Goal: Task Accomplishment & Management: Complete application form

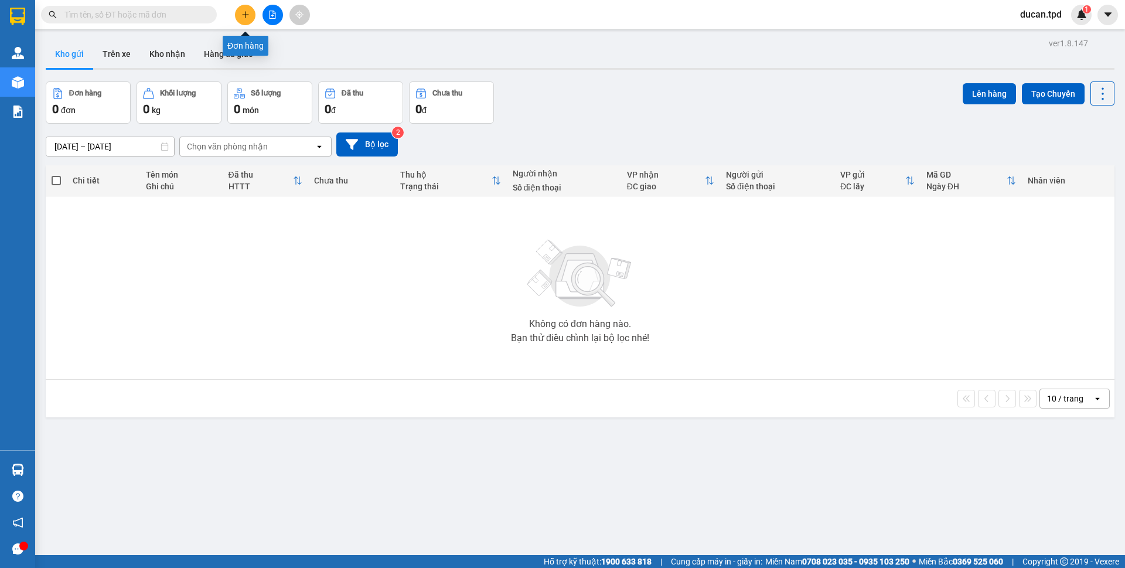
click at [239, 16] on button at bounding box center [245, 15] width 21 height 21
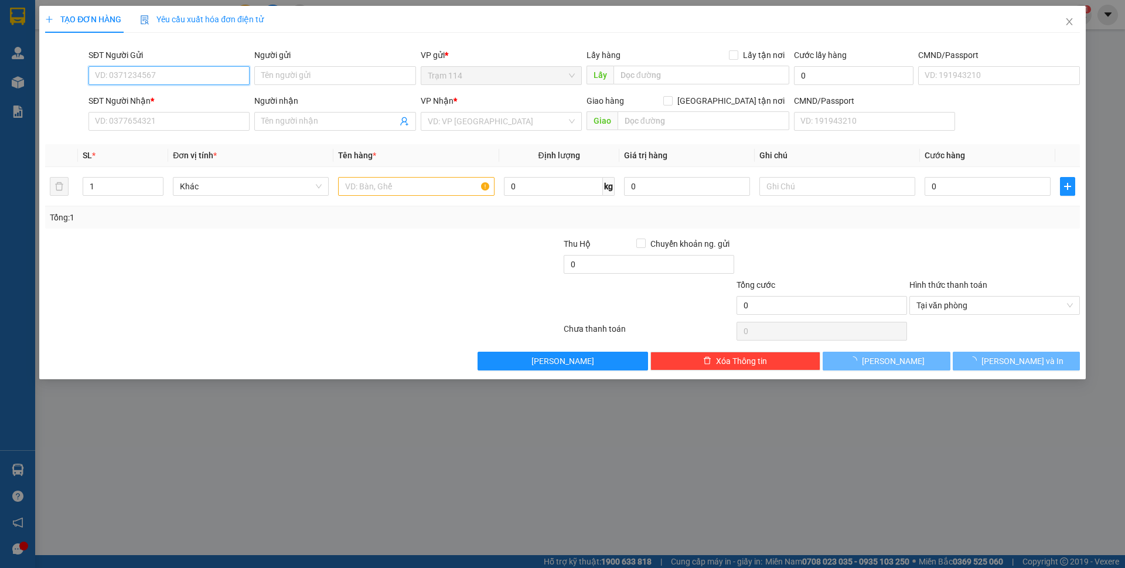
click at [217, 70] on input "SĐT Người Gửi" at bounding box center [168, 75] width 161 height 19
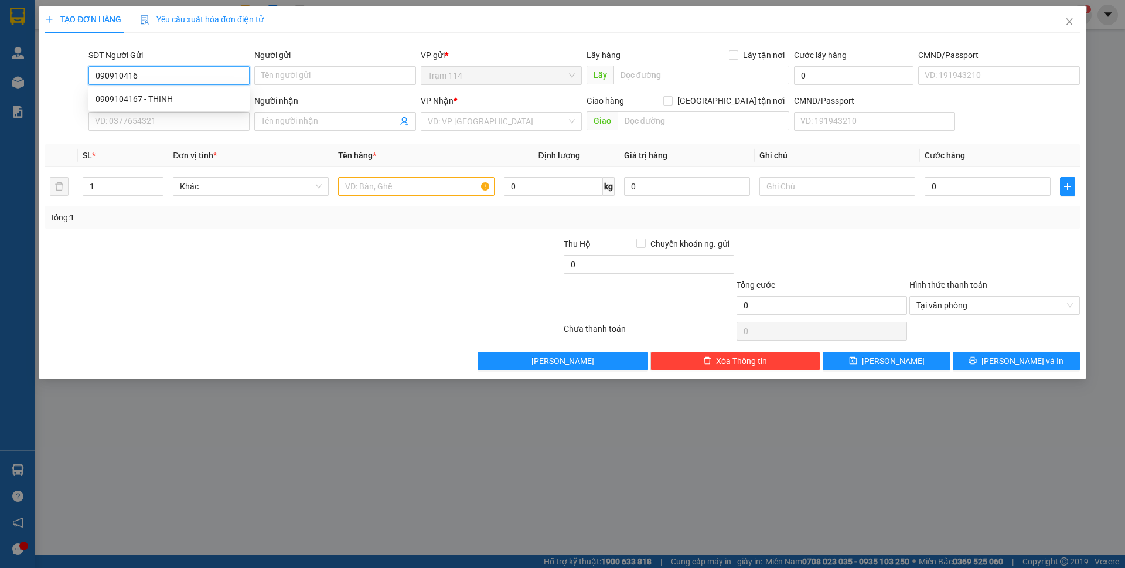
type input "0909104167"
click at [208, 95] on div "0909104167 - THINH" at bounding box center [169, 99] width 147 height 13
type input "THINH"
type input "0909538811"
type input "chính"
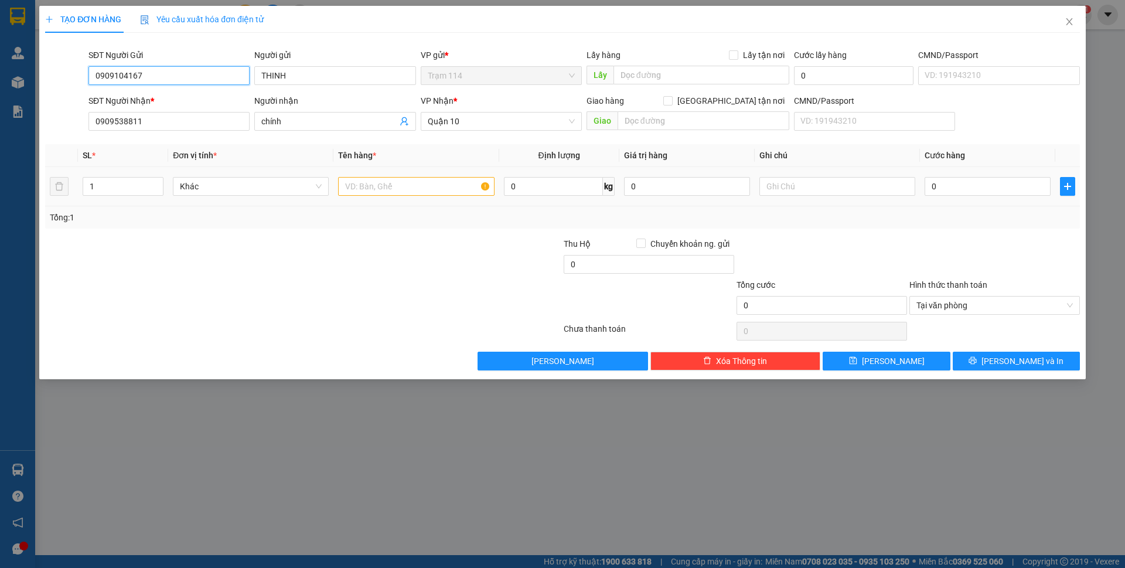
type input "0909104167"
click at [433, 189] on input "text" at bounding box center [416, 186] width 156 height 19
type input "thùng mút mau trắng ( đồ ăn )"
click at [976, 176] on div "0" at bounding box center [988, 186] width 126 height 23
click at [976, 183] on input "0" at bounding box center [988, 186] width 126 height 19
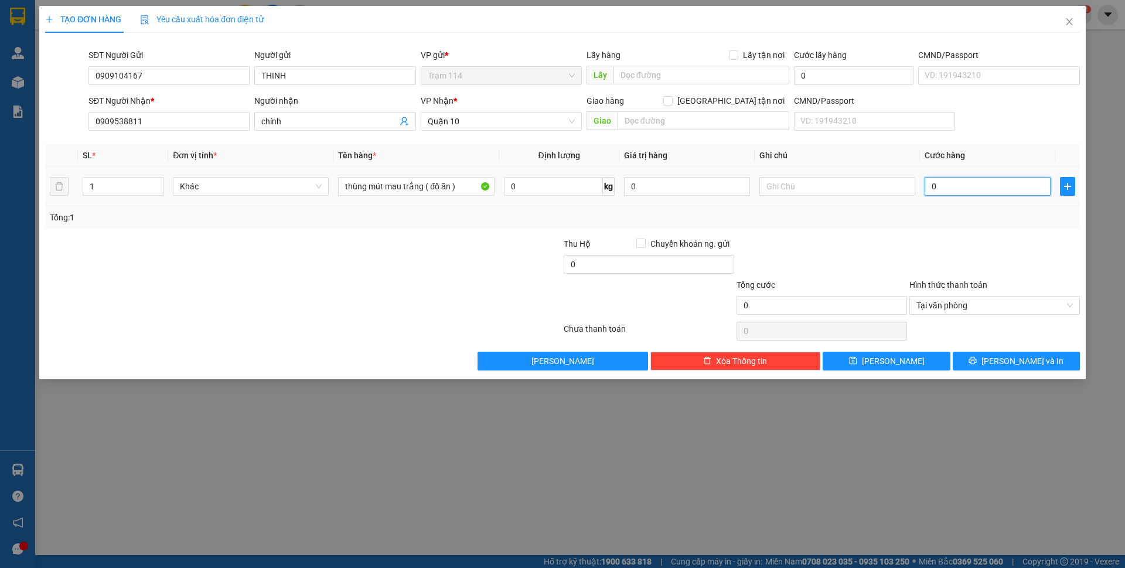
type input "5"
type input "50"
type input "50.000"
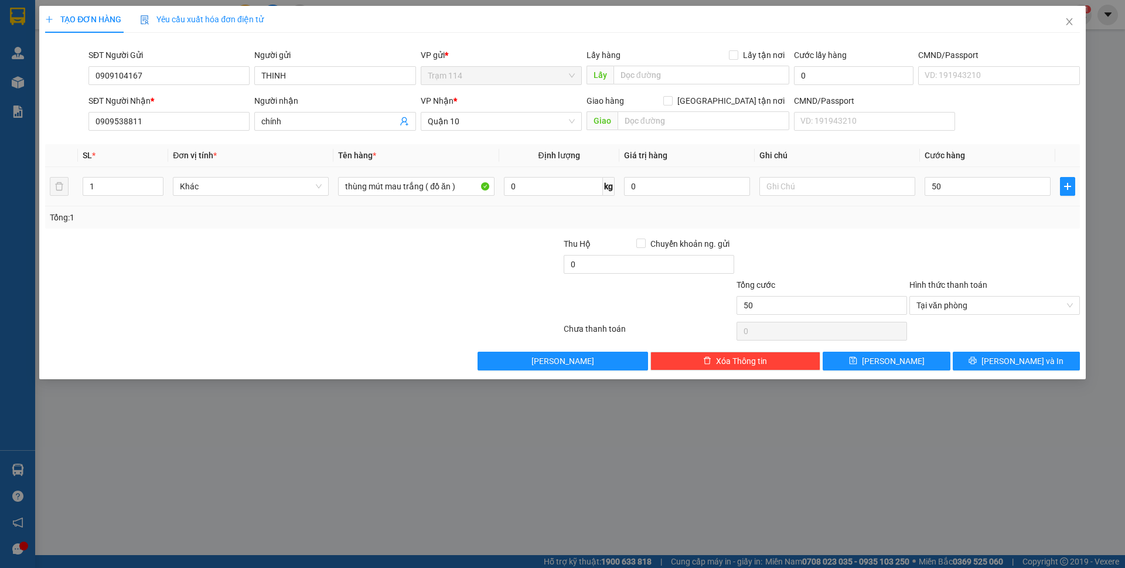
type input "50.000"
click at [909, 202] on td at bounding box center [837, 186] width 165 height 39
click at [1011, 356] on span "[PERSON_NAME] và In" at bounding box center [1023, 361] width 82 height 13
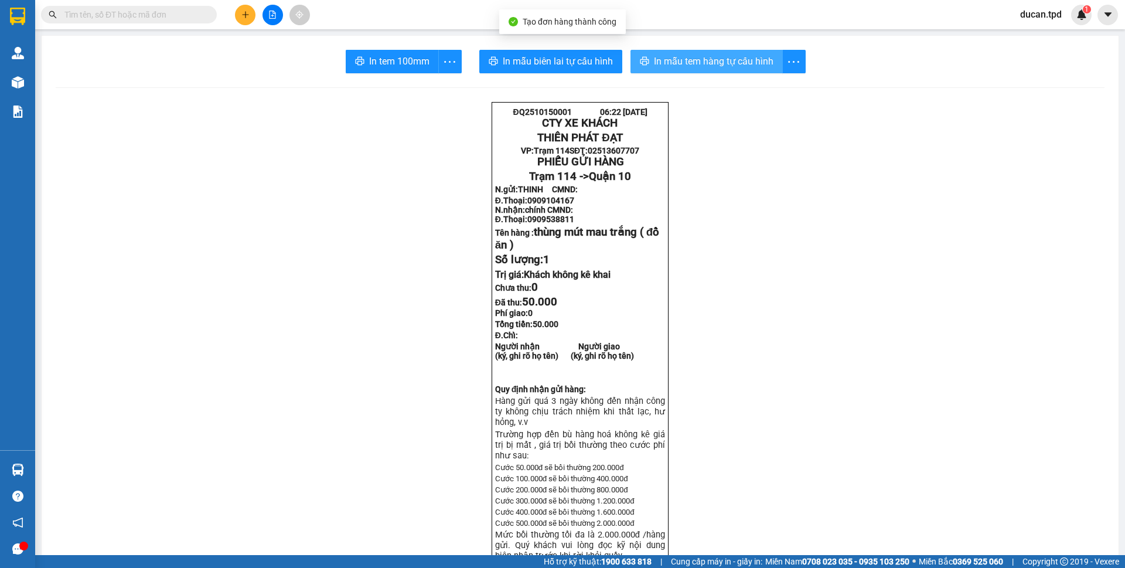
click at [672, 69] on button "In mẫu tem hàng tự cấu hình" at bounding box center [707, 61] width 152 height 23
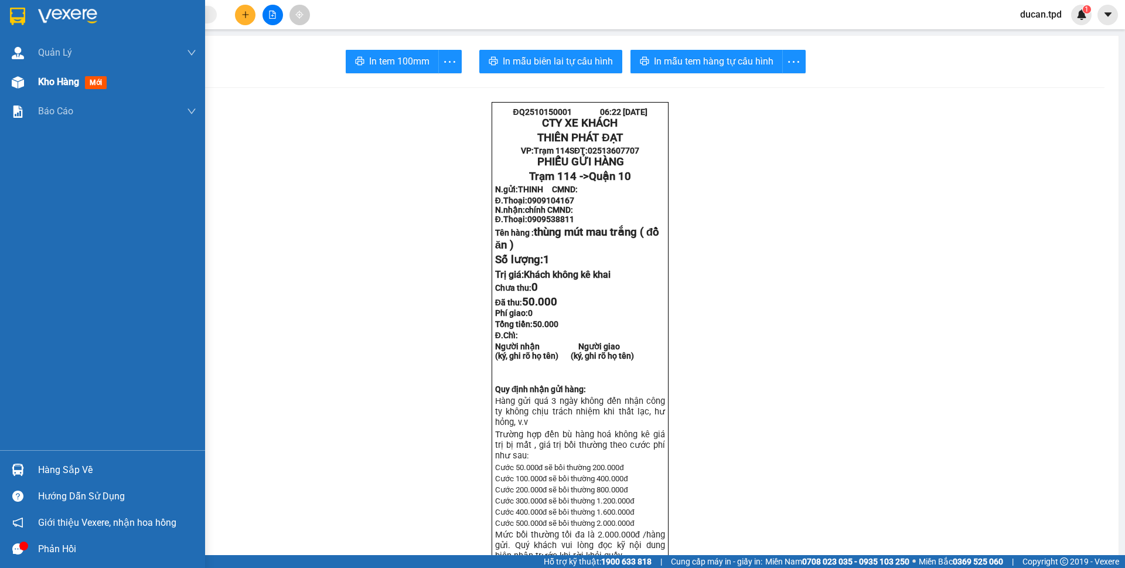
click at [45, 86] on span "Kho hàng" at bounding box center [58, 81] width 41 height 11
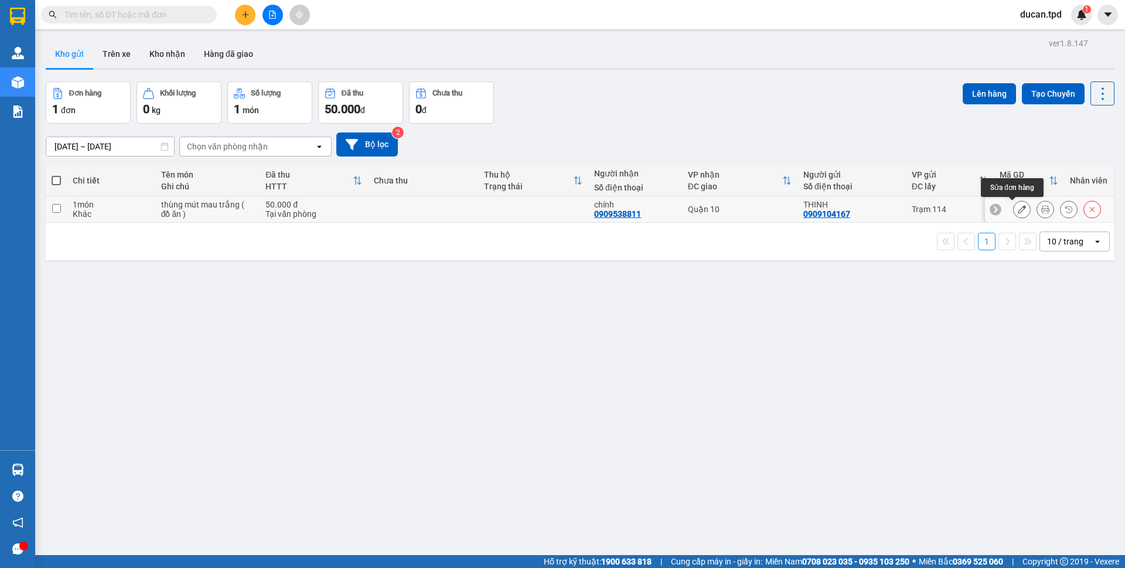
click at [1018, 209] on icon at bounding box center [1022, 209] width 8 height 8
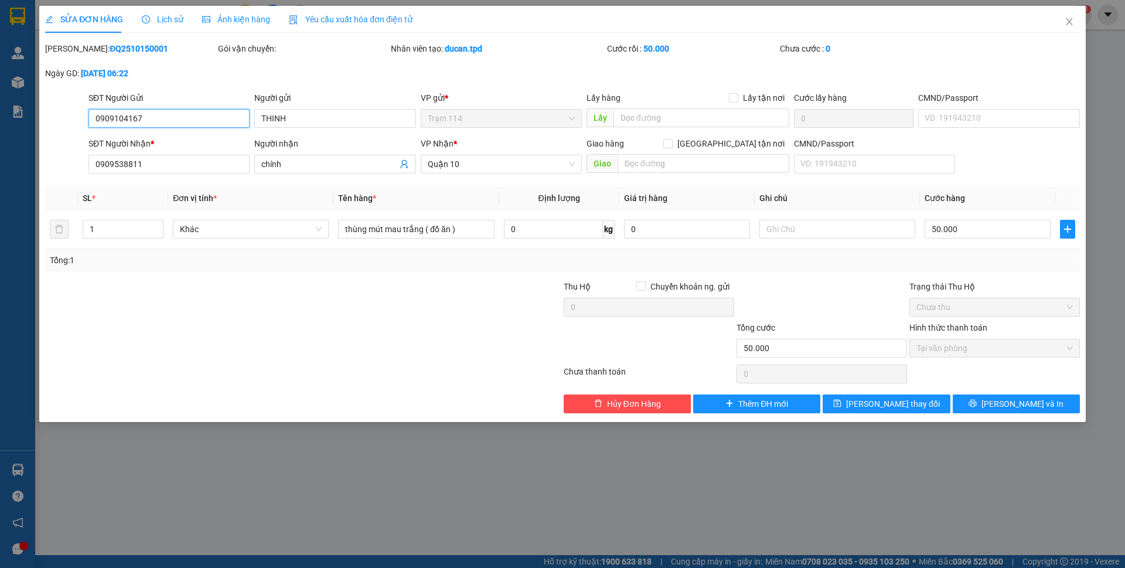
type input "0909104167"
type input "THINH"
type input "0909538811"
type input "chính"
type input "50.000"
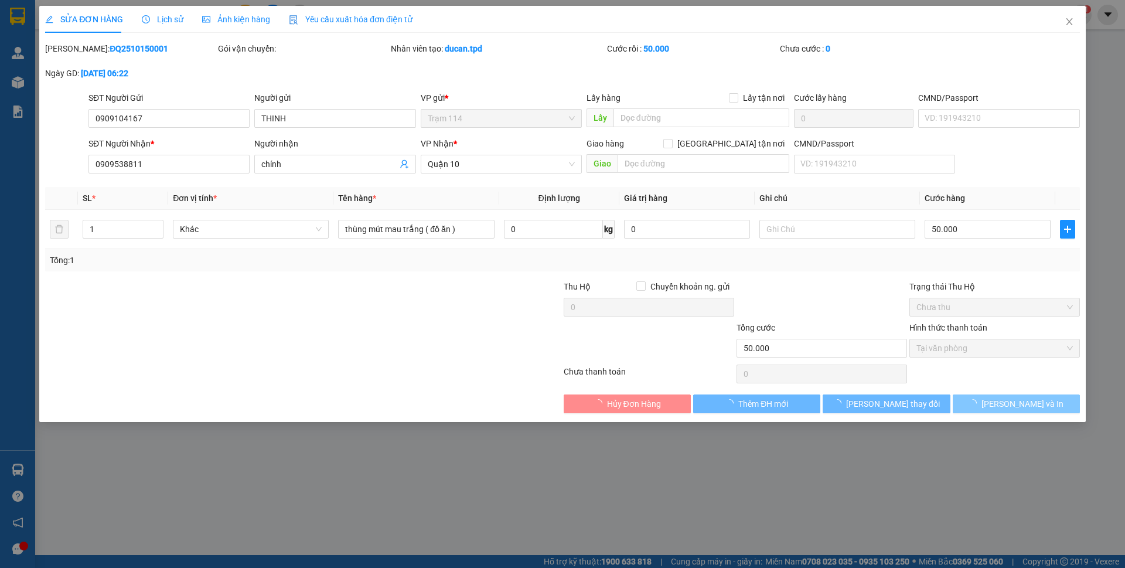
click at [984, 410] on button "[PERSON_NAME] và In" at bounding box center [1016, 403] width 127 height 19
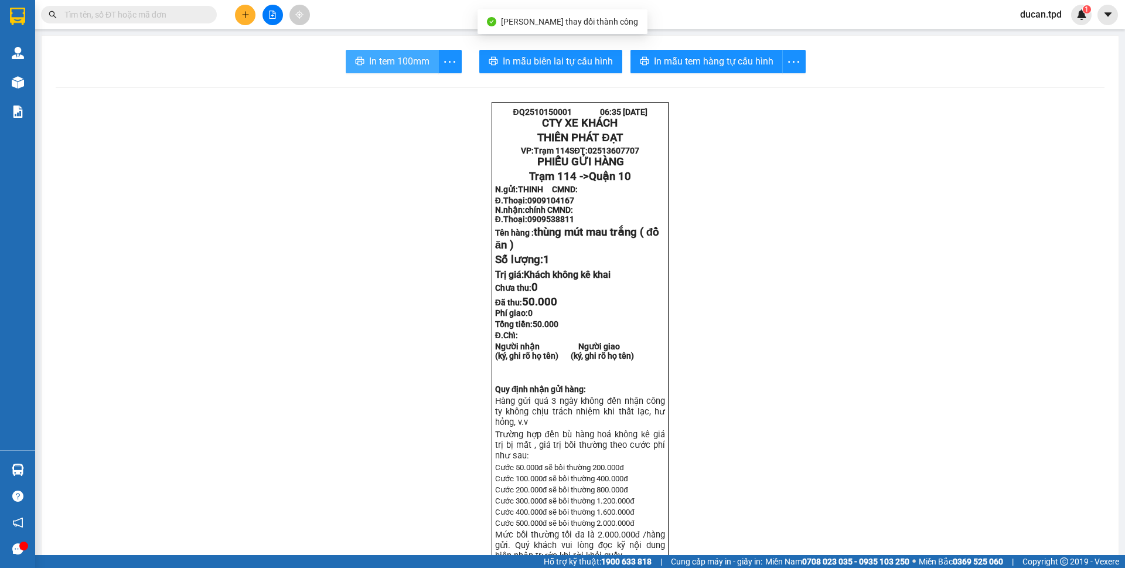
click at [403, 62] on span "In tem 100mm" at bounding box center [399, 61] width 60 height 15
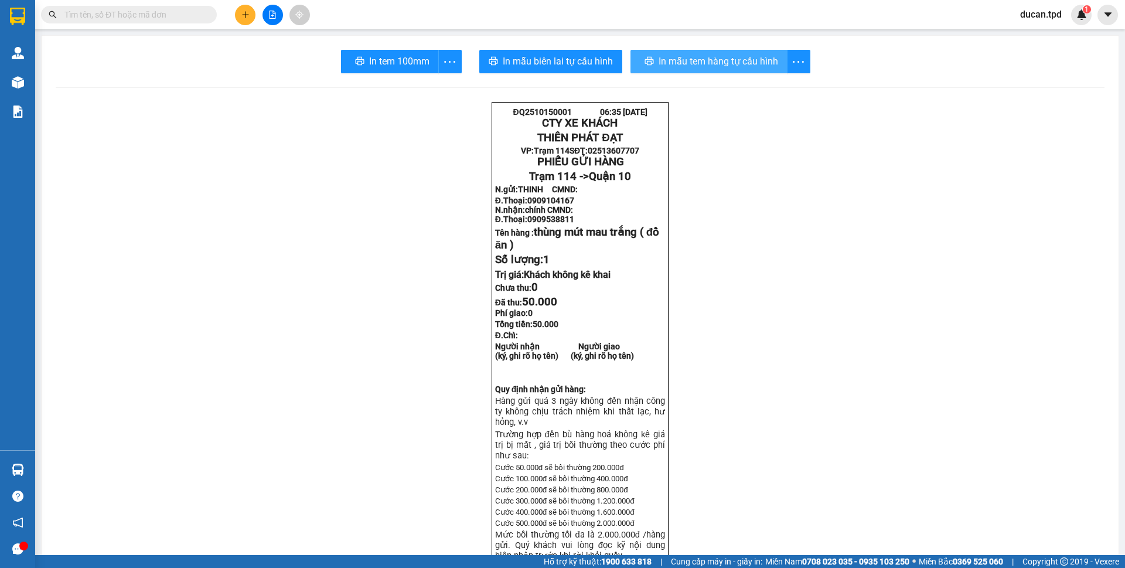
click at [673, 63] on span "In mẫu tem hàng tự cấu hình" at bounding box center [719, 61] width 120 height 15
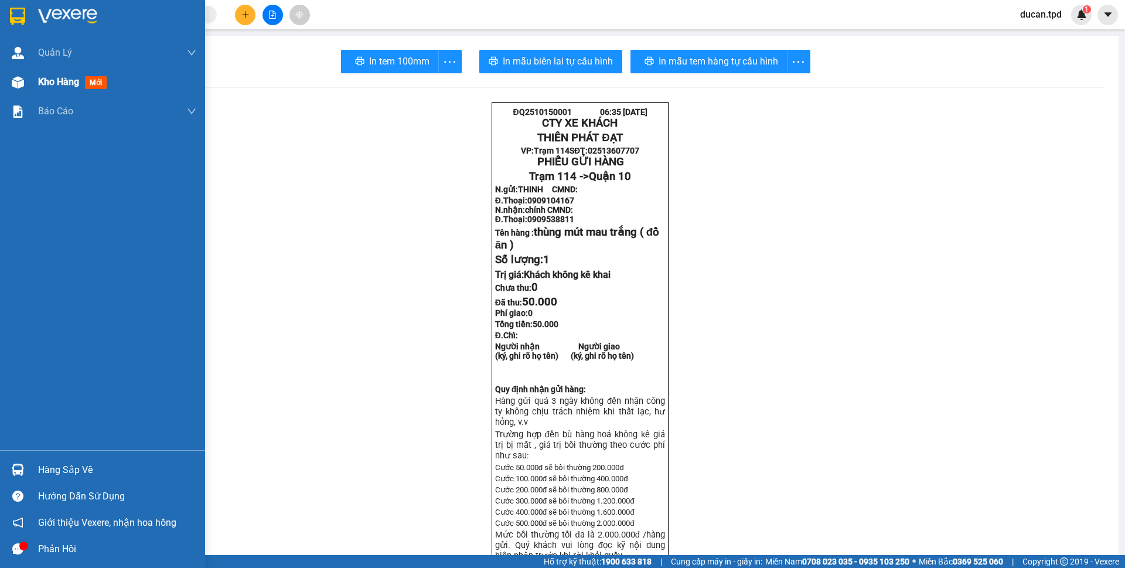
click at [26, 90] on div at bounding box center [18, 82] width 21 height 21
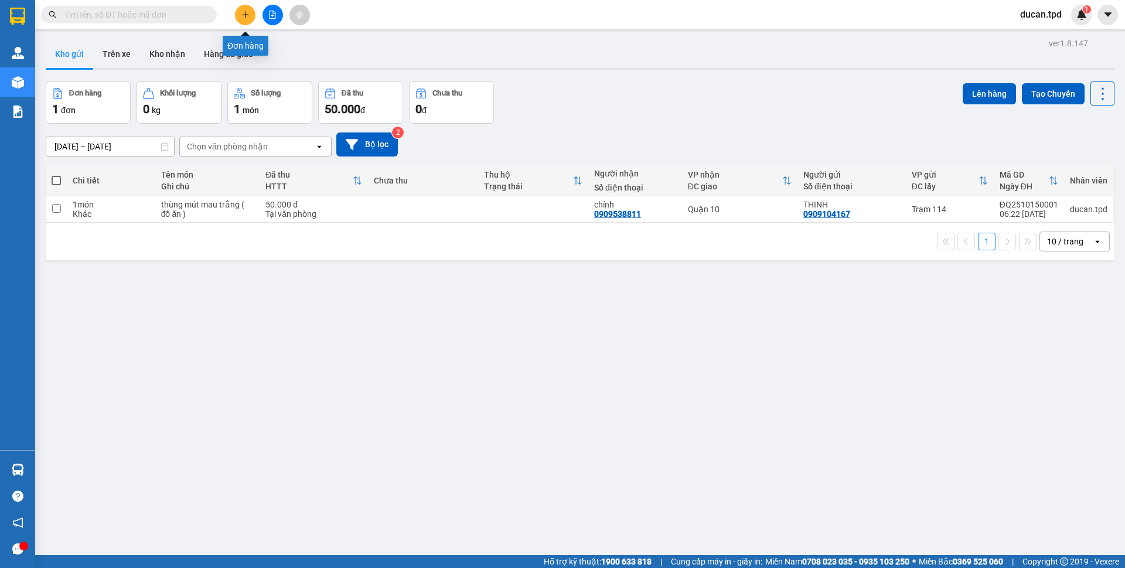
click at [243, 16] on icon "plus" at bounding box center [245, 15] width 8 height 8
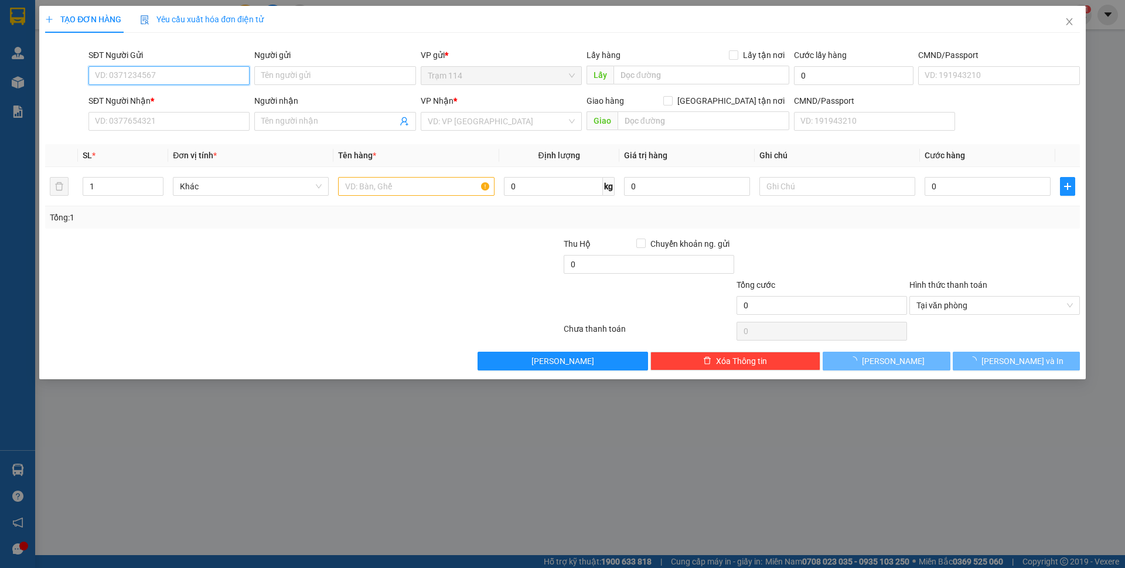
click at [164, 76] on input "SĐT Người Gửi" at bounding box center [168, 75] width 161 height 19
type input "0913757323"
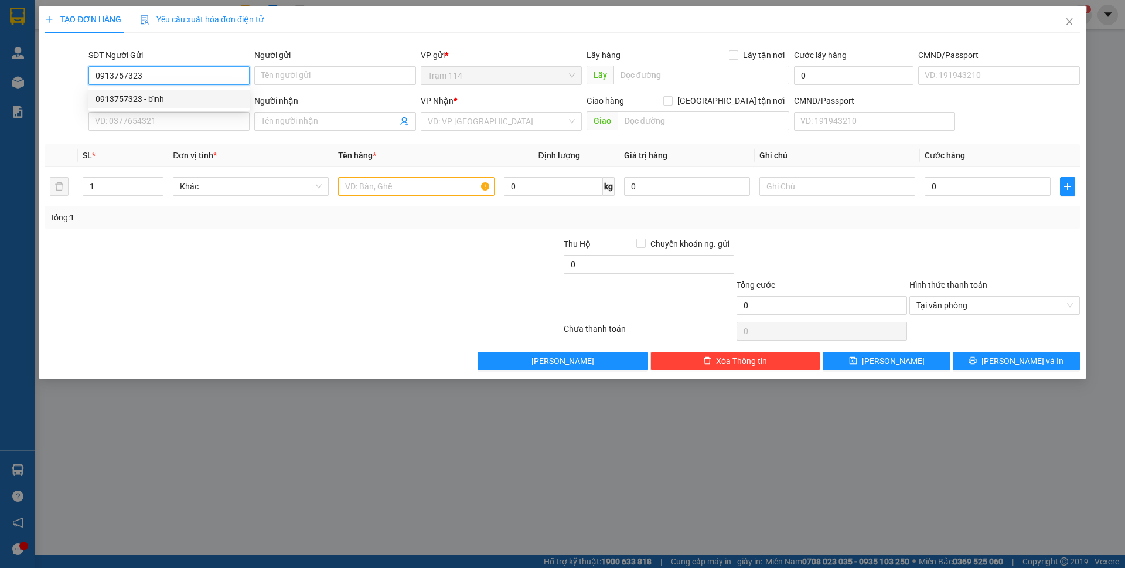
click at [171, 97] on div "0913757323 - bỉnh" at bounding box center [169, 99] width 147 height 13
type input "bỉnh"
type input "270114402"
type input "0917454656"
type input "TIÊN ( gọi gấp )"
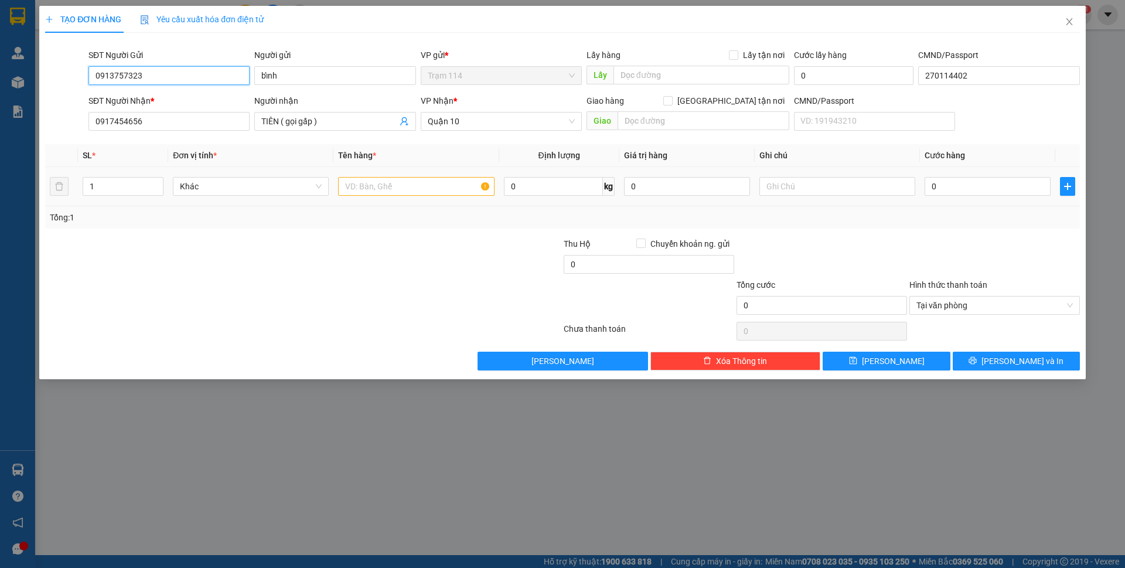
type input "0913757323"
click at [372, 188] on input "text" at bounding box center [416, 186] width 156 height 19
type input "thùng giấy day xanh ( đồ ăn )"
click at [99, 127] on input "0917454656" at bounding box center [168, 121] width 161 height 19
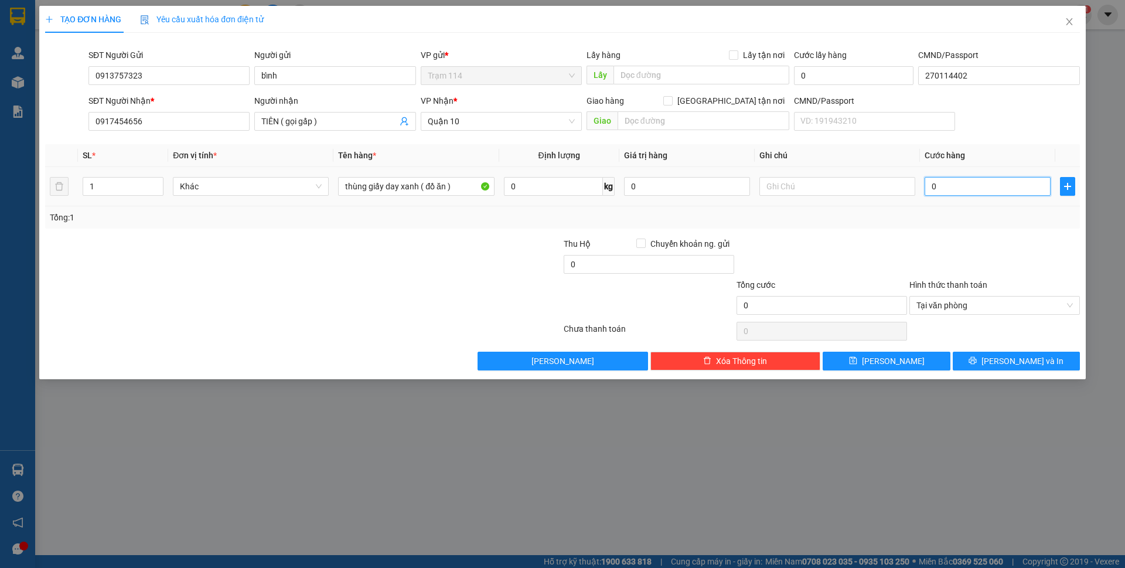
click at [969, 190] on input "0" at bounding box center [988, 186] width 126 height 19
click at [976, 190] on input "0" at bounding box center [988, 186] width 126 height 19
type input "6"
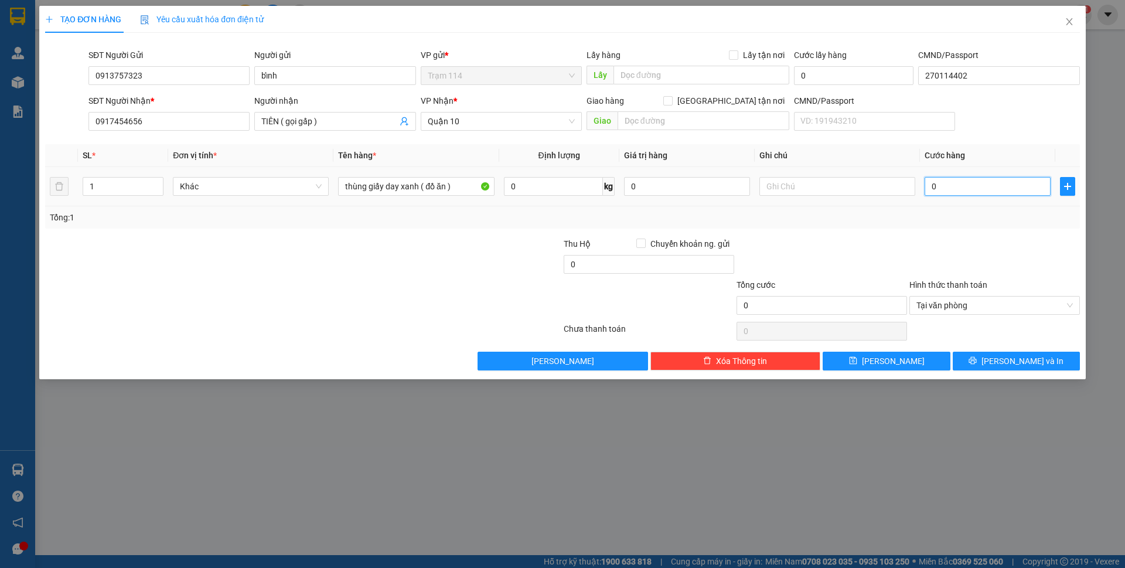
type input "6"
type input "60"
type input "60.000"
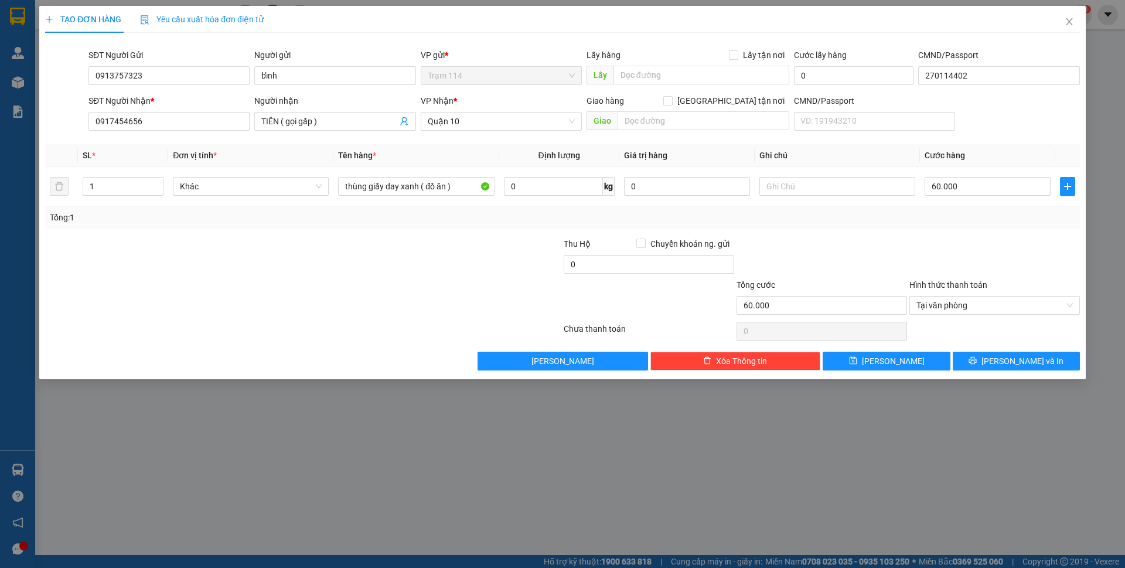
click at [844, 226] on div "Tổng: 1" at bounding box center [562, 217] width 1035 height 22
click at [1003, 358] on button "[PERSON_NAME] và In" at bounding box center [1016, 361] width 127 height 19
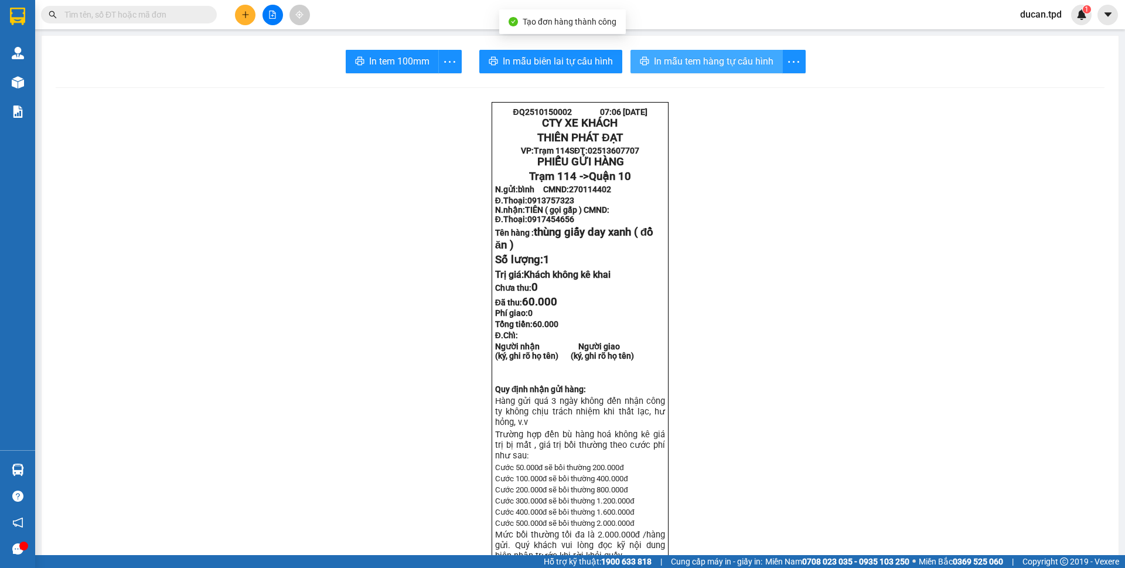
click at [731, 69] on span "In mẫu tem hàng tự cấu hình" at bounding box center [714, 61] width 120 height 15
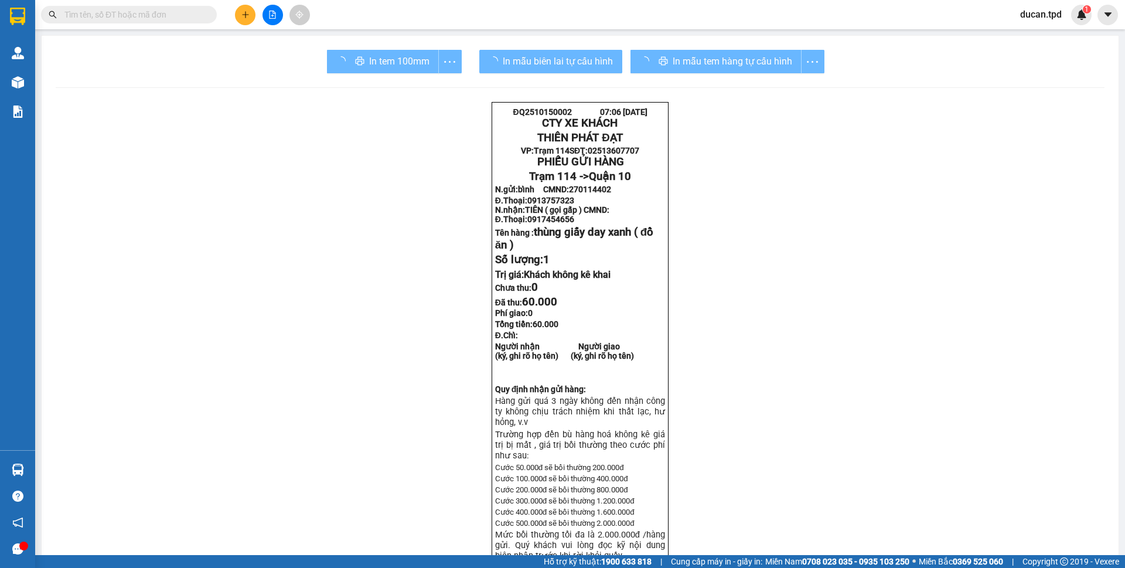
click at [409, 67] on div "In tem 100mm" at bounding box center [394, 61] width 135 height 23
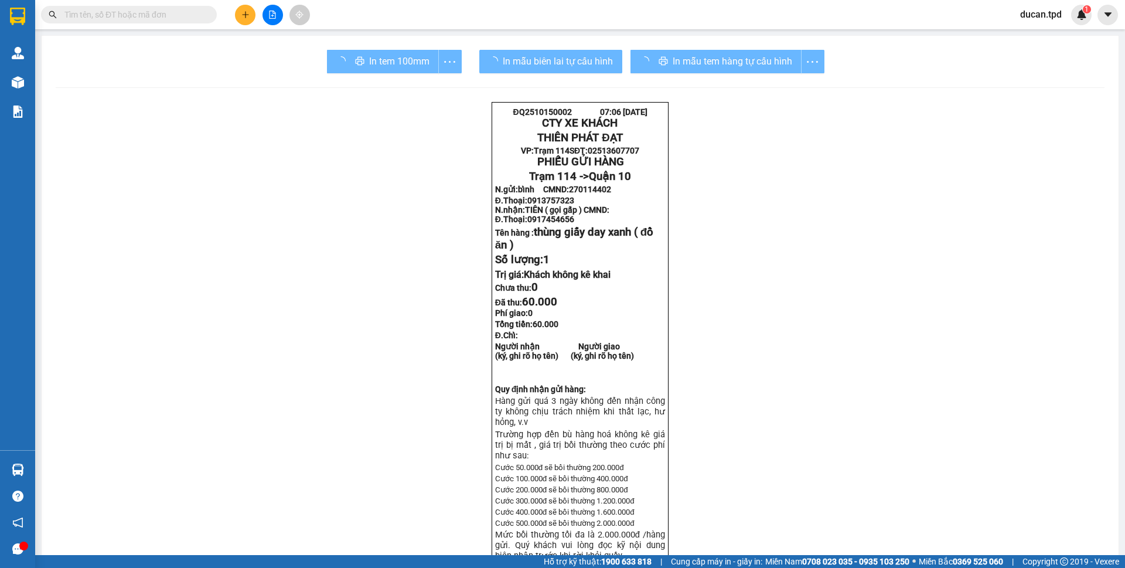
click at [409, 67] on div "In tem 100mm" at bounding box center [394, 61] width 135 height 23
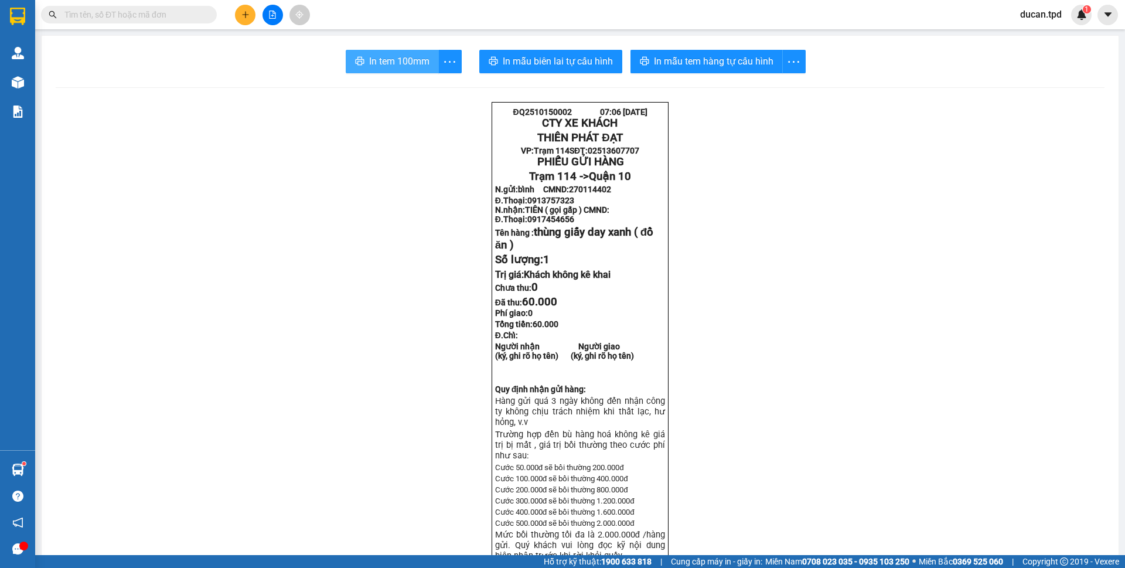
click at [409, 67] on span "In tem 100mm" at bounding box center [399, 61] width 60 height 15
click at [725, 61] on span "In mẫu tem hàng tự cấu hình" at bounding box center [714, 61] width 120 height 15
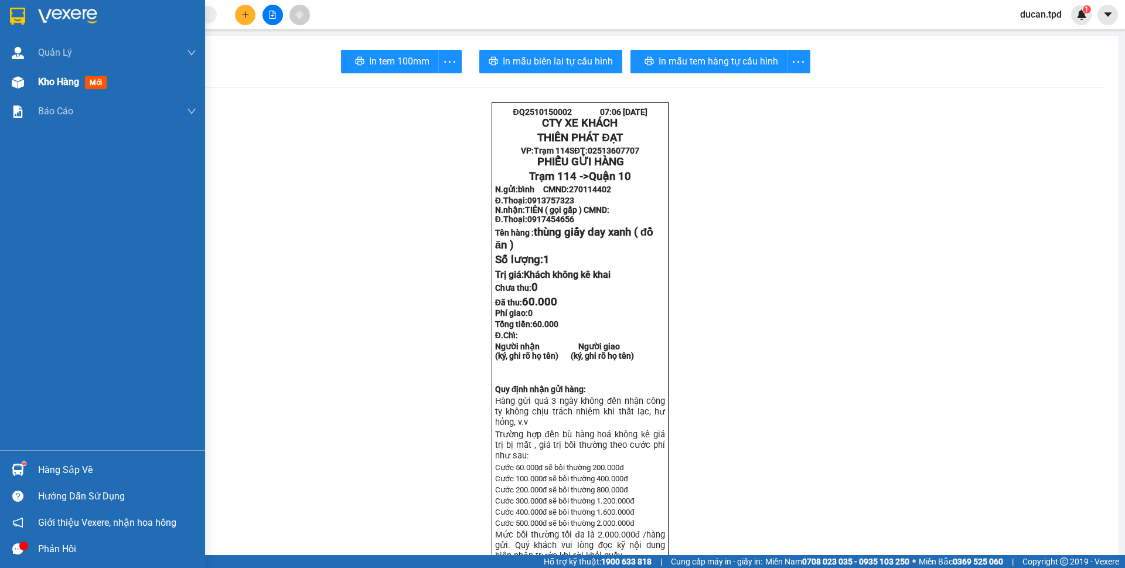
click at [19, 88] on div at bounding box center [18, 82] width 21 height 21
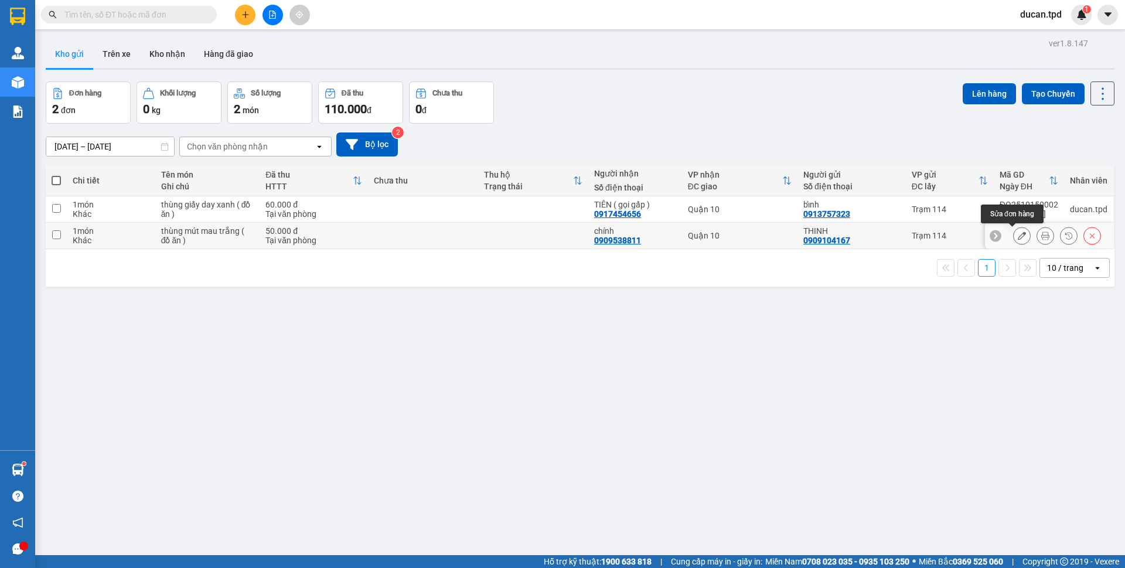
click at [1018, 237] on icon at bounding box center [1022, 235] width 8 height 8
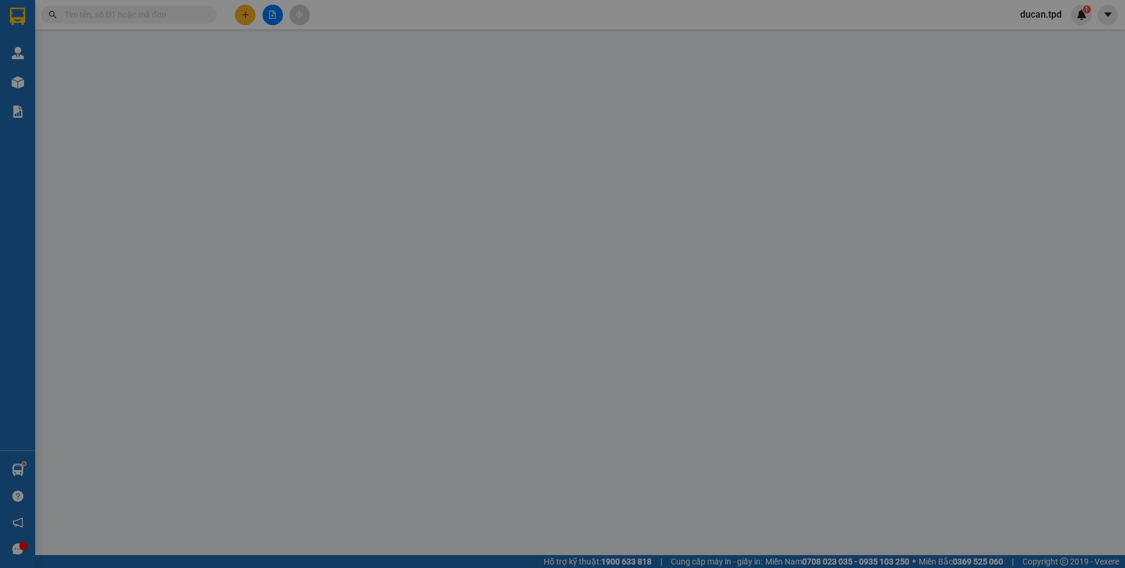
type input "0909104167"
type input "THINH"
type input "0909538811"
type input "chính"
type input "50.000"
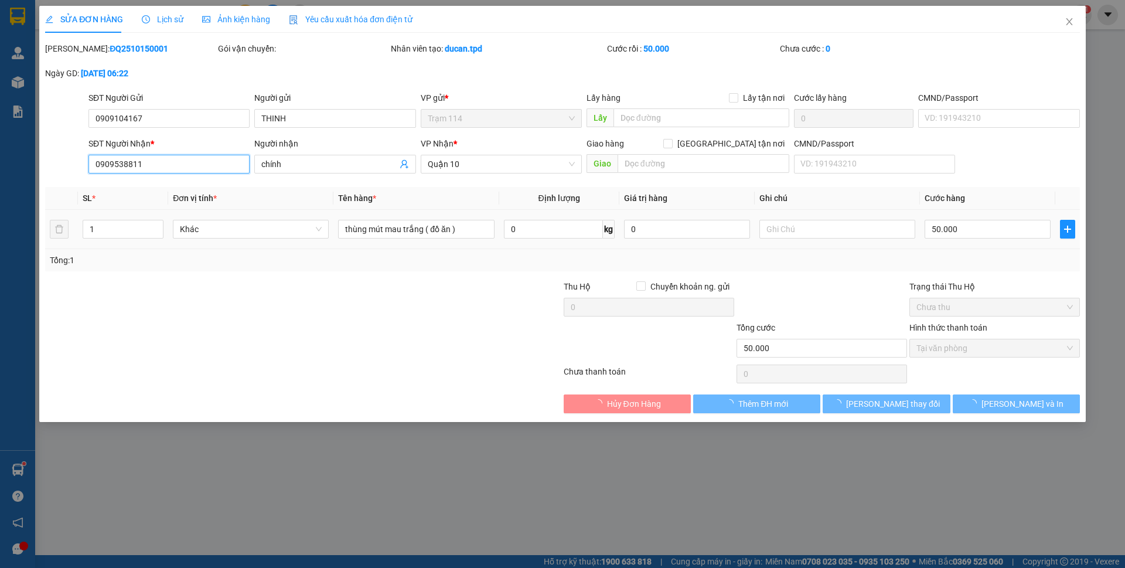
click at [154, 171] on input "0909538811" at bounding box center [168, 164] width 161 height 19
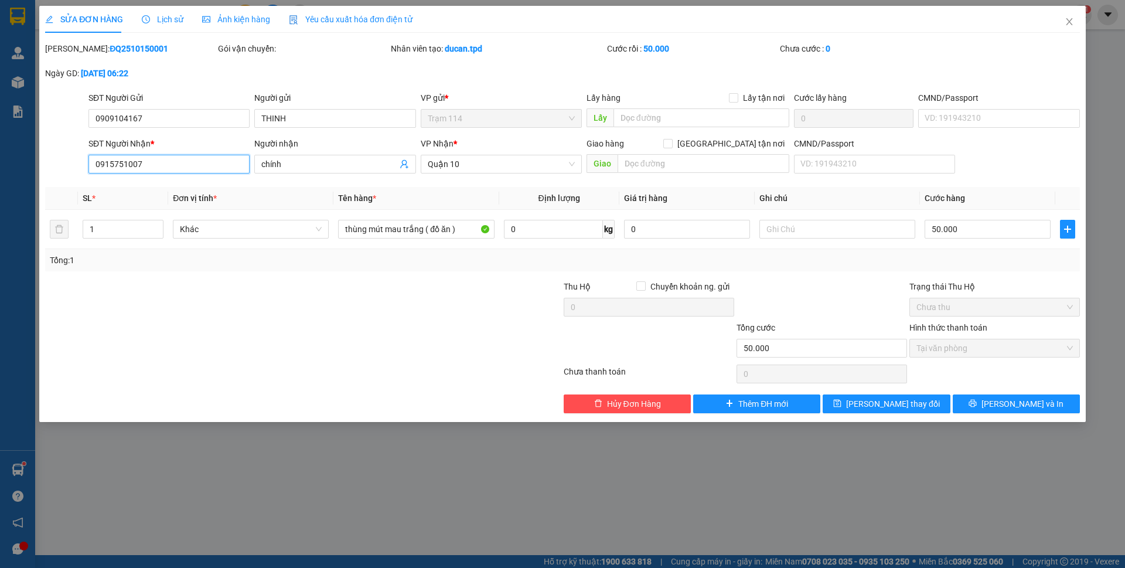
type input "0915751007"
click at [192, 189] on th "Đơn vị tính *" at bounding box center [250, 198] width 165 height 23
click at [305, 171] on span "chính" at bounding box center [334, 164] width 161 height 19
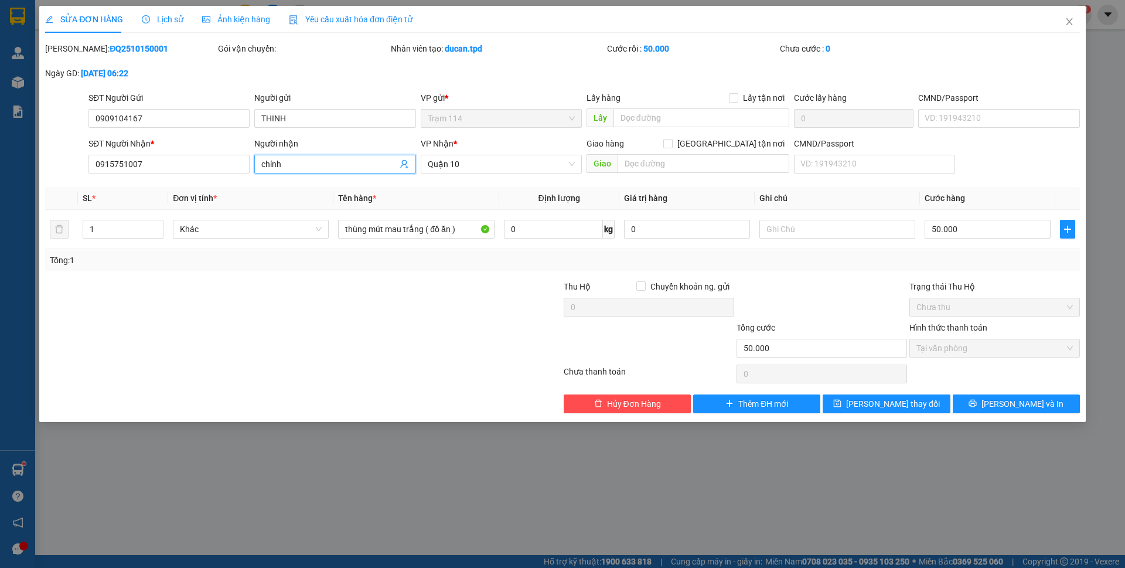
click at [305, 171] on span "chính" at bounding box center [334, 164] width 161 height 19
click at [312, 159] on input "chính" at bounding box center [328, 164] width 135 height 13
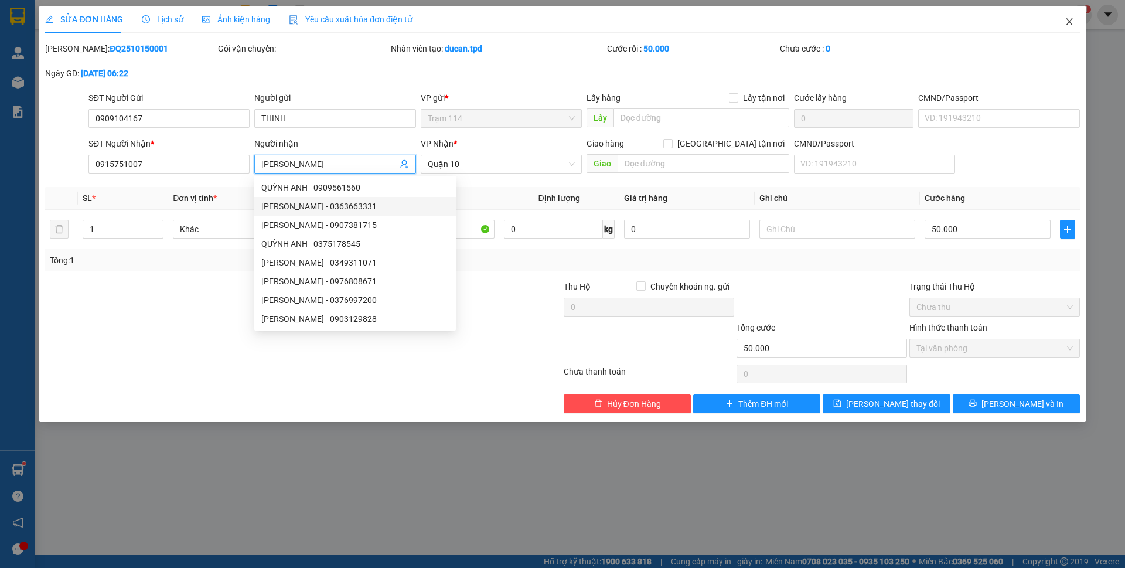
type input "quỳnh anh"
click at [1067, 23] on icon "close" at bounding box center [1069, 21] width 9 height 9
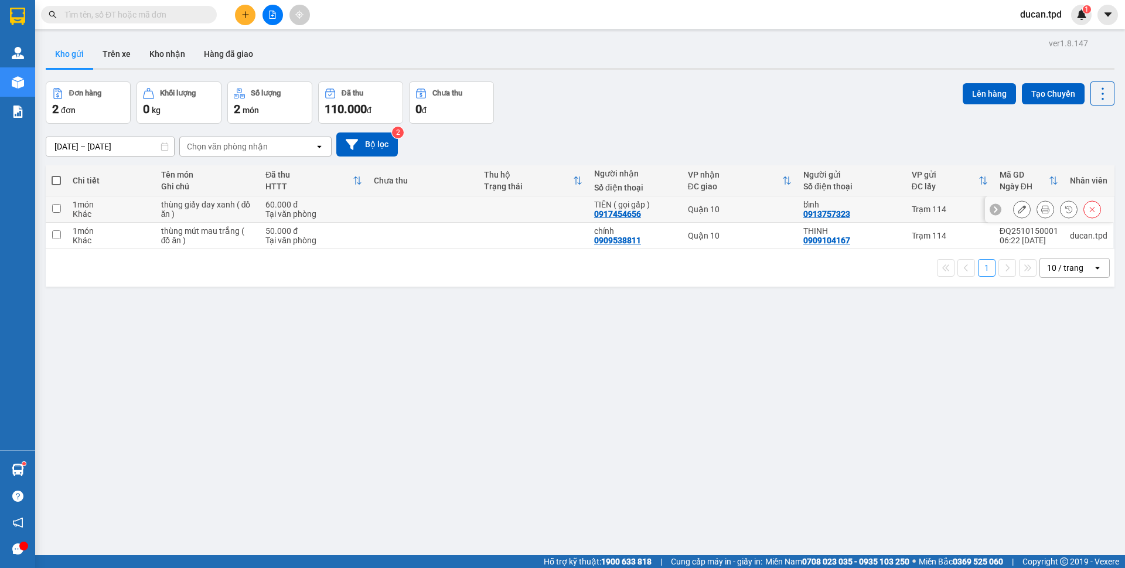
click at [1018, 208] on icon at bounding box center [1022, 209] width 8 height 8
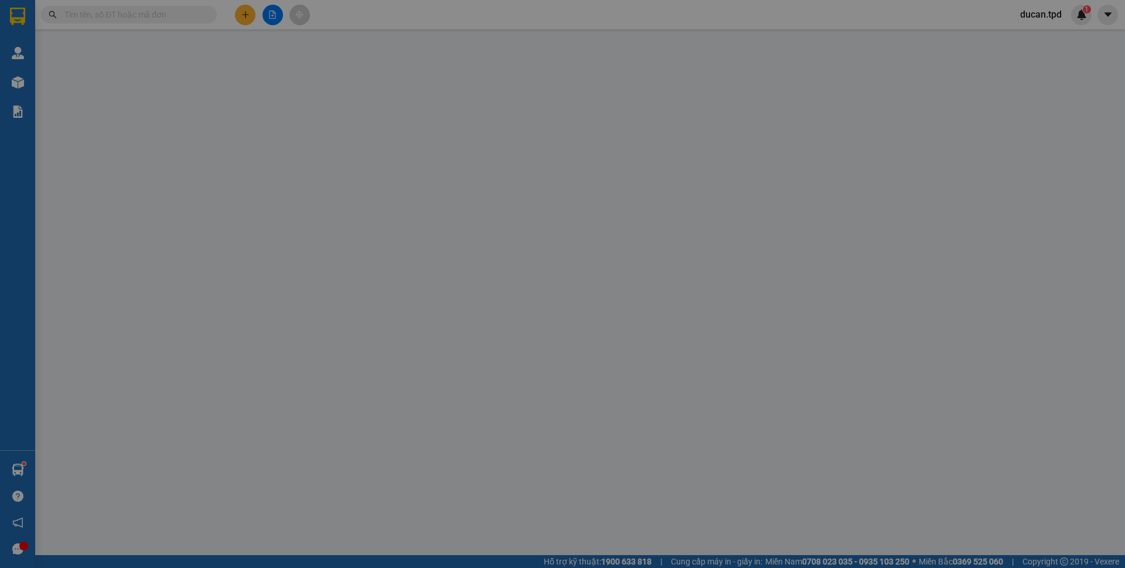
type input "0913757323"
type input "bỉnh"
type input "270114402"
type input "0917454656"
type input "TIÊN ( gọi gấp )"
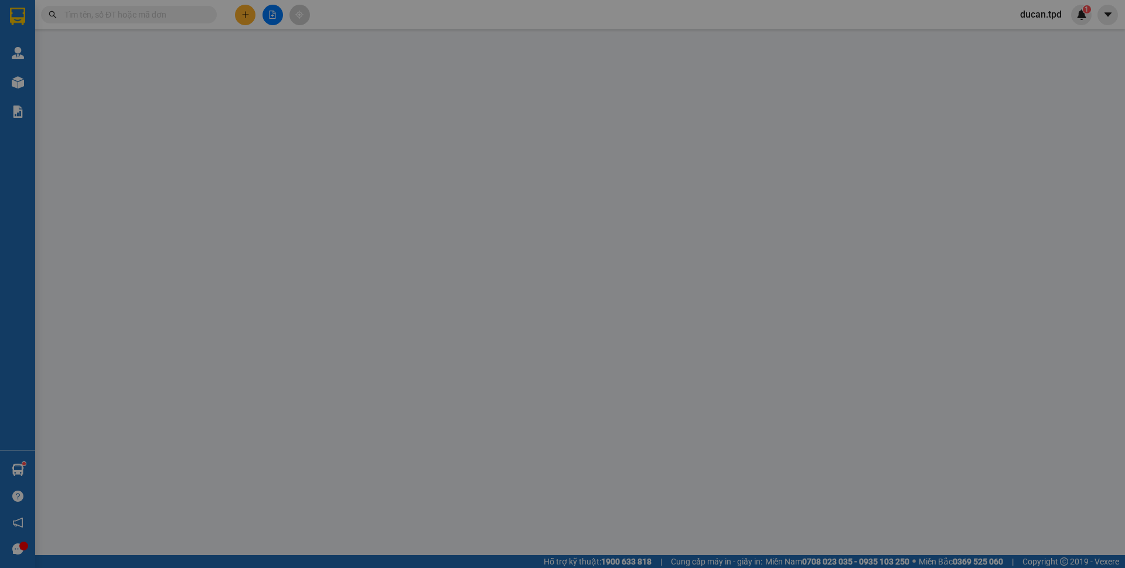
type input "60.000"
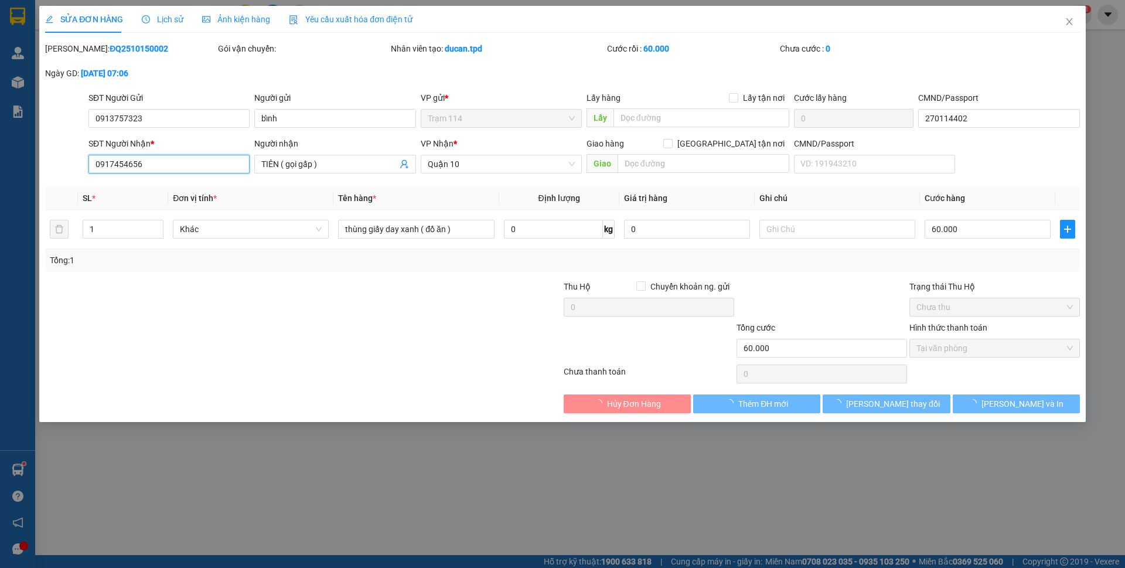
click at [168, 164] on input "0917454656" at bounding box center [168, 164] width 161 height 19
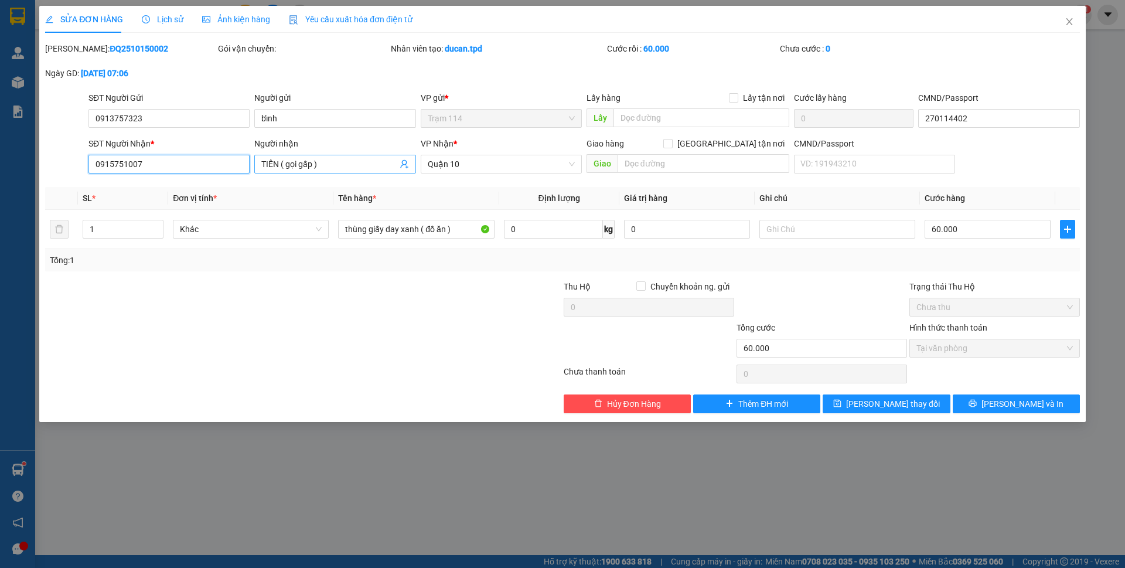
type input "0915751007"
click at [349, 164] on input "TIÊN ( gọi gấp )" at bounding box center [328, 164] width 135 height 13
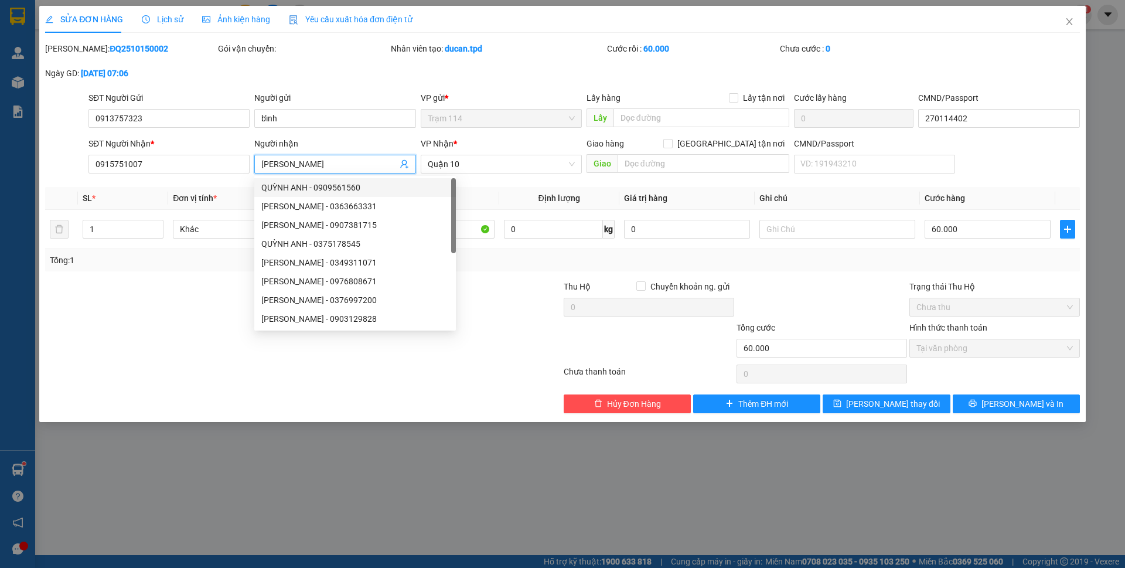
type input "quỳnh anh"
click at [528, 190] on th "Định lượng" at bounding box center [559, 198] width 120 height 23
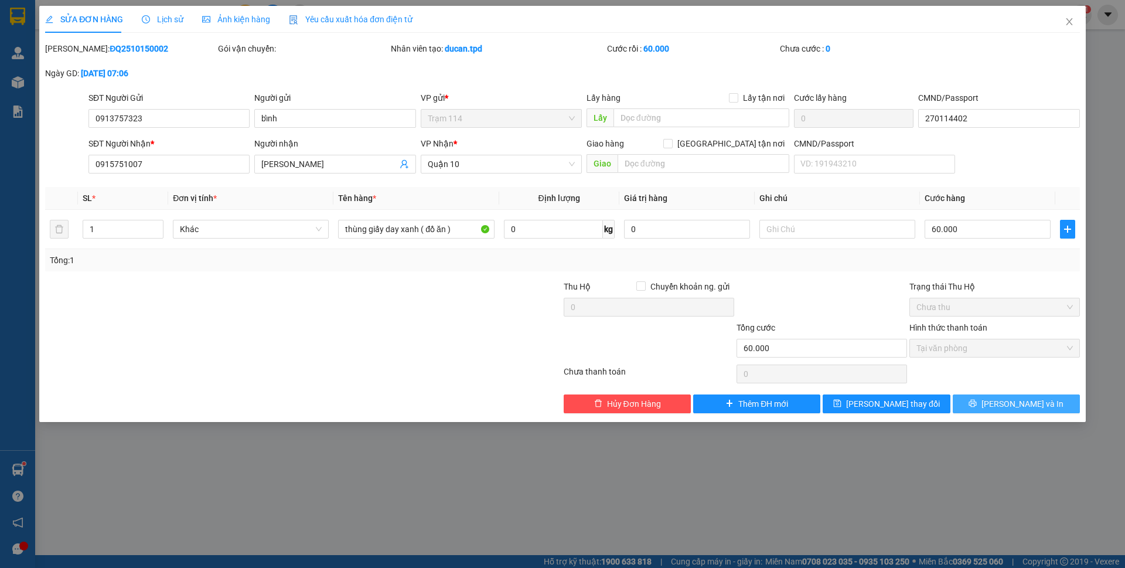
click at [1050, 398] on button "[PERSON_NAME] và In" at bounding box center [1016, 403] width 127 height 19
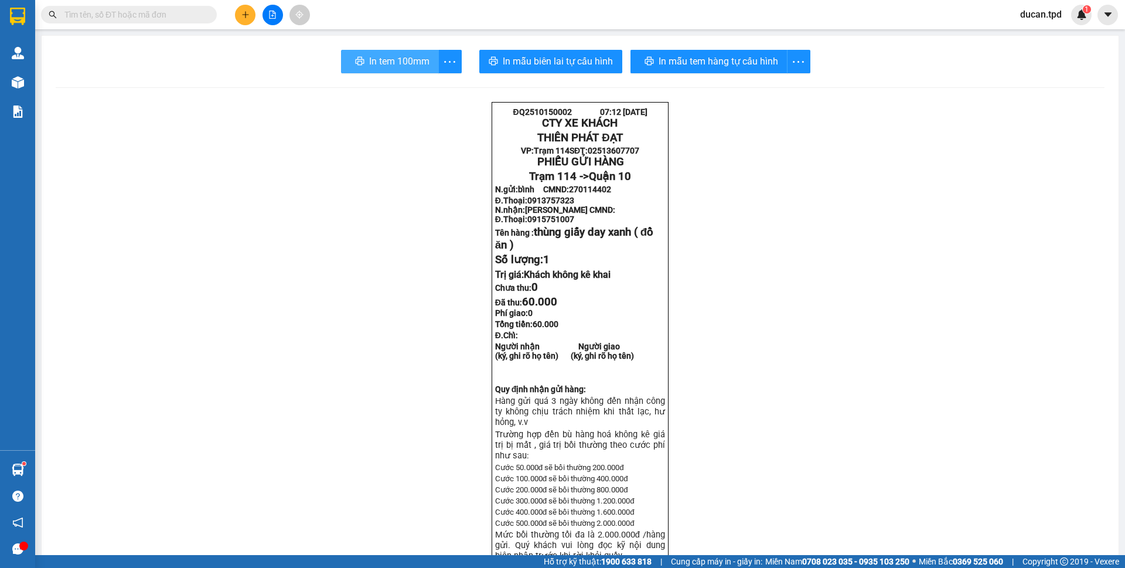
click at [413, 60] on span "In tem 100mm" at bounding box center [399, 61] width 60 height 15
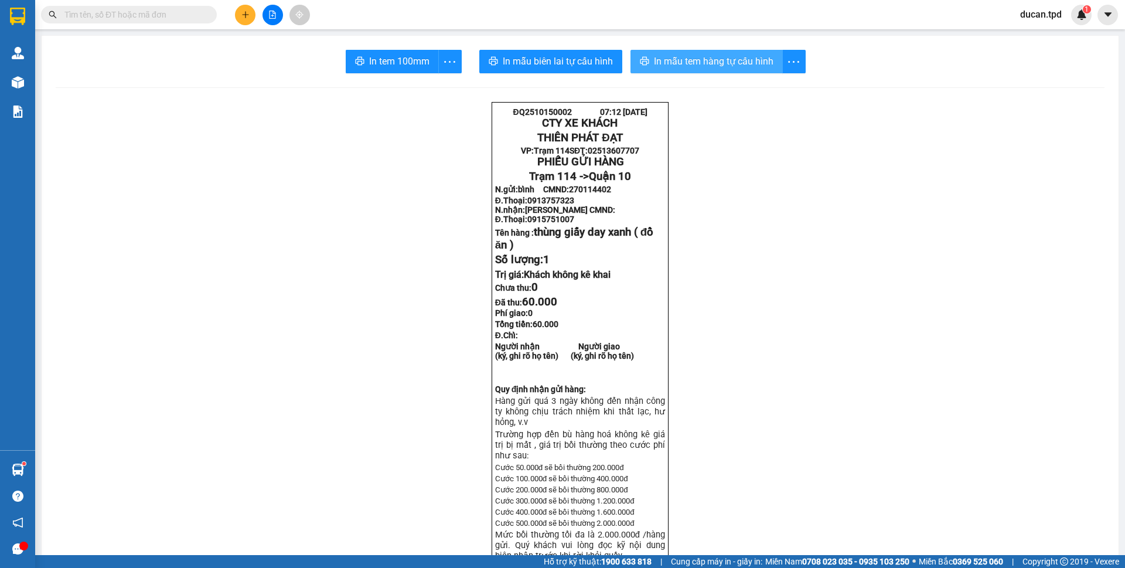
click at [709, 66] on span "In mẫu tem hàng tự cấu hình" at bounding box center [714, 61] width 120 height 15
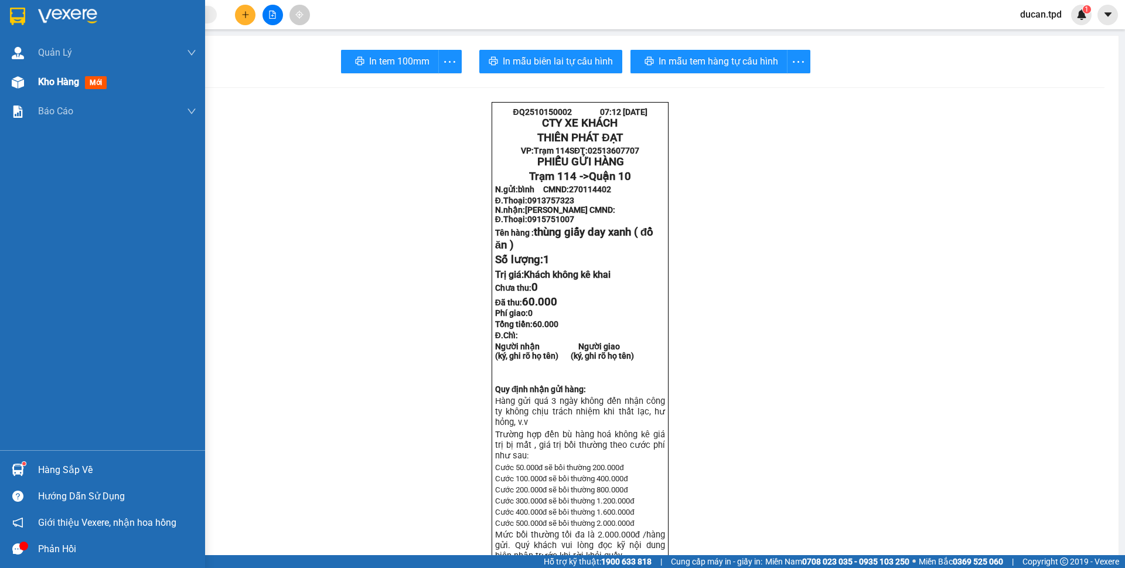
click at [28, 86] on div at bounding box center [18, 82] width 21 height 21
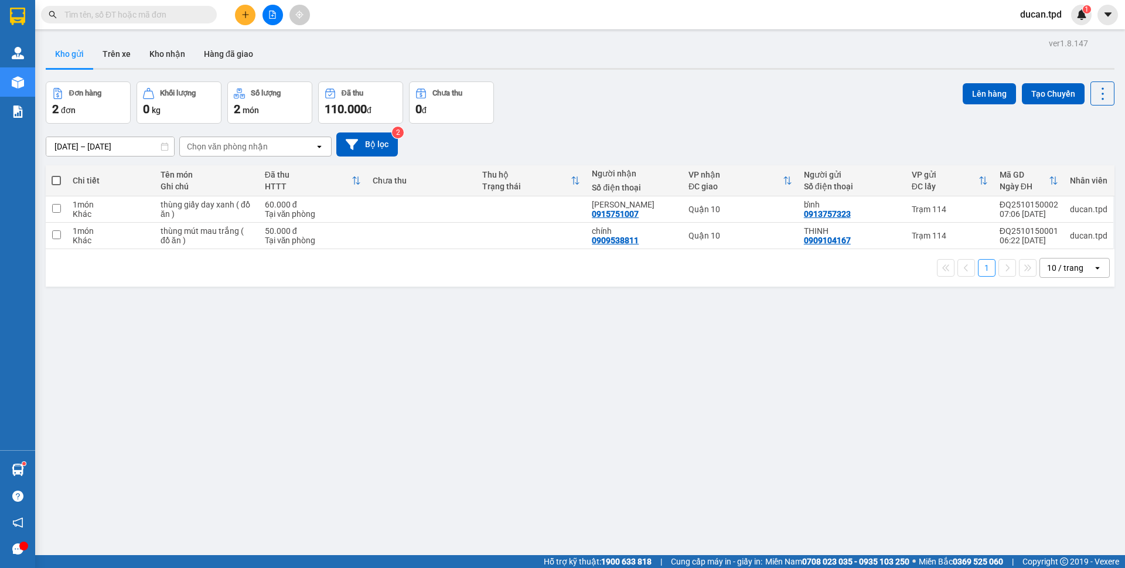
click at [52, 178] on span at bounding box center [56, 180] width 9 height 9
click at [56, 175] on input "checkbox" at bounding box center [56, 175] width 0 height 0
checkbox input "true"
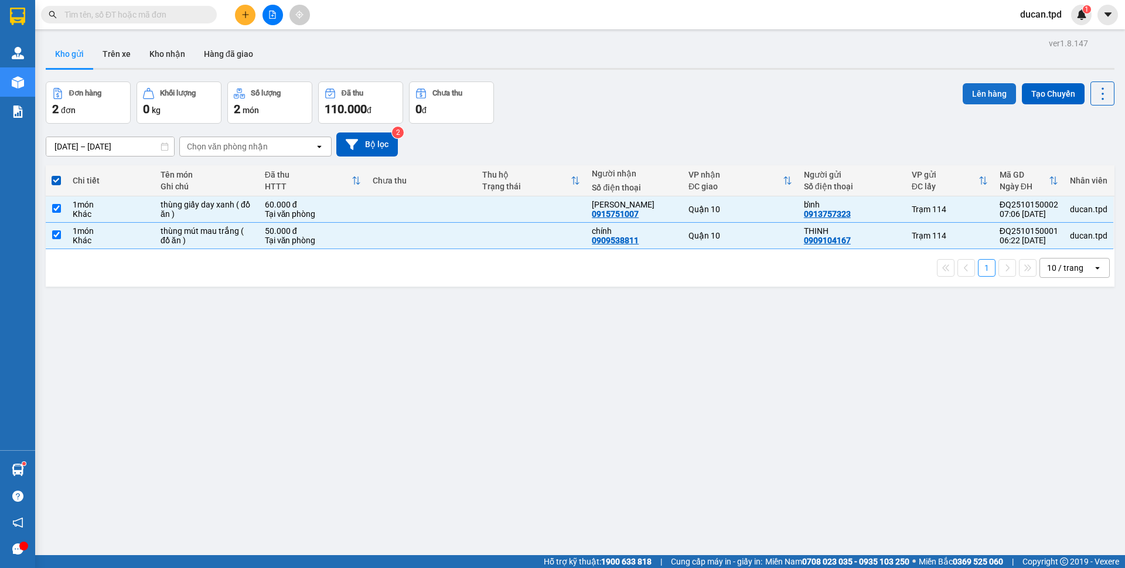
click at [990, 100] on button "Lên hàng" at bounding box center [989, 93] width 53 height 21
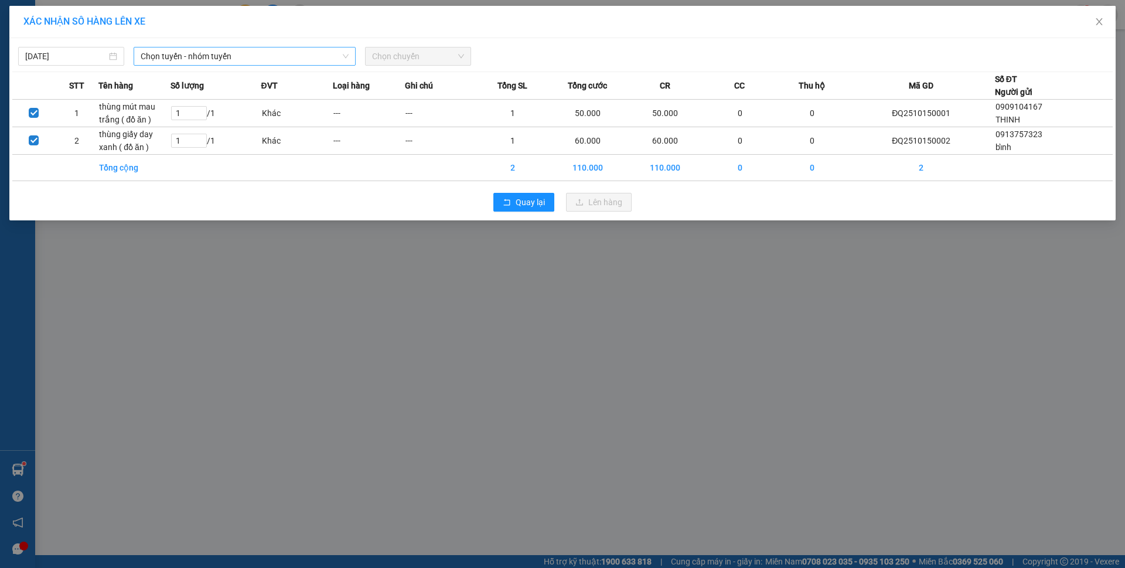
click at [278, 59] on span "Chọn tuyến - nhóm tuyến" at bounding box center [245, 56] width 208 height 18
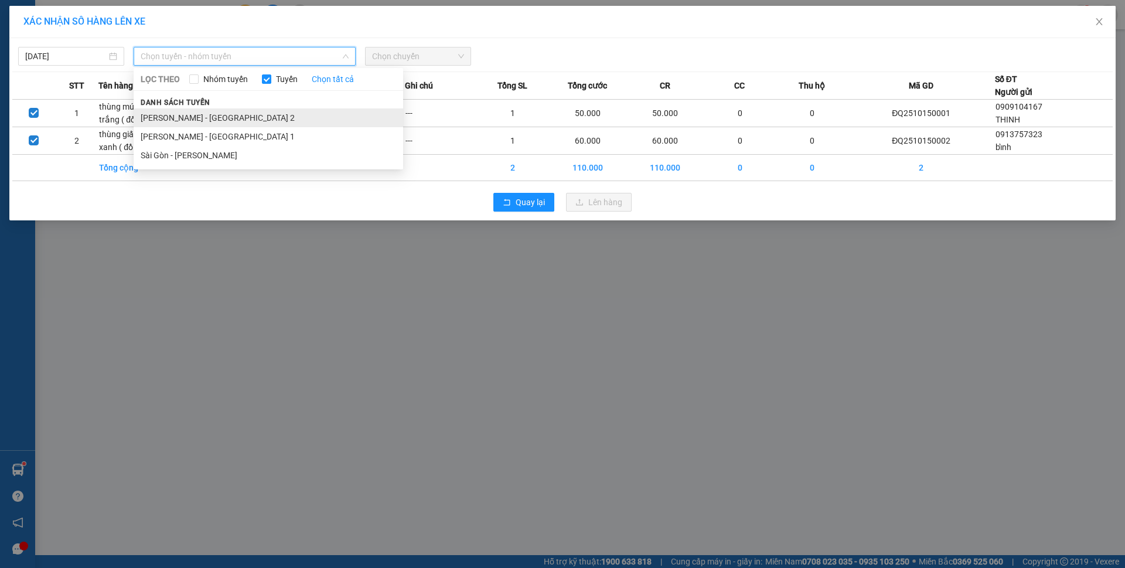
click at [257, 120] on li "Phương Lâm - Sài Gòn 2" at bounding box center [269, 117] width 270 height 19
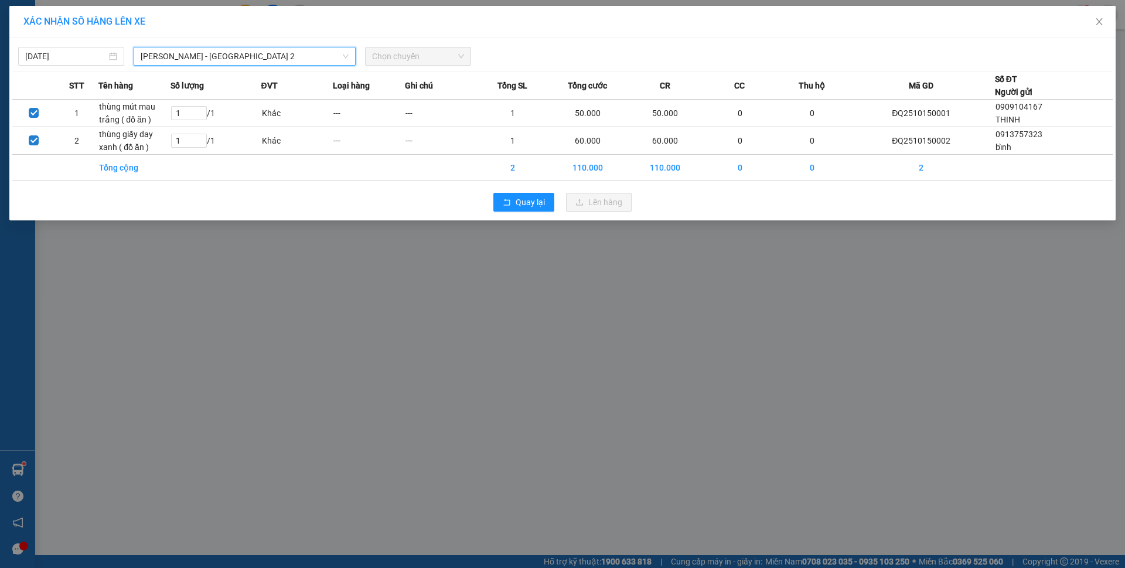
drag, startPoint x: 374, startPoint y: 58, endPoint x: 380, endPoint y: 56, distance: 6.1
click at [374, 58] on span "Chọn chuyến" at bounding box center [418, 56] width 92 height 18
click at [382, 56] on span "Chọn chuyến" at bounding box center [418, 56] width 92 height 18
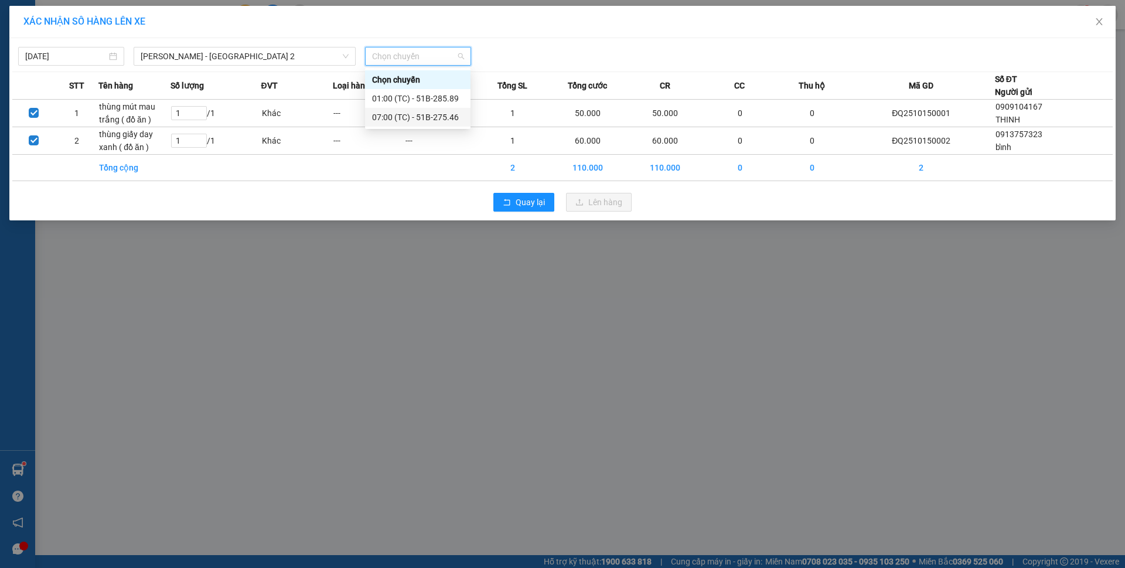
click at [404, 118] on div "07:00 (TC) - 51B-275.46" at bounding box center [417, 117] width 91 height 13
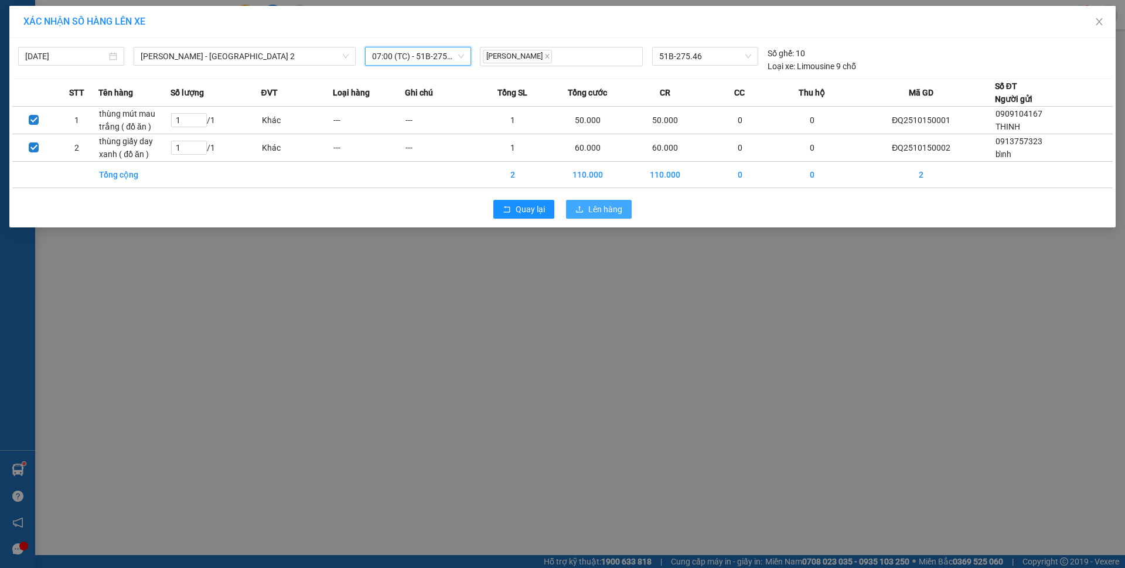
click at [588, 204] on span "Lên hàng" at bounding box center [605, 209] width 34 height 13
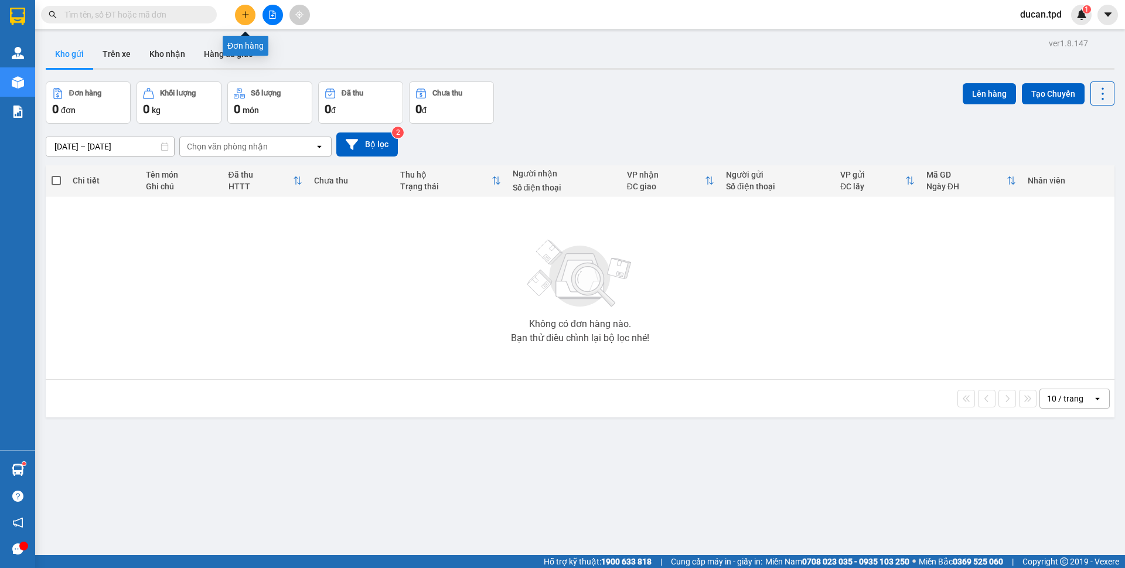
click at [250, 16] on button at bounding box center [245, 15] width 21 height 21
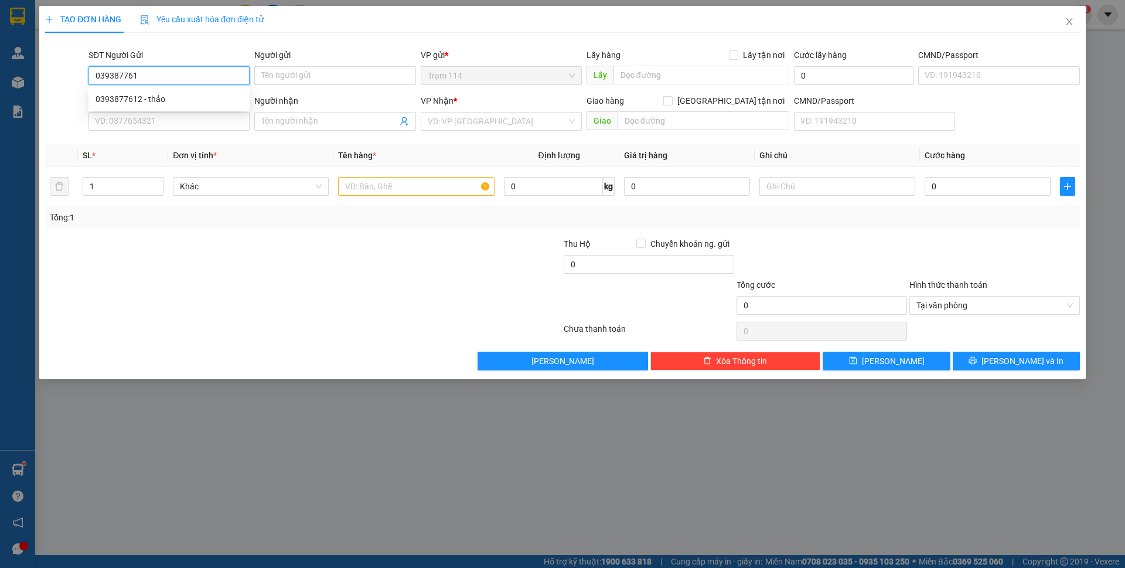
type input "0393877612"
click at [171, 107] on div "0393877612 - thảo" at bounding box center [168, 99] width 161 height 19
type input "thảo"
type input "0375313694"
type input "lợi"
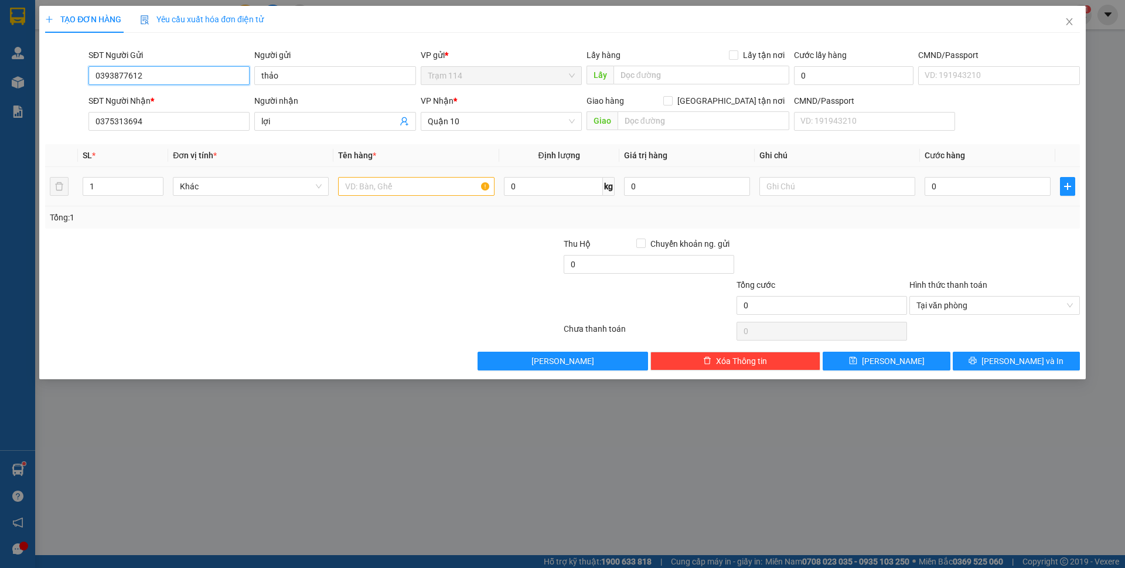
type input "0393877612"
click at [392, 183] on input "text" at bounding box center [416, 186] width 156 height 19
type input "bọc đen ( đồ cá nhân )"
click at [983, 195] on input "0" at bounding box center [988, 186] width 126 height 19
type input "5"
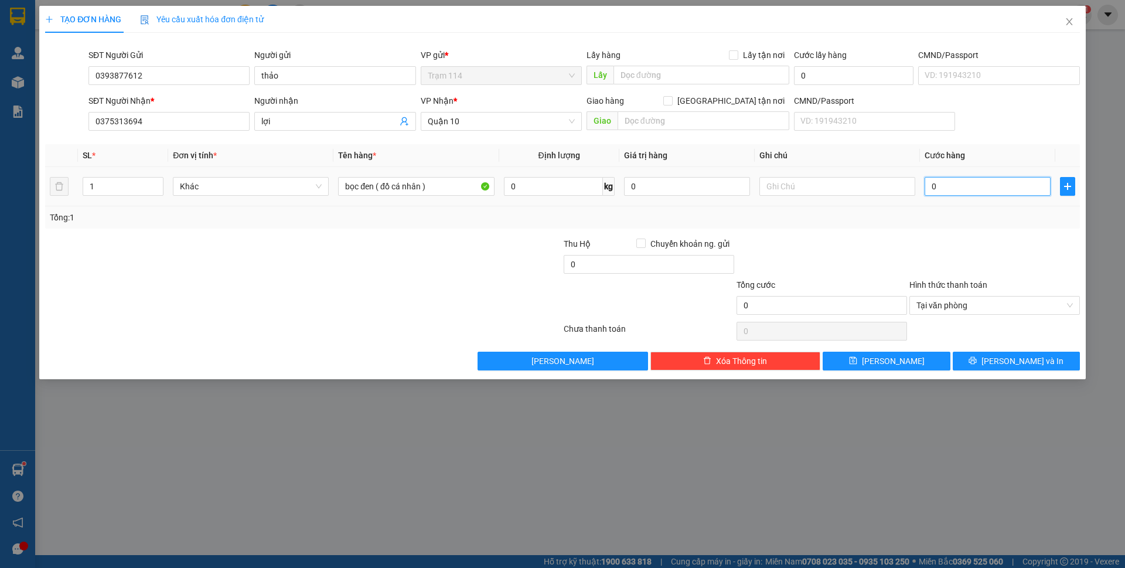
type input "5"
type input "50"
type input "50.000"
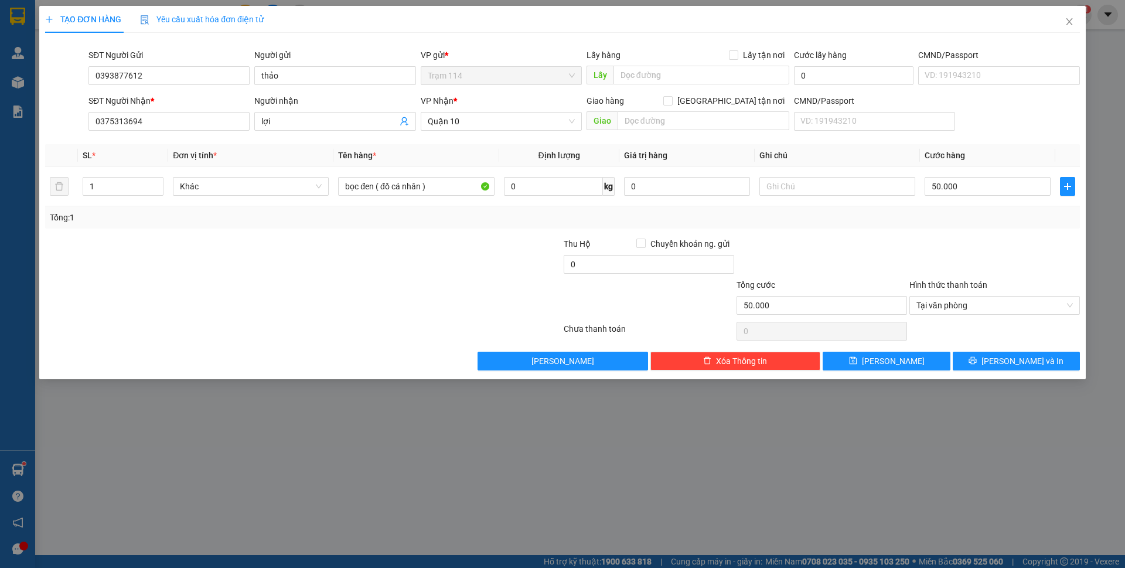
click at [965, 246] on div at bounding box center [994, 257] width 173 height 41
click at [959, 355] on button "[PERSON_NAME] và In" at bounding box center [1016, 361] width 127 height 19
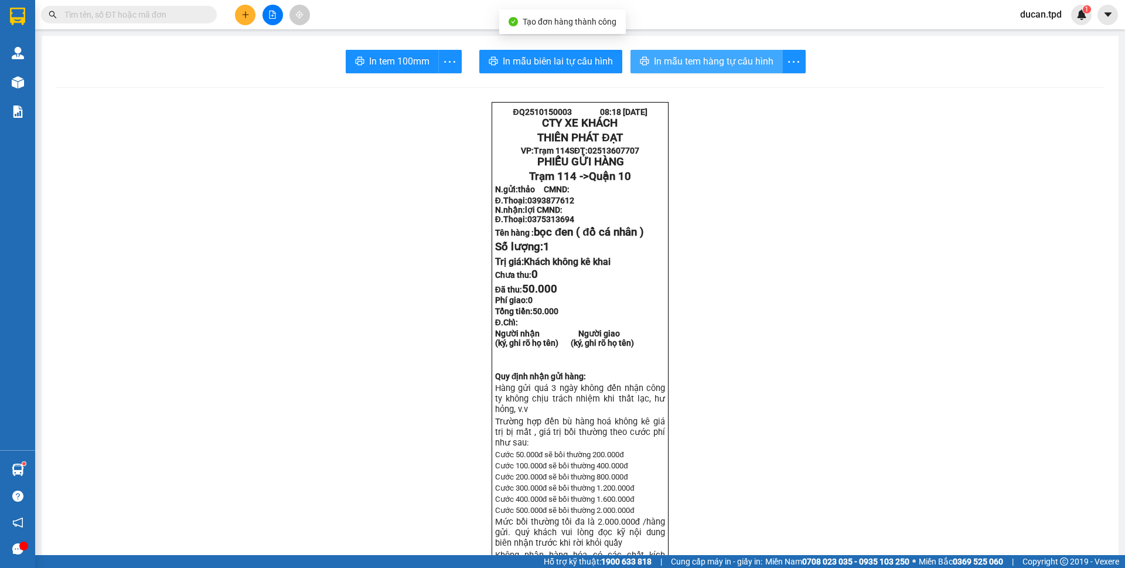
click at [661, 71] on button "In mẫu tem hàng tự cấu hình" at bounding box center [707, 61] width 152 height 23
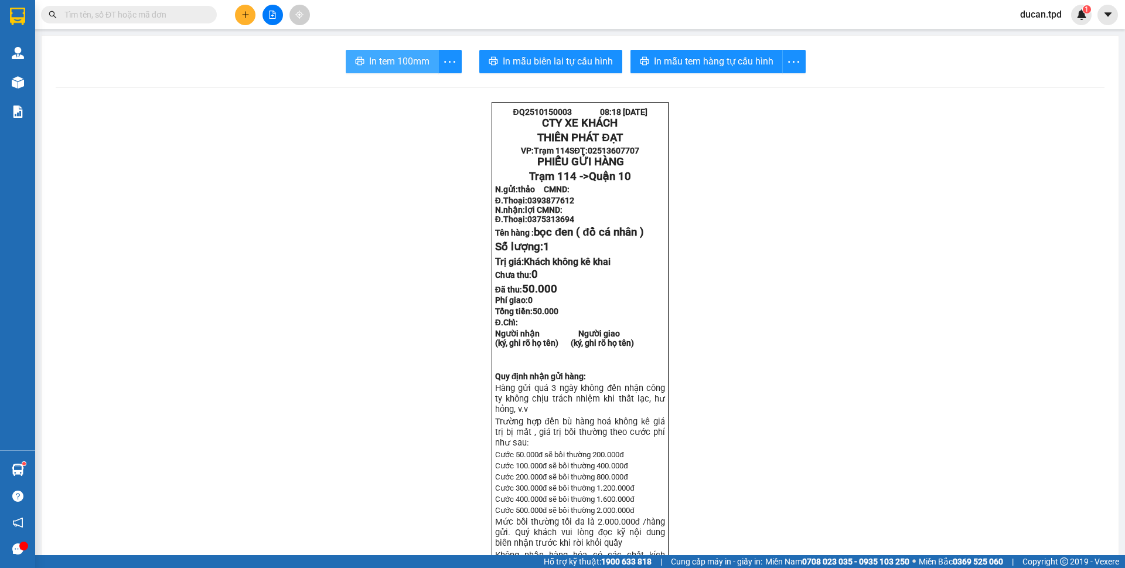
click at [406, 68] on span "In tem 100mm" at bounding box center [399, 61] width 60 height 15
click at [701, 65] on span "In mẫu tem hàng tự cấu hình" at bounding box center [714, 61] width 120 height 15
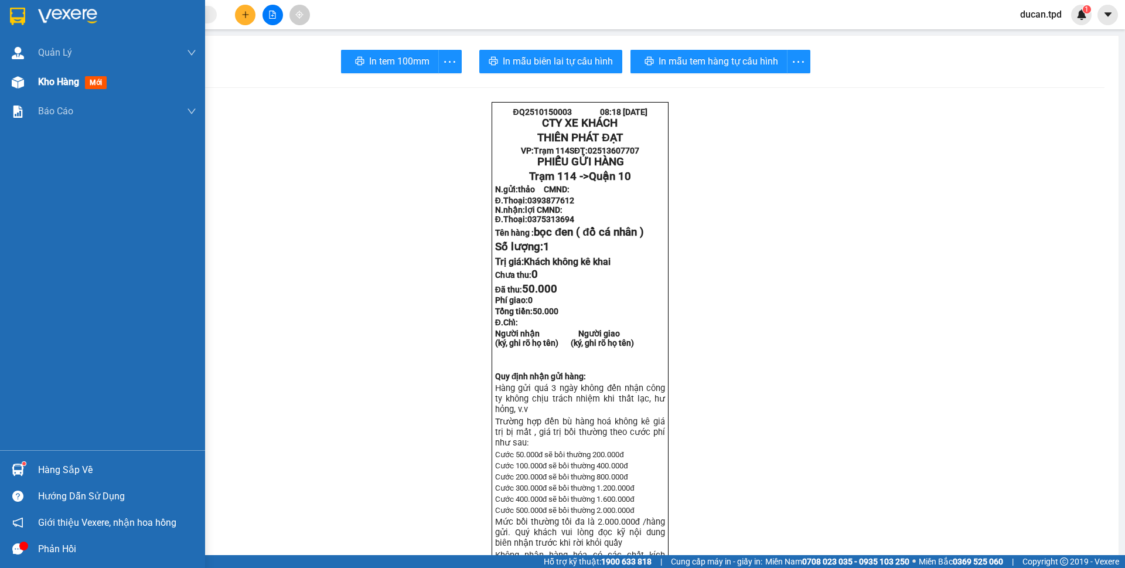
click at [33, 94] on div "Kho hàng mới" at bounding box center [102, 81] width 205 height 29
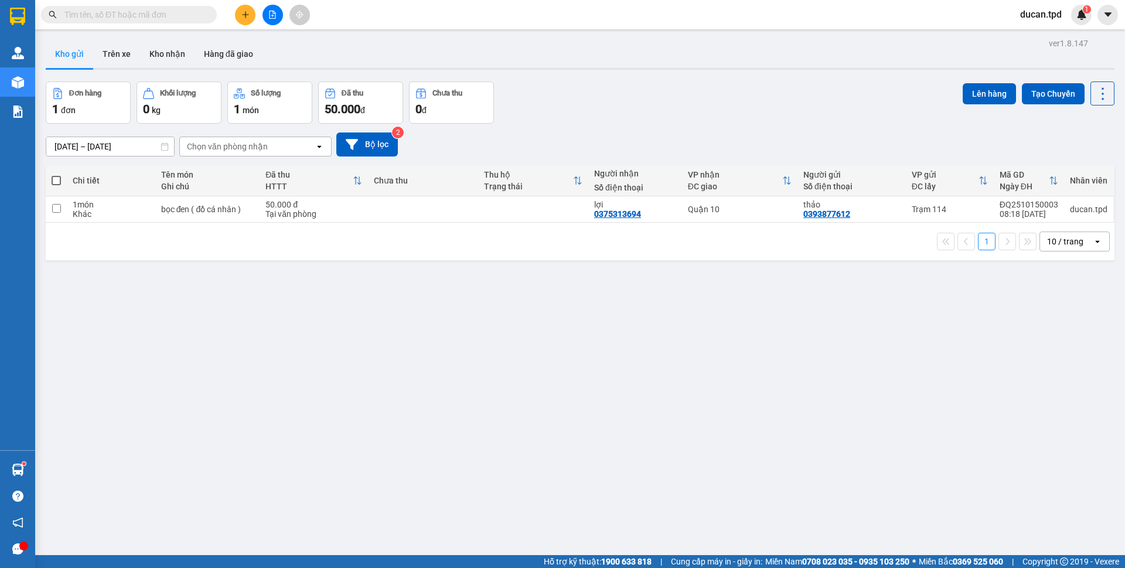
click at [96, 12] on input "text" at bounding box center [133, 14] width 138 height 13
click at [241, 17] on icon "plus" at bounding box center [245, 15] width 8 height 8
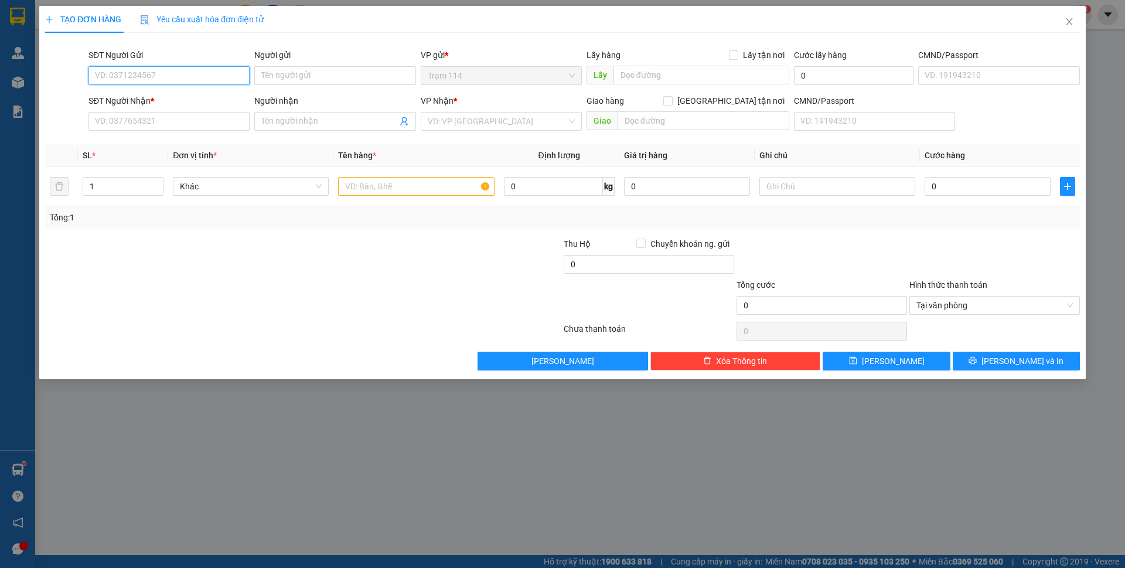
click at [161, 71] on input "SĐT Người Gửi" at bounding box center [168, 75] width 161 height 19
click at [113, 74] on input "03562795234" at bounding box center [168, 75] width 161 height 19
type input "0352795234"
click at [129, 119] on input "SĐT Người Nhận *" at bounding box center [168, 121] width 161 height 19
type input "0931944240"
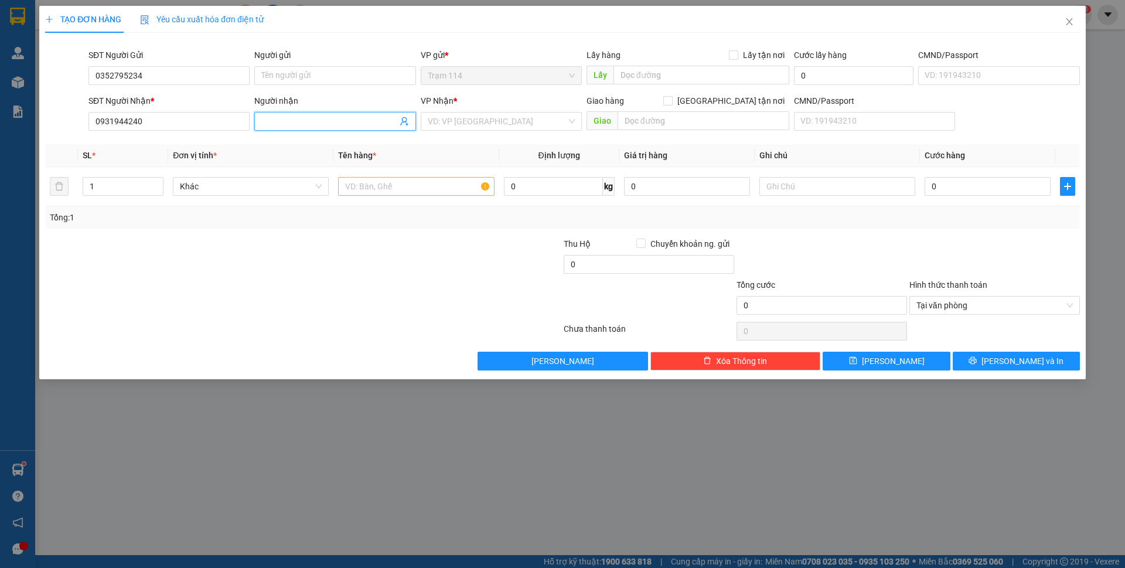
click at [264, 116] on input "Người nhận" at bounding box center [328, 121] width 135 height 13
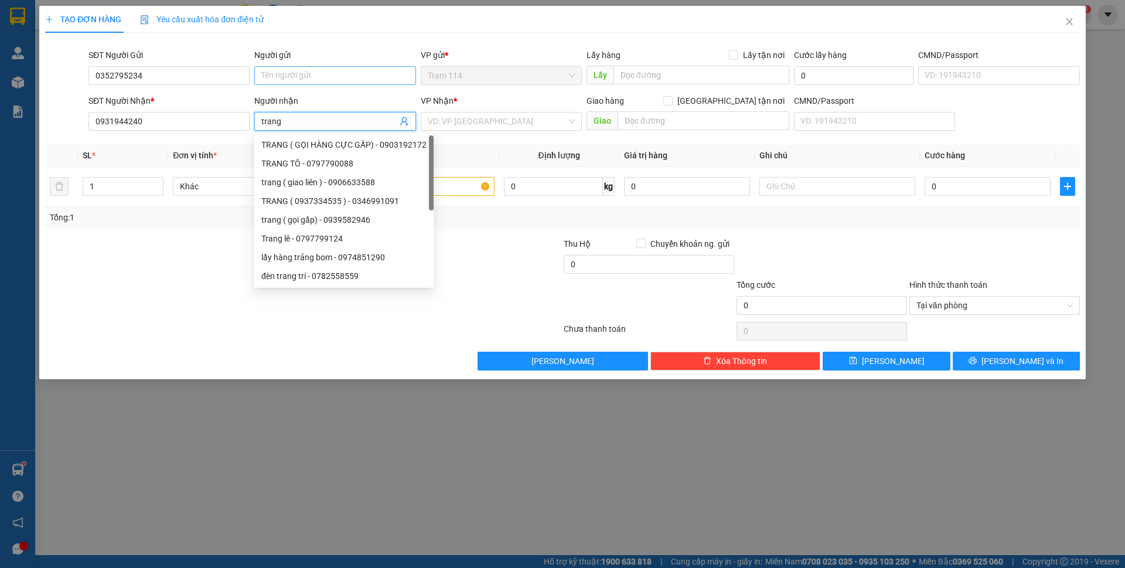
type input "trang"
click at [310, 77] on input "Người gửi" at bounding box center [334, 75] width 161 height 19
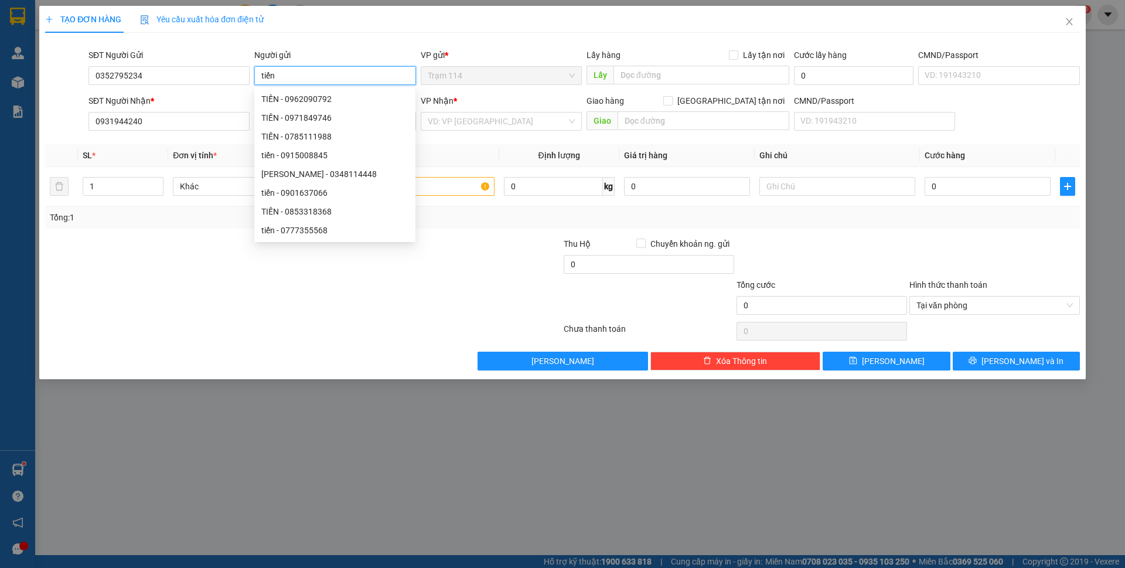
type input "tiến"
click at [496, 152] on th "Tên hàng *" at bounding box center [415, 155] width 165 height 23
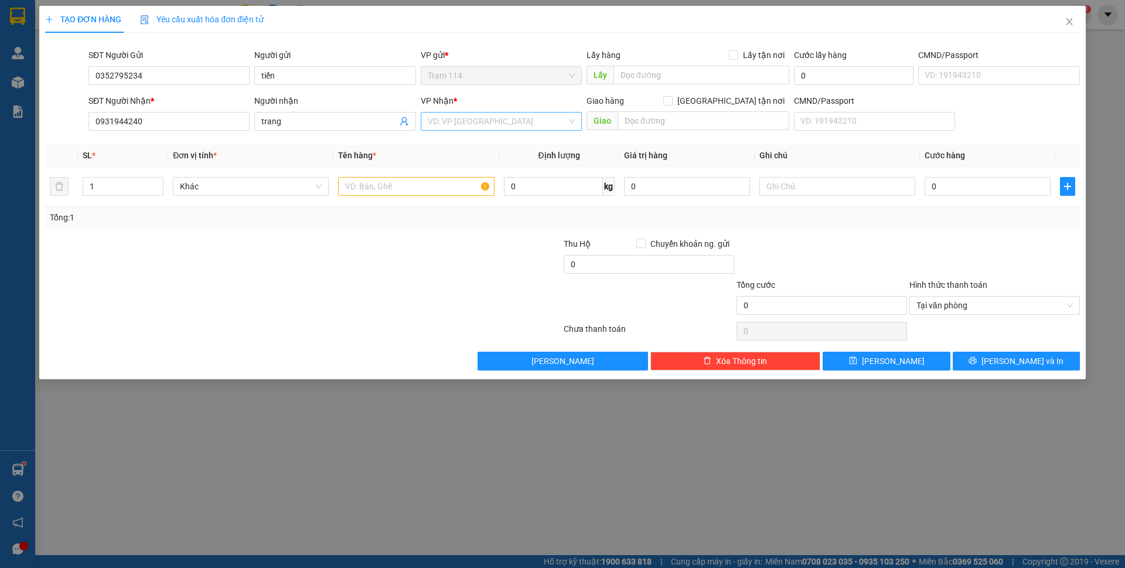
click at [527, 130] on div "VD: VP [GEOGRAPHIC_DATA]" at bounding box center [501, 121] width 161 height 19
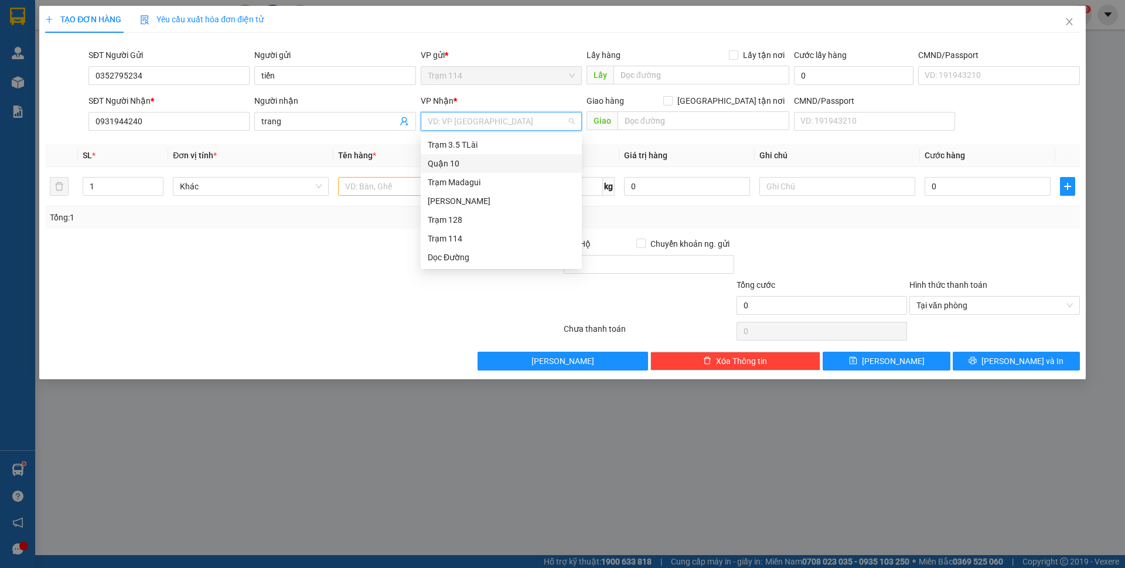
click at [453, 158] on div "Quận 10" at bounding box center [501, 163] width 147 height 13
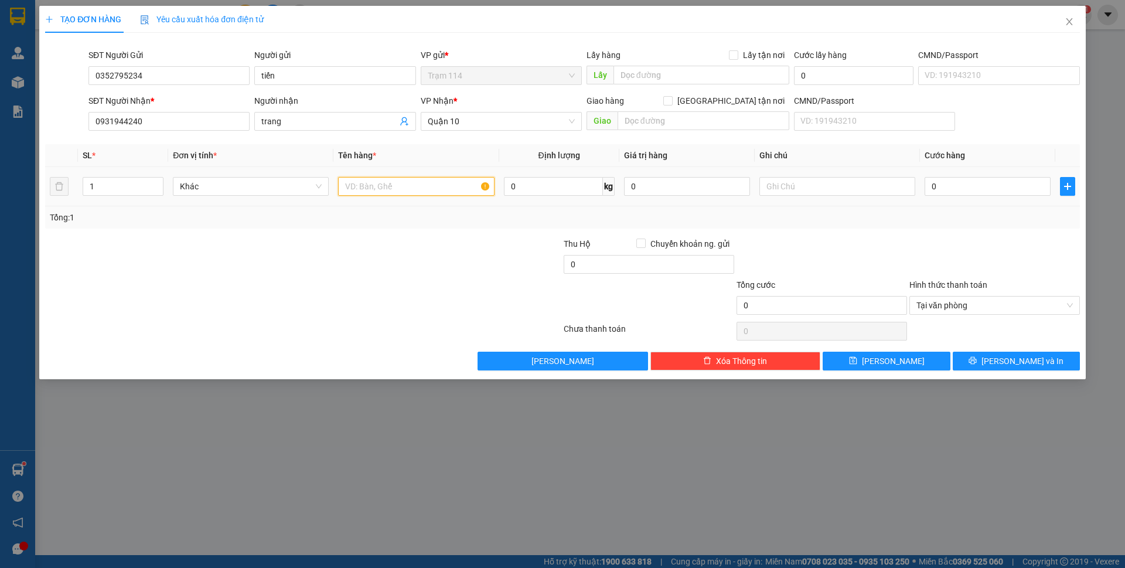
click at [403, 179] on input "text" at bounding box center [416, 186] width 156 height 19
type input "bọc trắng ( thuốc )"
click at [982, 193] on input "0" at bounding box center [988, 186] width 126 height 19
type input "4"
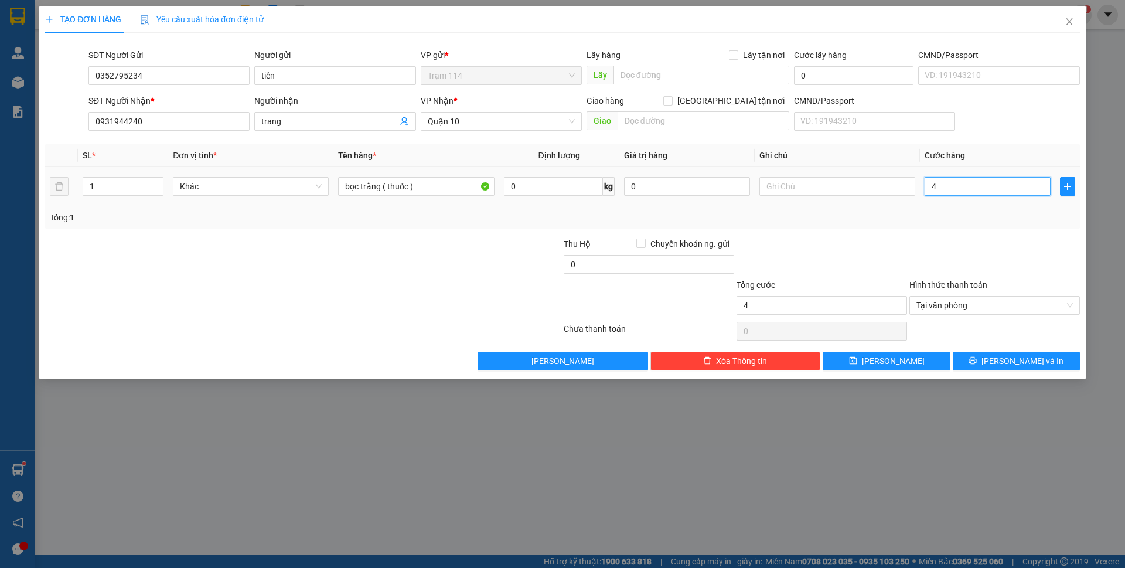
type input "40"
type input "40.000"
click at [961, 253] on div at bounding box center [994, 257] width 173 height 41
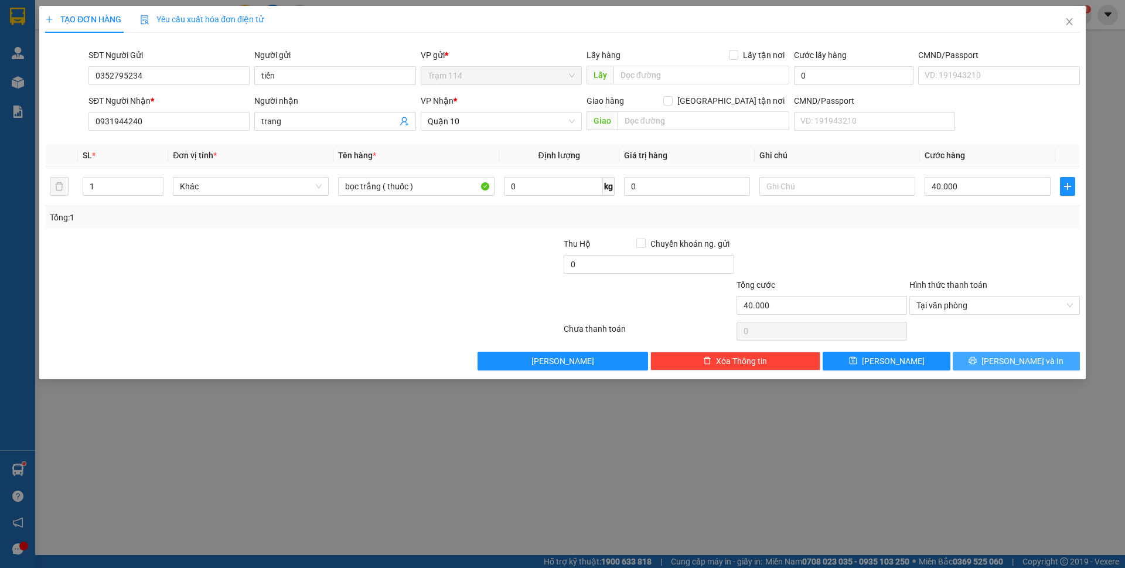
click at [1003, 359] on button "[PERSON_NAME] và In" at bounding box center [1016, 361] width 127 height 19
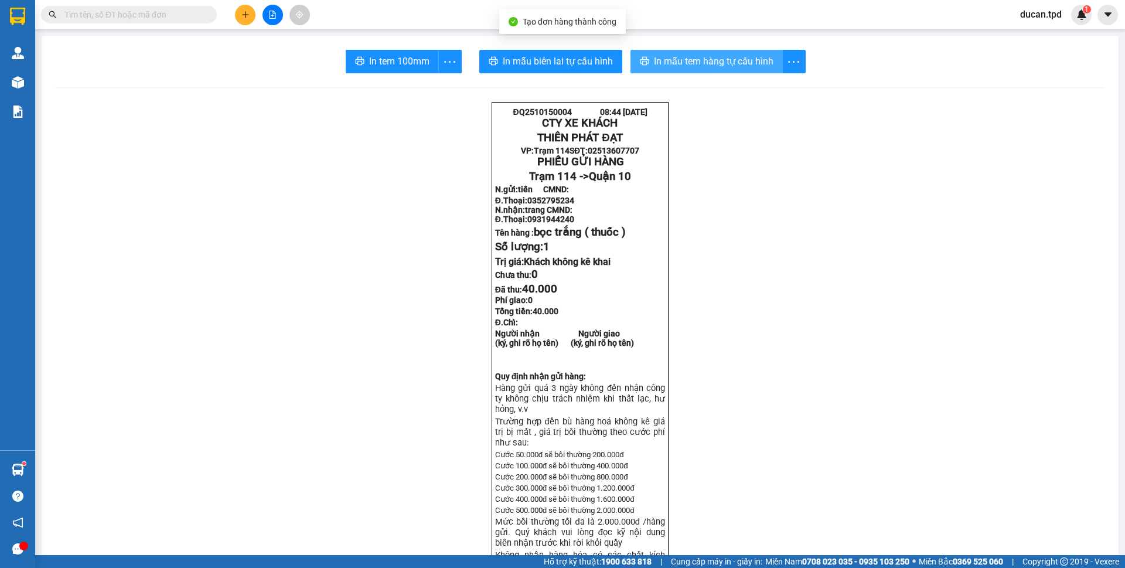
click at [643, 53] on button "In mẫu tem hàng tự cấu hình" at bounding box center [707, 61] width 152 height 23
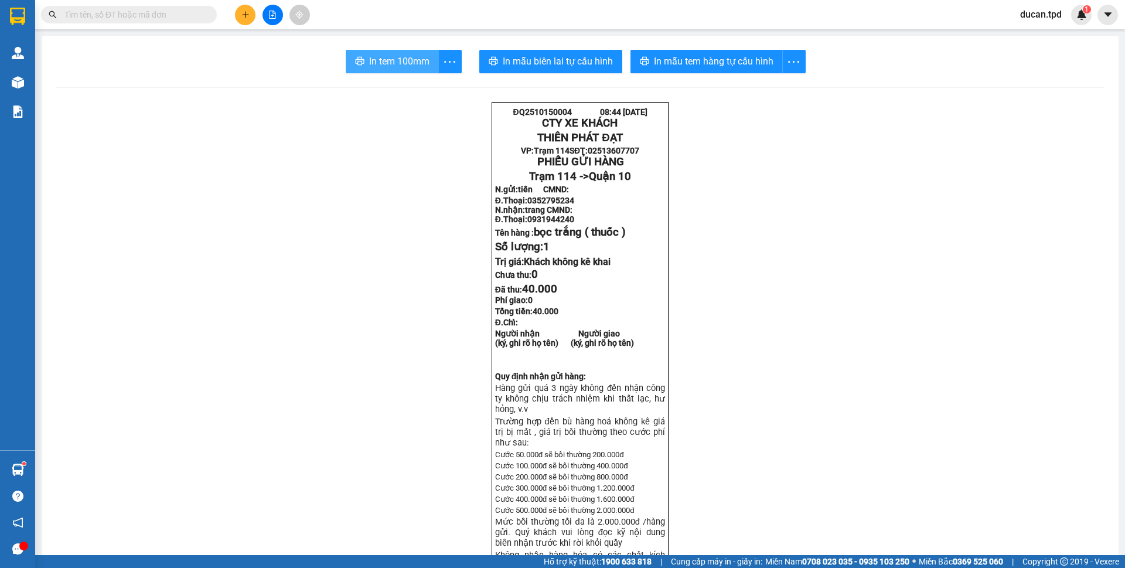
click at [381, 56] on span "In tem 100mm" at bounding box center [399, 61] width 60 height 15
click at [409, 66] on span "In tem 100mm" at bounding box center [399, 61] width 60 height 15
click at [631, 71] on button "In mẫu tem hàng tự cấu hình" at bounding box center [707, 61] width 152 height 23
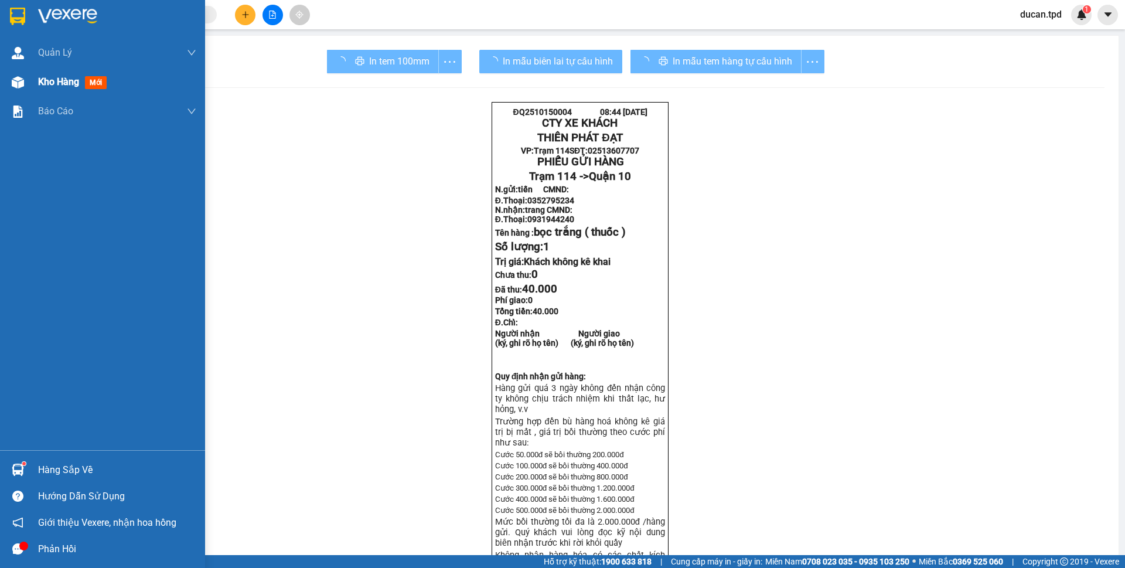
click at [2, 72] on div "Kho hàng mới" at bounding box center [102, 81] width 205 height 29
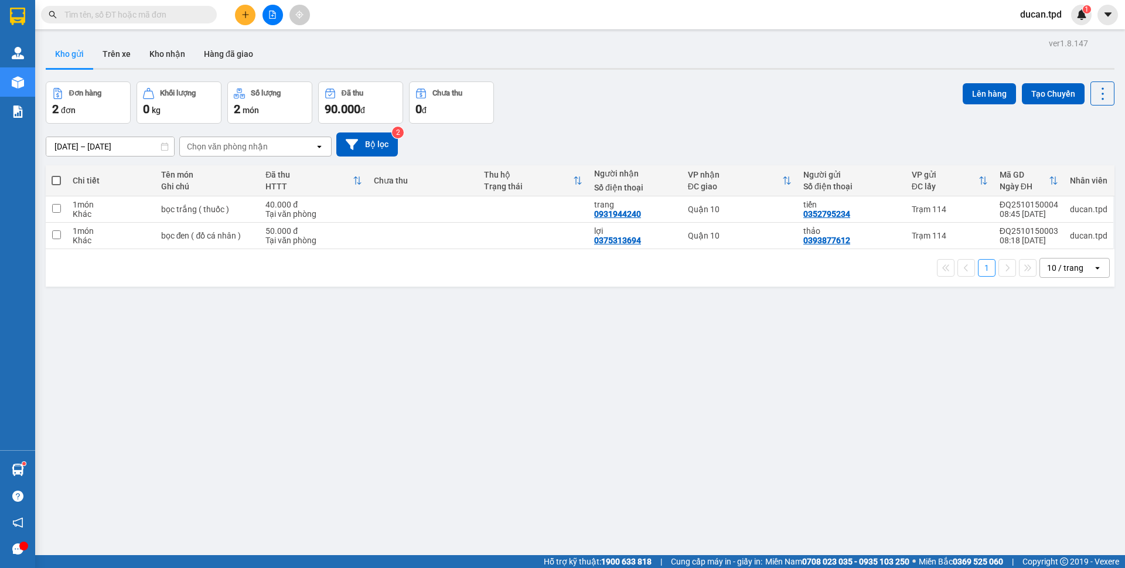
click at [58, 180] on span at bounding box center [56, 180] width 9 height 9
click at [56, 175] on input "checkbox" at bounding box center [56, 175] width 0 height 0
checkbox input "true"
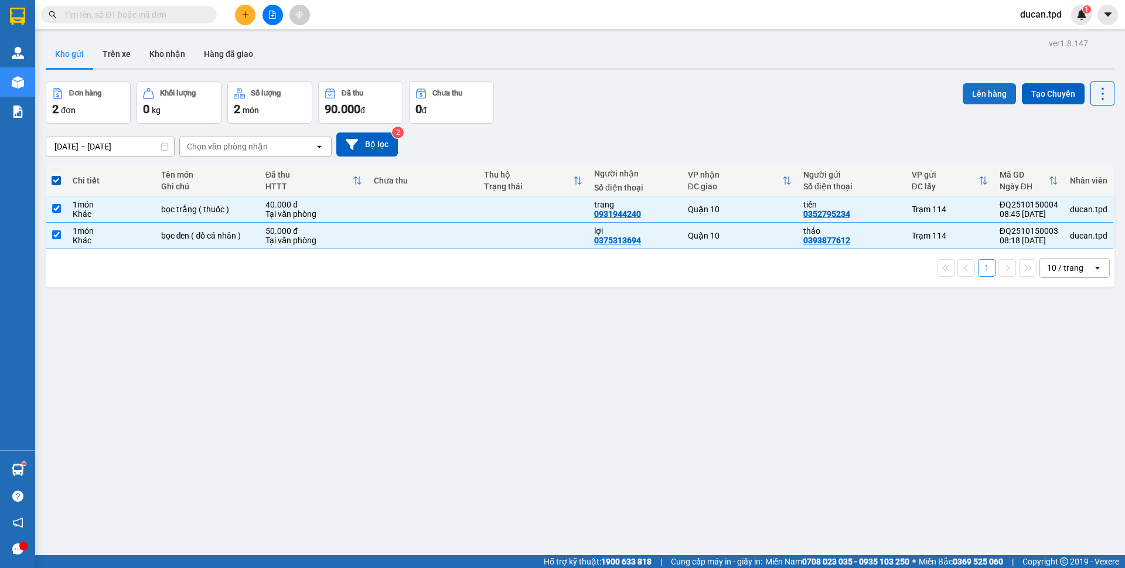
click at [986, 93] on button "Lên hàng" at bounding box center [989, 93] width 53 height 21
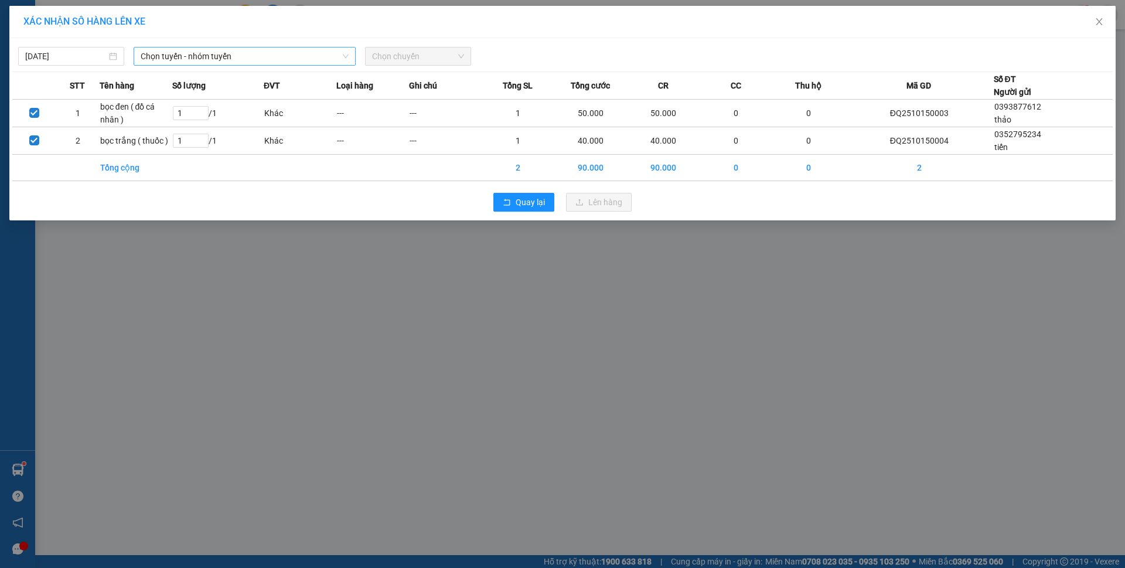
click at [248, 57] on span "Chọn tuyến - nhóm tuyến" at bounding box center [245, 56] width 208 height 18
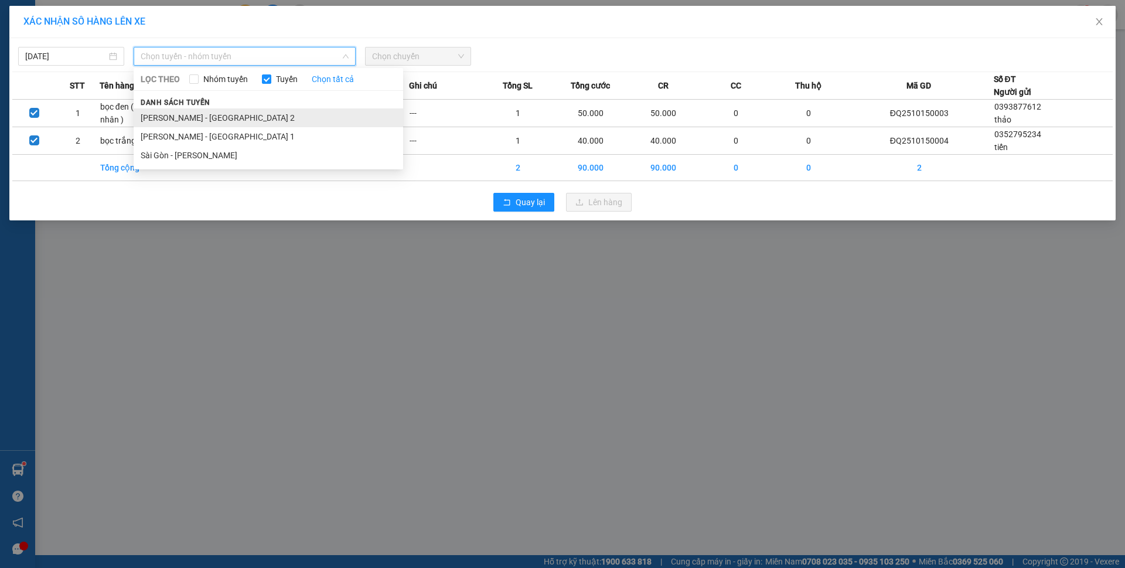
click at [213, 114] on li "Phương Lâm - Sài Gòn 2" at bounding box center [269, 117] width 270 height 19
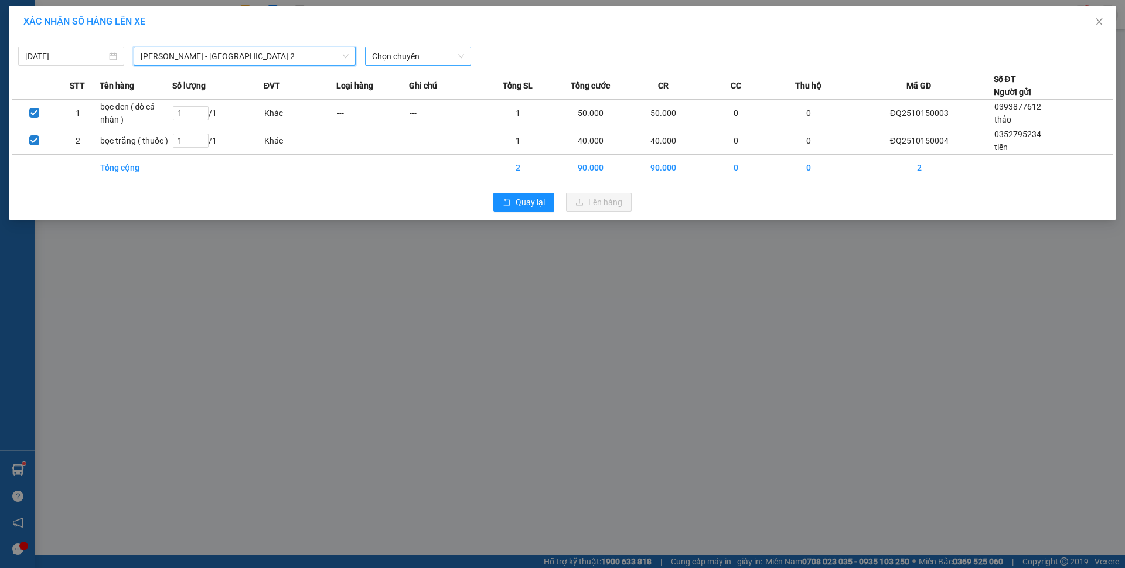
click at [372, 49] on span "Chọn chuyến" at bounding box center [418, 56] width 92 height 18
click at [1102, 23] on icon "close" at bounding box center [1099, 21] width 9 height 9
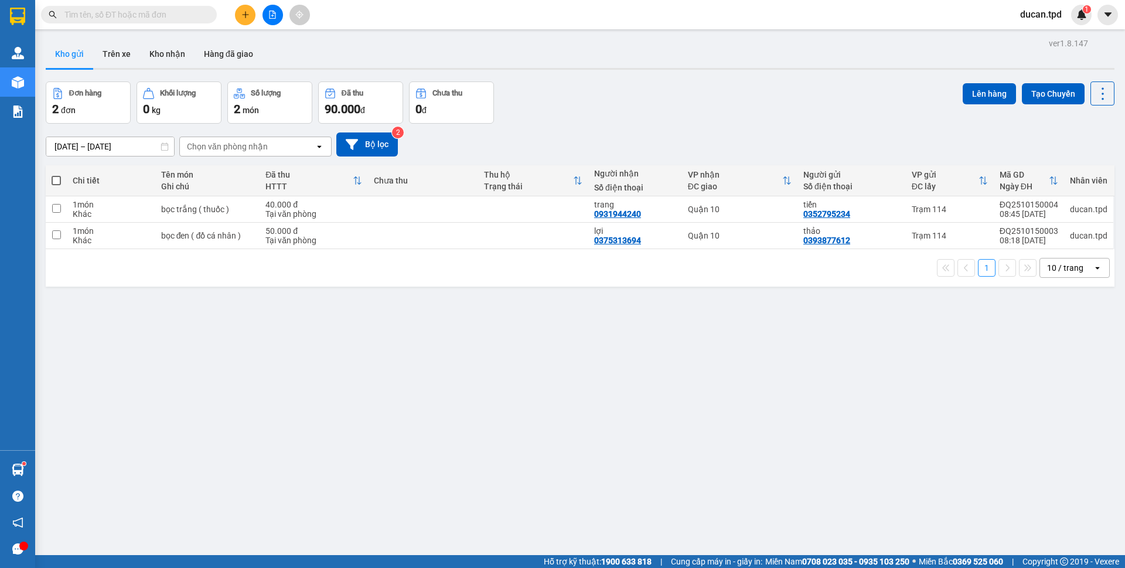
click at [1007, 88] on div "Lên hàng Tạo Chuyến" at bounding box center [1039, 93] width 152 height 24
click at [1038, 88] on button "Tạo Chuyến" at bounding box center [1053, 93] width 63 height 21
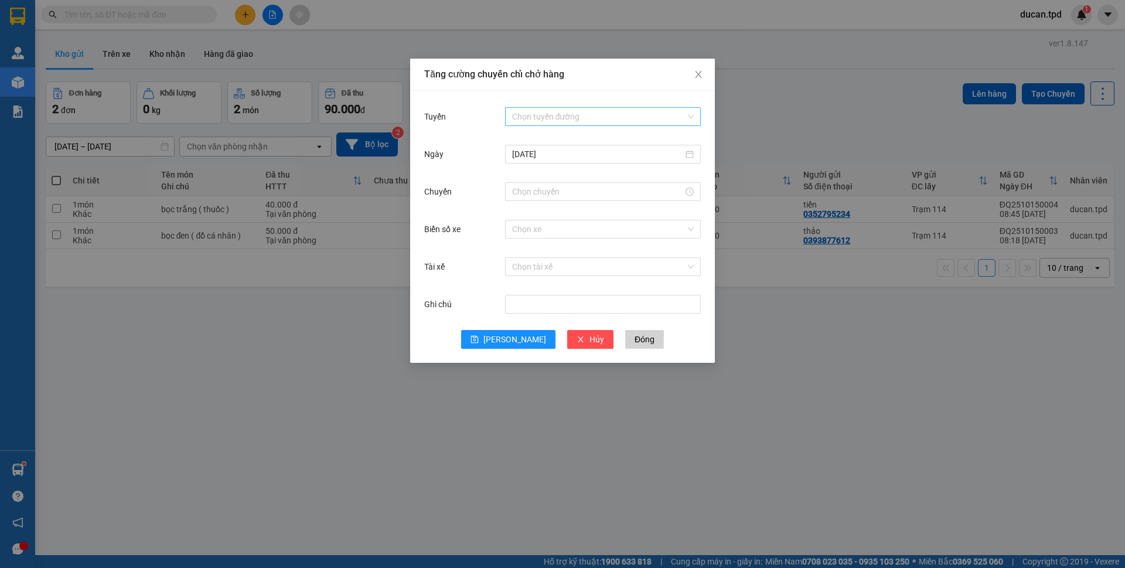
click at [634, 110] on input "Tuyến" at bounding box center [598, 117] width 173 height 18
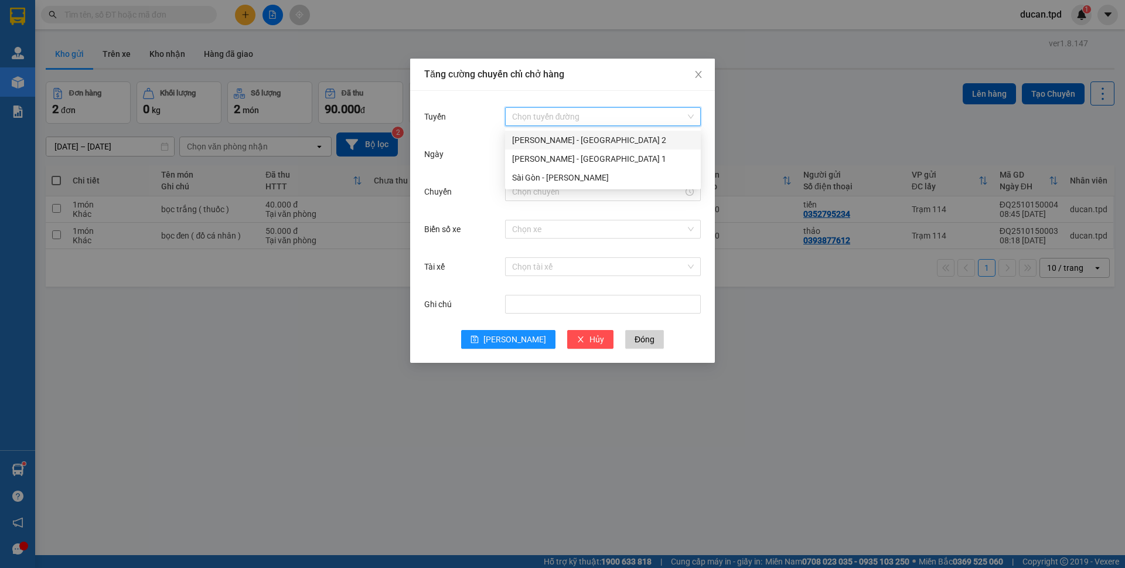
click at [597, 141] on div "Phương Lâm - Sài Gòn 2" at bounding box center [603, 140] width 182 height 13
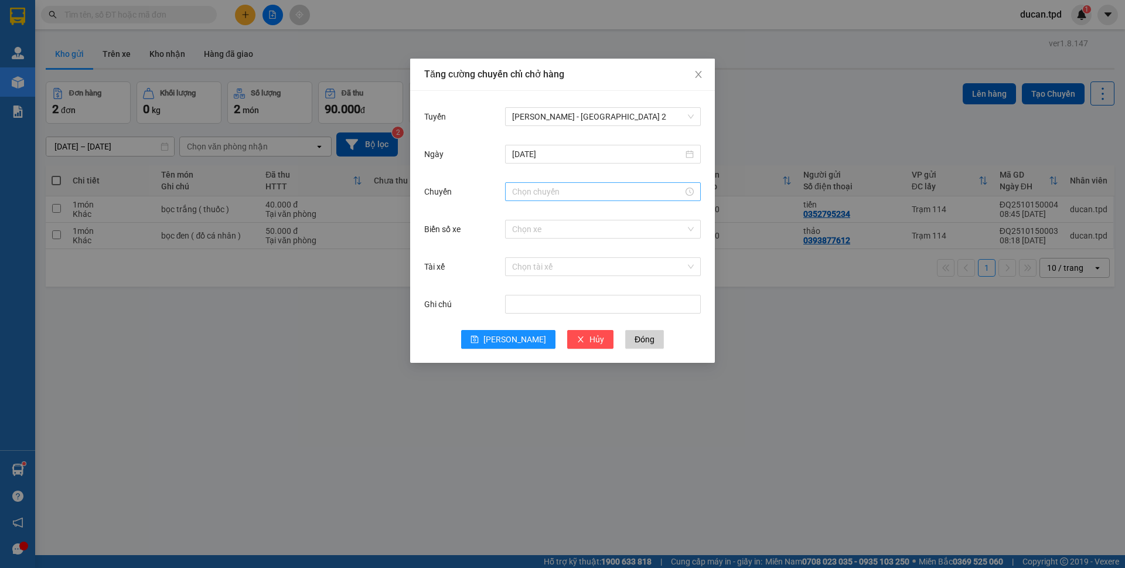
click at [539, 183] on div at bounding box center [603, 191] width 196 height 19
click at [539, 193] on input "Chuyến" at bounding box center [597, 191] width 171 height 13
click at [520, 284] on div "08" at bounding box center [521, 286] width 33 height 16
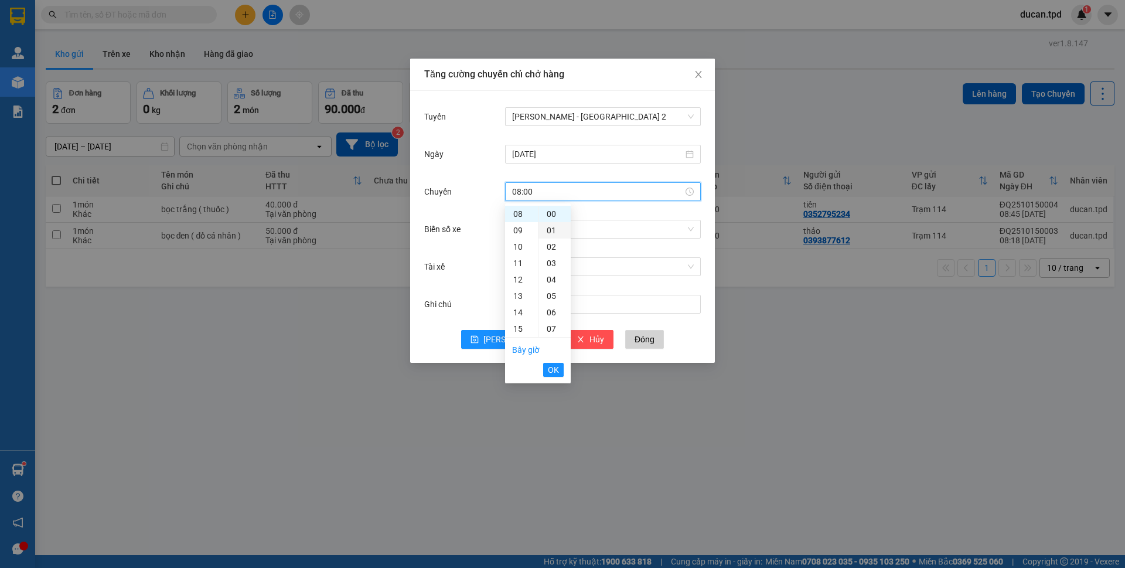
click at [551, 228] on div "01" at bounding box center [555, 230] width 32 height 16
type input "08:01"
click at [564, 372] on ul "Bây giờ OK" at bounding box center [538, 360] width 66 height 45
click at [557, 372] on span "OK" at bounding box center [553, 369] width 11 height 13
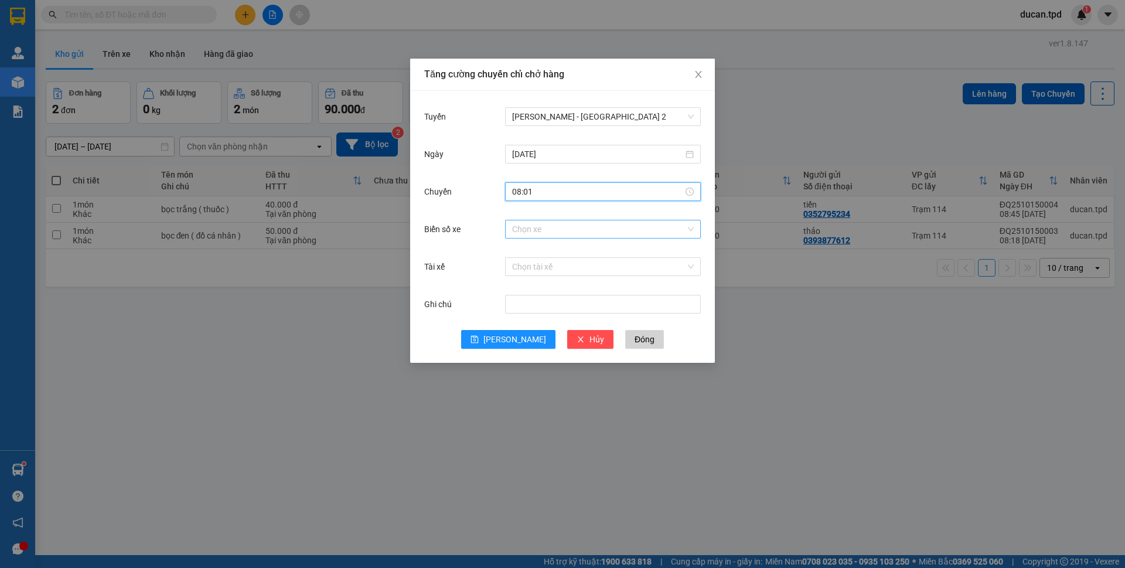
click at [594, 237] on input "Biển số xe" at bounding box center [598, 229] width 173 height 18
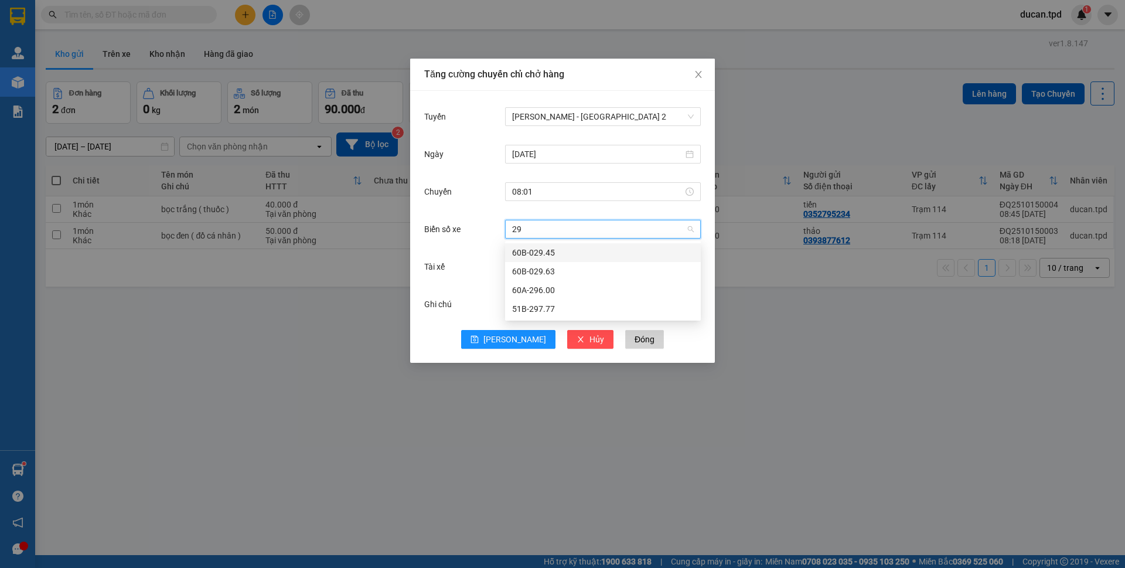
type input "297"
click at [560, 253] on div "51B-297.77" at bounding box center [603, 252] width 182 height 13
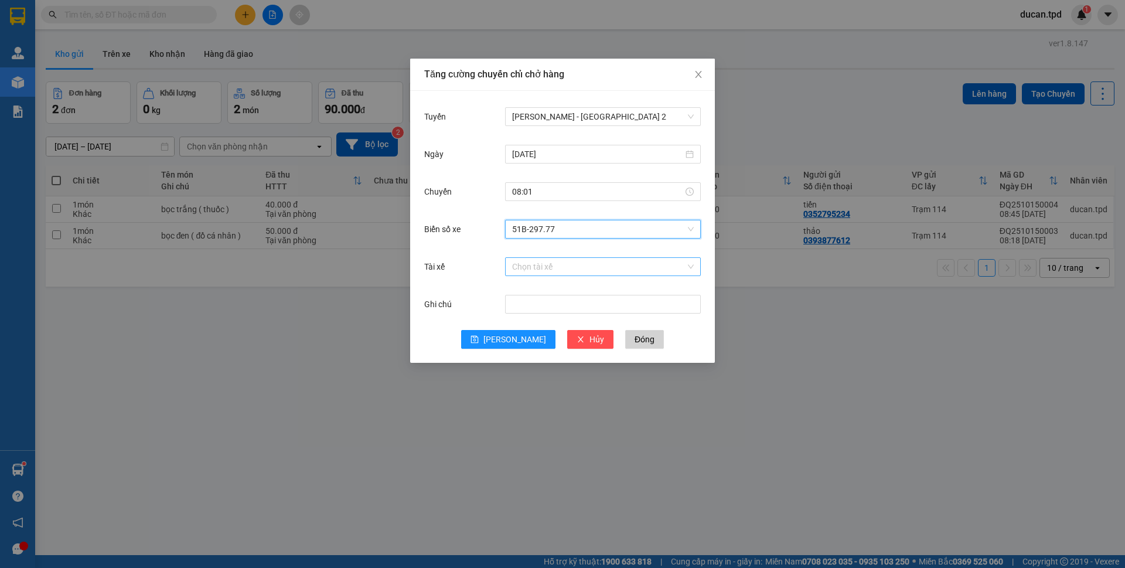
click at [557, 263] on input "Tài xế" at bounding box center [598, 267] width 173 height 18
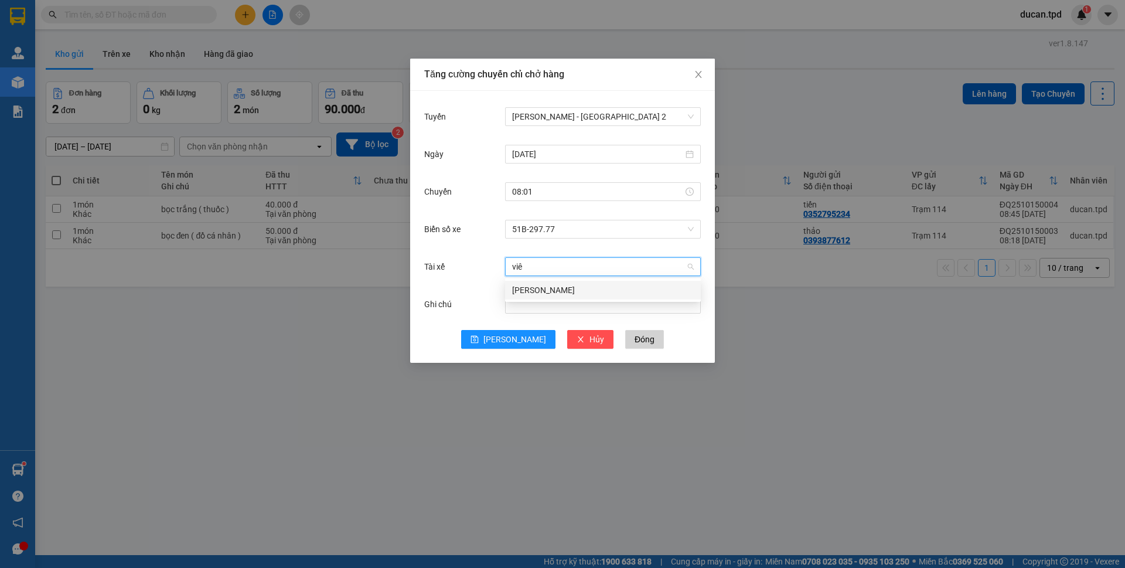
type input "viên"
click at [558, 290] on div "Tạ Đình Viên" at bounding box center [603, 290] width 182 height 13
click at [515, 340] on span "Lưu" at bounding box center [514, 339] width 63 height 13
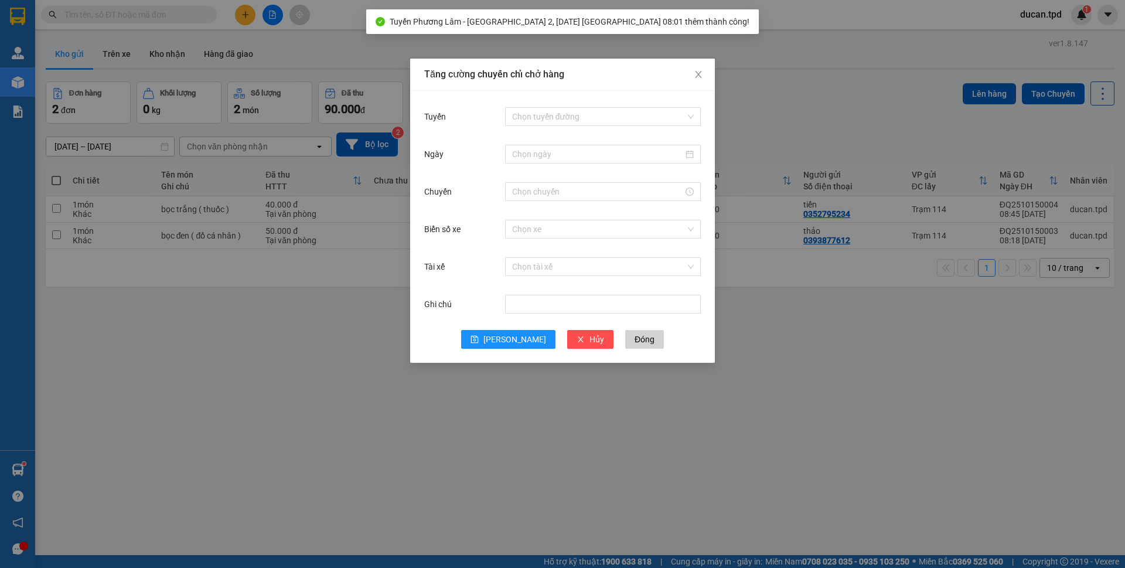
click at [253, 352] on div "Tăng cường chuyến chỉ chở hàng Tuyến Chọn tuyến đường Ngày Chuyến Biển số xe Ch…" at bounding box center [562, 284] width 1125 height 568
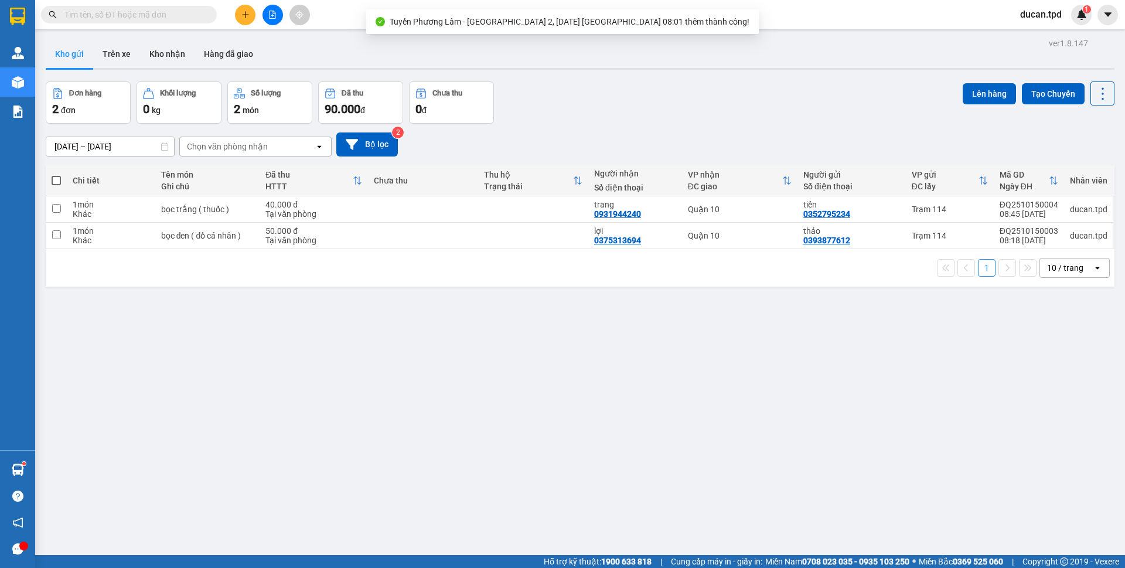
click at [55, 179] on span at bounding box center [56, 180] width 9 height 9
click at [56, 175] on input "checkbox" at bounding box center [56, 175] width 0 height 0
checkbox input "true"
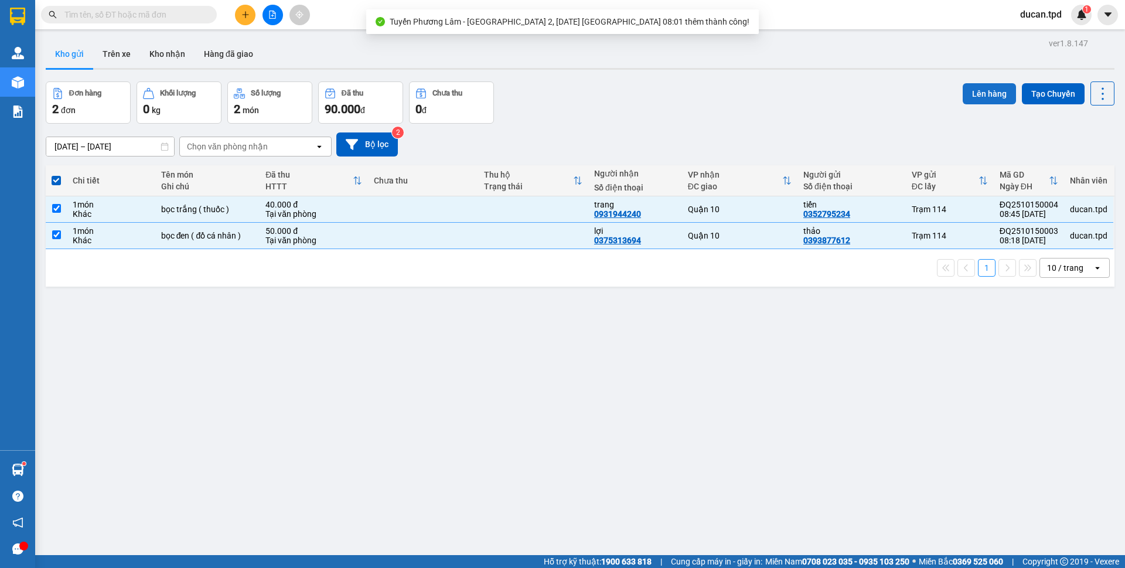
click at [986, 93] on button "Lên hàng" at bounding box center [989, 93] width 53 height 21
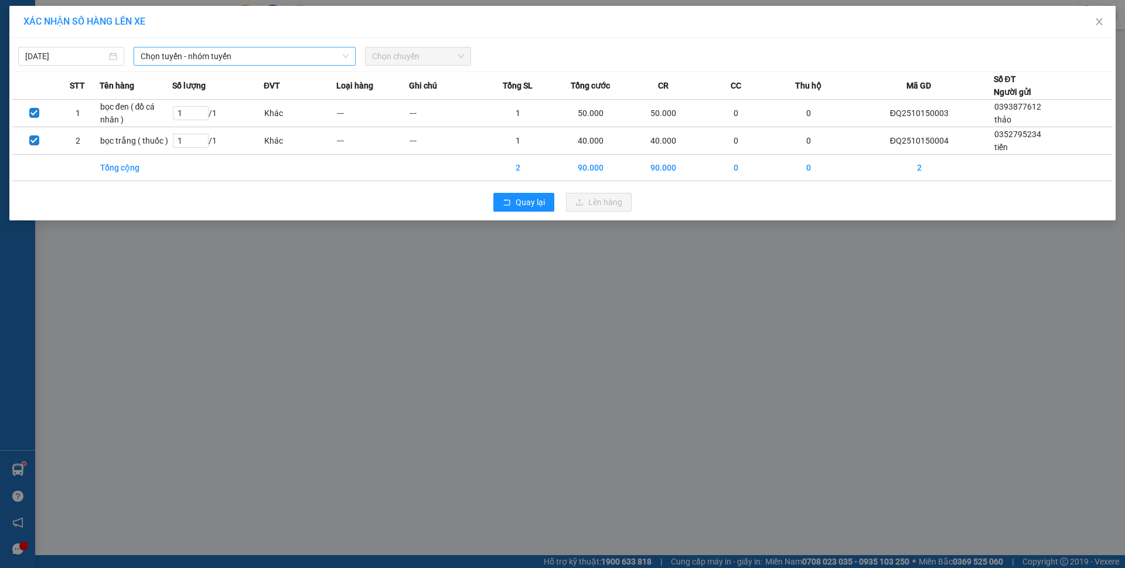
click at [179, 53] on span "Chọn tuyến - nhóm tuyến" at bounding box center [245, 56] width 208 height 18
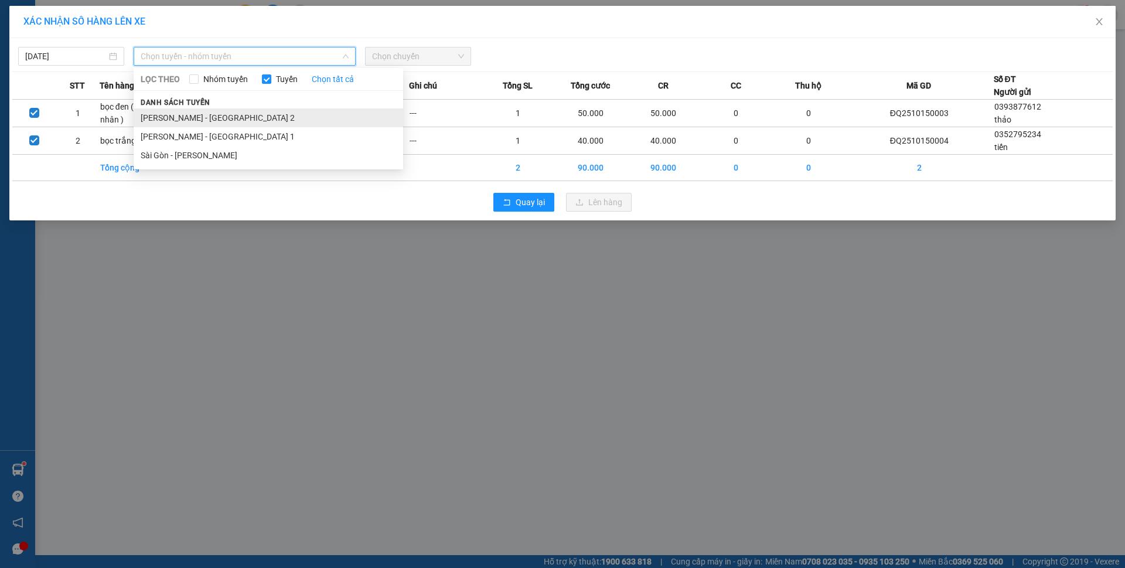
click at [195, 110] on li "Phương Lâm - Sài Gòn 2" at bounding box center [269, 117] width 270 height 19
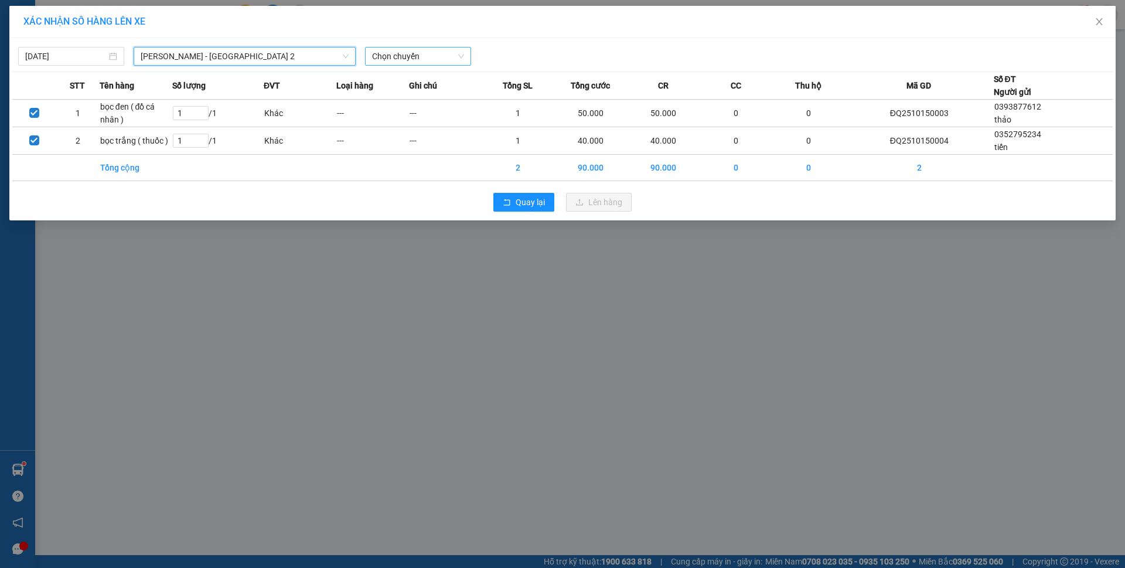
click at [383, 56] on span "Chọn chuyến" at bounding box center [418, 56] width 92 height 18
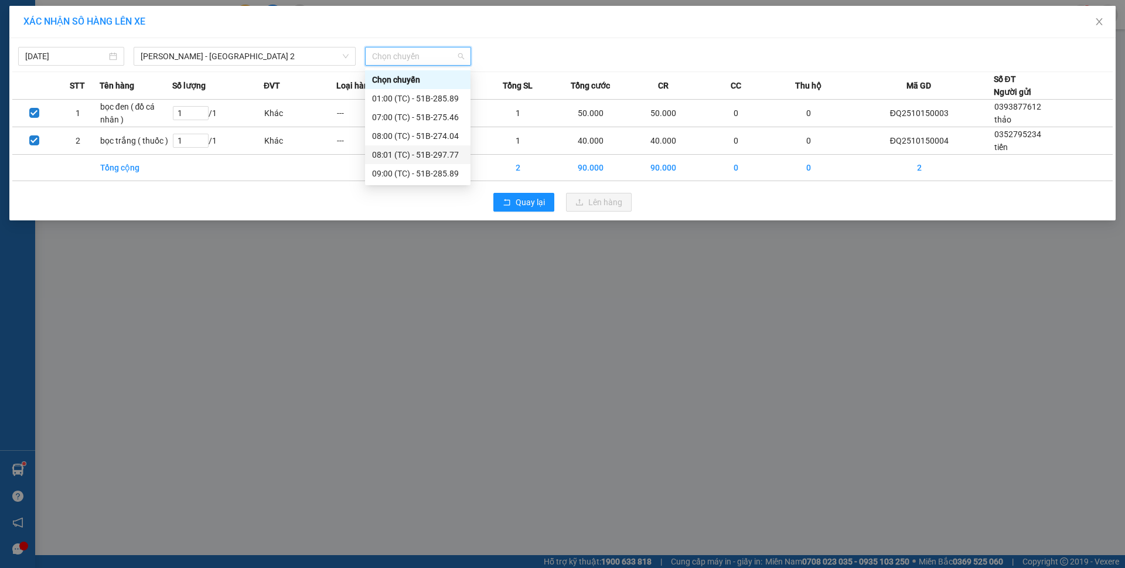
click at [440, 155] on div "08:01 (TC) - 51B-297.77" at bounding box center [417, 154] width 91 height 13
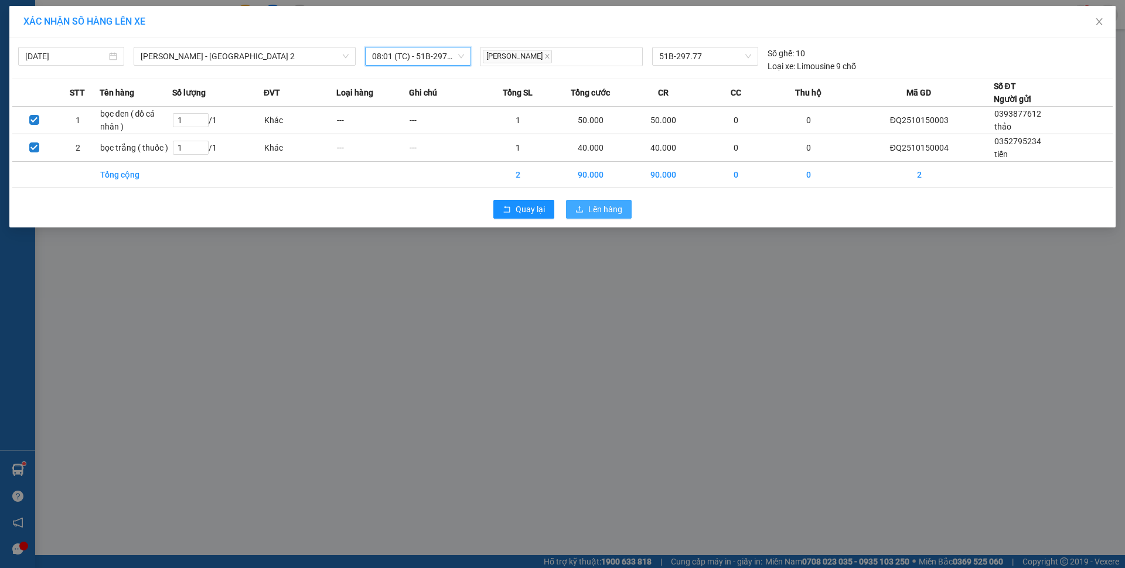
click at [580, 210] on icon "upload" at bounding box center [579, 209] width 8 height 8
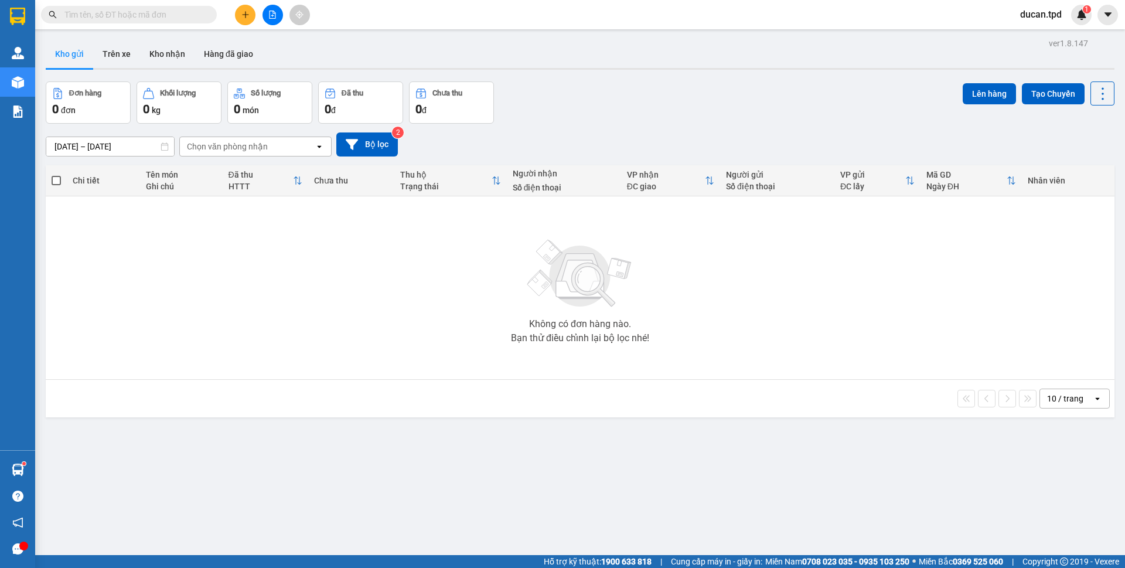
click at [238, 15] on button at bounding box center [245, 15] width 21 height 21
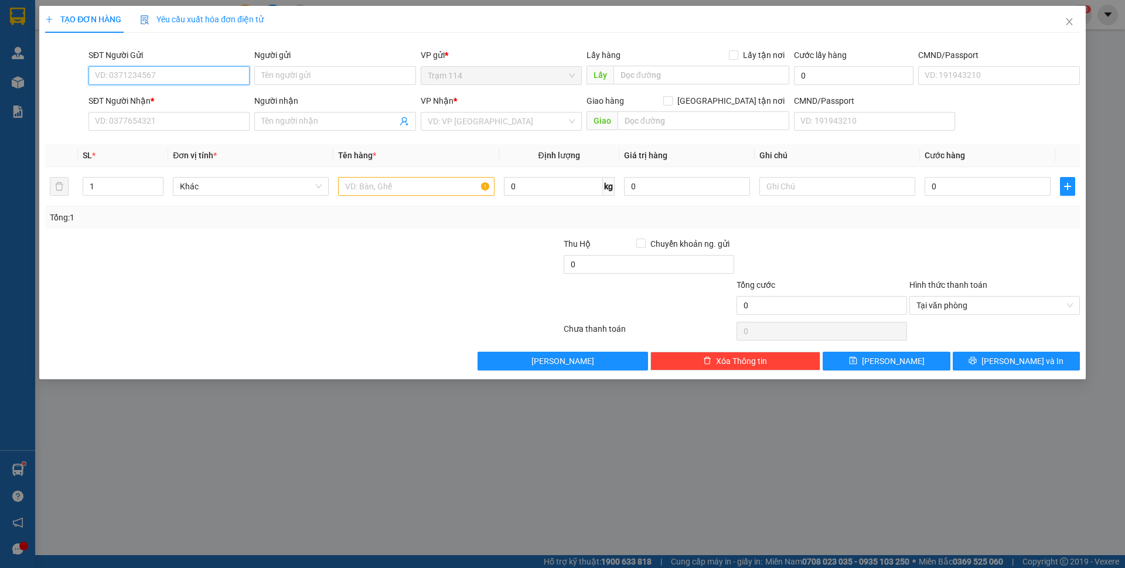
click at [191, 77] on input "SĐT Người Gửi" at bounding box center [168, 75] width 161 height 19
type input "0703255602"
click at [155, 99] on div "0703255602 - lý" at bounding box center [169, 99] width 147 height 13
type input "lý"
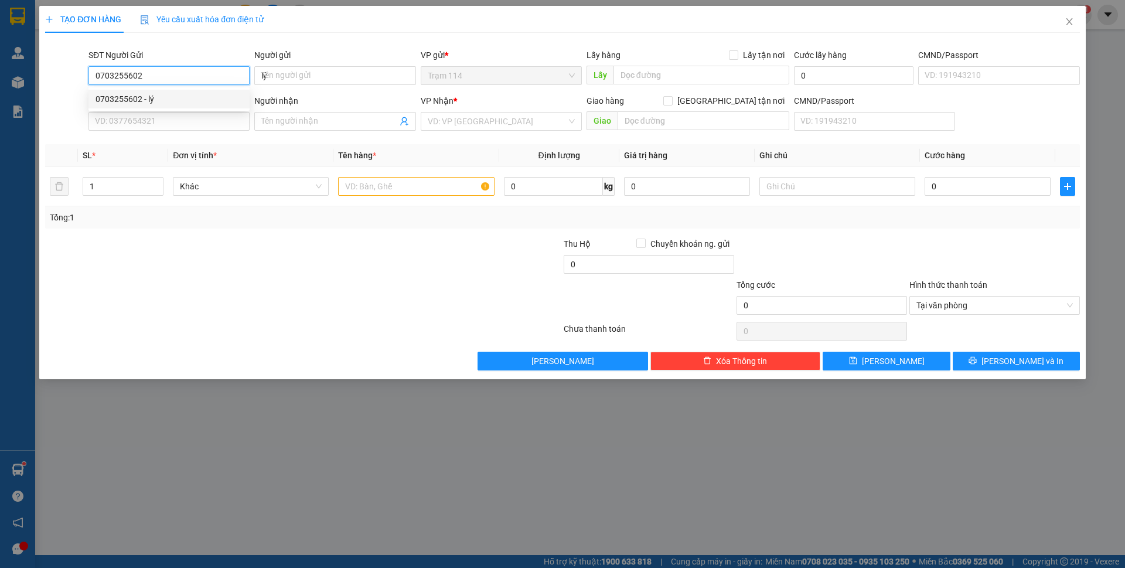
type input "0375536040"
type input "thư"
type input "0703255602"
click at [164, 123] on input "0375536040" at bounding box center [168, 121] width 161 height 19
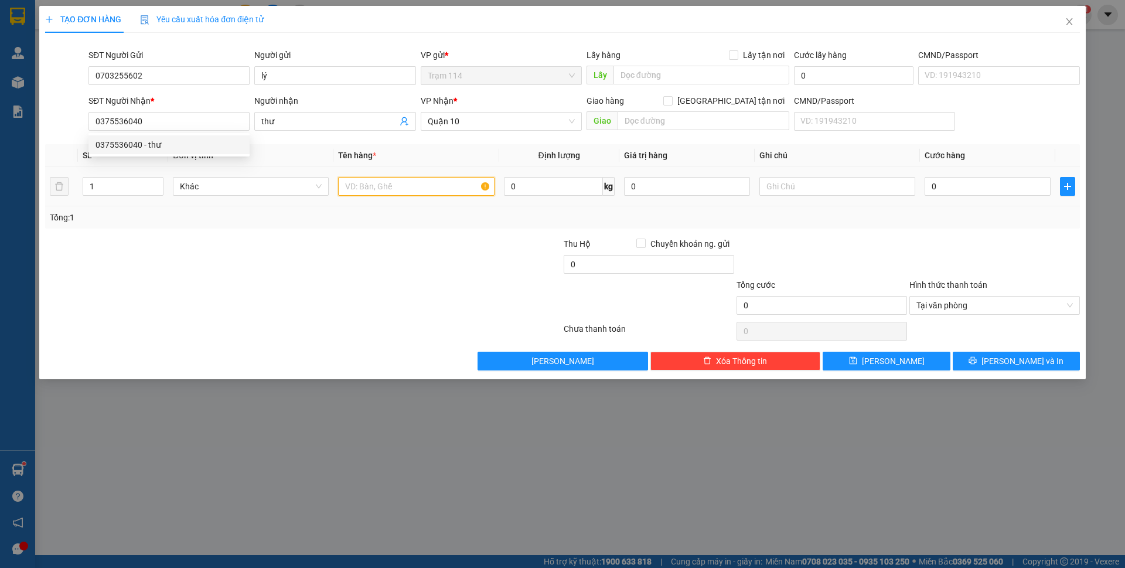
click at [393, 182] on input "text" at bounding box center [416, 186] width 156 height 19
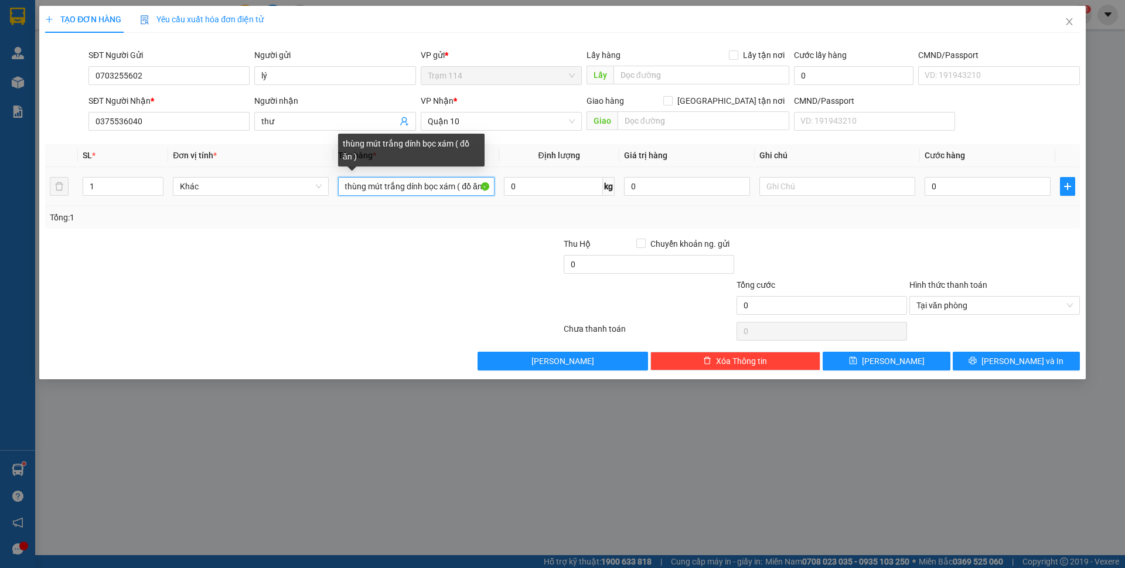
scroll to position [0, 4]
type input "thùng mút trắng dính bọc xám ( đồ ăn )"
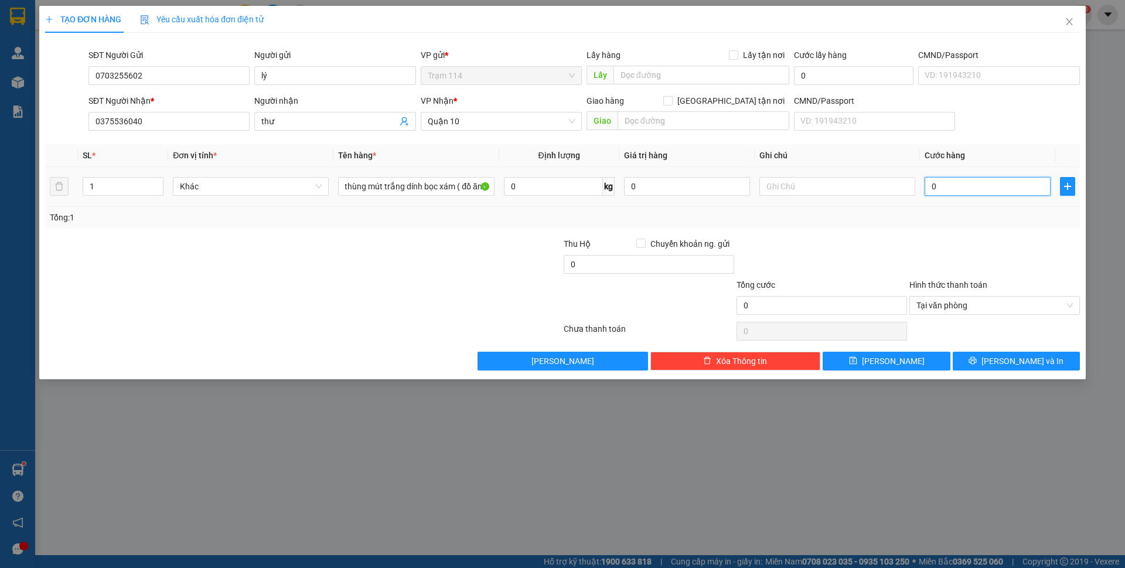
scroll to position [0, 0]
click at [999, 195] on input "0" at bounding box center [988, 186] width 126 height 19
click at [932, 187] on input "0" at bounding box center [988, 186] width 126 height 19
type input "50"
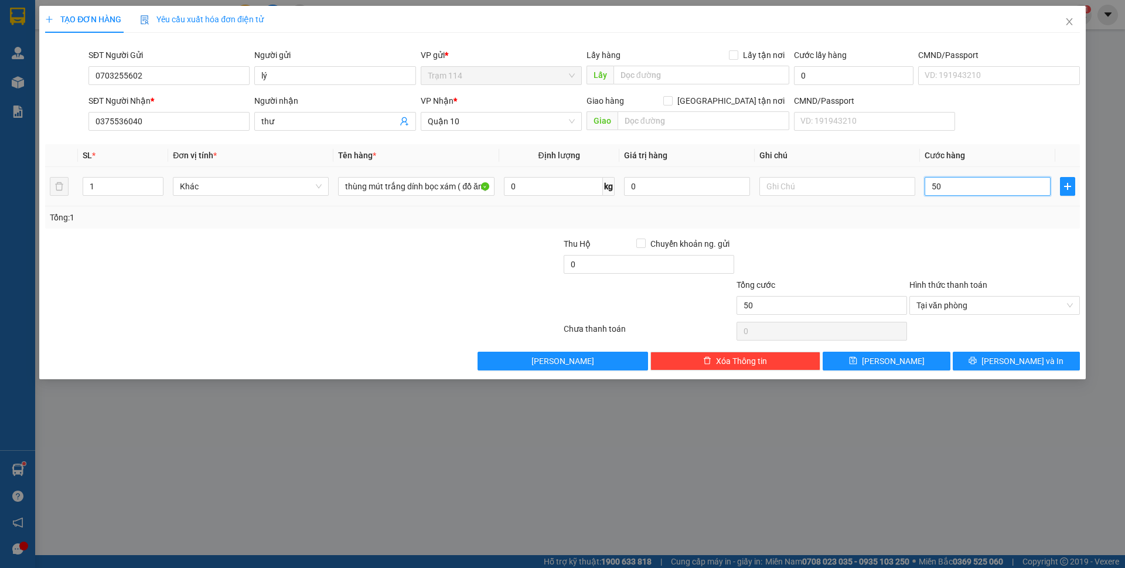
type input "500"
type input "50"
type input "50.000"
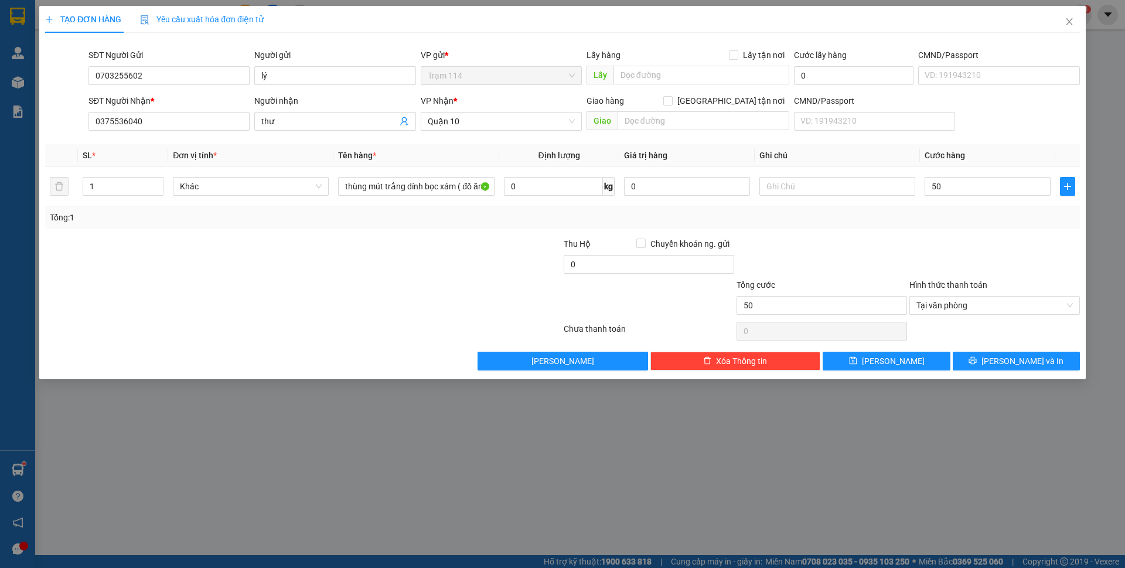
type input "50.000"
click at [955, 228] on div "Tổng: 1" at bounding box center [562, 217] width 1035 height 22
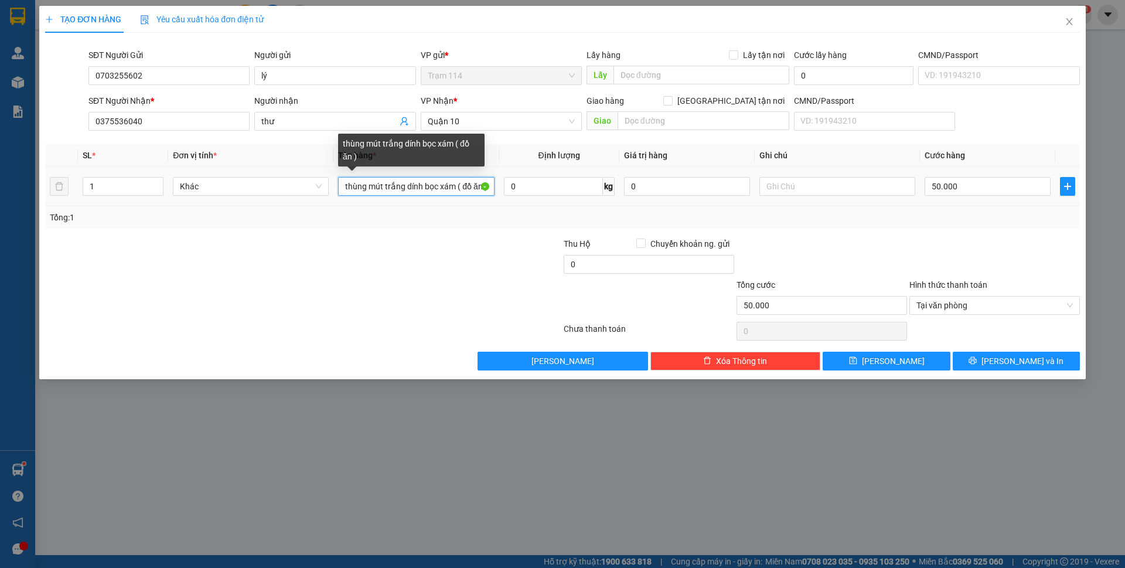
click at [457, 188] on input "thùng mút trắng dính bọc xám ( đồ ăn )" at bounding box center [416, 186] width 156 height 19
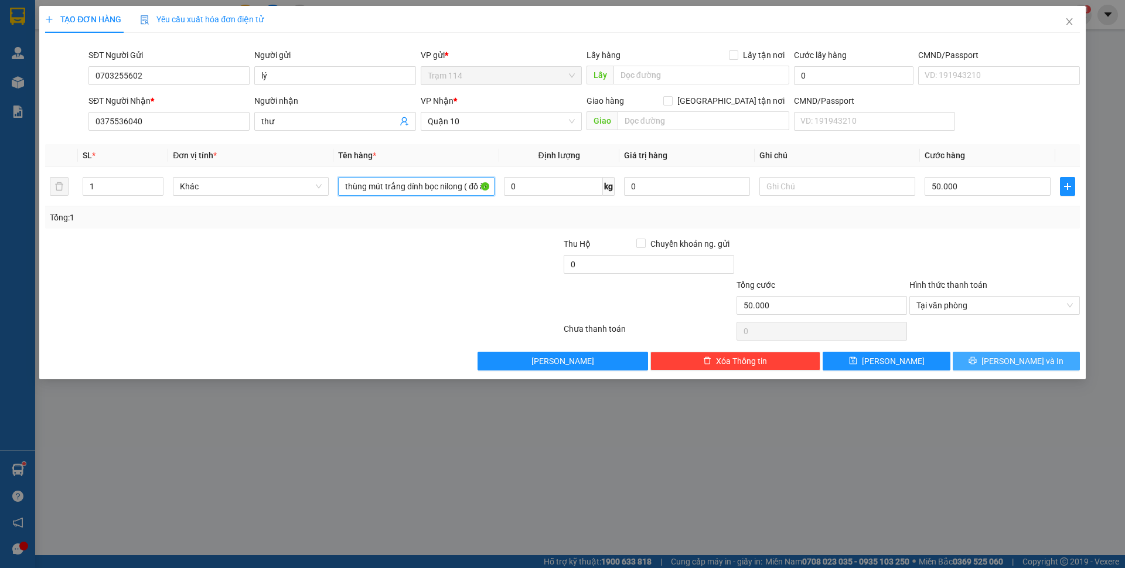
type input "thùng mút trắng dính bọc nilong ( đồ ăn )"
click at [1033, 355] on span "[PERSON_NAME] và In" at bounding box center [1023, 361] width 82 height 13
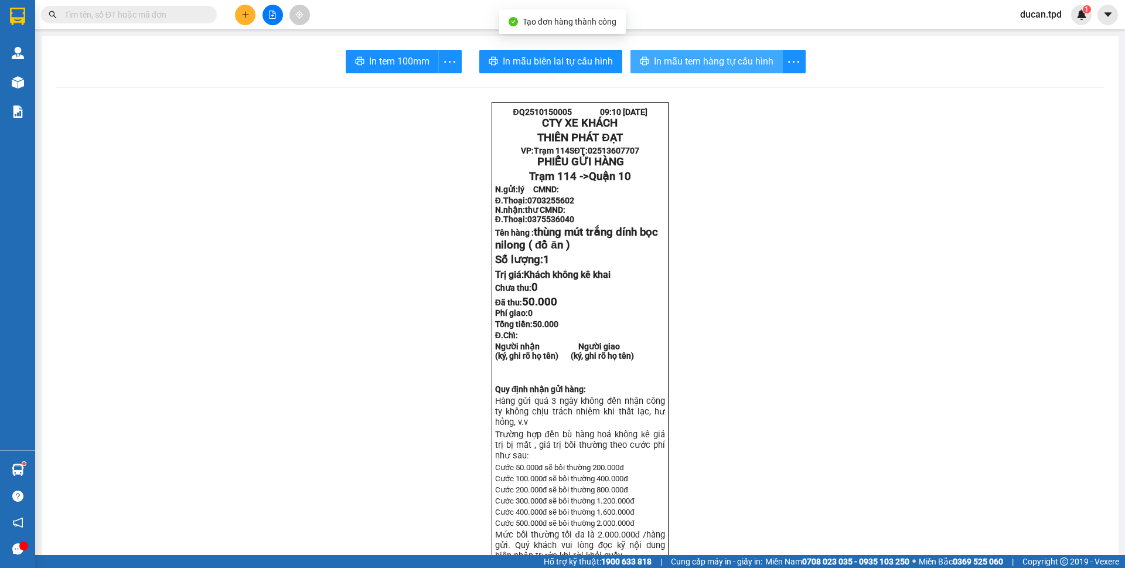
click at [697, 68] on span "In mẫu tem hàng tự cấu hình" at bounding box center [714, 61] width 120 height 15
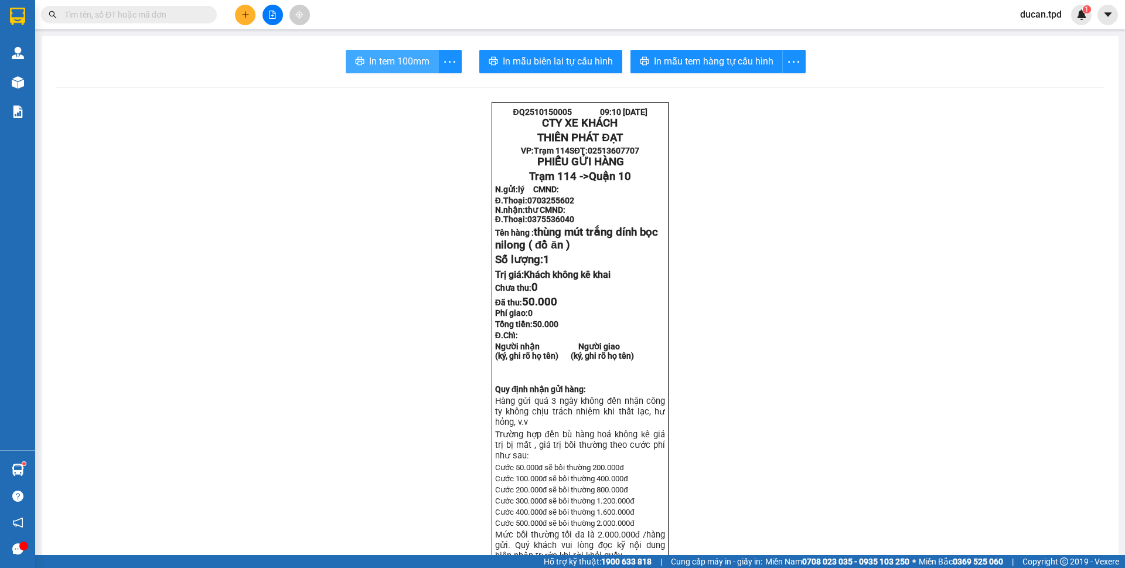
drag, startPoint x: 697, startPoint y: 68, endPoint x: 424, endPoint y: 50, distance: 273.7
click at [424, 50] on button "In tem 100mm" at bounding box center [392, 61] width 93 height 23
click at [655, 53] on button "In mẫu tem hàng tự cấu hình" at bounding box center [707, 61] width 152 height 23
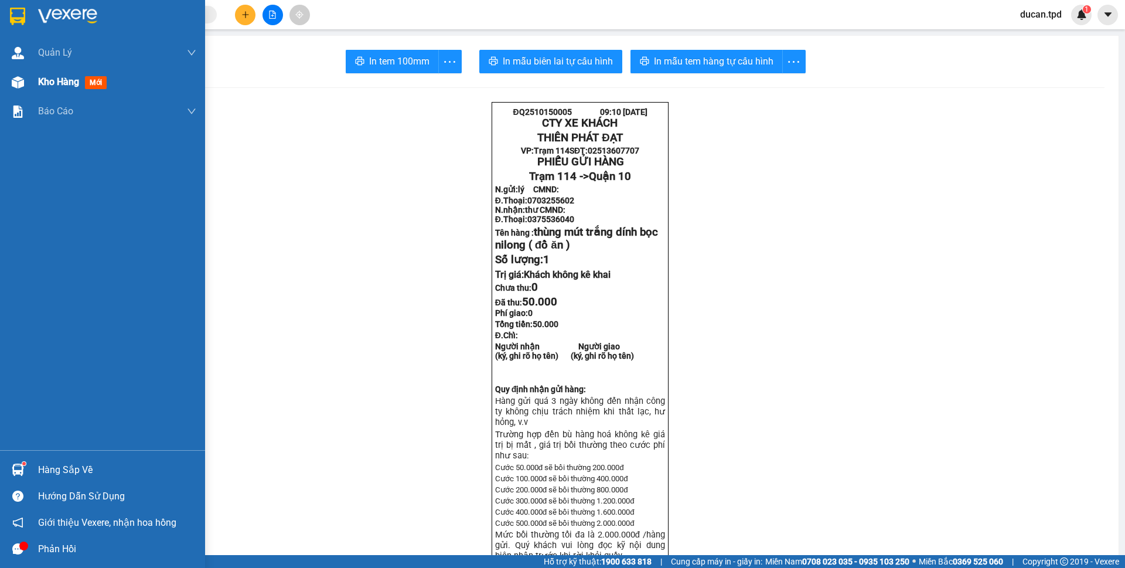
click at [20, 84] on img at bounding box center [18, 82] width 12 height 12
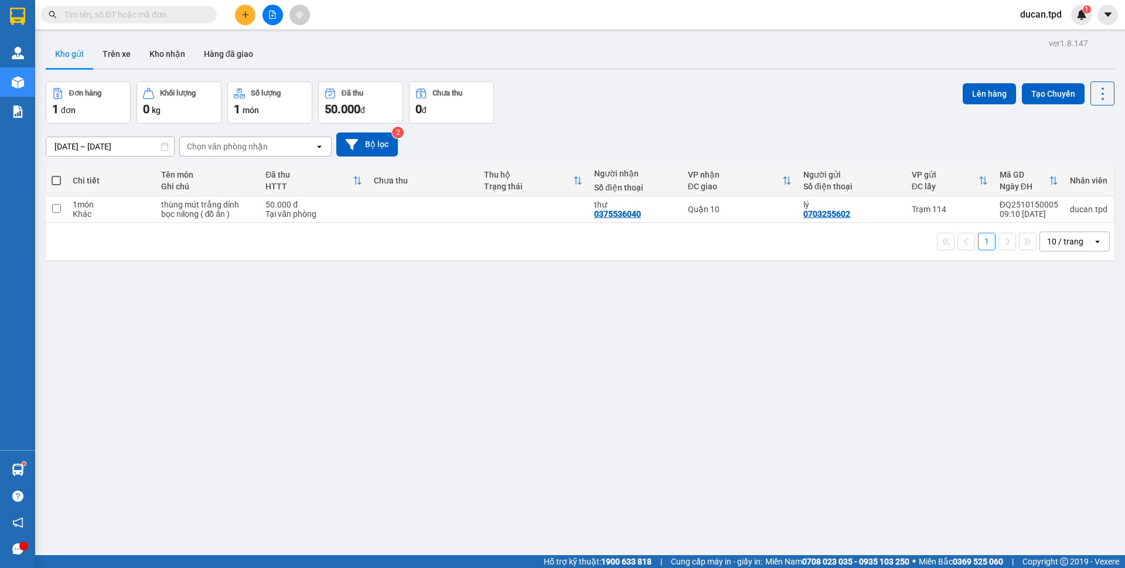
click at [50, 180] on th at bounding box center [56, 180] width 21 height 31
click at [59, 182] on span at bounding box center [56, 180] width 9 height 9
click at [56, 175] on input "checkbox" at bounding box center [56, 175] width 0 height 0
checkbox input "true"
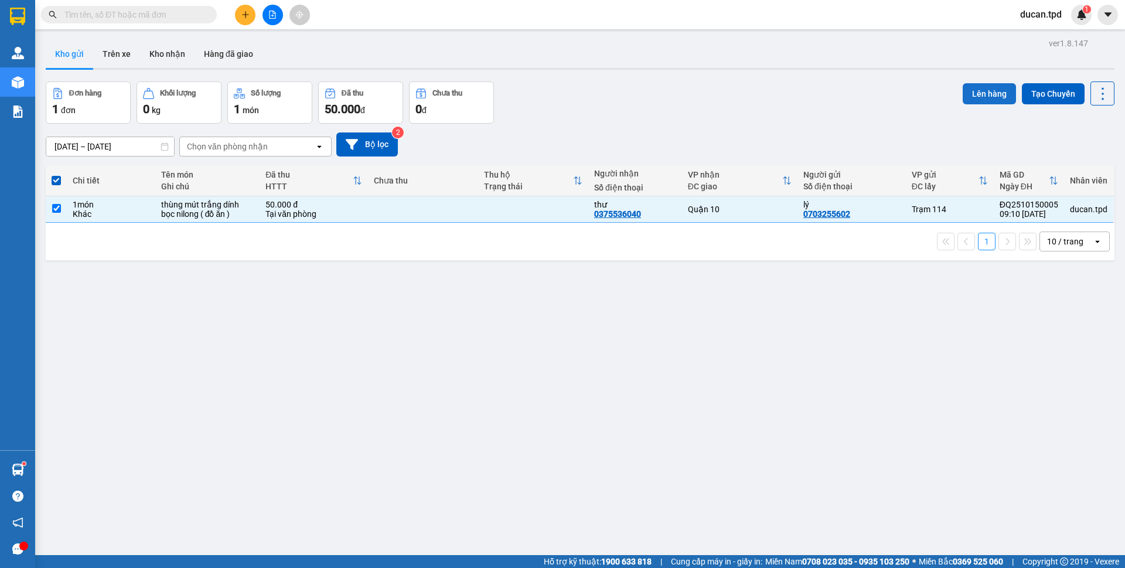
click at [970, 95] on button "Lên hàng" at bounding box center [989, 93] width 53 height 21
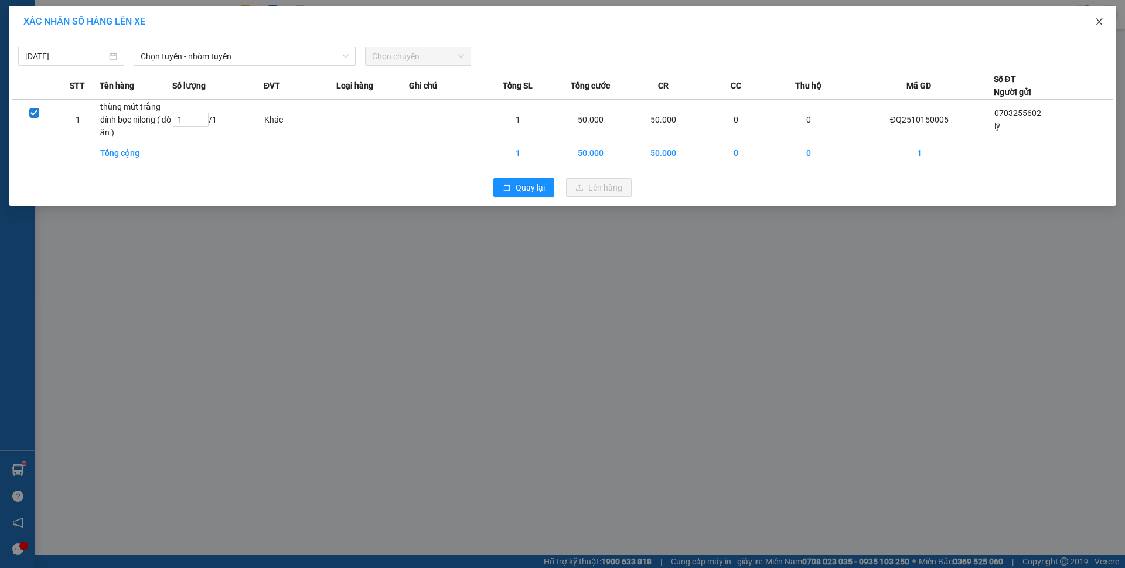
click at [1101, 23] on icon "close" at bounding box center [1099, 21] width 9 height 9
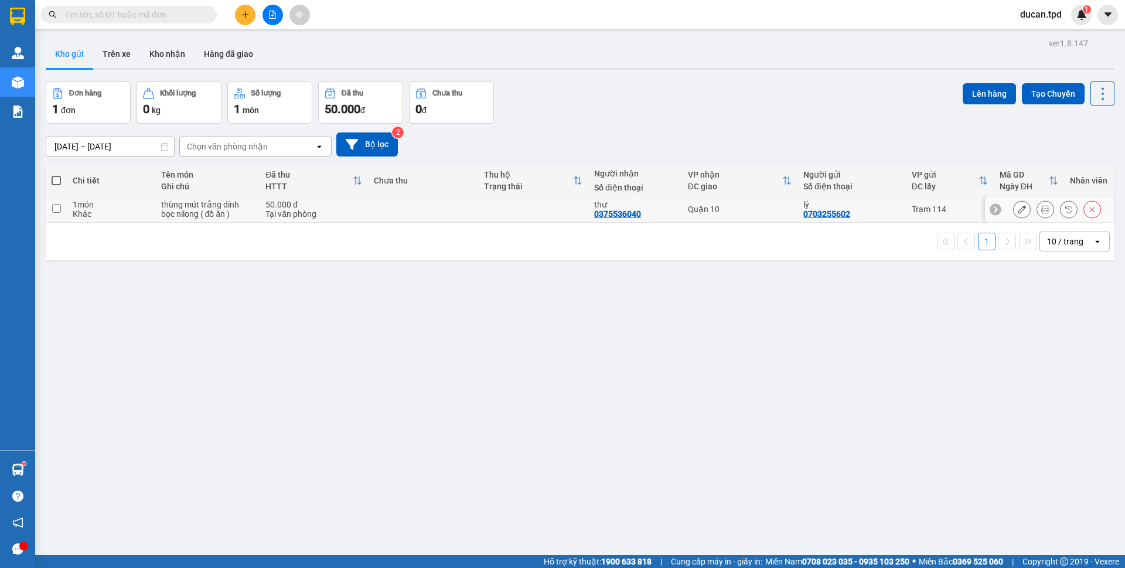
click at [1018, 207] on icon at bounding box center [1022, 209] width 8 height 8
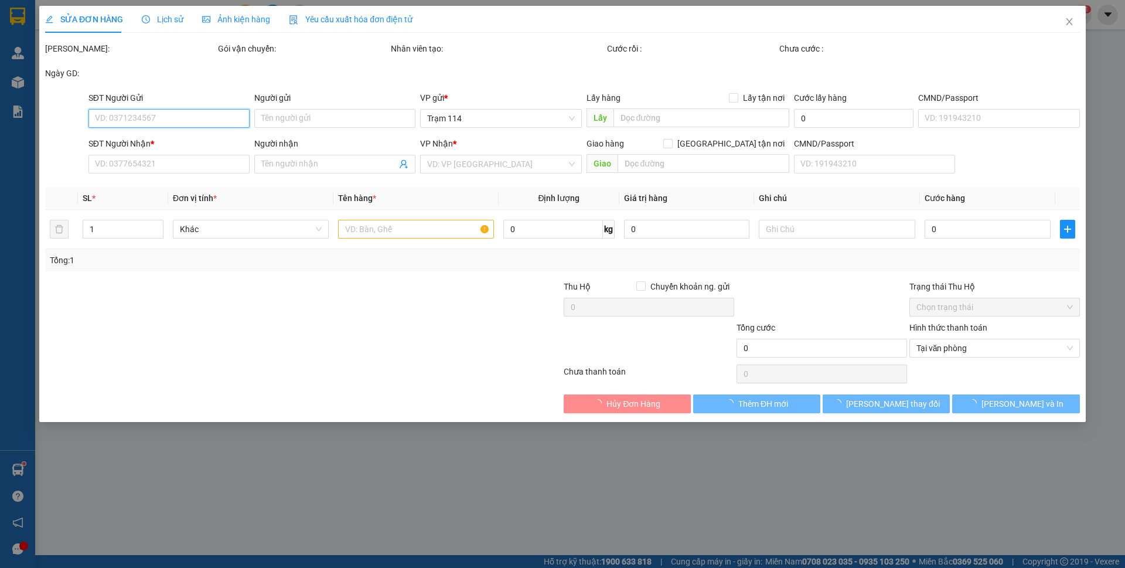
type input "0703255602"
type input "lý"
type input "0375536040"
type input "thư"
type input "50.000"
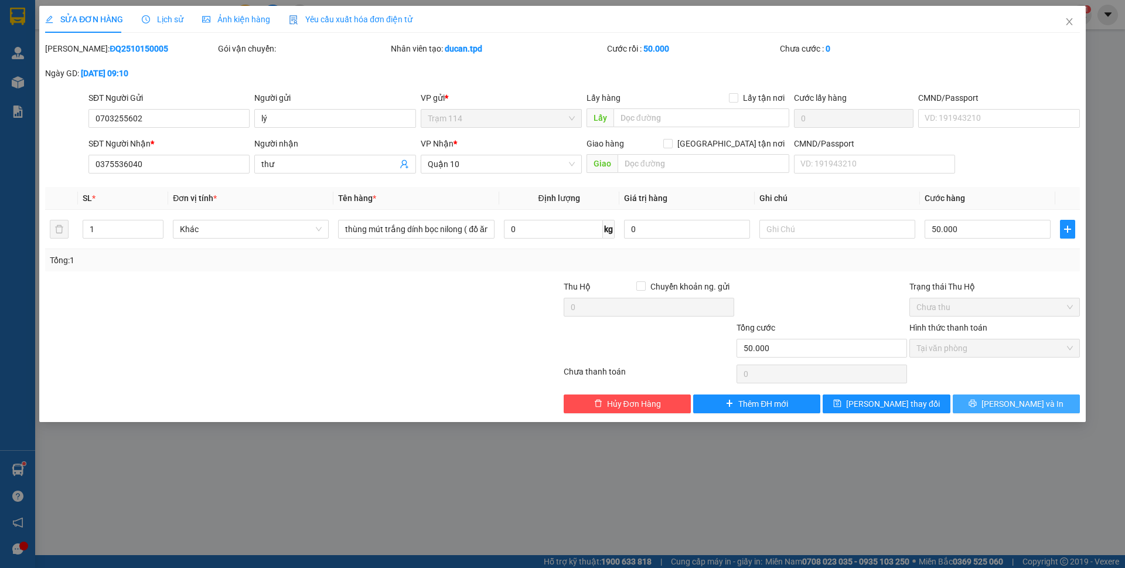
click at [977, 407] on icon "printer" at bounding box center [973, 403] width 8 height 8
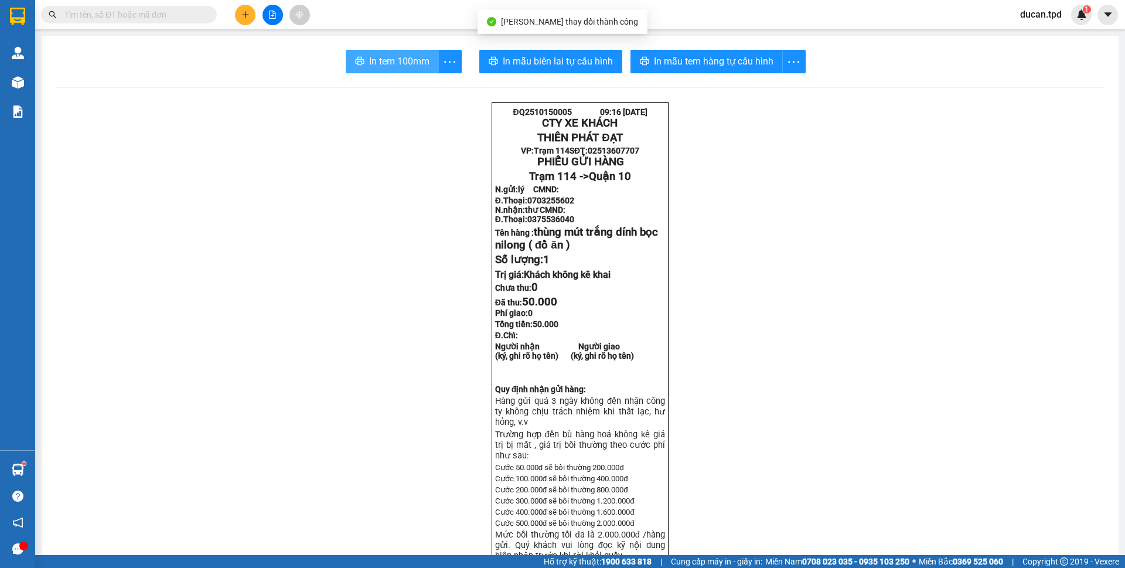
click at [405, 66] on span "In tem 100mm" at bounding box center [399, 61] width 60 height 15
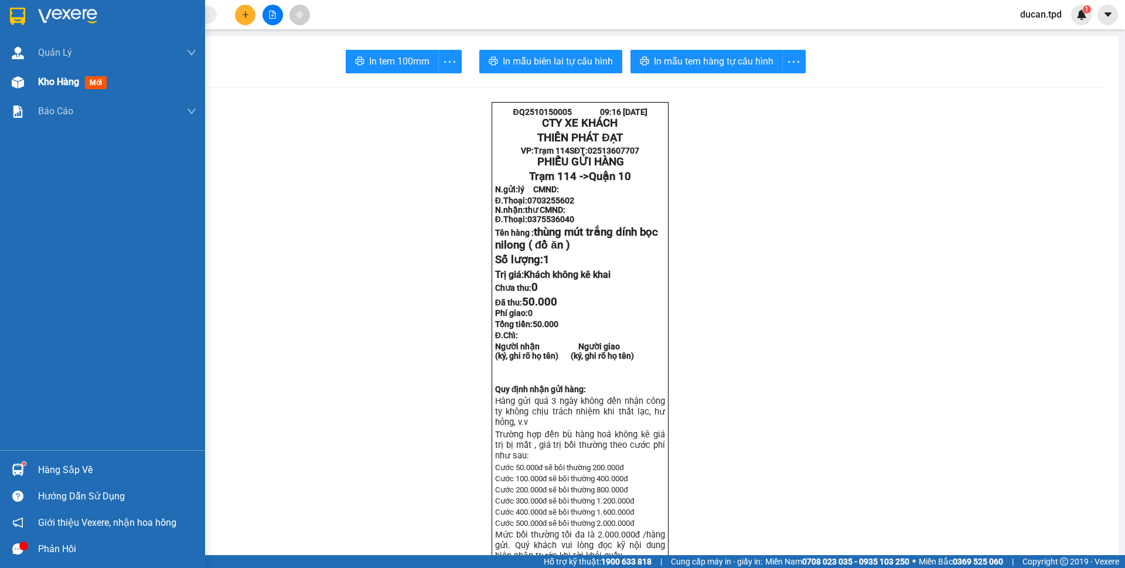
click at [28, 88] on div "Kho hàng mới" at bounding box center [102, 81] width 205 height 29
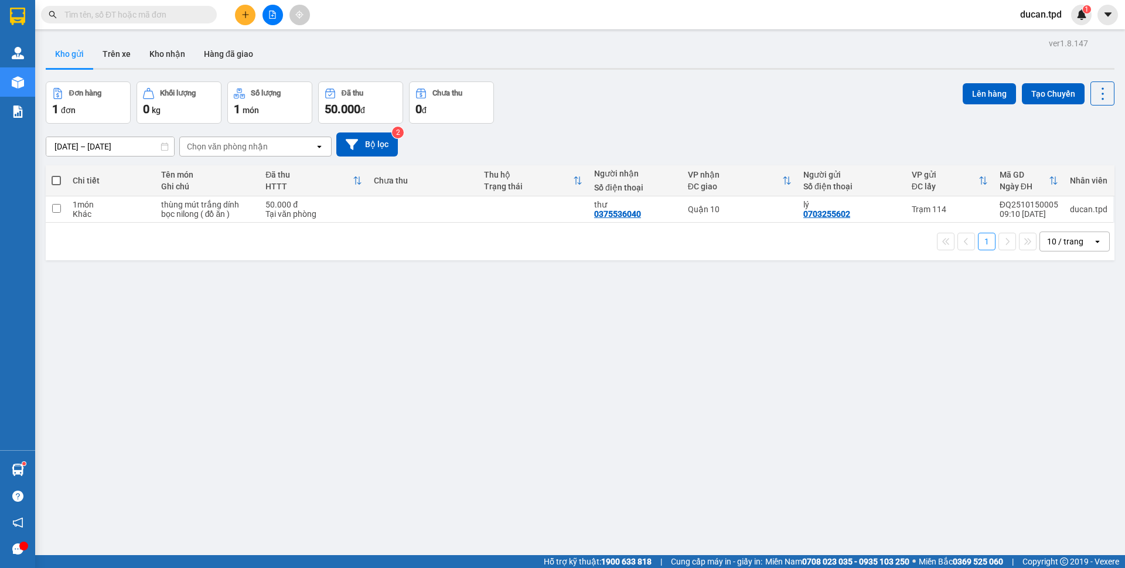
click at [54, 179] on span at bounding box center [56, 180] width 9 height 9
click at [56, 175] on input "checkbox" at bounding box center [56, 175] width 0 height 0
checkbox input "true"
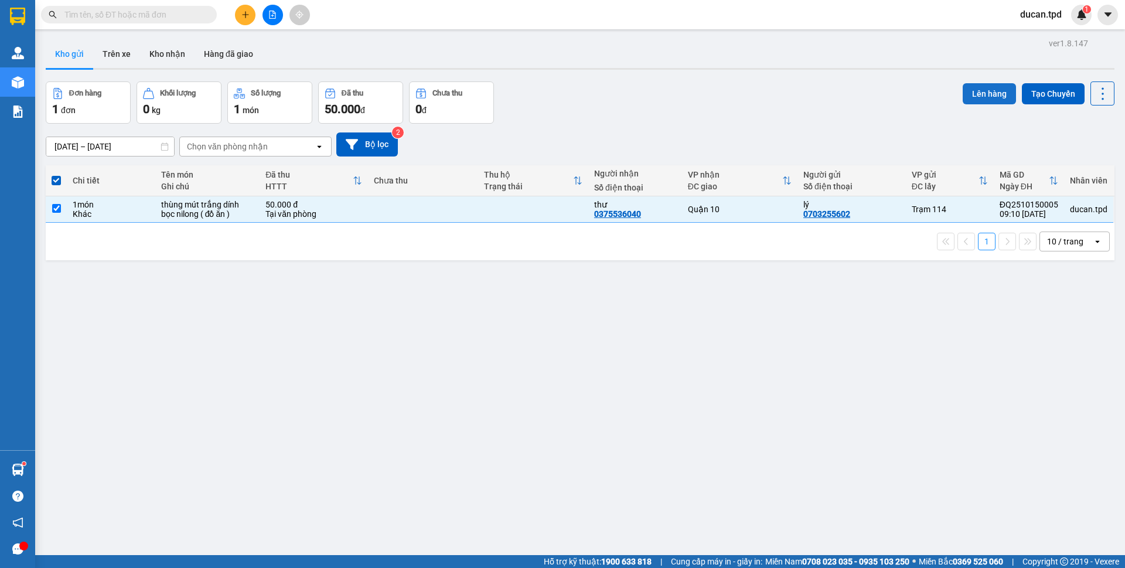
click at [963, 93] on button "Lên hàng" at bounding box center [989, 93] width 53 height 21
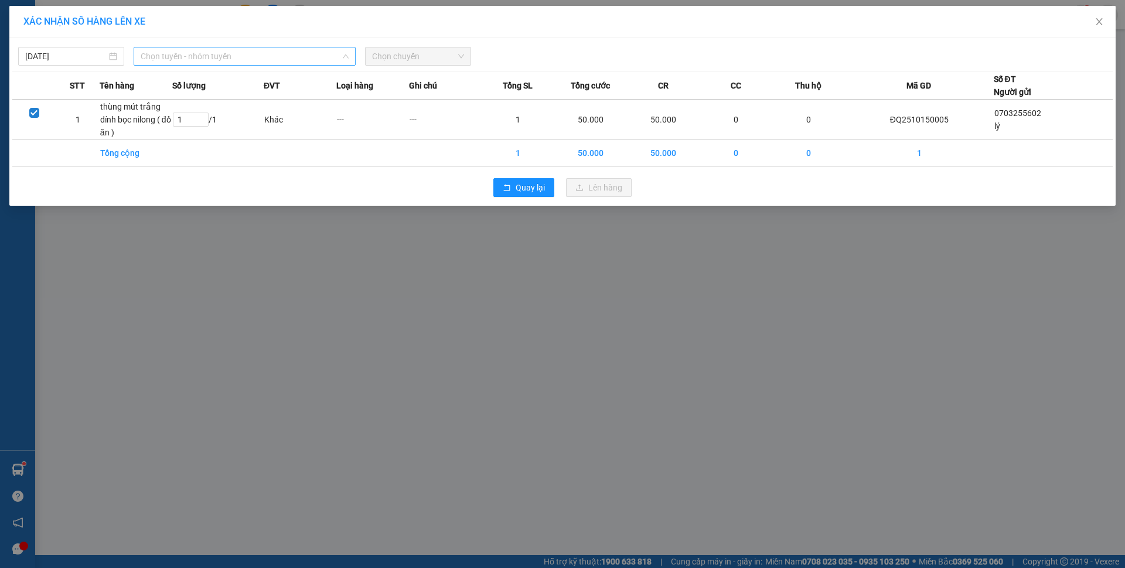
click at [331, 55] on span "Chọn tuyến - nhóm tuyến" at bounding box center [245, 56] width 208 height 18
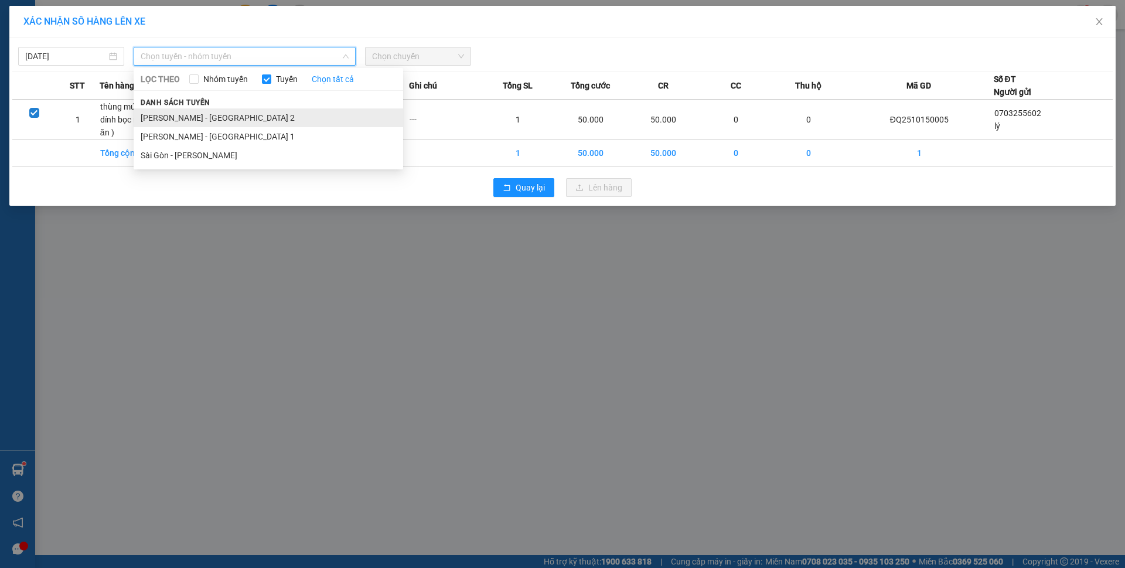
click at [244, 123] on li "Phương Lâm - Sài Gòn 2" at bounding box center [269, 117] width 270 height 19
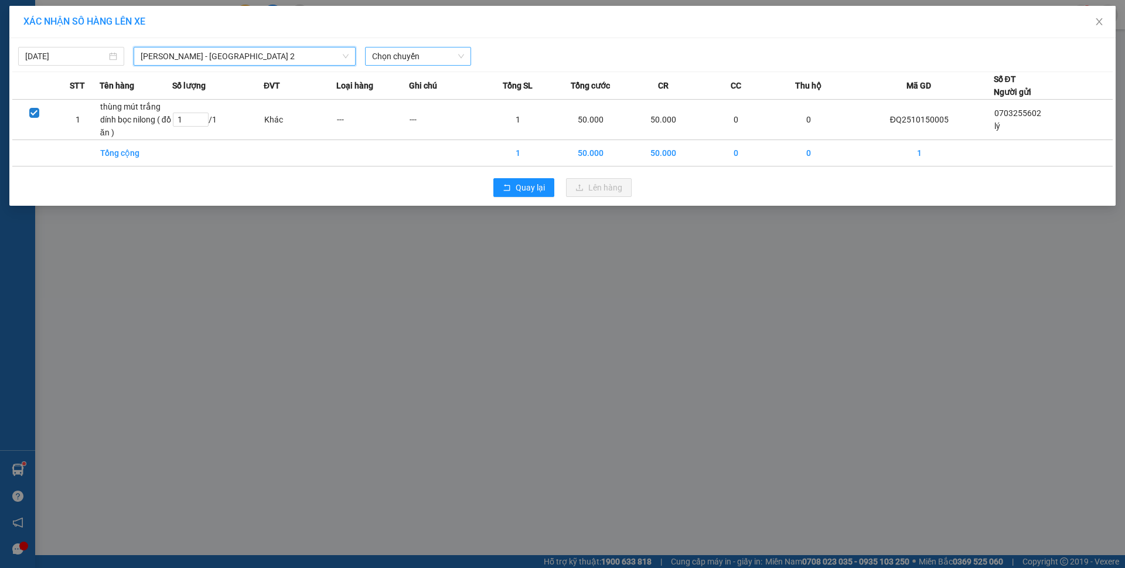
click at [420, 57] on span "Chọn chuyến" at bounding box center [418, 56] width 92 height 18
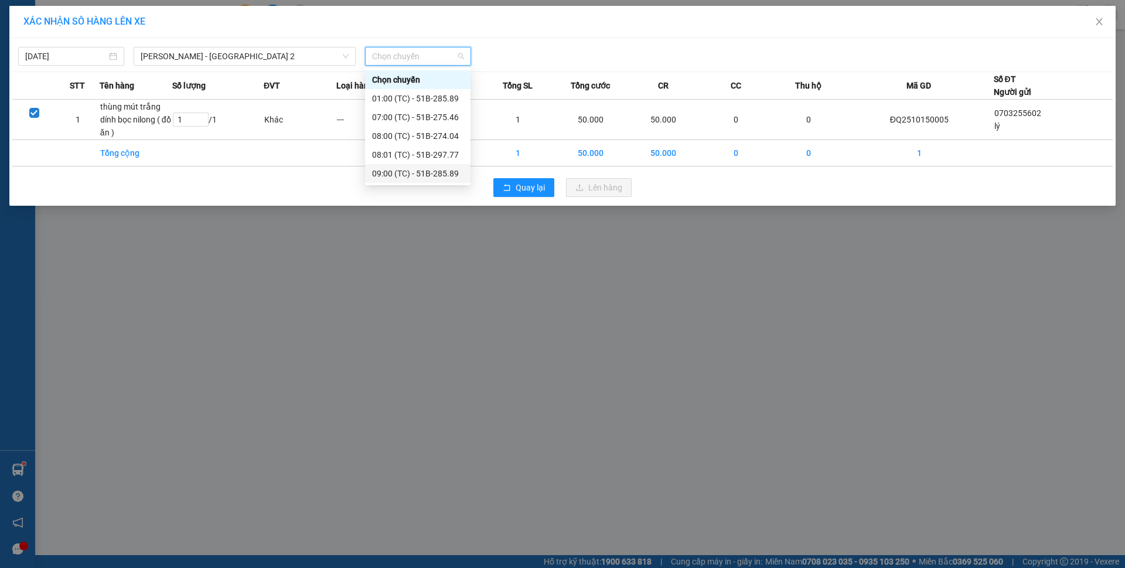
click at [441, 170] on div "09:00 (TC) - 51B-285.89" at bounding box center [417, 173] width 91 height 13
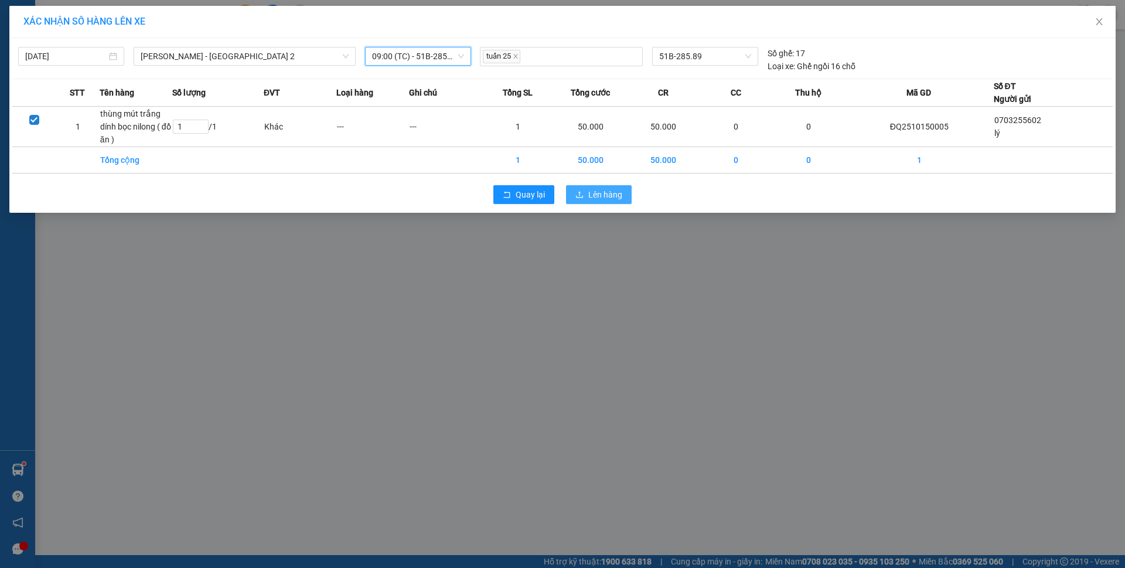
click at [575, 195] on icon "upload" at bounding box center [579, 194] width 8 height 8
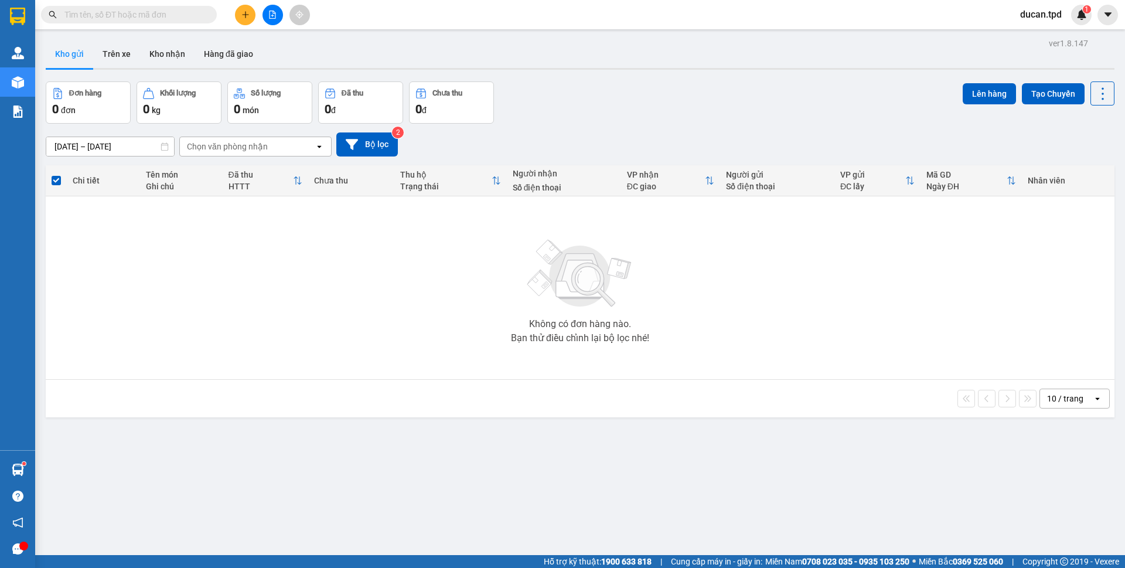
click at [254, 9] on div at bounding box center [273, 15] width 88 height 21
click at [245, 13] on icon "plus" at bounding box center [245, 15] width 8 height 8
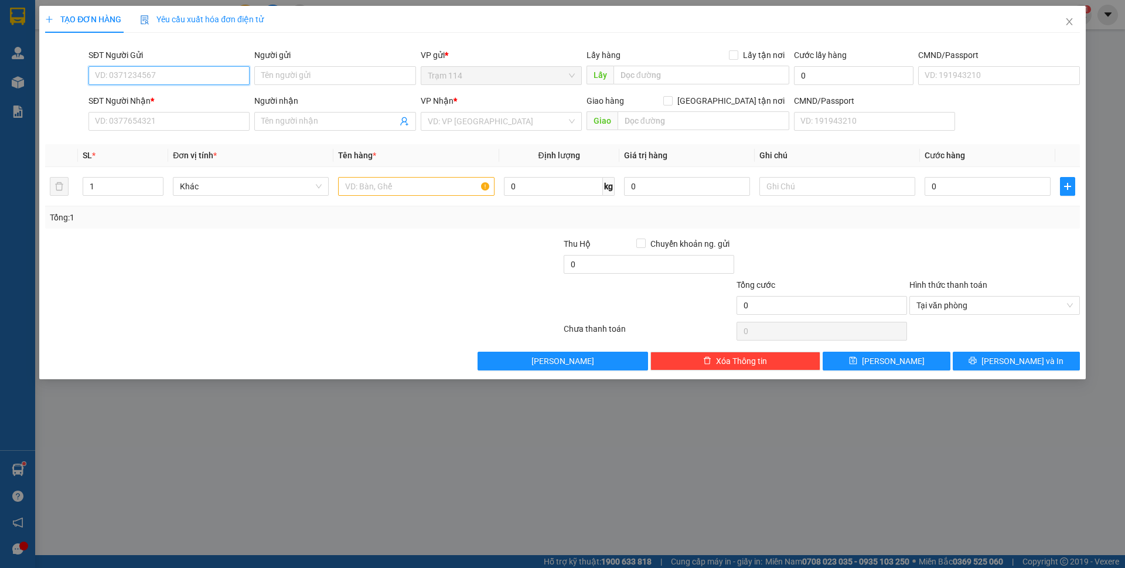
click at [162, 75] on input "SĐT Người Gửi" at bounding box center [168, 75] width 161 height 19
click at [197, 81] on input "SĐT Người Gửi" at bounding box center [168, 75] width 161 height 19
type input "0378255679"
click at [190, 90] on div "0378255679 - bảo" at bounding box center [168, 99] width 161 height 19
type input "bảo"
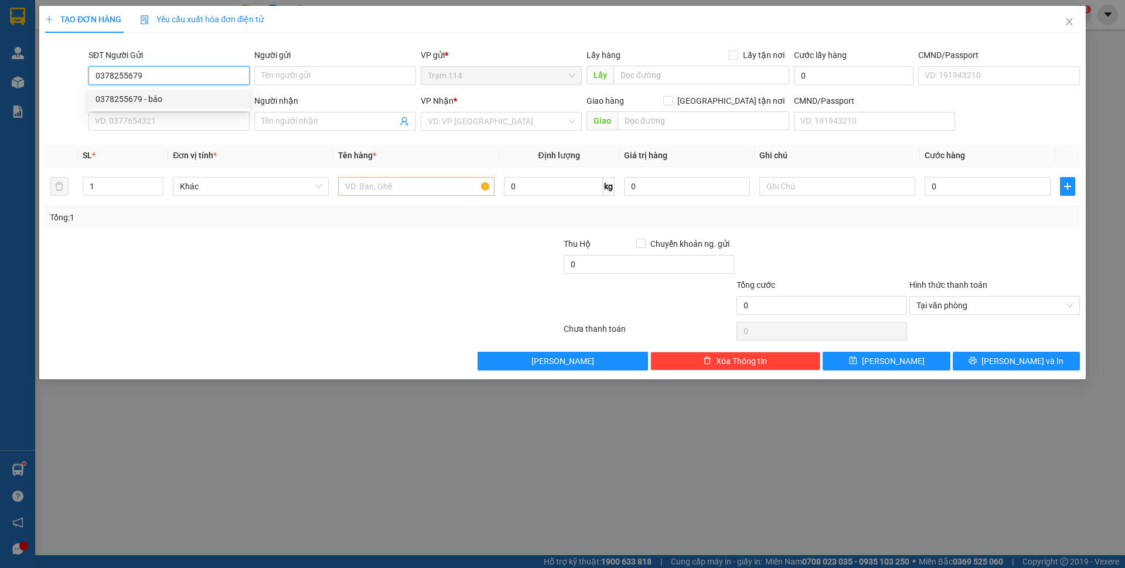
type input "0933398315"
type input "tấn"
type input "0378255679"
click at [355, 176] on div at bounding box center [416, 186] width 156 height 23
click at [369, 185] on input "text" at bounding box center [416, 186] width 156 height 19
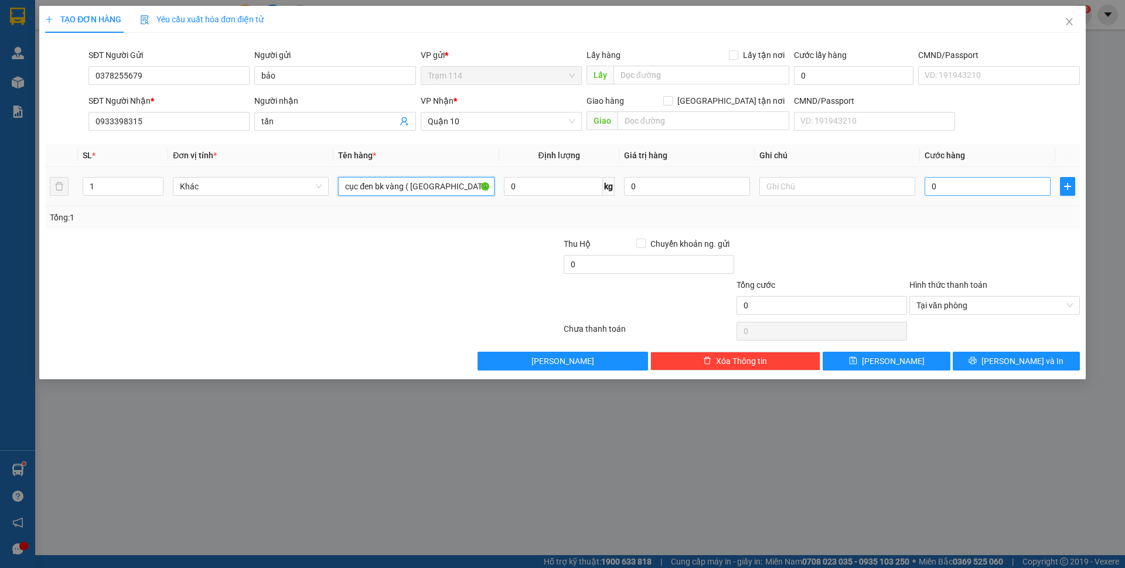
type input "cục đen bk vàng ( áo )"
click at [971, 186] on input "0" at bounding box center [988, 186] width 126 height 19
type input "4"
type input "40"
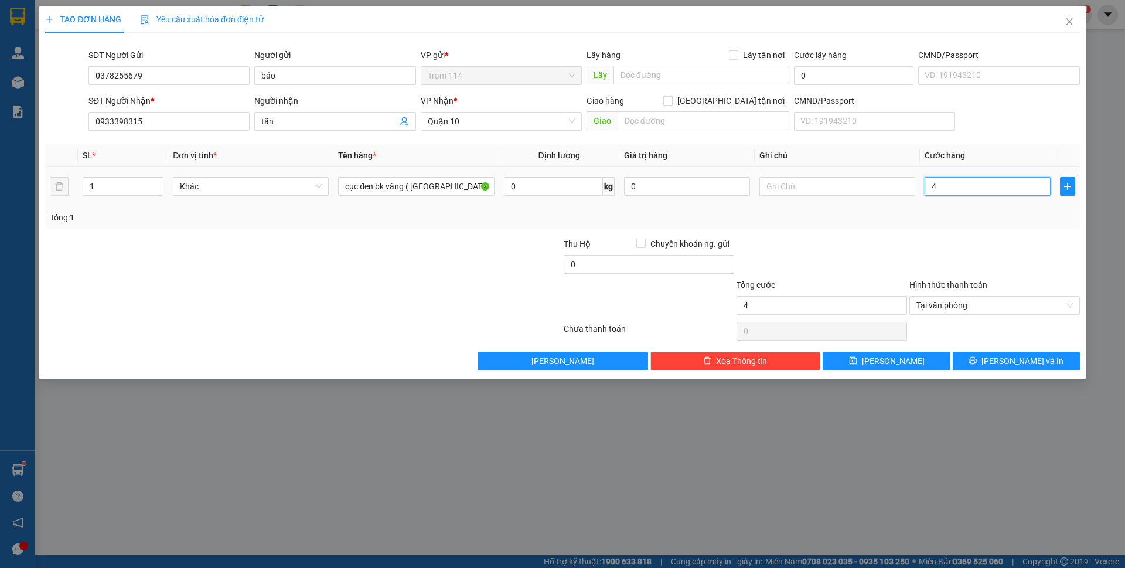
type input "40"
type input "40.000"
click at [955, 243] on div at bounding box center [994, 257] width 173 height 41
drag, startPoint x: 1002, startPoint y: 340, endPoint x: 1006, endPoint y: 352, distance: 12.4
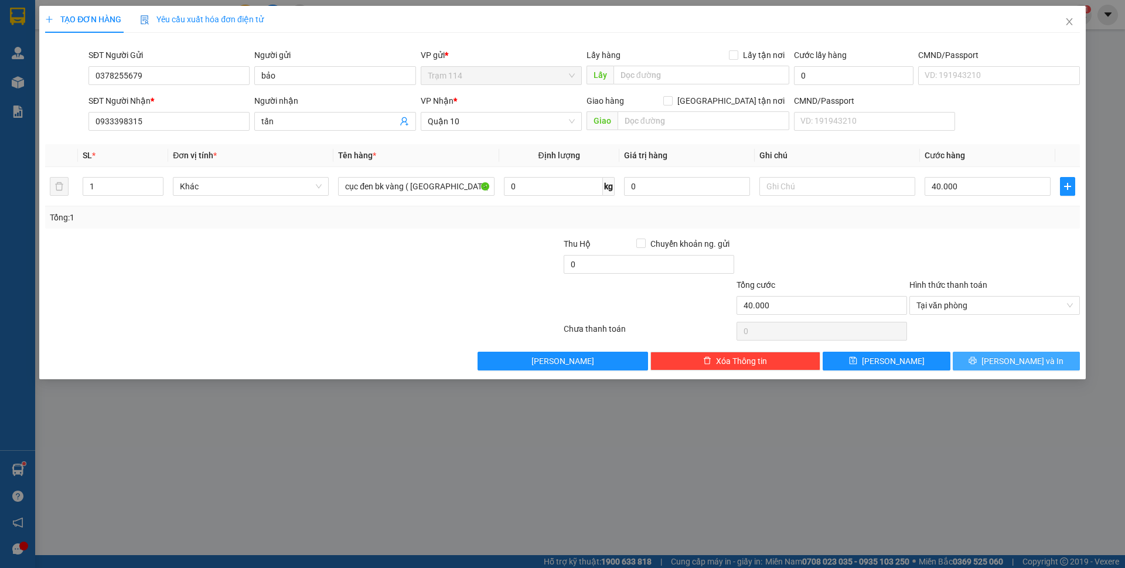
click at [1005, 345] on div "Transit Pickup Surcharge Ids Transit Deliver Surcharge Ids Transit Deliver Surc…" at bounding box center [562, 206] width 1035 height 328
click at [1006, 353] on button "[PERSON_NAME] và In" at bounding box center [1016, 361] width 127 height 19
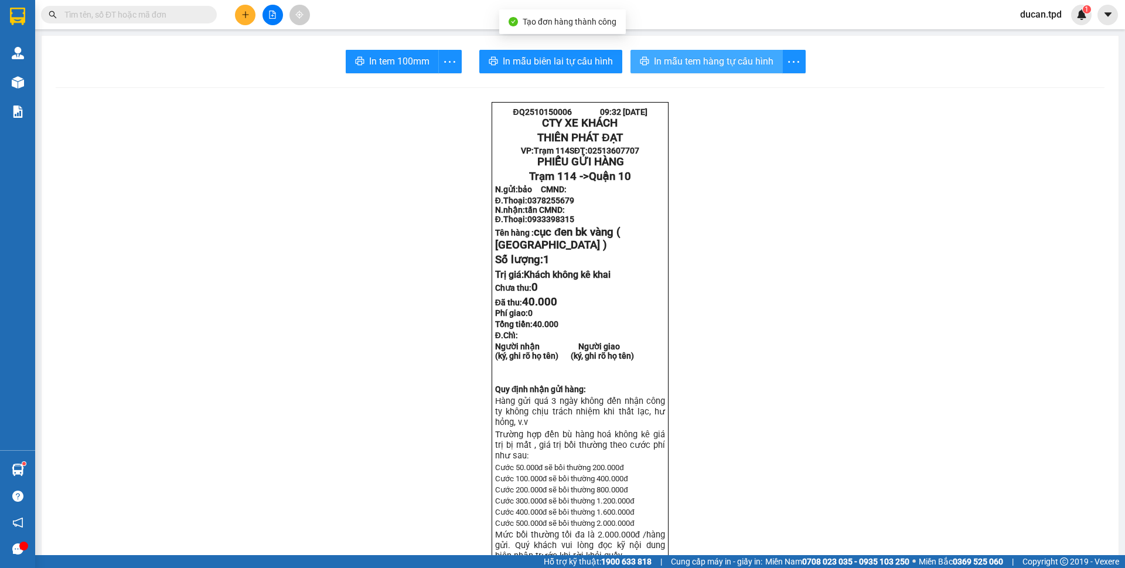
drag, startPoint x: 649, startPoint y: 74, endPoint x: 664, endPoint y: 65, distance: 17.4
click at [665, 64] on span "In mẫu tem hàng tự cấu hình" at bounding box center [714, 61] width 120 height 15
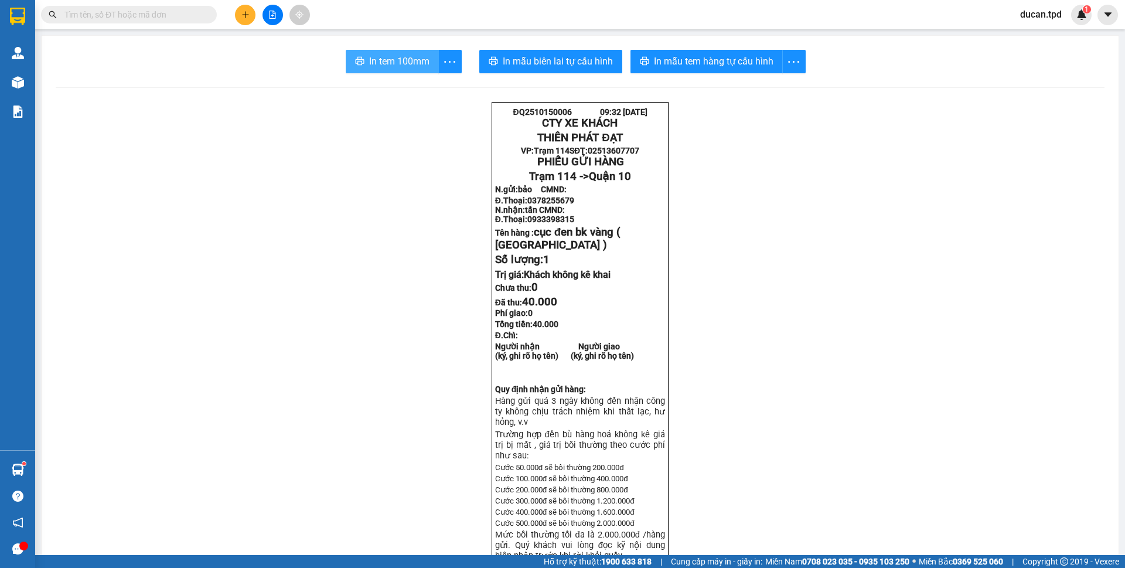
click at [363, 70] on button "In tem 100mm" at bounding box center [392, 61] width 93 height 23
click at [654, 65] on span "In mẫu tem hàng tự cấu hình" at bounding box center [714, 61] width 120 height 15
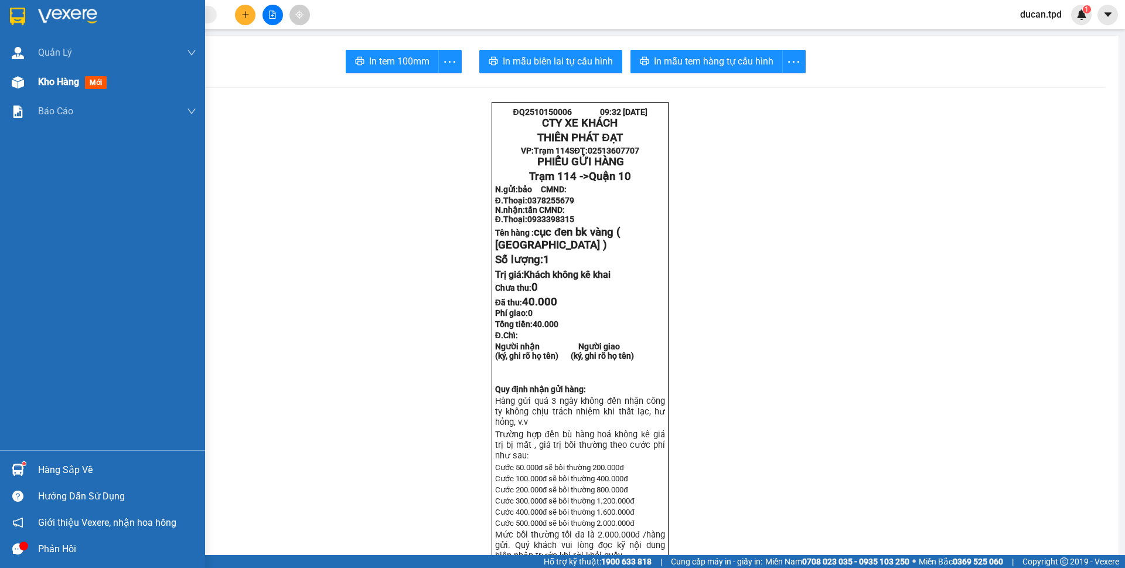
click at [33, 91] on div "Kho hàng mới" at bounding box center [102, 81] width 205 height 29
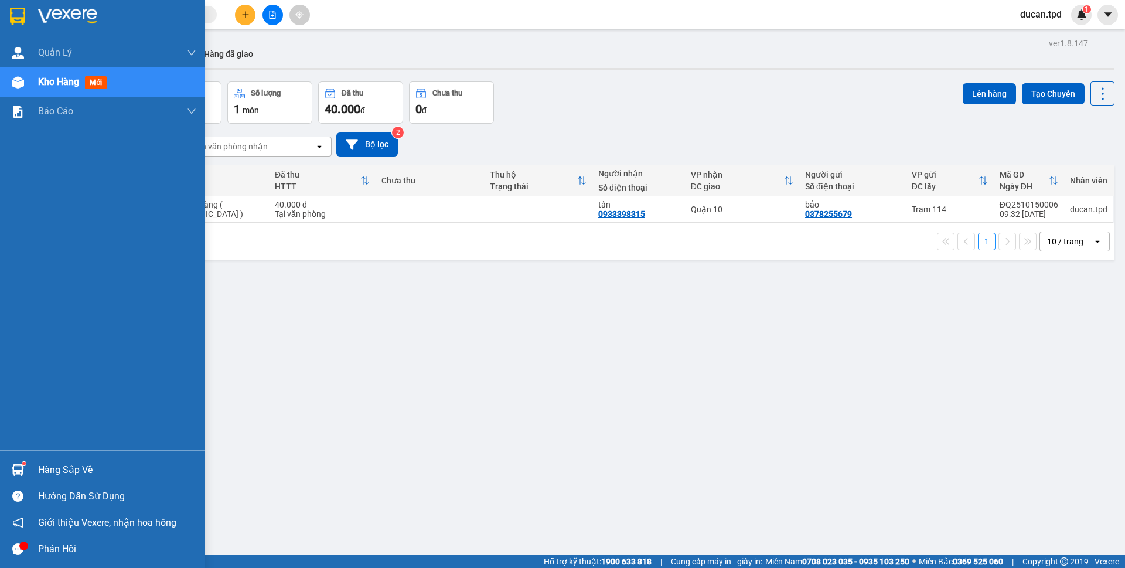
click at [58, 464] on div "Hàng sắp về" at bounding box center [117, 470] width 158 height 18
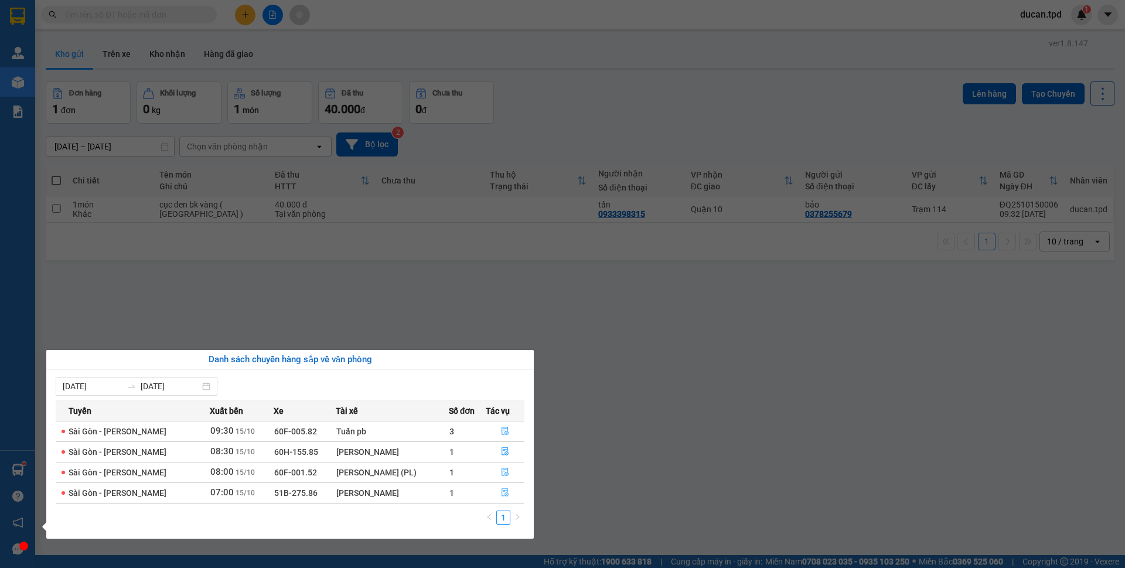
click at [499, 498] on button "button" at bounding box center [505, 492] width 38 height 19
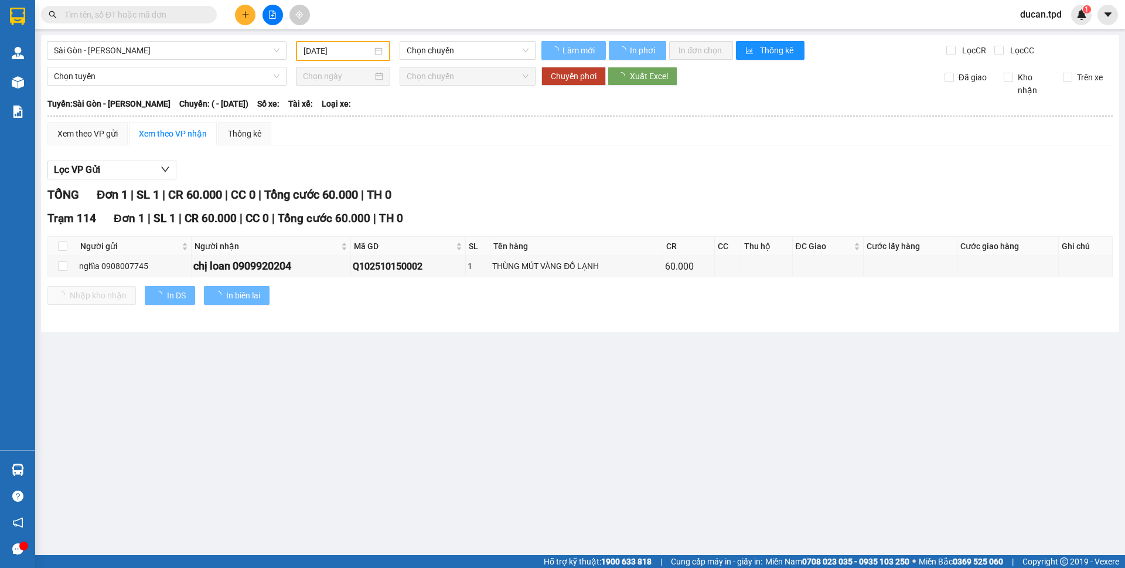
type input "[DATE]"
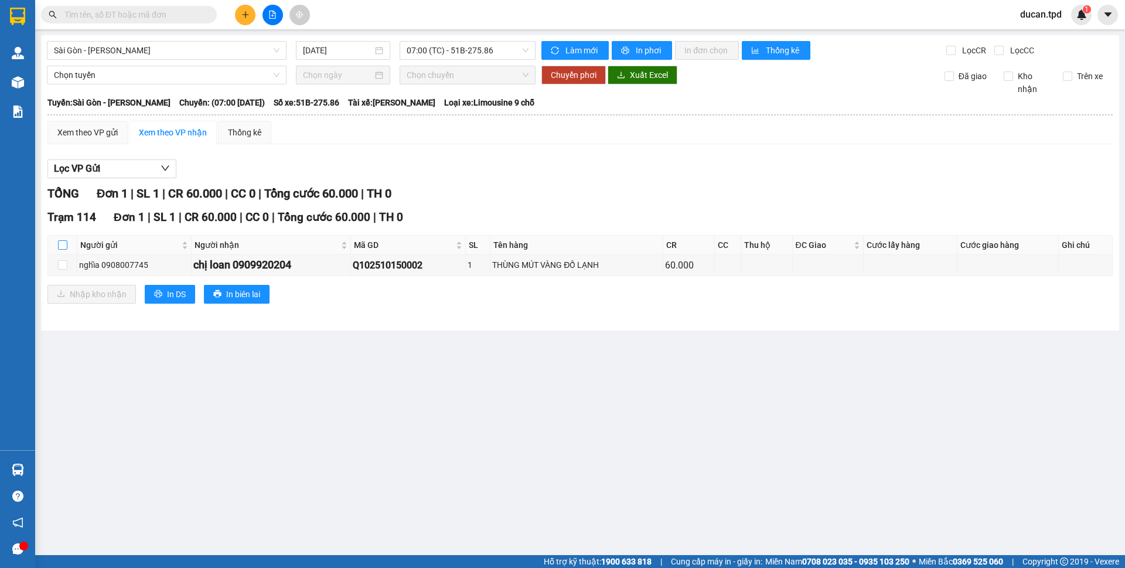
click at [63, 248] on input "checkbox" at bounding box center [62, 244] width 9 height 9
checkbox input "true"
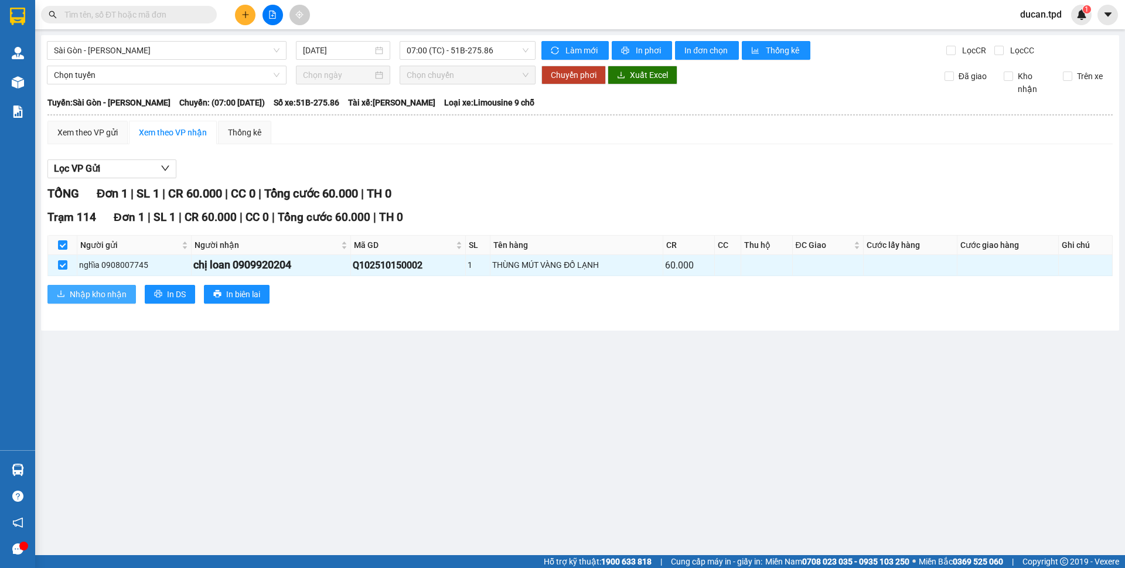
click at [122, 300] on span "Nhập kho nhận" at bounding box center [98, 294] width 57 height 13
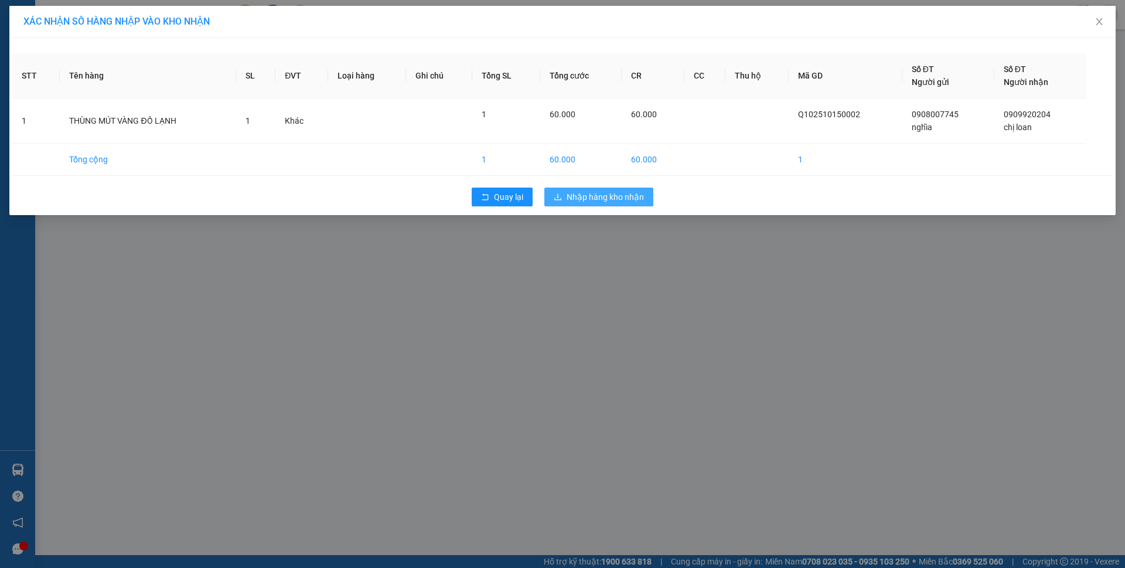
click at [604, 197] on span "Nhập hàng kho nhận" at bounding box center [605, 196] width 77 height 13
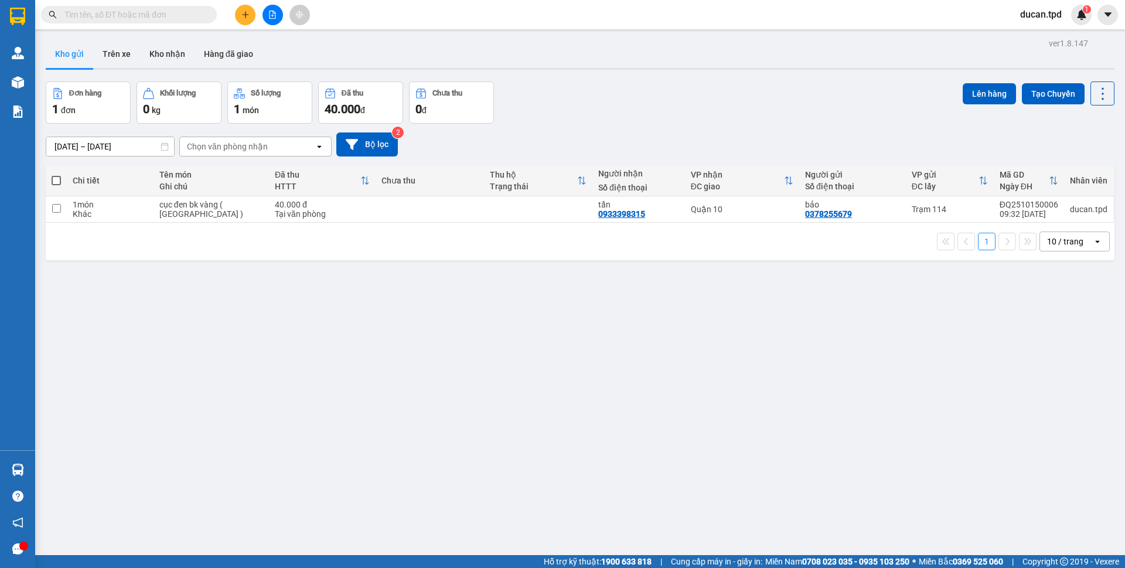
click at [53, 178] on span at bounding box center [56, 180] width 9 height 9
click at [56, 175] on input "checkbox" at bounding box center [56, 175] width 0 height 0
checkbox input "true"
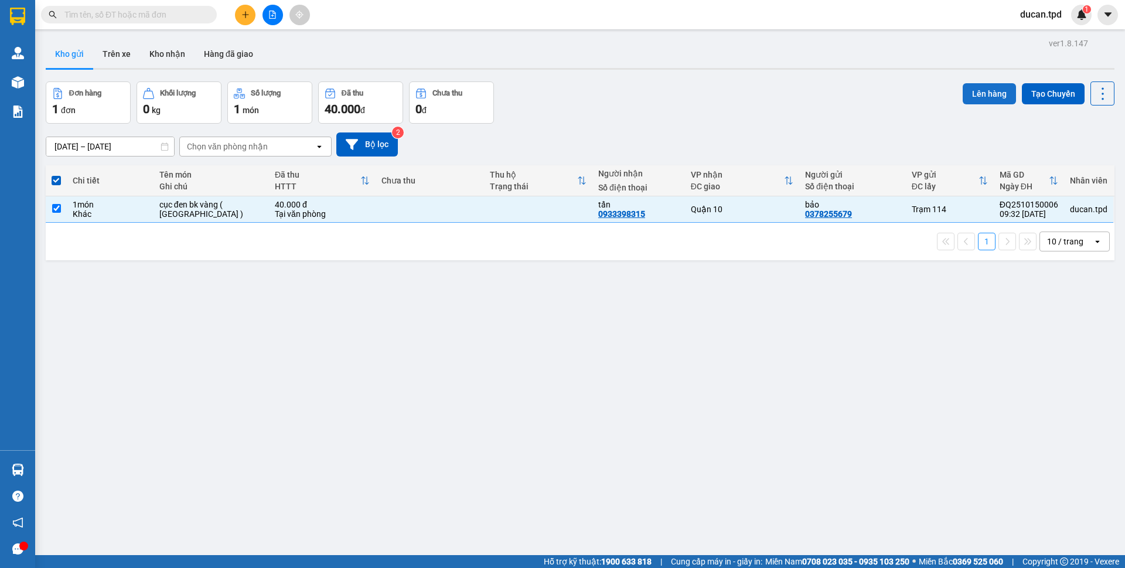
click at [988, 97] on button "Lên hàng" at bounding box center [989, 93] width 53 height 21
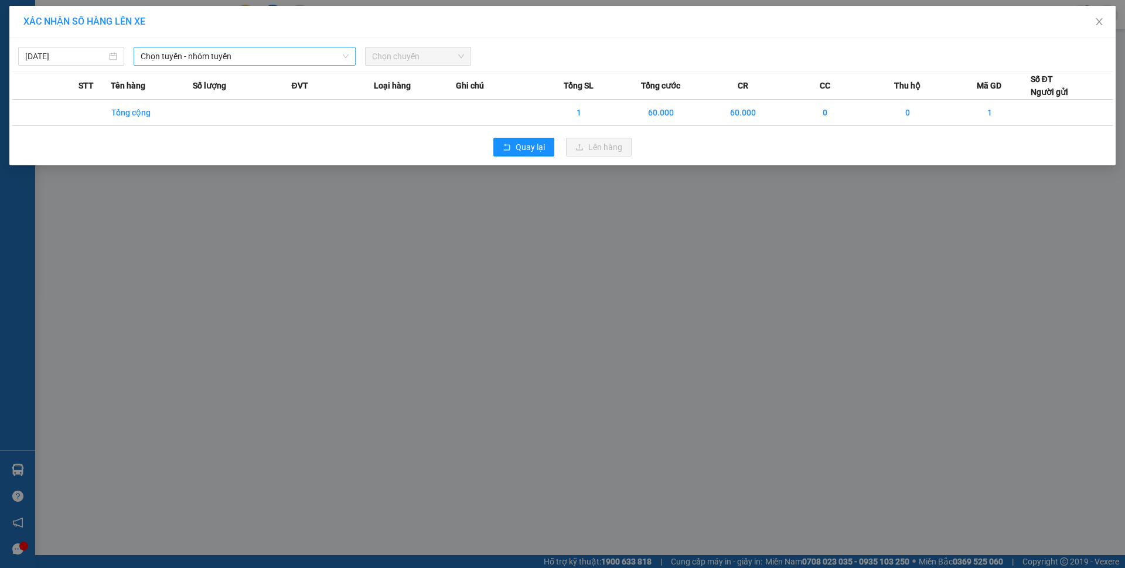
click at [237, 61] on span "Chọn tuyến - nhóm tuyến" at bounding box center [245, 56] width 208 height 18
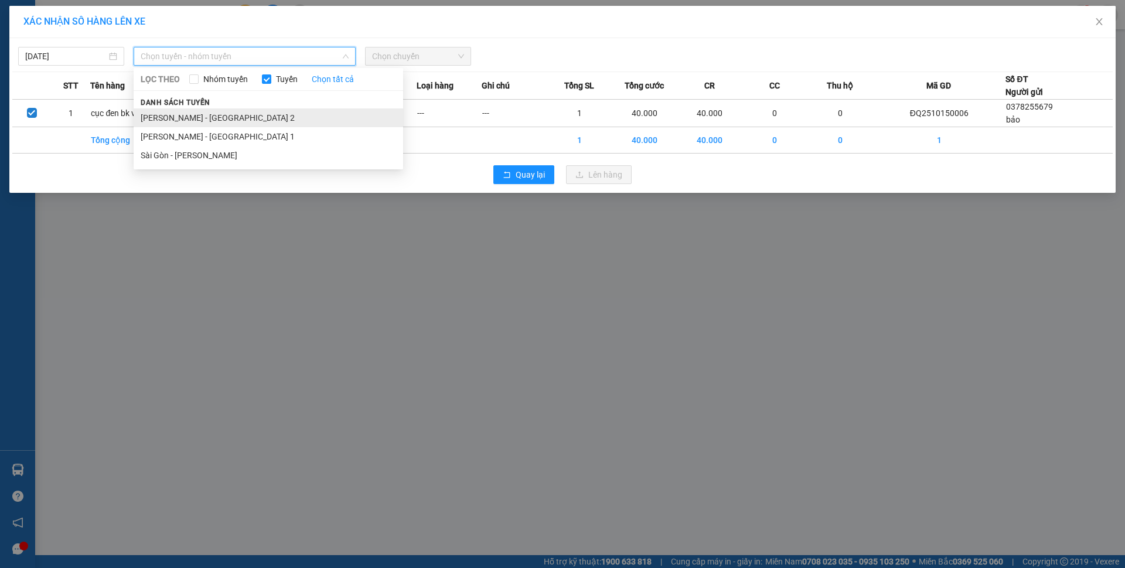
click at [241, 119] on li "Phương Lâm - Sài Gòn 2" at bounding box center [269, 117] width 270 height 19
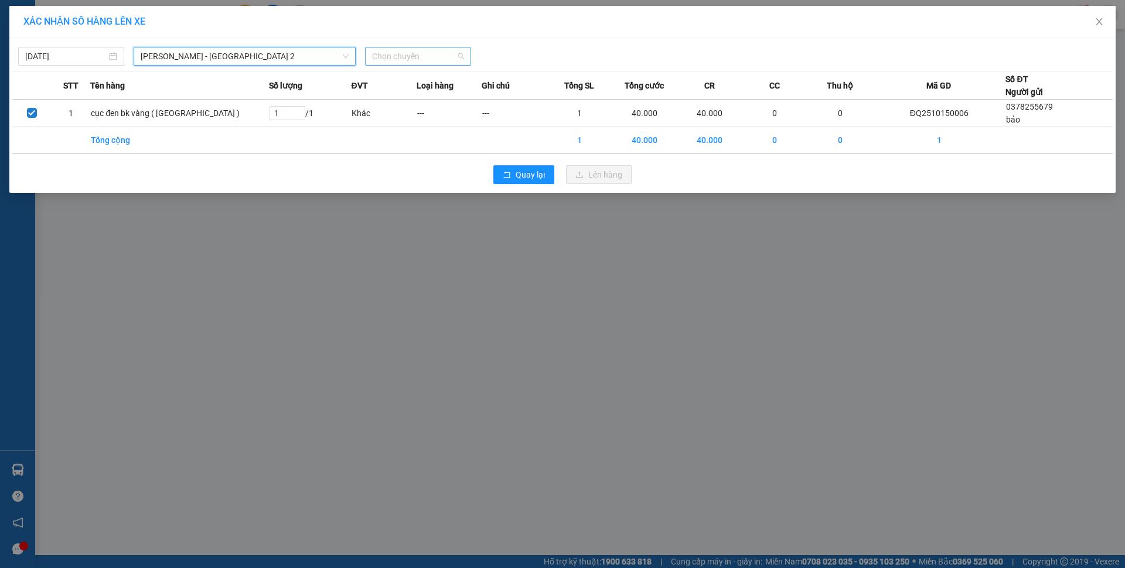
click at [430, 57] on span "Chọn chuyến" at bounding box center [418, 56] width 92 height 18
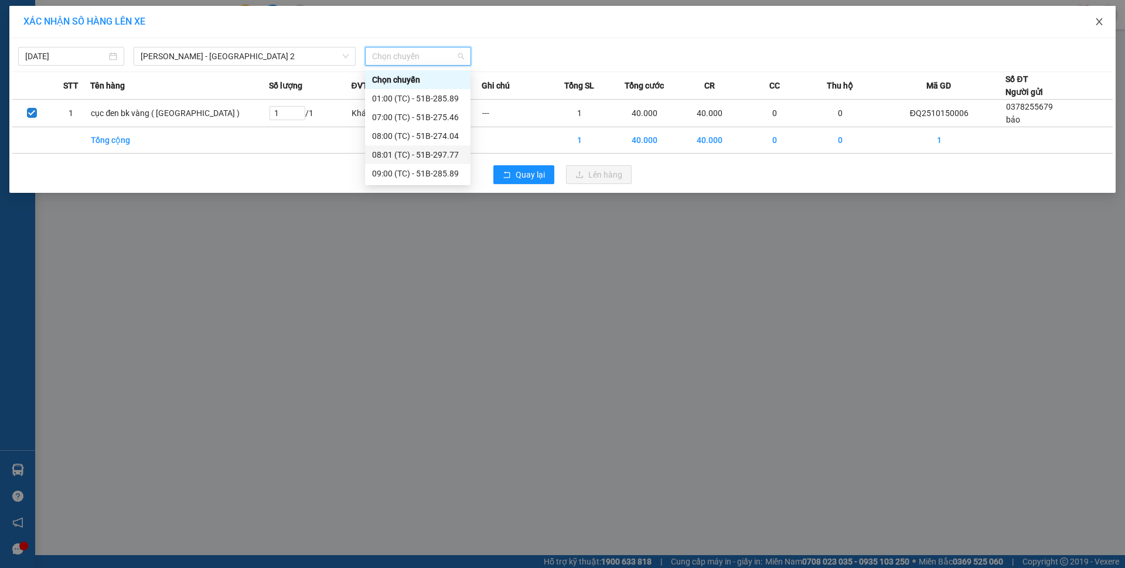
click at [1095, 20] on icon "close" at bounding box center [1099, 21] width 9 height 9
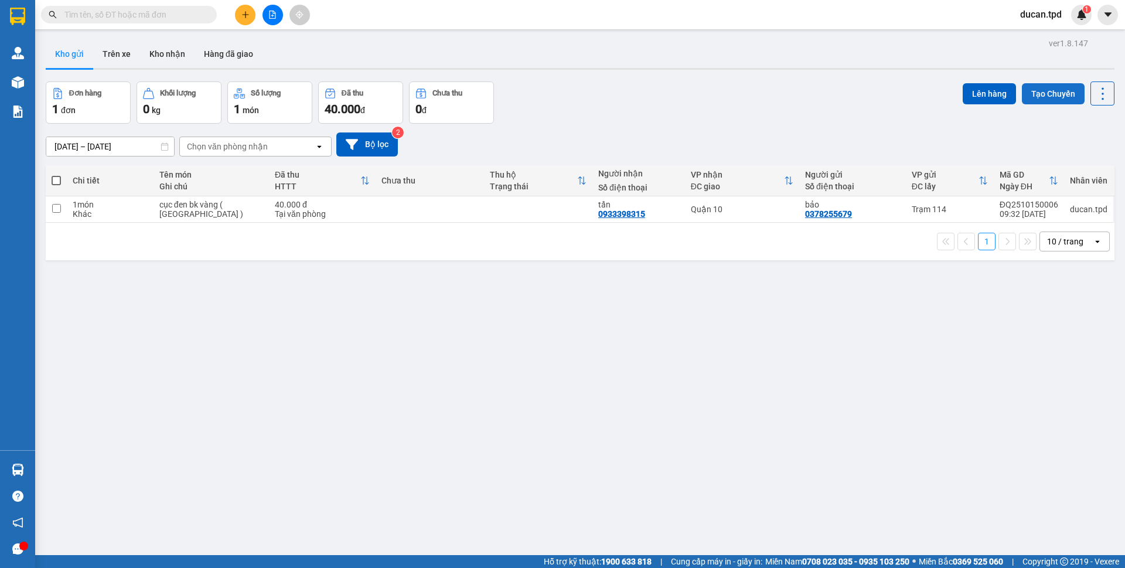
click at [1022, 96] on button "Tạo Chuyến" at bounding box center [1053, 93] width 63 height 21
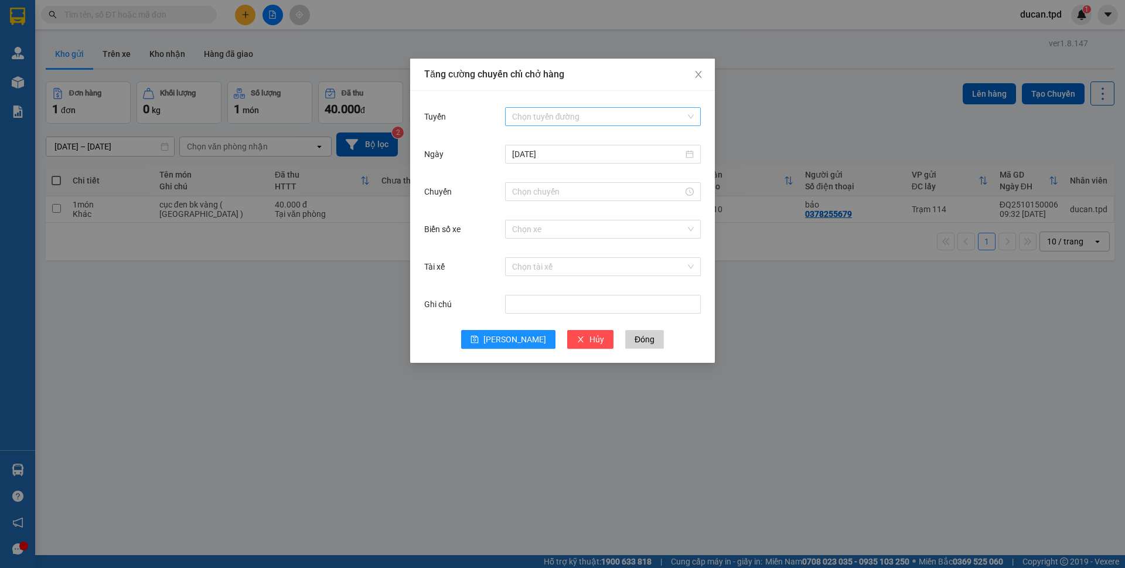
click at [615, 110] on input "Tuyến" at bounding box center [598, 117] width 173 height 18
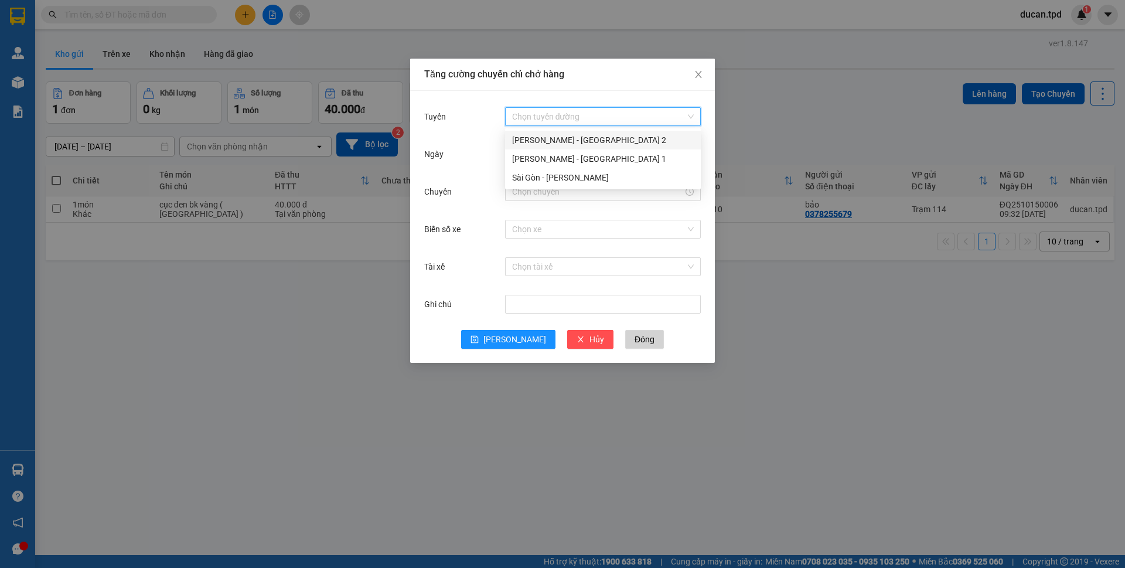
click at [558, 139] on div "Phương Lâm - Sài Gòn 2" at bounding box center [603, 140] width 182 height 13
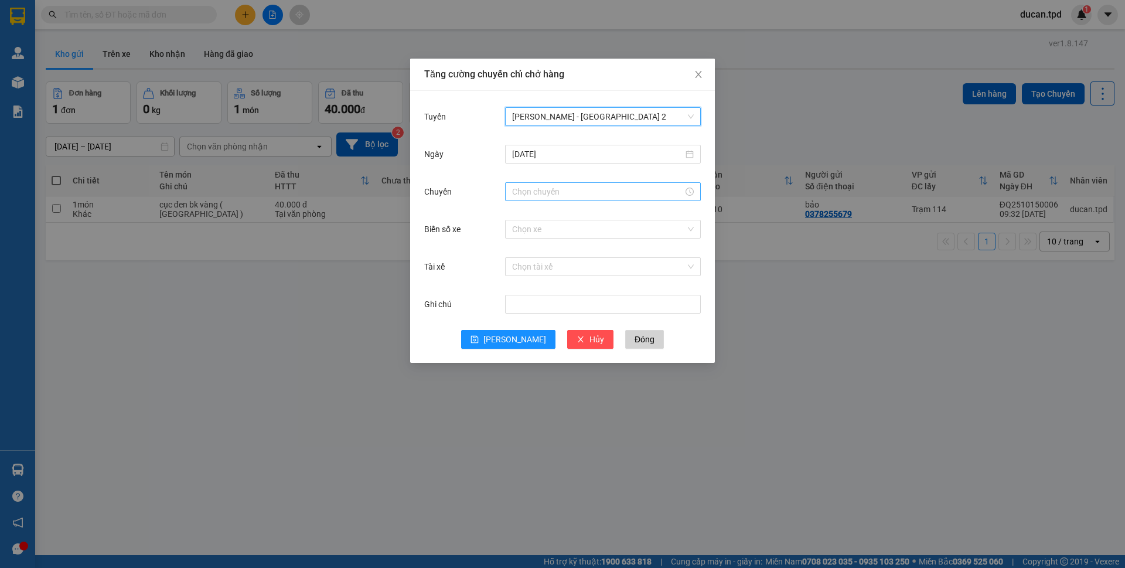
click at [554, 189] on input "Chuyến" at bounding box center [597, 191] width 171 height 13
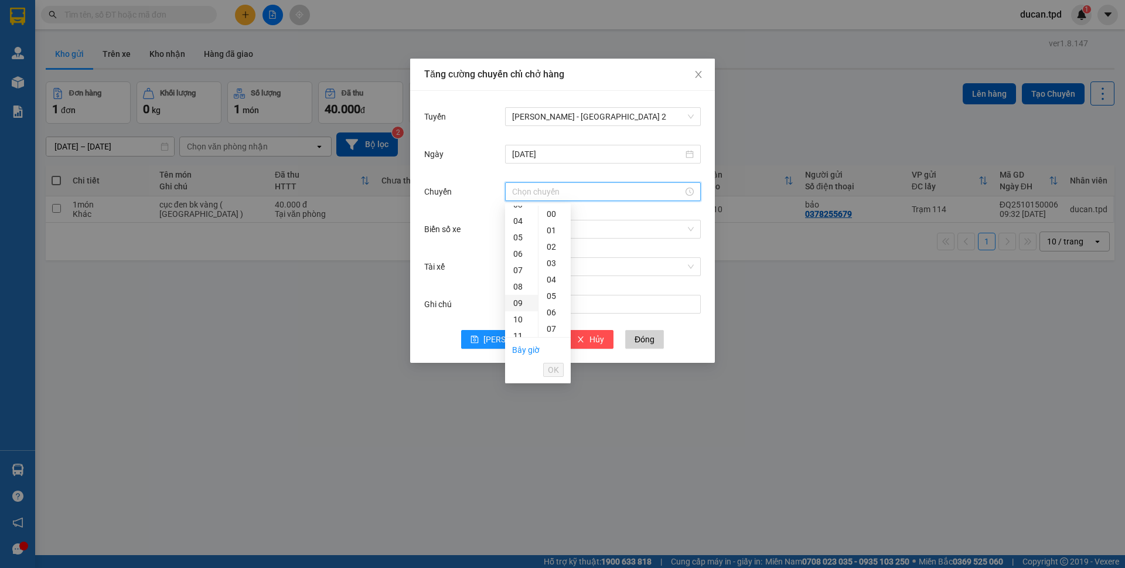
click at [517, 299] on div "09" at bounding box center [521, 303] width 33 height 16
click at [550, 233] on div "01" at bounding box center [555, 230] width 32 height 16
type input "09:01"
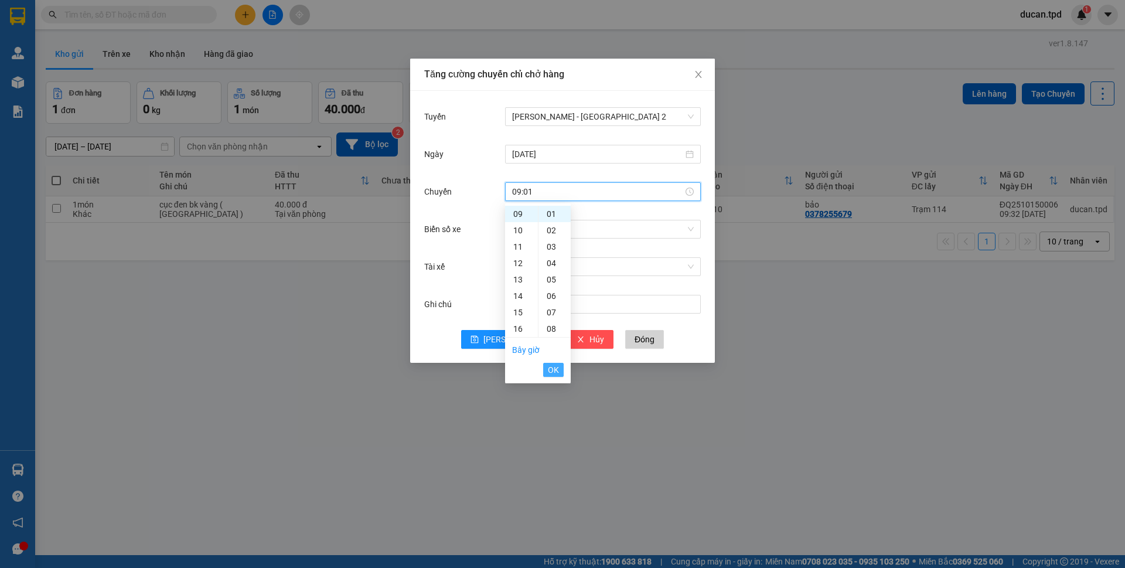
click at [550, 369] on span "OK" at bounding box center [553, 369] width 11 height 13
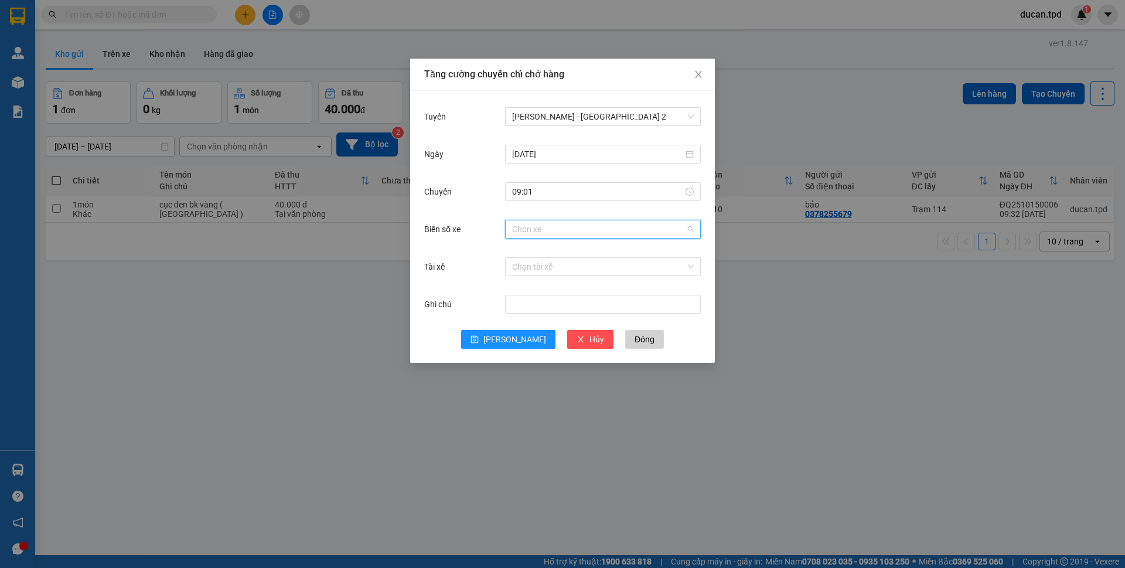
click at [575, 224] on input "Biển số xe" at bounding box center [598, 229] width 173 height 18
type input "157"
click at [571, 253] on div "60H-157.13" at bounding box center [603, 252] width 182 height 13
click at [565, 263] on input "Tài xế" at bounding box center [598, 267] width 173 height 18
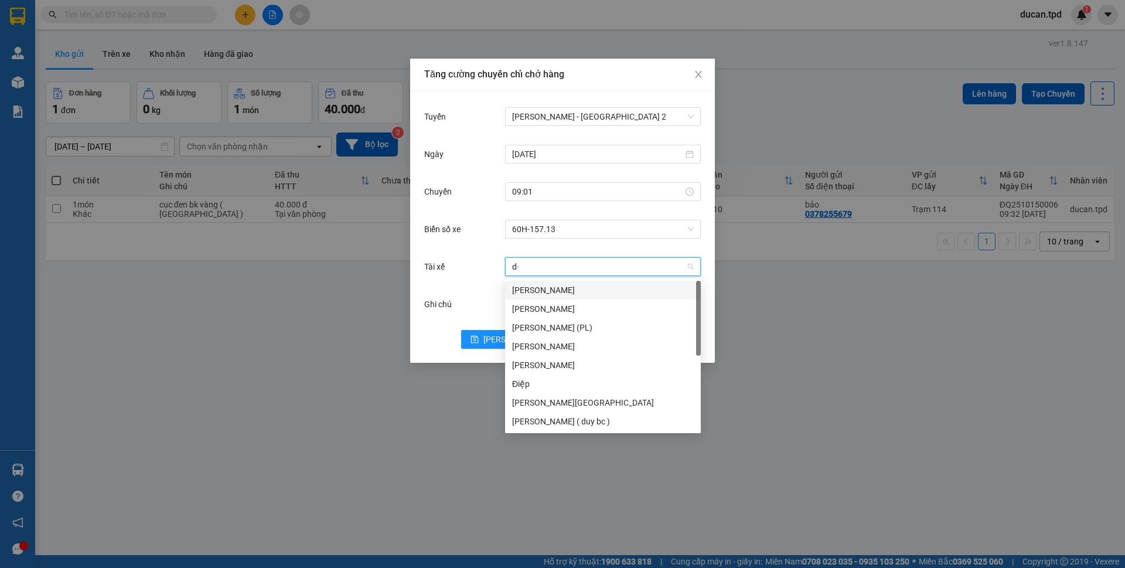
type input "d"
type input "đ"
click at [564, 289] on div "Trương Văn Đức" at bounding box center [603, 290] width 182 height 13
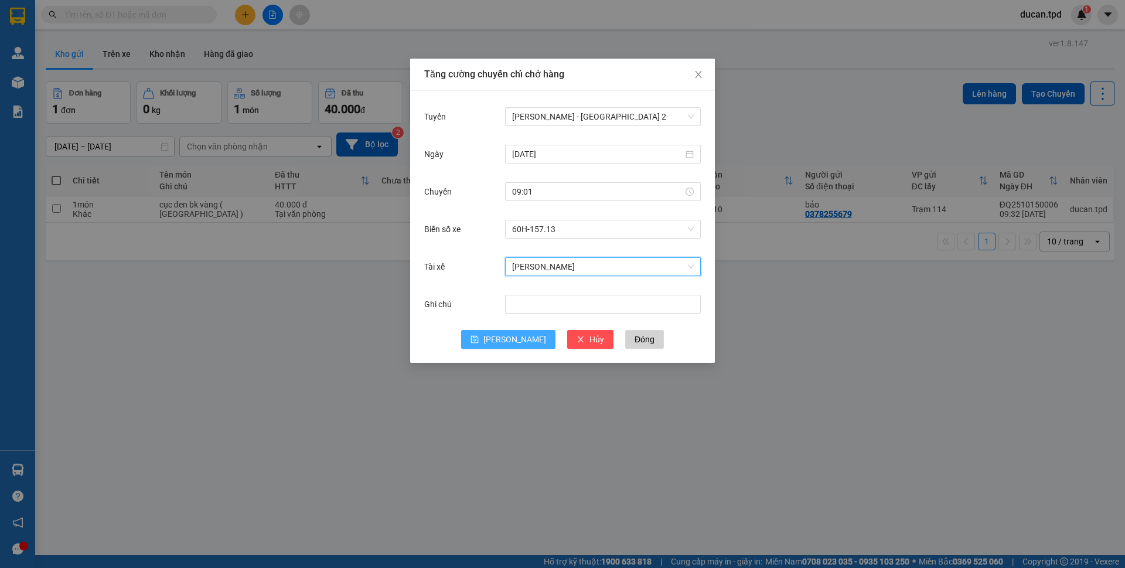
click at [517, 348] on button "Lưu" at bounding box center [508, 339] width 94 height 19
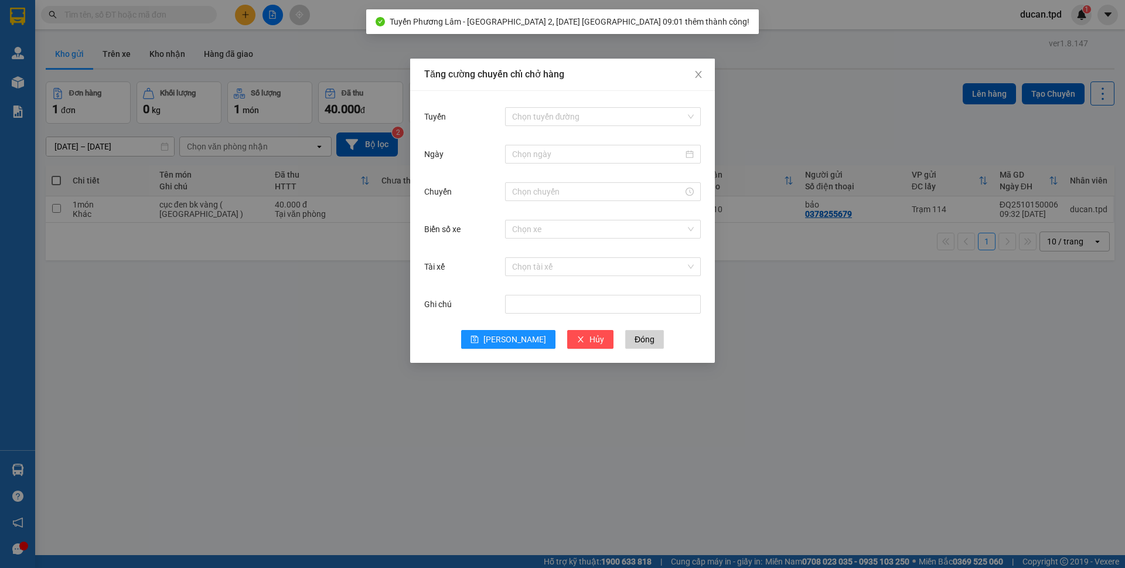
click at [366, 323] on div "Tăng cường chuyến chỉ chở hàng Tuyến Chọn tuyến đường Ngày Chuyến Biển số xe Ch…" at bounding box center [562, 284] width 1125 height 568
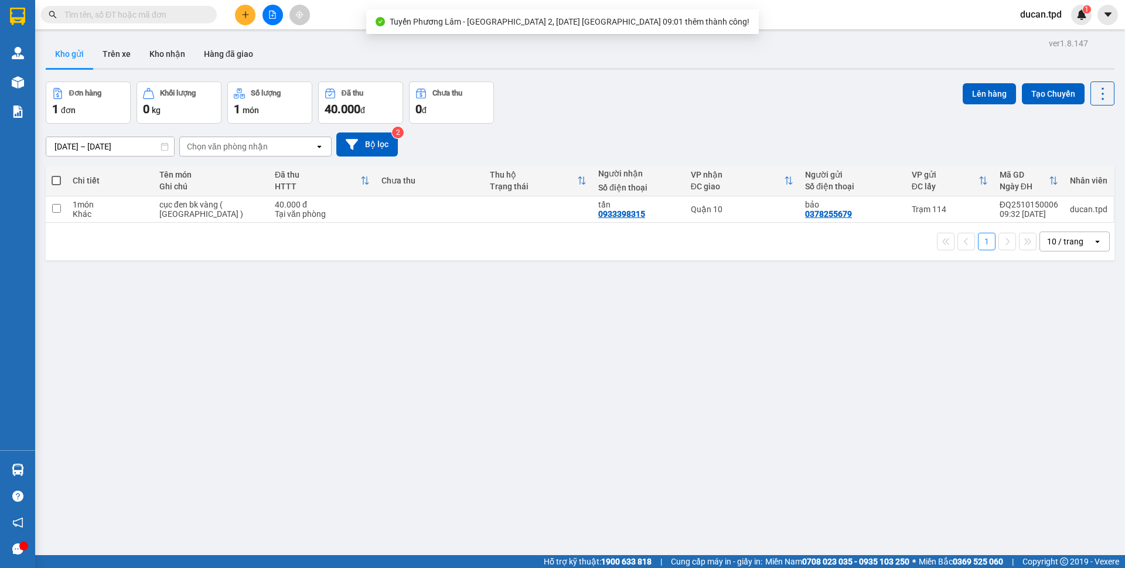
click at [57, 183] on span at bounding box center [56, 180] width 9 height 9
click at [56, 175] on input "checkbox" at bounding box center [56, 175] width 0 height 0
checkbox input "true"
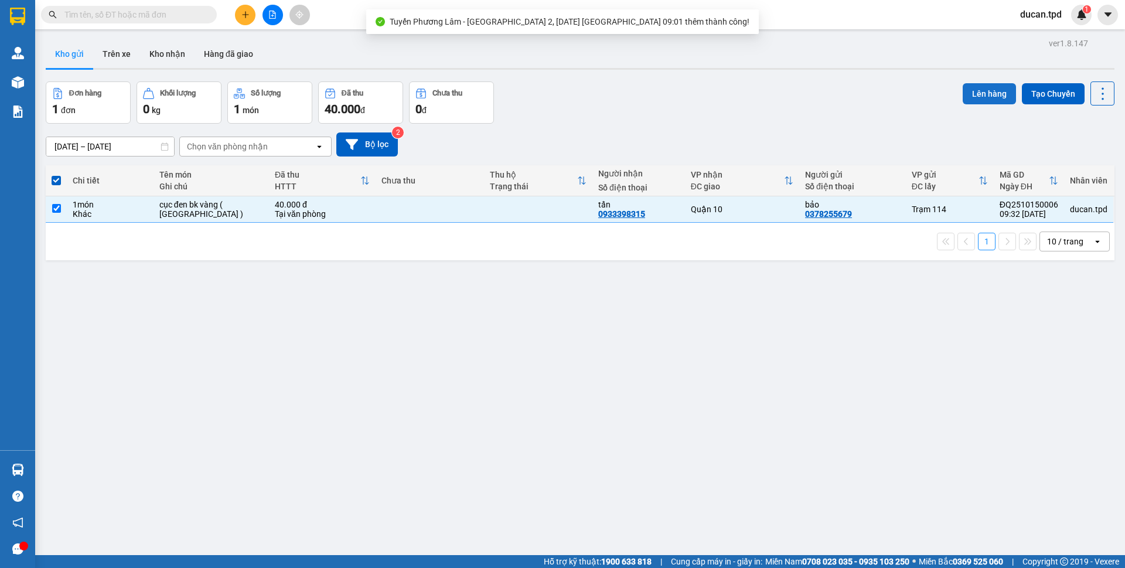
drag, startPoint x: 950, startPoint y: 75, endPoint x: 963, endPoint y: 103, distance: 30.7
click at [951, 78] on div "ver 1.8.147 Kho gửi Trên xe Kho nhận Hàng đã giao Đơn hàng 1 đơn Khối lượng 0 k…" at bounding box center [580, 319] width 1078 height 568
click at [963, 103] on button "Lên hàng" at bounding box center [989, 93] width 53 height 21
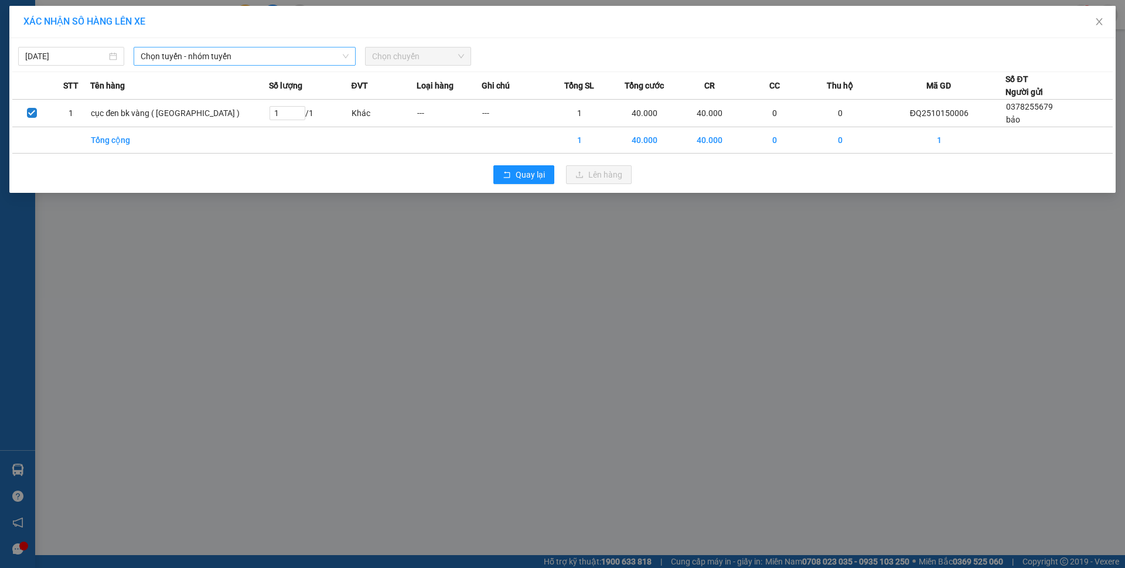
click at [313, 49] on span "Chọn tuyến - nhóm tuyến" at bounding box center [245, 56] width 208 height 18
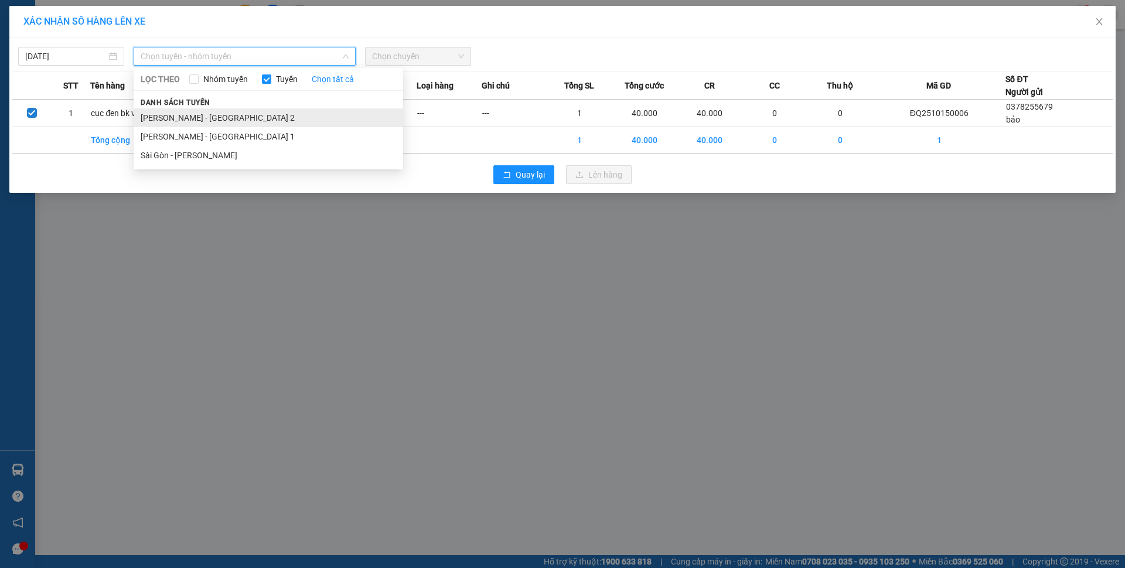
click at [220, 120] on li "Phương Lâm - Sài Gòn 2" at bounding box center [269, 117] width 270 height 19
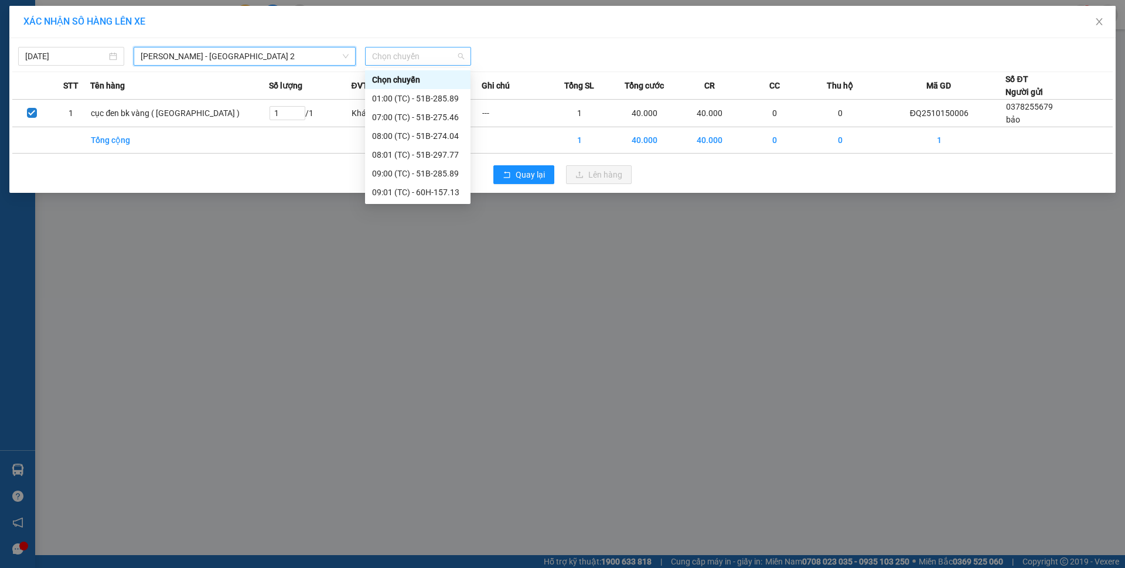
click at [445, 53] on span "Chọn chuyến" at bounding box center [418, 56] width 92 height 18
click at [439, 188] on div "09:01 (TC) - 60H-157.13" at bounding box center [417, 192] width 91 height 13
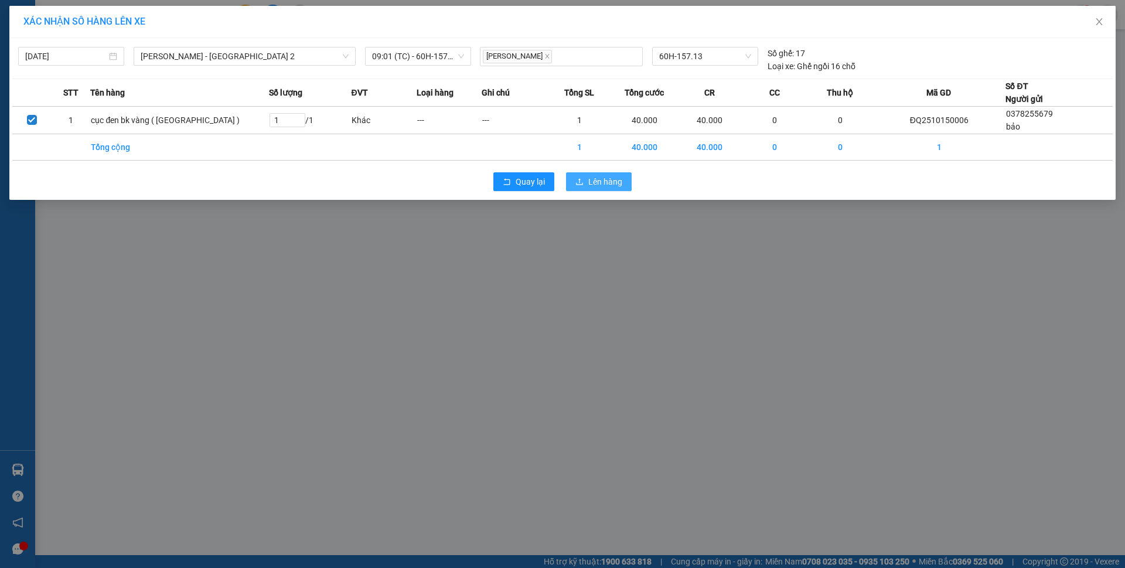
click at [587, 182] on button "Lên hàng" at bounding box center [599, 181] width 66 height 19
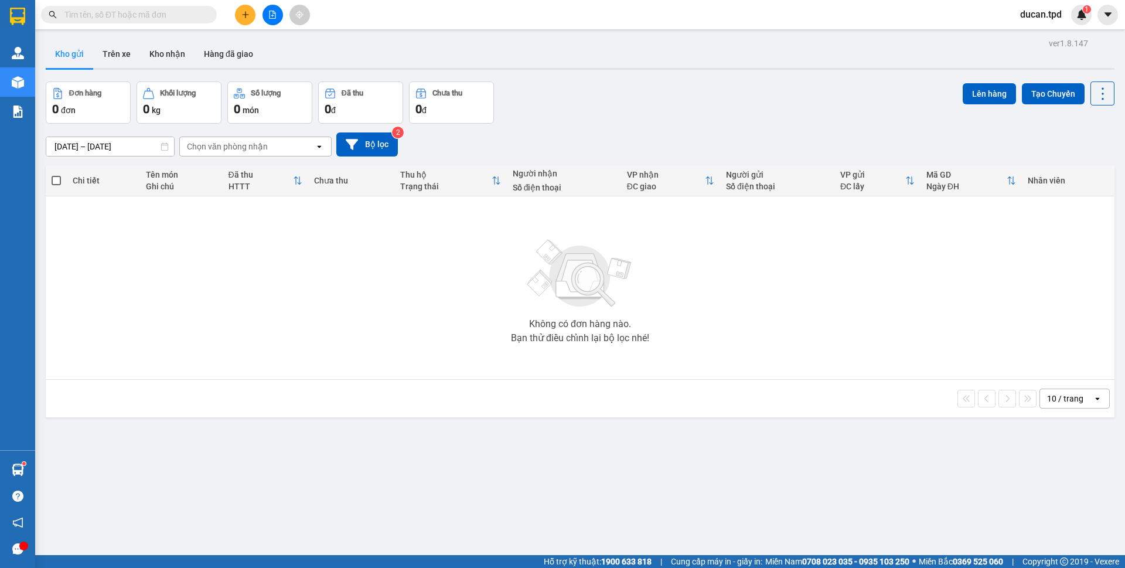
click at [251, 17] on button at bounding box center [245, 15] width 21 height 21
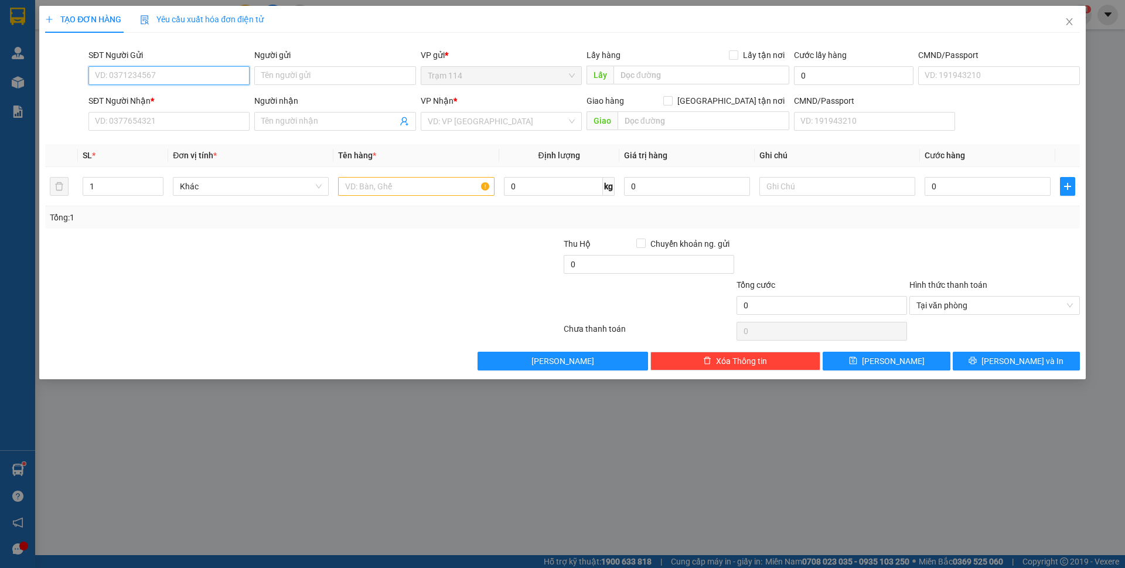
click at [187, 80] on input "SĐT Người Gửi" at bounding box center [168, 75] width 161 height 19
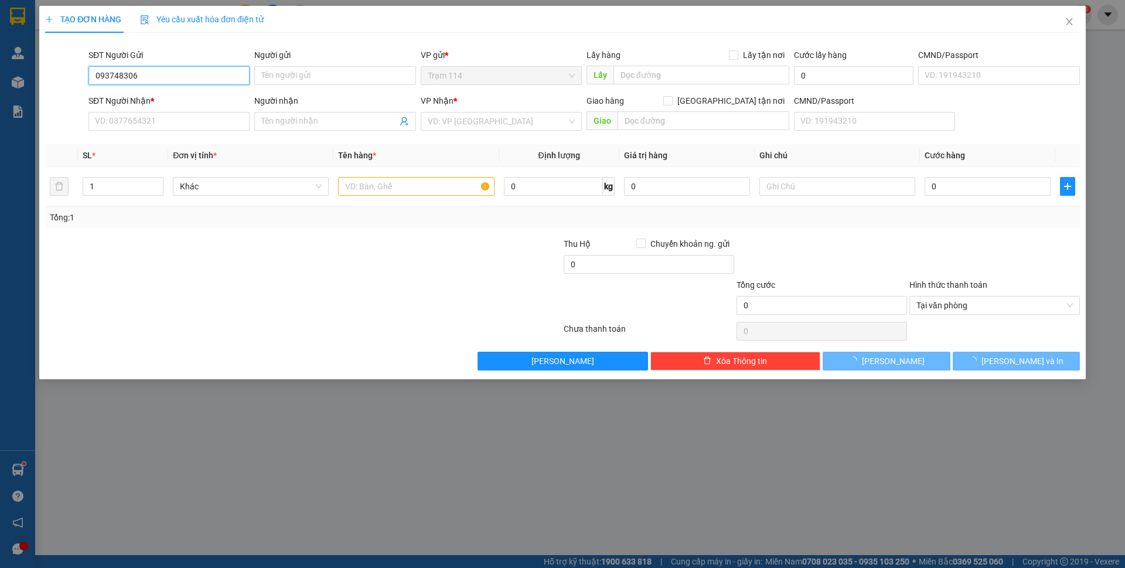
type input "0937483068"
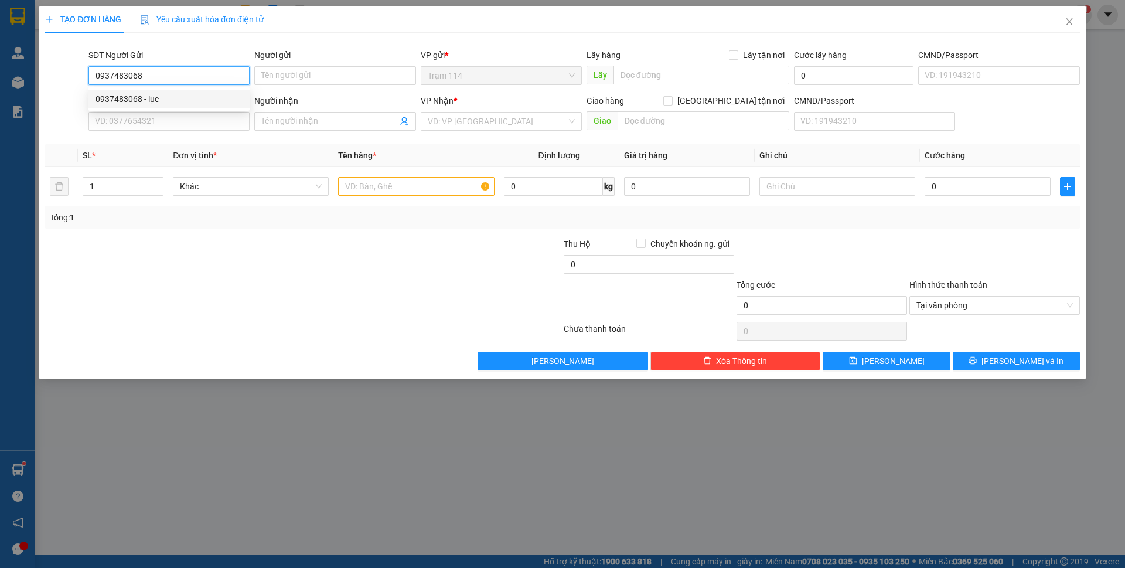
click at [189, 98] on div "0937483068 - lục" at bounding box center [169, 99] width 147 height 13
type input "lục"
type input "0908668634"
type input "bổn"
type input "0937483068"
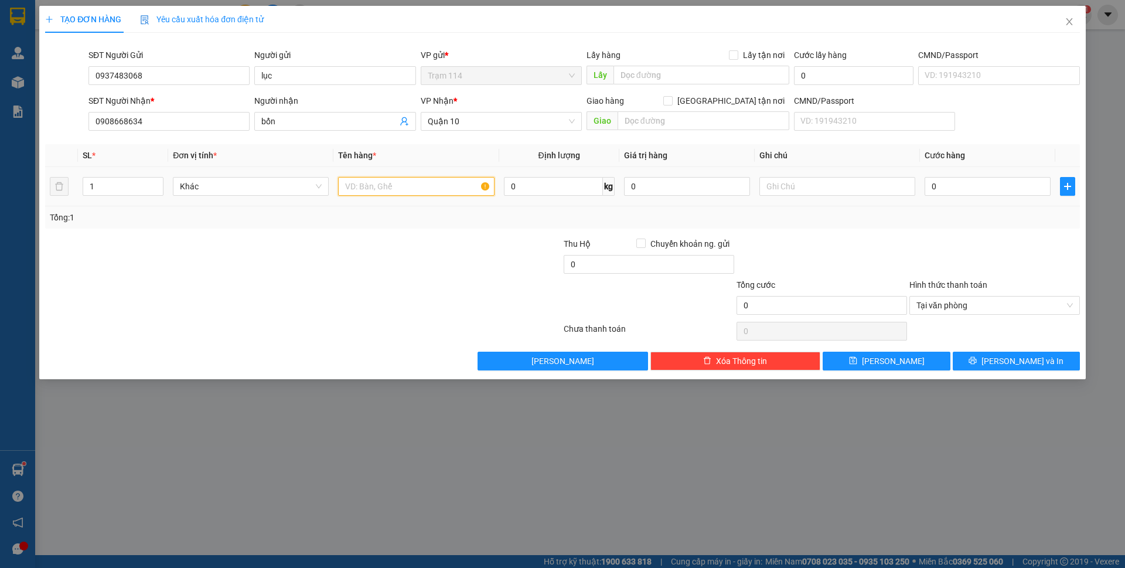
click at [425, 188] on input "text" at bounding box center [416, 186] width 156 height 19
type input "hộp bk trong"
click at [946, 188] on input "0" at bounding box center [988, 186] width 126 height 19
type input "4"
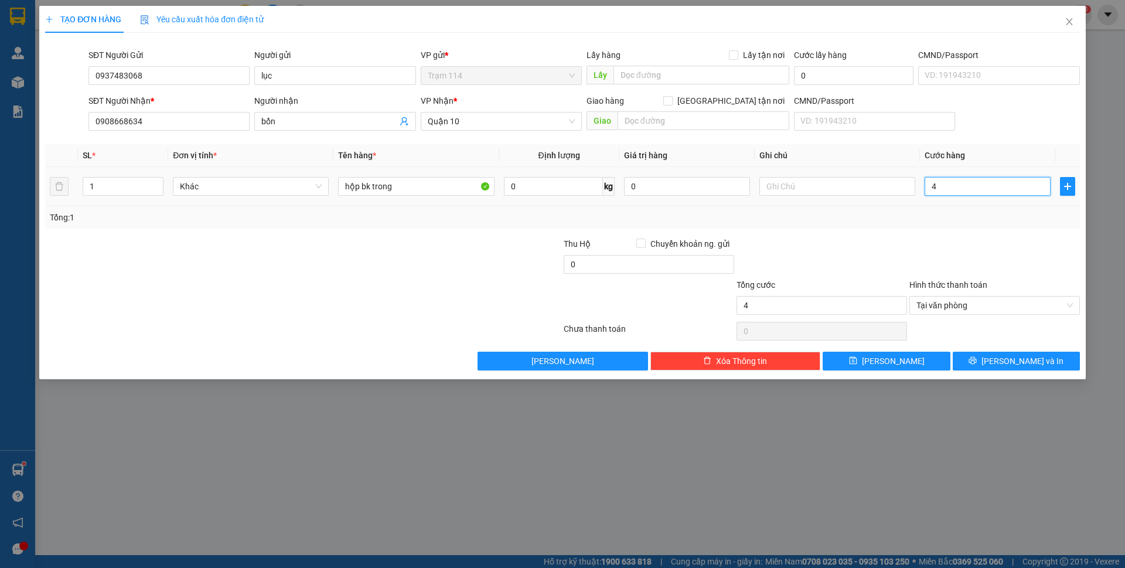
type input "40"
type input "40.000"
click at [937, 210] on div "Tổng: 1" at bounding box center [562, 217] width 1035 height 22
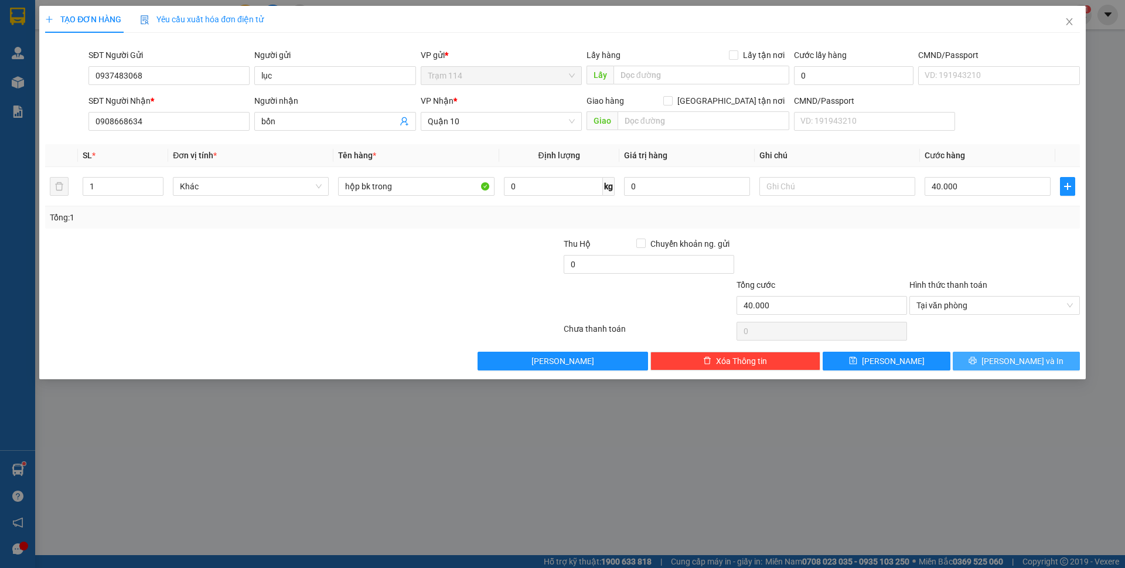
click at [1003, 363] on button "[PERSON_NAME] và In" at bounding box center [1016, 361] width 127 height 19
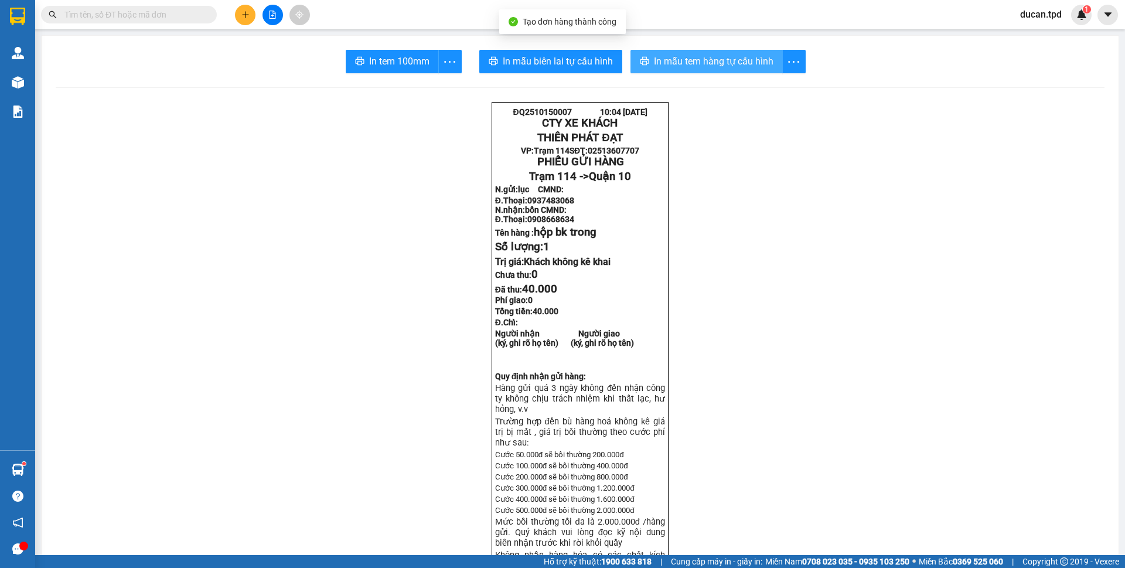
click at [717, 59] on span "In mẫu tem hàng tự cấu hình" at bounding box center [714, 61] width 120 height 15
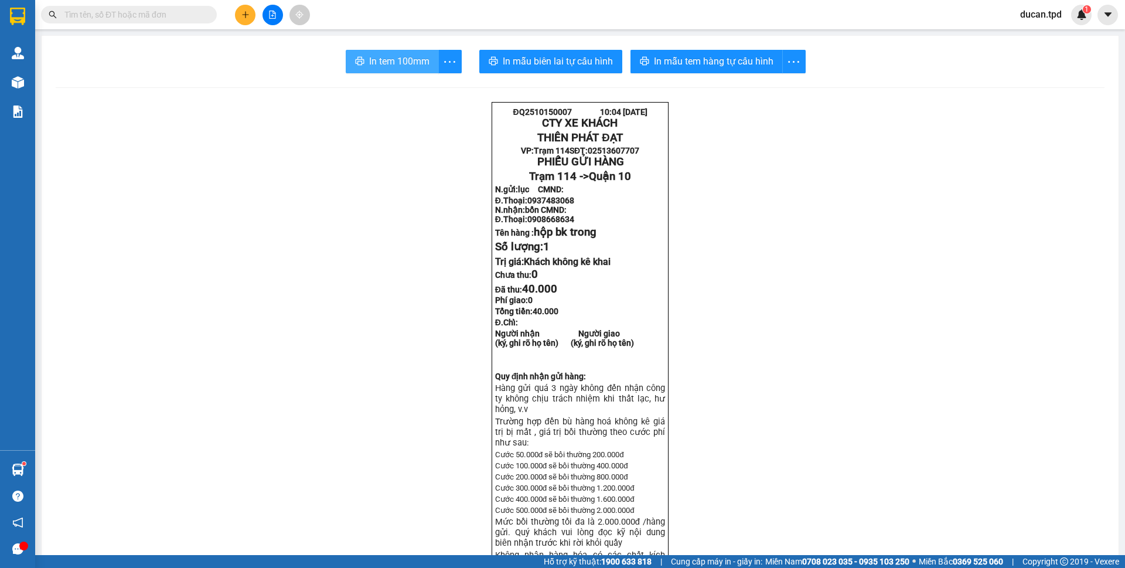
click at [409, 63] on span "In tem 100mm" at bounding box center [399, 61] width 60 height 15
click at [693, 64] on span "In mẫu tem hàng tự cấu hình" at bounding box center [714, 61] width 120 height 15
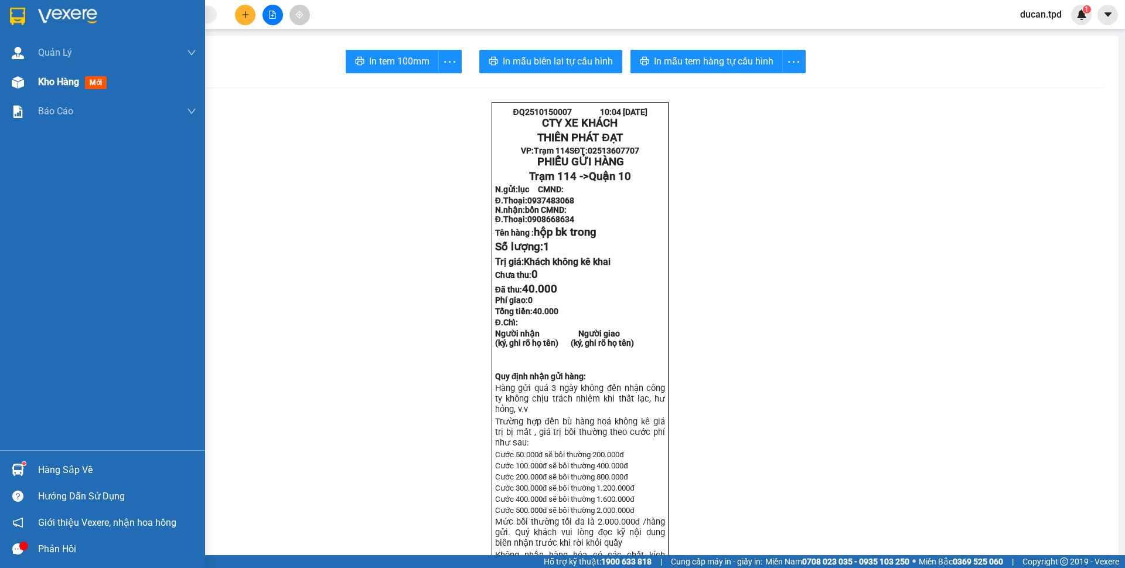
click at [55, 80] on span "Kho hàng" at bounding box center [58, 81] width 41 height 11
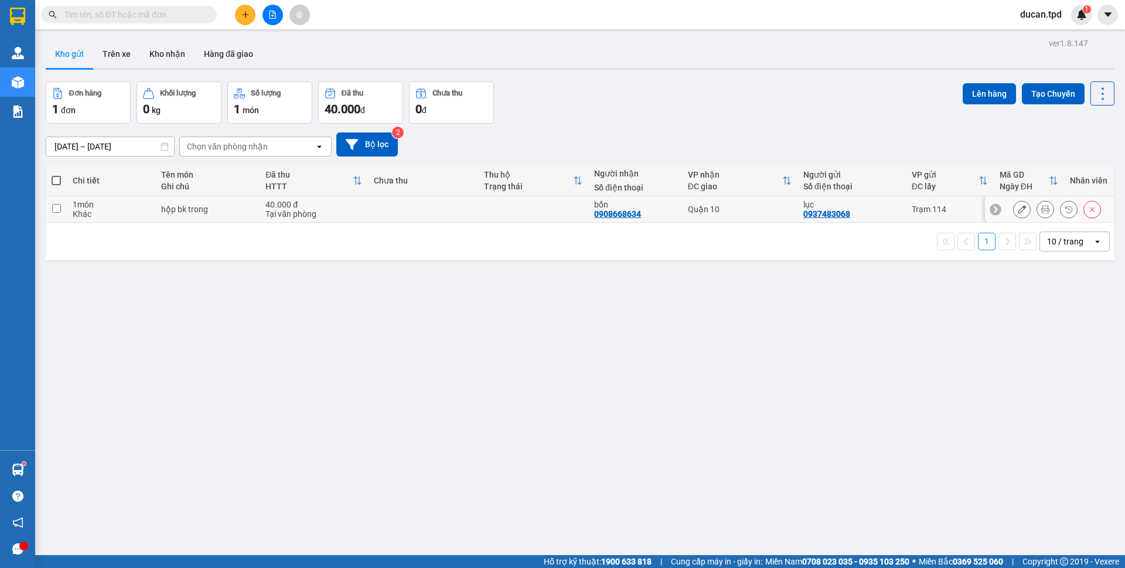
click at [1014, 208] on button at bounding box center [1022, 209] width 16 height 21
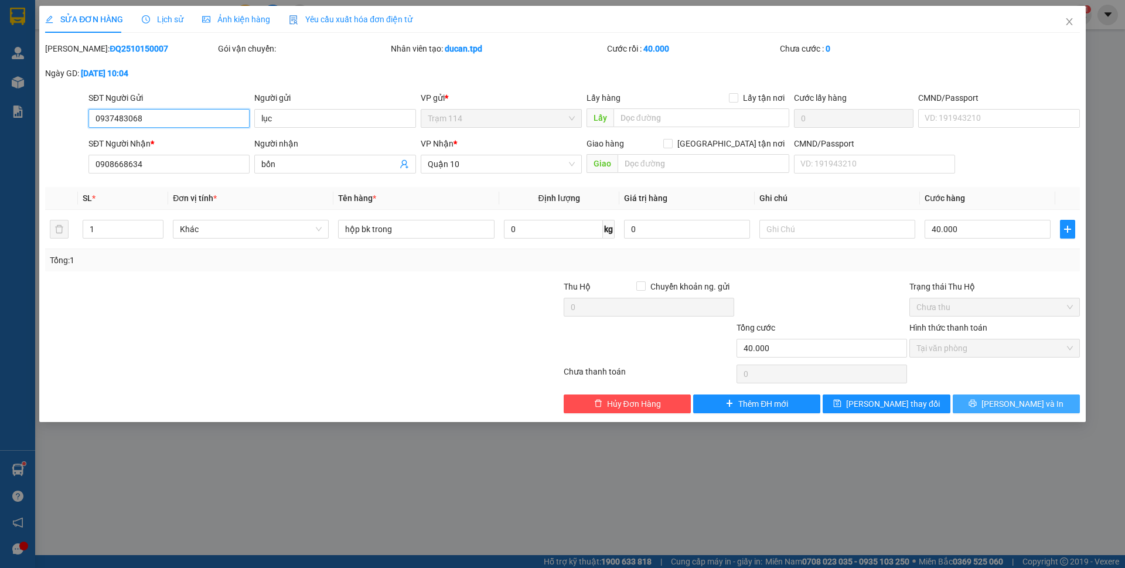
type input "0937483068"
type input "lục"
type input "0908668634"
type input "bổn"
type input "40.000"
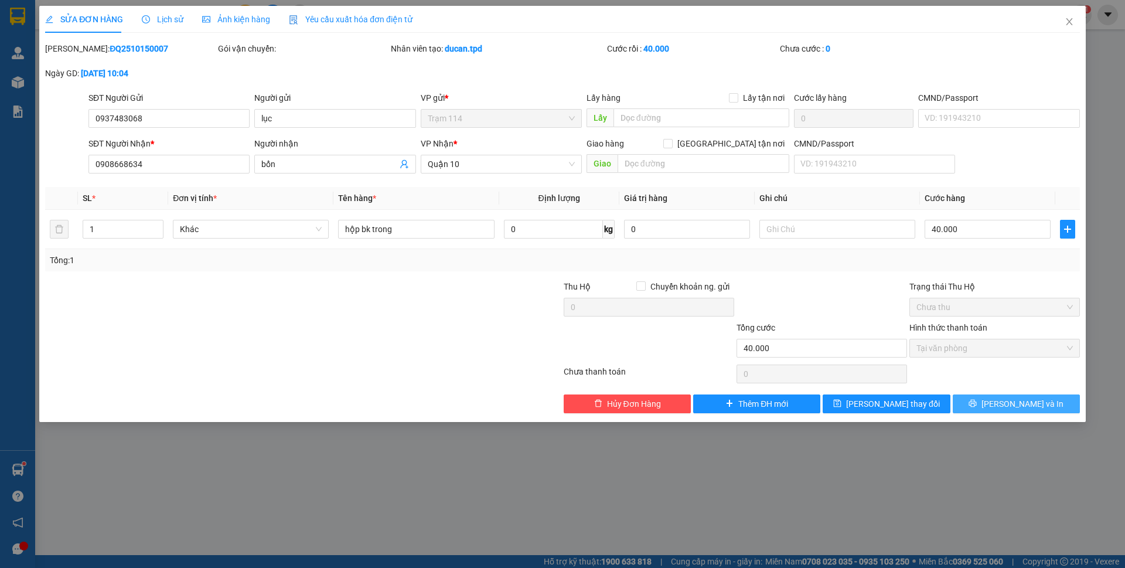
click at [992, 403] on button "[PERSON_NAME] và In" at bounding box center [1016, 403] width 127 height 19
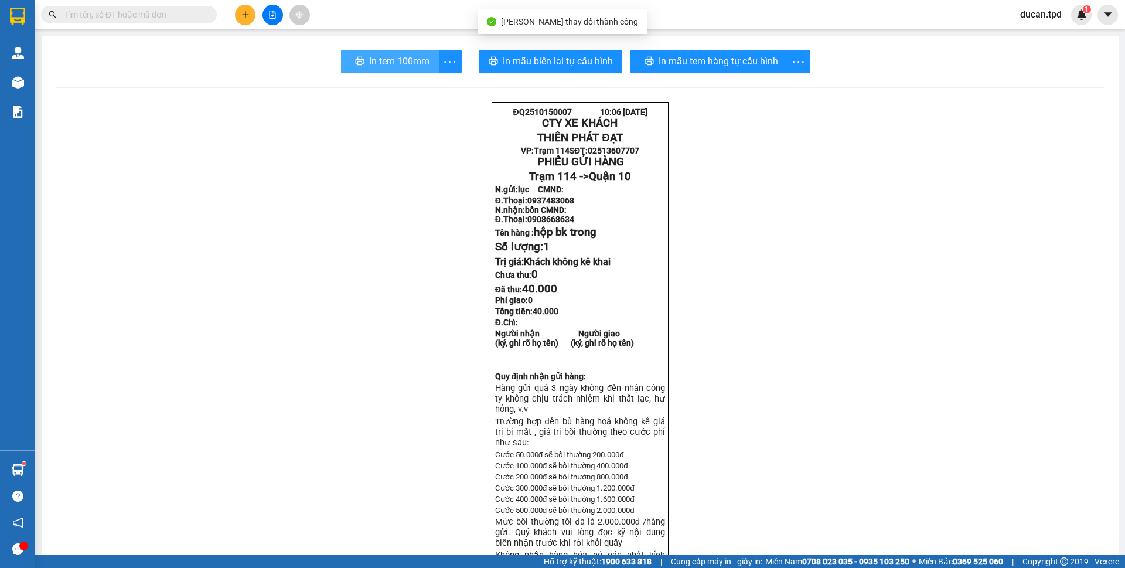
click at [375, 57] on span "In tem 100mm" at bounding box center [399, 61] width 60 height 15
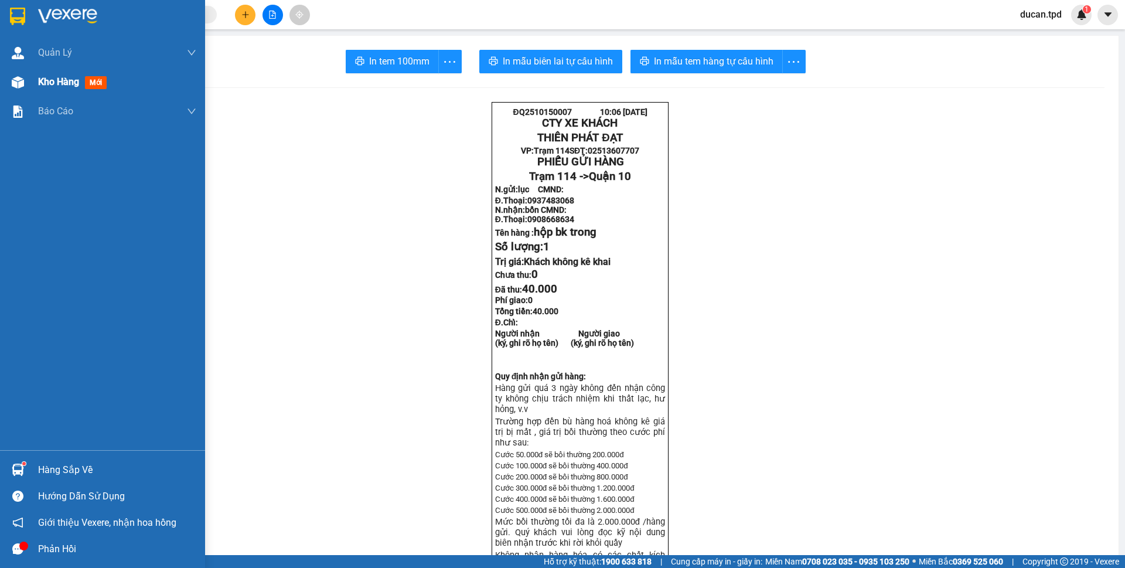
click at [13, 77] on img at bounding box center [18, 82] width 12 height 12
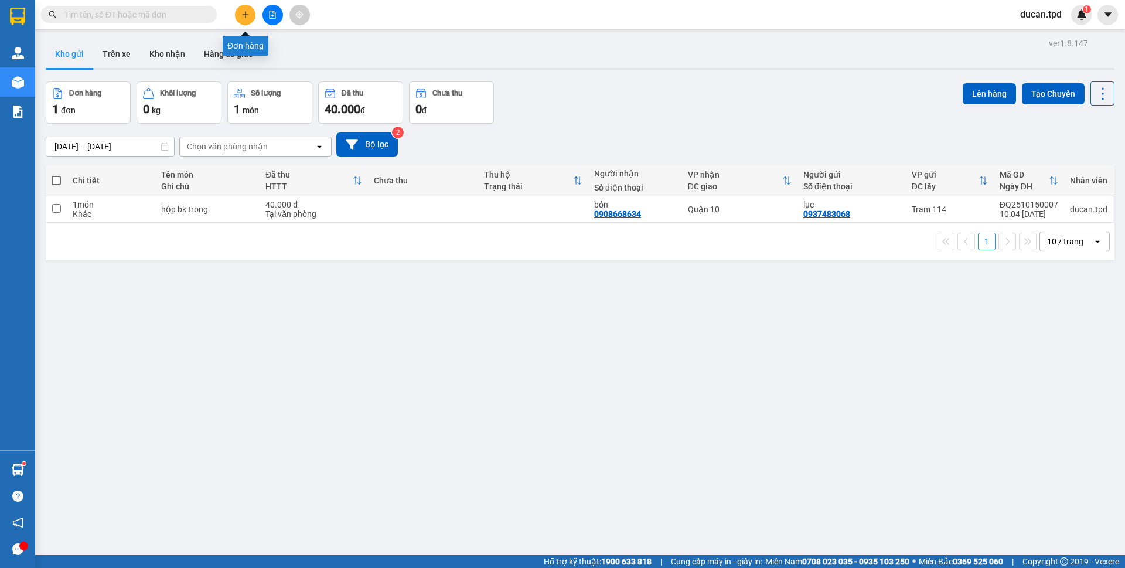
click at [246, 11] on icon "plus" at bounding box center [245, 15] width 8 height 8
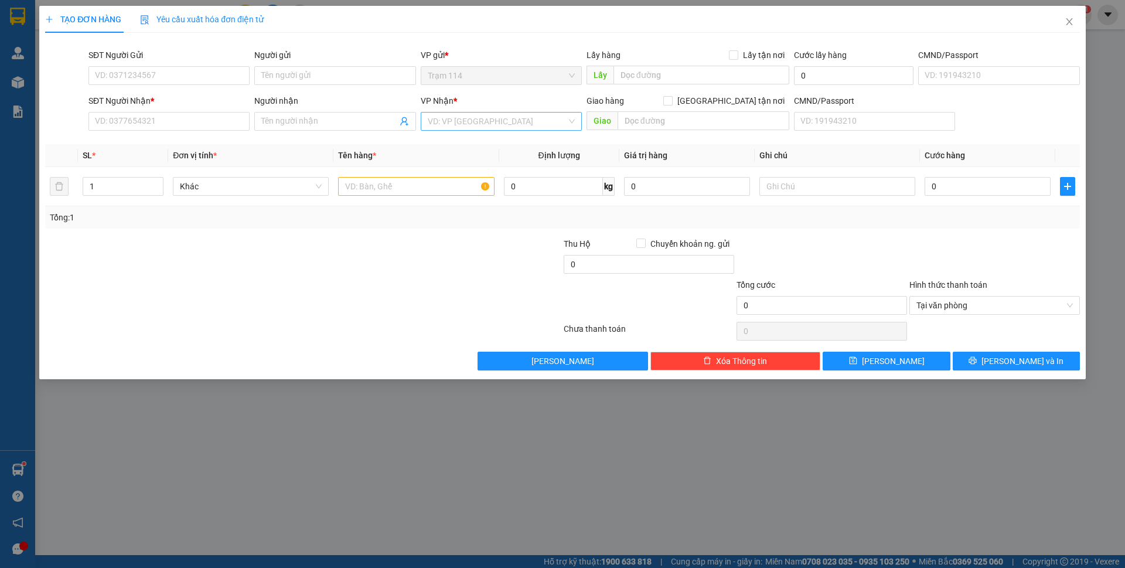
click at [434, 117] on input "search" at bounding box center [497, 122] width 139 height 18
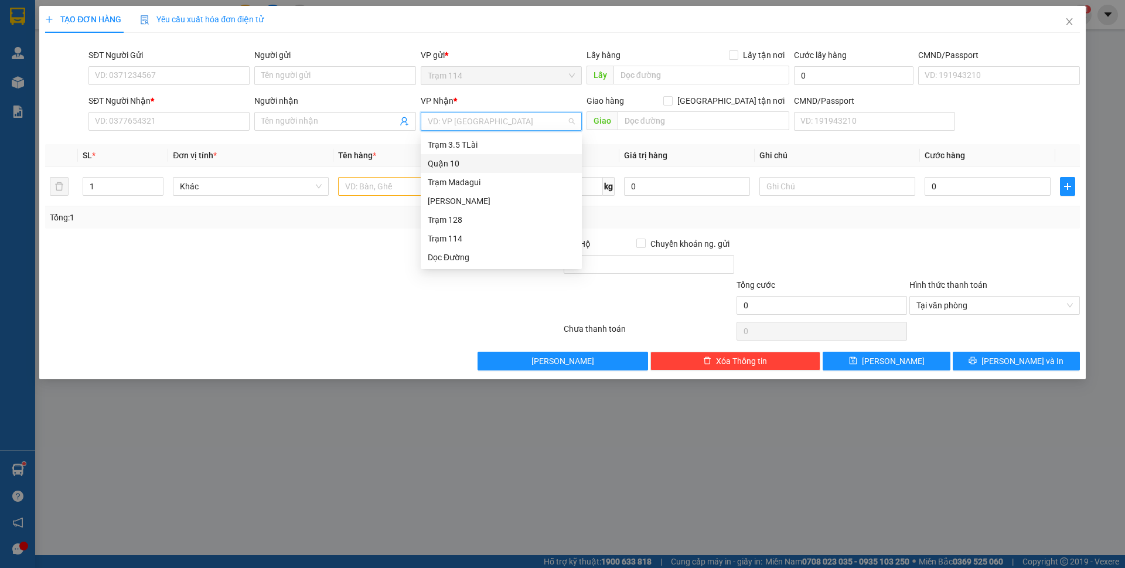
click at [472, 163] on div "Quận 10" at bounding box center [501, 163] width 147 height 13
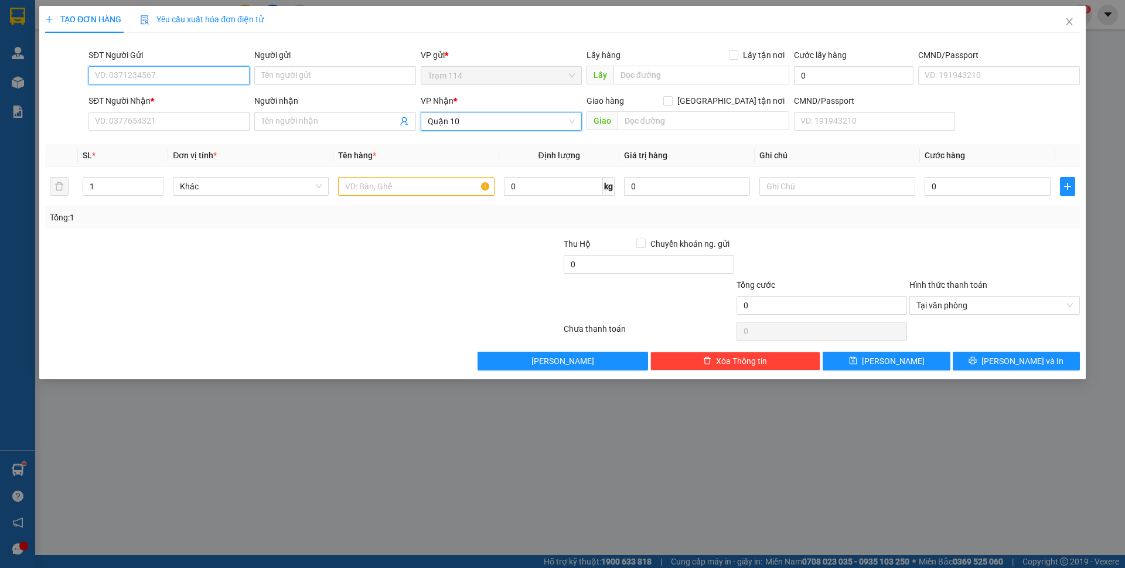
click at [116, 73] on input "SĐT Người Gửi" at bounding box center [168, 75] width 161 height 19
click at [402, 189] on input "text" at bounding box center [416, 186] width 156 height 19
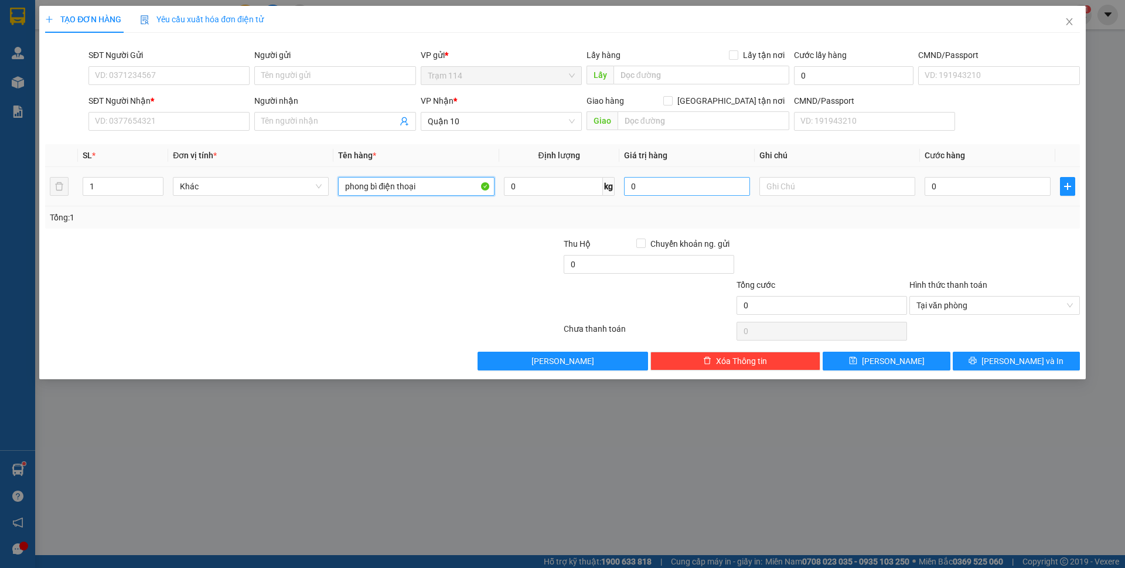
type input "phong bì điện thoại"
click at [686, 189] on input "0" at bounding box center [687, 186] width 126 height 19
type input "8.000.000"
click at [813, 224] on div "Tổng: 1" at bounding box center [562, 217] width 1035 height 22
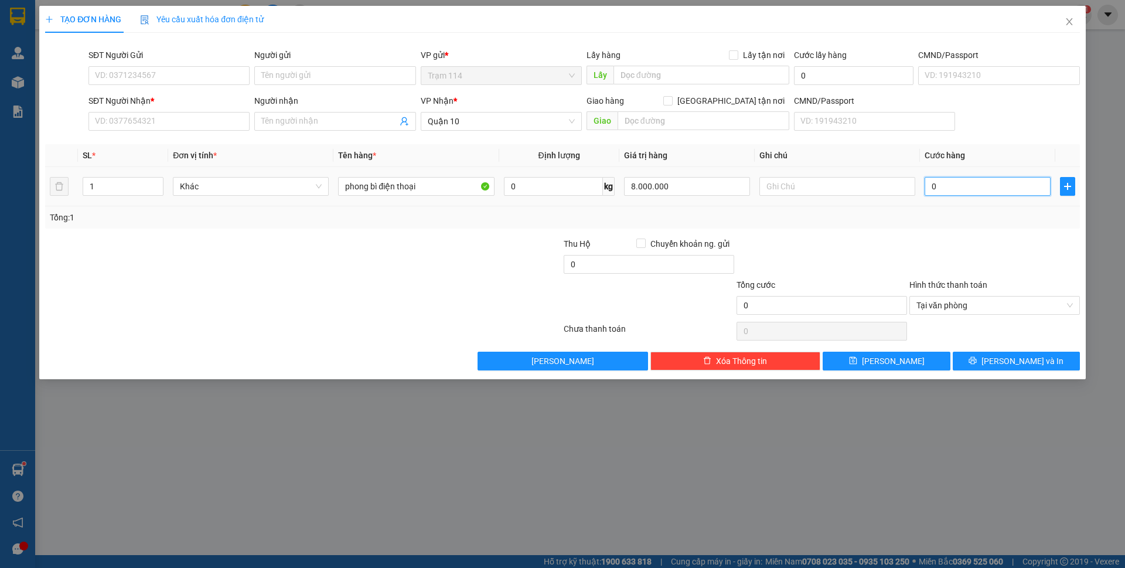
click at [967, 183] on input "0" at bounding box center [988, 186] width 126 height 19
type input "8"
type input "80"
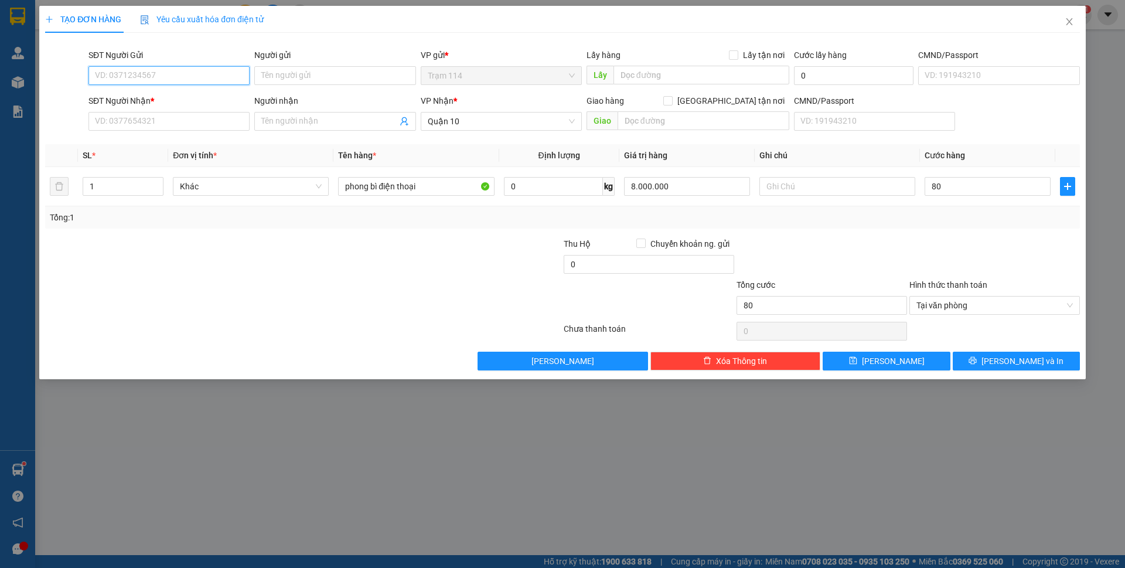
type input "80.000"
click at [122, 75] on input "SĐT Người Gửi" at bounding box center [168, 75] width 161 height 19
type input "0369563891"
click at [268, 72] on input "Người gửi" at bounding box center [334, 75] width 161 height 19
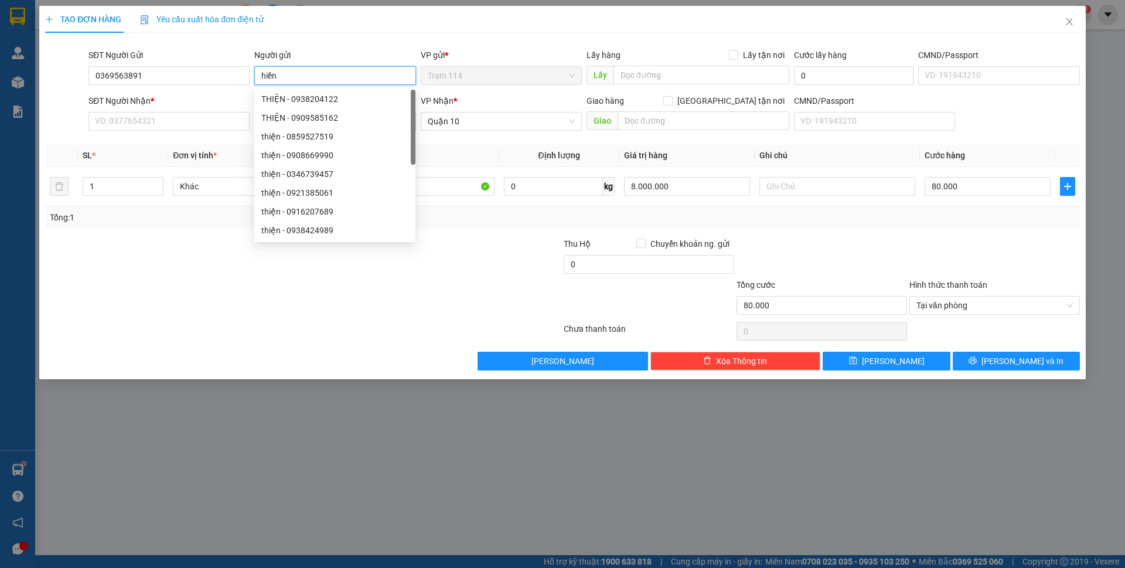
type input "hiền"
click at [377, 23] on div "TẠO ĐƠN HÀNG Yêu cầu xuất hóa đơn điện tử" at bounding box center [562, 19] width 1035 height 27
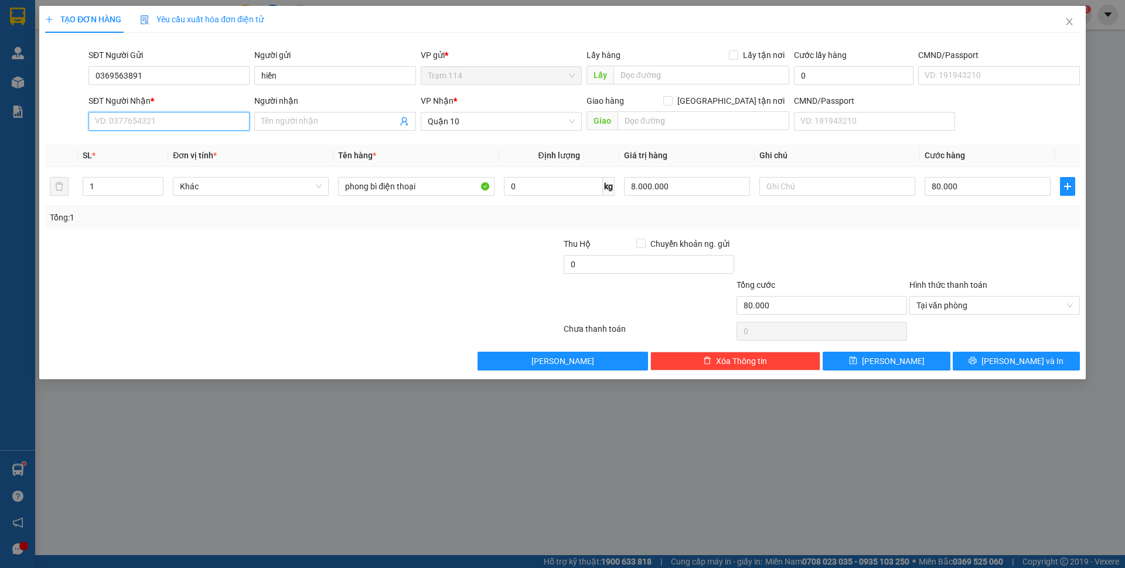
click at [113, 127] on input "SĐT Người Nhận *" at bounding box center [168, 121] width 161 height 19
type input "0966348634"
click at [151, 147] on div "0966348634 - ĐỨC" at bounding box center [169, 144] width 147 height 13
type input "ĐỨC"
type input "0966348634"
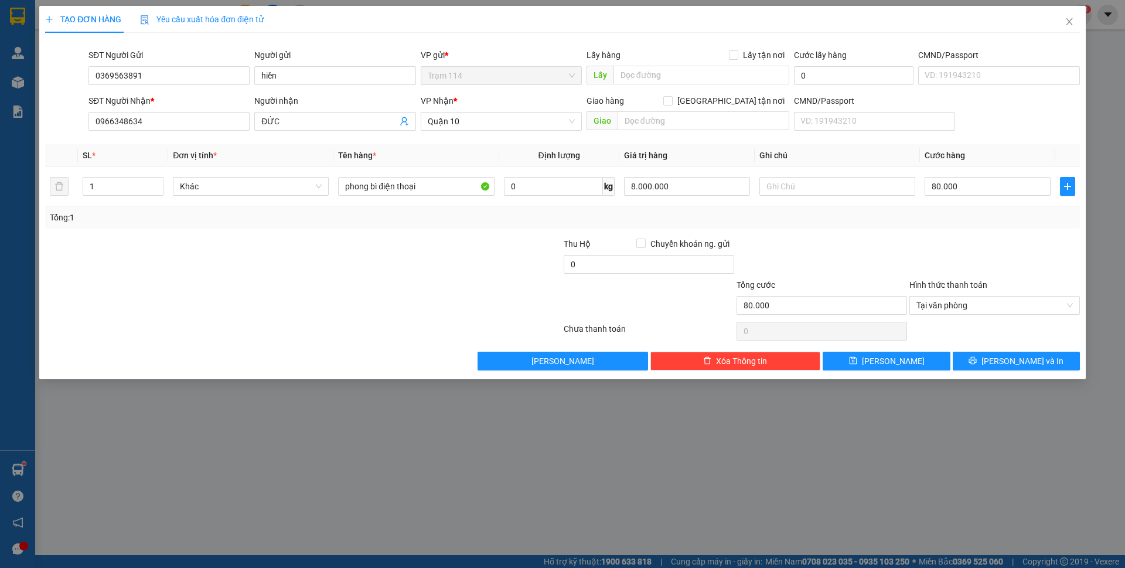
click at [874, 224] on div "Tổng: 1" at bounding box center [562, 217] width 1035 height 22
click at [837, 186] on input "text" at bounding box center [837, 186] width 156 height 19
type input "hàng dễ vỡ"
click at [833, 194] on input "hàng dễ vỡ" at bounding box center [837, 186] width 156 height 19
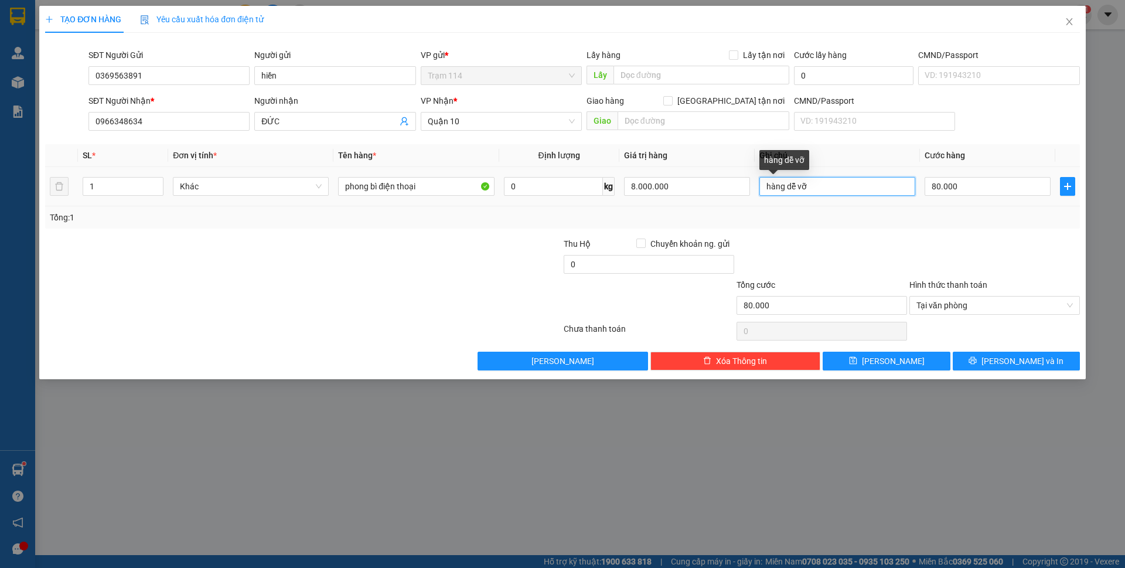
click at [833, 194] on input "hàng dễ vỡ" at bounding box center [837, 186] width 156 height 19
type input "h"
type input "HÀNG DỄ VỠ"
click at [830, 218] on div "Tổng: 1" at bounding box center [563, 217] width 1026 height 13
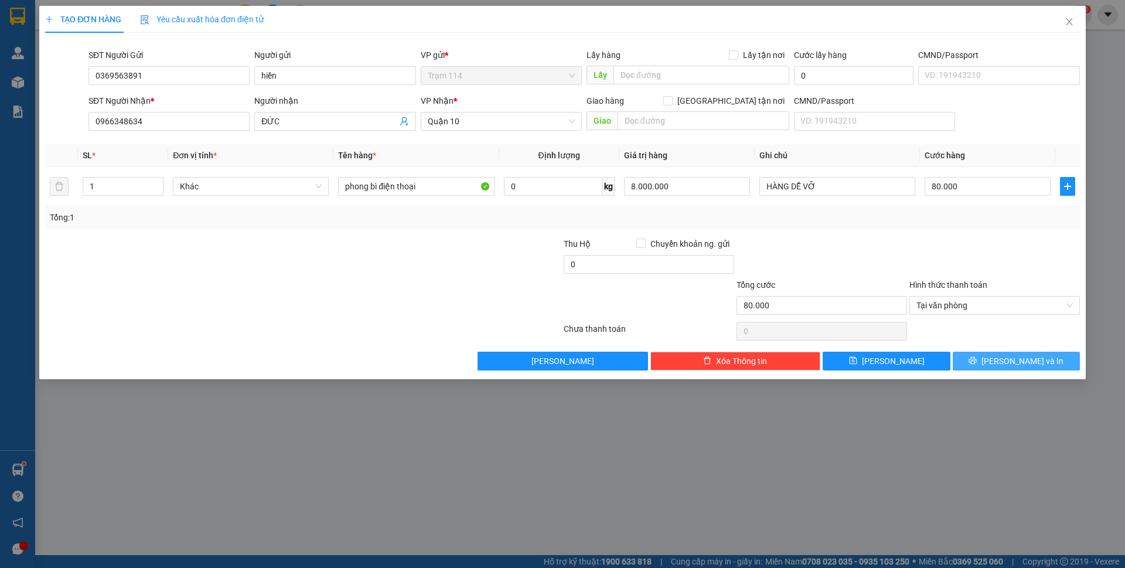
click at [983, 356] on button "[PERSON_NAME] và In" at bounding box center [1016, 361] width 127 height 19
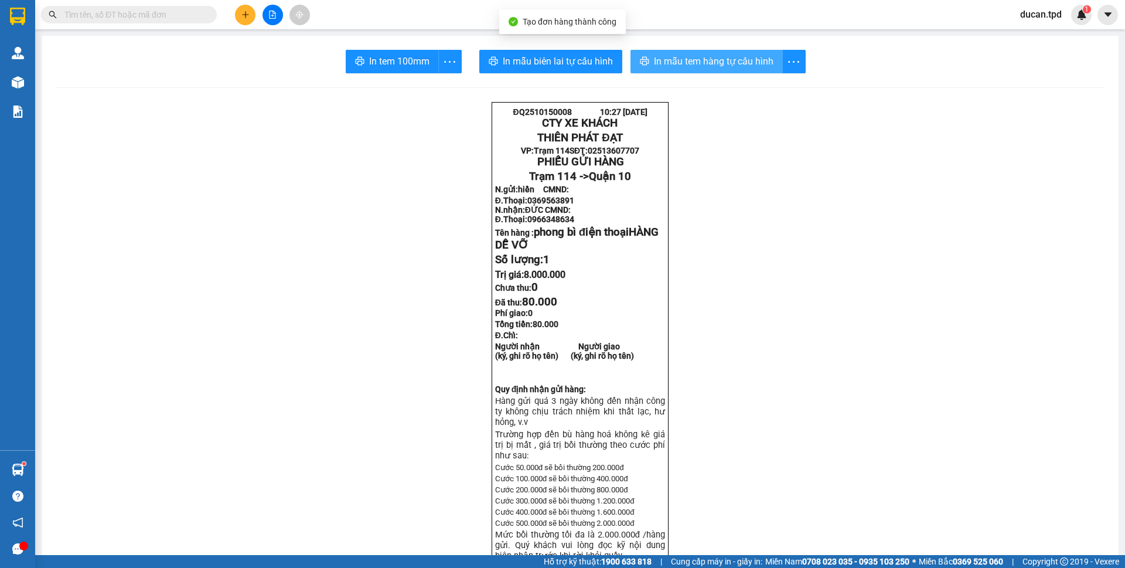
click at [717, 56] on span "In mẫu tem hàng tự cấu hình" at bounding box center [714, 61] width 120 height 15
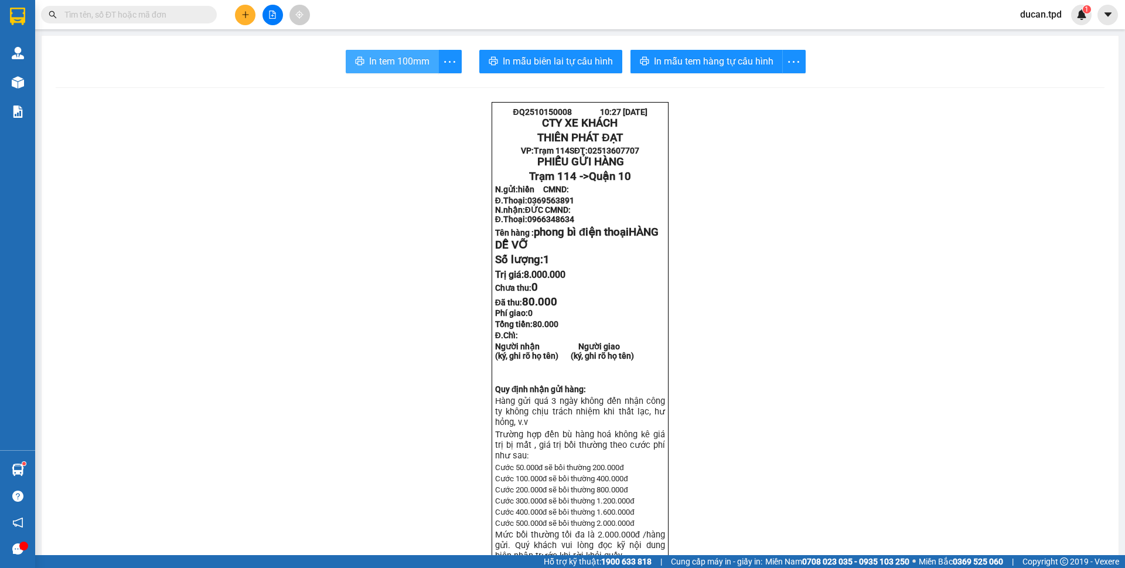
click at [378, 66] on span "In tem 100mm" at bounding box center [399, 61] width 60 height 15
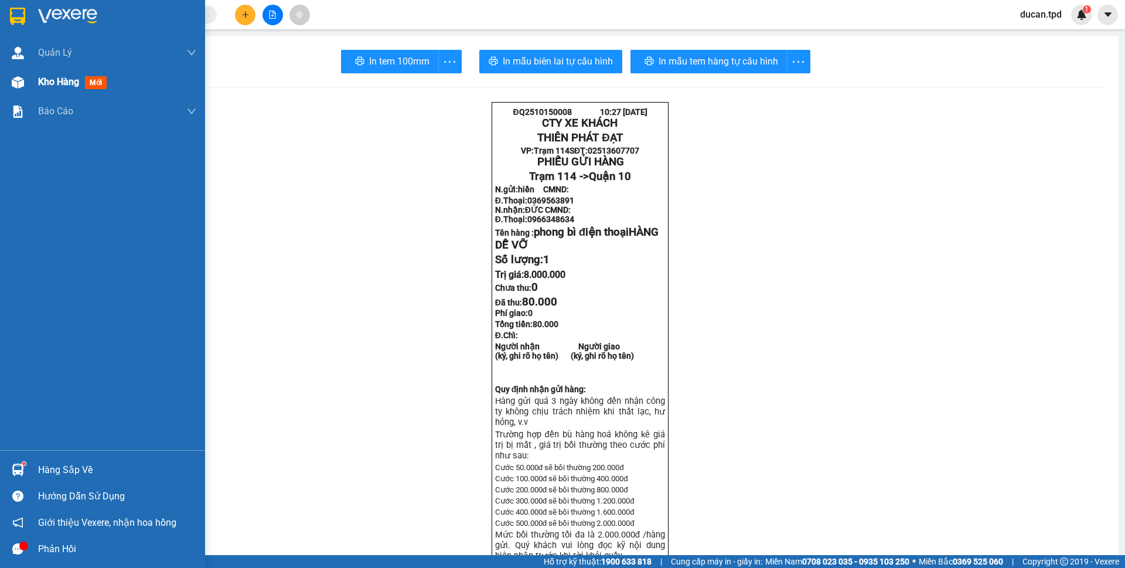
click at [0, 83] on div "Kho hàng mới" at bounding box center [102, 81] width 205 height 29
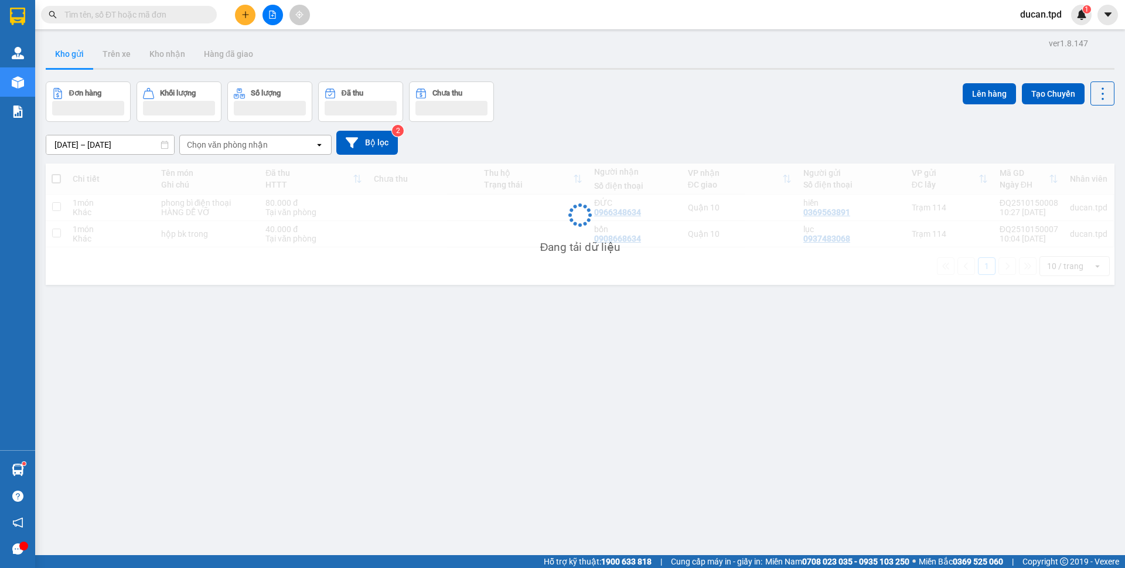
click at [240, 11] on button at bounding box center [245, 15] width 21 height 21
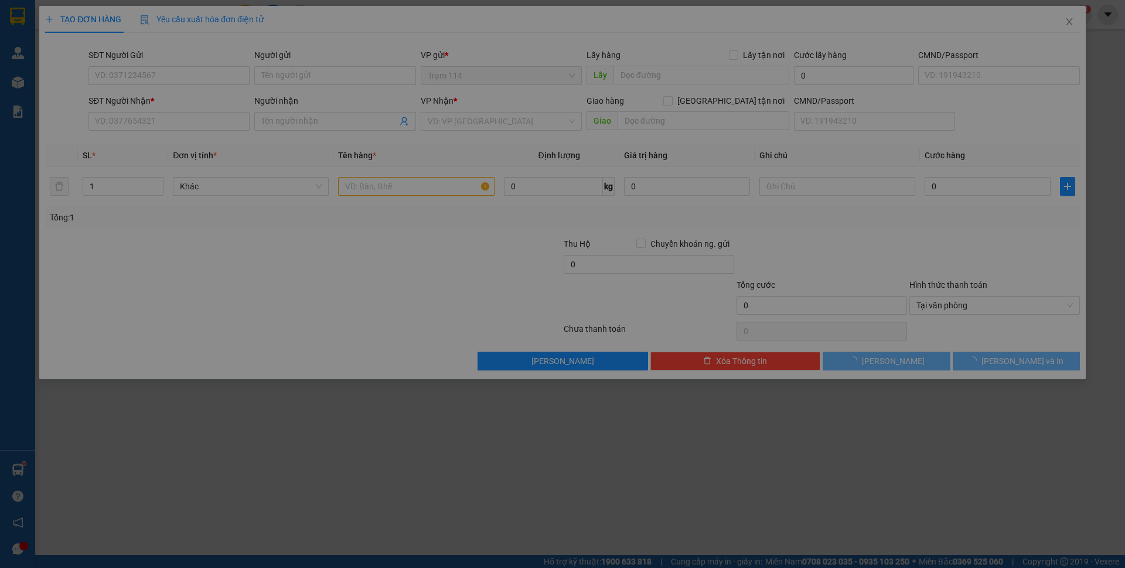
click at [188, 84] on div "Cần tạo đơn hàng để có thể xuất hóa đơn điện tử Xác nhận tạo đơn hàng? Quay lại…" at bounding box center [562, 284] width 1125 height 568
click at [194, 79] on div "Cần tạo đơn hàng để có thể xuất hóa đơn điện tử Xác nhận tạo đơn hàng? Quay lại…" at bounding box center [562, 284] width 1125 height 568
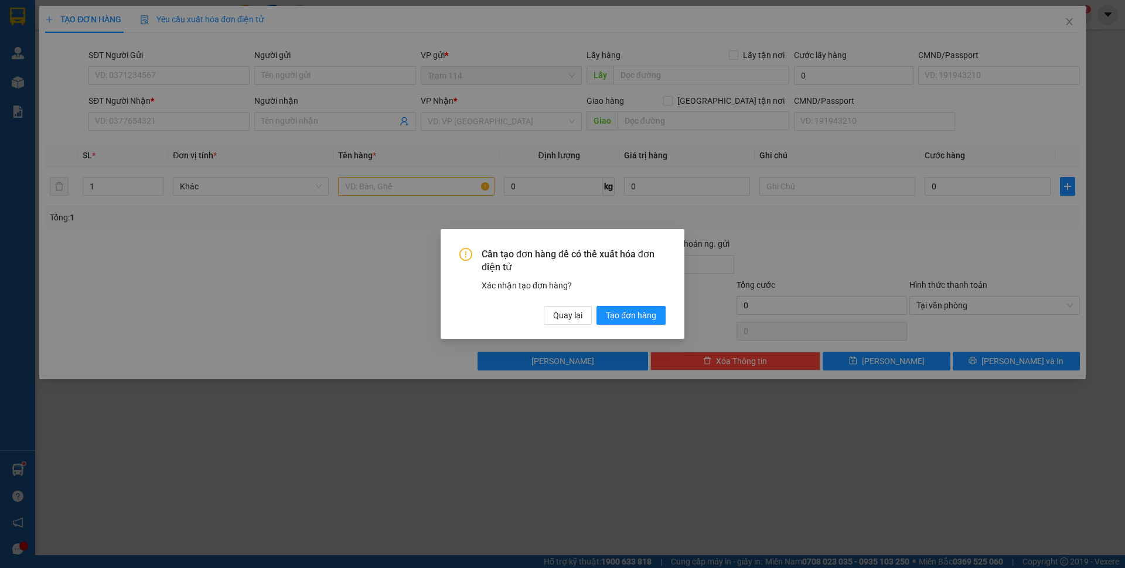
click at [199, 75] on div "Cần tạo đơn hàng để có thể xuất hóa đơn điện tử Xác nhận tạo đơn hàng? Quay lại…" at bounding box center [562, 284] width 1125 height 568
click at [198, 75] on div "Cần tạo đơn hàng để có thể xuất hóa đơn điện tử Xác nhận tạo đơn hàng? Quay lại…" at bounding box center [562, 284] width 1125 height 568
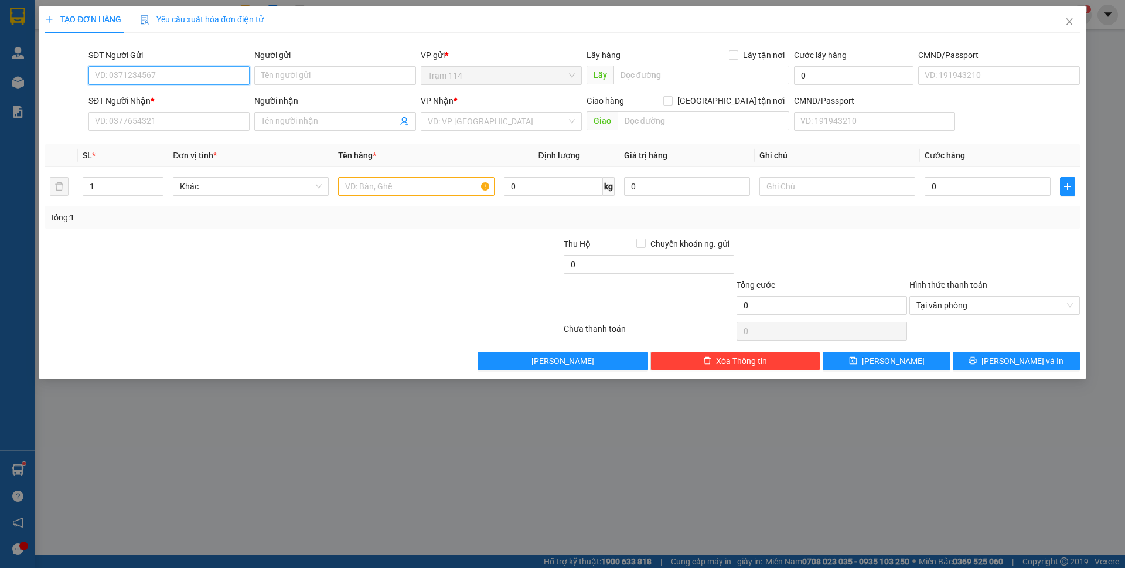
drag, startPoint x: 216, startPoint y: 78, endPoint x: 774, endPoint y: 63, distance: 558.1
click at [216, 78] on input "SĐT Người Gửi" at bounding box center [168, 75] width 161 height 19
type input "0908596117"
click at [179, 101] on div "0908596117 - DIỄM" at bounding box center [169, 99] width 147 height 13
type input "DIỄM"
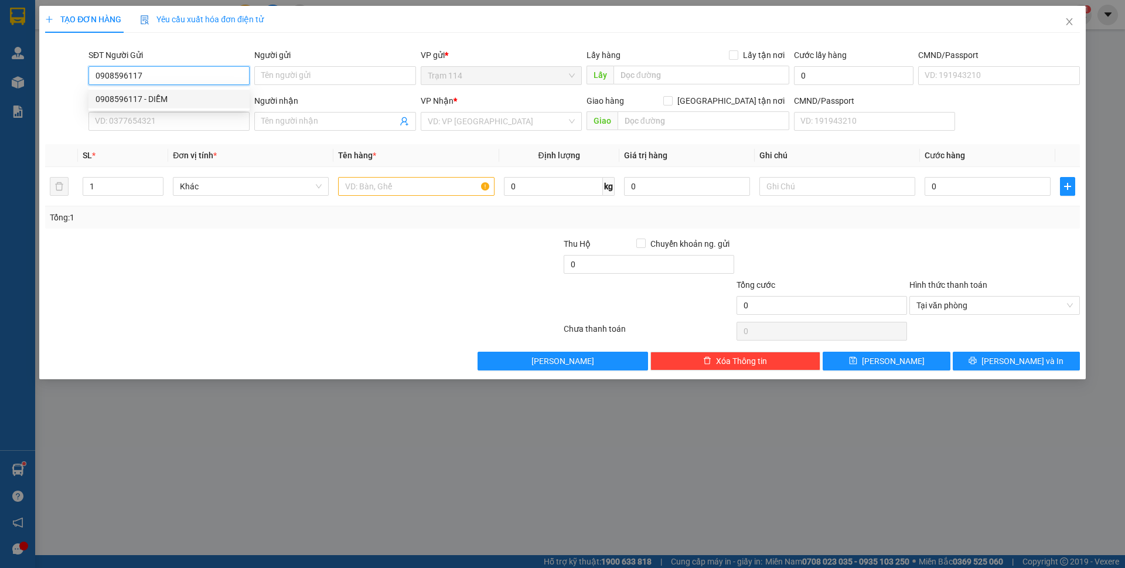
type input "075177011056"
type input "0902868232"
type input "TUYỀN"
type input "0908596117"
click at [430, 188] on input "text" at bounding box center [416, 186] width 156 height 19
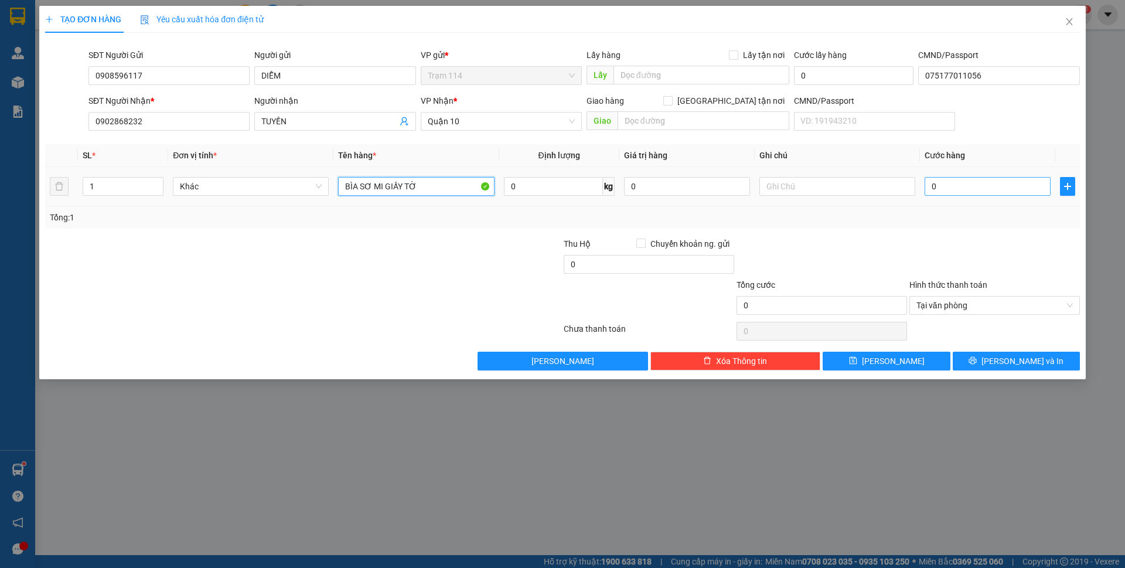
type input "BÌA SƠ MI GIẤY TỜ"
click at [935, 187] on input "0" at bounding box center [988, 186] width 126 height 19
type input "4"
type input "40"
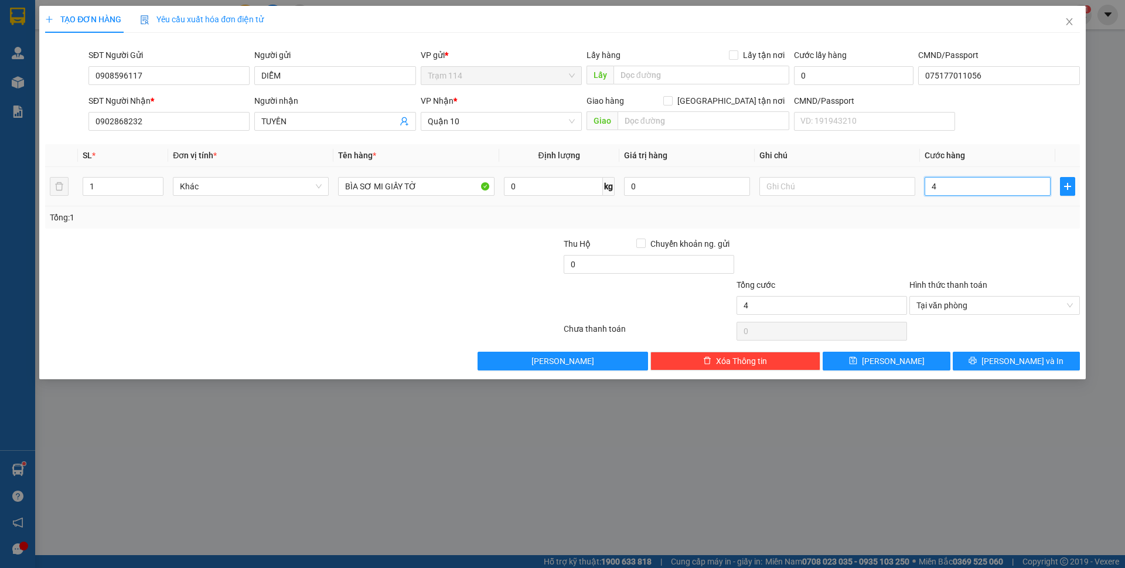
type input "40"
type input "40.000"
click at [1019, 220] on div "Tổng: 1" at bounding box center [563, 217] width 1026 height 13
click at [982, 352] on button "[PERSON_NAME] và In" at bounding box center [1016, 361] width 127 height 19
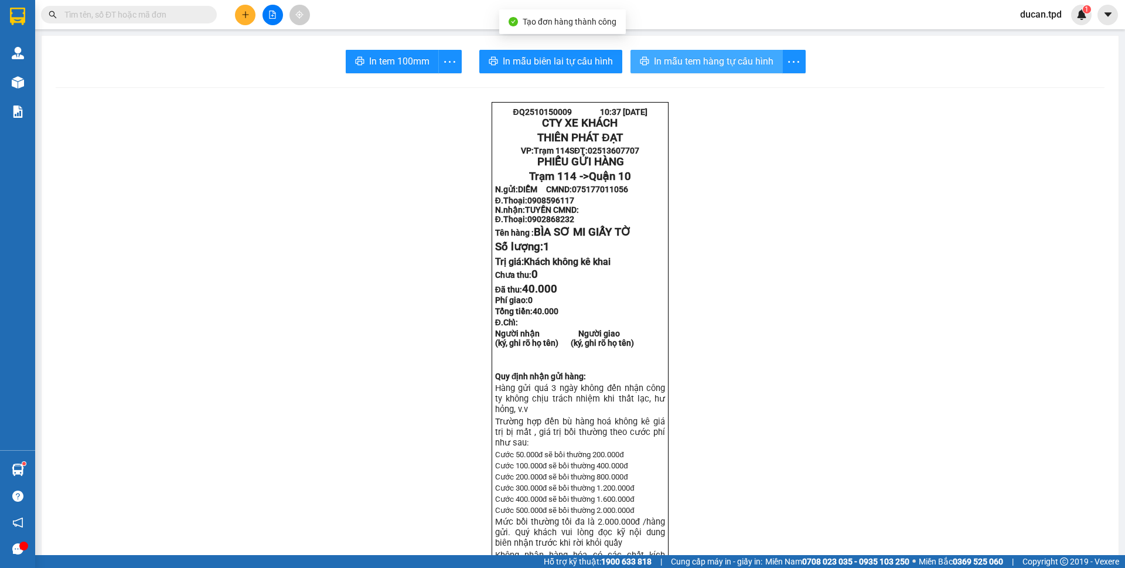
click at [715, 55] on span "In mẫu tem hàng tự cấu hình" at bounding box center [714, 61] width 120 height 15
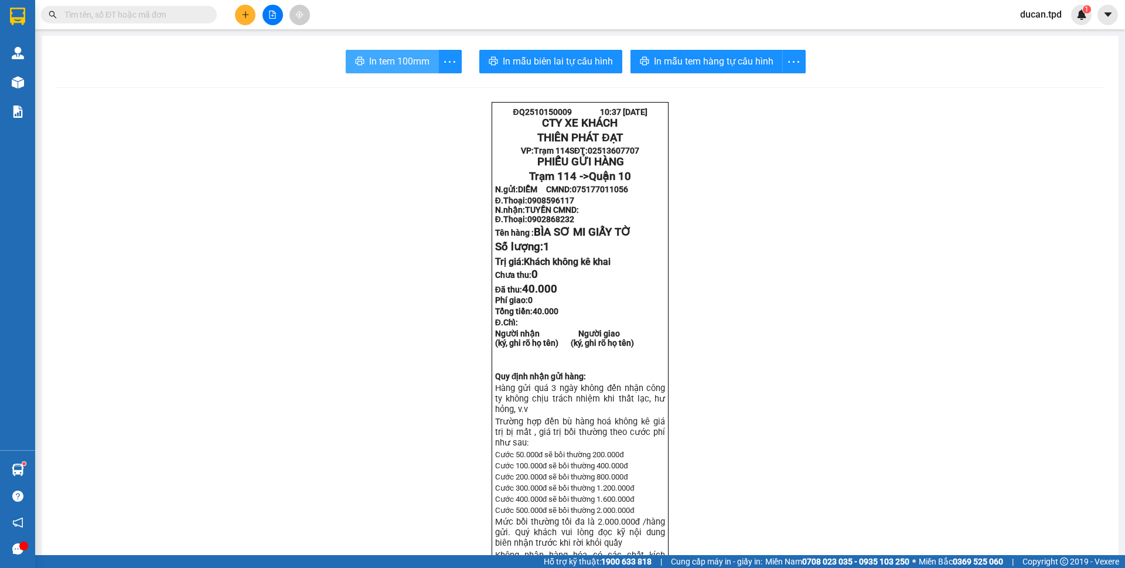
click at [387, 61] on span "In tem 100mm" at bounding box center [399, 61] width 60 height 15
click at [640, 66] on icon "printer" at bounding box center [644, 60] width 9 height 9
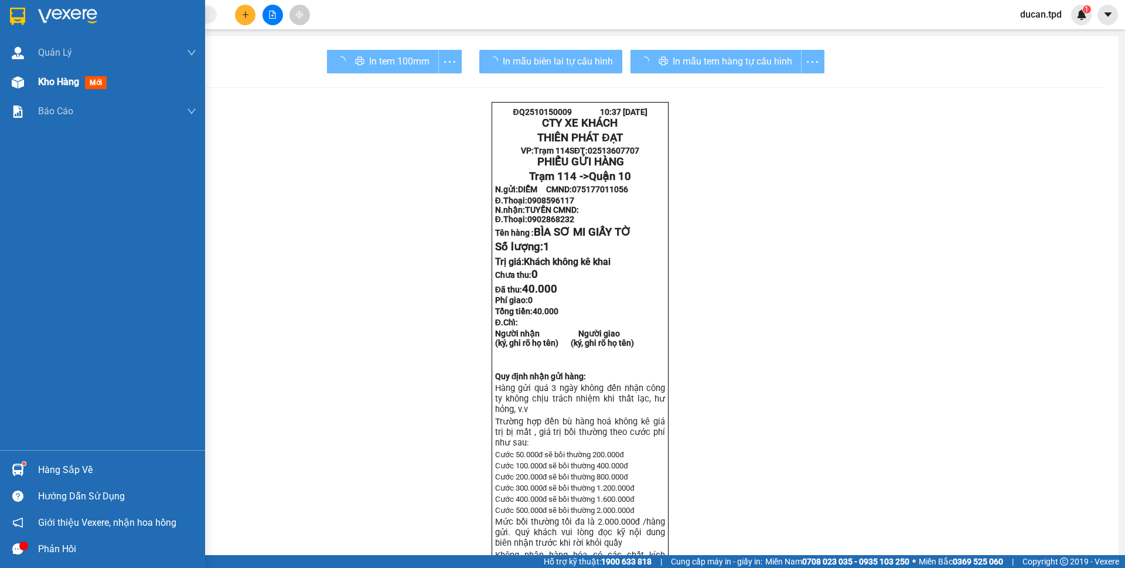
click at [0, 79] on div "Kho hàng mới" at bounding box center [102, 81] width 205 height 29
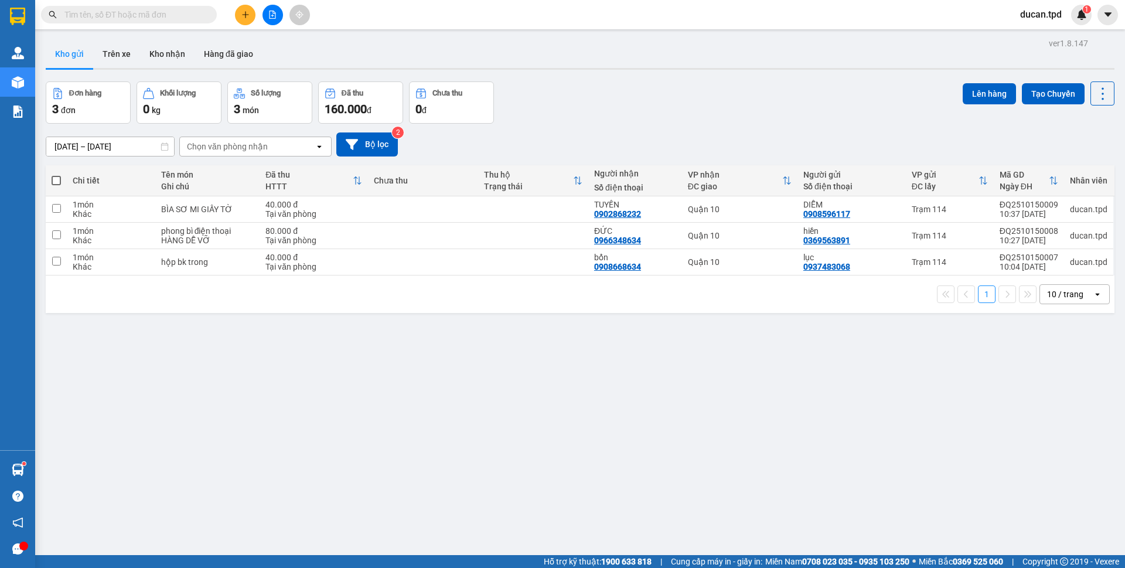
click at [55, 184] on span at bounding box center [56, 180] width 9 height 9
click at [56, 175] on input "checkbox" at bounding box center [56, 175] width 0 height 0
checkbox input "true"
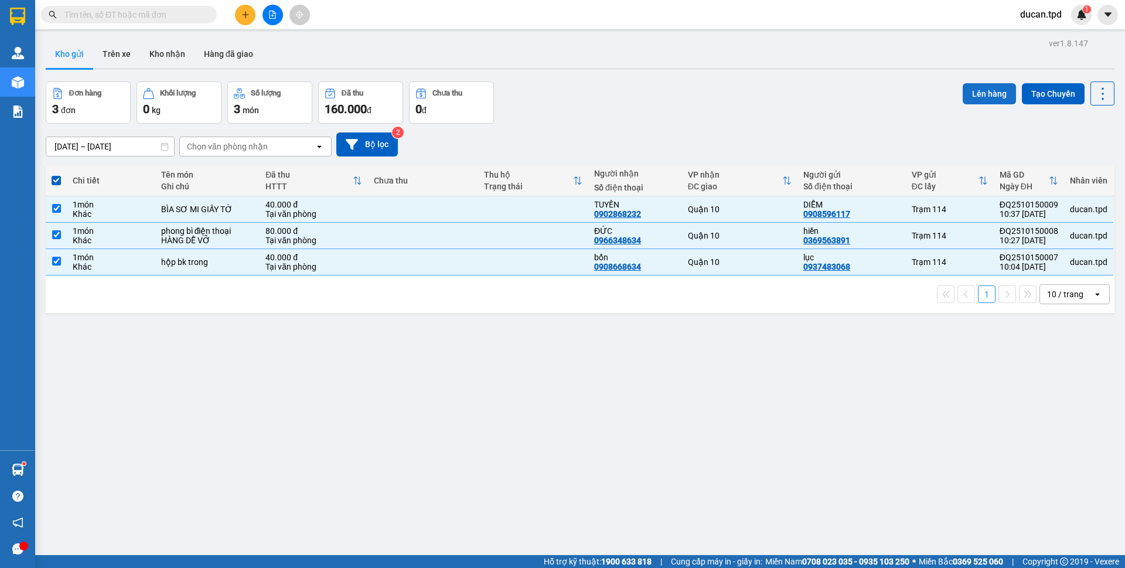
click at [975, 90] on button "Lên hàng" at bounding box center [989, 93] width 53 height 21
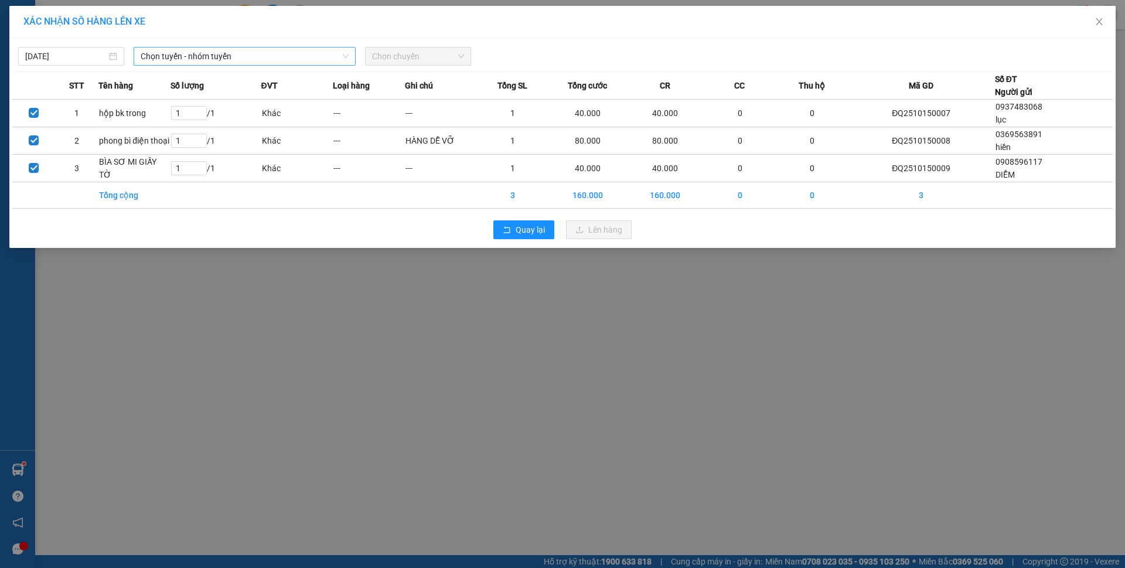
click at [162, 59] on span "Chọn tuyến - nhóm tuyến" at bounding box center [245, 56] width 208 height 18
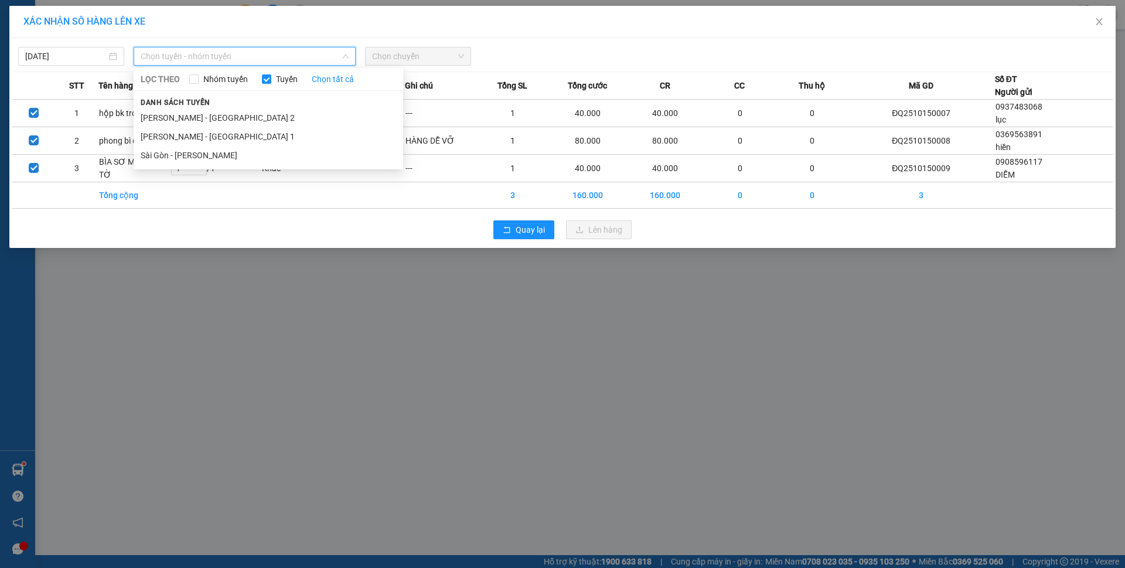
click at [183, 108] on div "Danh sách tuyến Phương Lâm - Sài Gòn 2 Phương Lâm - Sài Gòn 1 Sài Gòn - Phương …" at bounding box center [269, 130] width 270 height 69
click at [188, 122] on li "Phương Lâm - Sài Gòn 2" at bounding box center [269, 117] width 270 height 19
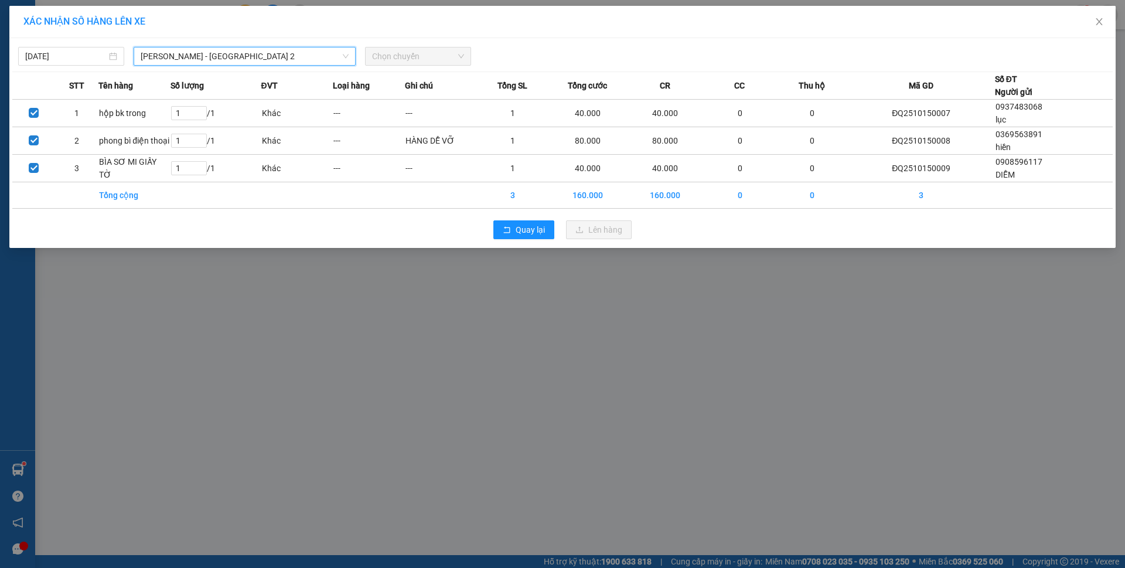
click at [432, 55] on span "Chọn chuyến" at bounding box center [418, 56] width 92 height 18
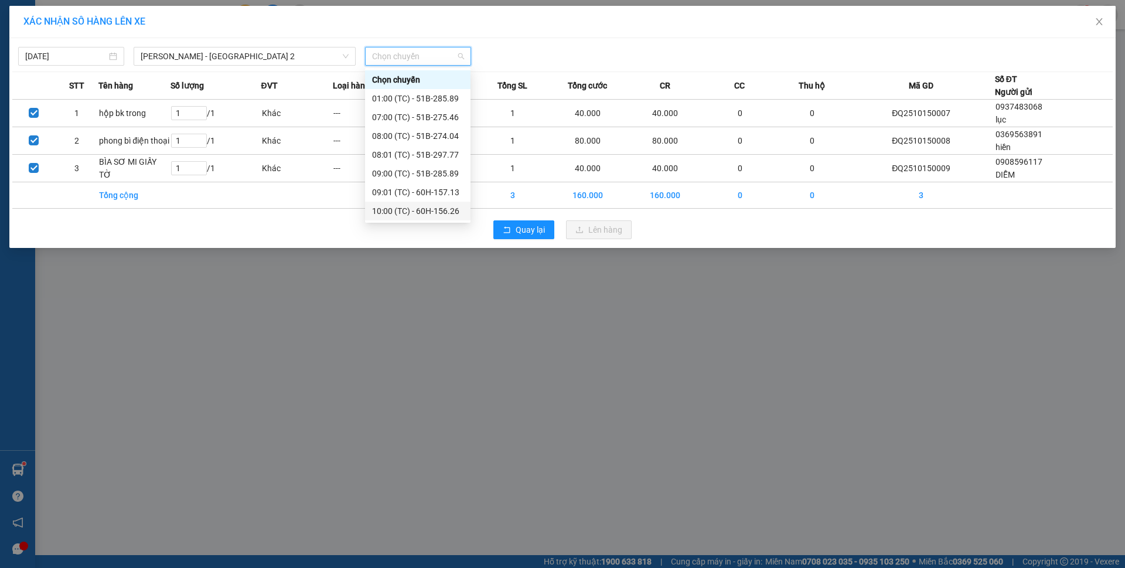
click at [425, 210] on div "10:00 (TC) - 60H-156.26" at bounding box center [417, 211] width 91 height 13
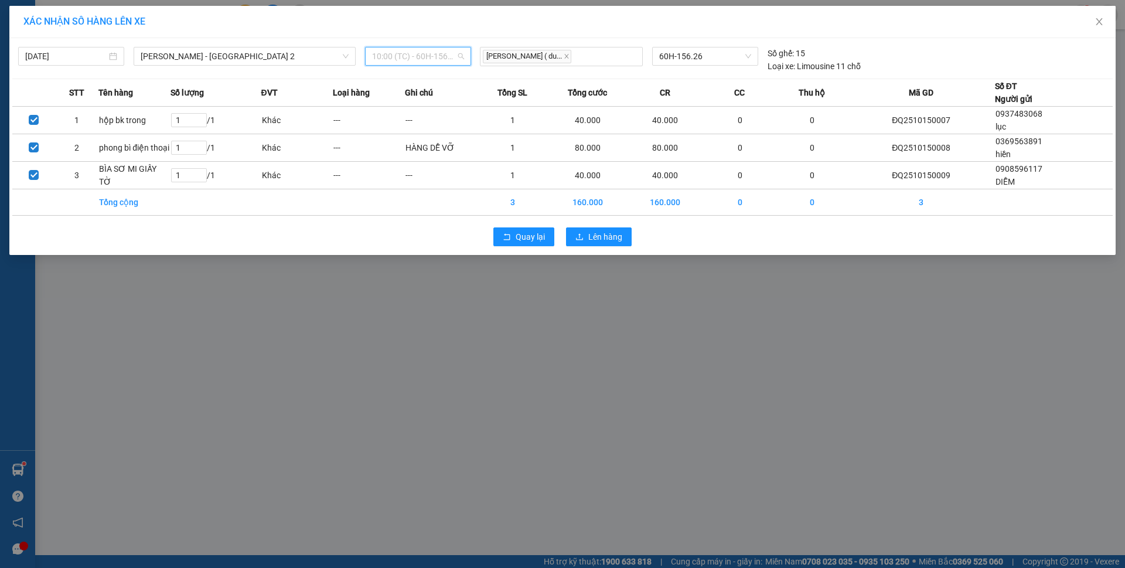
click at [451, 57] on span "10:00 (TC) - 60H-156.26" at bounding box center [418, 56] width 92 height 18
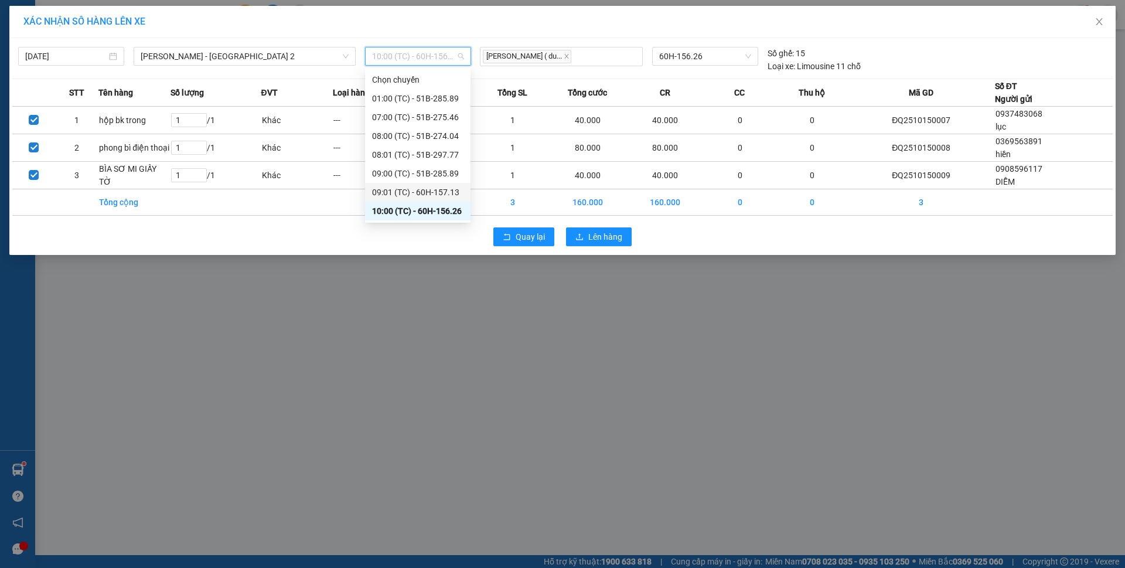
click at [449, 195] on div "09:01 (TC) - 60H-157.13" at bounding box center [417, 192] width 91 height 13
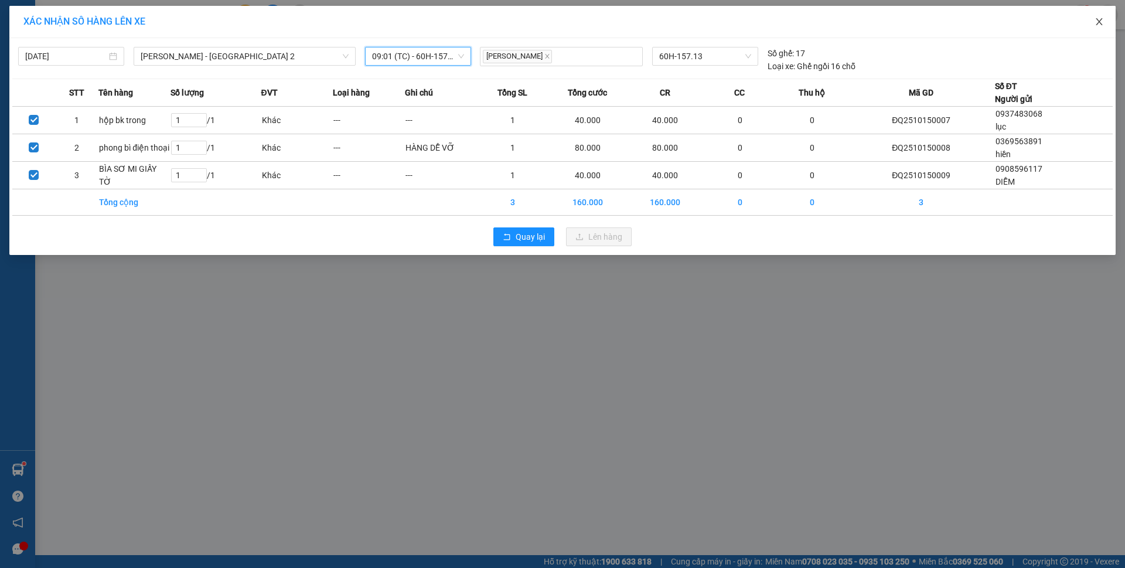
click at [1101, 21] on icon "close" at bounding box center [1099, 21] width 6 height 7
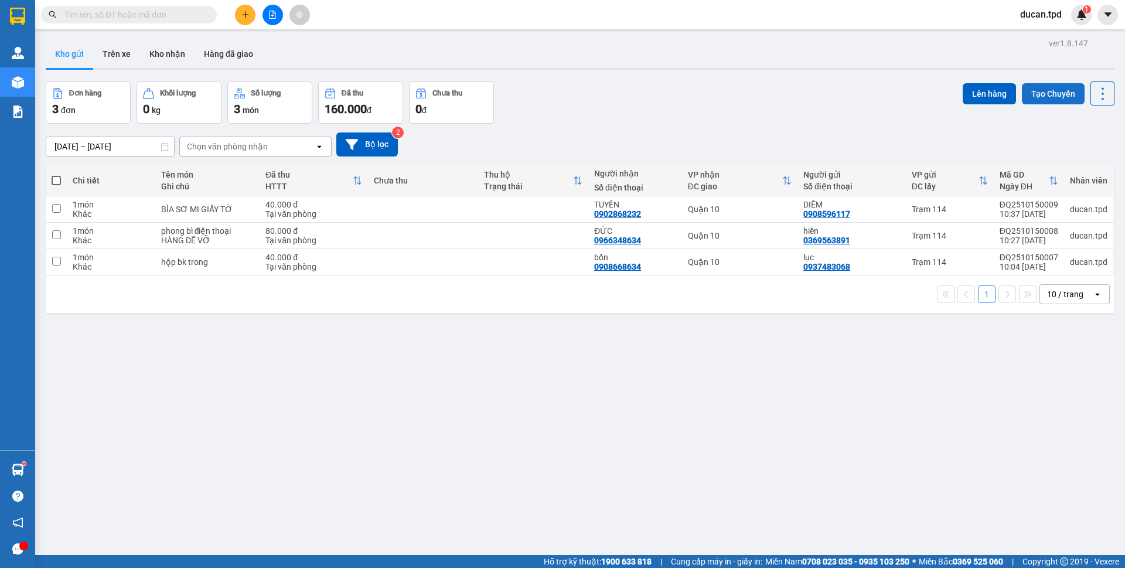
click at [1053, 91] on button "Tạo Chuyến" at bounding box center [1053, 93] width 63 height 21
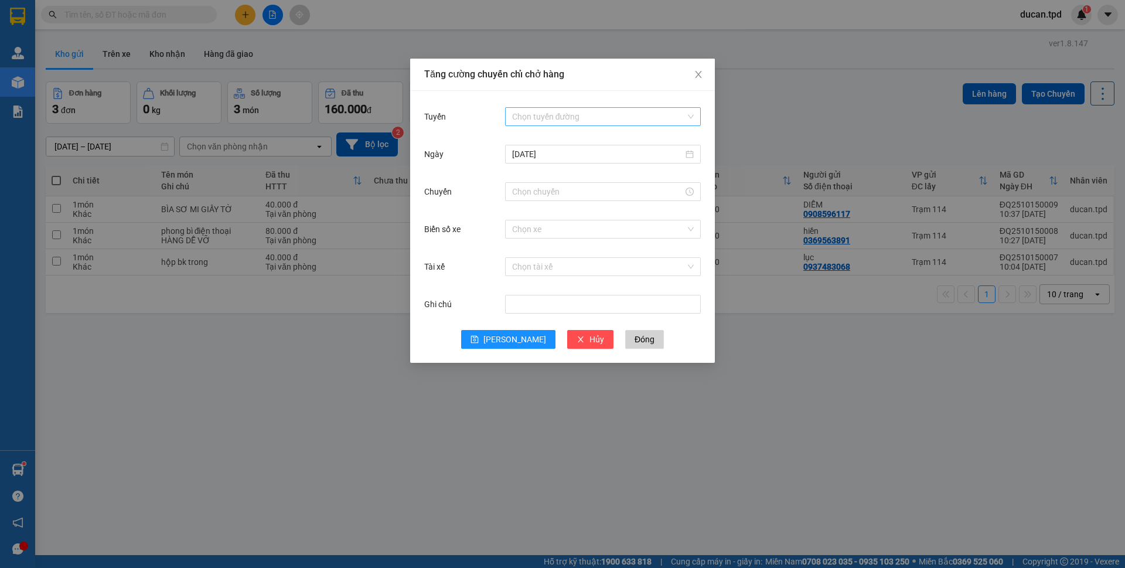
click at [614, 120] on input "Tuyến" at bounding box center [598, 117] width 173 height 18
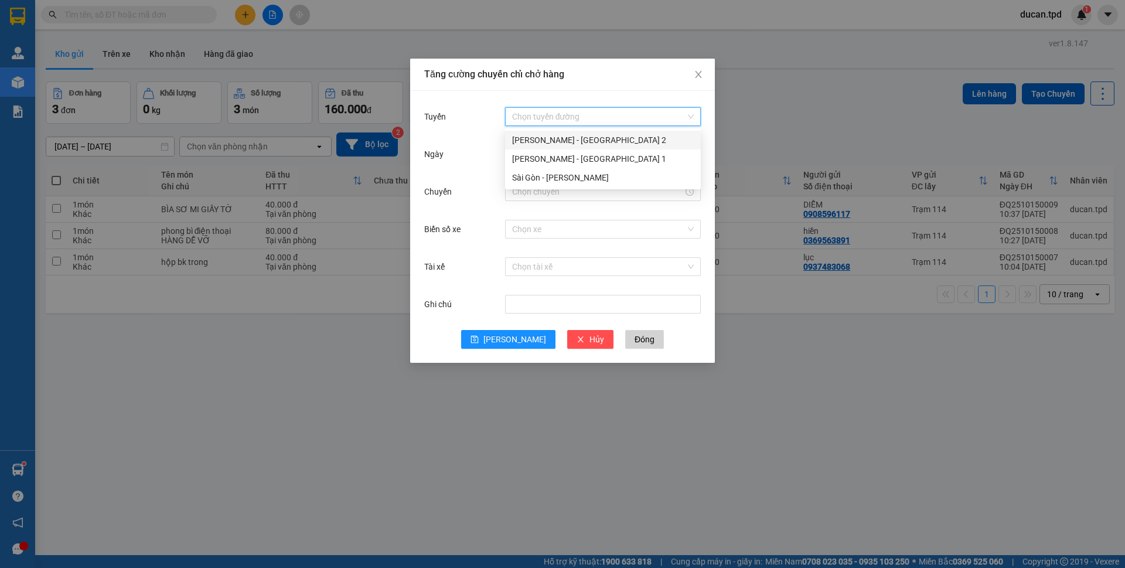
click at [598, 147] on div "Phương Lâm - Sài Gòn 2" at bounding box center [603, 140] width 196 height 19
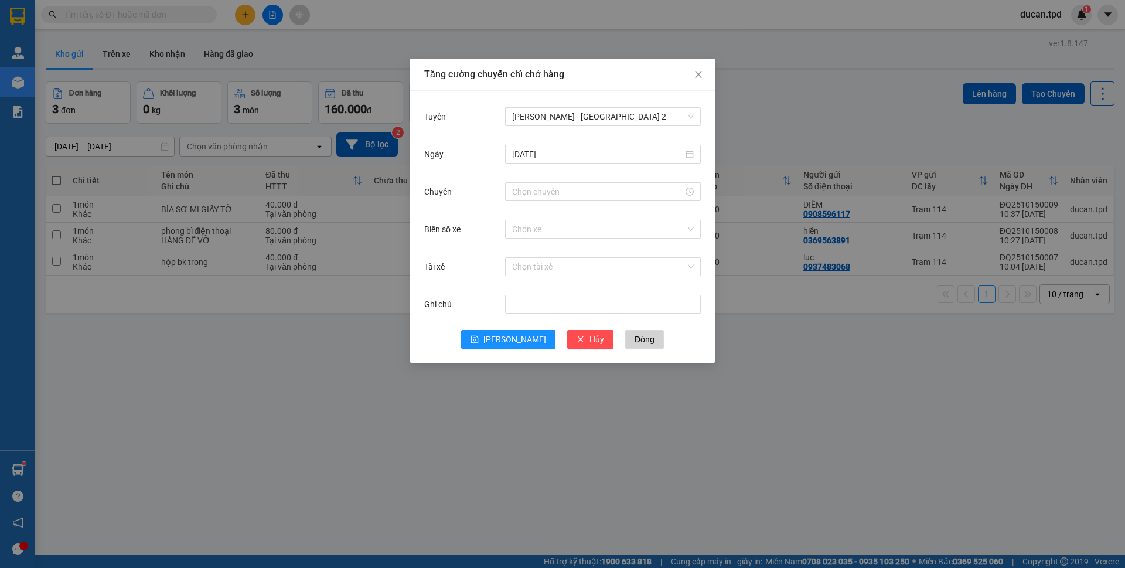
click at [570, 173] on div "Ngày 15/10/2025" at bounding box center [562, 161] width 277 height 38
click at [564, 179] on div "Ngày 15/10/2025" at bounding box center [562, 161] width 277 height 38
click at [556, 200] on div at bounding box center [603, 191] width 196 height 19
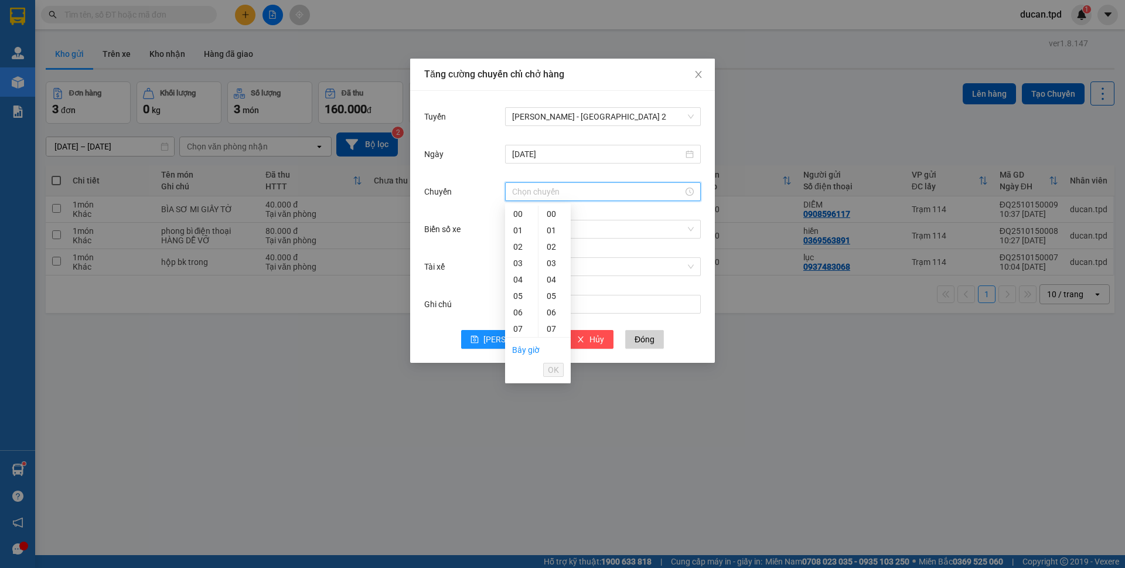
click at [551, 190] on input "Chuyến" at bounding box center [597, 191] width 171 height 13
click at [516, 316] on div "10" at bounding box center [521, 319] width 33 height 16
click at [546, 235] on div "01" at bounding box center [555, 230] width 32 height 16
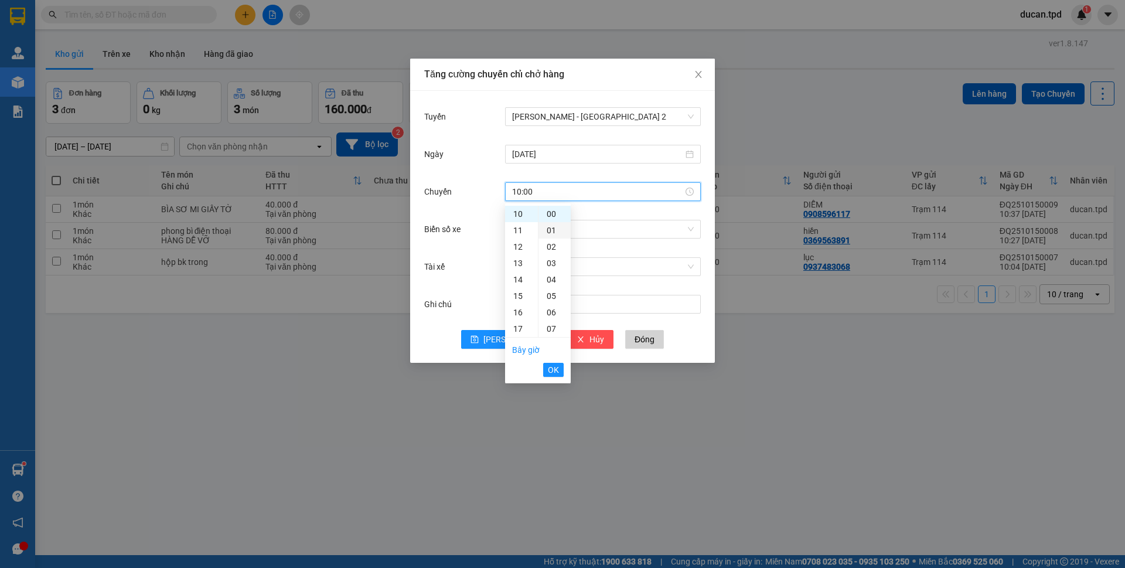
type input "10:01"
click at [554, 373] on span "OK" at bounding box center [553, 369] width 11 height 13
click at [580, 227] on input "Biển số xe" at bounding box center [598, 229] width 173 height 18
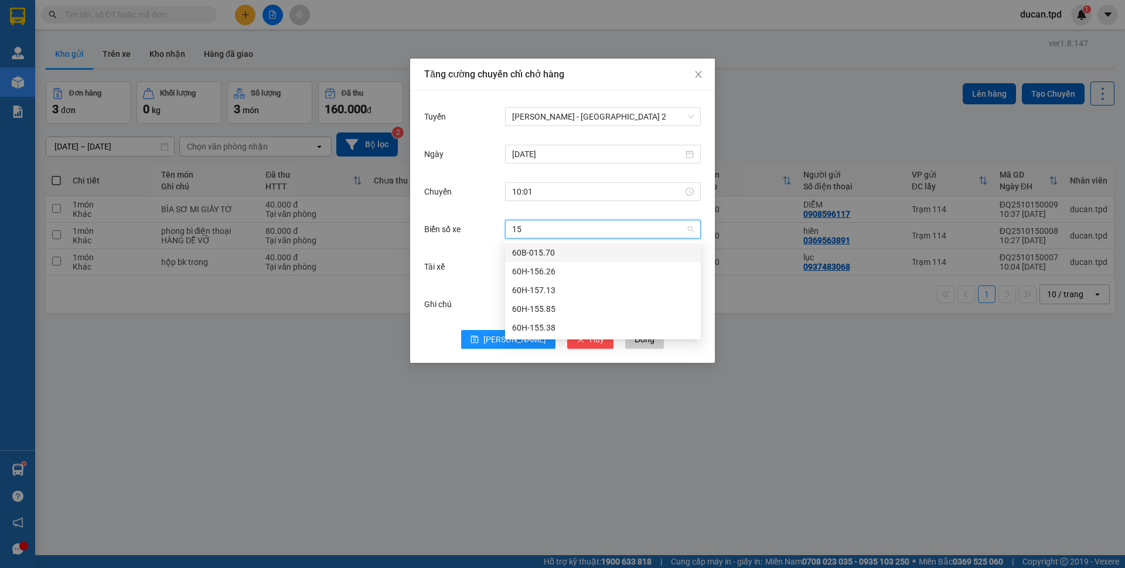
type input "155"
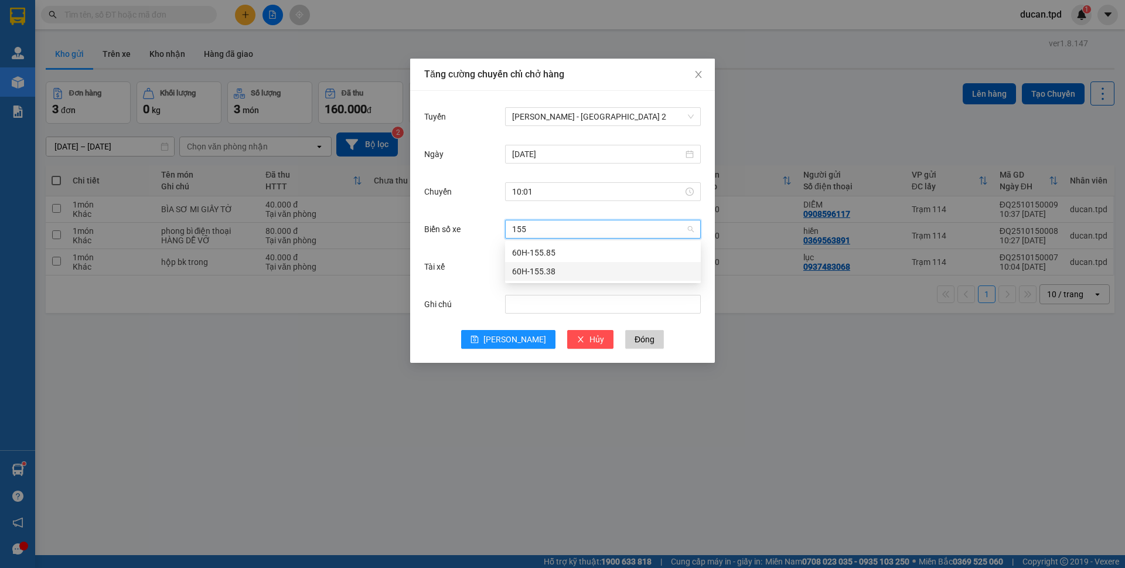
click at [563, 268] on div "60H-155.38" at bounding box center [603, 271] width 182 height 13
click at [553, 275] on input "Tài xế" at bounding box center [598, 267] width 173 height 18
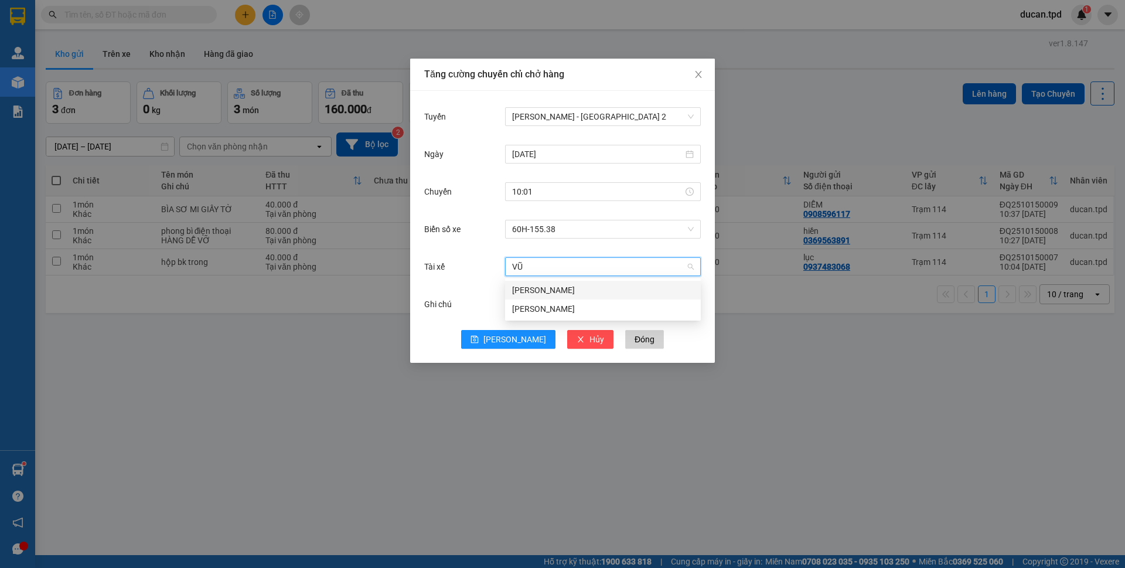
type input "VŨ"
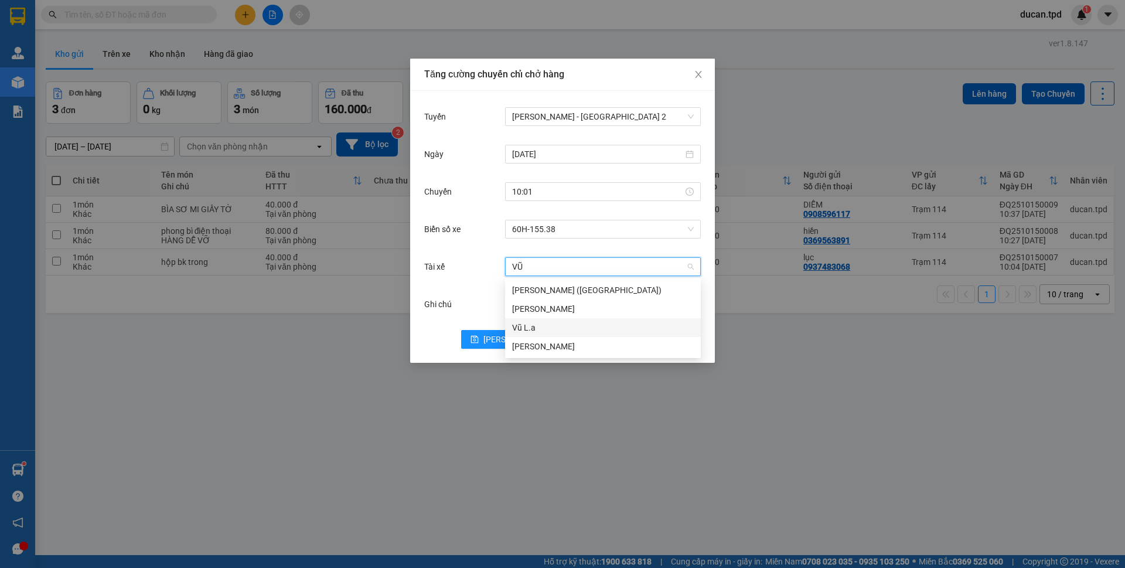
click at [543, 328] on div "Vũ L.a" at bounding box center [603, 327] width 182 height 13
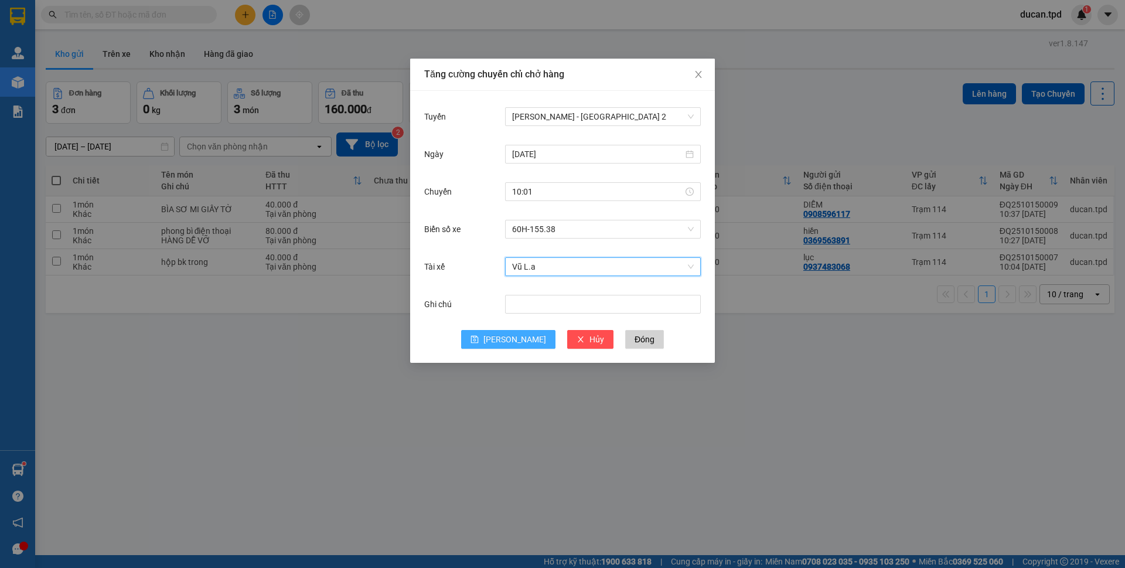
click at [518, 341] on span "Lưu" at bounding box center [514, 339] width 63 height 13
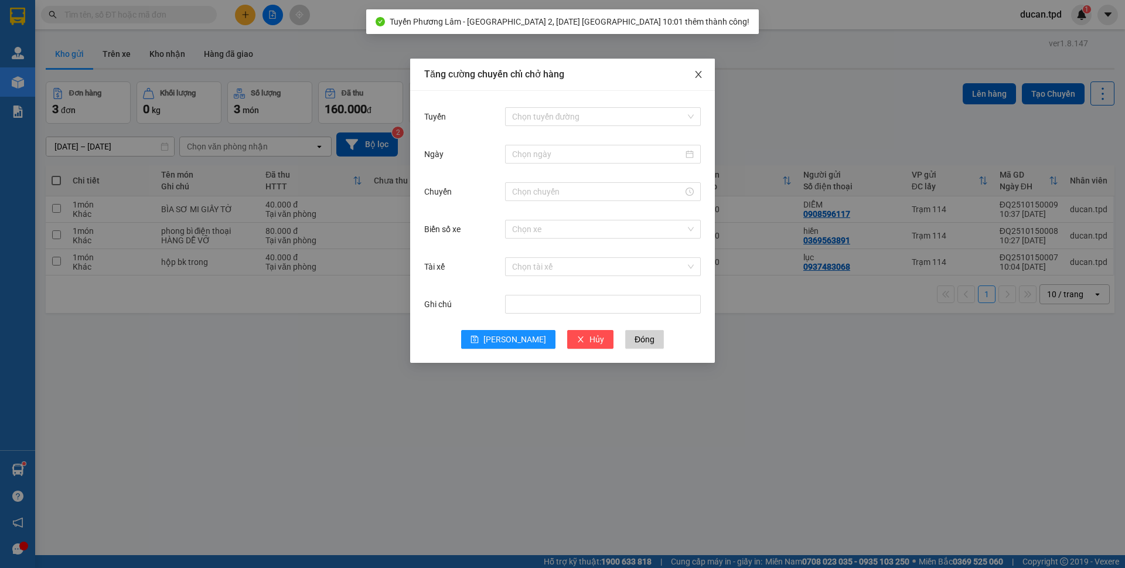
click at [695, 77] on icon "close" at bounding box center [698, 74] width 9 height 9
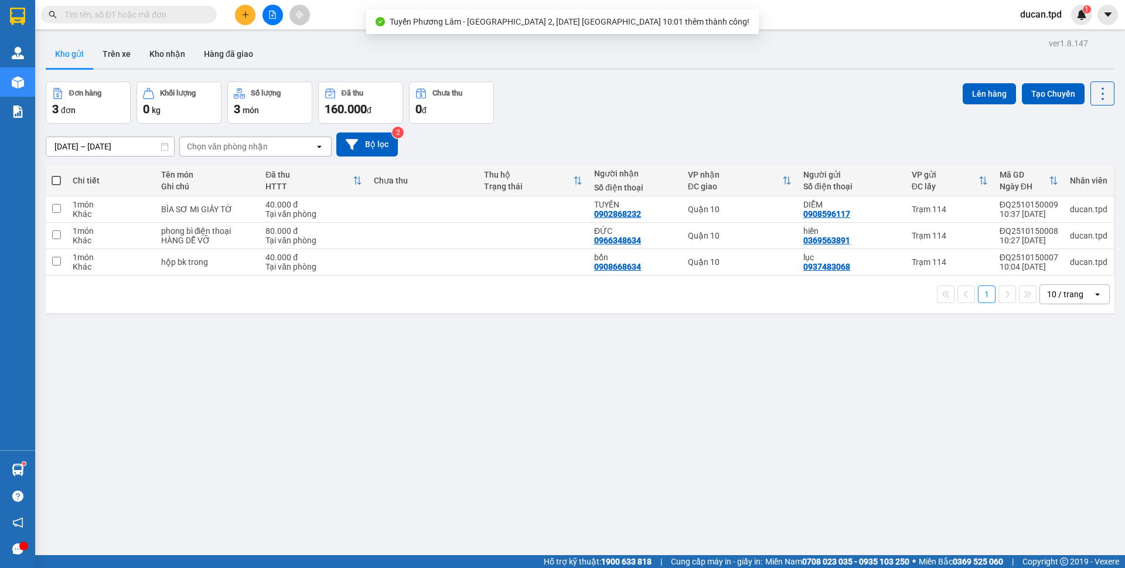
click at [60, 178] on span at bounding box center [56, 180] width 9 height 9
click at [56, 175] on input "checkbox" at bounding box center [56, 175] width 0 height 0
checkbox input "true"
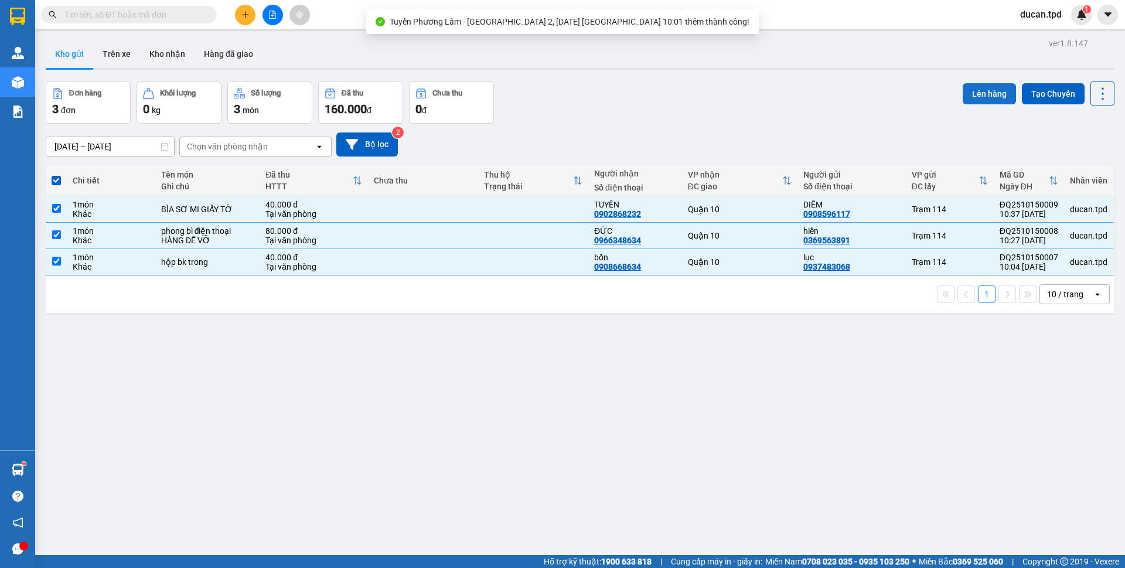
click at [963, 96] on button "Lên hàng" at bounding box center [989, 93] width 53 height 21
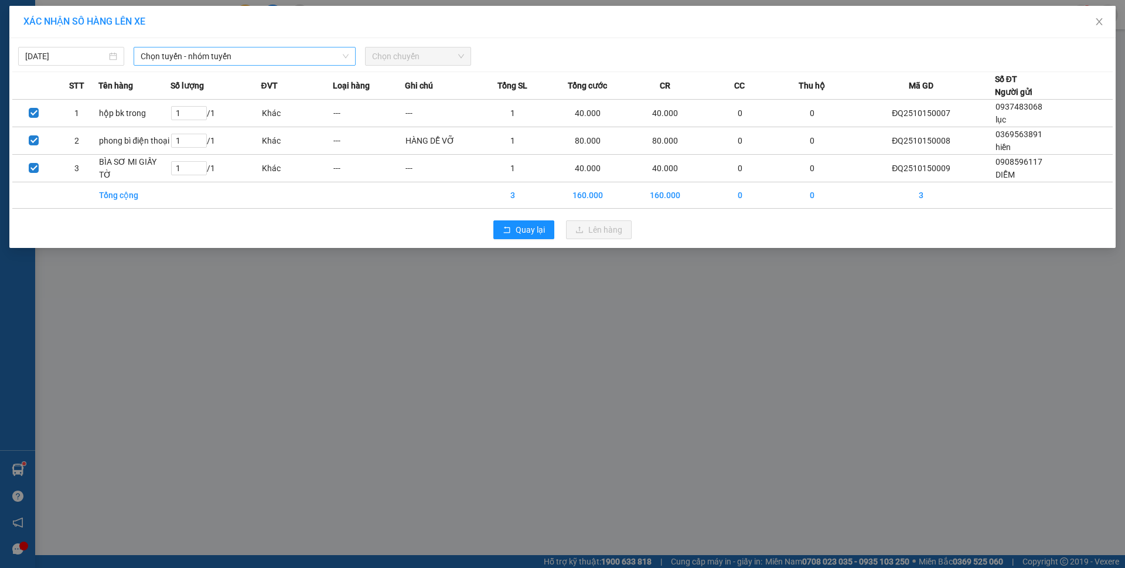
click at [235, 59] on span "Chọn tuyến - nhóm tuyến" at bounding box center [245, 56] width 208 height 18
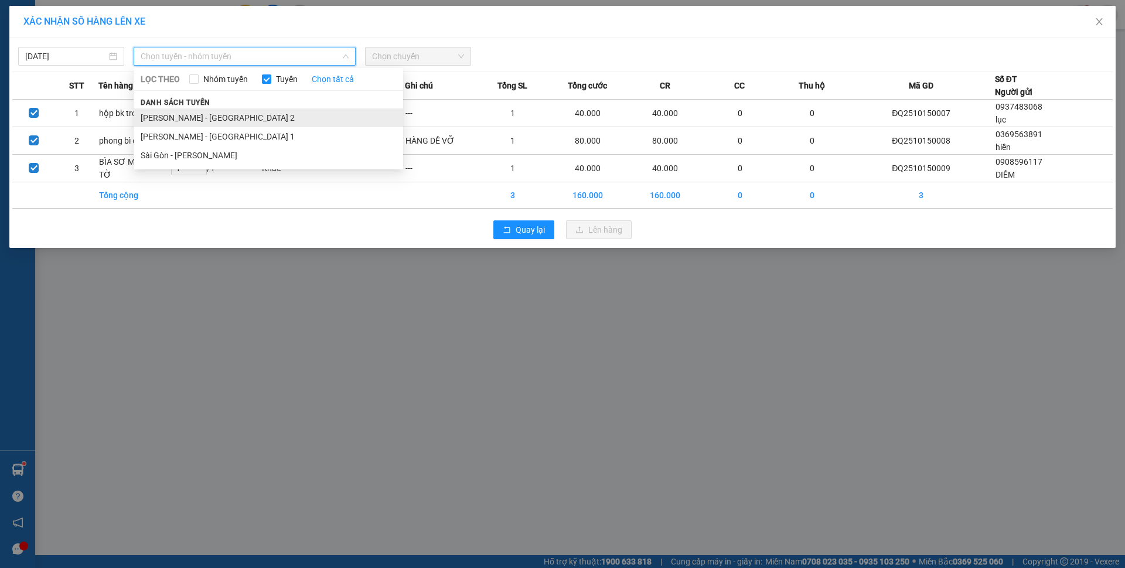
click at [214, 124] on li "Phương Lâm - Sài Gòn 2" at bounding box center [269, 117] width 270 height 19
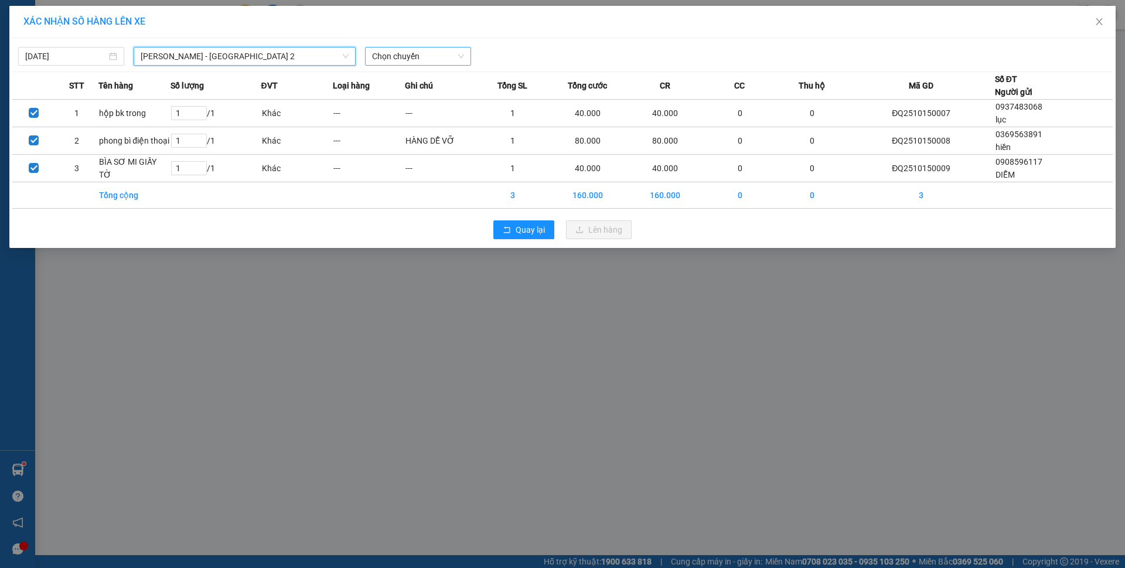
click at [417, 63] on span "Chọn chuyến" at bounding box center [418, 56] width 92 height 18
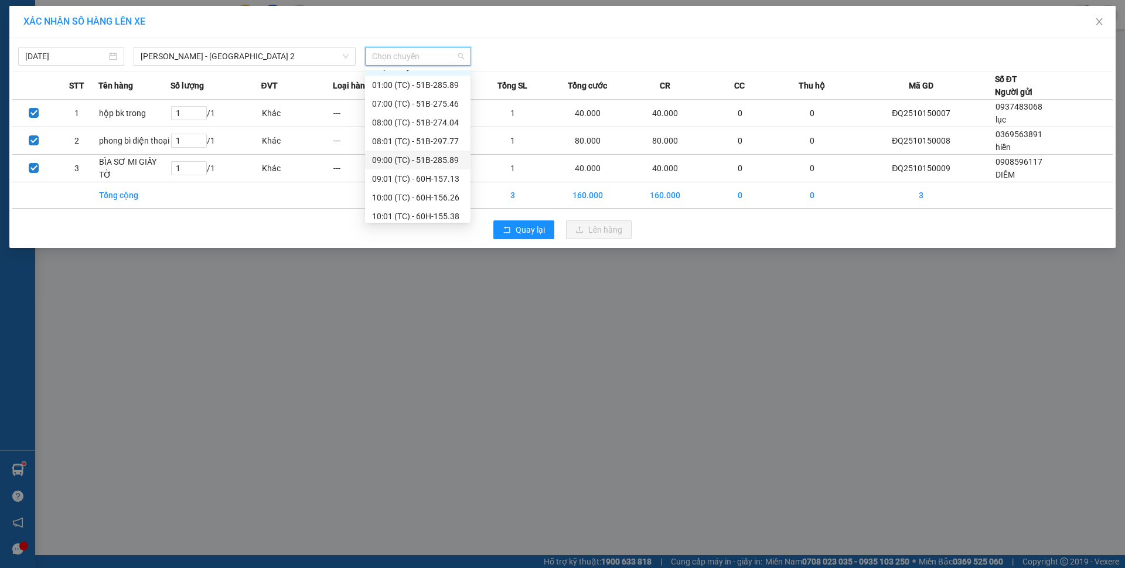
scroll to position [19, 0]
click at [421, 213] on div "10:01 (TC) - 60H-155.38" at bounding box center [417, 211] width 91 height 13
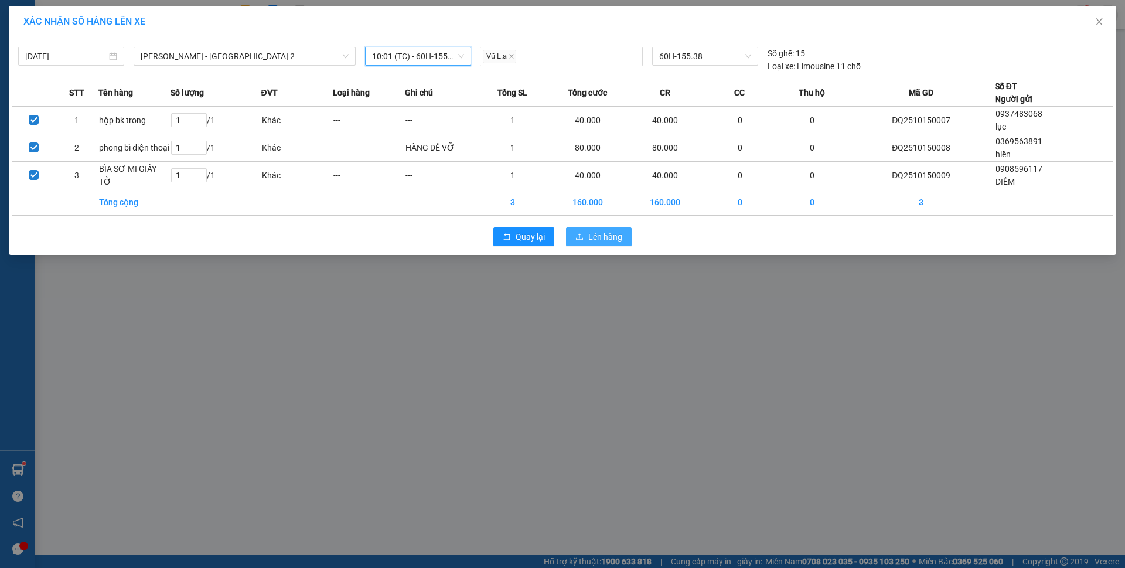
click at [616, 239] on span "Lên hàng" at bounding box center [605, 236] width 34 height 13
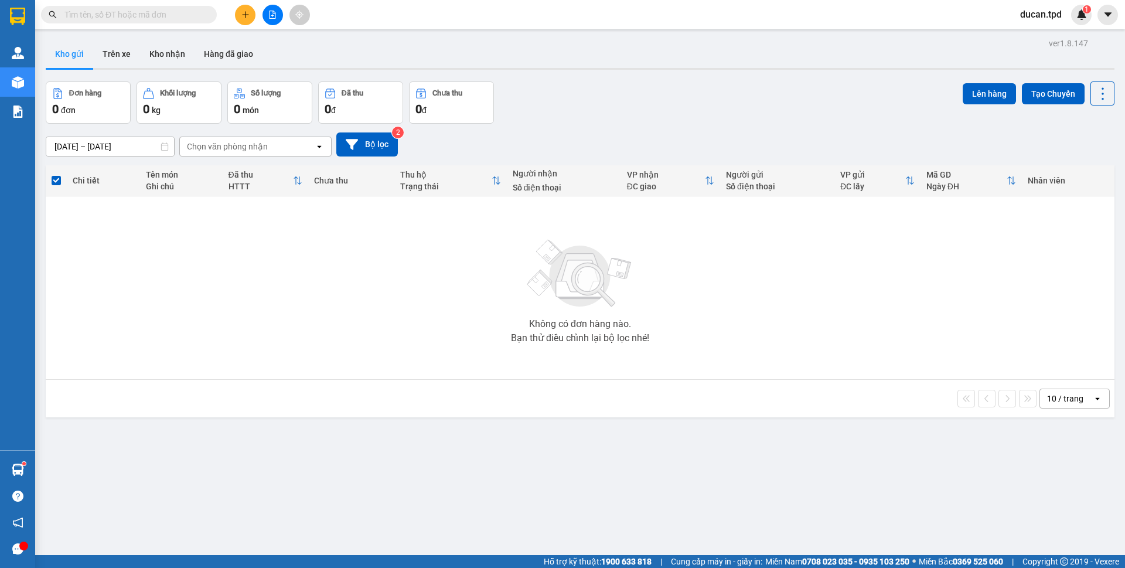
click at [31, 458] on section "Kết quả tìm kiếm ( 0 ) Bộ lọc No Data ducan.tpd 1 Quản Lý Quản lý khách hàng Qu…" at bounding box center [562, 284] width 1125 height 568
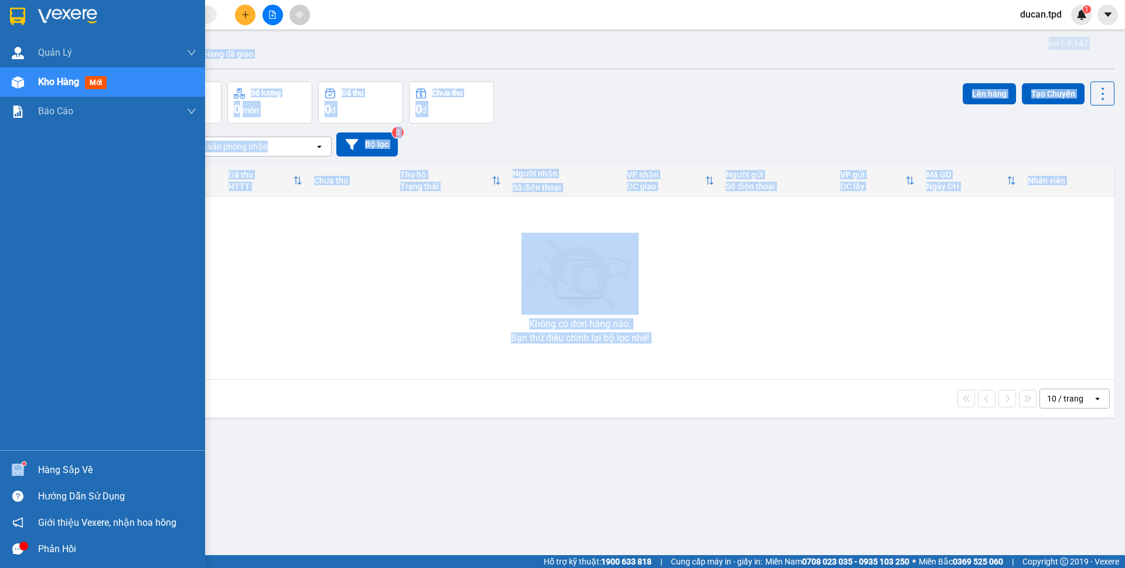
click at [23, 462] on sup at bounding box center [24, 464] width 4 height 4
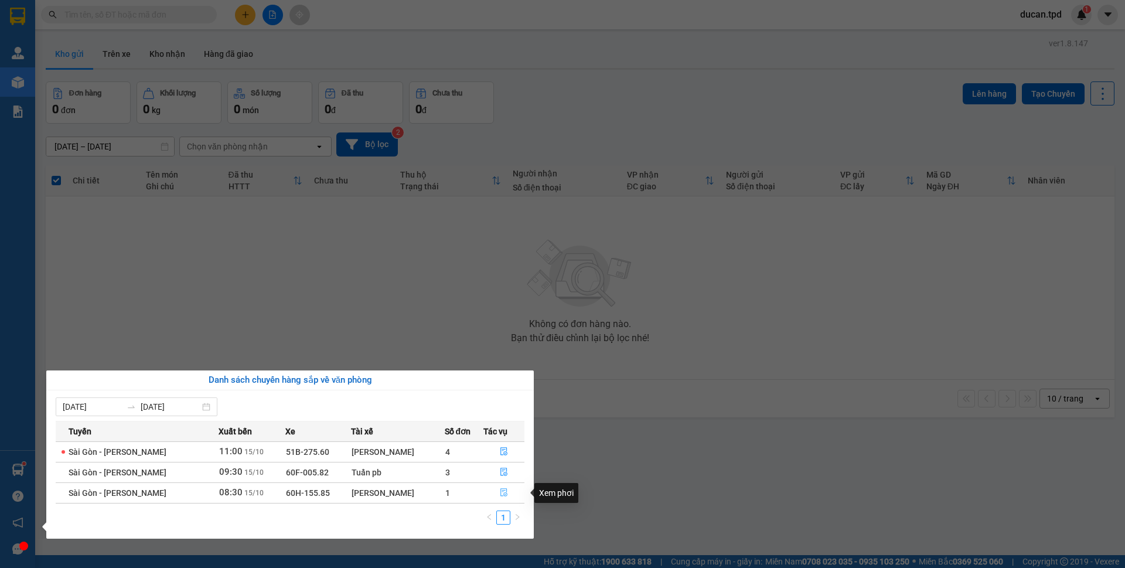
click at [507, 495] on icon "file-done" at bounding box center [504, 492] width 8 height 8
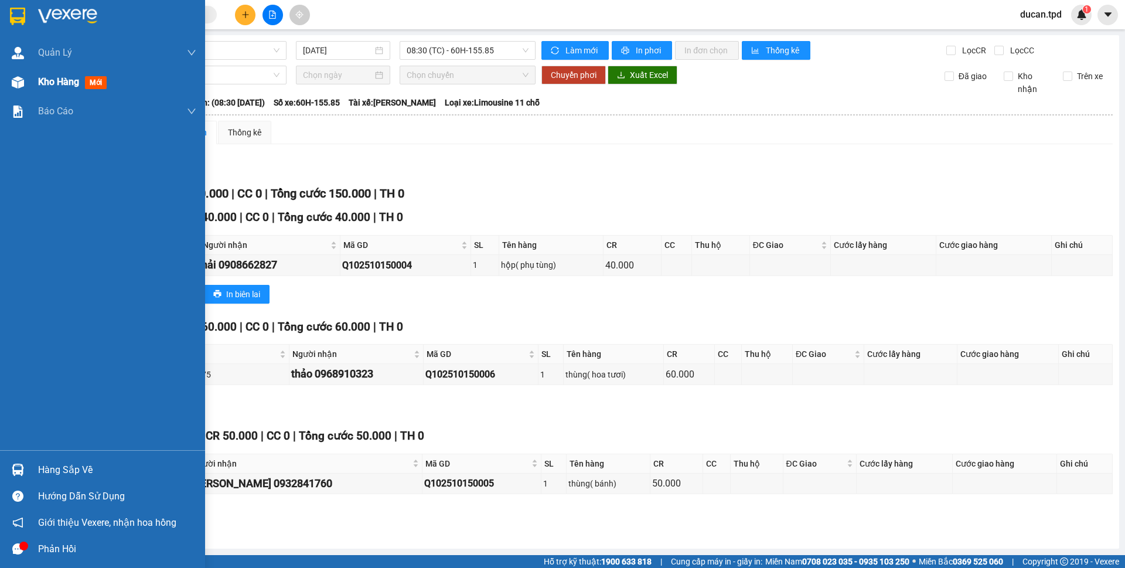
click at [26, 70] on div "Kho hàng mới" at bounding box center [102, 81] width 205 height 29
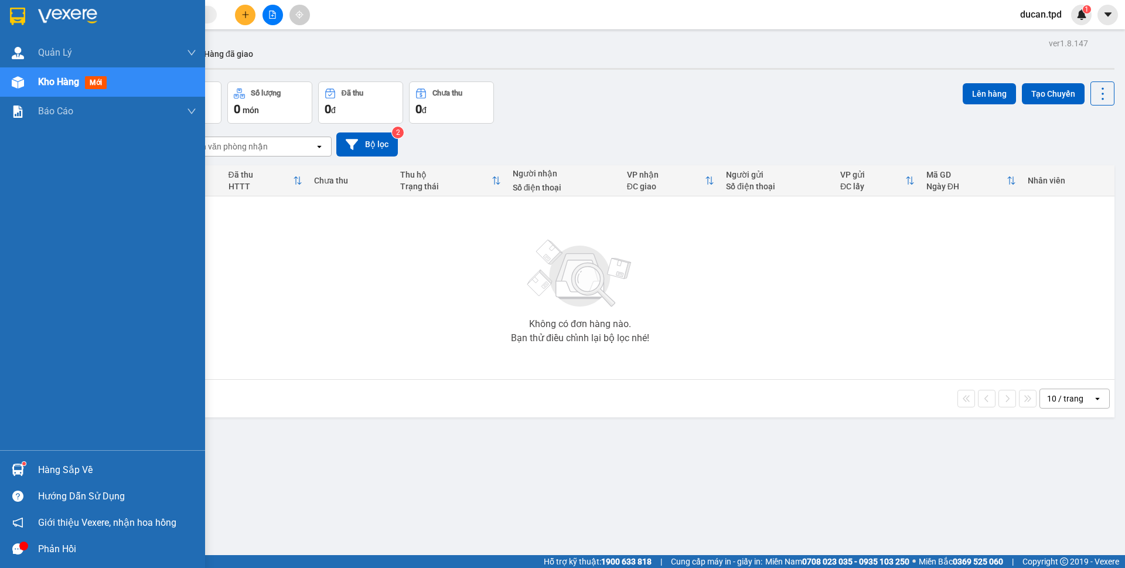
click at [27, 469] on div at bounding box center [18, 469] width 21 height 21
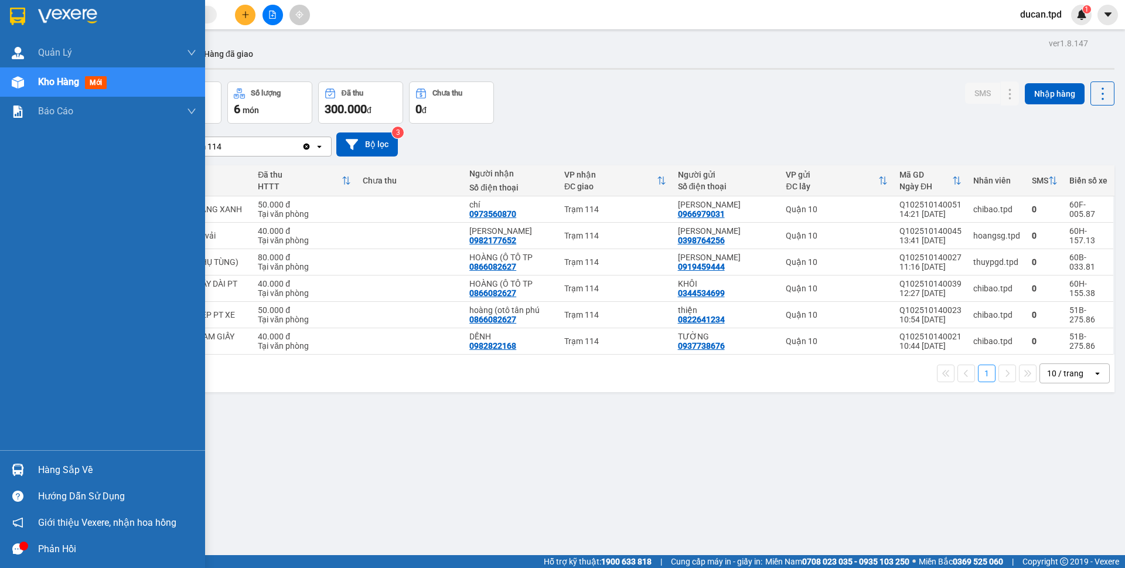
click at [15, 467] on img at bounding box center [18, 470] width 12 height 12
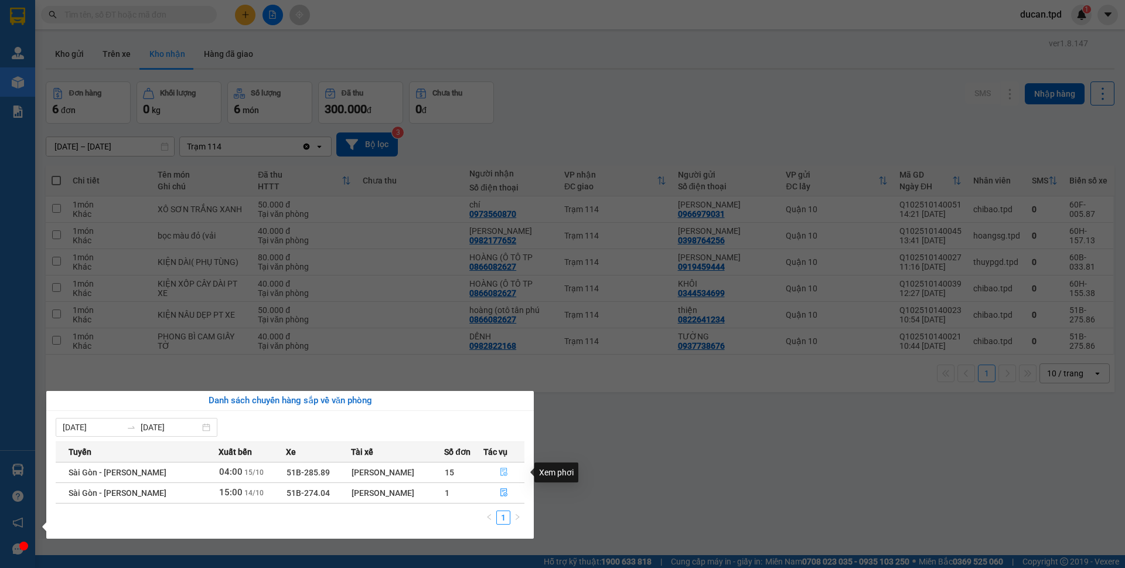
click at [503, 469] on icon "file-done" at bounding box center [504, 472] width 8 height 8
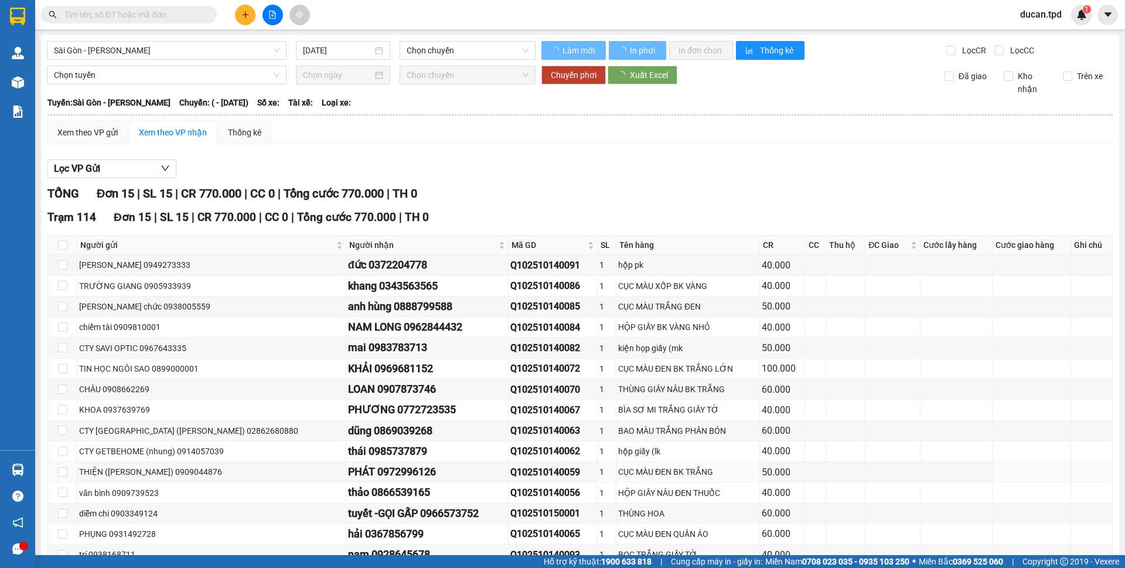
type input "[DATE]"
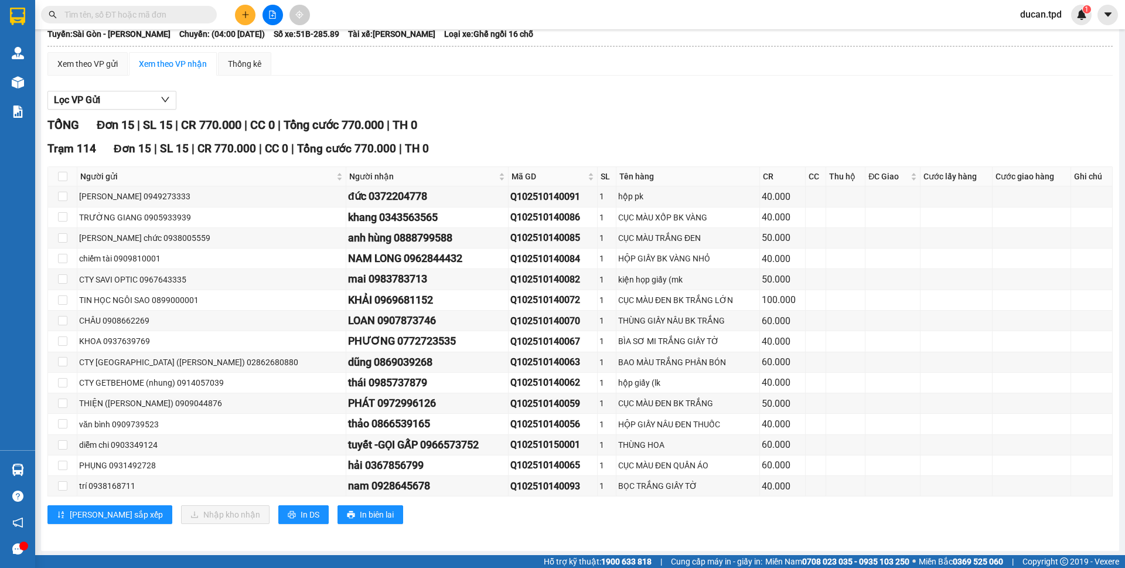
scroll to position [70, 0]
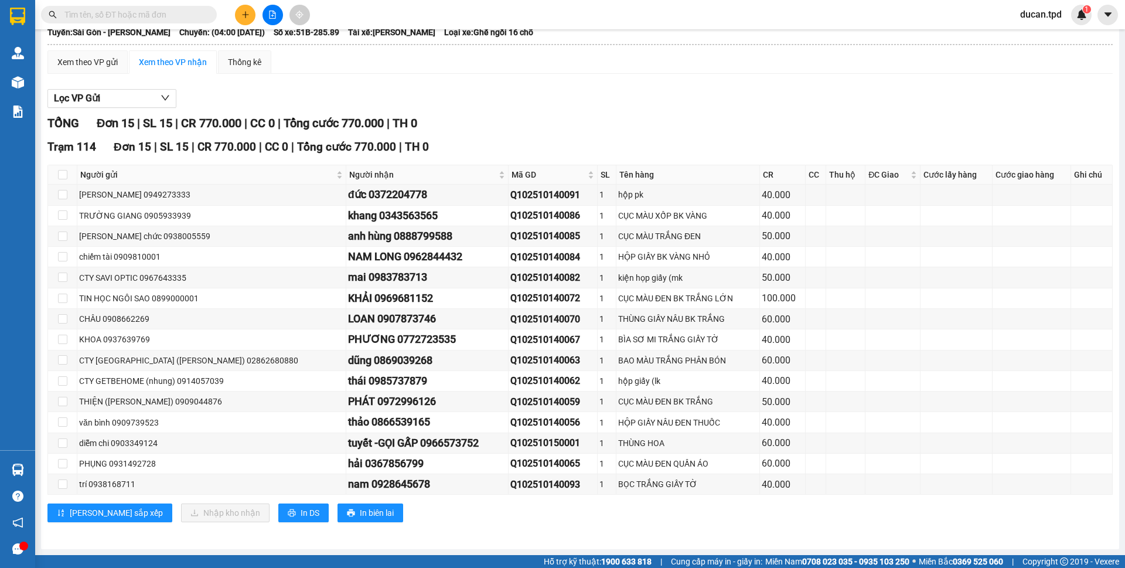
click at [123, 8] on span at bounding box center [129, 15] width 176 height 18
click at [123, 12] on input "text" at bounding box center [133, 14] width 138 height 13
paste input "0917454656"
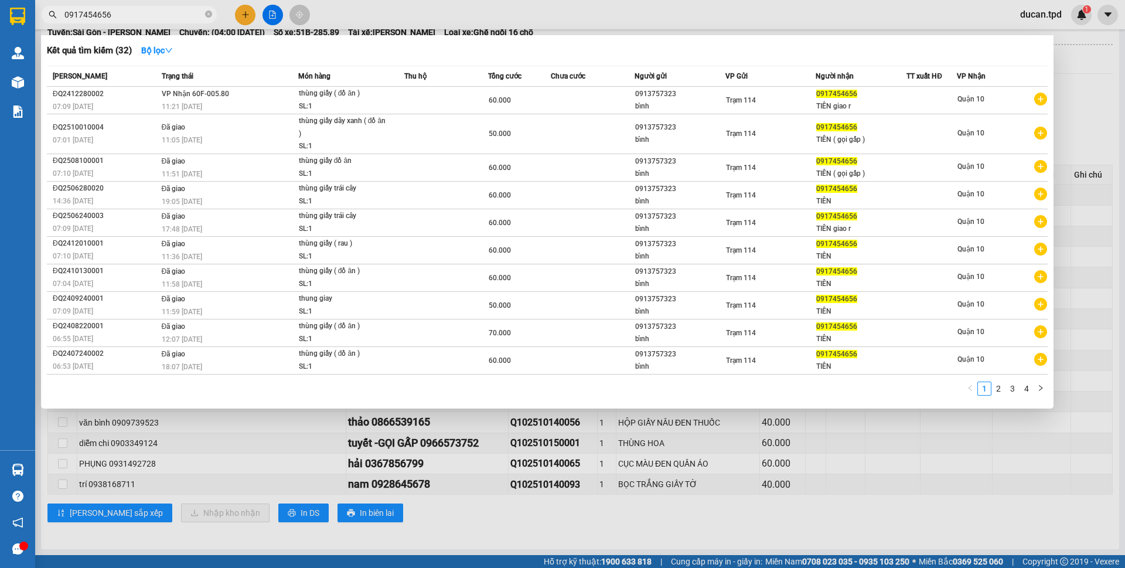
type input "0917454656"
click at [845, 547] on div at bounding box center [562, 284] width 1125 height 568
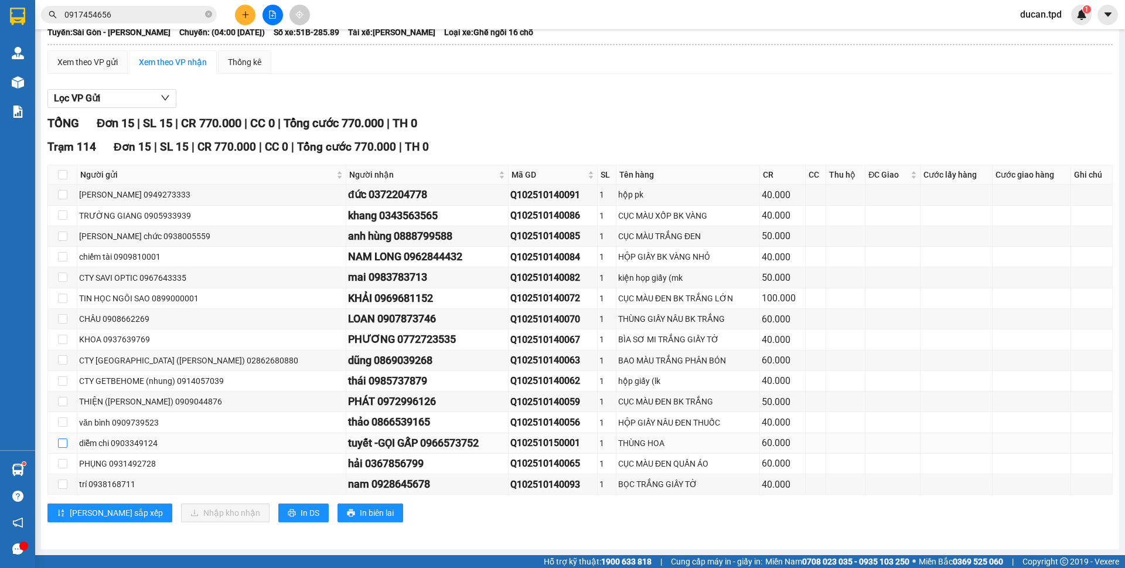
click at [62, 444] on input "checkbox" at bounding box center [62, 442] width 9 height 9
checkbox input "true"
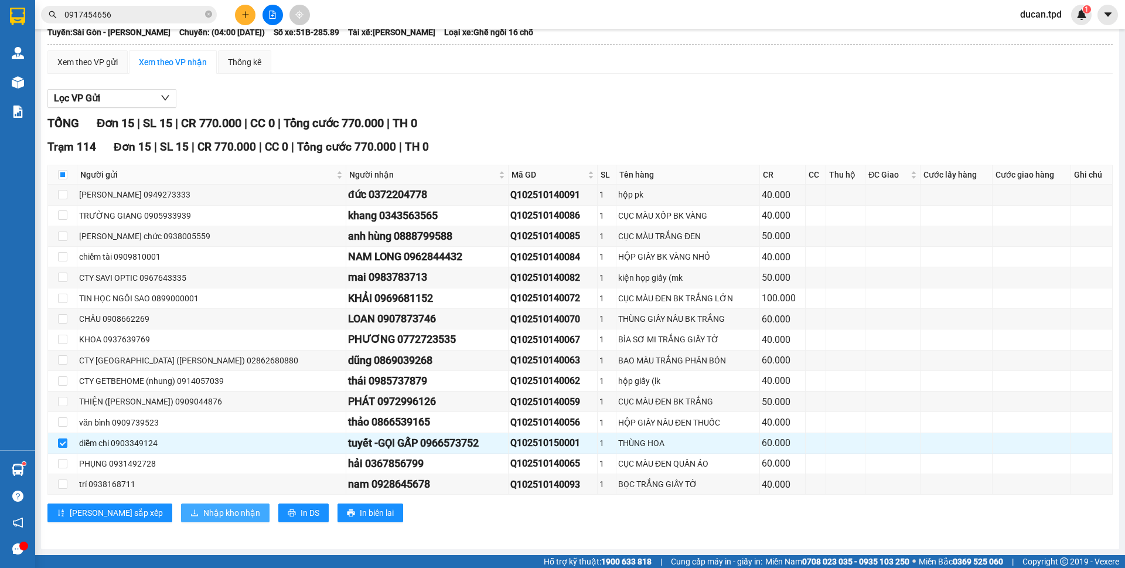
click at [203, 510] on span "Nhập kho nhận" at bounding box center [231, 512] width 57 height 13
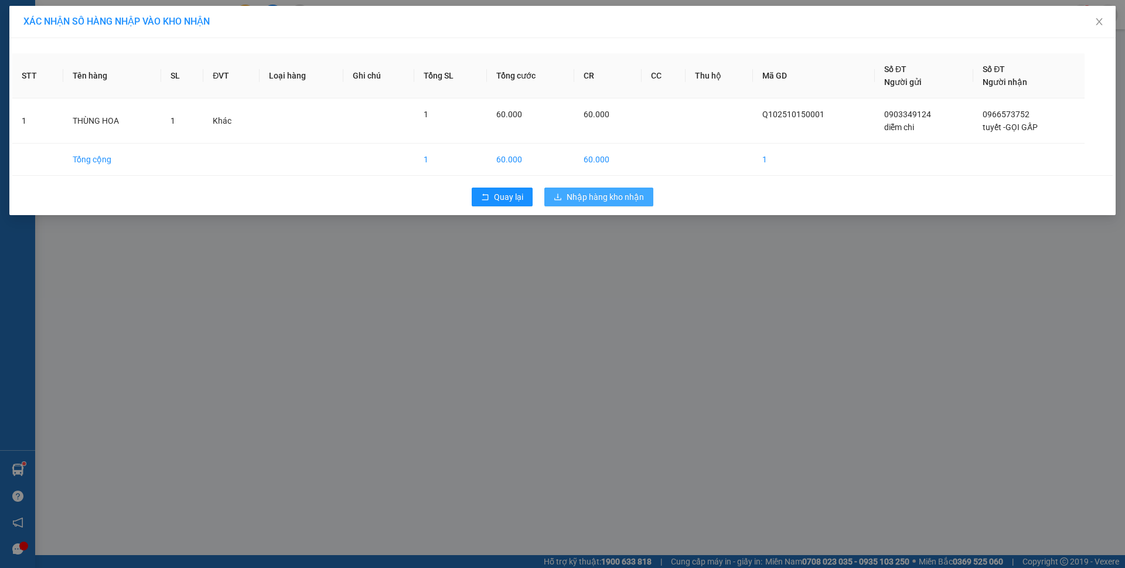
click at [598, 195] on span "Nhập hàng kho nhận" at bounding box center [605, 196] width 77 height 13
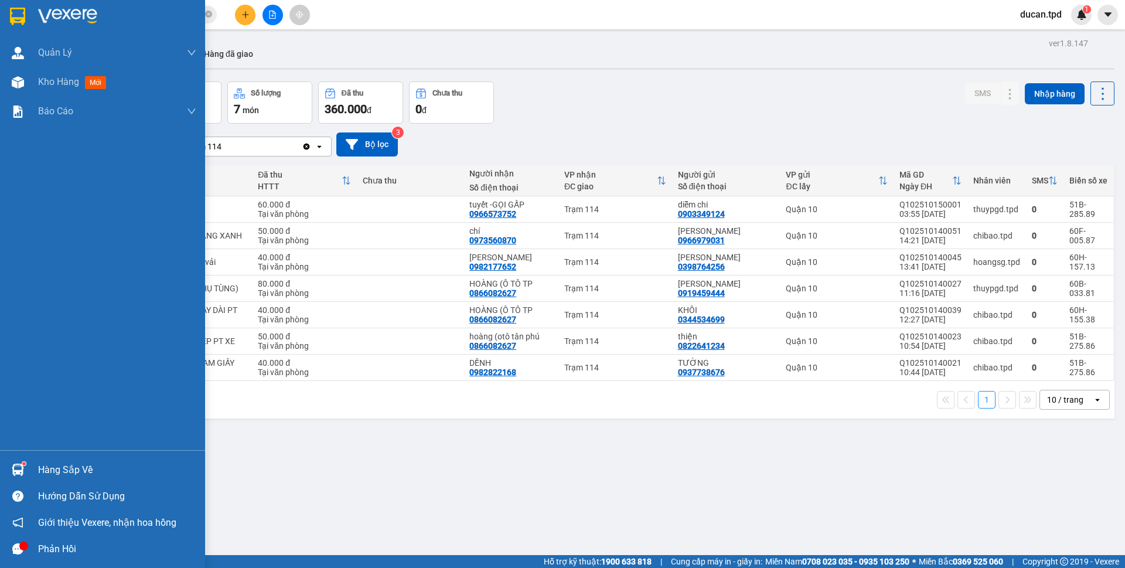
click at [48, 468] on div "Hàng sắp về" at bounding box center [117, 470] width 158 height 18
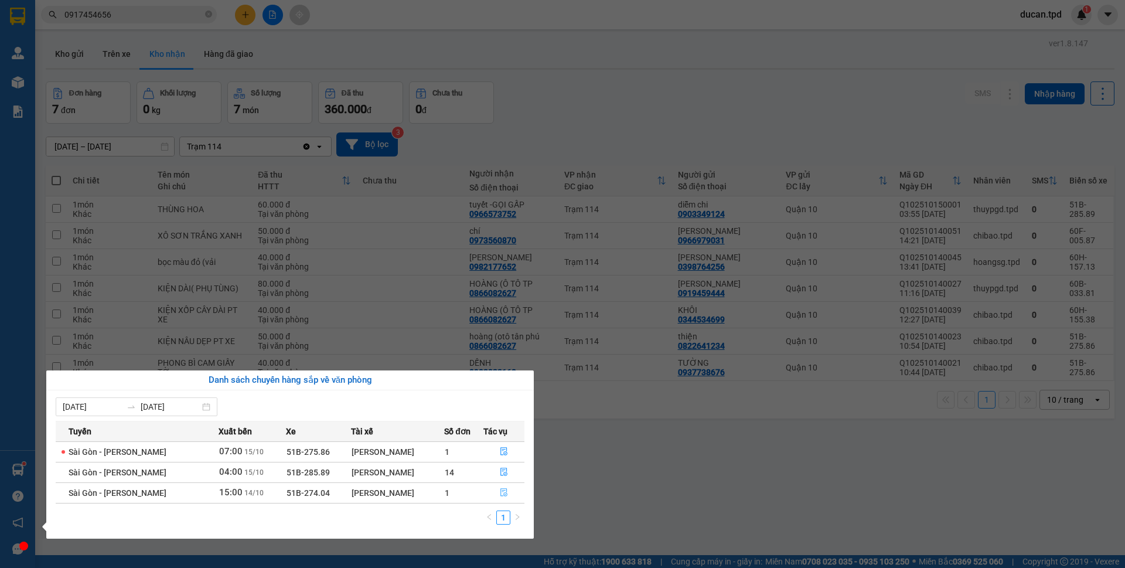
click at [501, 493] on icon "file-done" at bounding box center [504, 492] width 8 height 8
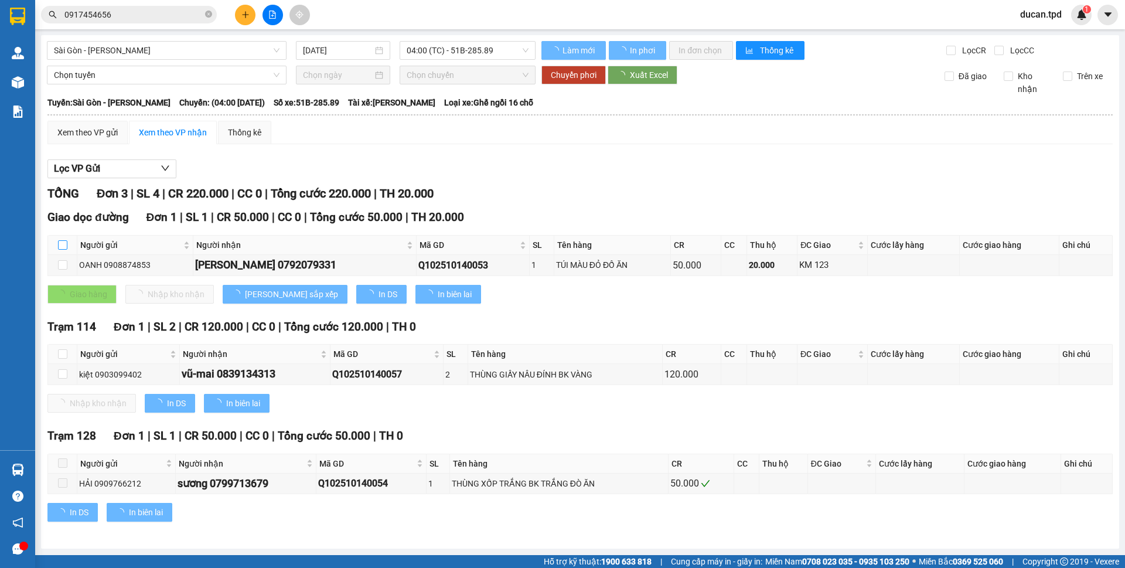
type input "14/10/2025"
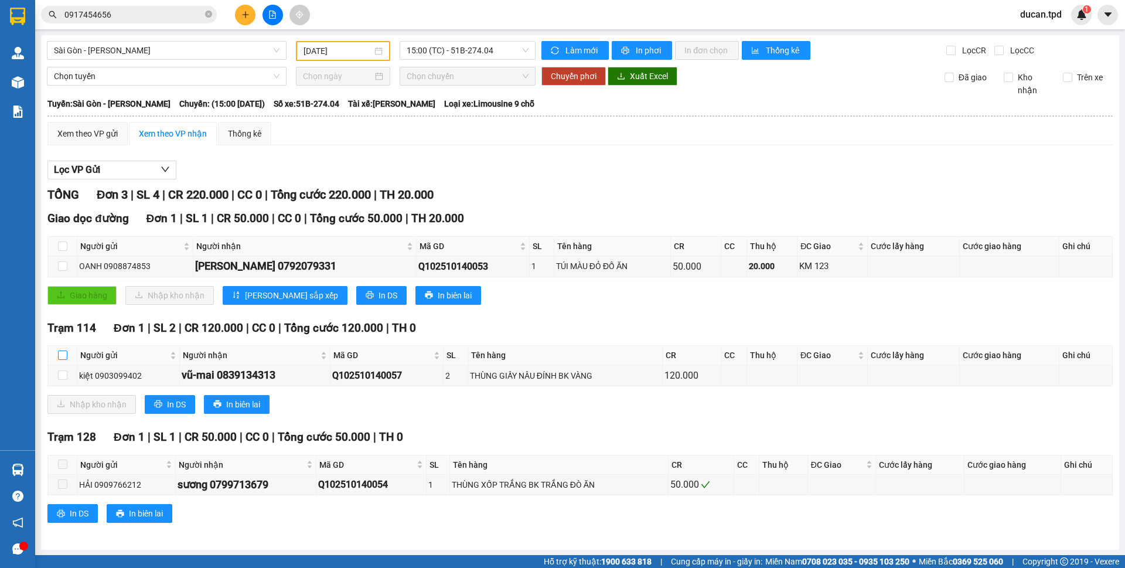
click at [62, 358] on input "checkbox" at bounding box center [62, 354] width 9 height 9
checkbox input "true"
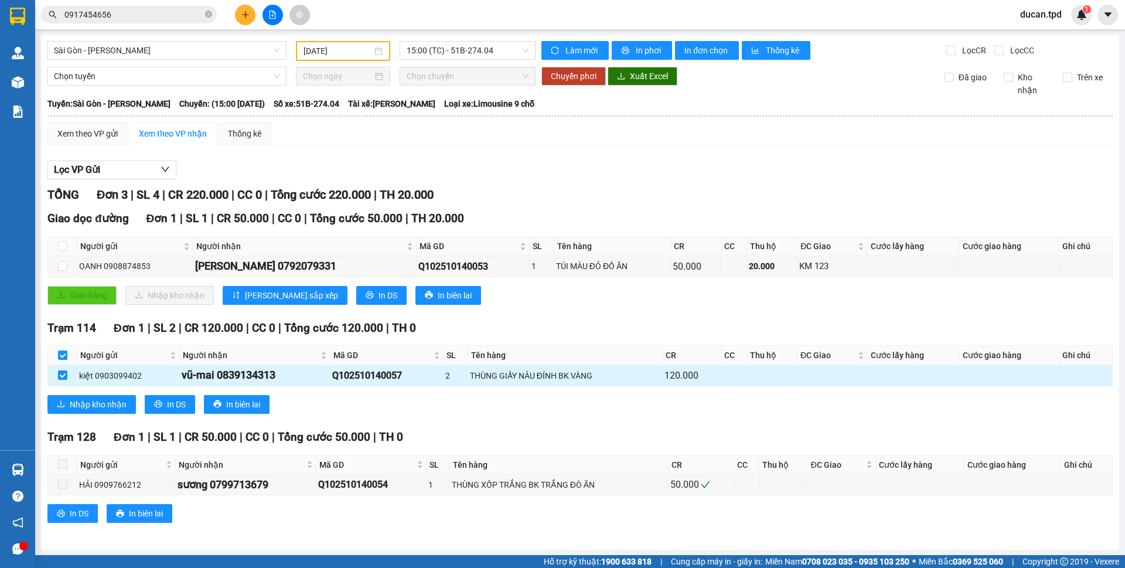
click at [240, 379] on div "vũ-mai 0839134313" at bounding box center [255, 375] width 147 height 16
copy div "0839134313"
click at [132, 19] on input "0917454656" at bounding box center [133, 14] width 138 height 13
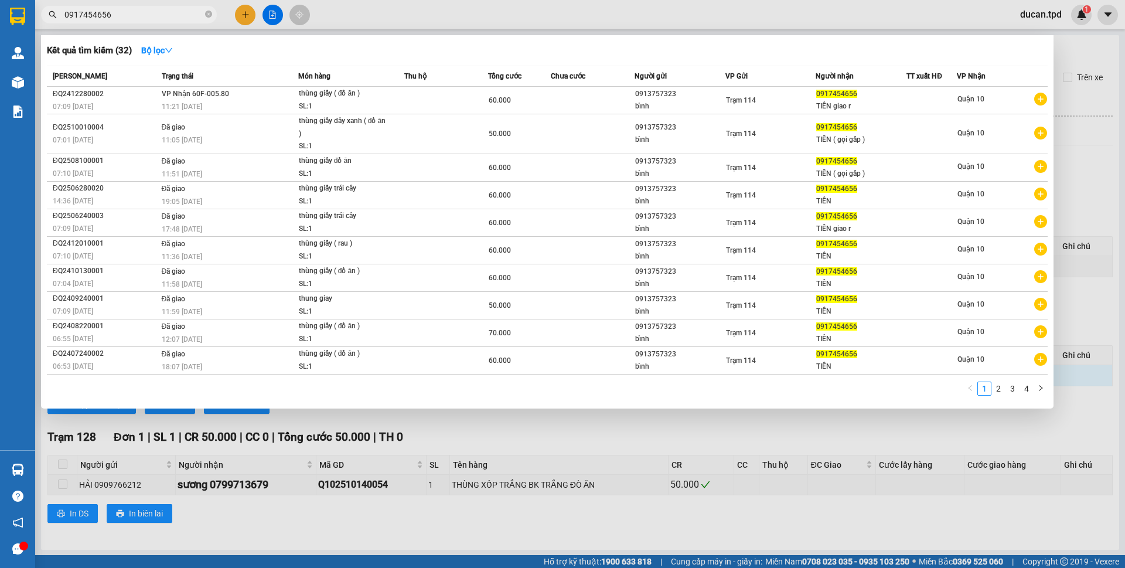
click at [132, 19] on input "0917454656" at bounding box center [133, 14] width 138 height 13
paste input "839134313"
type input "0839134313"
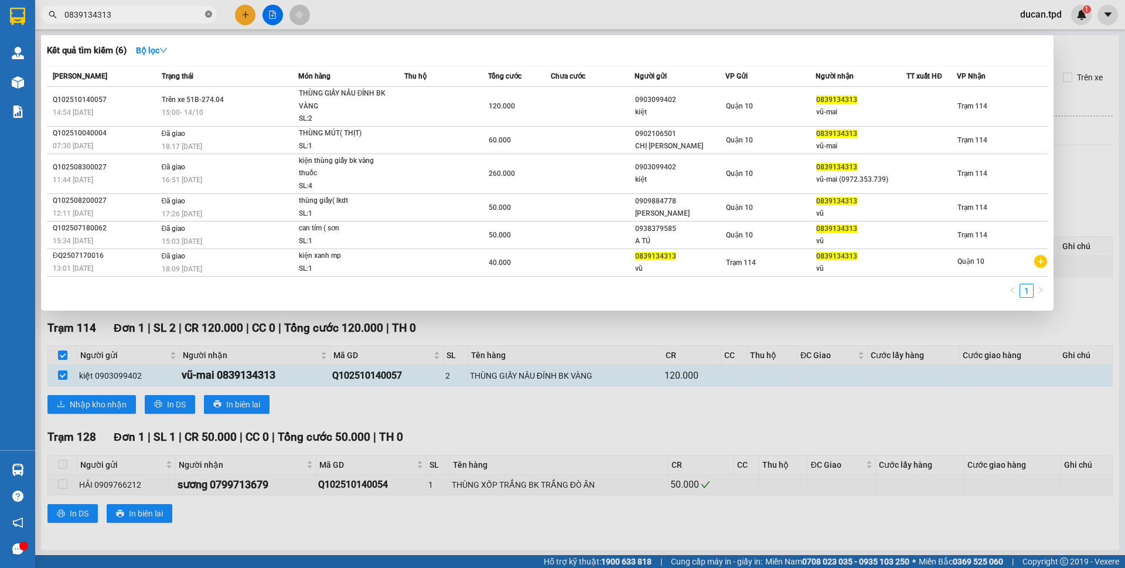
click at [206, 17] on icon "close-circle" at bounding box center [208, 14] width 7 height 7
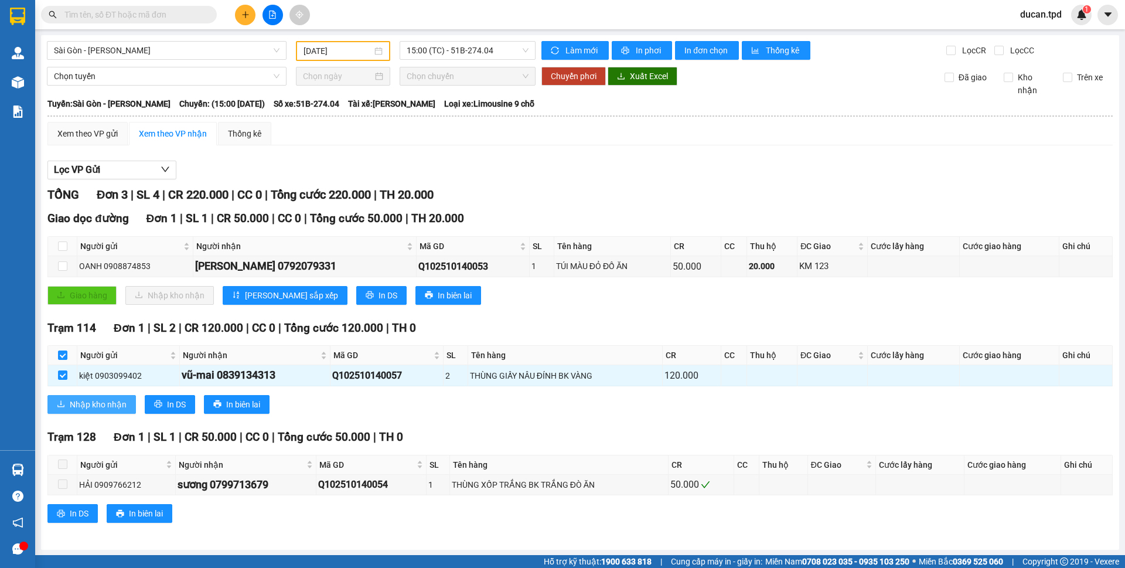
click at [115, 411] on button "Nhập kho nhận" at bounding box center [91, 404] width 88 height 19
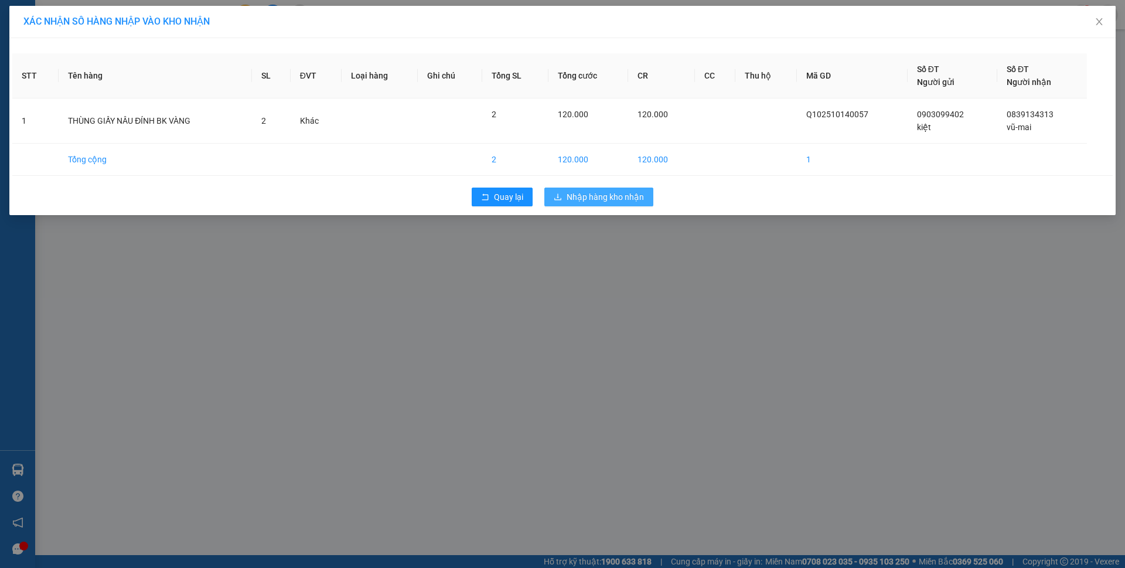
click at [597, 203] on span "Nhập hàng kho nhận" at bounding box center [605, 196] width 77 height 13
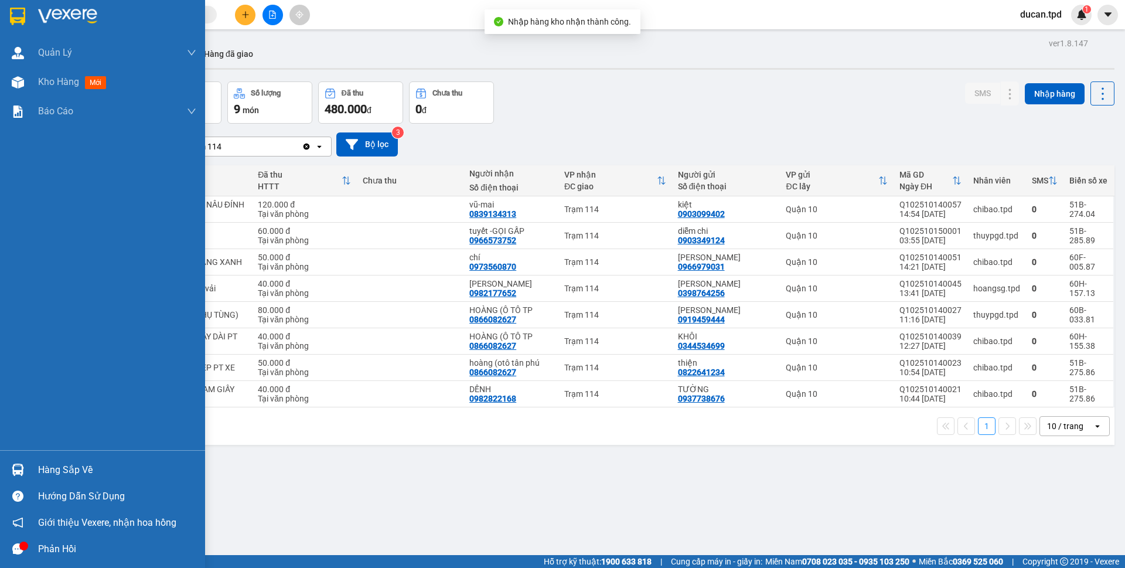
click at [16, 465] on img at bounding box center [18, 470] width 12 height 12
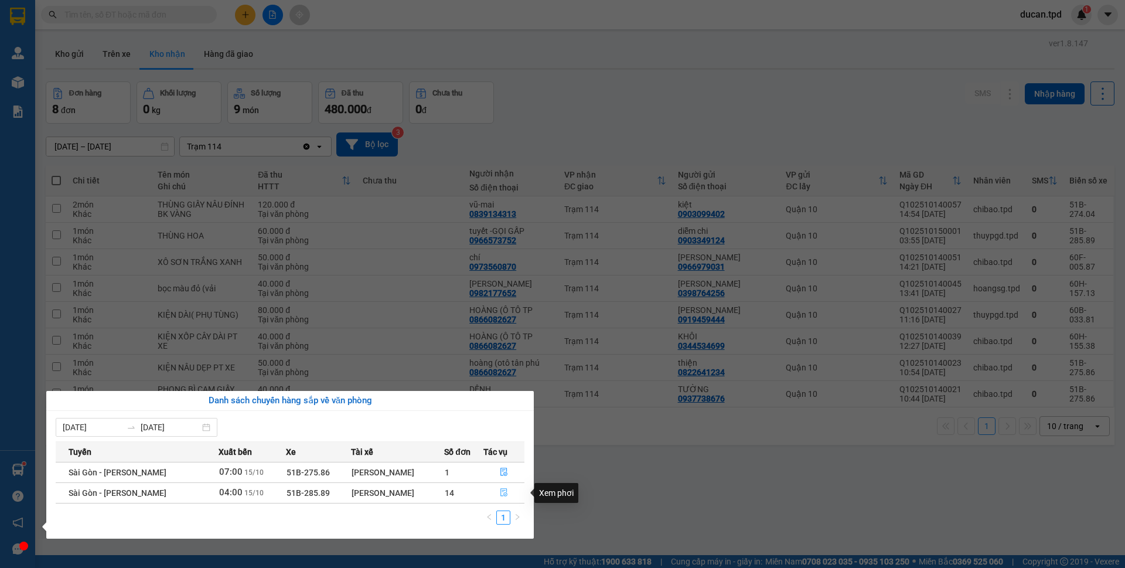
click at [497, 496] on button "button" at bounding box center [504, 492] width 40 height 19
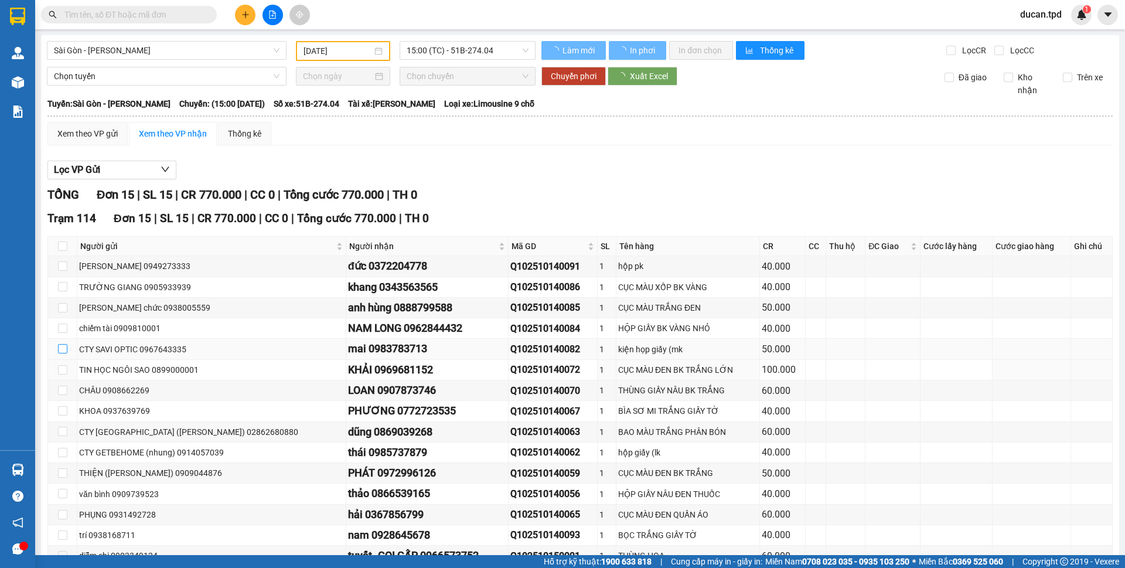
type input "[DATE]"
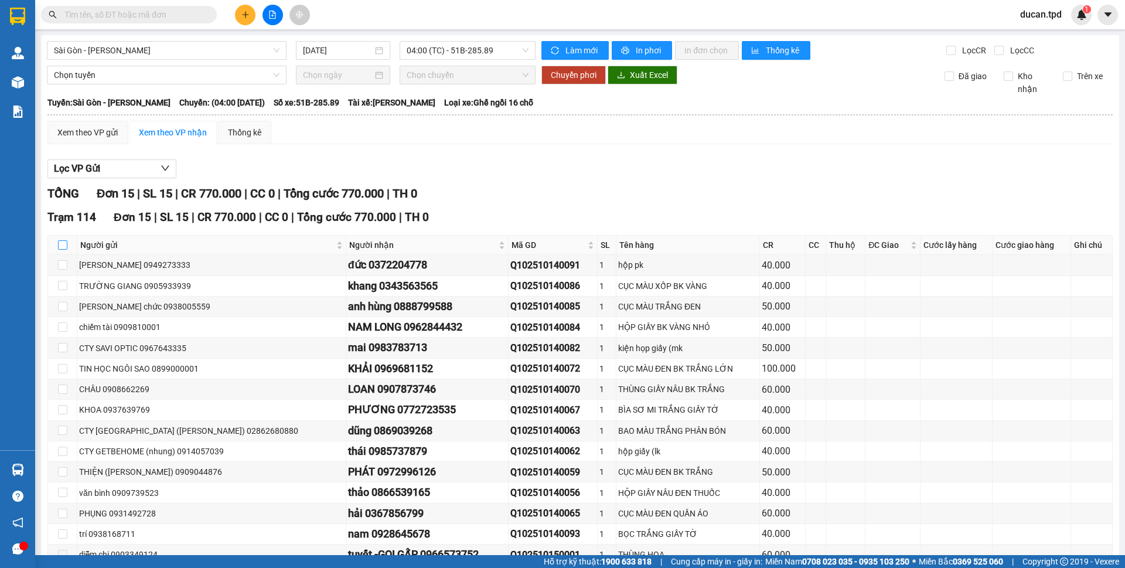
click at [62, 244] on input "checkbox" at bounding box center [62, 244] width 9 height 9
checkbox input "true"
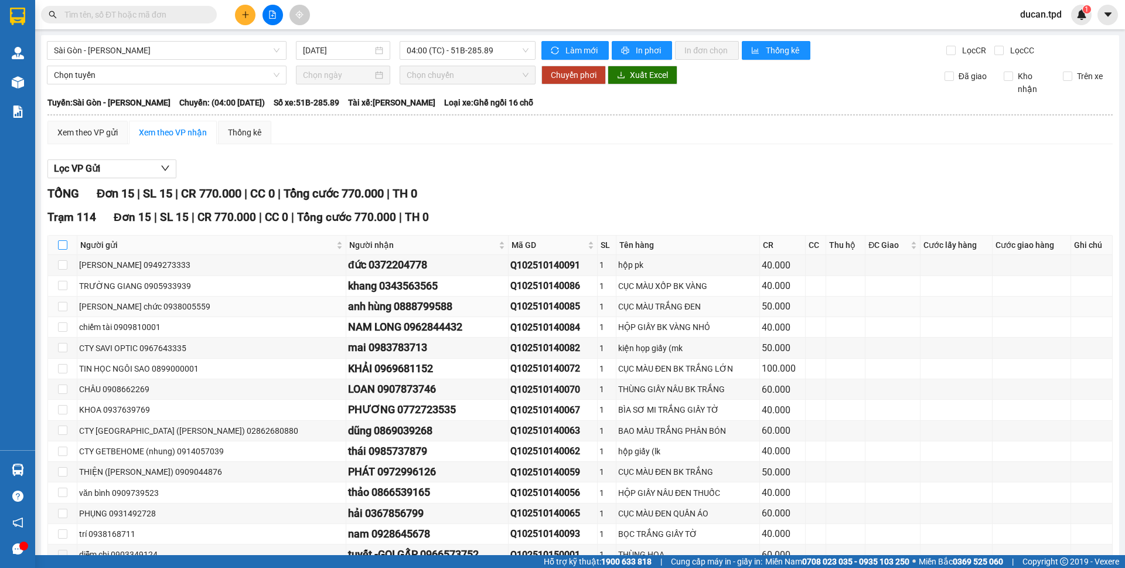
checkbox input "true"
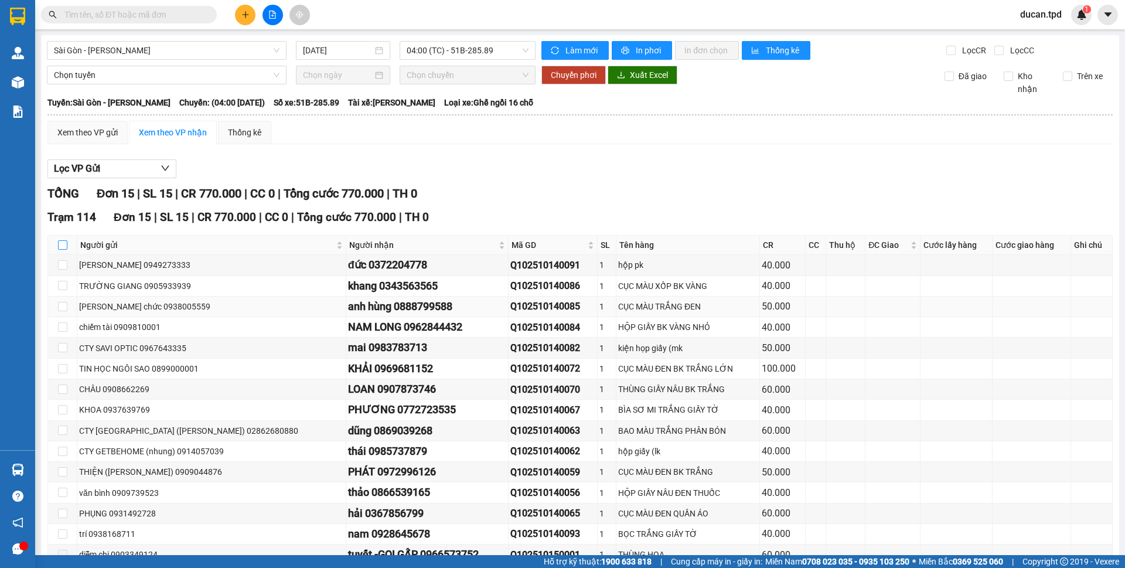
checkbox input "true"
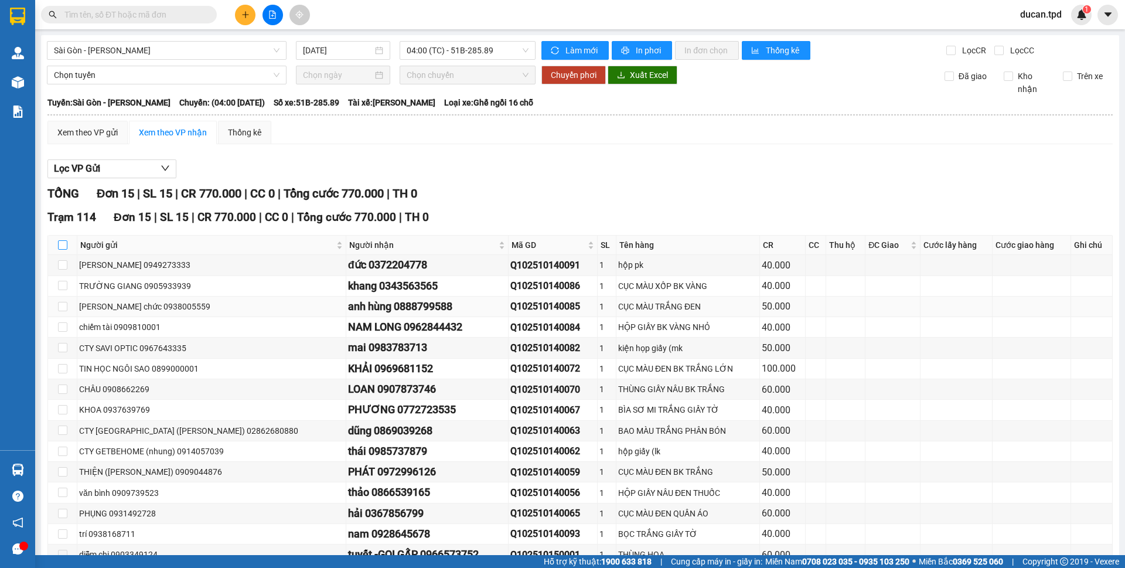
checkbox input "true"
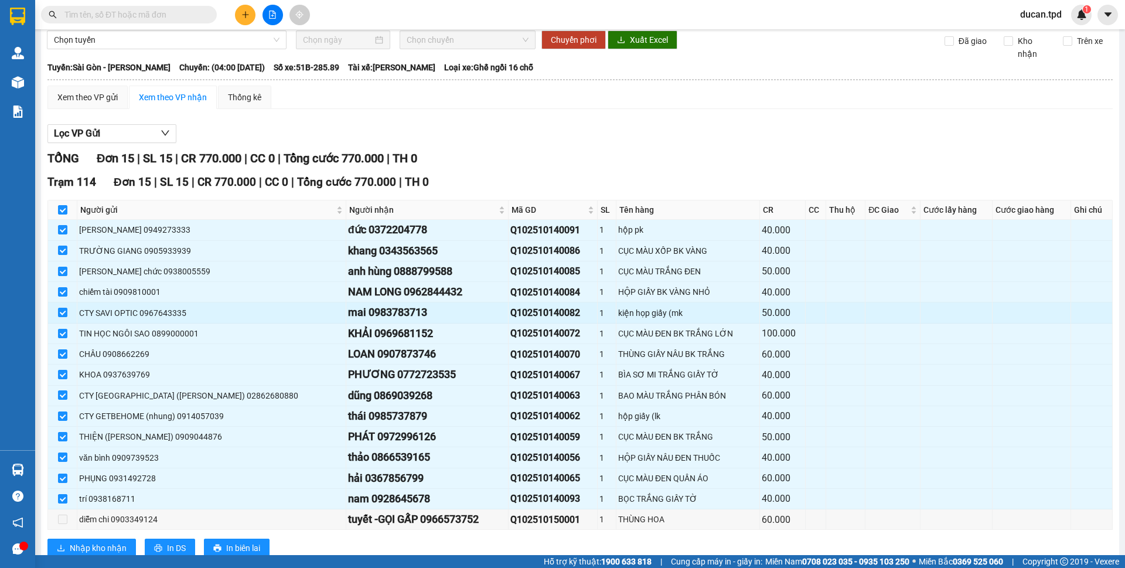
scroll to position [70, 0]
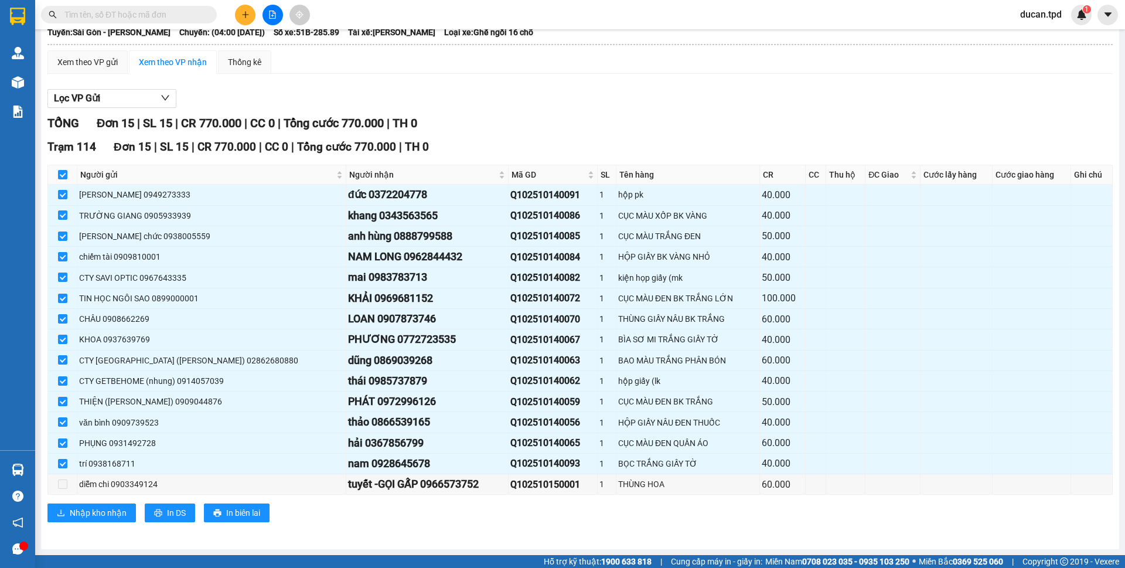
click at [62, 165] on th at bounding box center [62, 174] width 29 height 19
click at [63, 171] on input "checkbox" at bounding box center [62, 174] width 9 height 9
checkbox input "false"
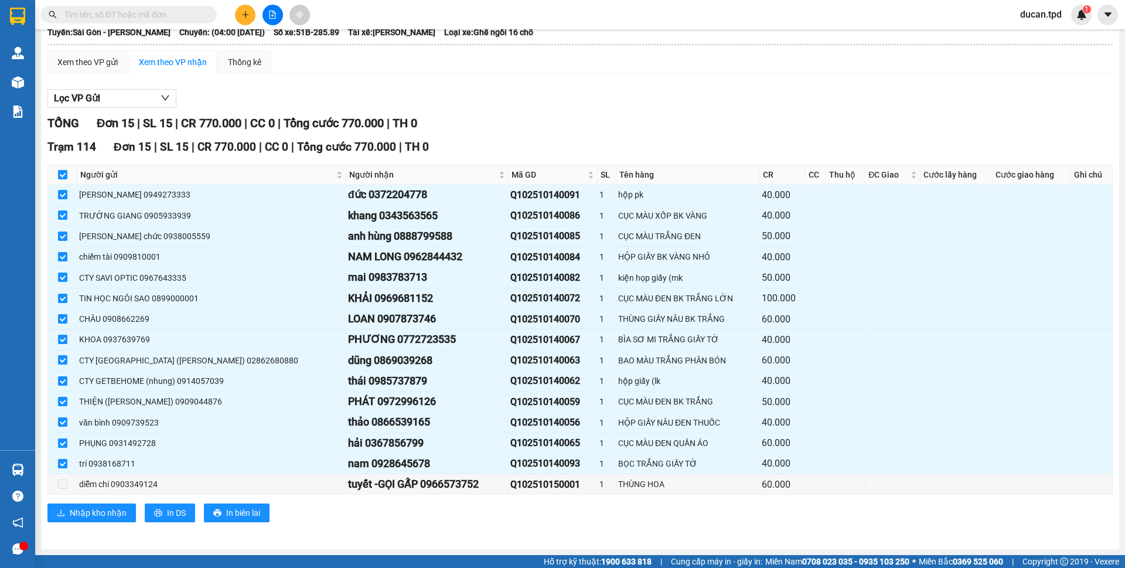
checkbox input "false"
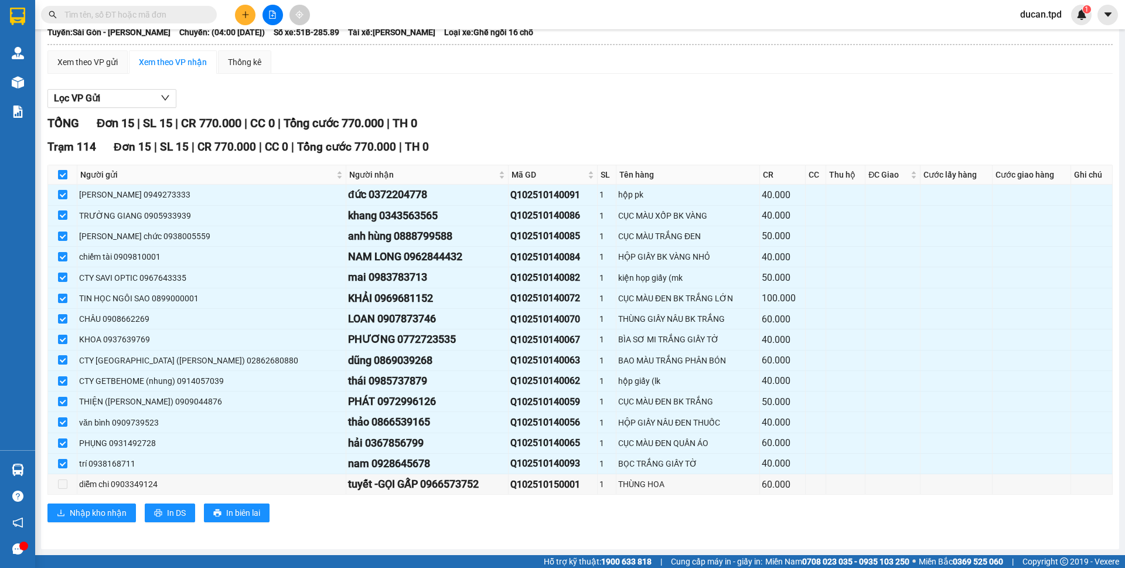
checkbox input "false"
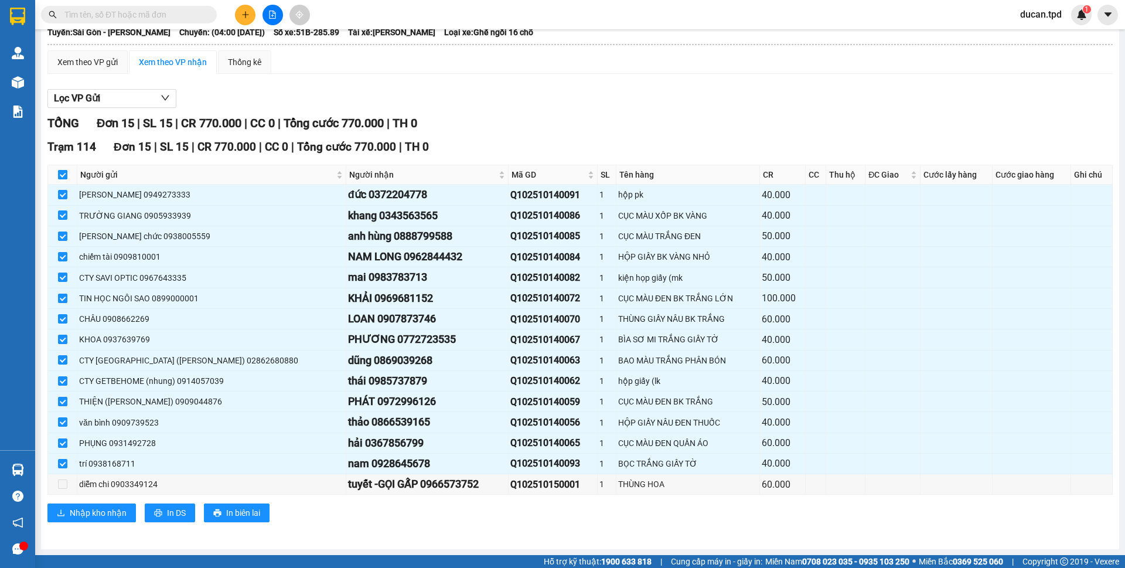
checkbox input "false"
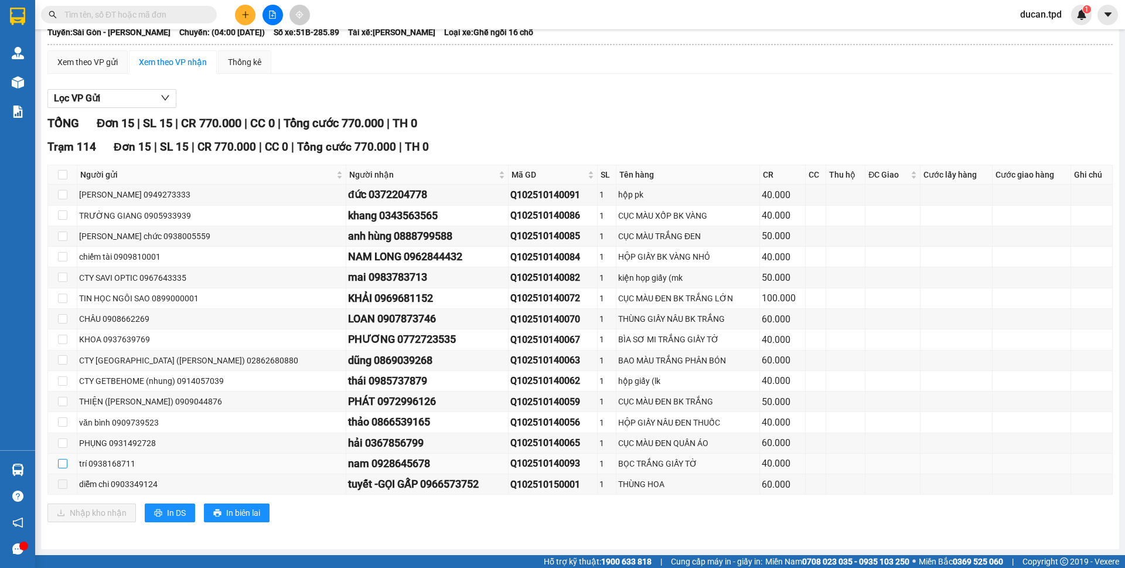
click at [67, 464] on input "checkbox" at bounding box center [62, 463] width 9 height 9
checkbox input "true"
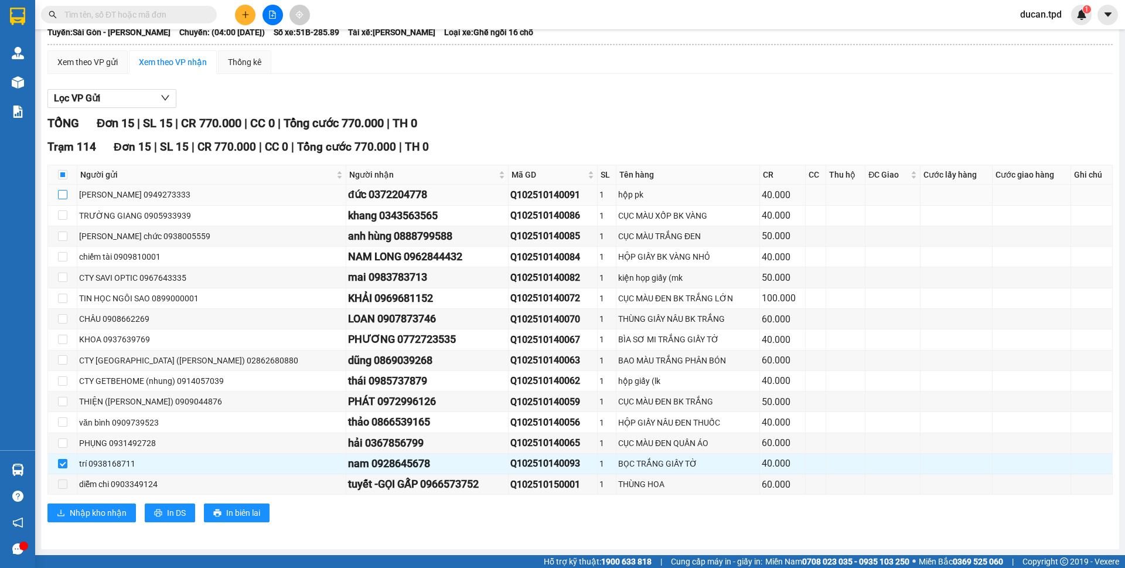
click at [60, 189] on label at bounding box center [62, 194] width 9 height 13
click at [60, 190] on input "checkbox" at bounding box center [62, 194] width 9 height 9
checkbox input "true"
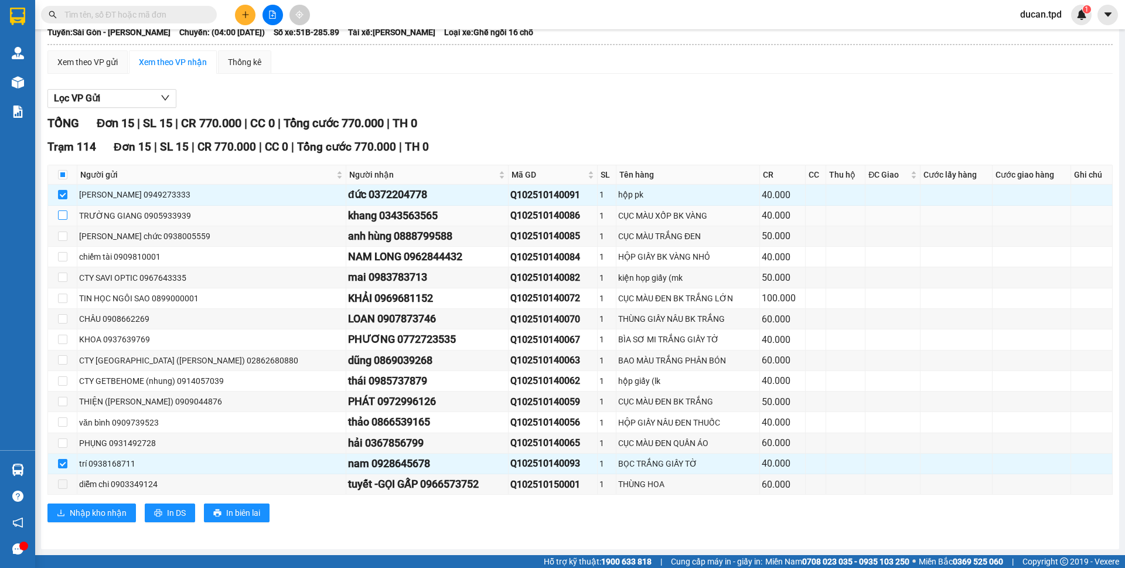
click at [63, 215] on input "checkbox" at bounding box center [62, 214] width 9 height 9
checkbox input "true"
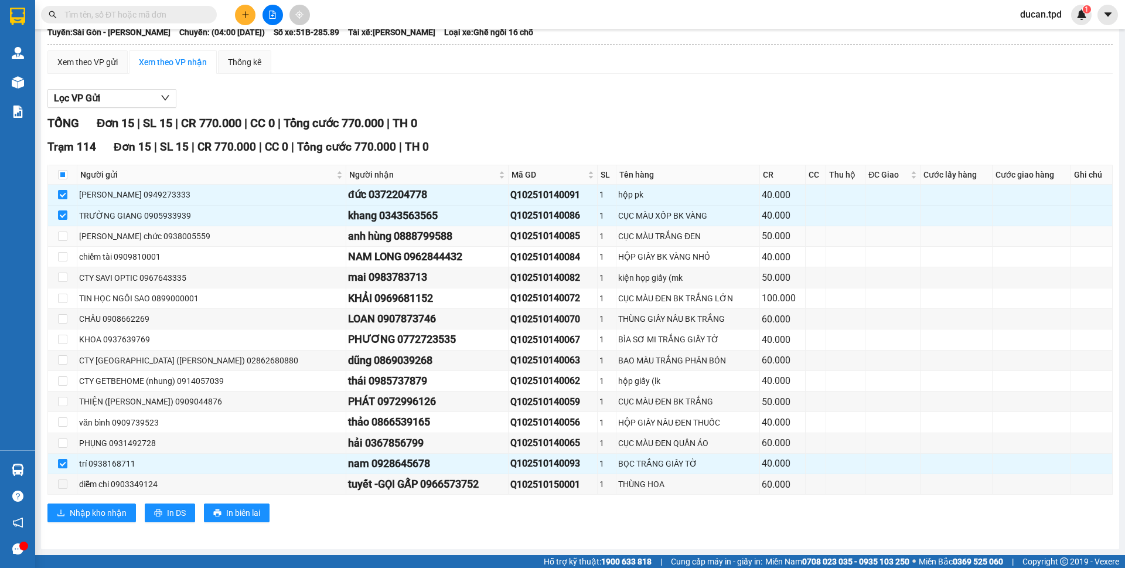
click at [348, 237] on div "anh hùng 0888799588" at bounding box center [427, 236] width 158 height 16
copy div "0888799588"
click at [111, 16] on input "text" at bounding box center [133, 14] width 138 height 13
paste input "0888799588"
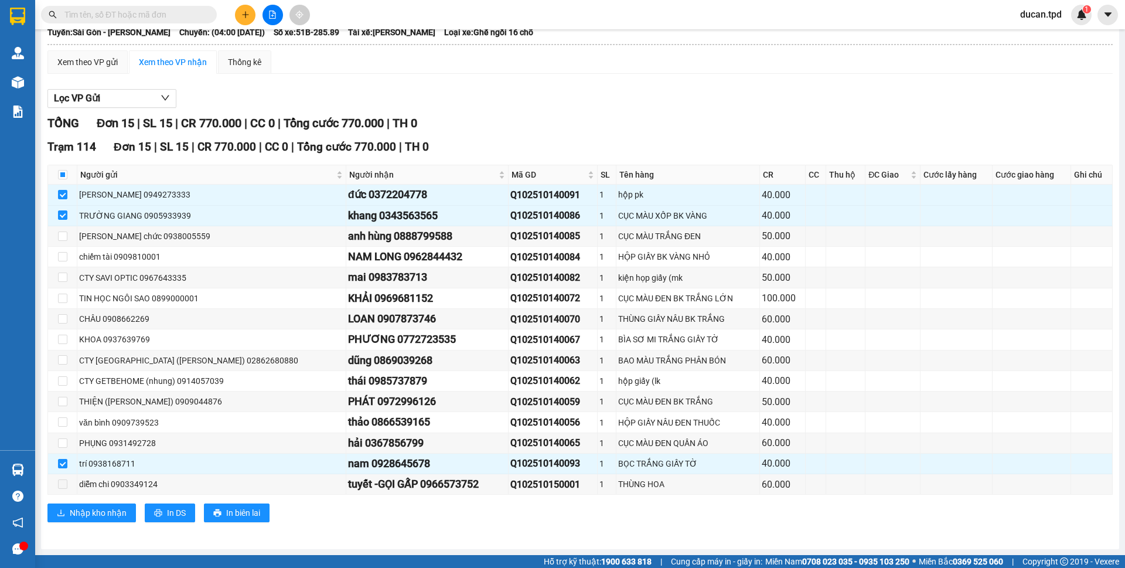
type input "0888799588"
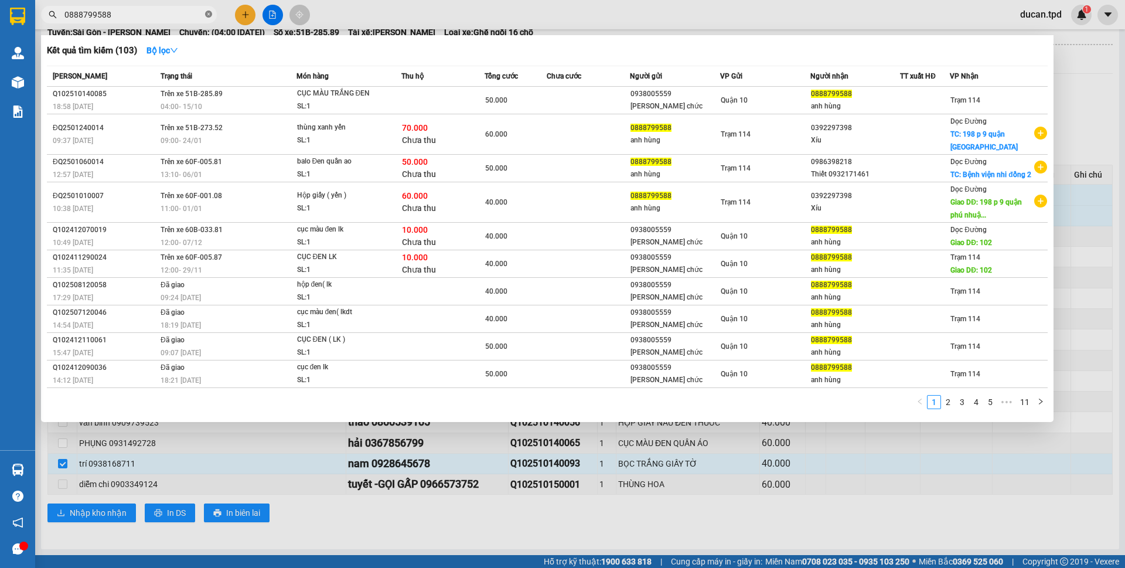
click at [210, 13] on icon "close-circle" at bounding box center [208, 14] width 7 height 7
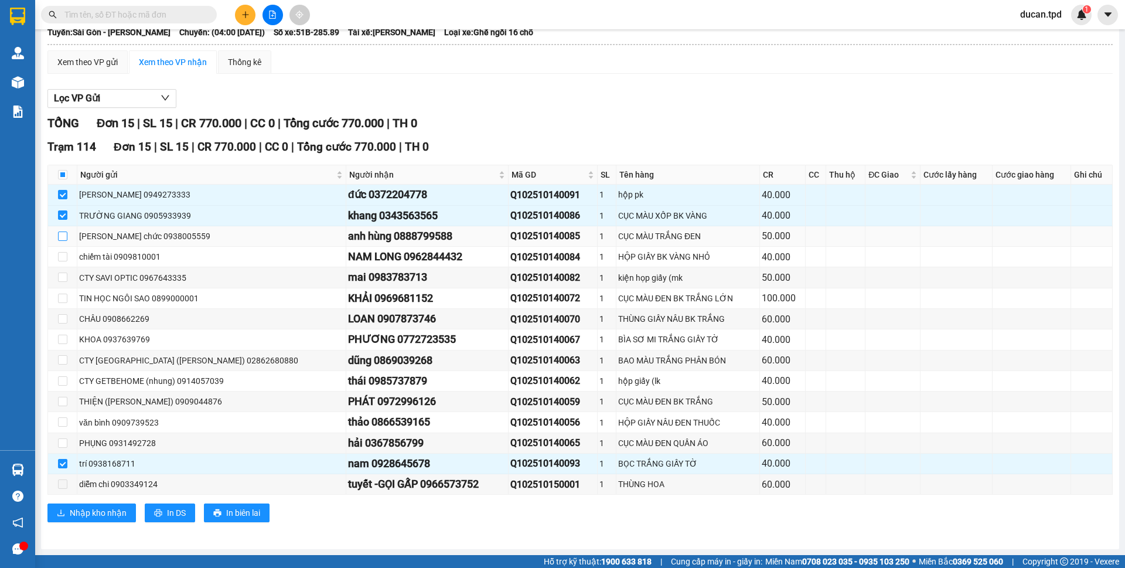
click at [66, 237] on input "checkbox" at bounding box center [62, 235] width 9 height 9
checkbox input "true"
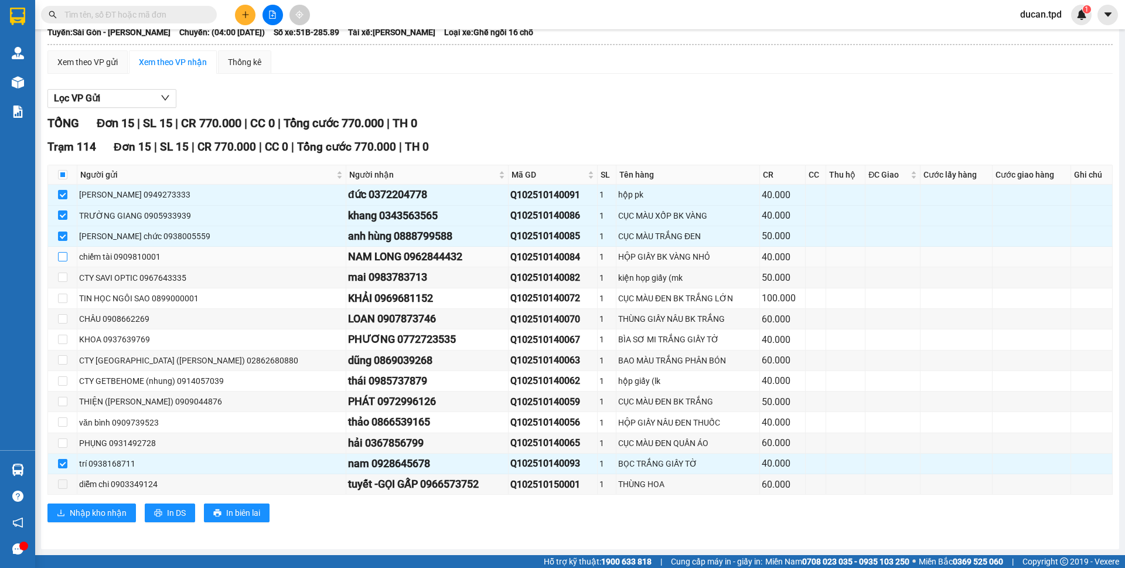
click at [65, 263] on label at bounding box center [62, 256] width 9 height 13
click at [65, 261] on input "checkbox" at bounding box center [62, 256] width 9 height 9
checkbox input "true"
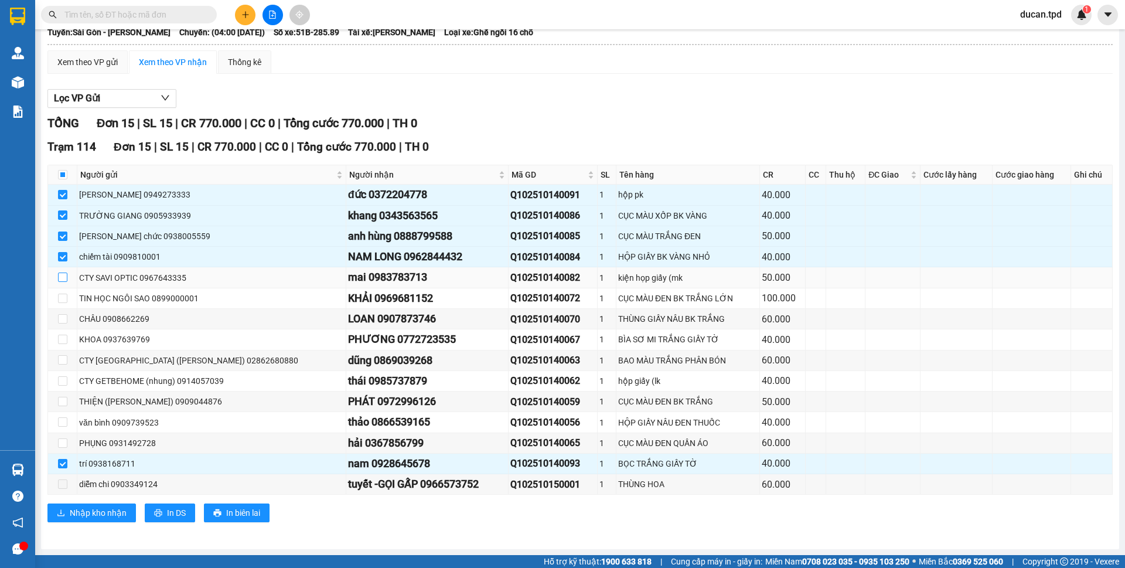
click at [65, 275] on input "checkbox" at bounding box center [62, 277] width 9 height 9
checkbox input "true"
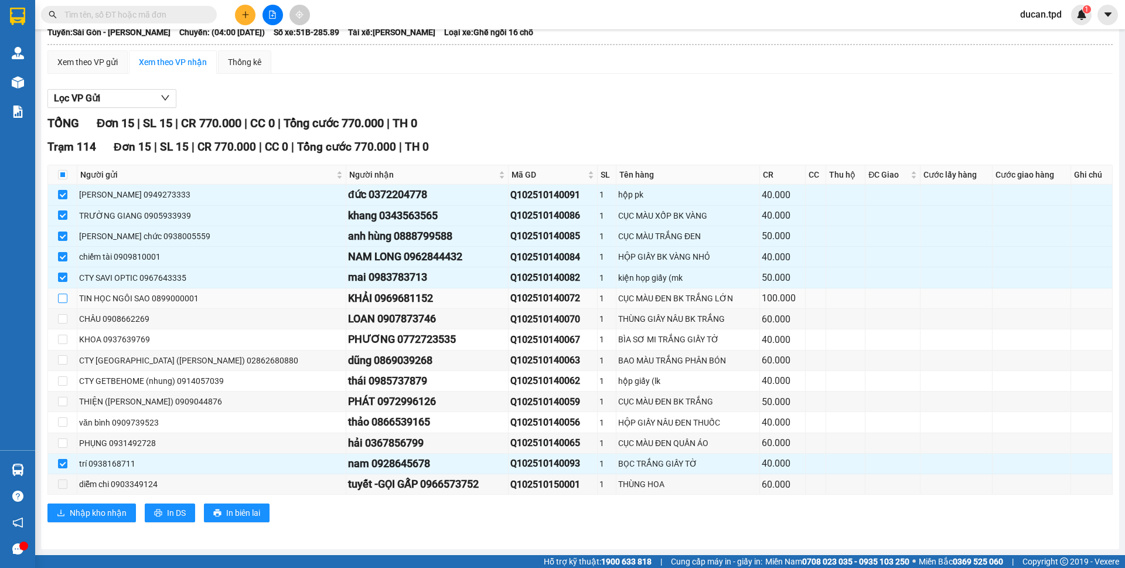
click at [66, 298] on input "checkbox" at bounding box center [62, 298] width 9 height 9
checkbox input "true"
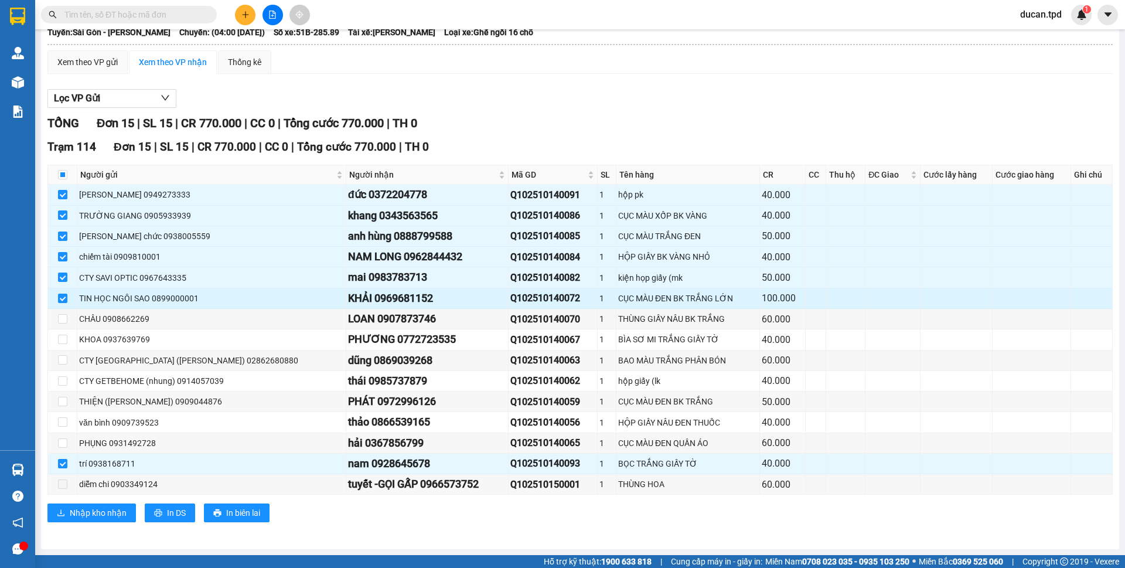
click at [348, 301] on div "KHẢI 0969681152" at bounding box center [427, 298] width 158 height 16
copy div "0969681152"
click at [105, 11] on input "text" at bounding box center [133, 14] width 138 height 13
paste input "0969681152"
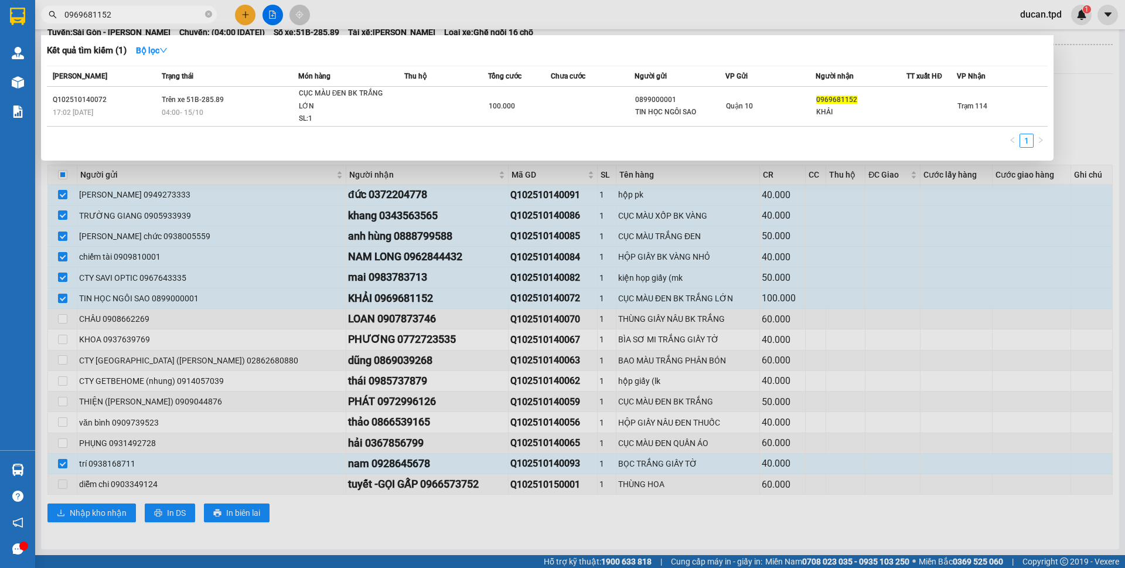
type input "0969681152"
click at [64, 317] on div at bounding box center [562, 284] width 1125 height 568
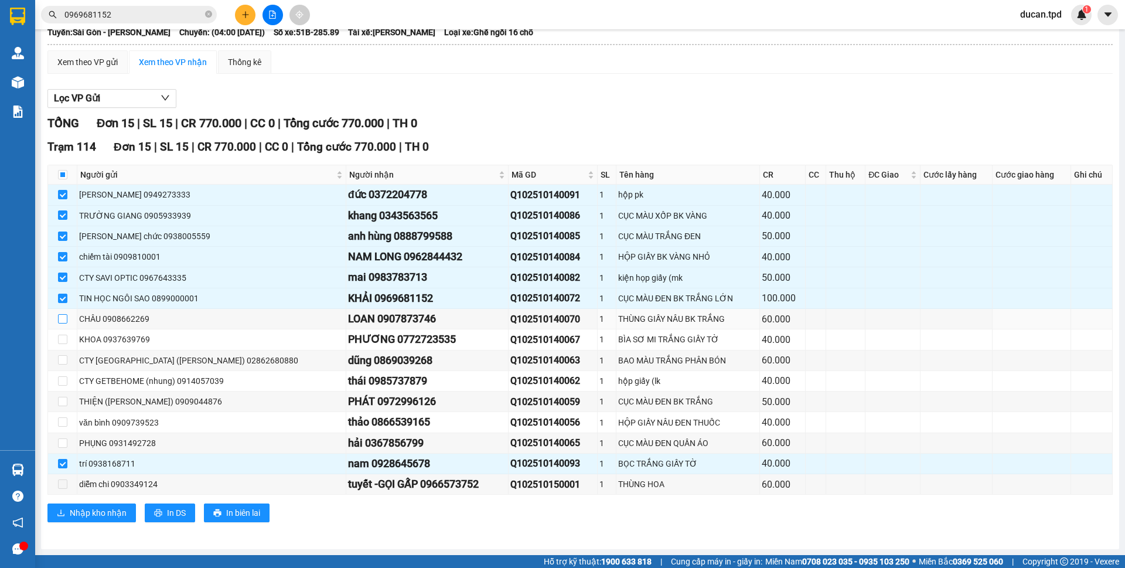
click at [64, 317] on input "checkbox" at bounding box center [62, 318] width 9 height 9
checkbox input "true"
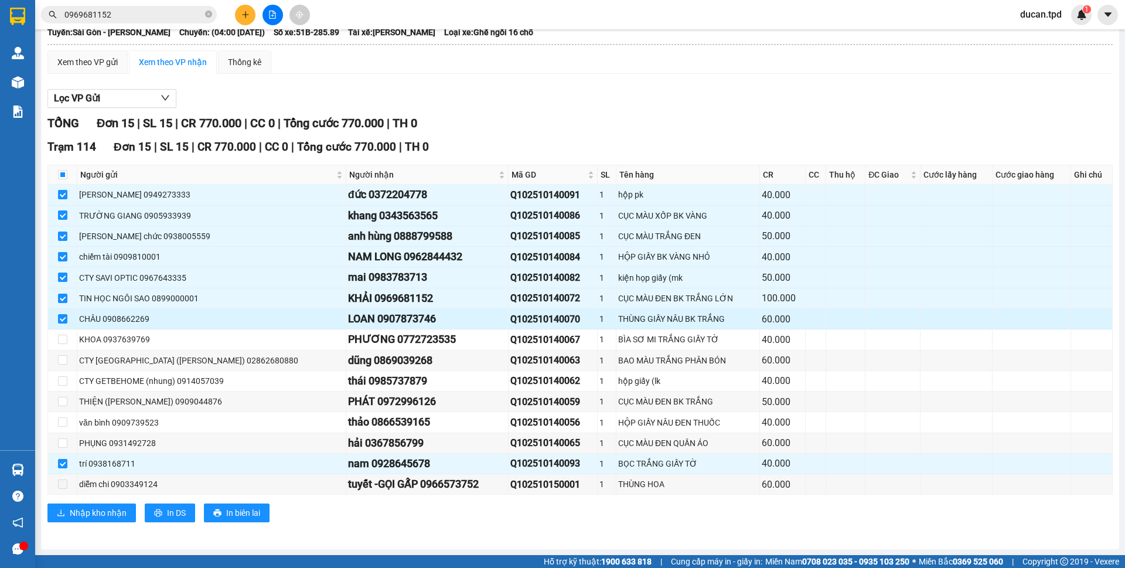
click at [356, 327] on div "LOAN 0907873746" at bounding box center [427, 319] width 158 height 16
click at [357, 325] on div "LOAN 0907873746" at bounding box center [427, 319] width 158 height 16
copy div "0907873746"
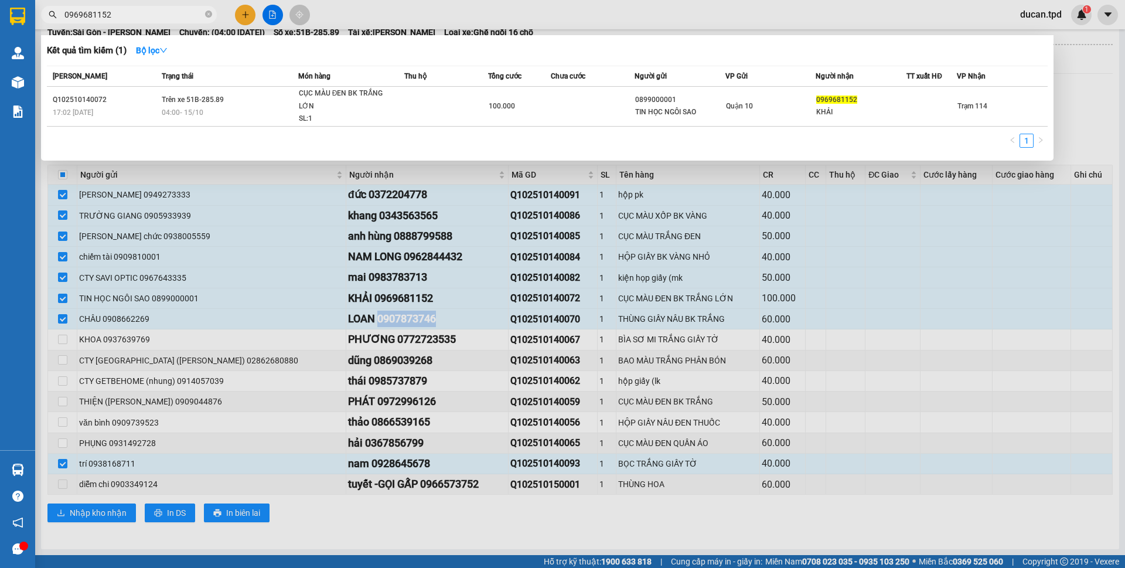
click at [99, 18] on input "0969681152" at bounding box center [133, 14] width 138 height 13
paste input "07873746"
type input "0907873746"
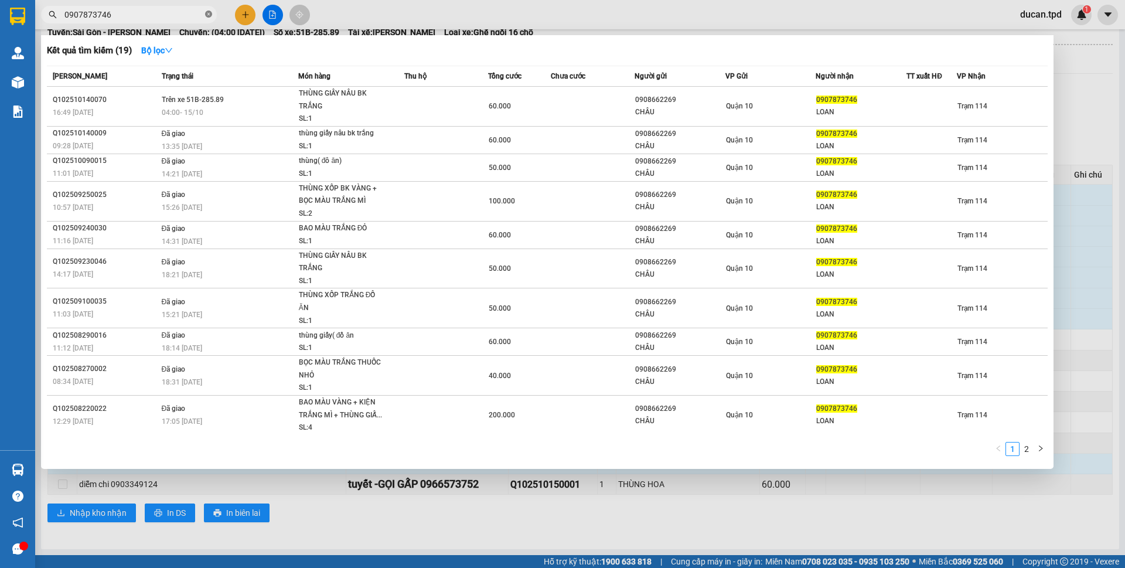
click at [207, 14] on icon "close-circle" at bounding box center [208, 14] width 7 height 7
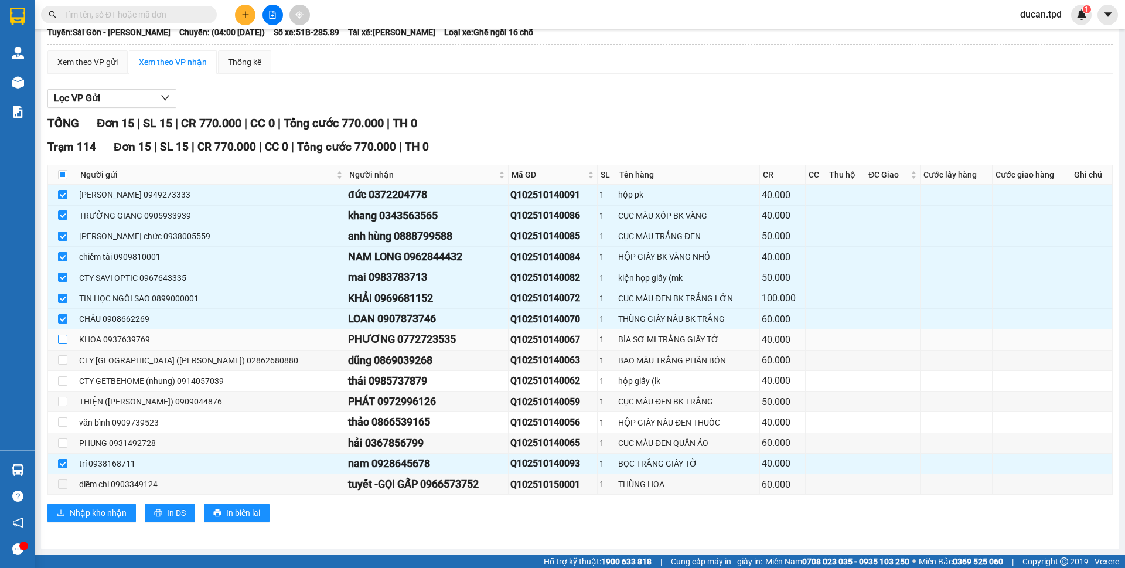
click at [62, 338] on input "checkbox" at bounding box center [62, 339] width 9 height 9
checkbox input "true"
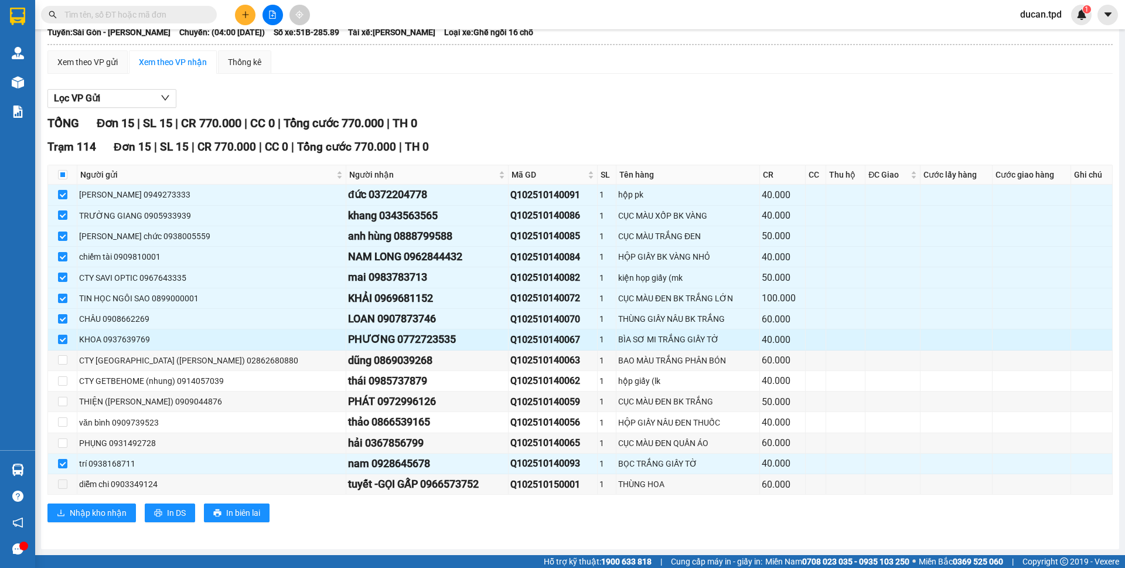
click at [366, 338] on div "PHƯƠNG 0772723535" at bounding box center [427, 339] width 158 height 16
copy div "0772723535"
click at [131, 14] on input "text" at bounding box center [133, 14] width 138 height 13
paste input "0772723535"
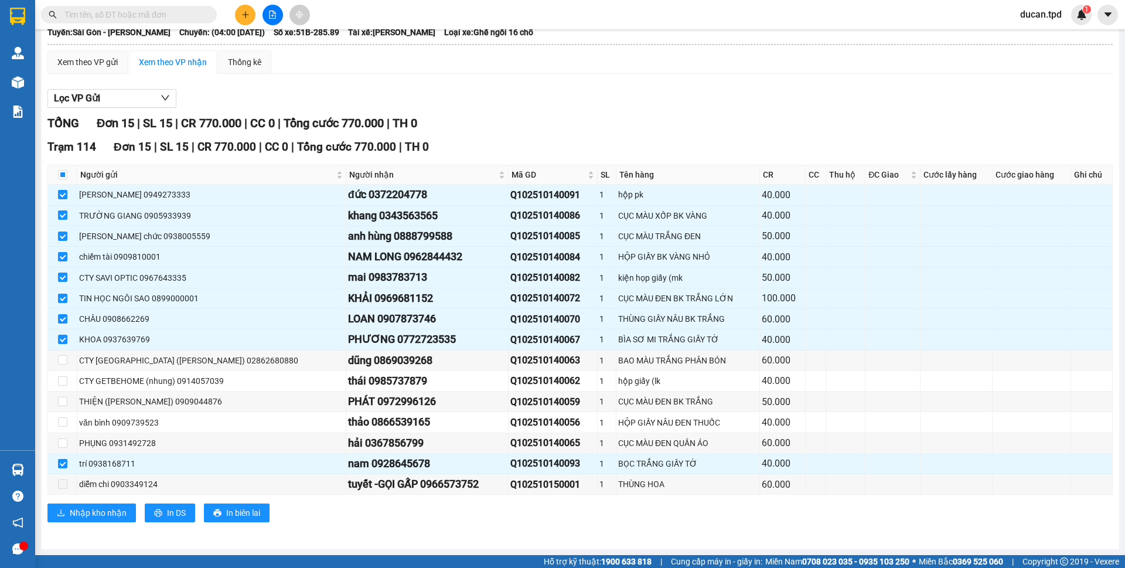
type input "0772723535"
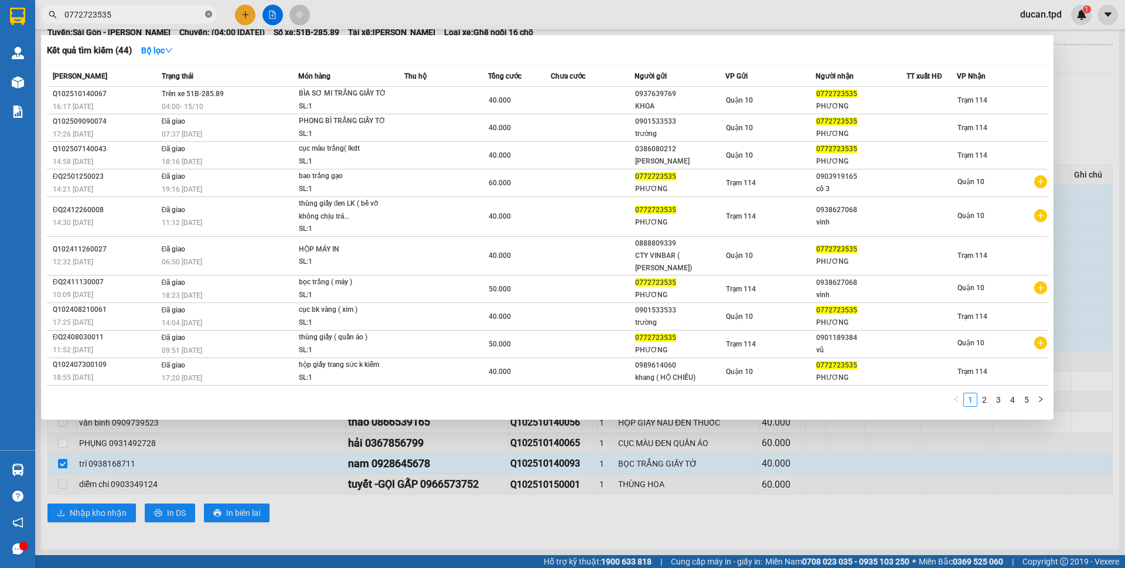
click at [206, 15] on icon "close-circle" at bounding box center [208, 14] width 7 height 7
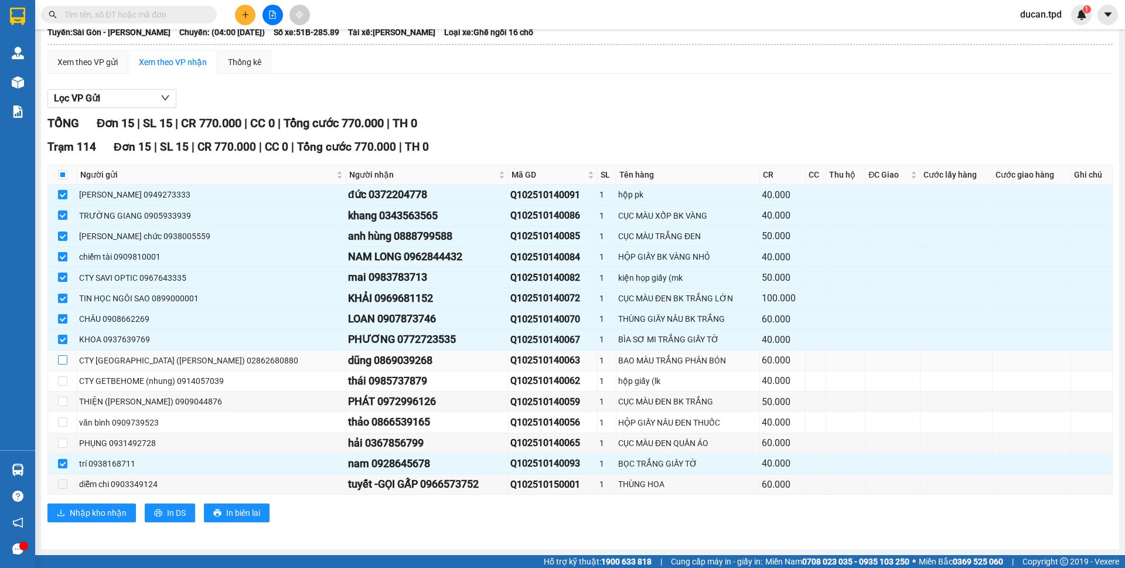
click at [59, 355] on label at bounding box center [62, 360] width 9 height 13
click at [59, 355] on input "checkbox" at bounding box center [62, 359] width 9 height 9
checkbox input "true"
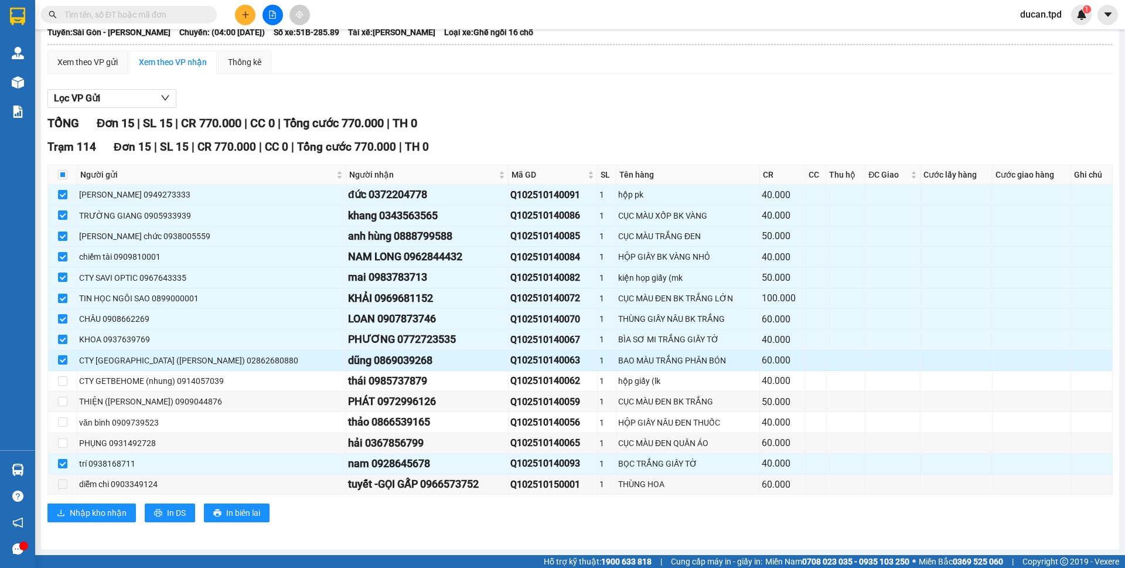
click at [348, 365] on div "dũng 0869039268" at bounding box center [427, 360] width 158 height 16
copy div "0869039268"
click at [100, 22] on span at bounding box center [129, 15] width 176 height 18
click at [100, 21] on input "text" at bounding box center [133, 14] width 138 height 13
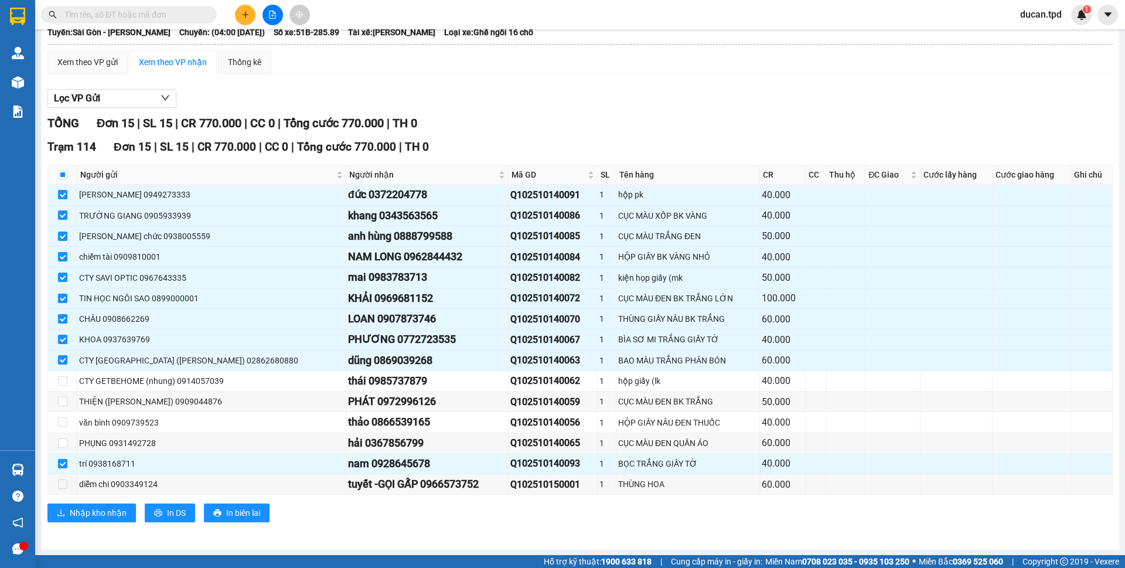
paste input "0869039268"
type input "0869039268"
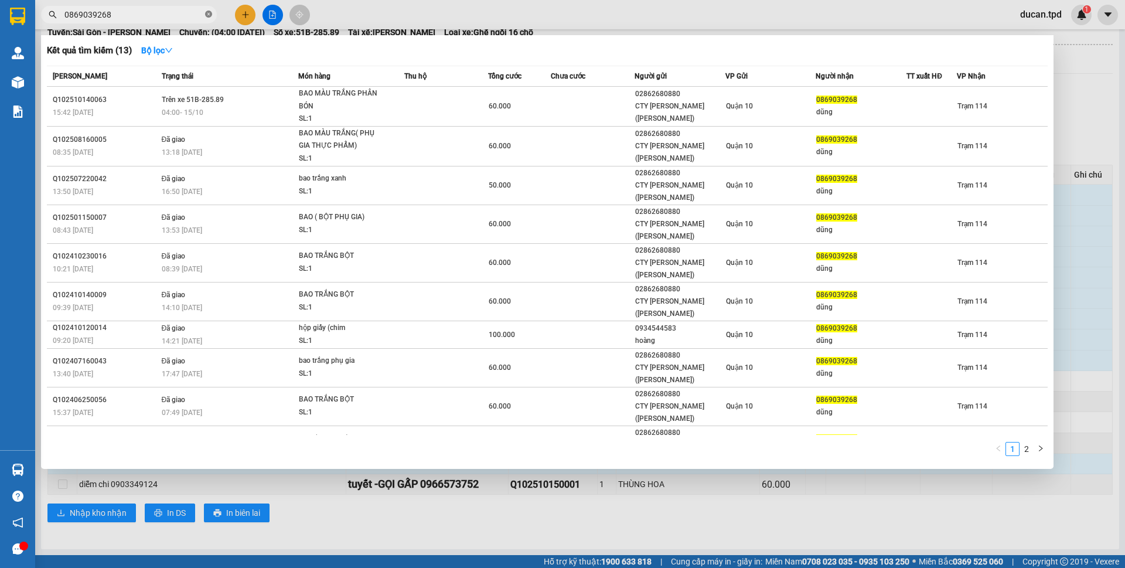
click at [210, 15] on icon "close-circle" at bounding box center [208, 14] width 7 height 7
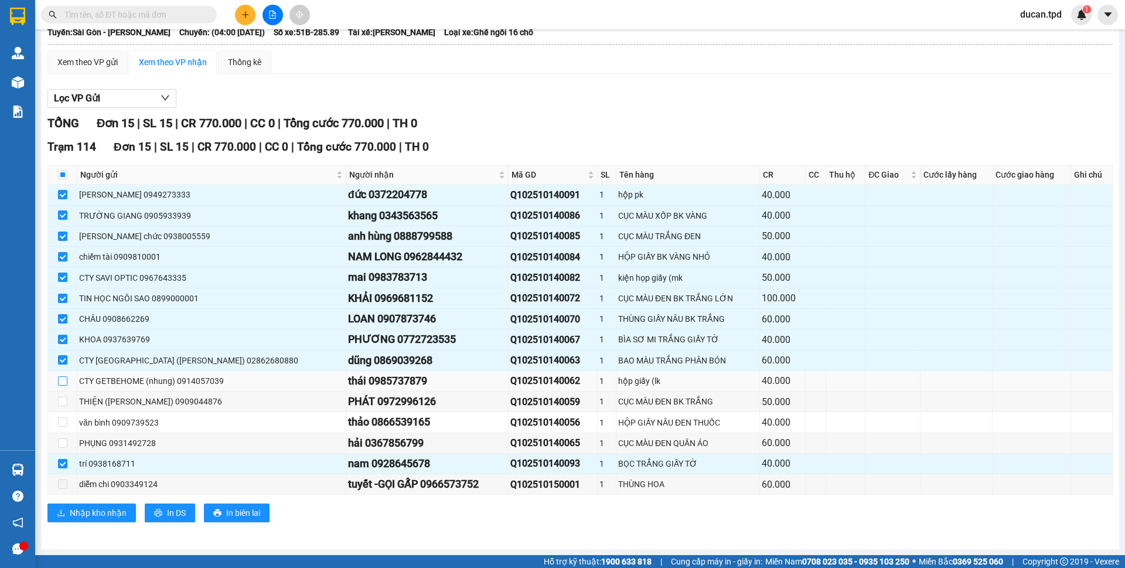
click at [60, 382] on input "checkbox" at bounding box center [62, 380] width 9 height 9
checkbox input "true"
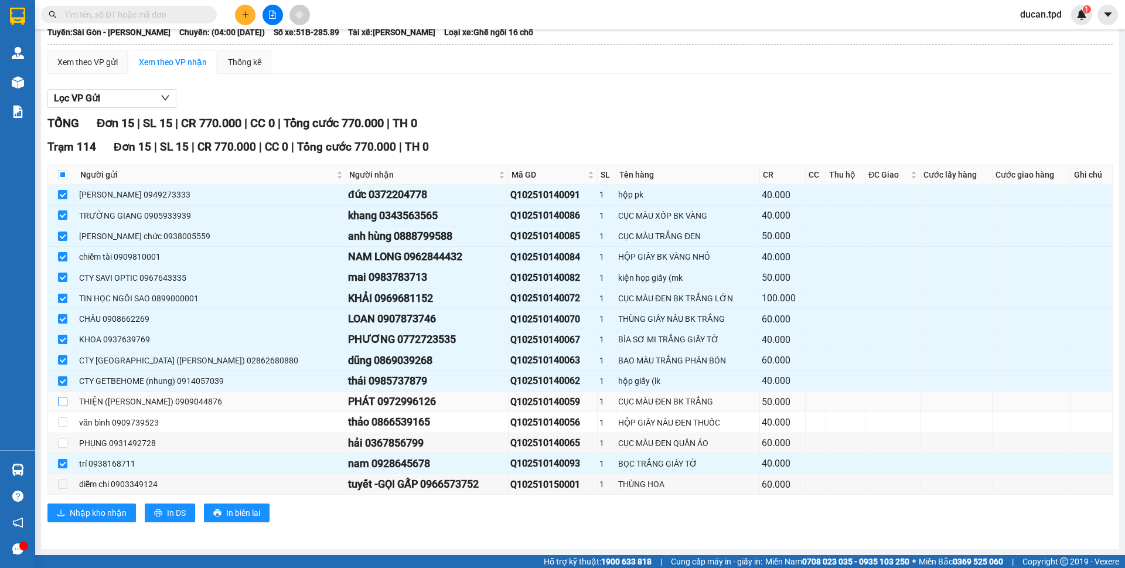
click at [59, 400] on input "checkbox" at bounding box center [62, 401] width 9 height 9
checkbox input "true"
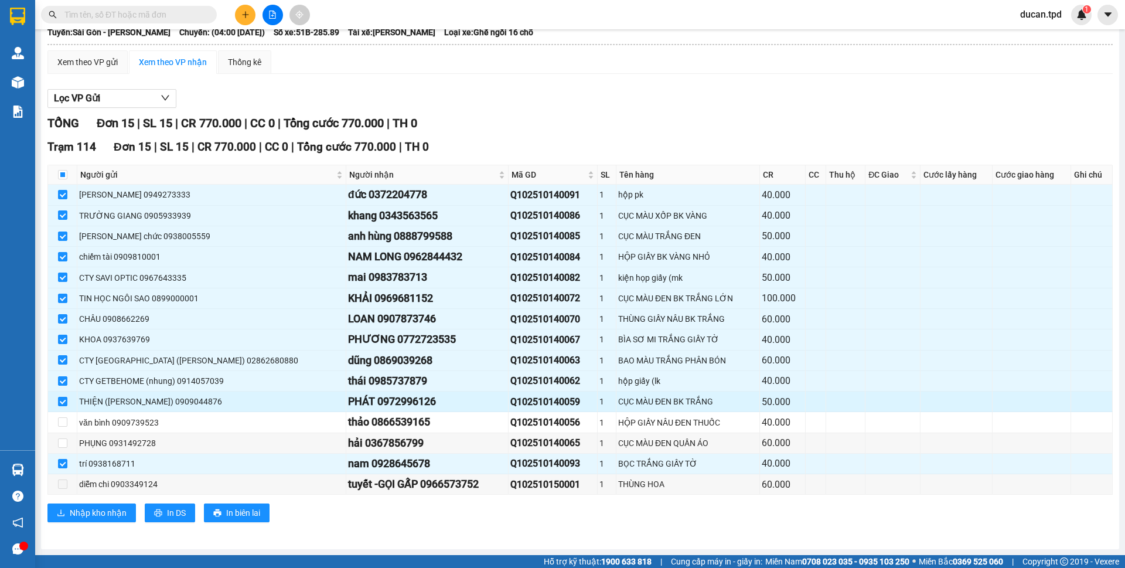
click at [348, 403] on div "PHÁT 0972996126" at bounding box center [427, 401] width 158 height 16
copy div "0972996126"
click at [118, 15] on input "text" at bounding box center [133, 14] width 138 height 13
paste input "0972996126"
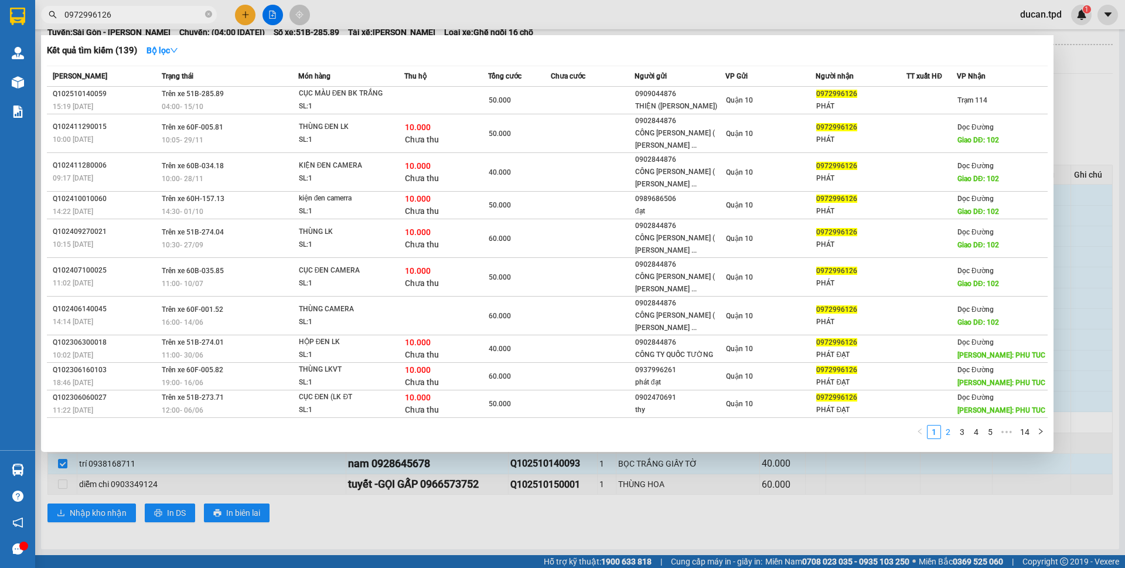
type input "0972996126"
click at [946, 436] on link "2" at bounding box center [948, 431] width 13 height 13
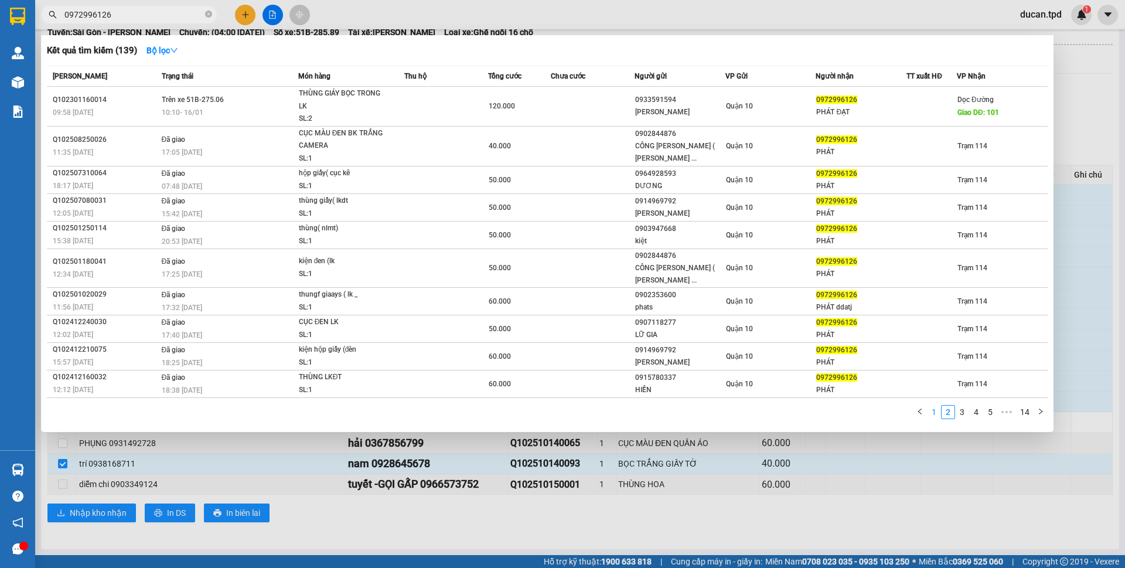
click at [932, 413] on link "1" at bounding box center [934, 412] width 13 height 13
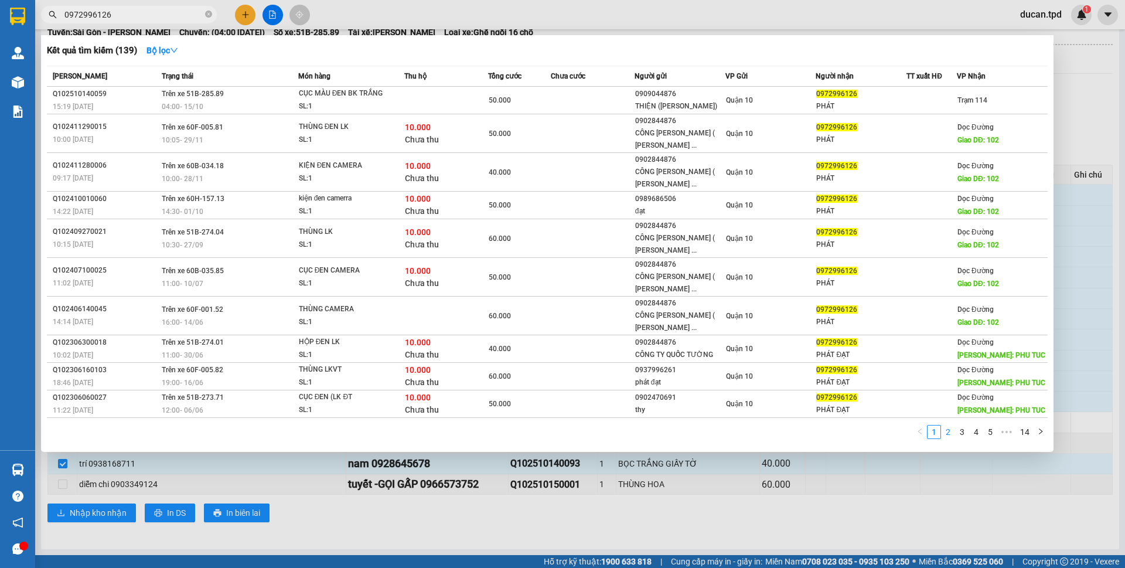
click at [949, 439] on li "2" at bounding box center [948, 432] width 14 height 14
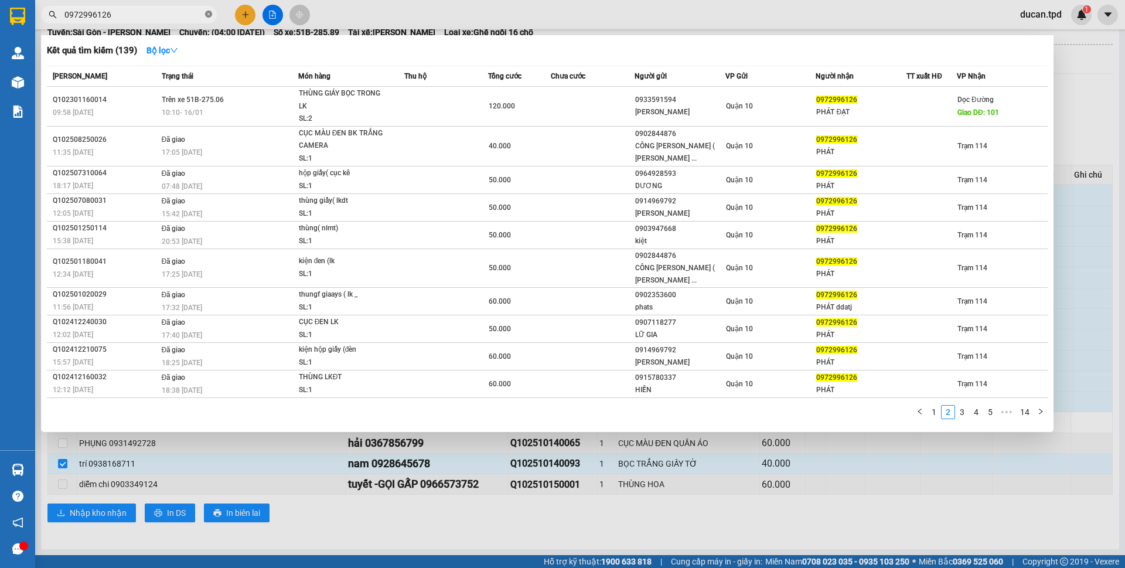
click at [209, 15] on icon "close-circle" at bounding box center [208, 14] width 7 height 7
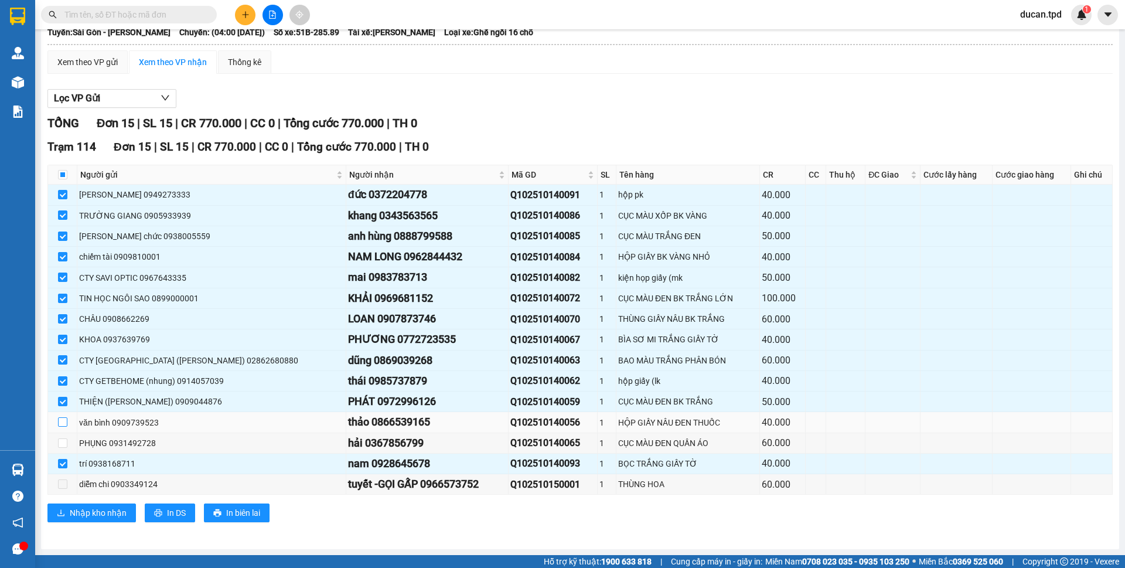
click at [66, 424] on input "checkbox" at bounding box center [62, 421] width 9 height 9
checkbox input "true"
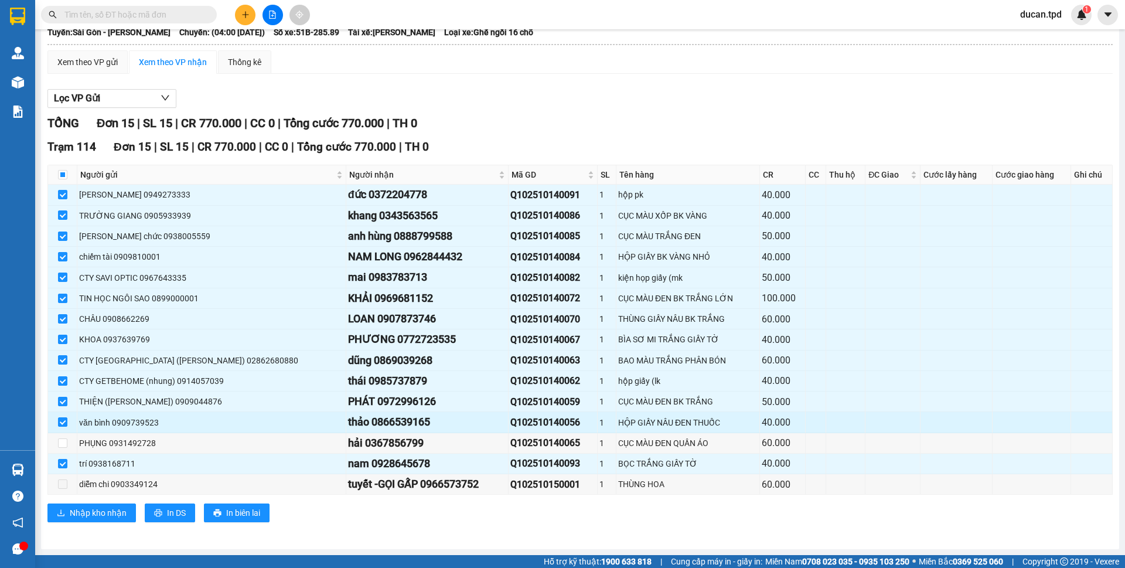
click at [354, 424] on div "thảo 0866539165" at bounding box center [427, 422] width 158 height 16
copy div "0866539165"
click at [135, 22] on span at bounding box center [129, 15] width 176 height 18
click at [138, 14] on input "text" at bounding box center [133, 14] width 138 height 13
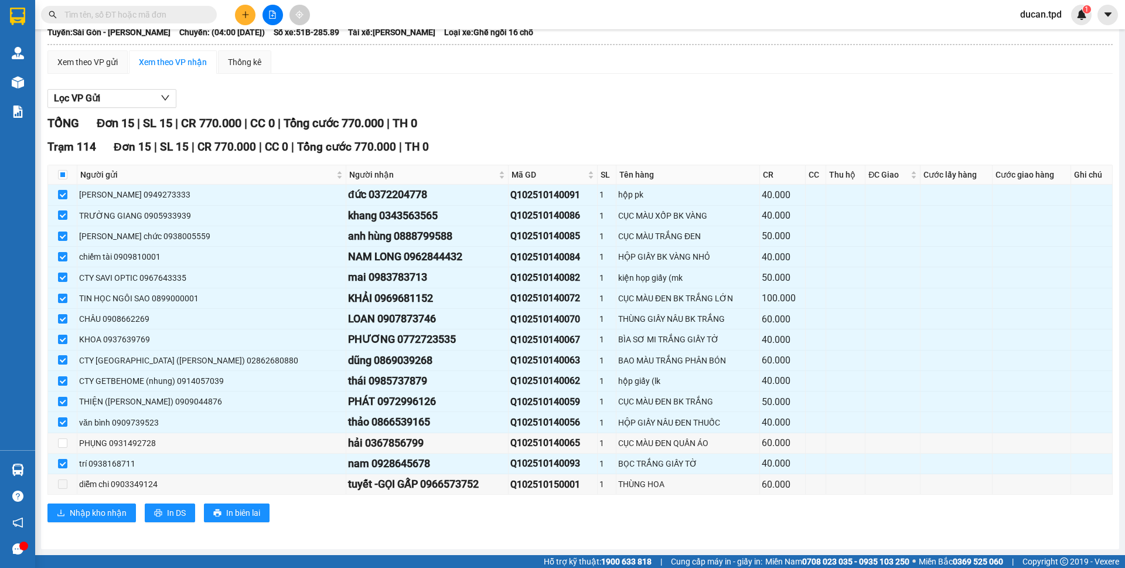
paste input "0866539165"
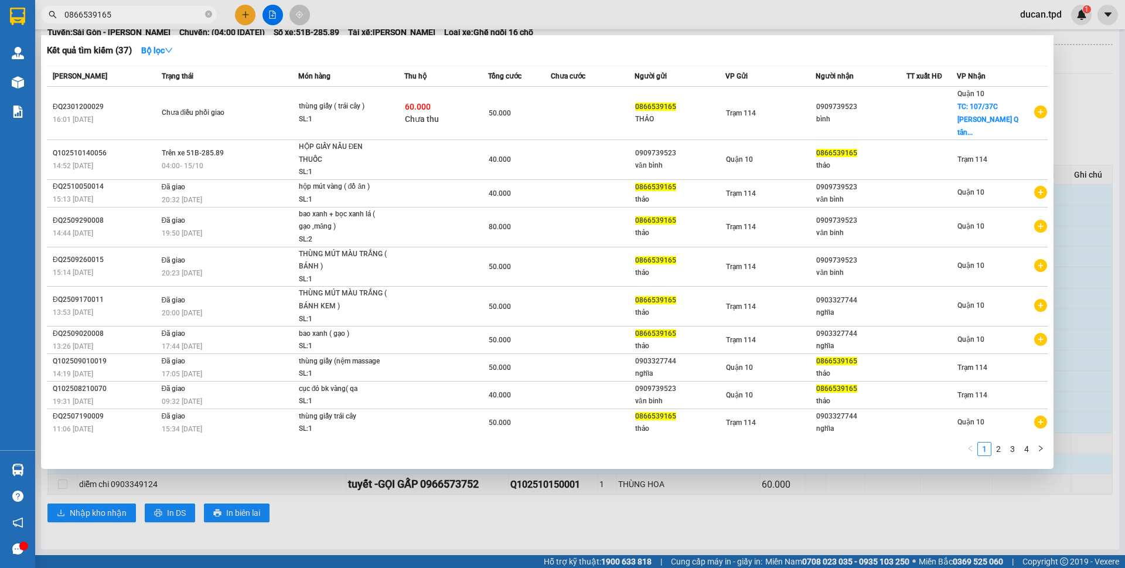
type input "0866539165"
click at [489, 528] on div at bounding box center [562, 284] width 1125 height 568
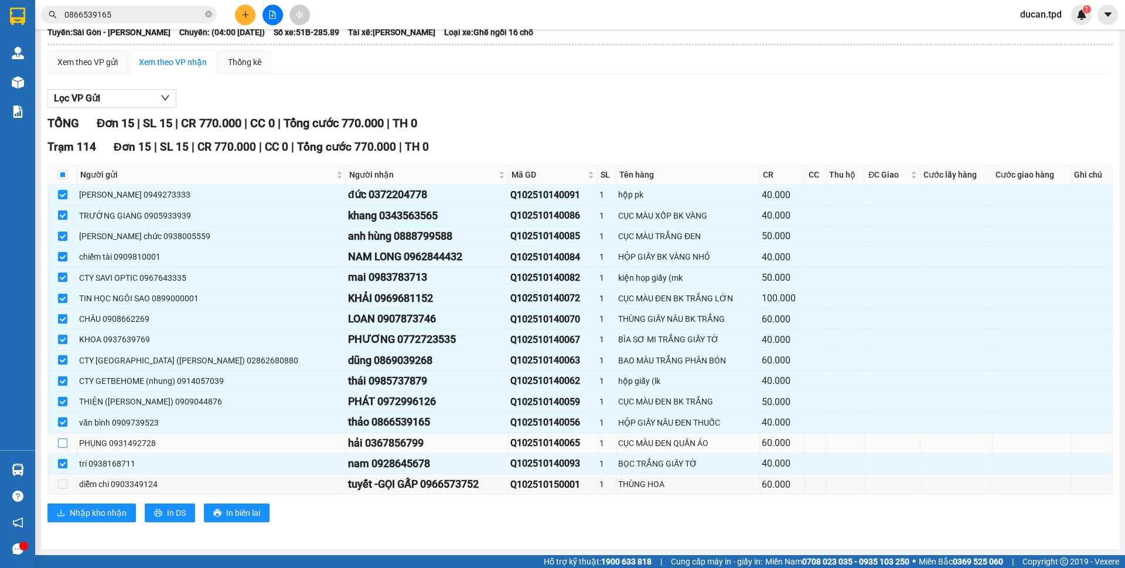
click at [59, 441] on input "checkbox" at bounding box center [62, 442] width 9 height 9
checkbox input "true"
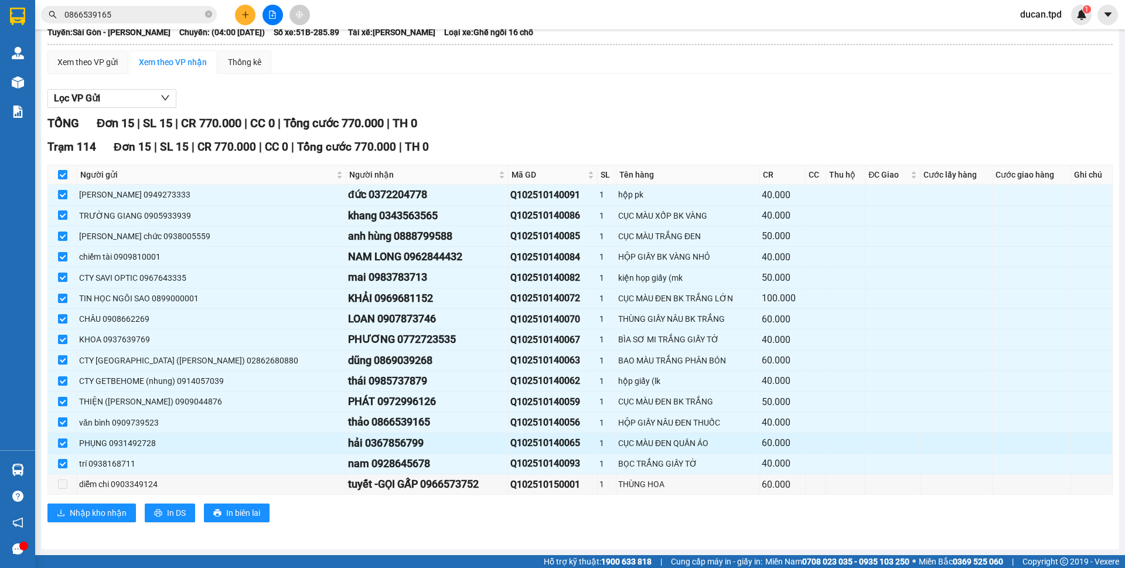
click at [348, 443] on div "hải 0367856799" at bounding box center [427, 443] width 158 height 16
copy div "0367856799"
click at [130, 17] on input "0866539165" at bounding box center [133, 14] width 138 height 13
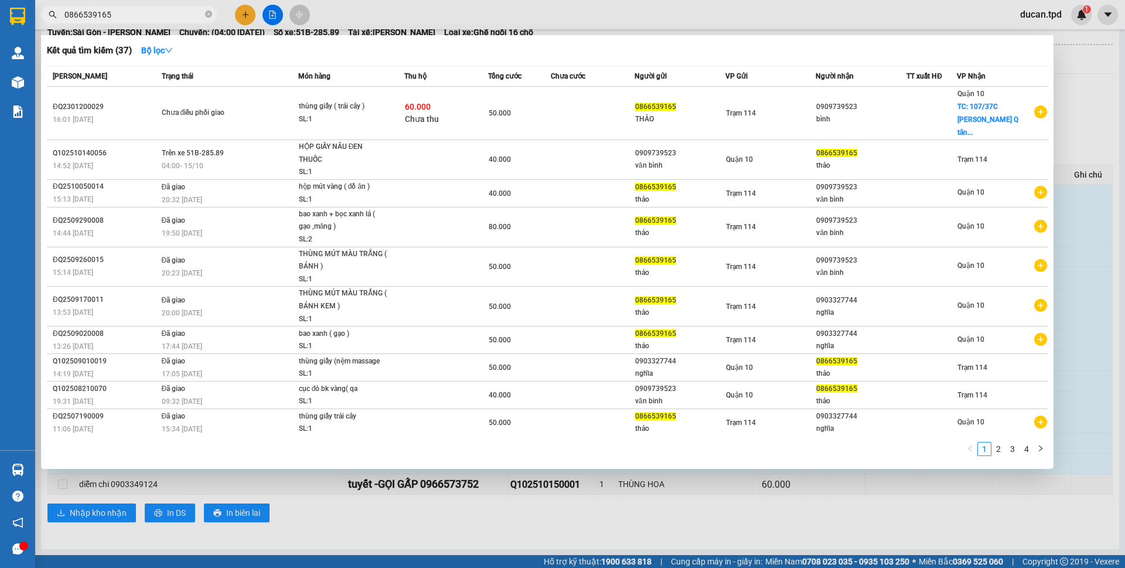
click at [130, 17] on input "0866539165" at bounding box center [133, 14] width 138 height 13
paste input "367856799"
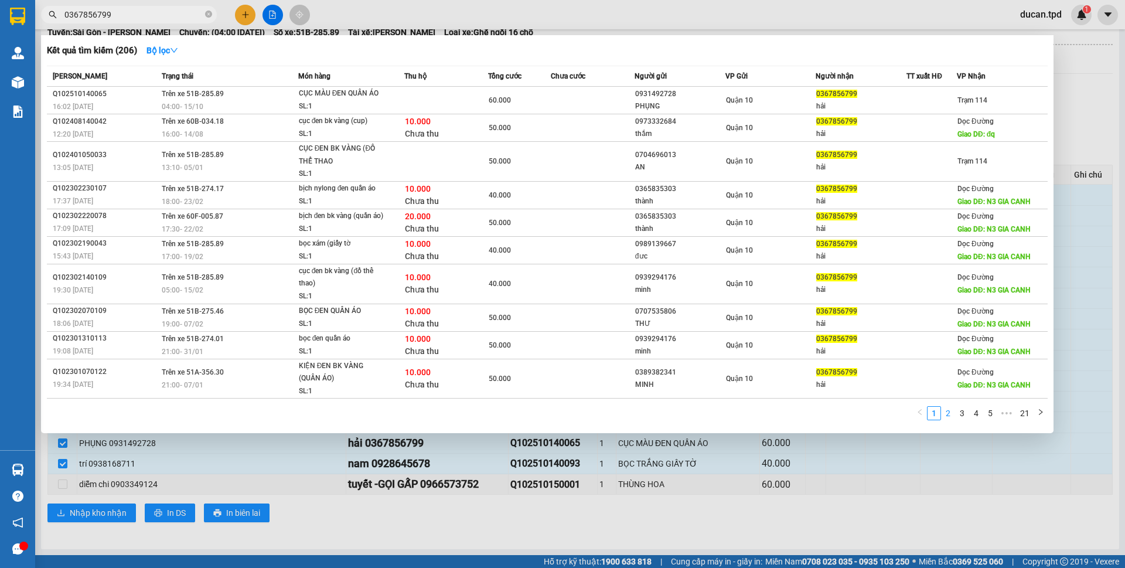
type input "0367856799"
click at [944, 416] on link "2" at bounding box center [948, 413] width 13 height 13
click at [960, 415] on link "3" at bounding box center [962, 413] width 13 height 13
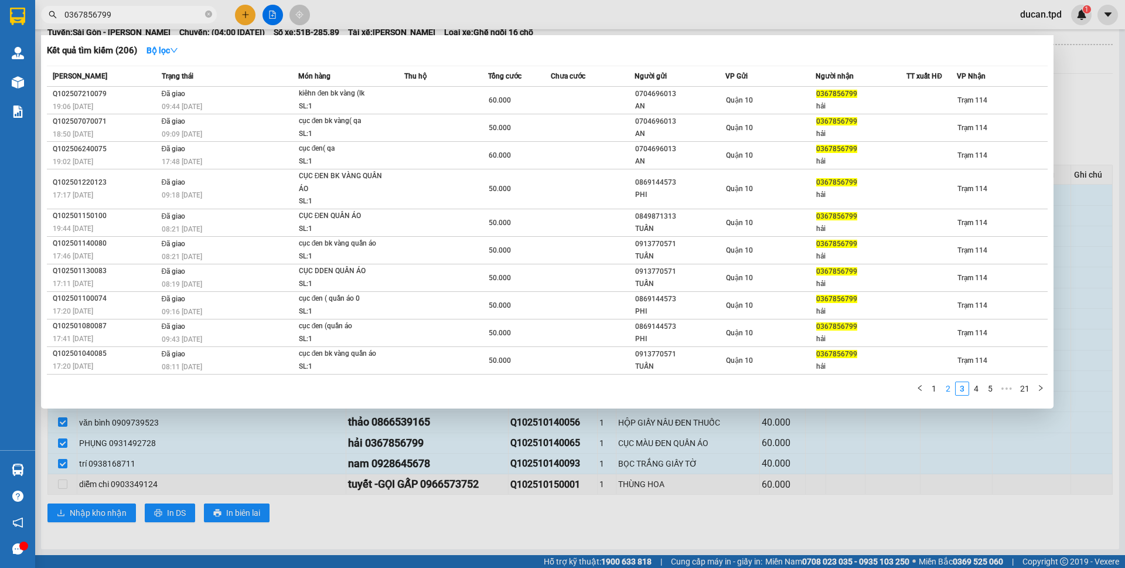
click at [951, 389] on link "2" at bounding box center [948, 388] width 13 height 13
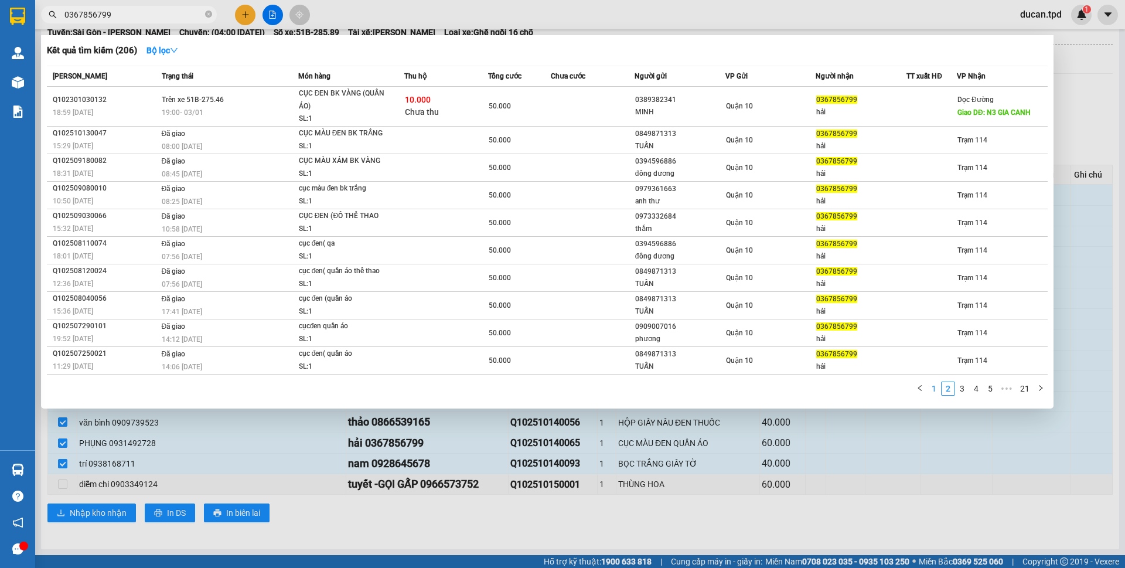
click at [934, 390] on link "1" at bounding box center [934, 388] width 13 height 13
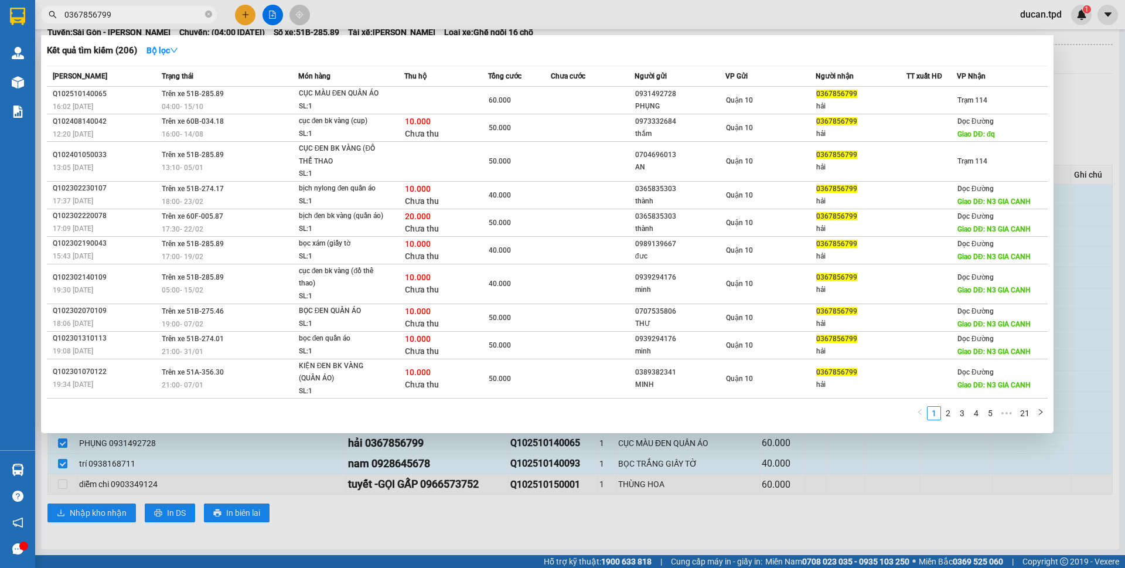
click at [838, 486] on div at bounding box center [562, 284] width 1125 height 568
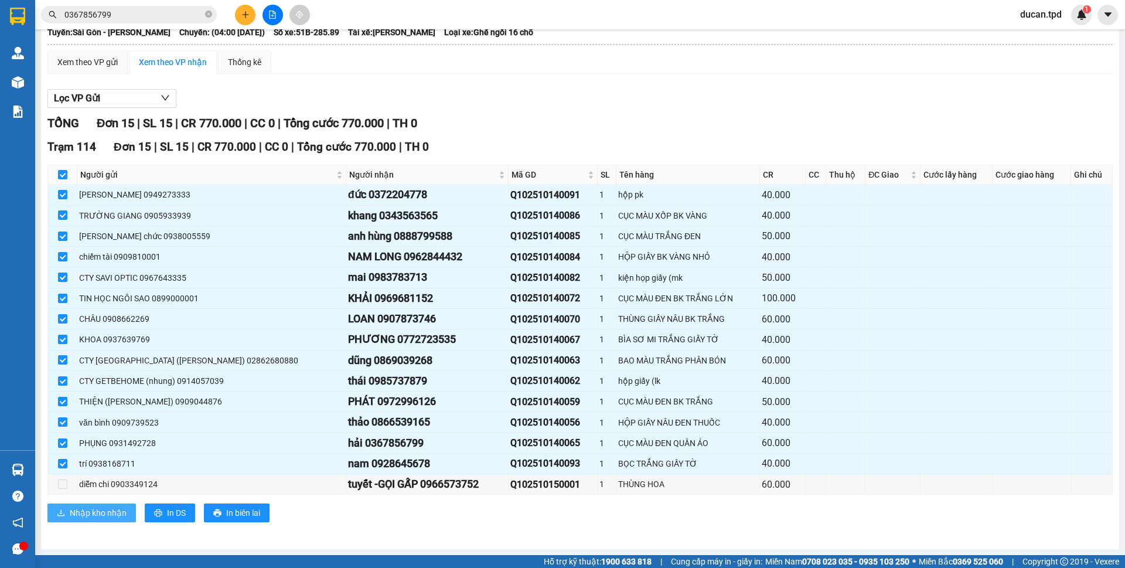
click at [90, 505] on button "Nhập kho nhận" at bounding box center [91, 512] width 88 height 19
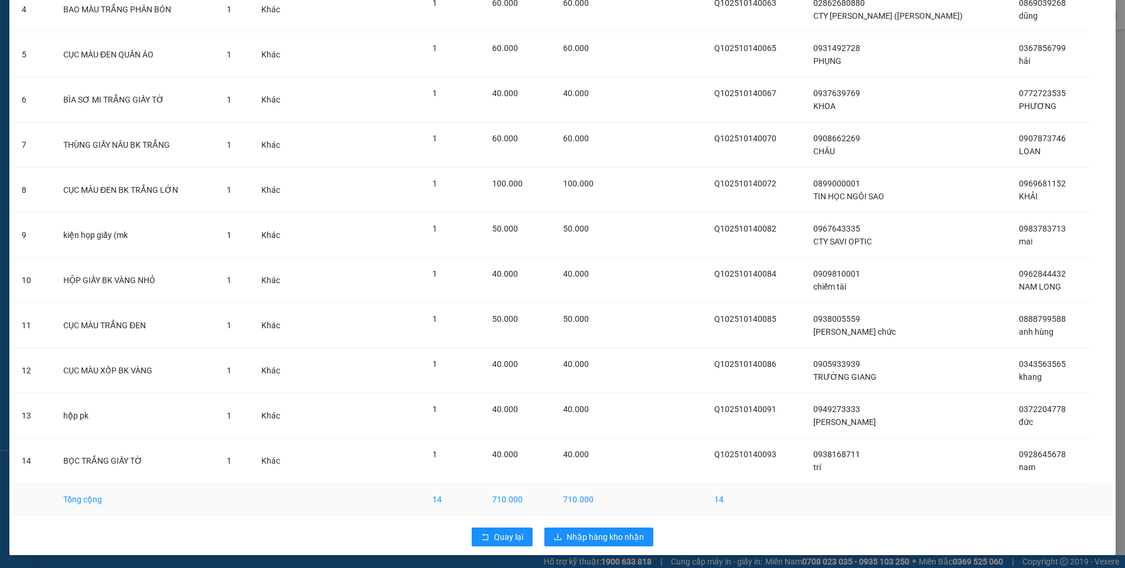
scroll to position [248, 0]
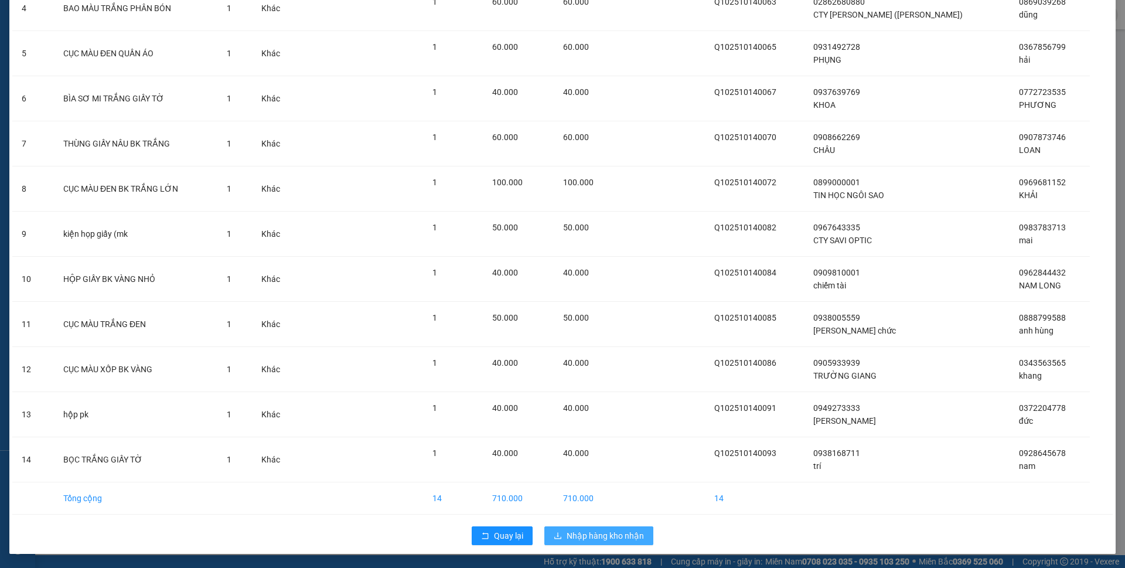
click at [577, 533] on span "Nhập hàng kho nhận" at bounding box center [605, 535] width 77 height 13
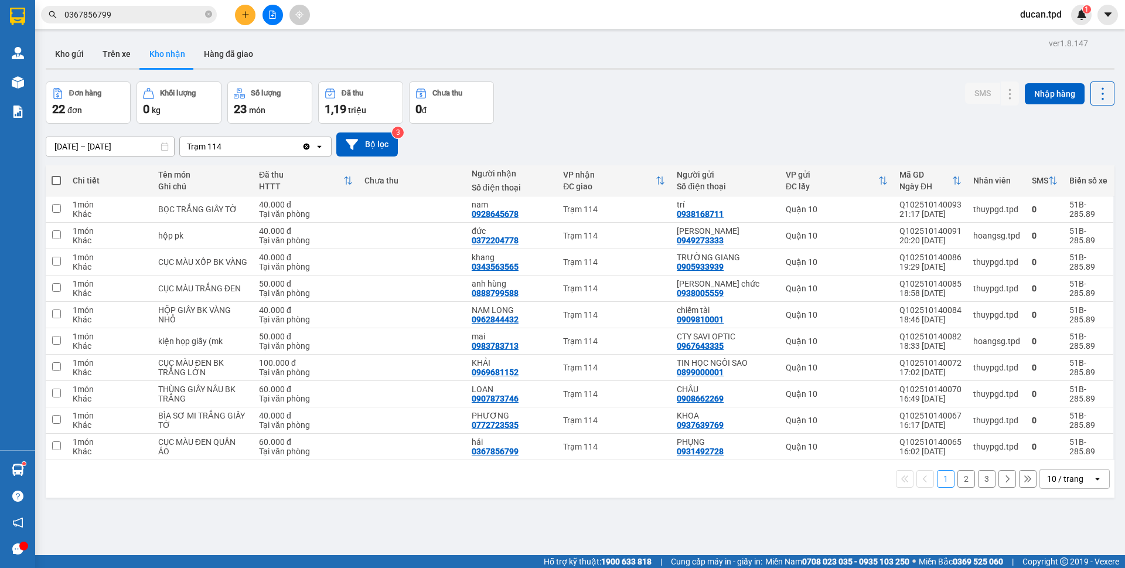
click at [1080, 479] on div "10 / trang" at bounding box center [1066, 478] width 53 height 19
click at [1061, 397] on div "20 / trang" at bounding box center [1065, 389] width 70 height 21
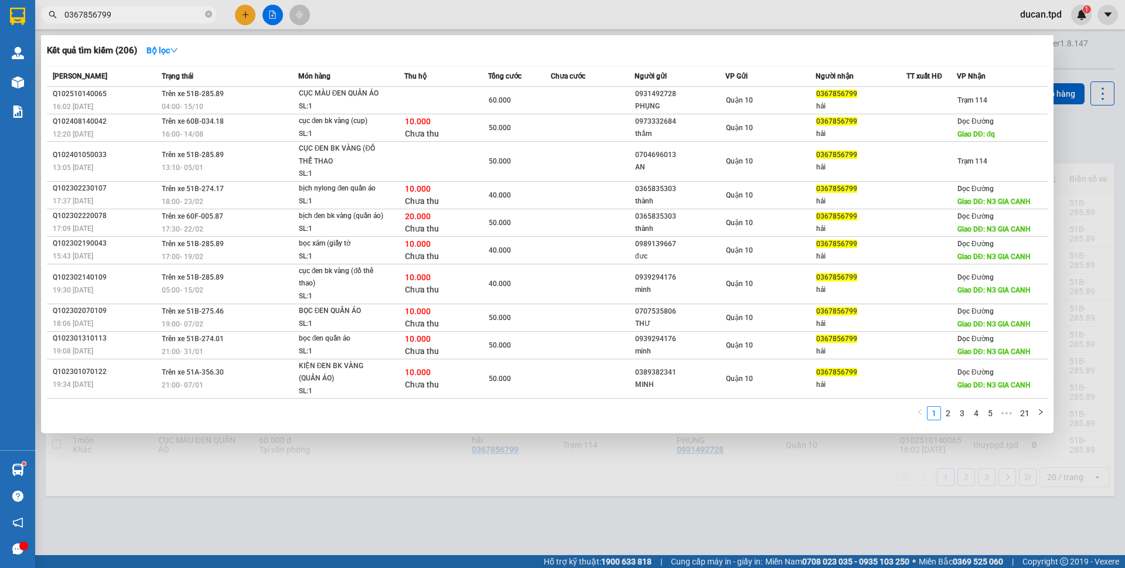
click at [131, 13] on input "0367856799" at bounding box center [133, 14] width 138 height 13
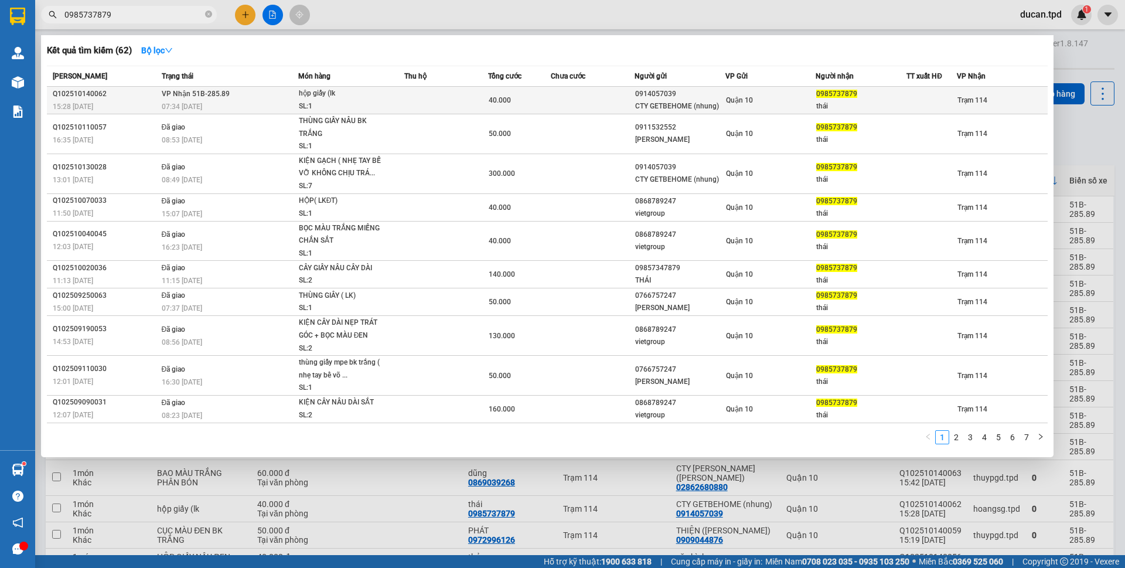
type input "0985737879"
click at [388, 104] on span "hộp giấy (lk SL: 1" at bounding box center [351, 99] width 105 height 25
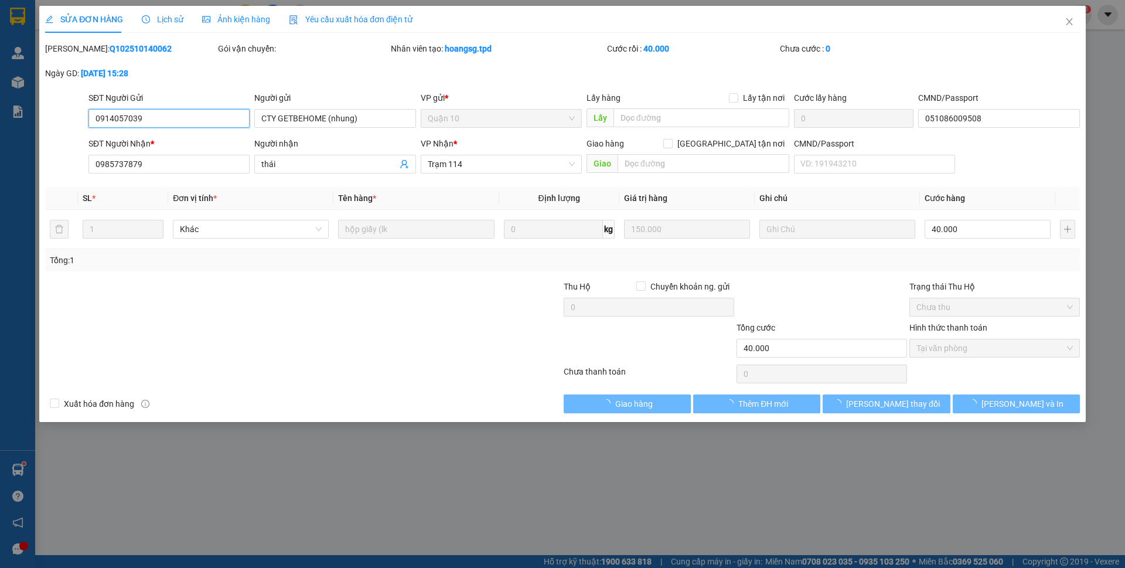
type input "0914057039"
type input "CTY GETBEHOME (nhung)"
type input "051086009508"
type input "0985737879"
type input "thái"
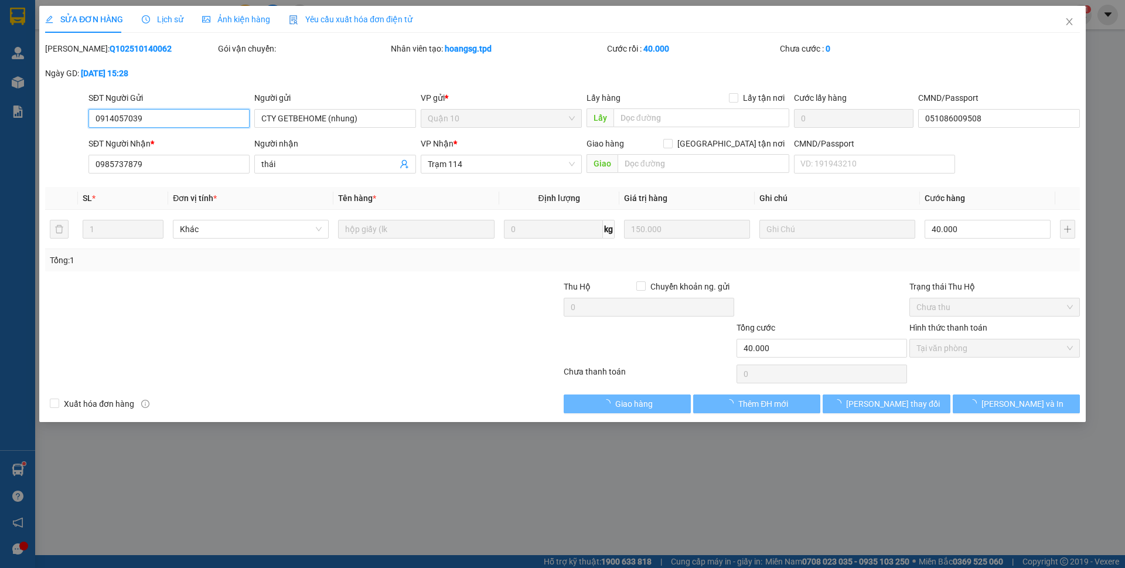
type input "40.000"
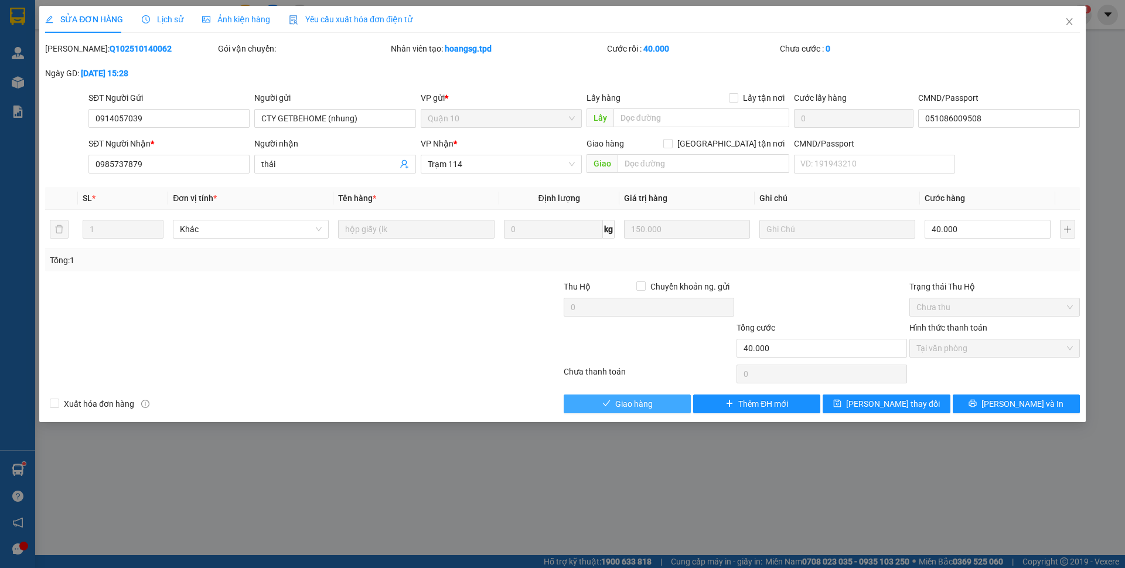
click at [626, 411] on button "Giao hàng" at bounding box center [627, 403] width 127 height 19
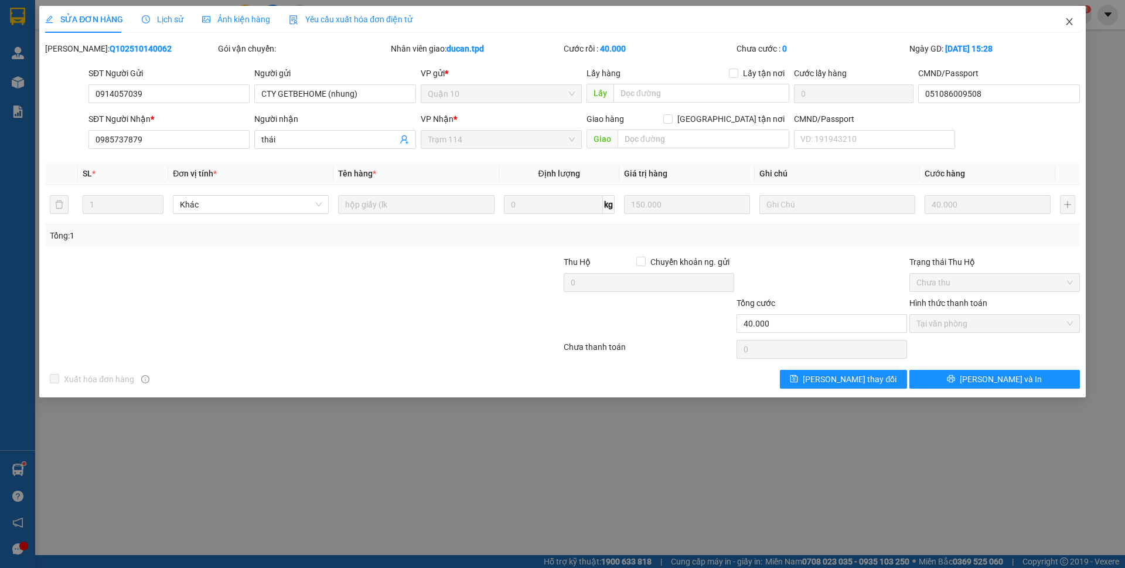
click at [1065, 23] on icon "close" at bounding box center [1069, 21] width 9 height 9
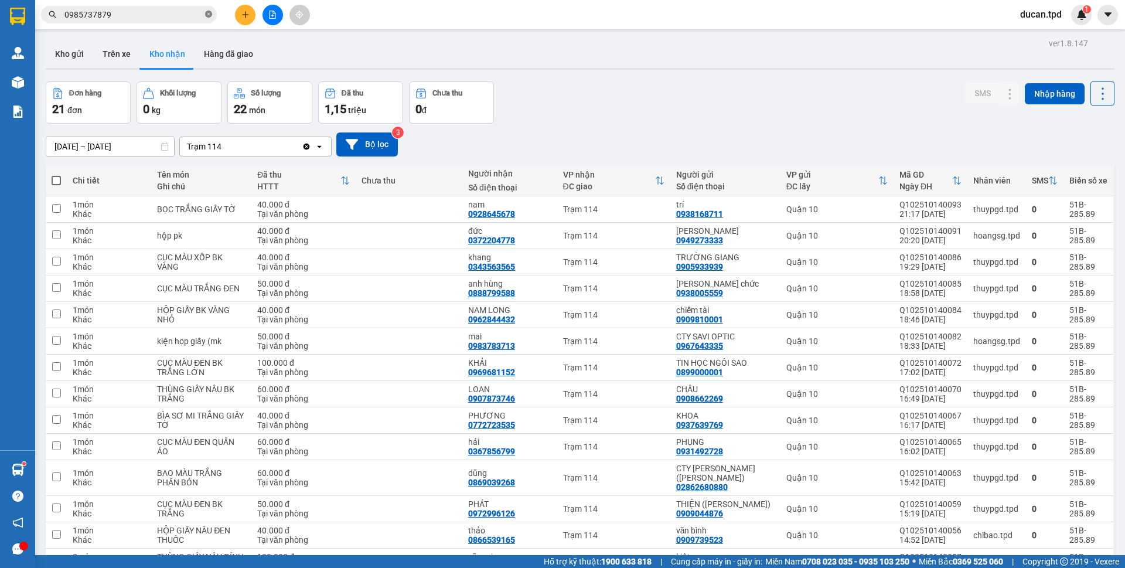
click at [208, 15] on icon "close-circle" at bounding box center [208, 14] width 7 height 7
click at [183, 20] on input "text" at bounding box center [133, 14] width 138 height 13
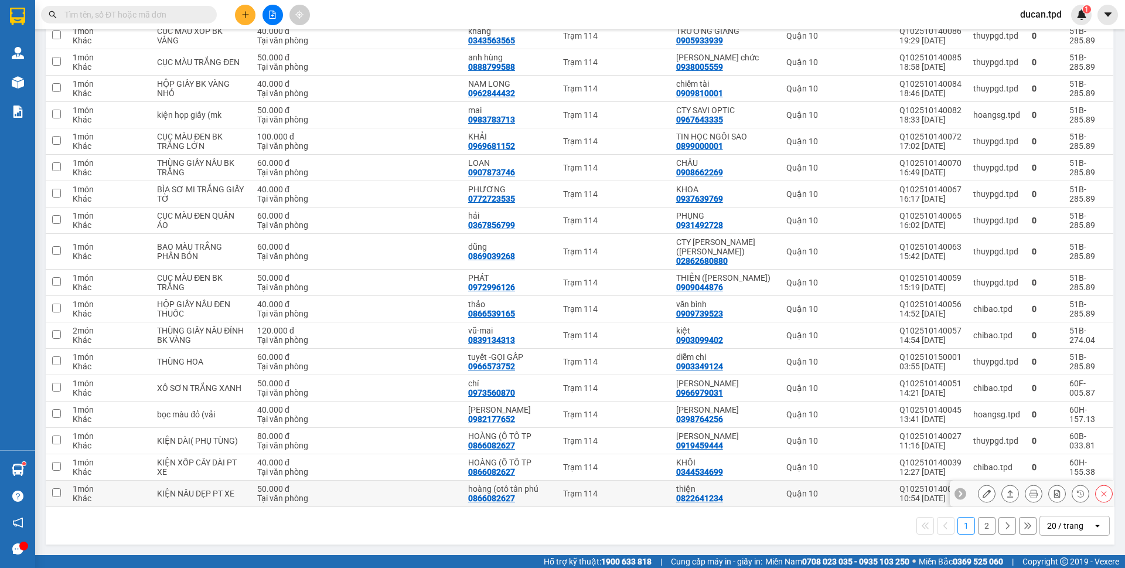
click at [983, 493] on icon at bounding box center [987, 493] width 8 height 8
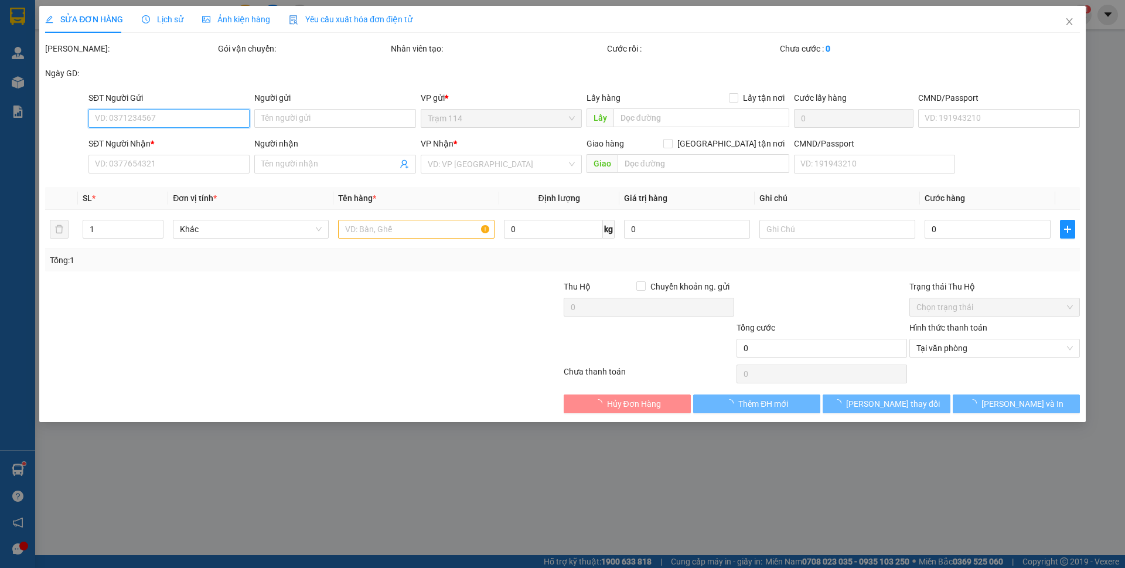
type input "0822641234"
type input "thiện"
type input "0540950064"
type input "0866082627"
type input "hoàng (otô tân phú"
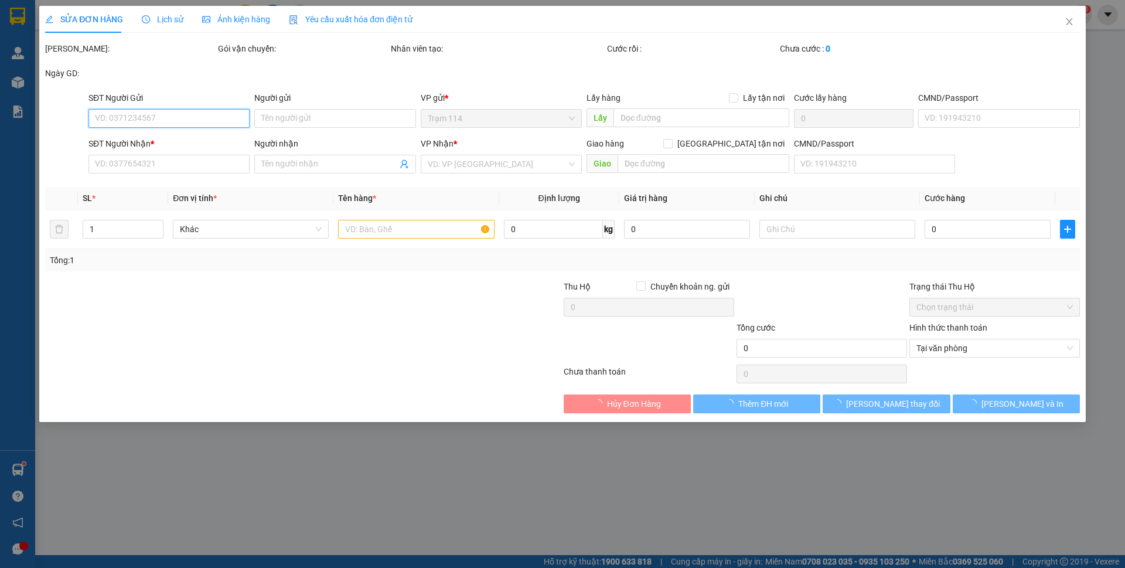
type input "50.000"
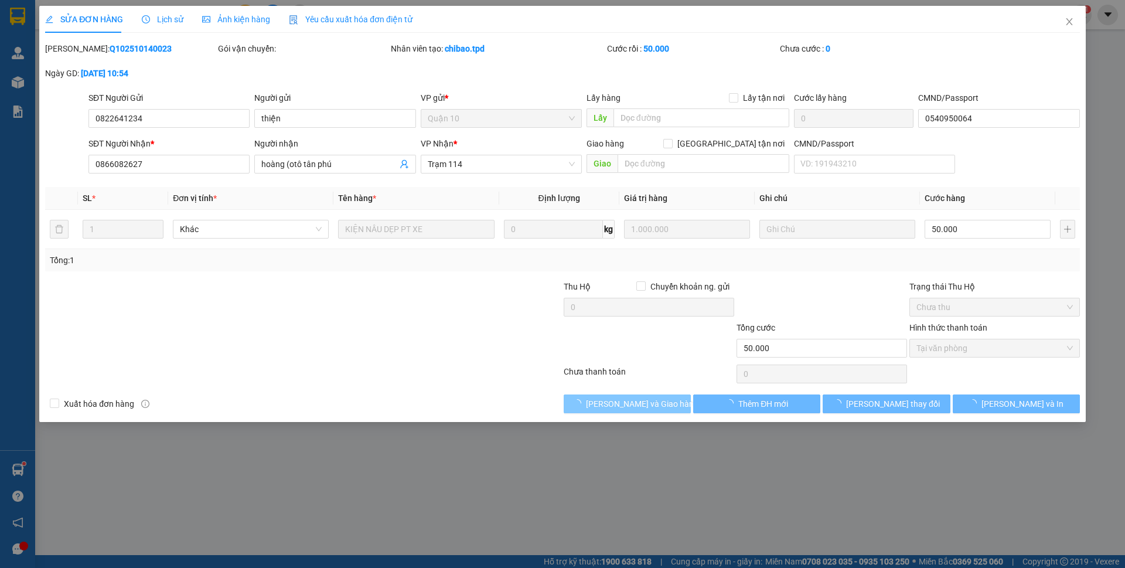
click at [654, 406] on button "[PERSON_NAME] và Giao hàng" at bounding box center [627, 403] width 127 height 19
click at [654, 406] on span "[PERSON_NAME] và Giao hàng" at bounding box center [642, 403] width 113 height 13
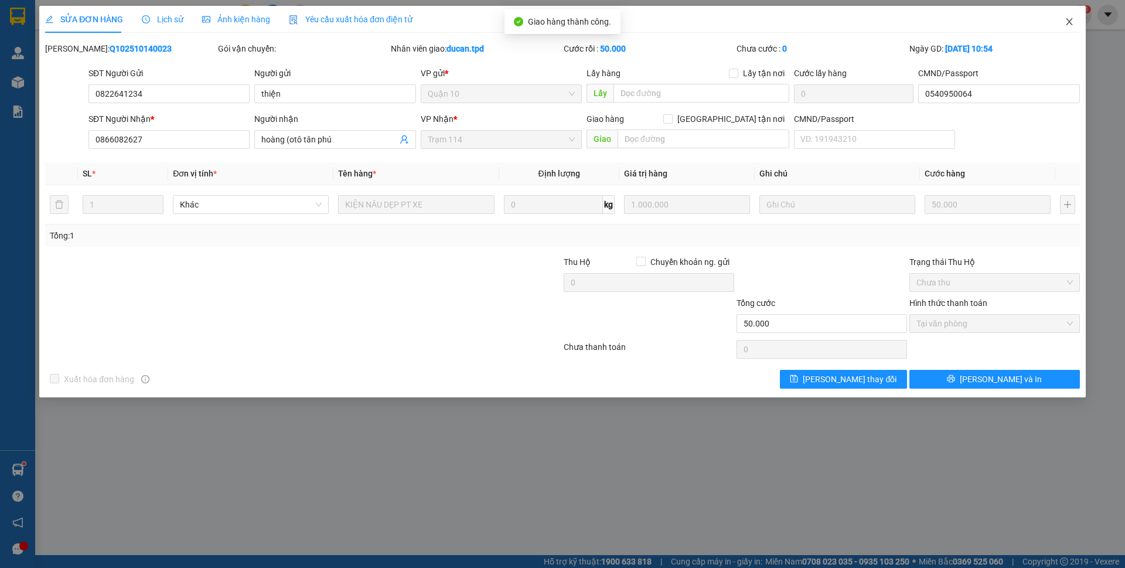
click at [1071, 27] on span "Close" at bounding box center [1069, 22] width 33 height 33
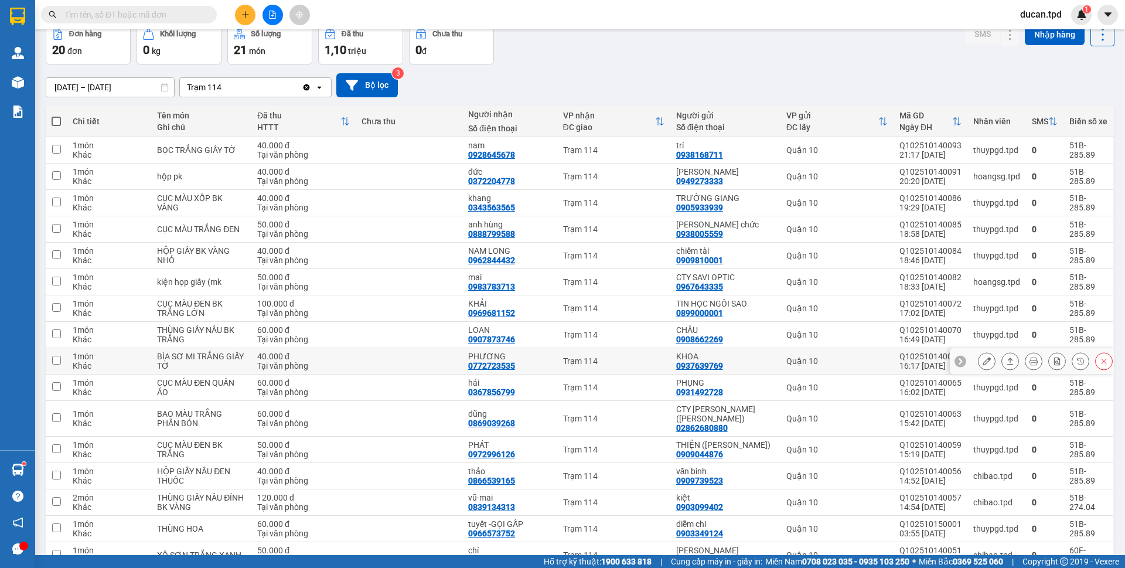
scroll to position [226, 0]
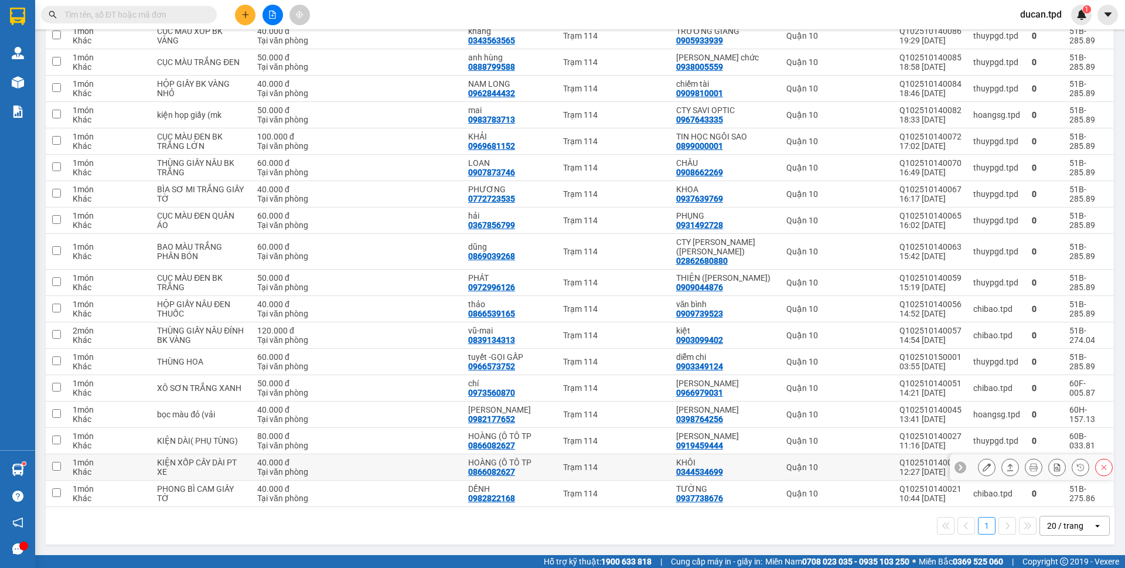
click at [979, 462] on button at bounding box center [987, 467] width 16 height 21
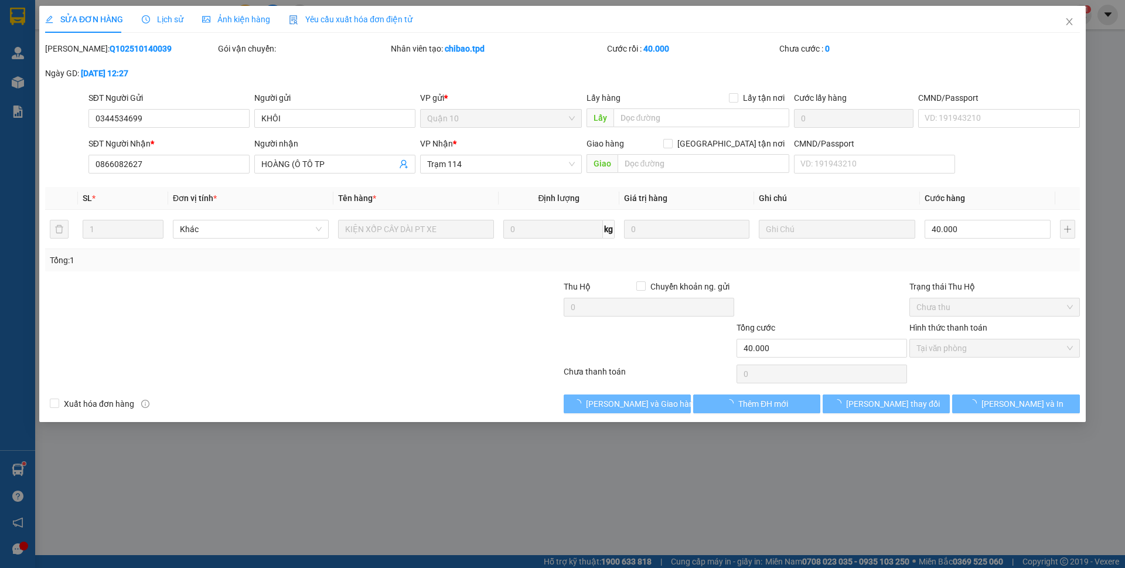
type input "0344534699"
type input "KHÔI"
type input "0866082627"
type input "HOÀNG (Ô TÔ TP"
type input "40.000"
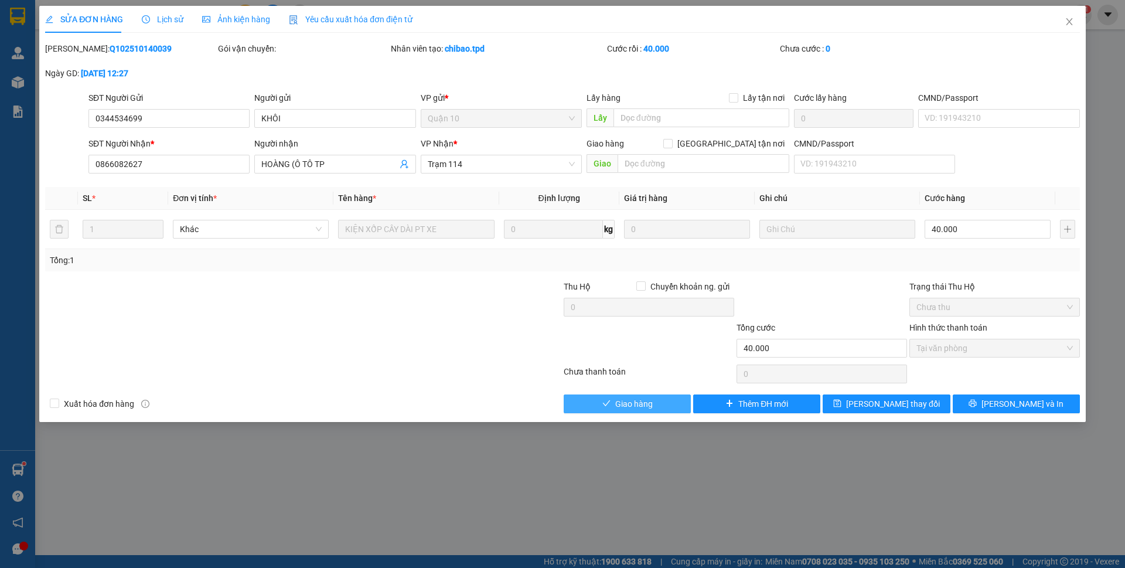
click at [662, 403] on button "Giao hàng" at bounding box center [627, 403] width 127 height 19
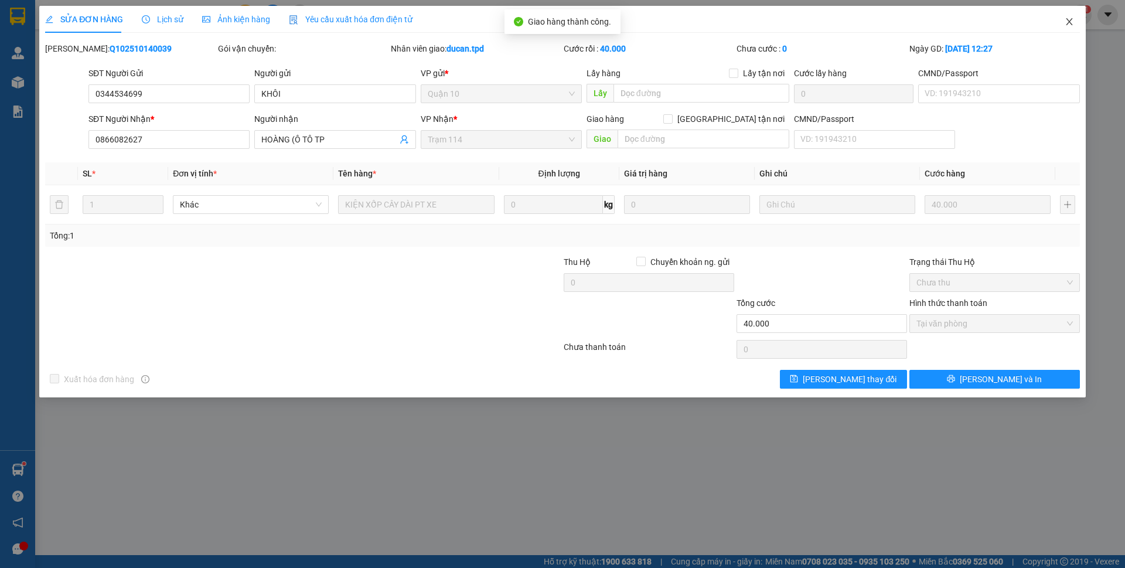
click at [1070, 22] on icon "close" at bounding box center [1069, 21] width 9 height 9
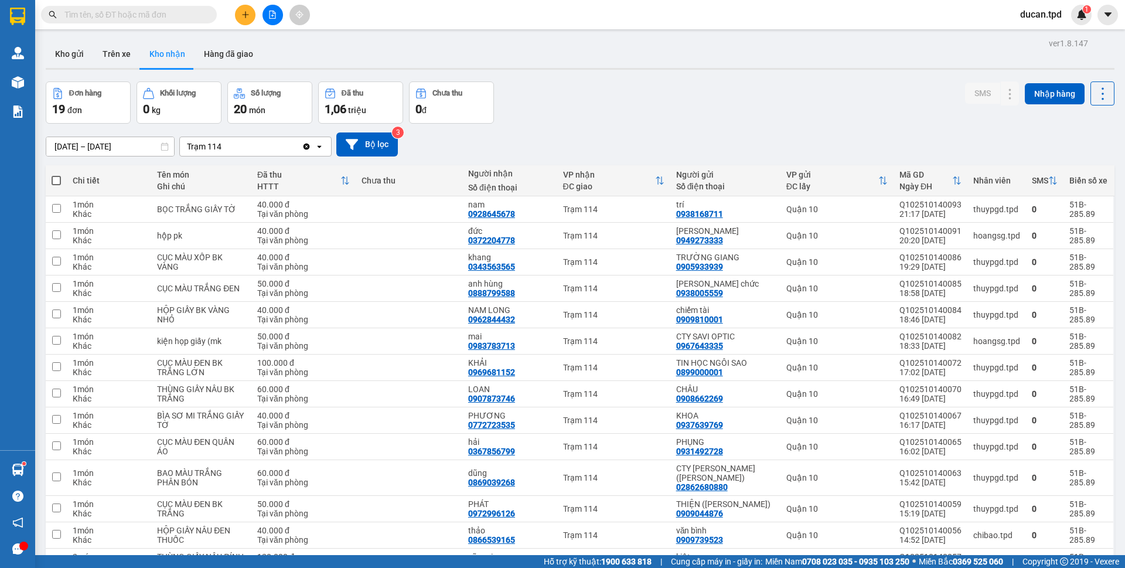
scroll to position [200, 0]
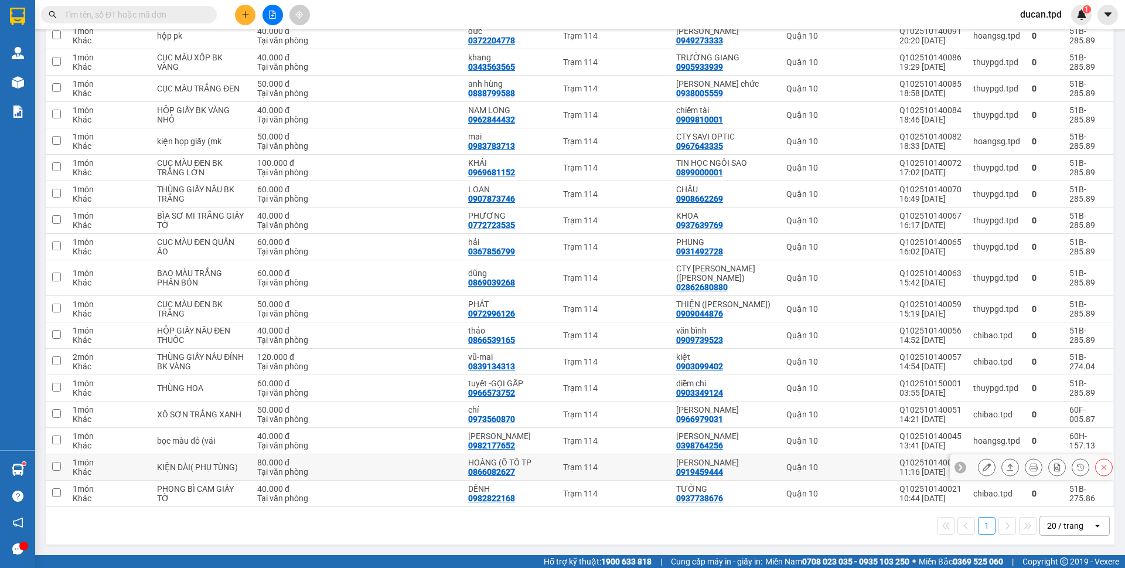
click at [979, 467] on button at bounding box center [987, 467] width 16 height 21
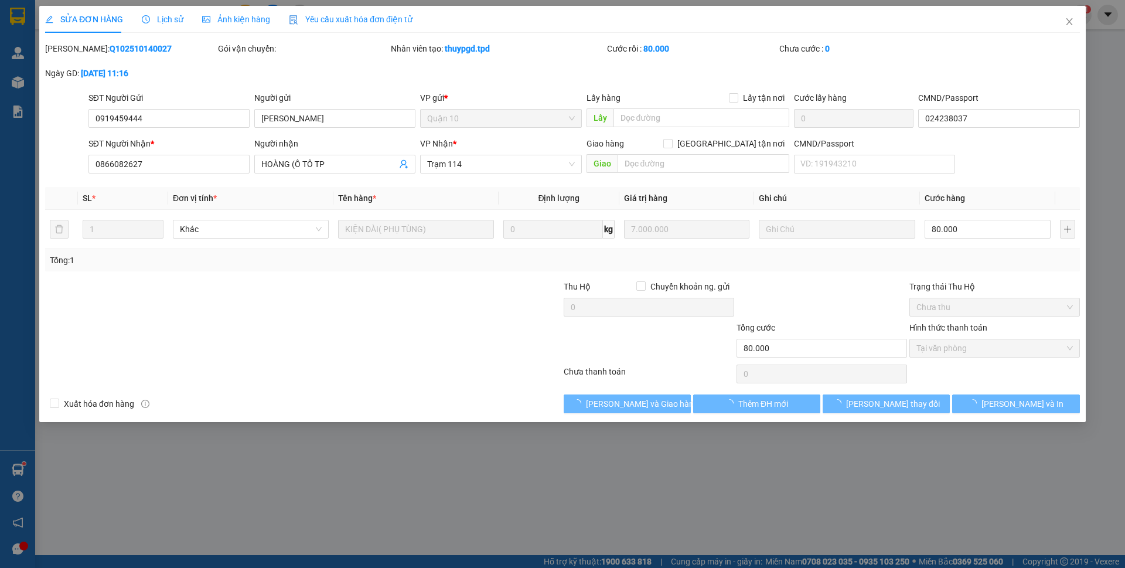
type input "0919459444"
type input "HOÀNG MINH"
type input "024238037"
type input "0866082627"
type input "HOÀNG (Ô TÔ TP"
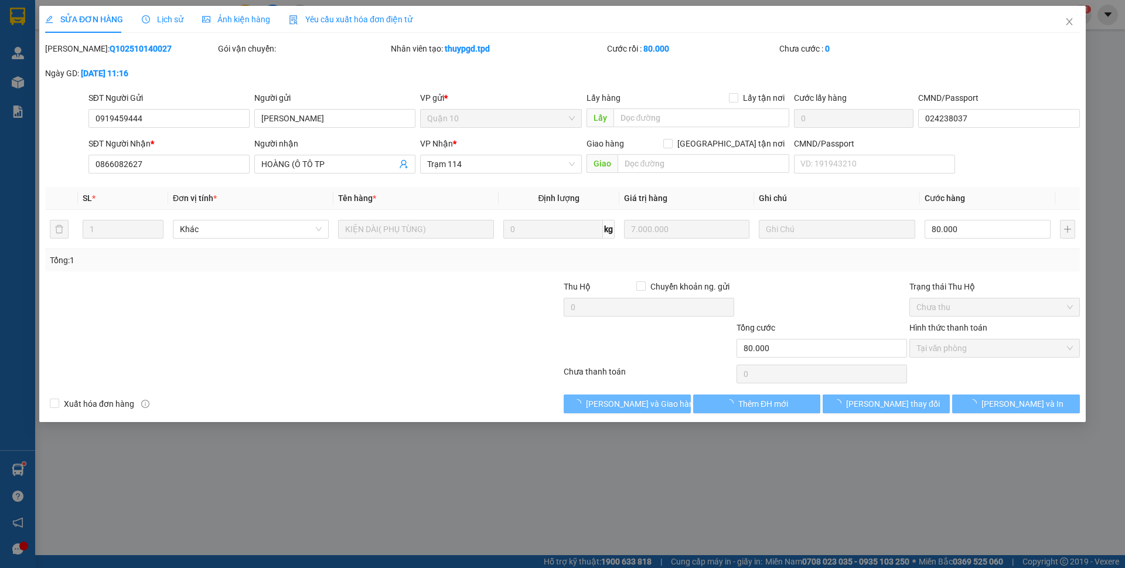
type input "80.000"
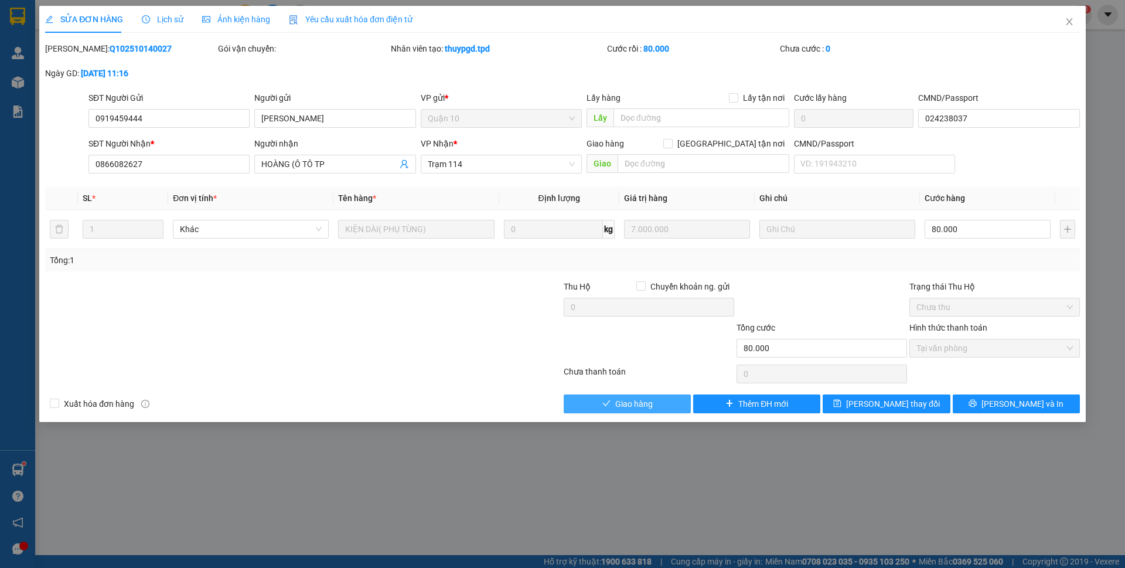
click at [607, 403] on icon "check" at bounding box center [606, 403] width 8 height 8
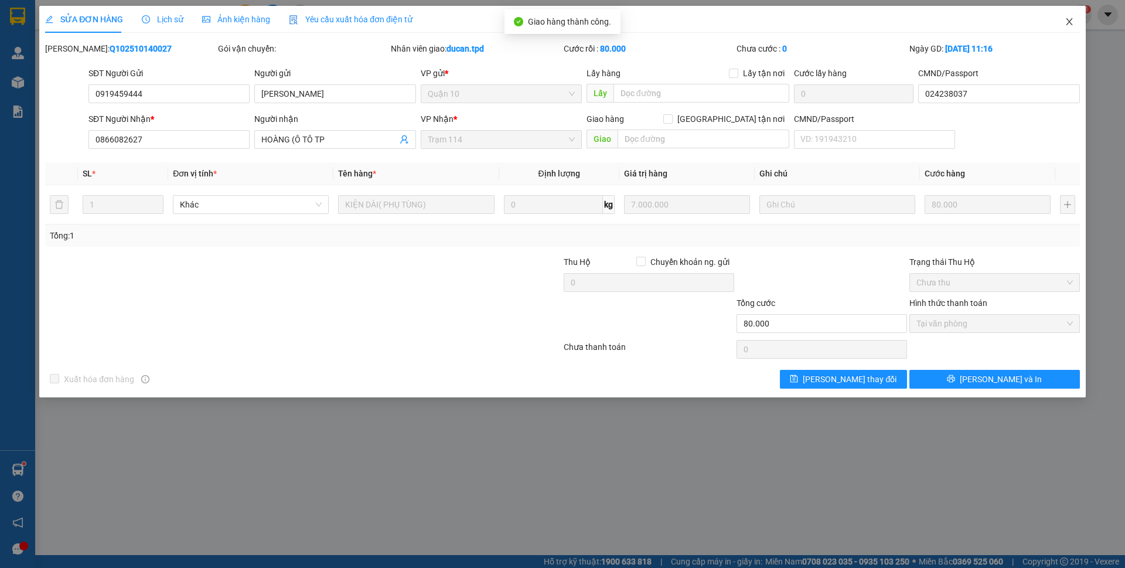
click at [1067, 22] on icon "close" at bounding box center [1069, 21] width 9 height 9
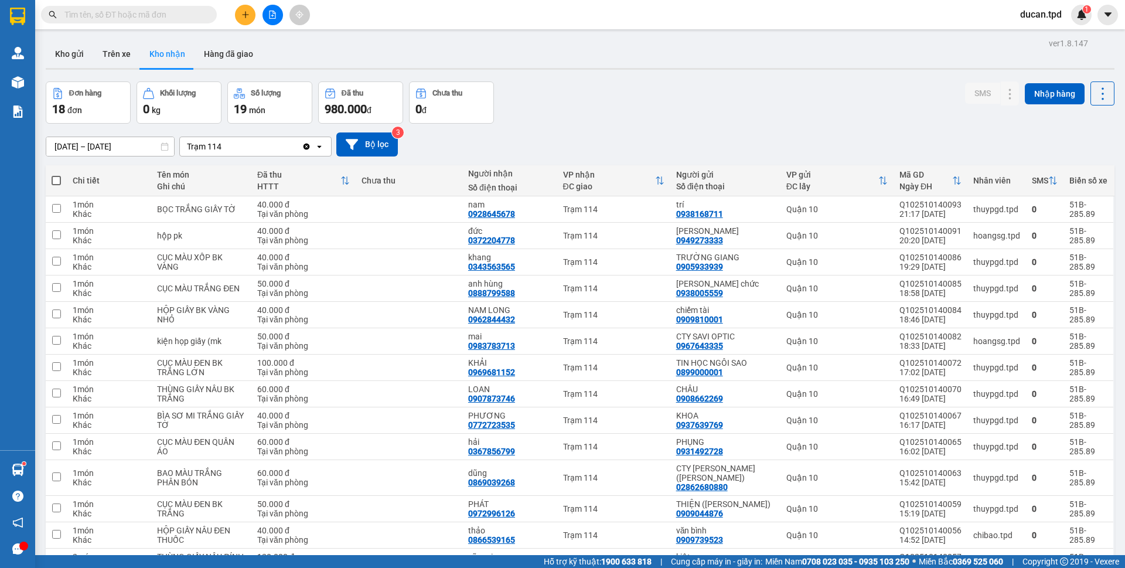
click at [166, 18] on input "text" at bounding box center [133, 14] width 138 height 13
click at [117, 12] on input "text" at bounding box center [133, 14] width 138 height 13
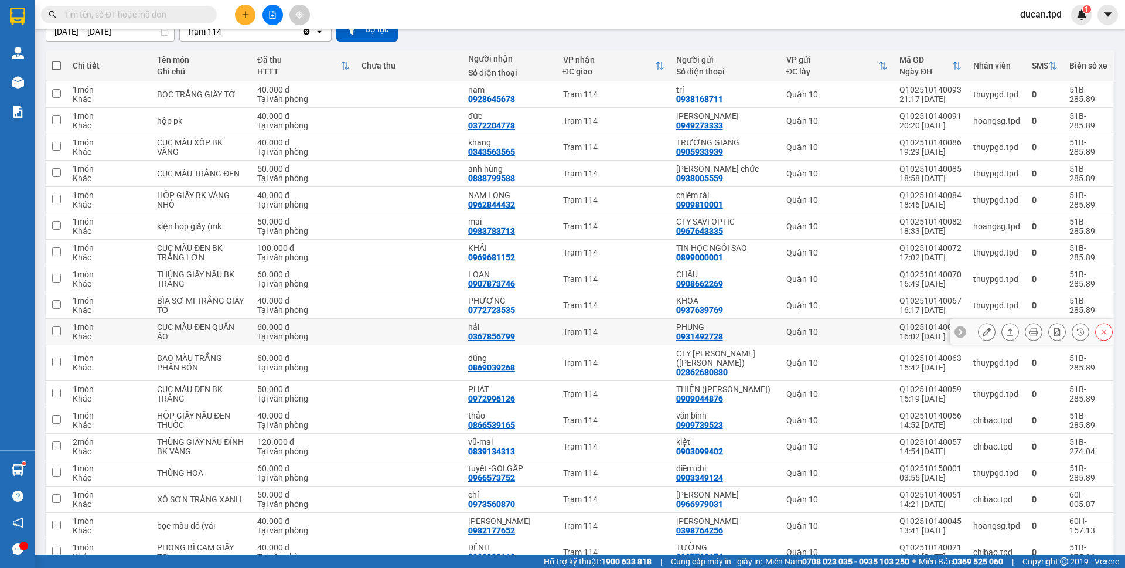
scroll to position [173, 0]
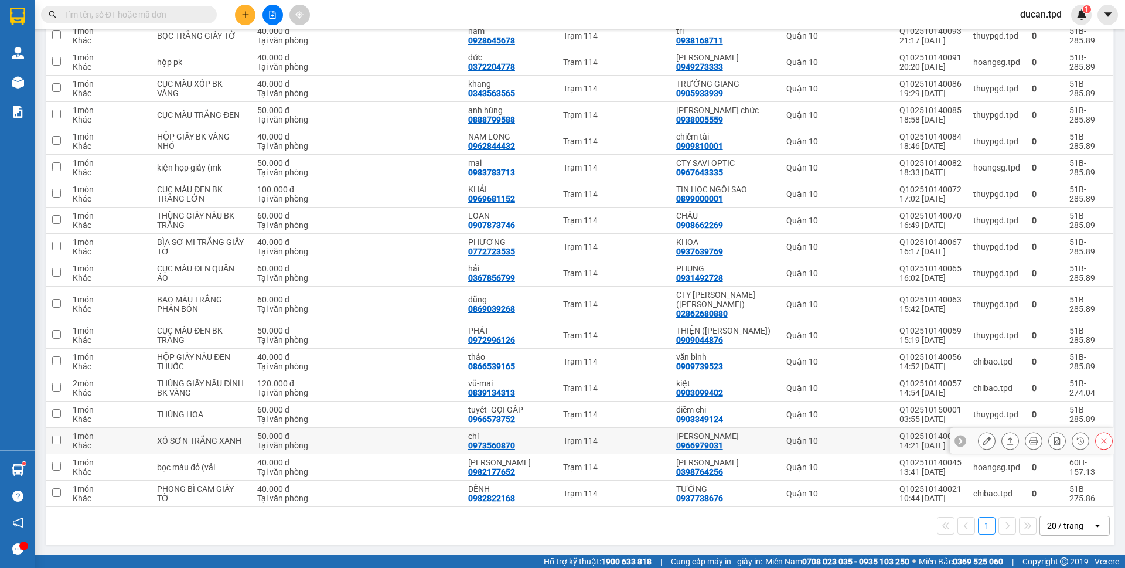
click at [507, 447] on div "0973560870" at bounding box center [491, 445] width 47 height 9
copy div "0973560870"
click at [162, 5] on div "Kết quả tìm kiếm ( 62 ) Bộ lọc Mã ĐH Trạng thái Món hàng Thu hộ Tổng cước Chưa …" at bounding box center [114, 15] width 229 height 21
click at [165, 17] on input "text" at bounding box center [133, 14] width 138 height 13
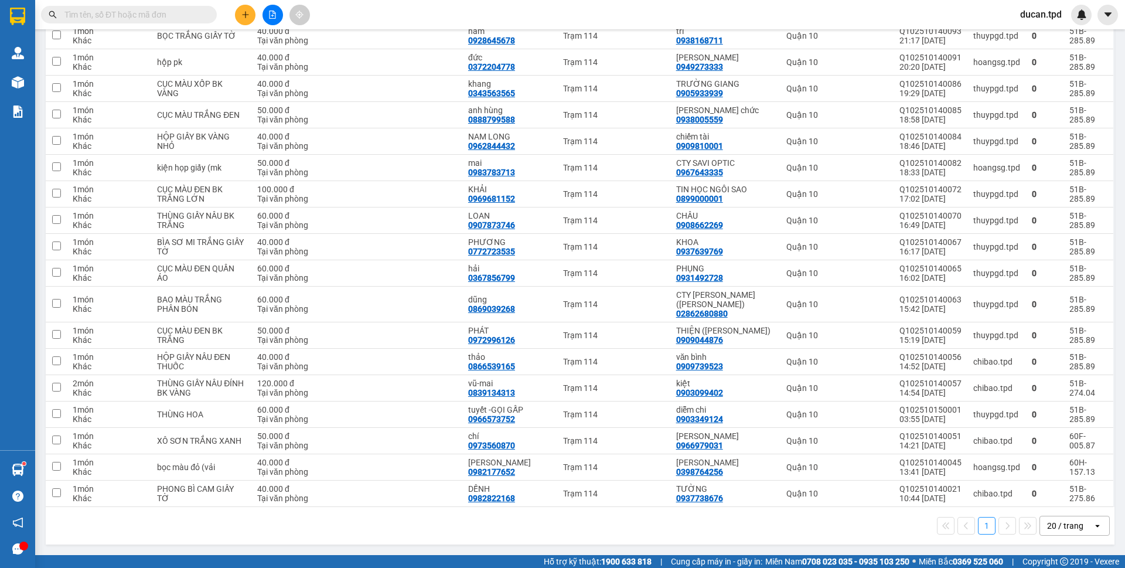
paste input "0973560870"
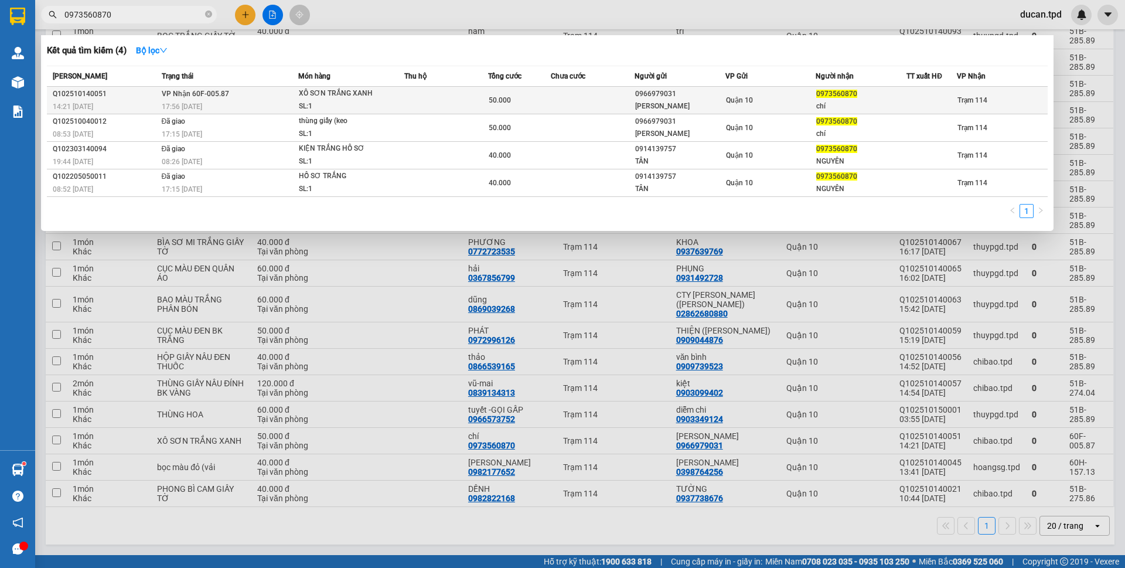
type input "0973560870"
click at [868, 101] on div "chí" at bounding box center [861, 106] width 90 height 12
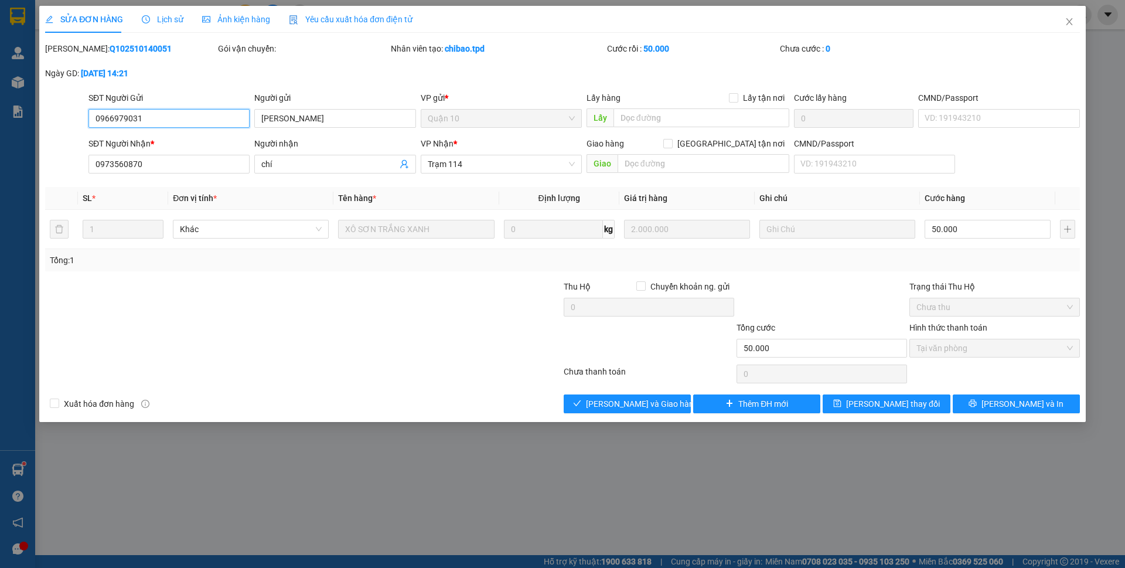
type input "0966979031"
type input "SƠN TẤN NGUYỄN"
type input "0973560870"
type input "chí"
type input "50.000"
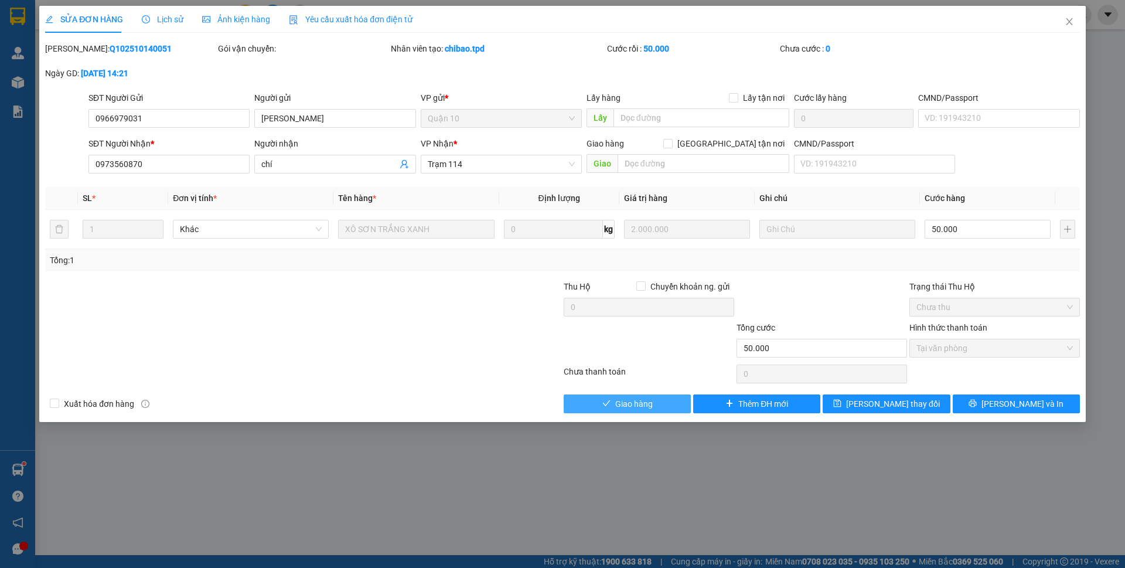
click at [635, 403] on span "Giao hàng" at bounding box center [634, 403] width 38 height 13
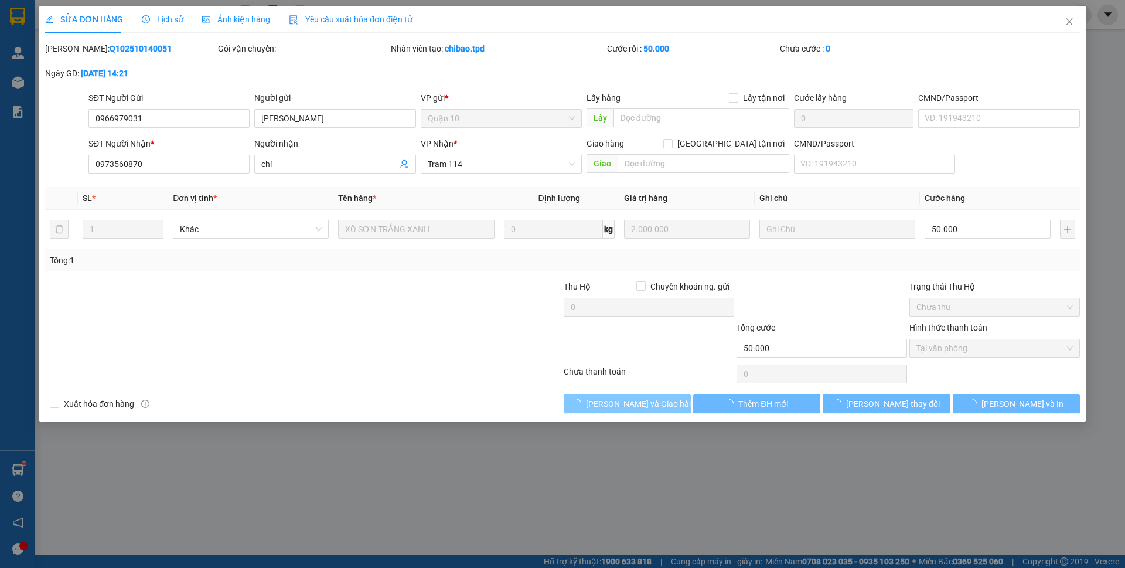
click at [635, 403] on span "[PERSON_NAME] và Giao hàng" at bounding box center [642, 403] width 113 height 13
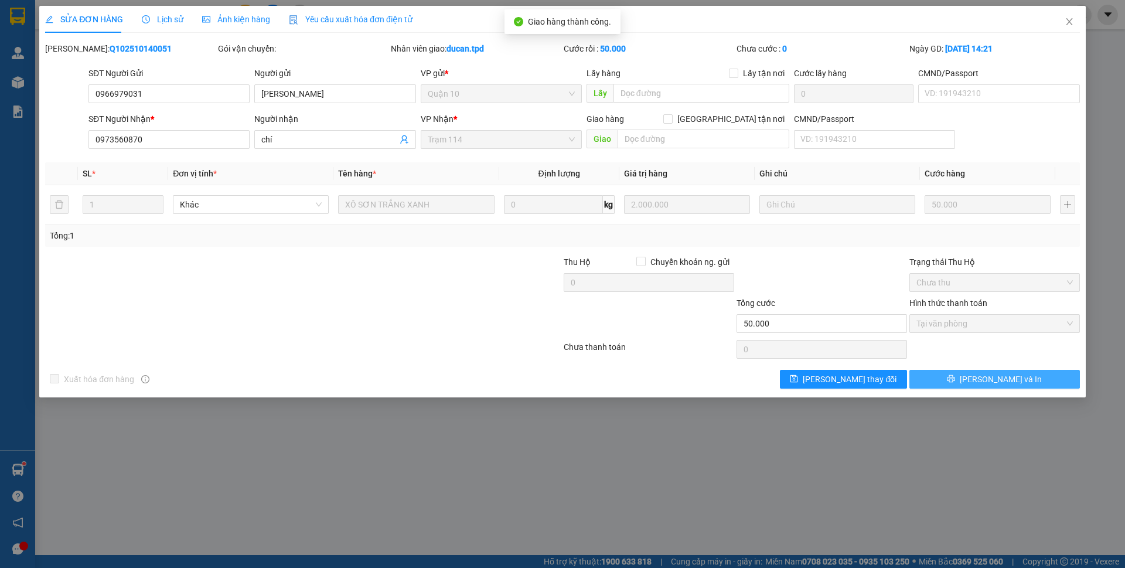
click at [993, 382] on span "[PERSON_NAME] và In" at bounding box center [1001, 379] width 82 height 13
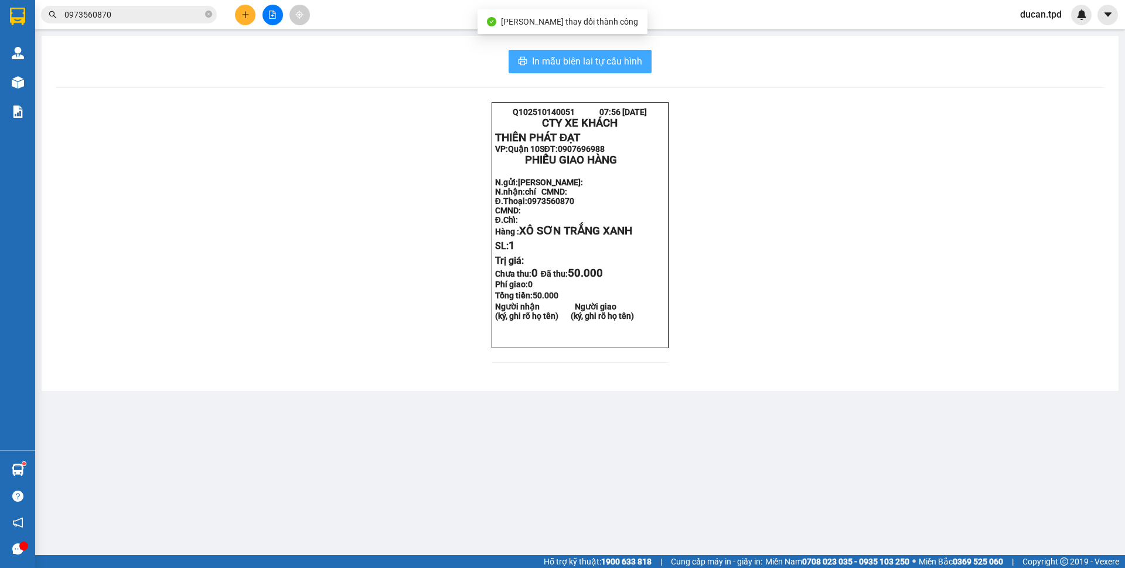
click at [640, 56] on span "In mẫu biên lai tự cấu hình" at bounding box center [587, 61] width 110 height 15
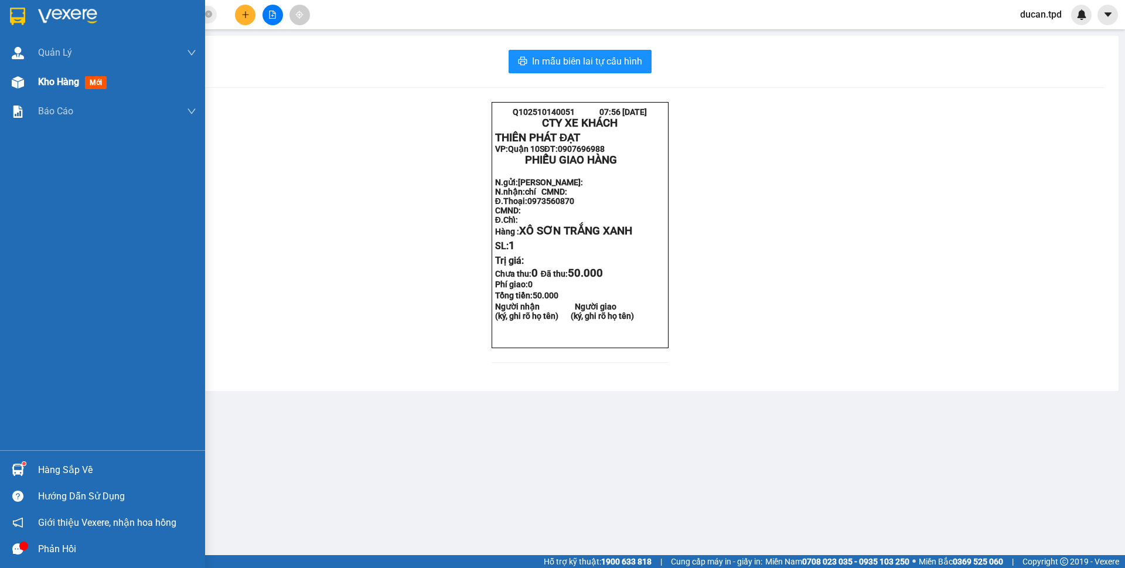
click at [20, 87] on img at bounding box center [18, 82] width 12 height 12
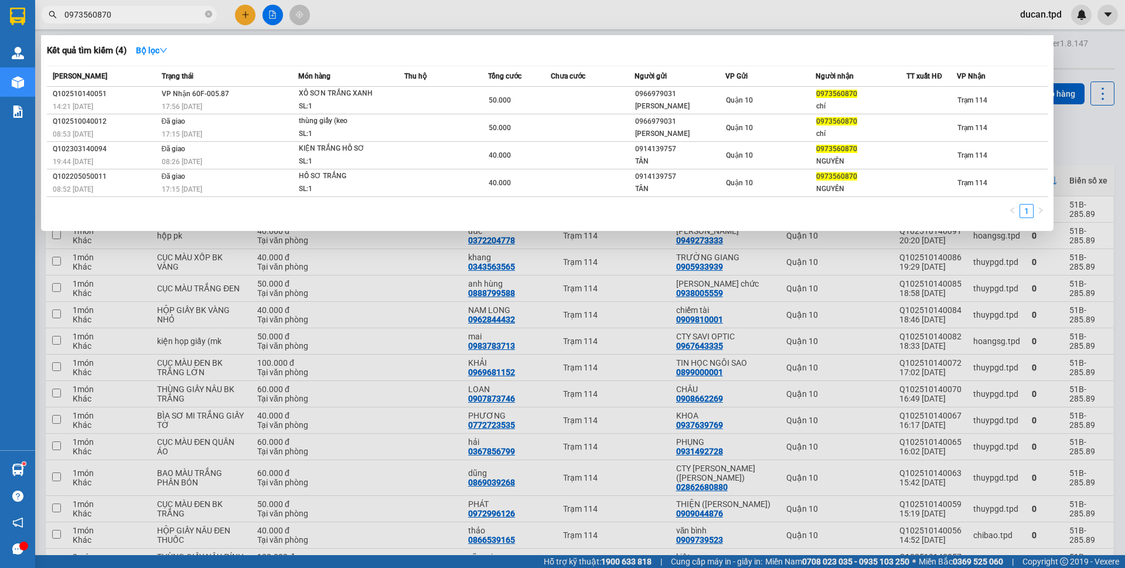
click at [129, 19] on input "0973560870" at bounding box center [133, 14] width 138 height 13
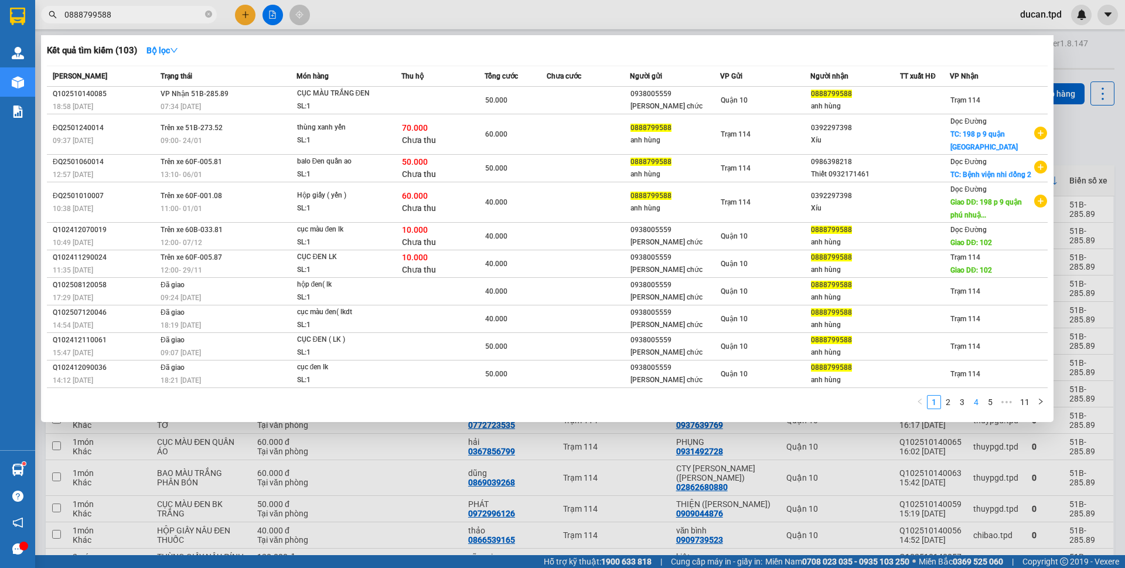
type input "0888799588"
click at [969, 409] on li "4" at bounding box center [976, 402] width 14 height 14
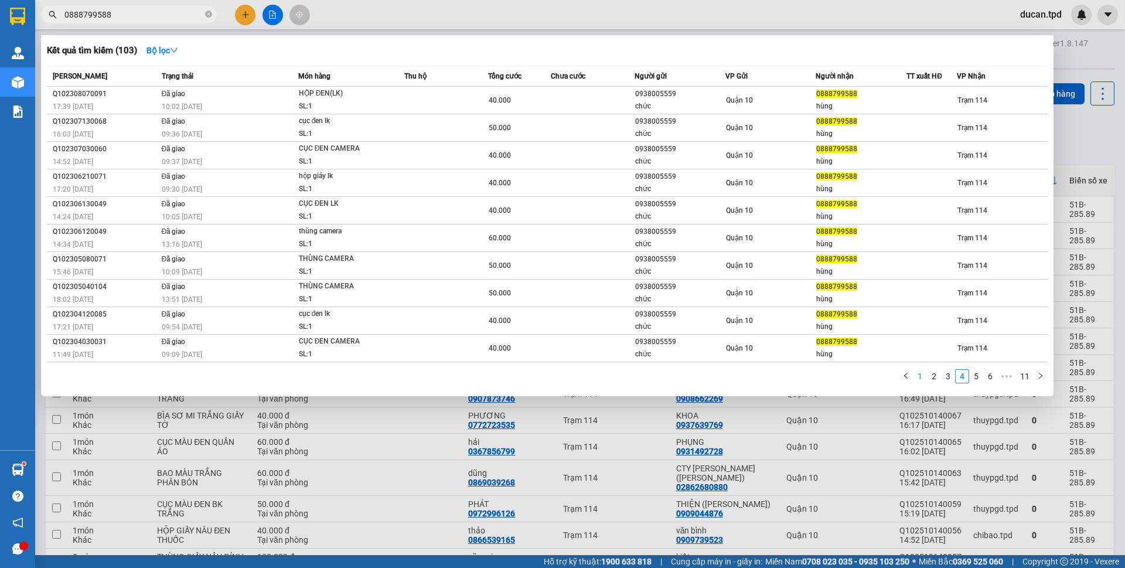
click at [918, 374] on link "1" at bounding box center [920, 376] width 13 height 13
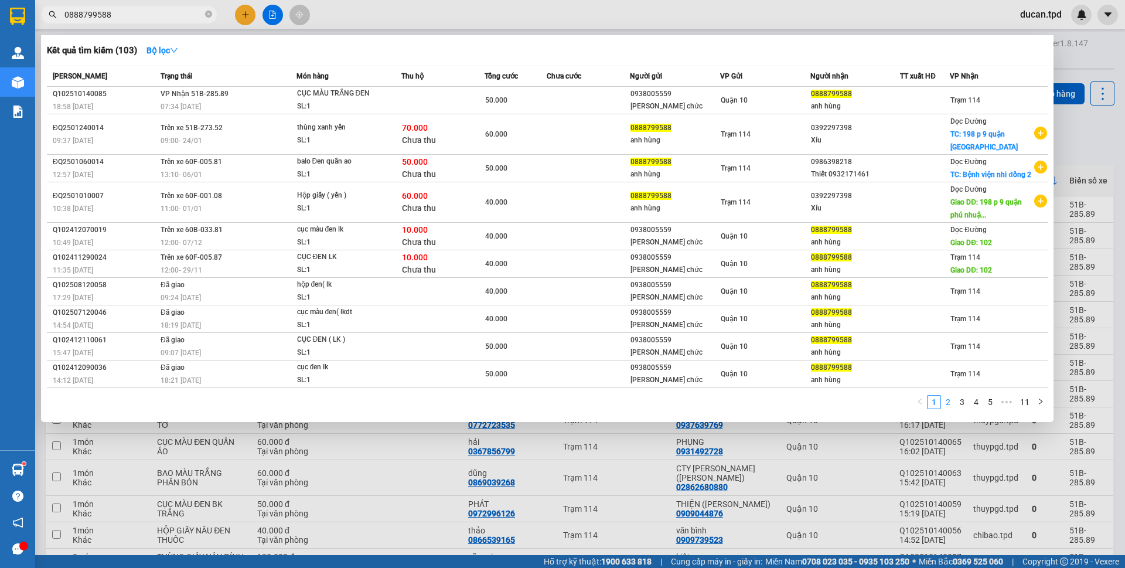
click at [946, 408] on link "2" at bounding box center [948, 402] width 13 height 13
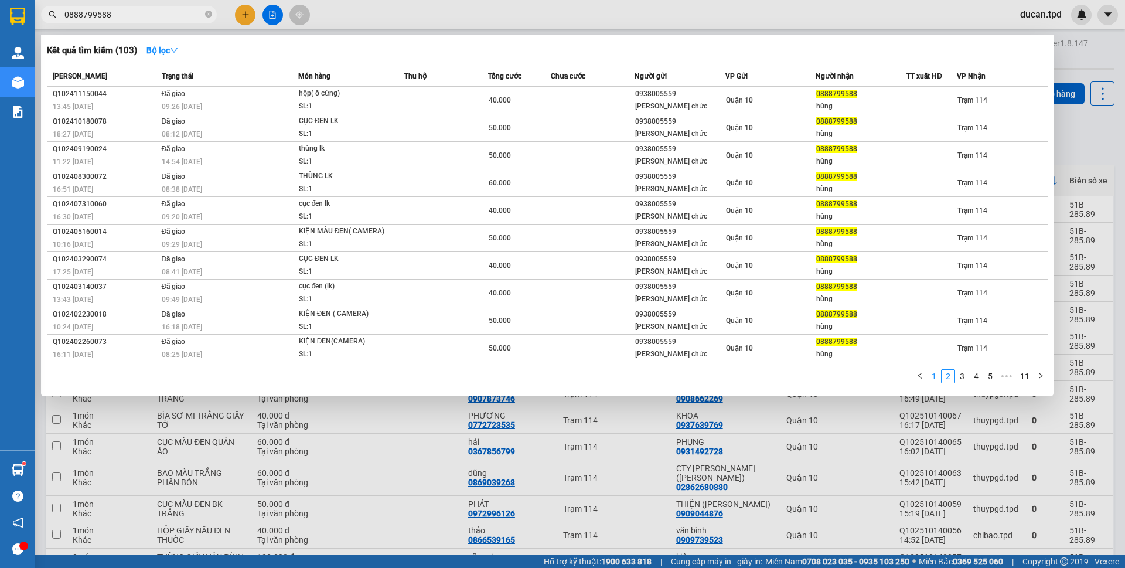
click at [936, 381] on link "1" at bounding box center [934, 376] width 13 height 13
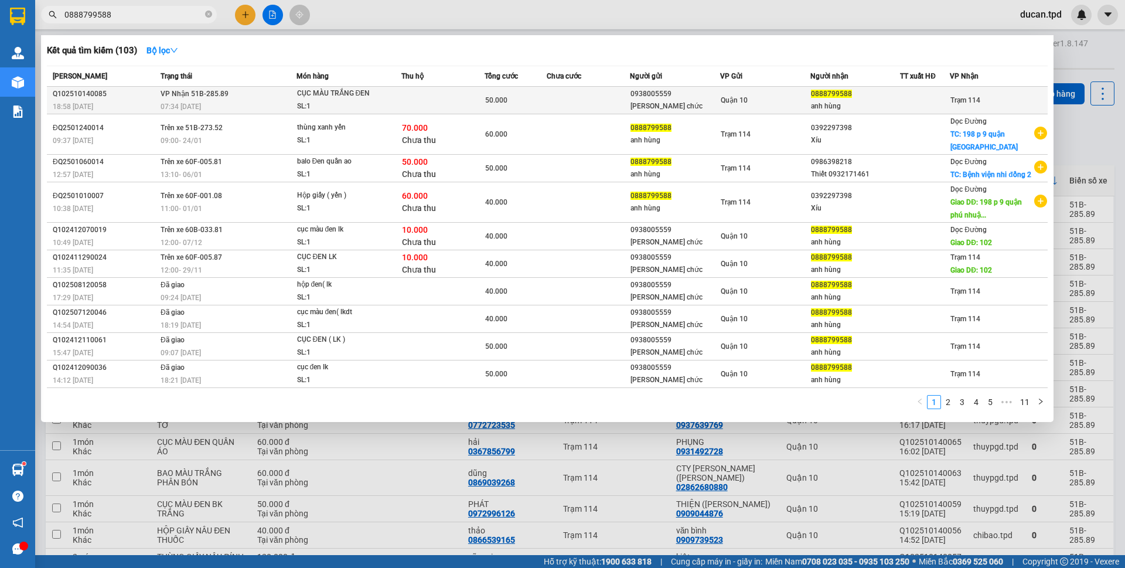
click at [768, 91] on td "Quận 10" at bounding box center [765, 101] width 90 height 28
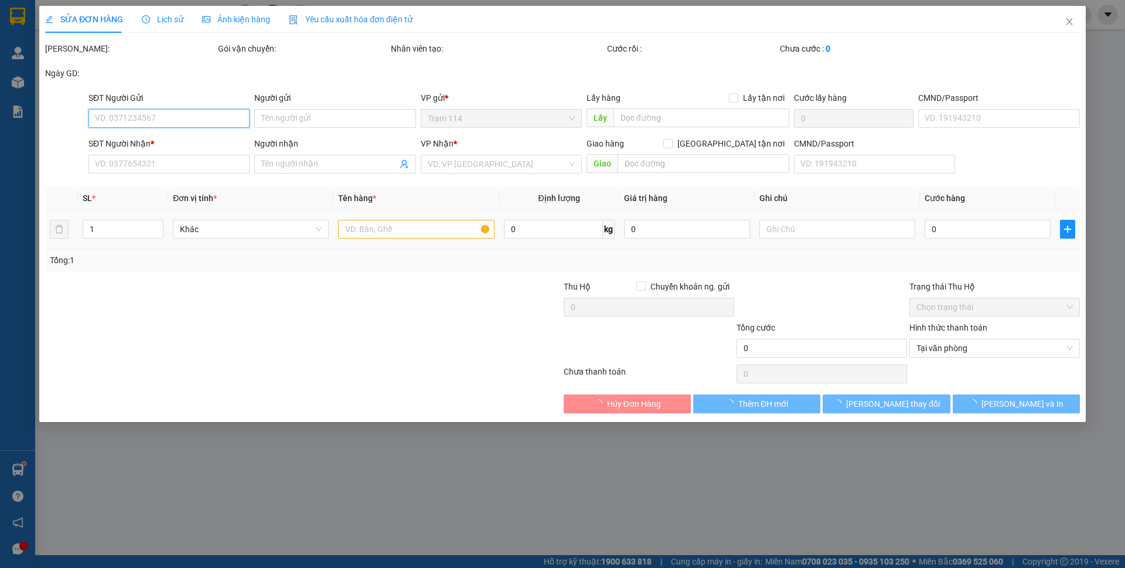
type input "0938005559"
type input "bùi thị chức"
type input "077188001588"
type input "0888799588"
type input "anh hùng"
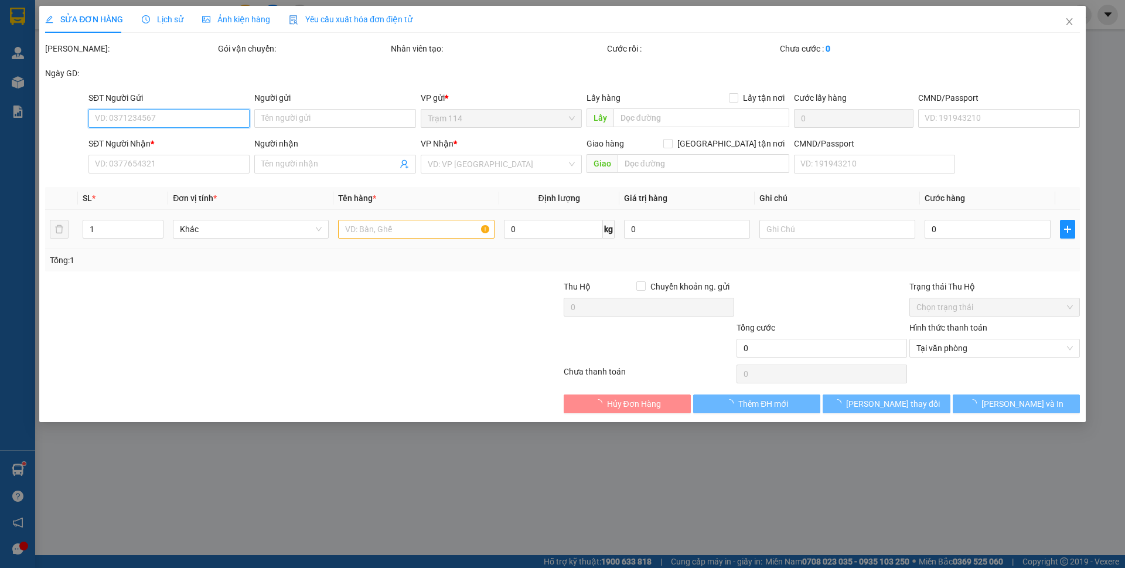
type input "50.000"
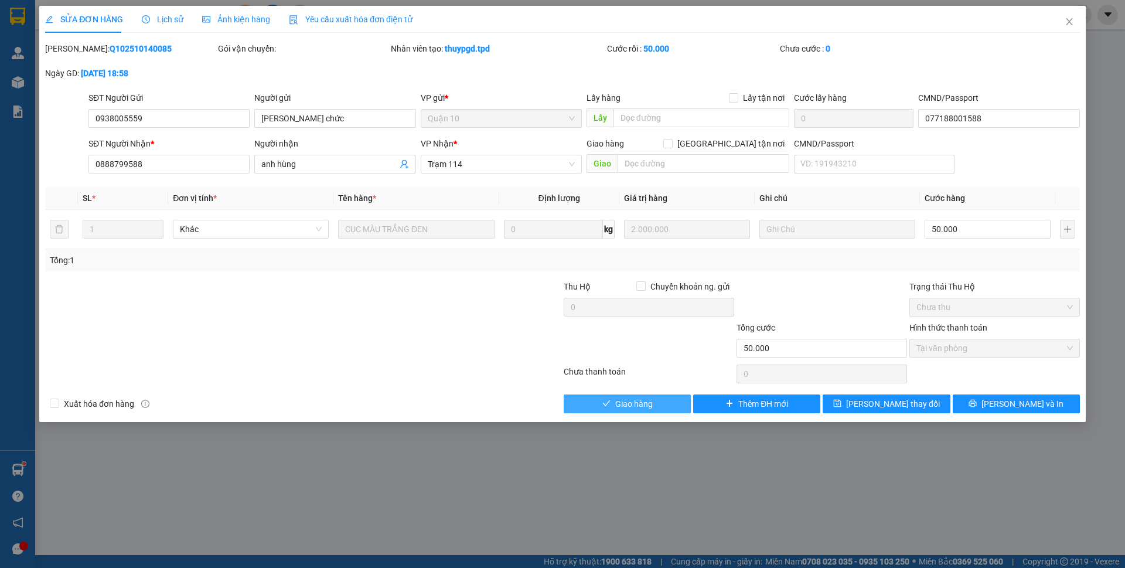
click at [655, 400] on button "Giao hàng" at bounding box center [627, 403] width 127 height 19
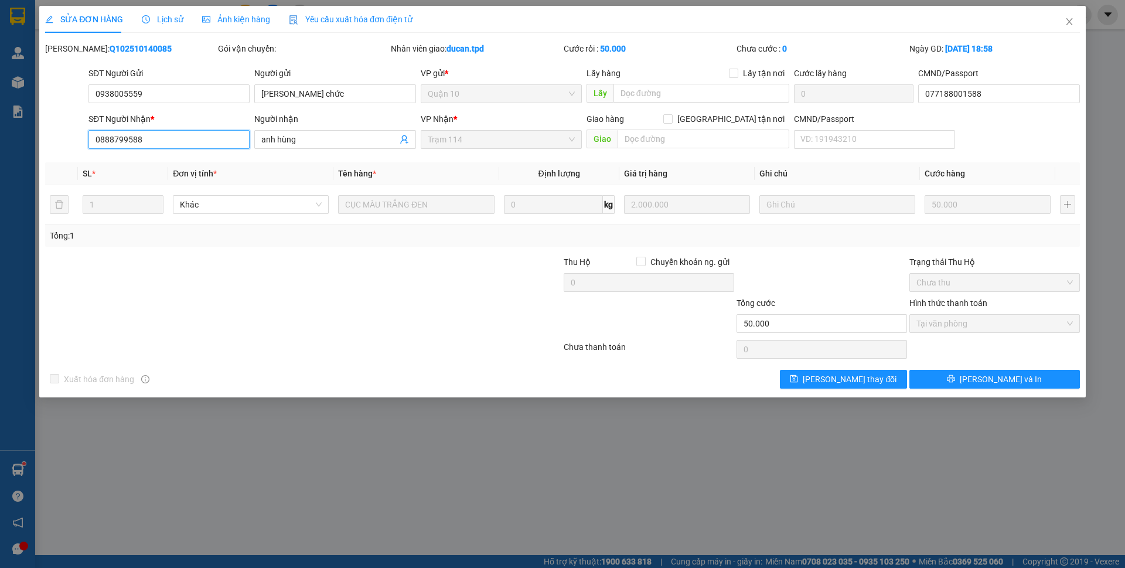
click at [134, 142] on input "0888799588" at bounding box center [168, 139] width 161 height 19
click at [1072, 22] on icon "close" at bounding box center [1069, 21] width 9 height 9
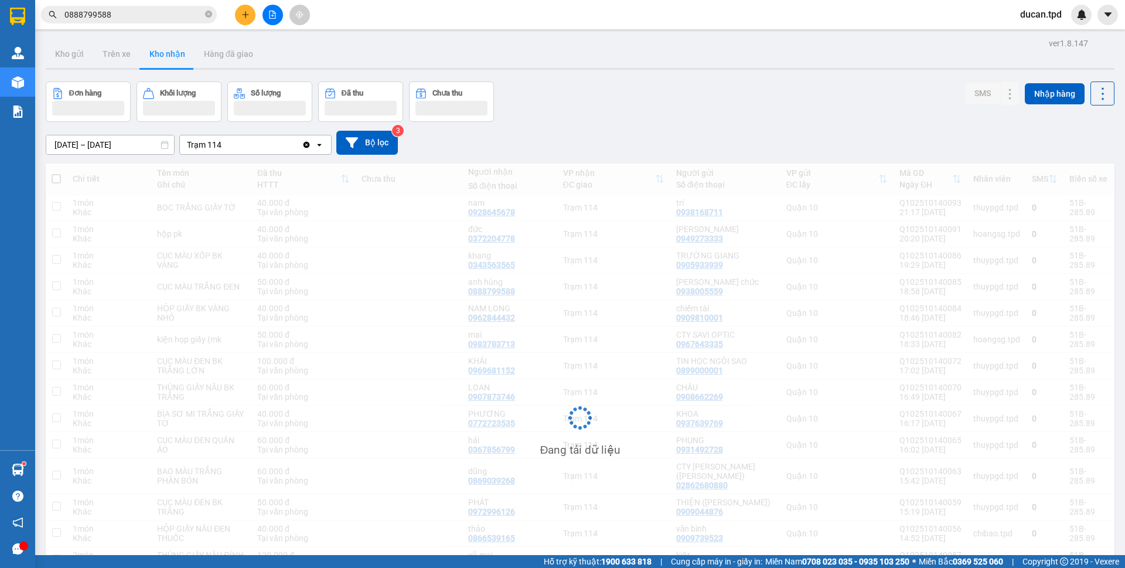
click at [164, 16] on input "0888799588" at bounding box center [133, 14] width 138 height 13
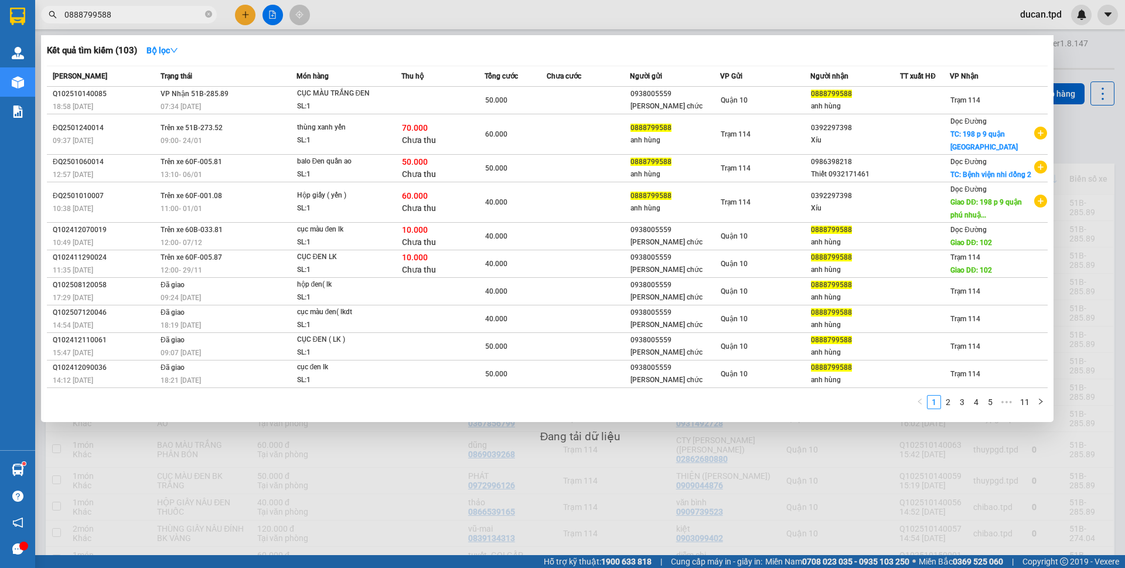
click at [164, 16] on input "0888799588" at bounding box center [133, 14] width 138 height 13
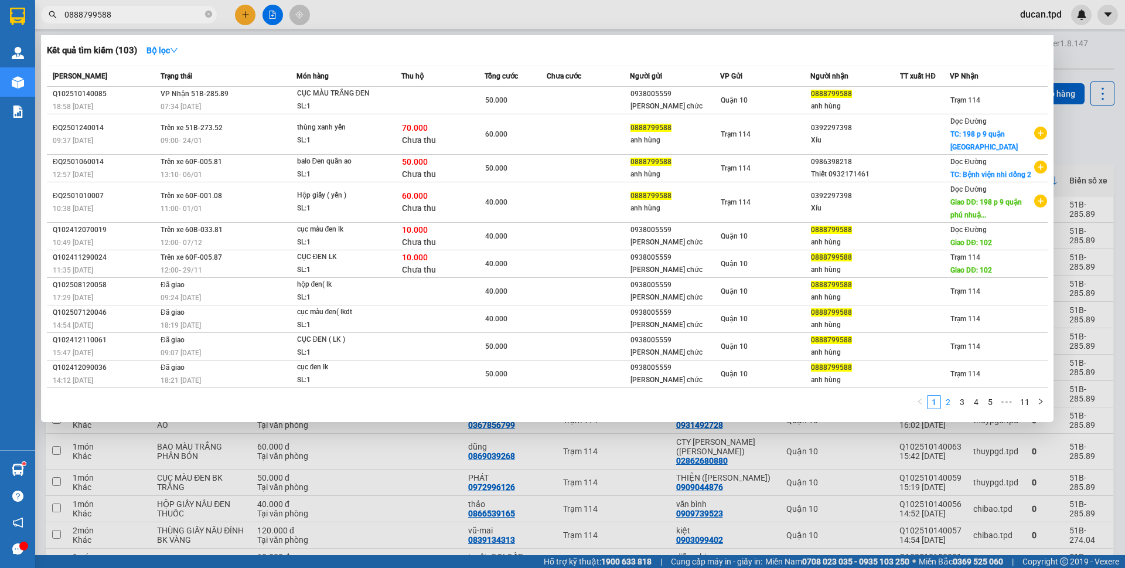
click at [952, 408] on link "2" at bounding box center [948, 402] width 13 height 13
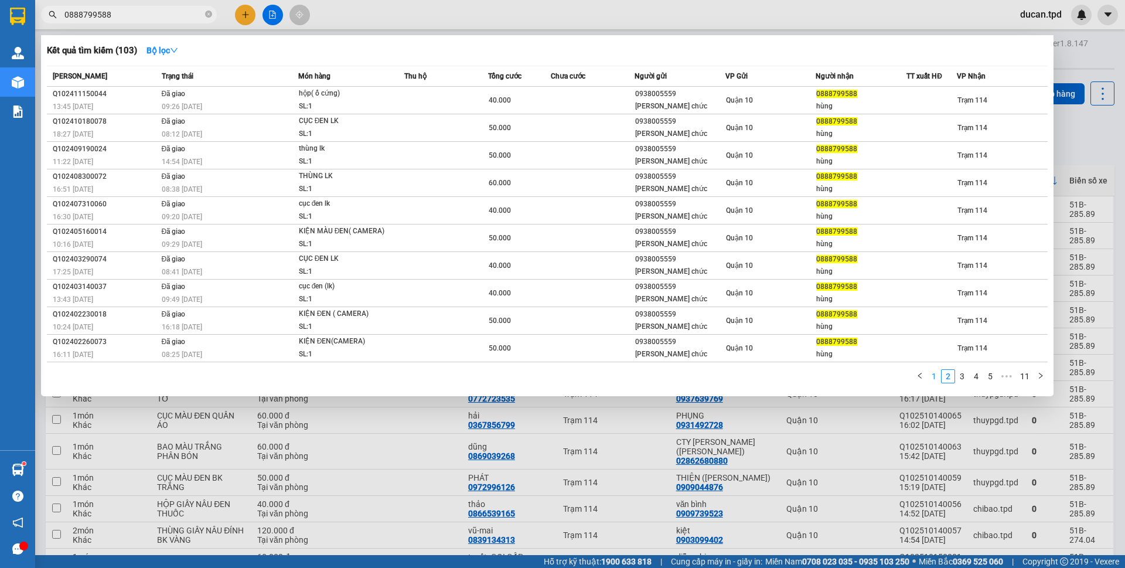
click at [931, 376] on link "1" at bounding box center [934, 376] width 13 height 13
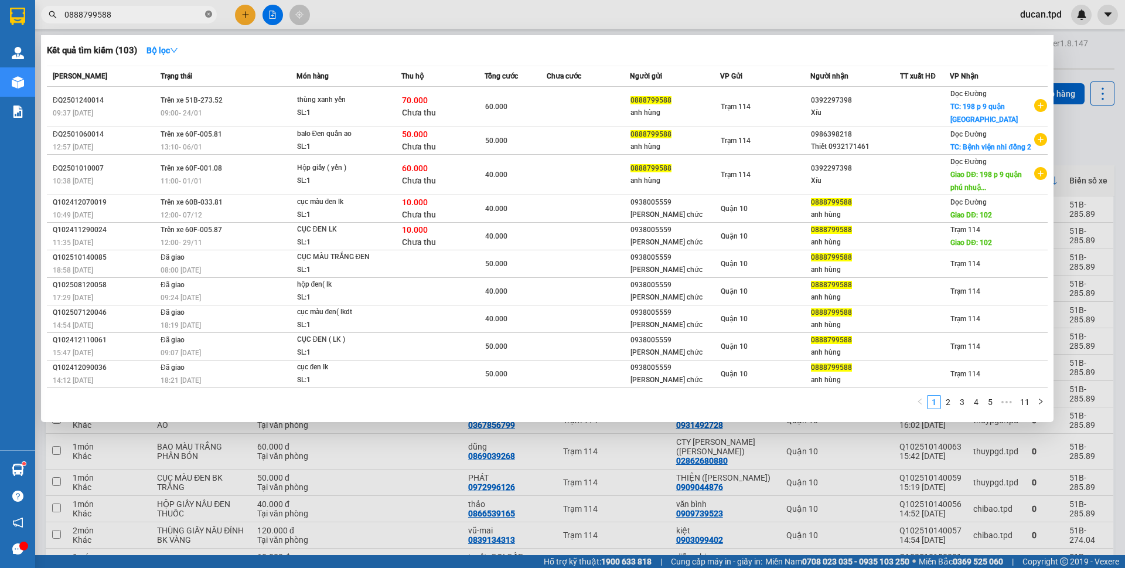
click at [210, 16] on icon "close-circle" at bounding box center [208, 14] width 7 height 7
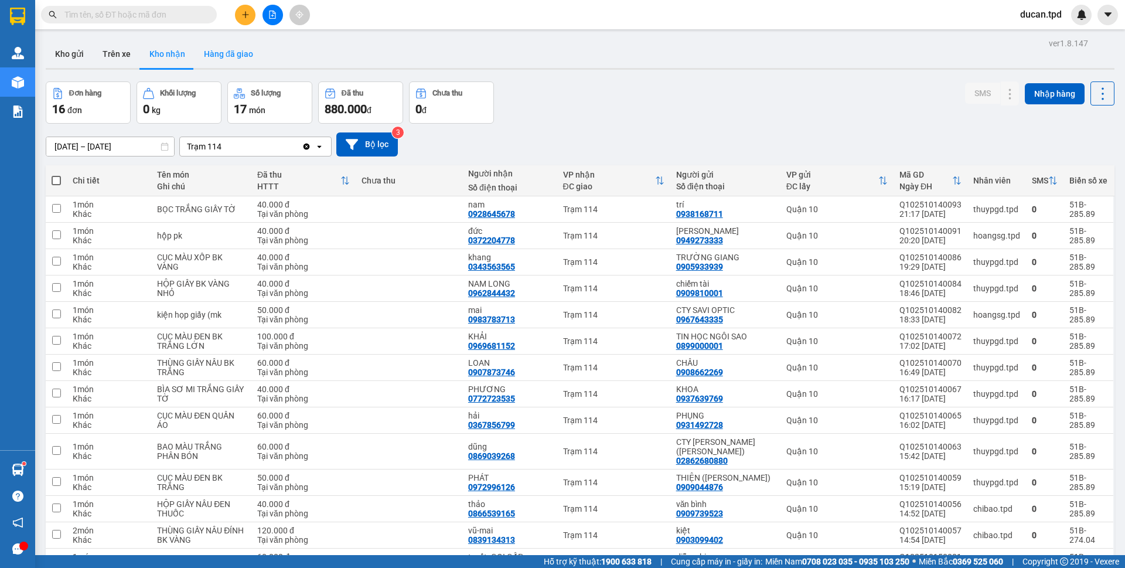
click at [227, 51] on button "Hàng đã giao" at bounding box center [229, 54] width 68 height 28
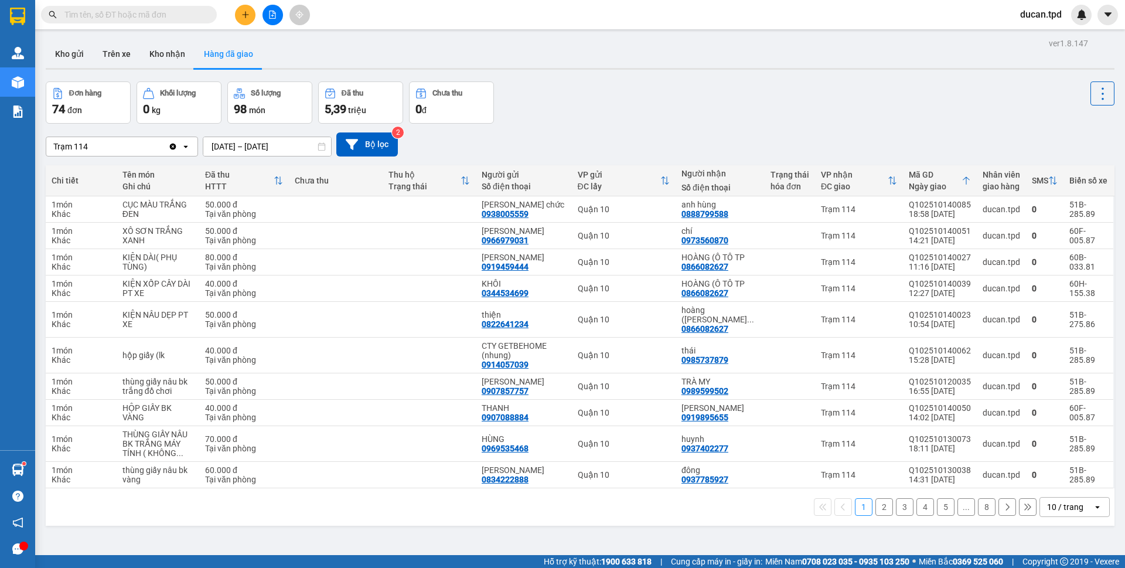
click at [142, 15] on input "text" at bounding box center [133, 14] width 138 height 13
click at [176, 51] on button "Kho nhận" at bounding box center [167, 54] width 55 height 28
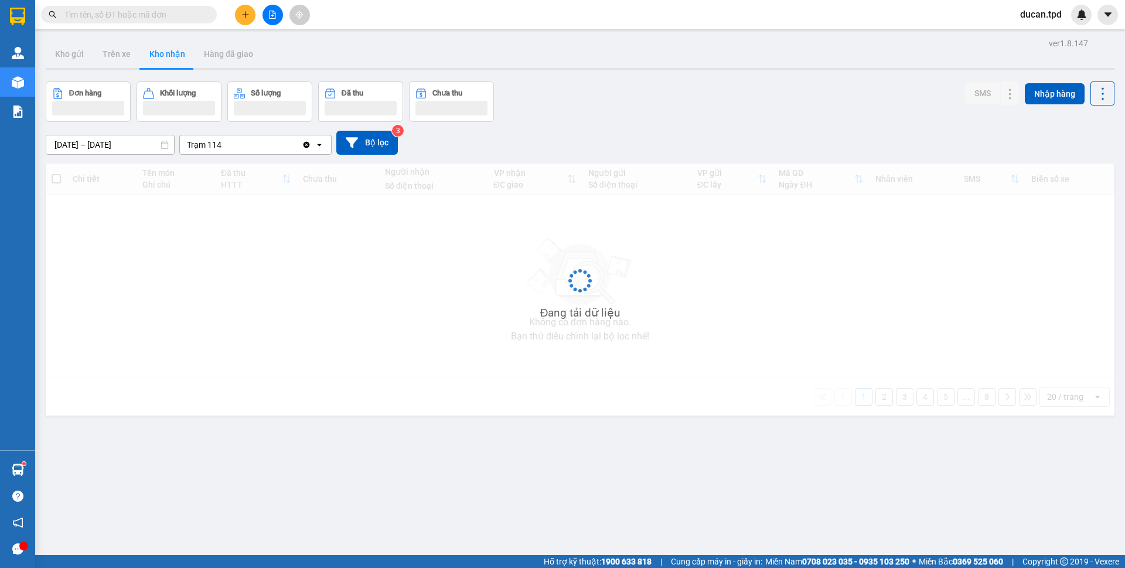
click at [134, 12] on input "text" at bounding box center [133, 14] width 138 height 13
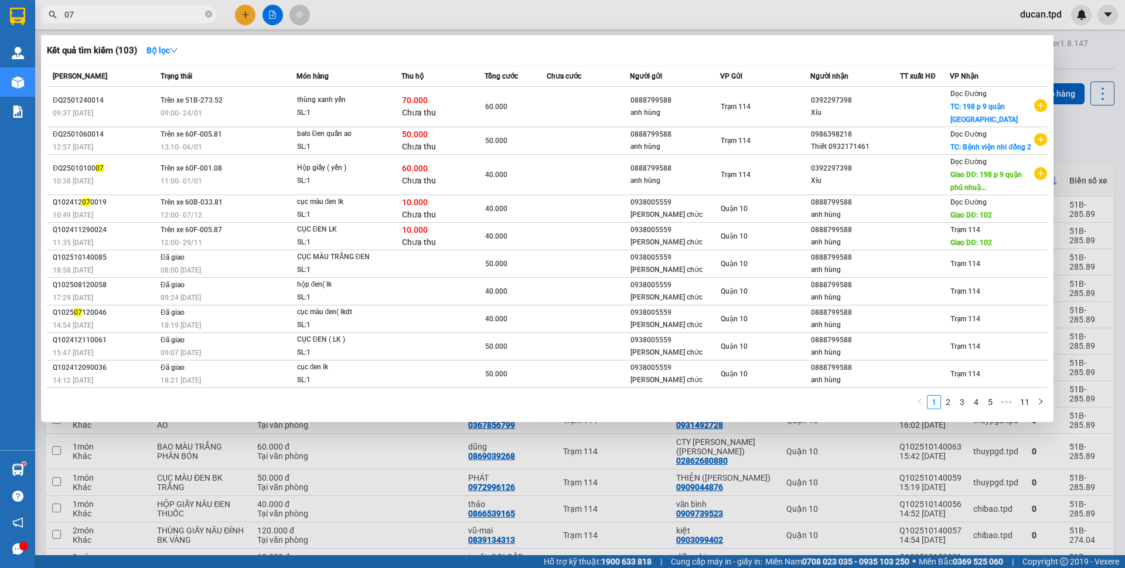
type input "0"
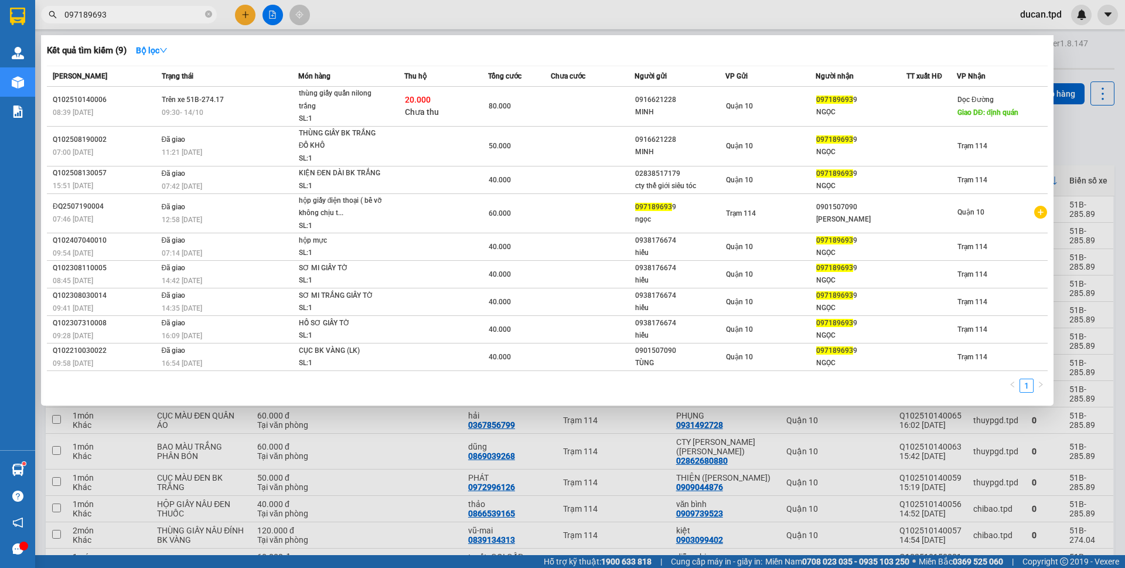
type input "0971896939"
click at [117, 16] on input "0971896939" at bounding box center [133, 14] width 138 height 13
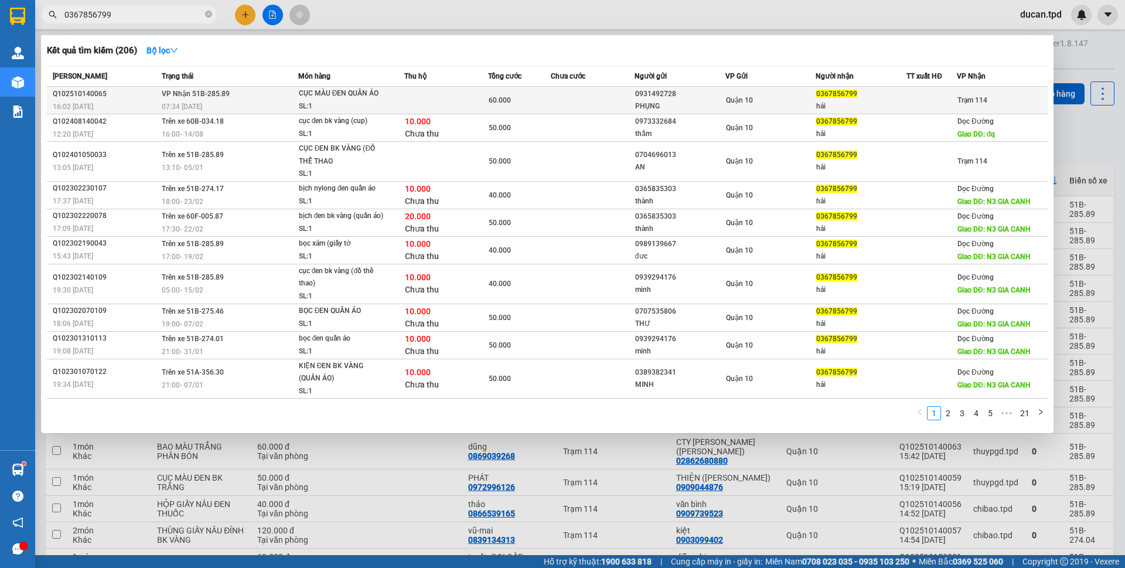
type input "0367856799"
click at [723, 104] on div "PHỤNG" at bounding box center [680, 106] width 90 height 12
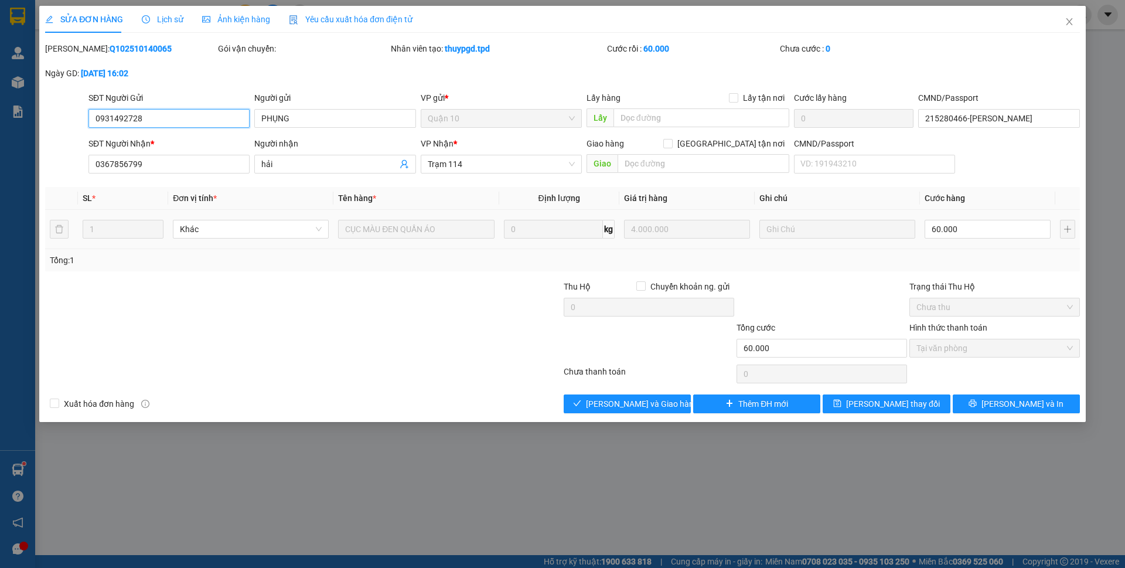
type input "0931492728"
type input "PHỤNG"
type input "215280466-NGUYỄN DUY PHỤNG"
type input "0367856799"
type input "hải"
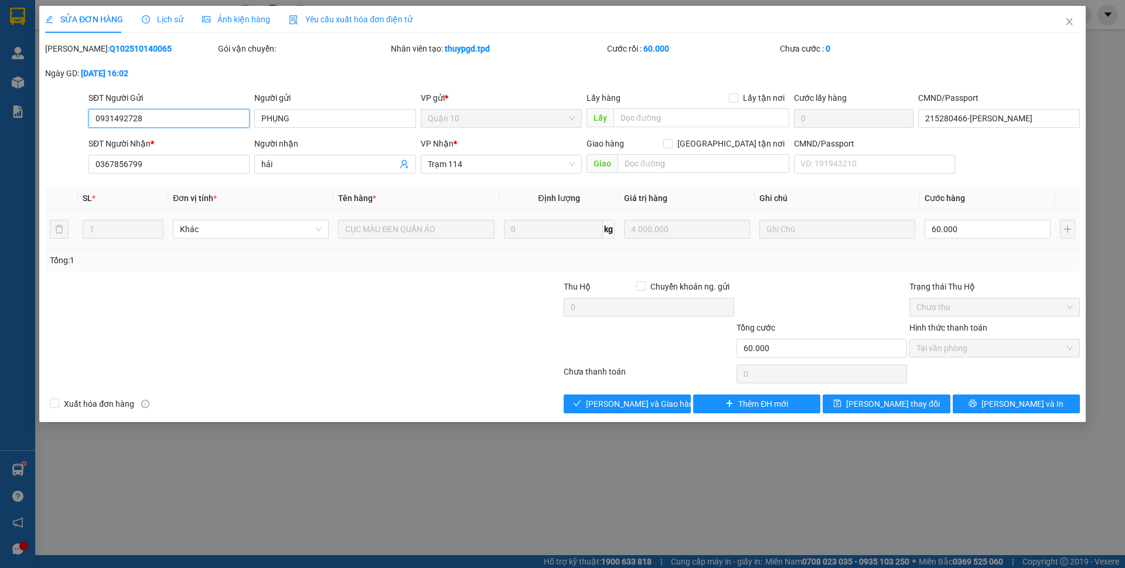
type input "60.000"
click at [659, 404] on button "Giao hàng" at bounding box center [627, 403] width 127 height 19
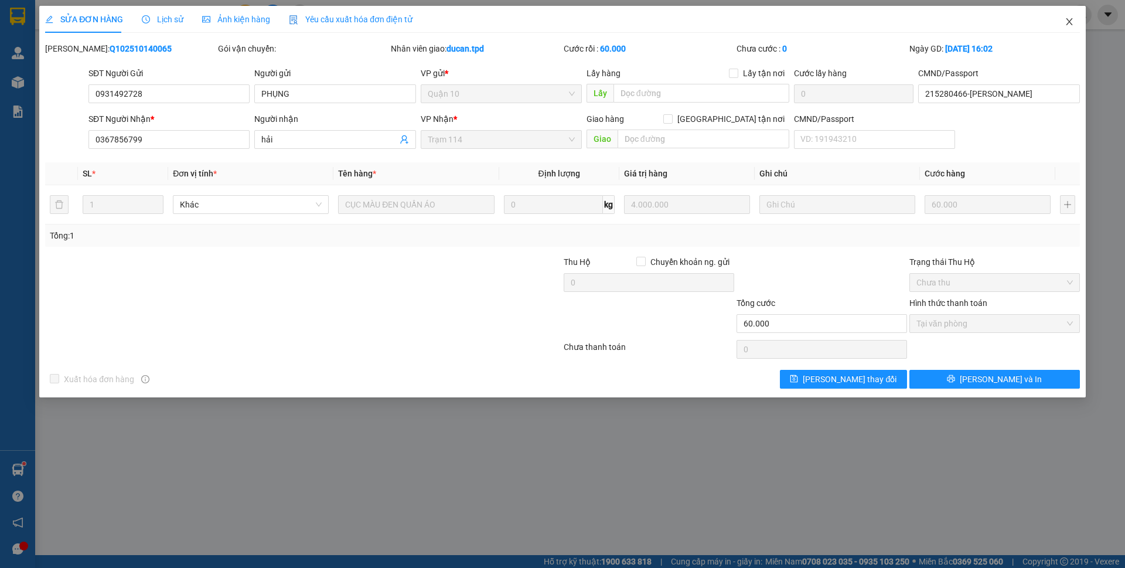
click at [1070, 28] on span "Close" at bounding box center [1069, 22] width 33 height 33
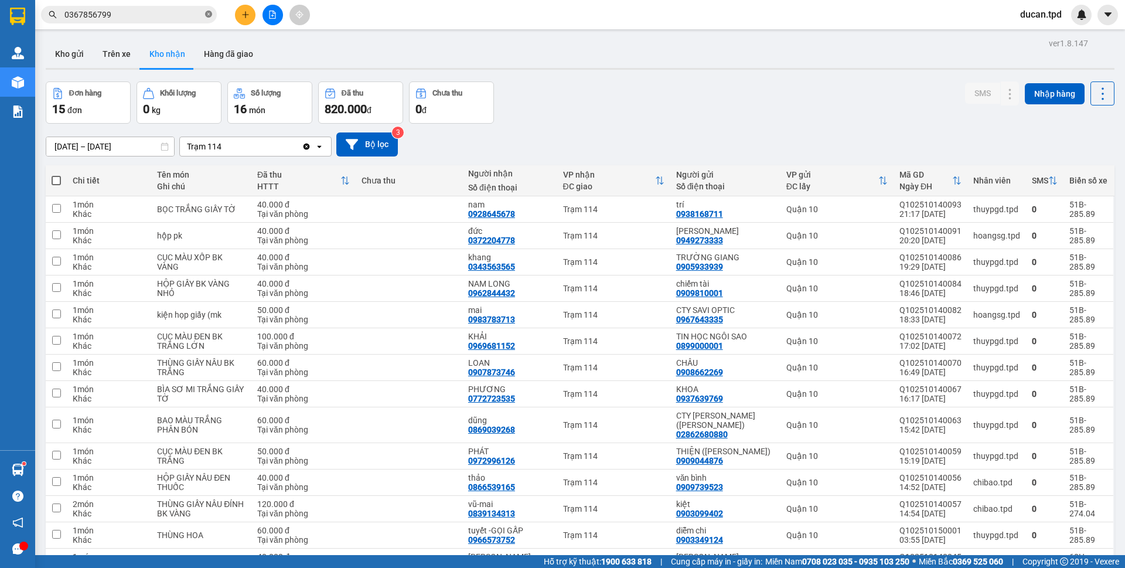
click at [207, 20] on span at bounding box center [208, 14] width 7 height 11
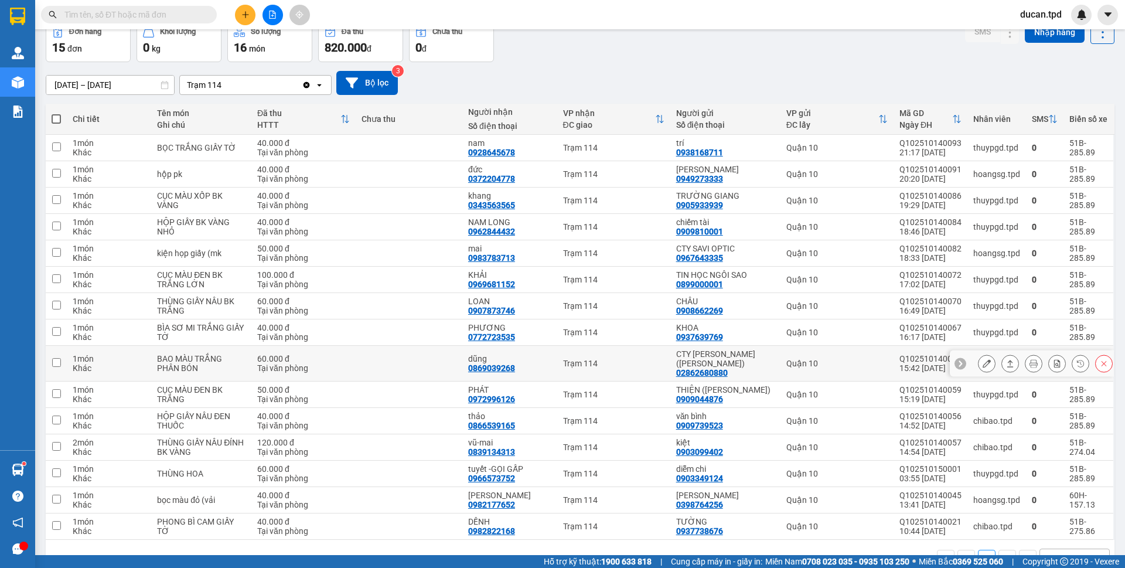
scroll to position [94, 0]
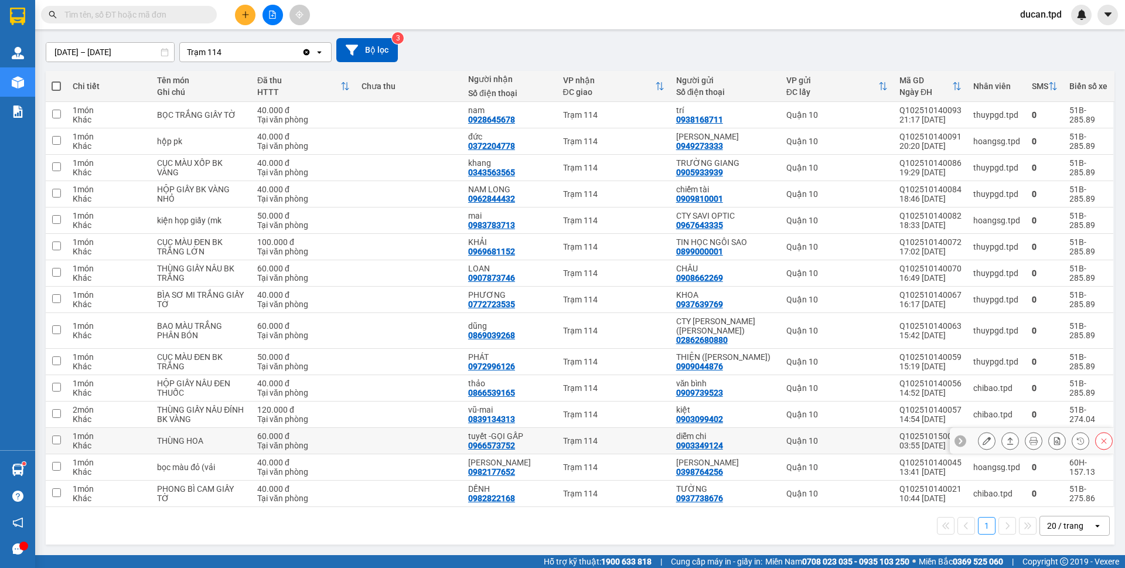
click at [979, 441] on button at bounding box center [987, 441] width 16 height 21
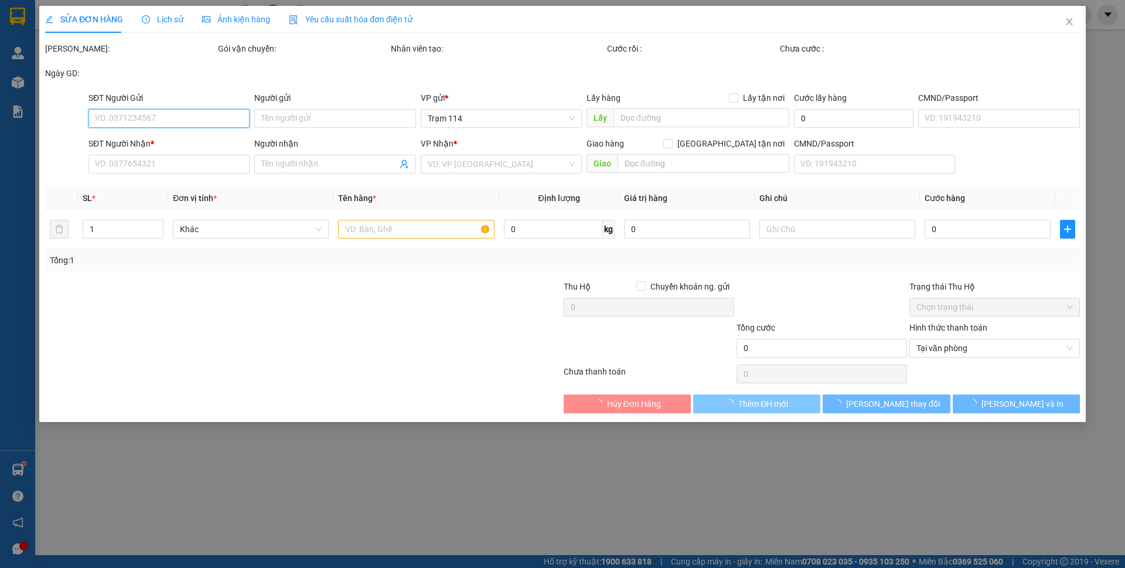
type input "0903349124"
type input "diễm chi"
type input "083206003042"
type input "0966573752"
type input "tuyết -GỌI GẤP"
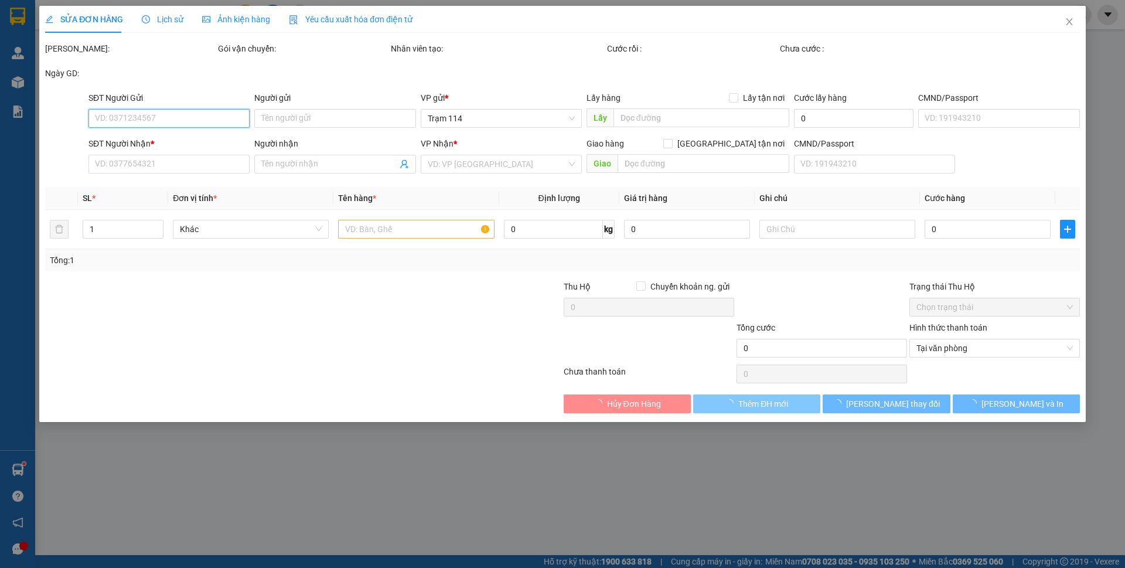
type input "60.000"
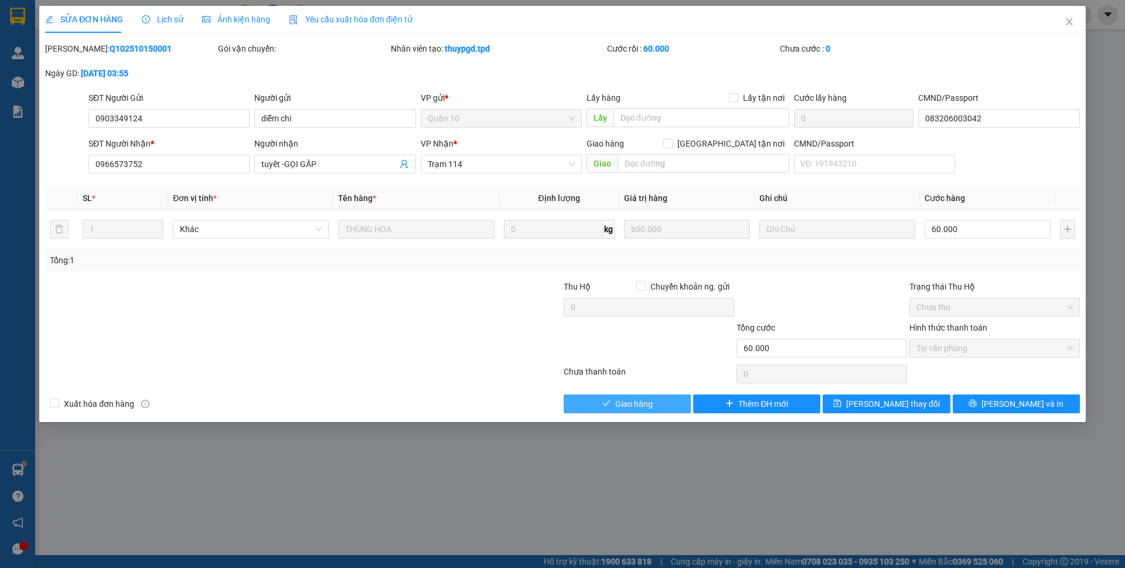
click at [652, 403] on span "Giao hàng" at bounding box center [634, 403] width 38 height 13
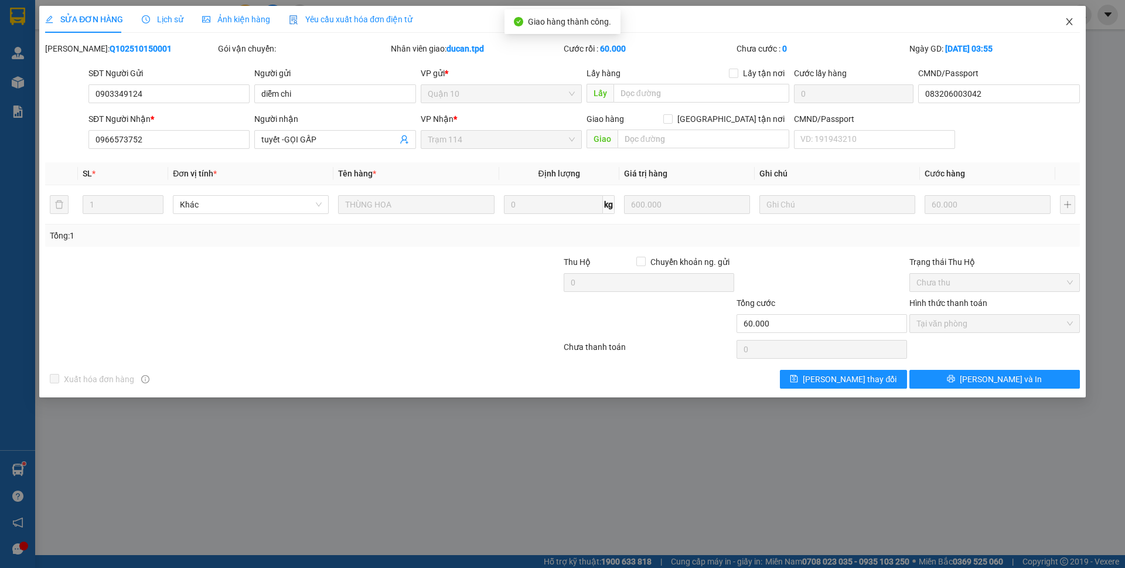
click at [1067, 28] on span "Close" at bounding box center [1069, 22] width 33 height 33
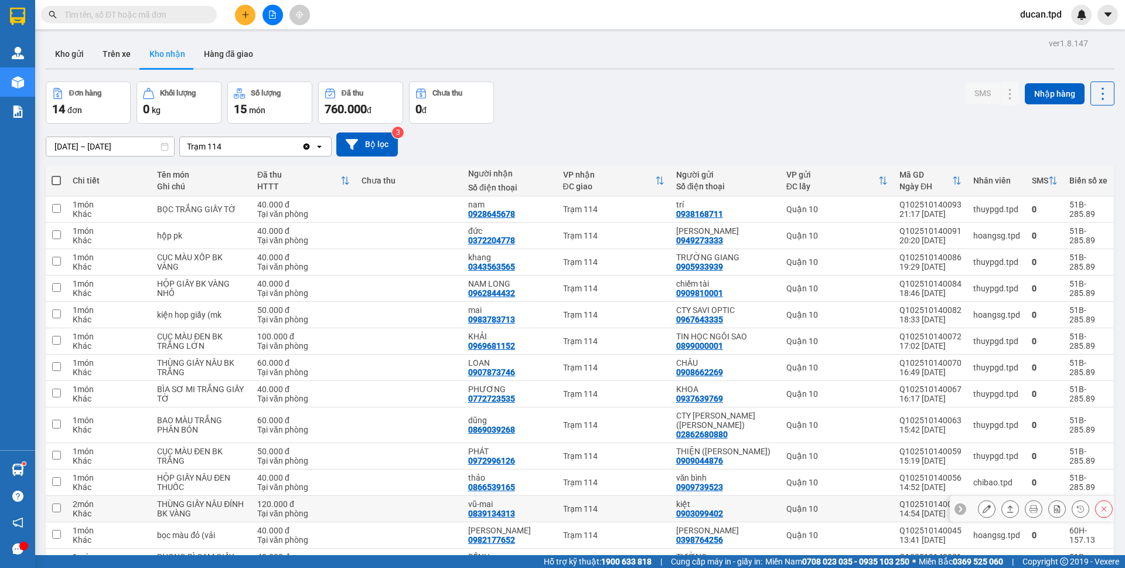
scroll to position [68, 0]
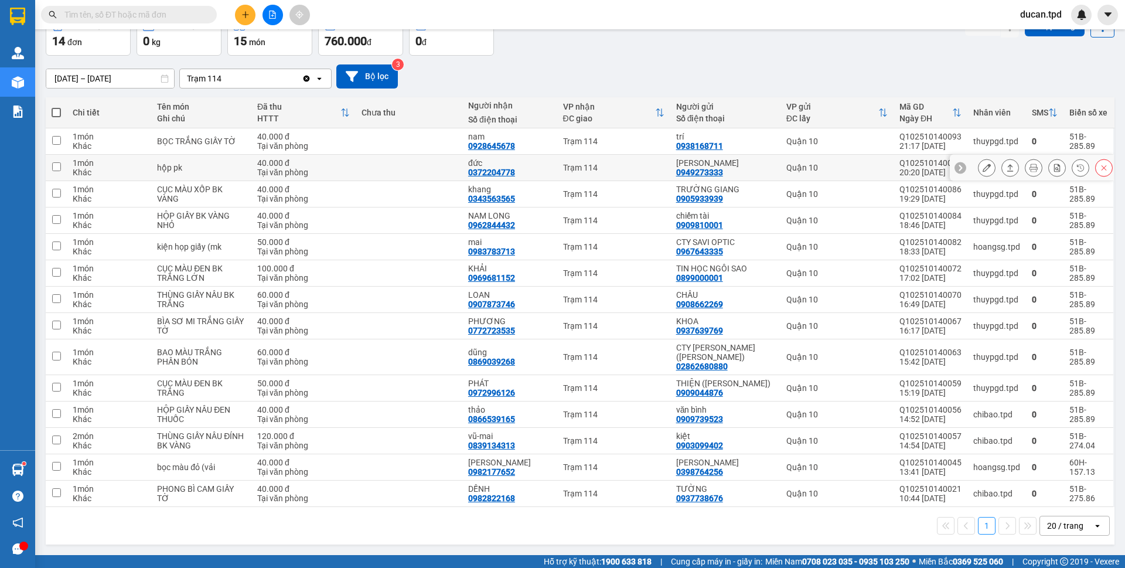
click at [983, 171] on icon at bounding box center [987, 168] width 8 height 8
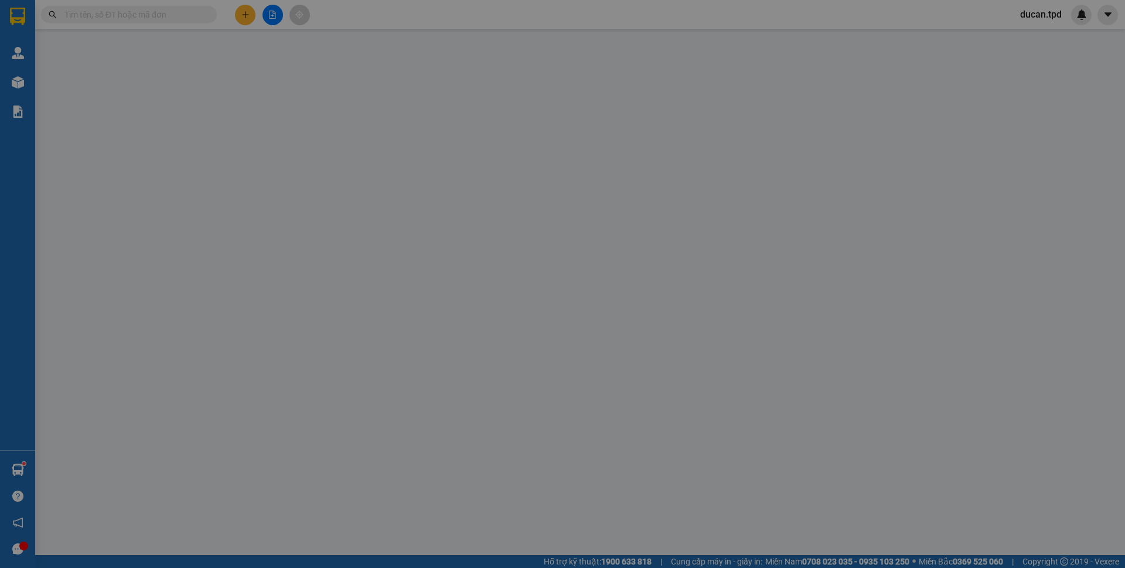
type input "0949273333"
type input "NGÔ QUỐC HUẤN"
type input "131198803"
type input "0372204778"
type input "đức"
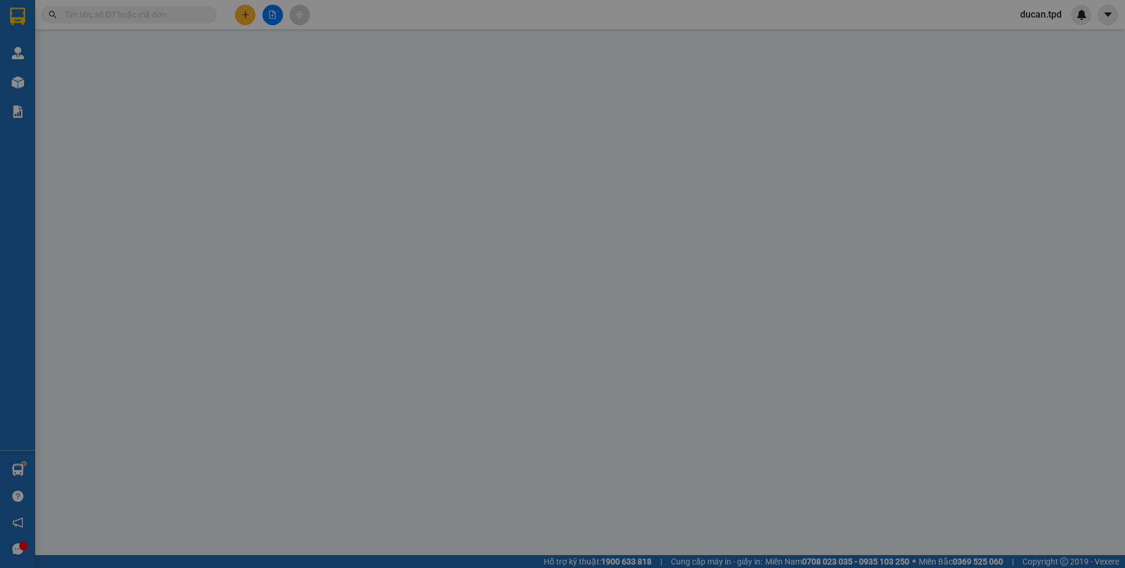
type input "075097013337"
type input "40.000"
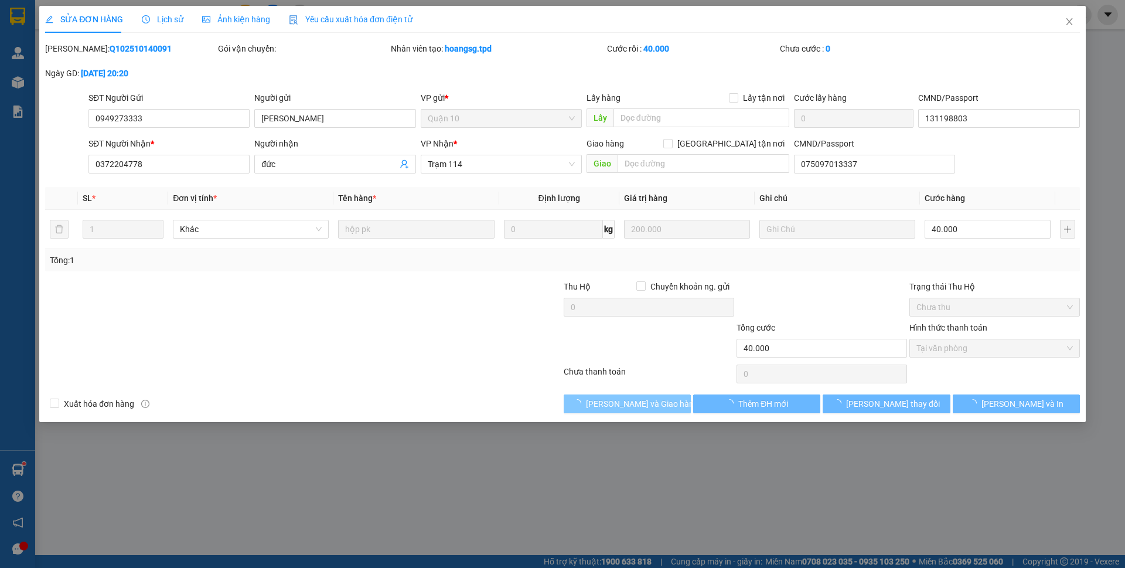
click at [611, 404] on span "[PERSON_NAME] và Giao hàng" at bounding box center [642, 403] width 113 height 13
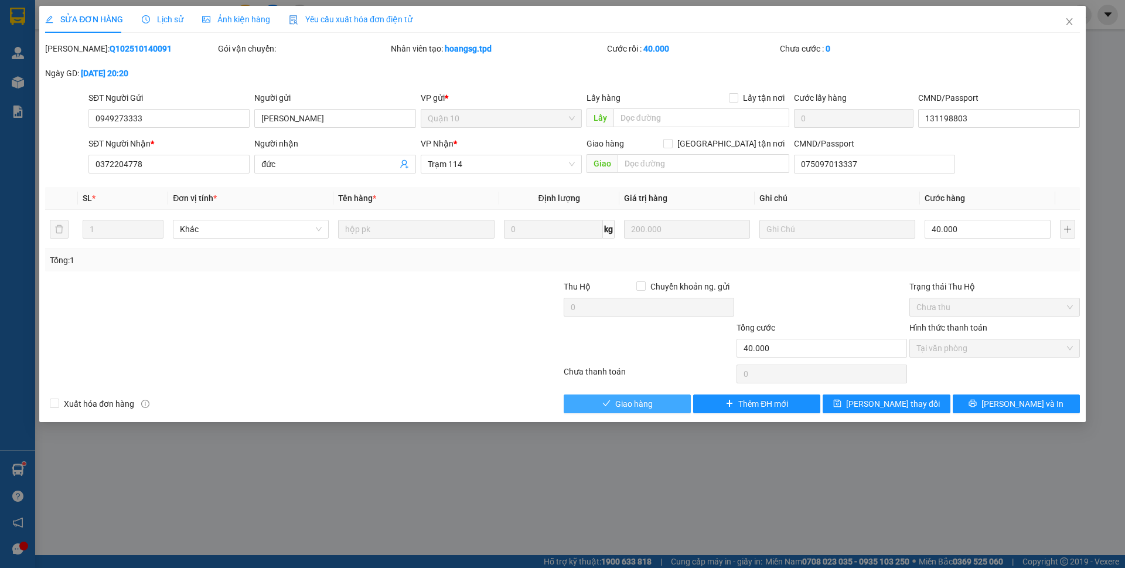
click at [611, 404] on button "Giao hàng" at bounding box center [627, 403] width 127 height 19
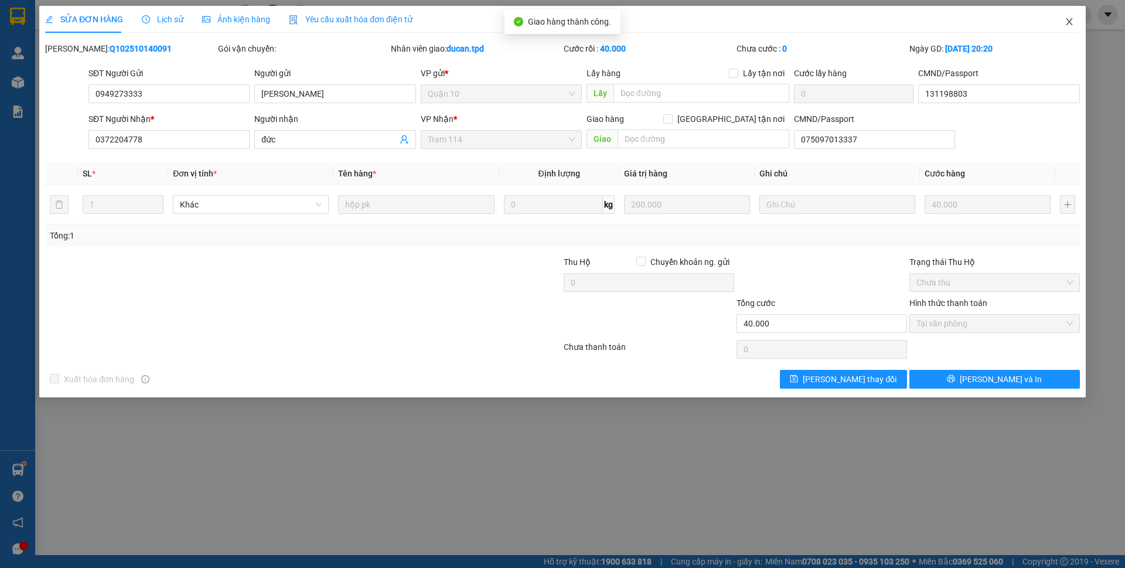
click at [1077, 23] on span "Close" at bounding box center [1069, 22] width 33 height 33
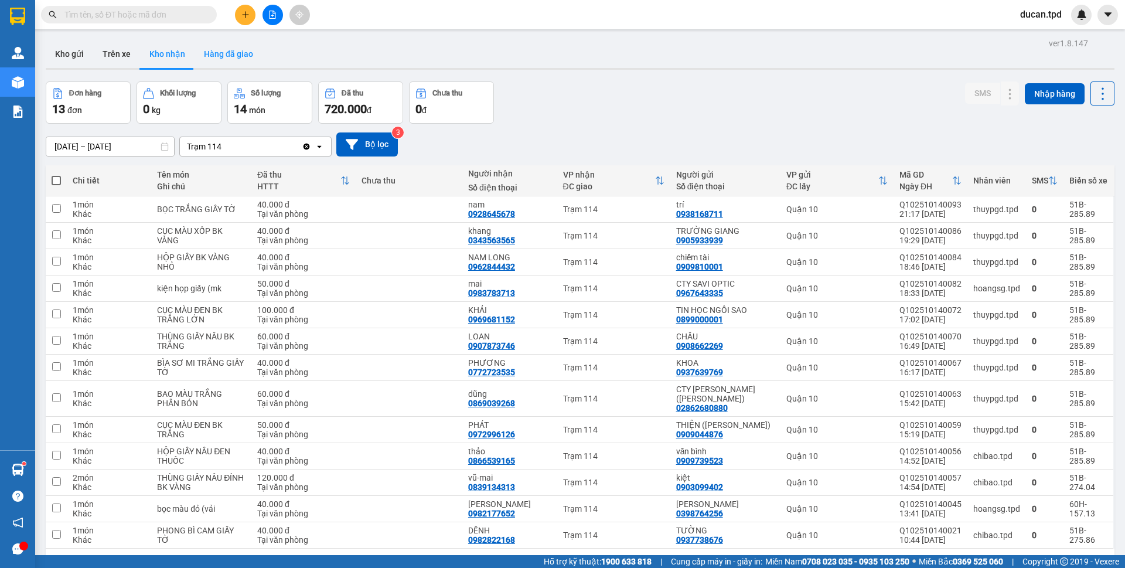
click at [247, 52] on button "Hàng đã giao" at bounding box center [229, 54] width 68 height 28
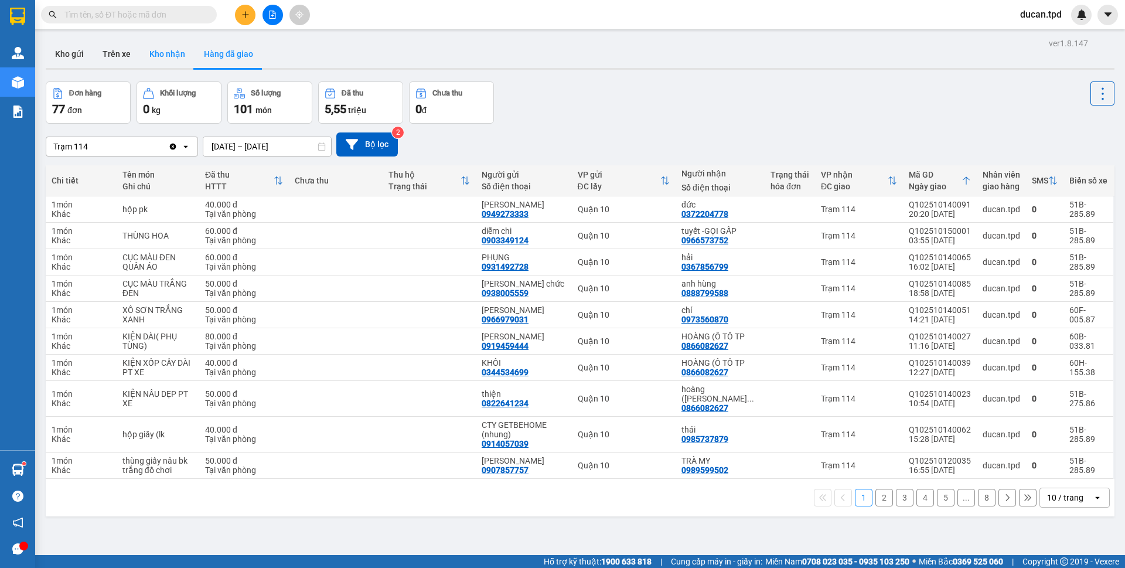
click at [168, 62] on button "Kho nhận" at bounding box center [167, 54] width 55 height 28
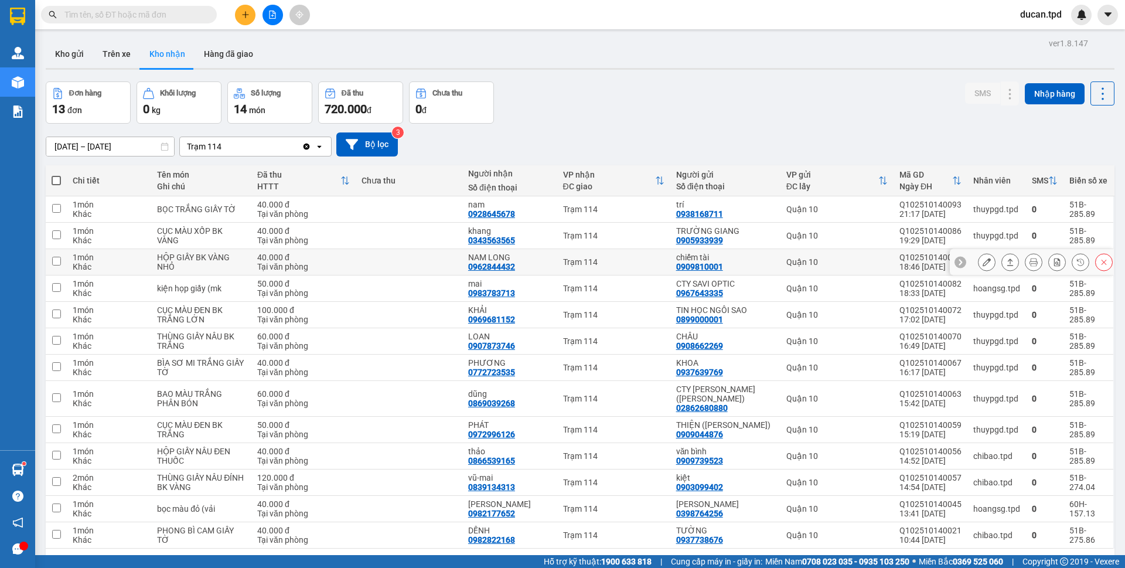
click at [983, 260] on icon at bounding box center [987, 262] width 8 height 8
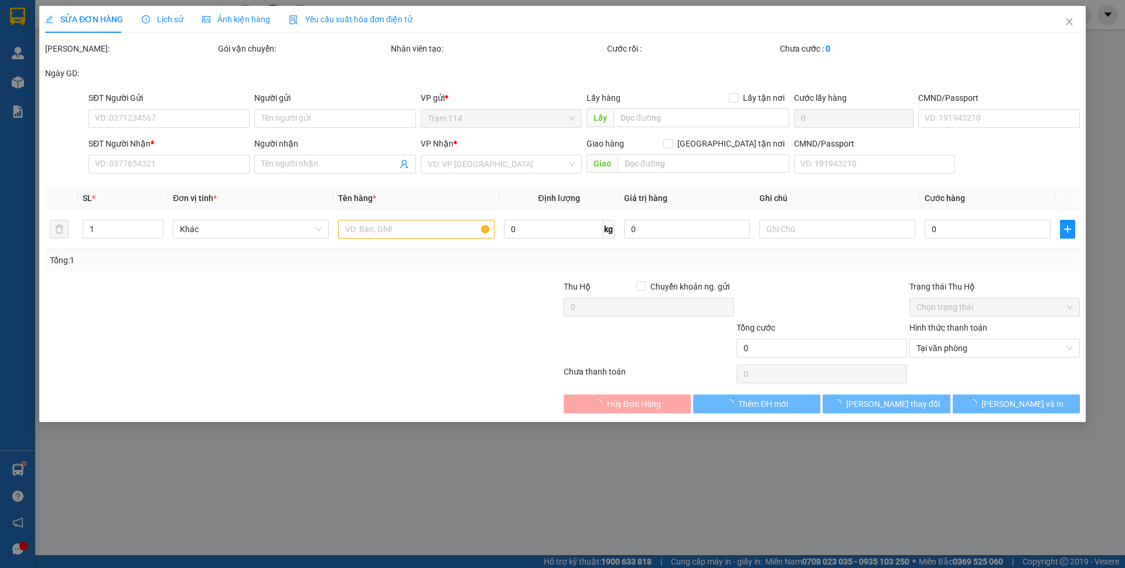
type input "0909810001"
type input "chiếm tài"
type input "0962844432"
type input "NAM LONG"
type input "40.000"
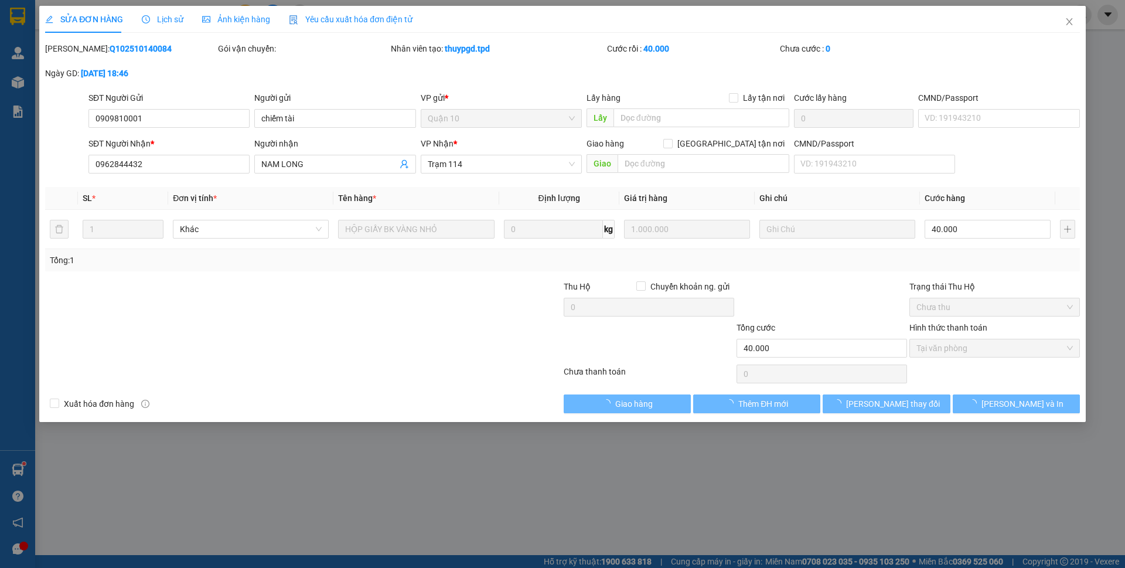
click at [653, 407] on button "Giao hàng" at bounding box center [627, 403] width 127 height 19
click at [653, 407] on span "[PERSON_NAME] và Giao hàng" at bounding box center [642, 403] width 113 height 13
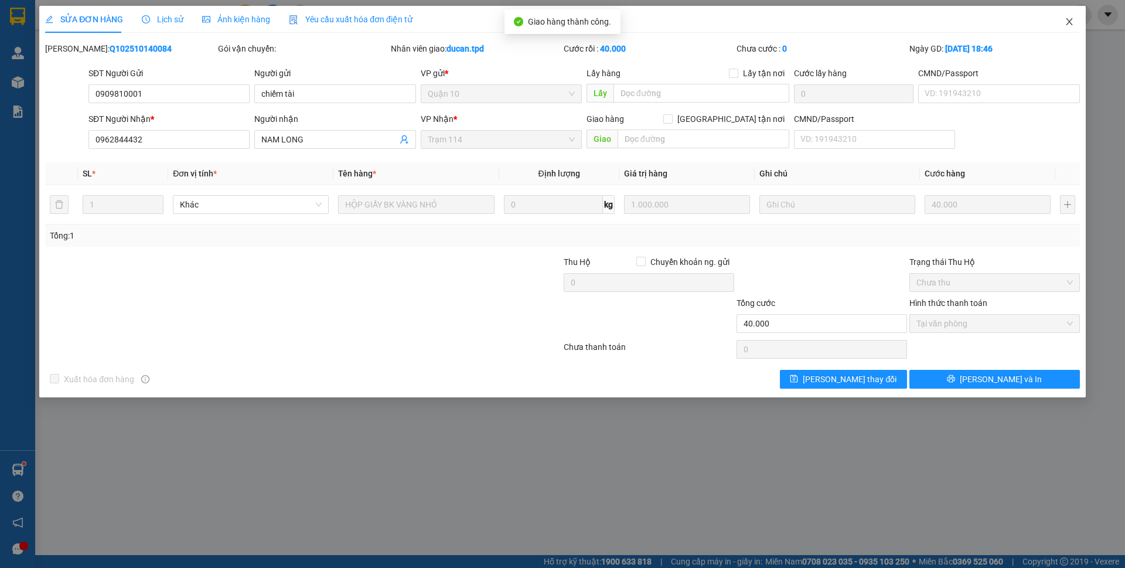
click at [1078, 24] on span "Close" at bounding box center [1069, 22] width 33 height 33
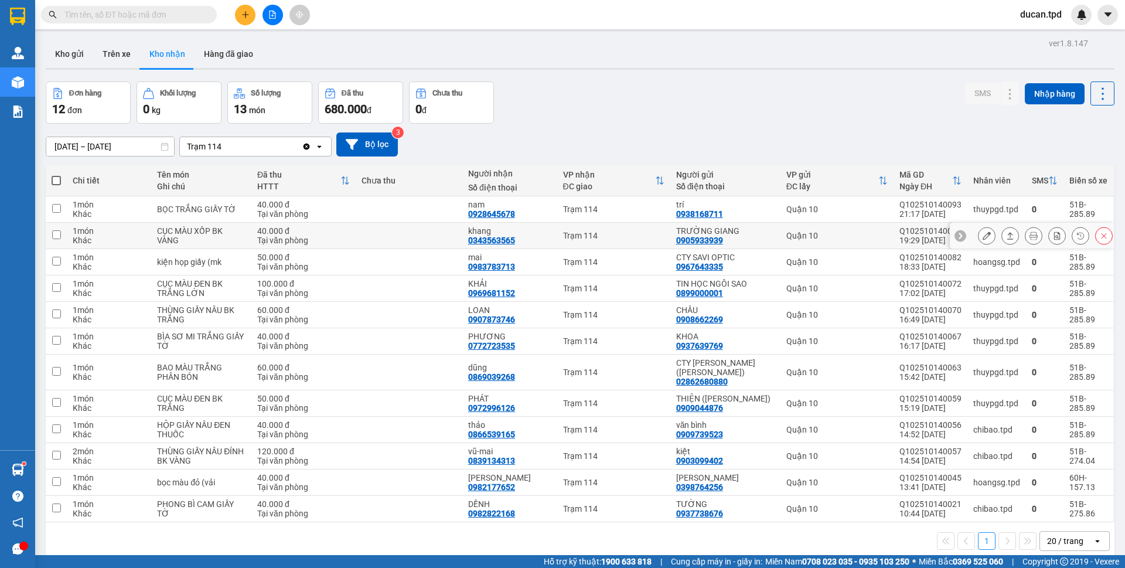
click at [983, 235] on icon at bounding box center [987, 235] width 8 height 8
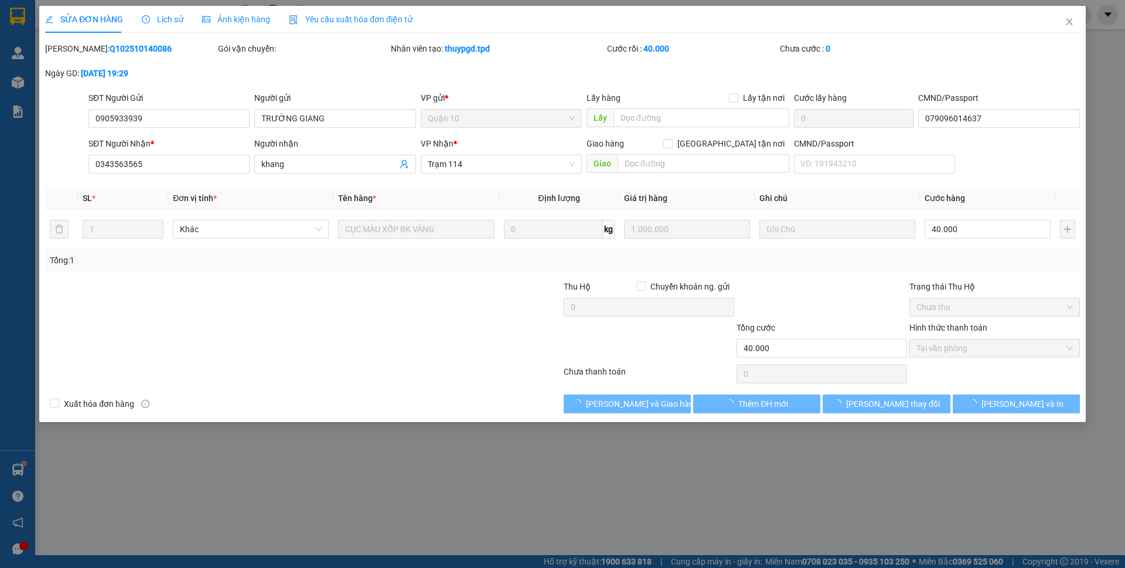
type input "0905933939"
type input "TRƯỜNG GIANG"
type input "079096014637"
type input "0343563565"
type input "khang"
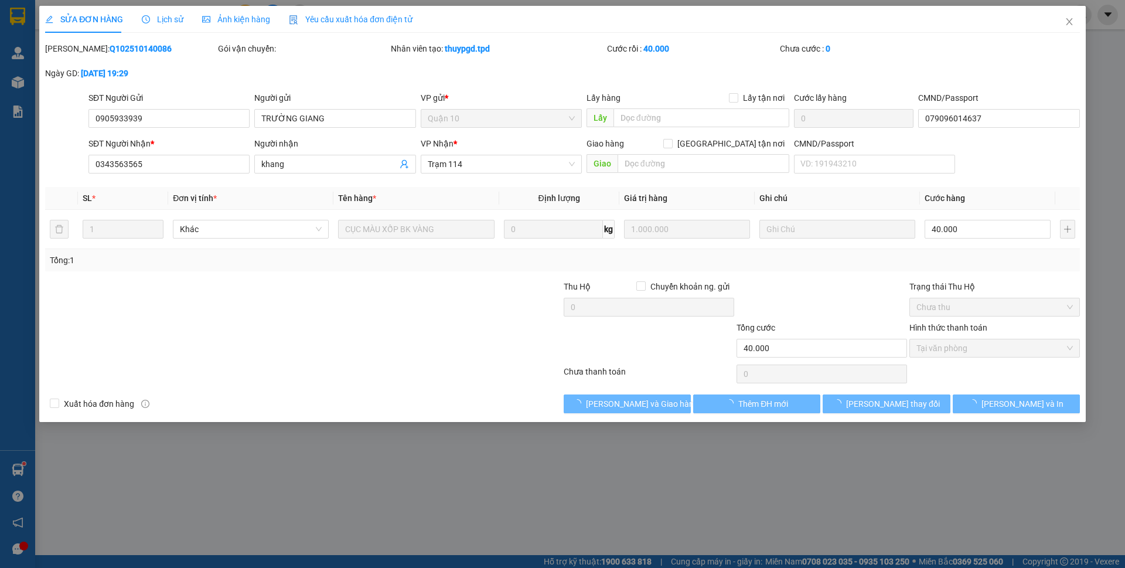
type input "40.000"
click at [583, 406] on icon "loading" at bounding box center [577, 403] width 11 height 11
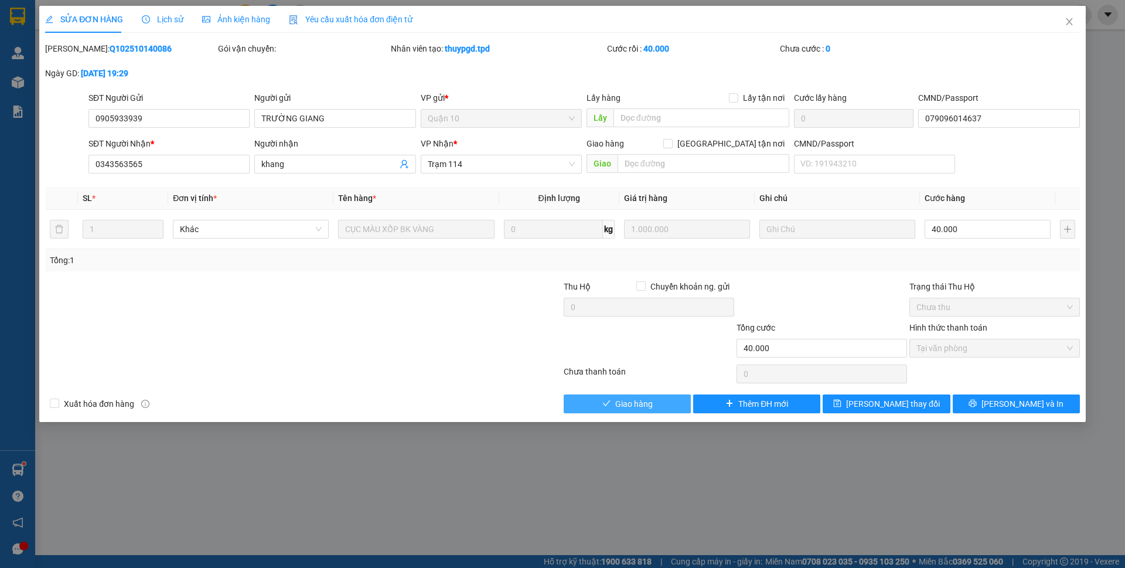
click at [597, 406] on button "Giao hàng" at bounding box center [627, 403] width 127 height 19
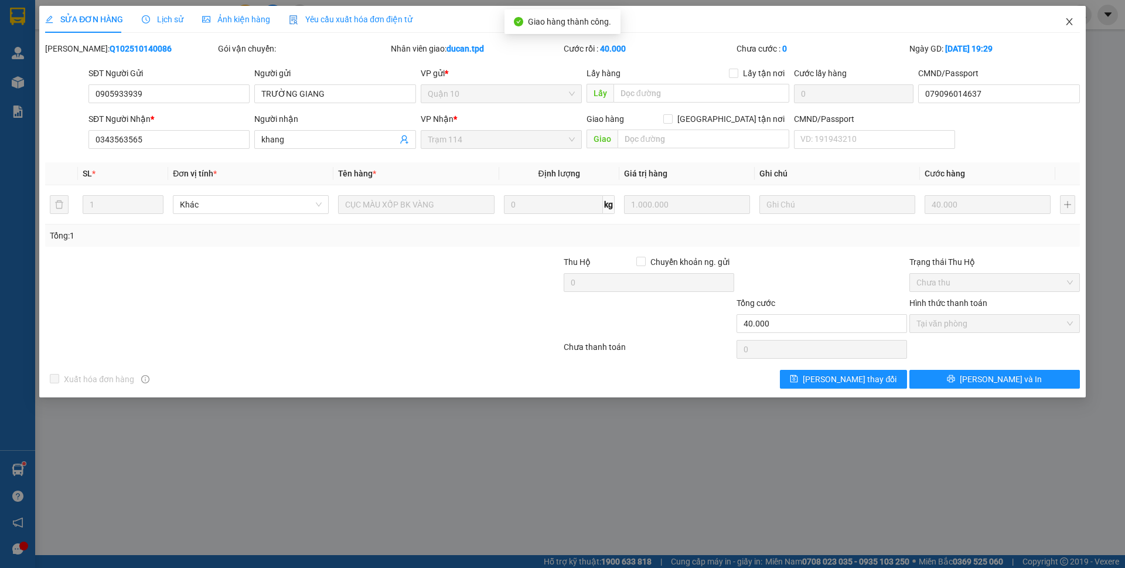
click at [1079, 21] on span "Close" at bounding box center [1069, 22] width 33 height 33
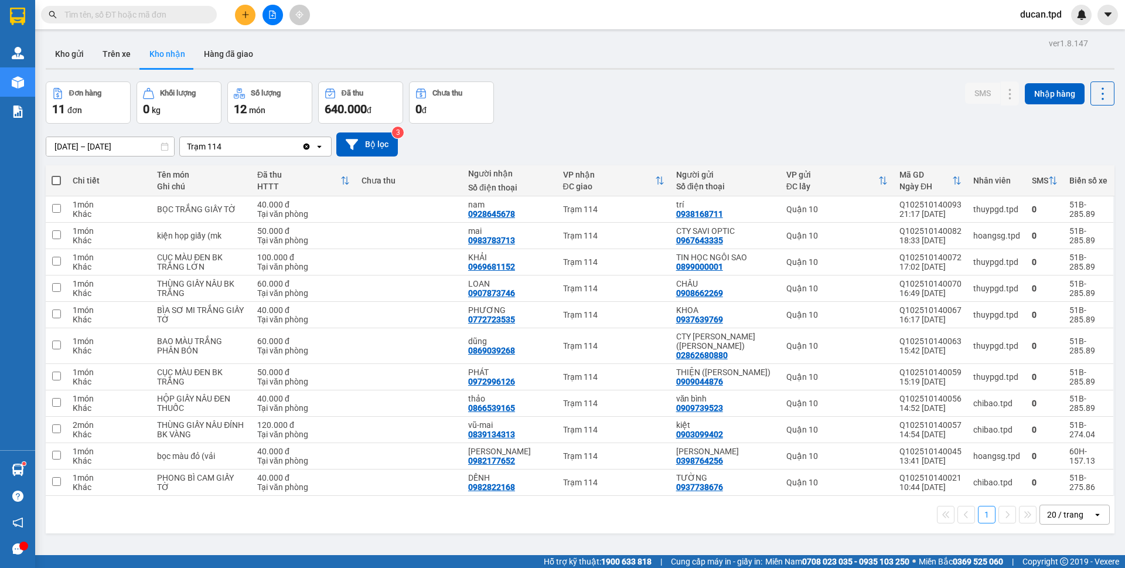
click at [132, 18] on input "text" at bounding box center [133, 14] width 138 height 13
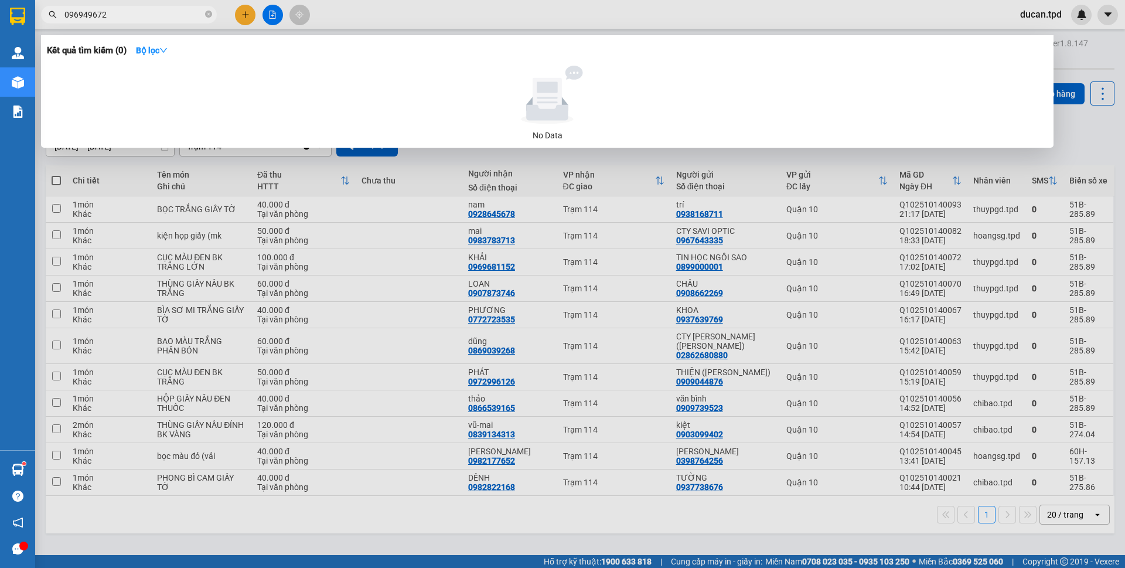
click at [78, 16] on input "096949672" at bounding box center [133, 14] width 138 height 13
type input "0"
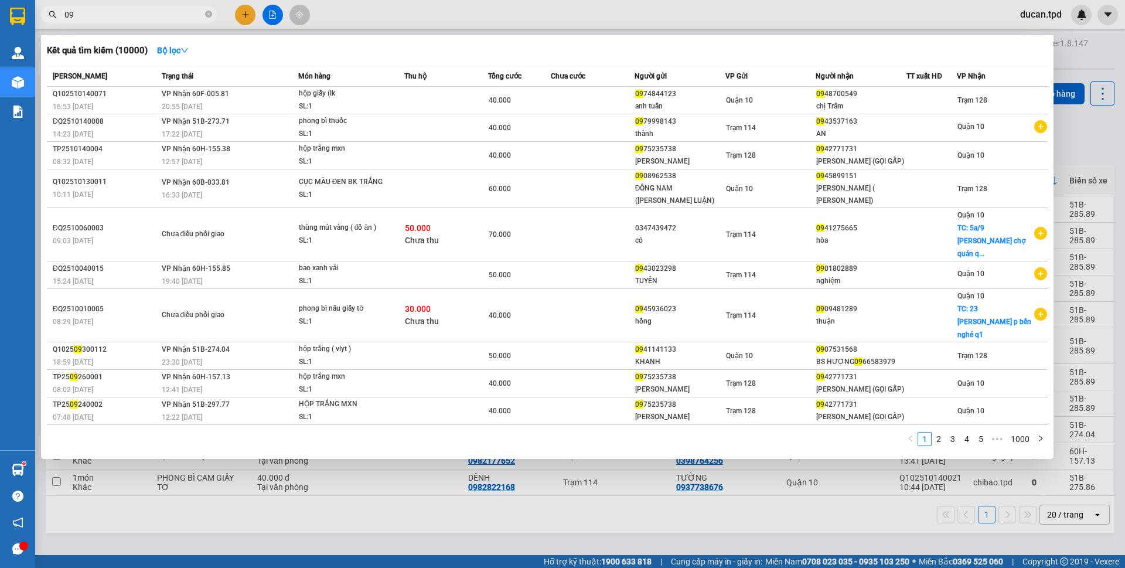
type input "0"
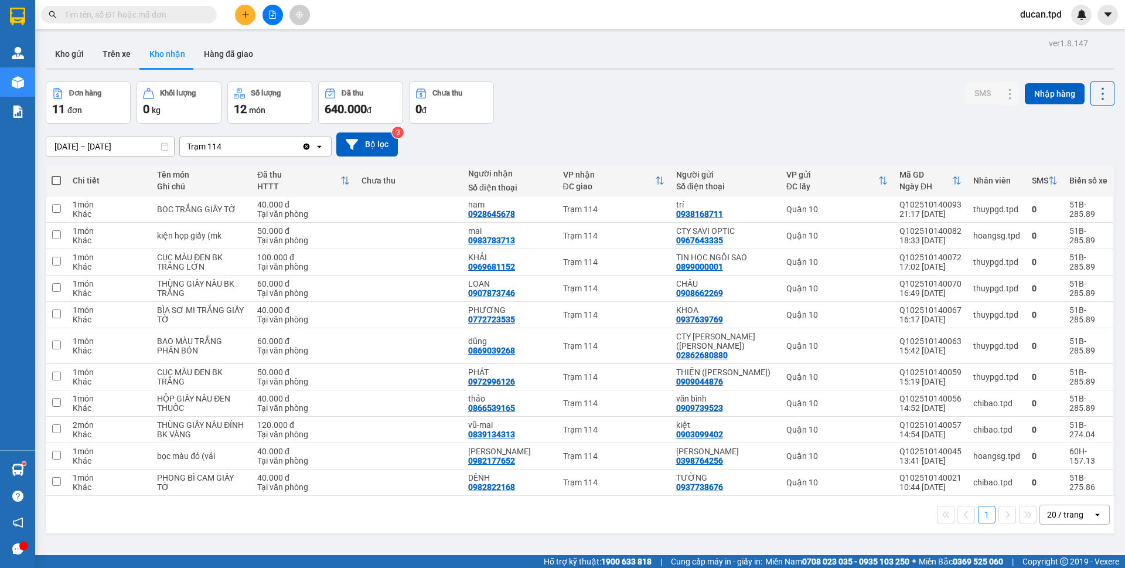
click at [160, 12] on input "text" at bounding box center [133, 14] width 138 height 13
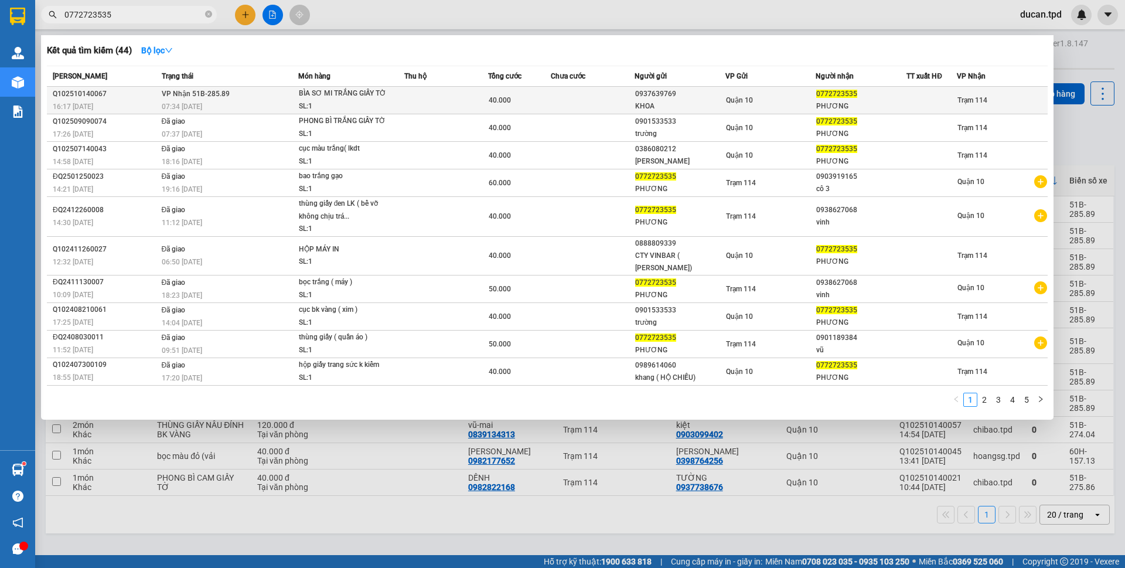
type input "0772723535"
click at [716, 107] on div "KHOA" at bounding box center [680, 106] width 90 height 12
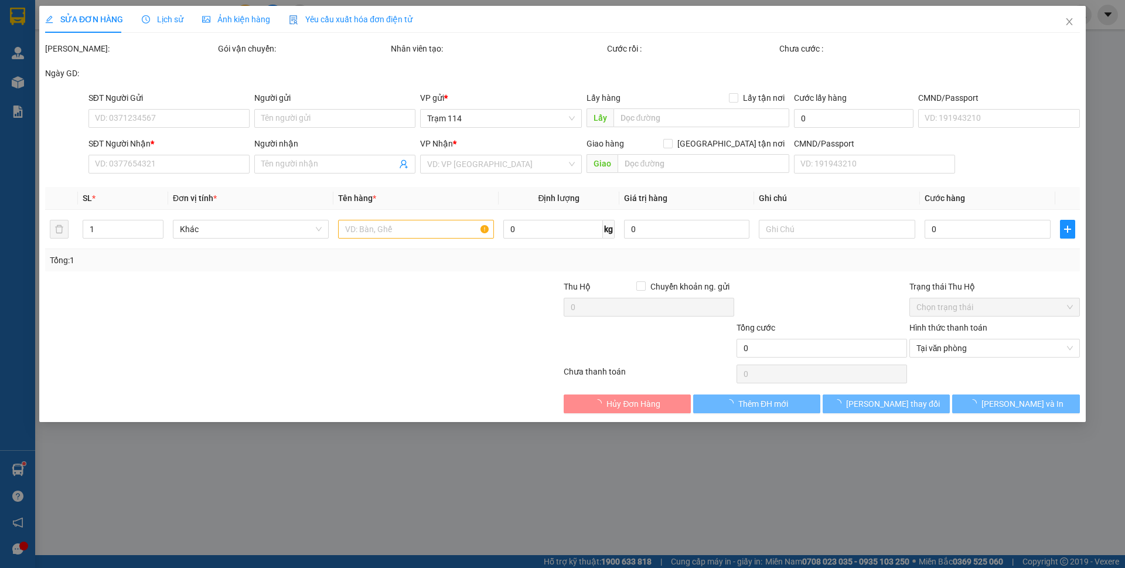
type input "0937639769"
type input "KHOA"
type input "0772723535"
type input "PHƯƠNG"
type input "40.000"
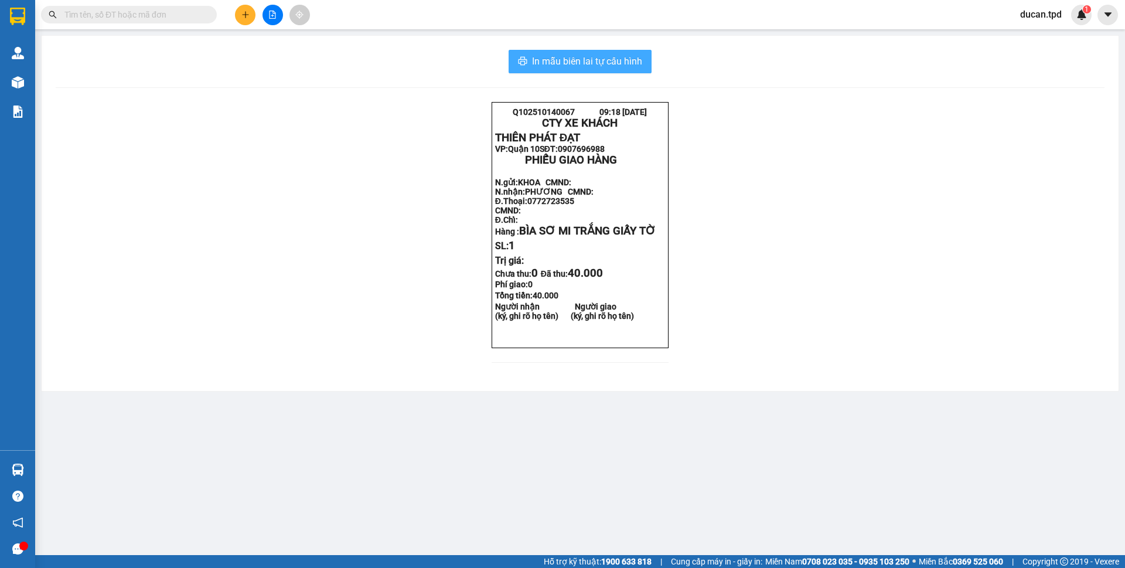
click at [562, 69] on button "In mẫu biên lai tự cấu hình" at bounding box center [580, 61] width 143 height 23
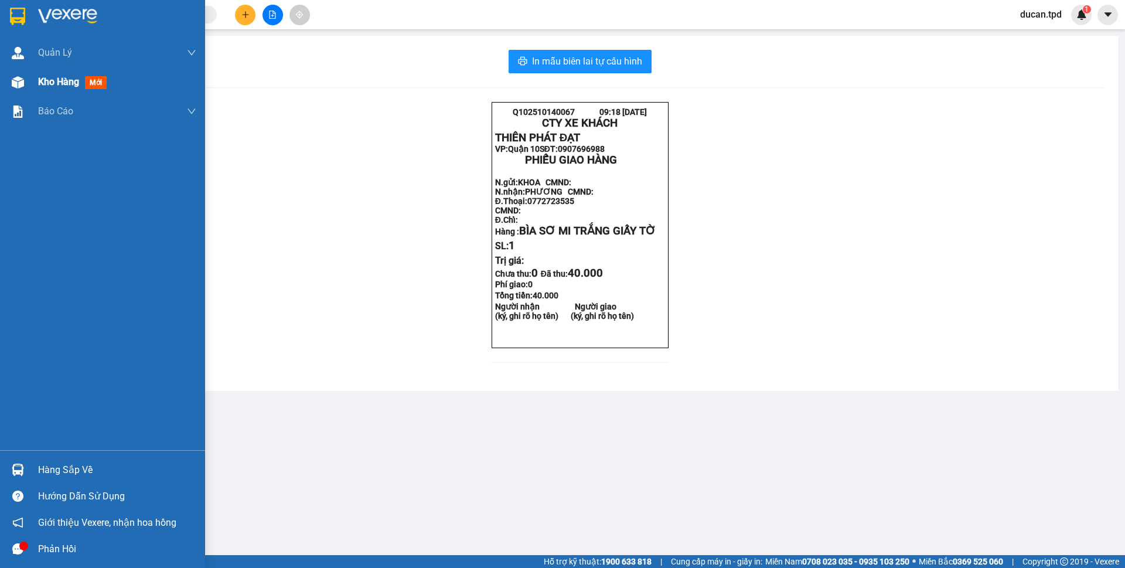
click at [68, 88] on div "Kho hàng mới" at bounding box center [74, 81] width 73 height 15
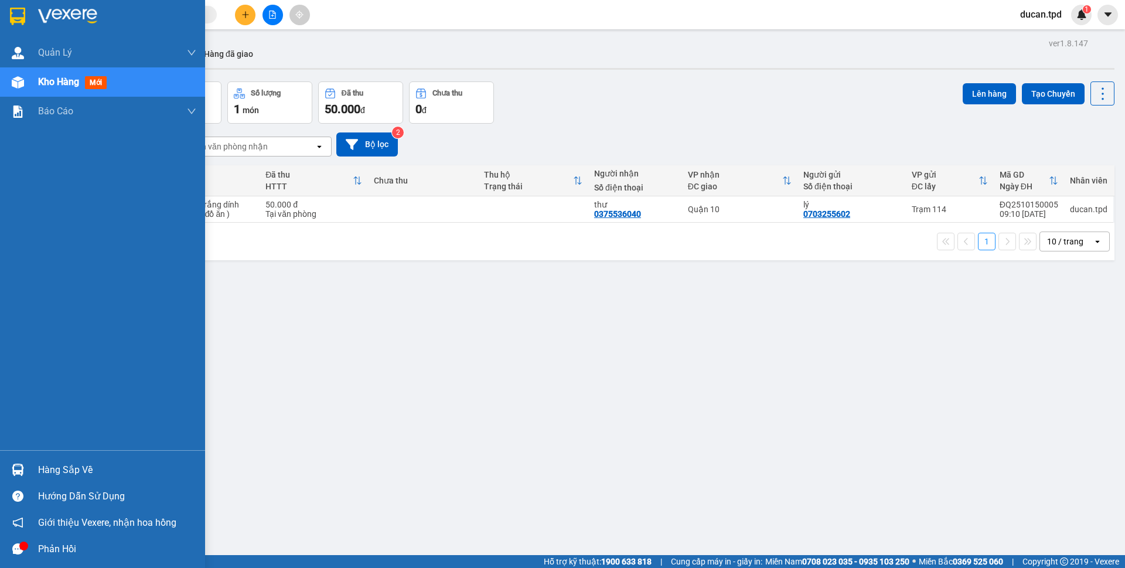
click at [22, 468] on img at bounding box center [18, 470] width 12 height 12
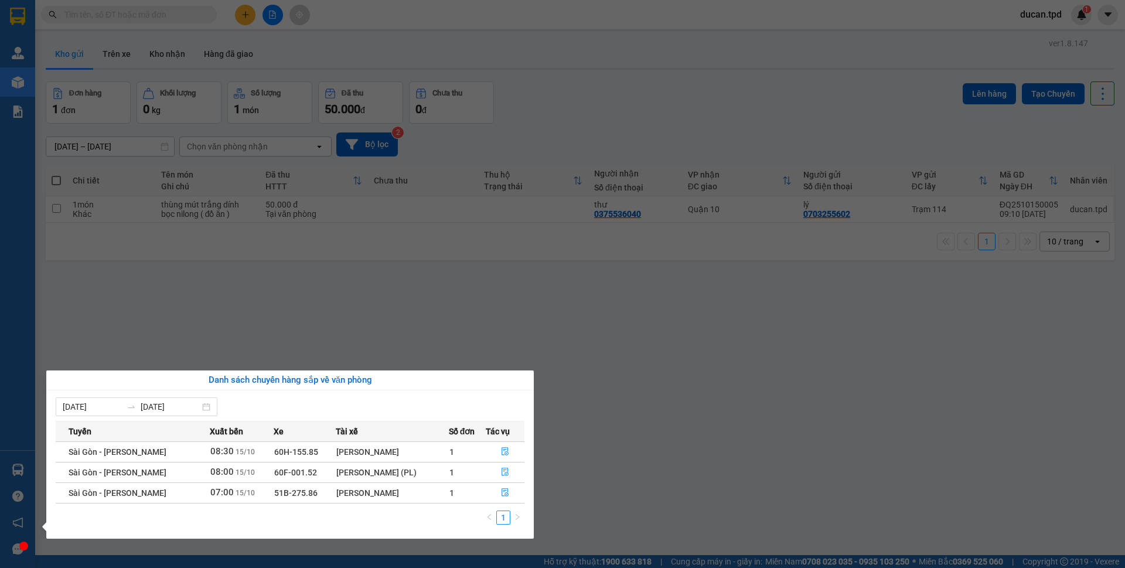
click at [250, 252] on section "Kết quả tìm kiếm ( 0 ) Bộ lọc No Data ducan.tpd 1 Quản Lý Quản lý khách hàng Qu…" at bounding box center [562, 284] width 1125 height 568
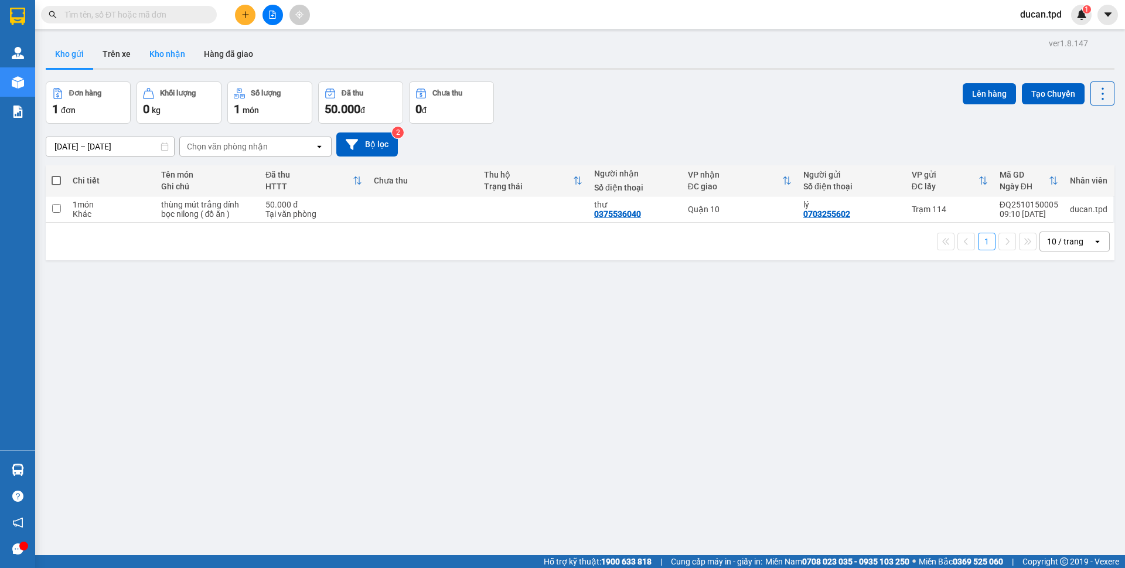
click at [176, 62] on button "Kho nhận" at bounding box center [167, 54] width 55 height 28
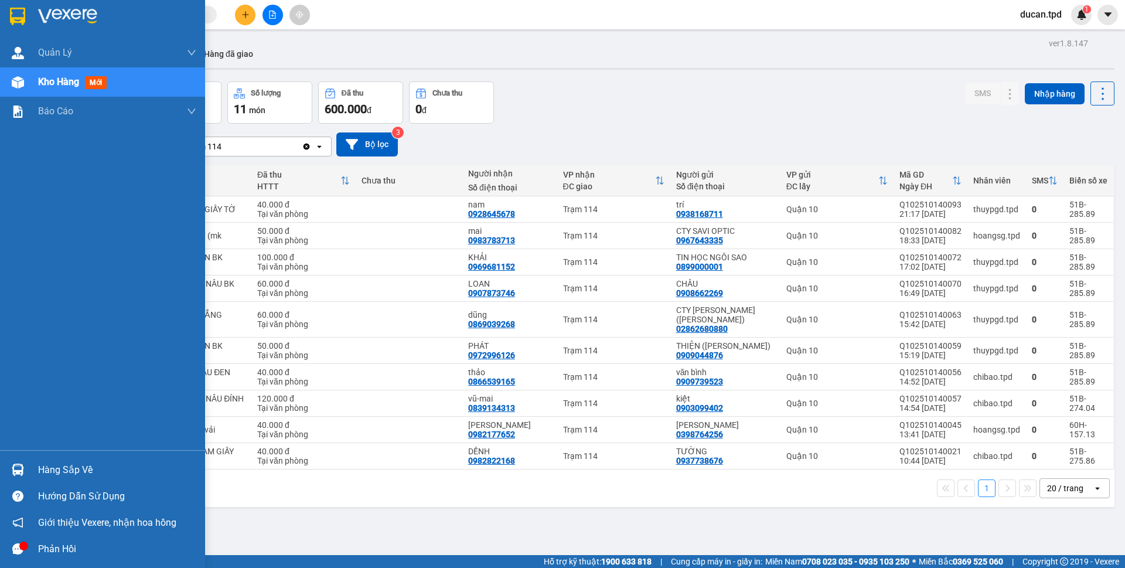
click at [14, 468] on img at bounding box center [18, 470] width 12 height 12
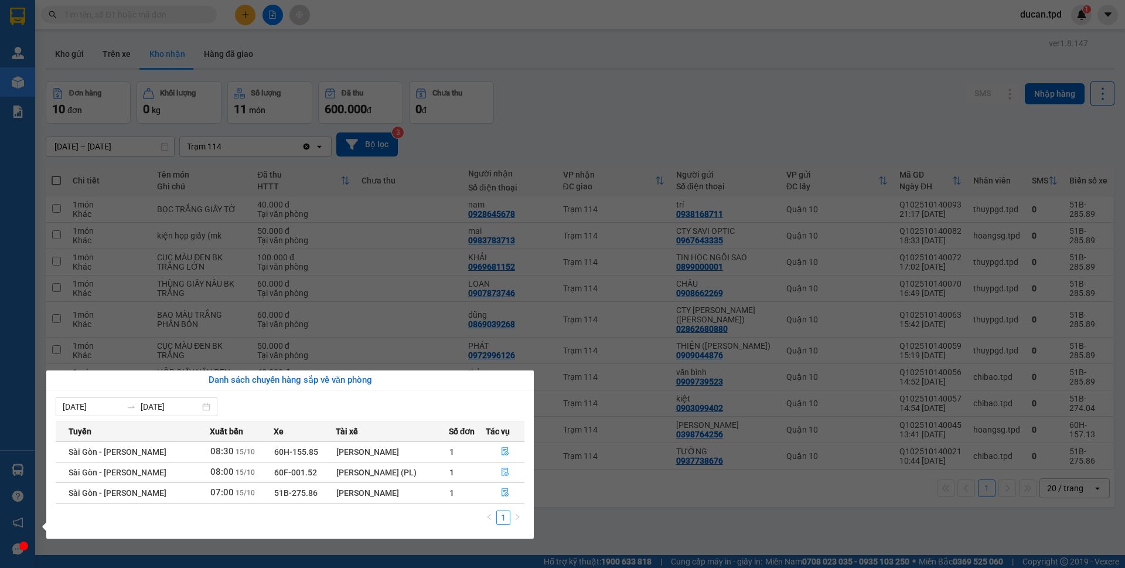
click at [625, 104] on section "Kết quả tìm kiếm ( 0 ) Bộ lọc No Data ducan.tpd 1 Quản Lý Quản lý khách hàng Qu…" at bounding box center [562, 284] width 1125 height 568
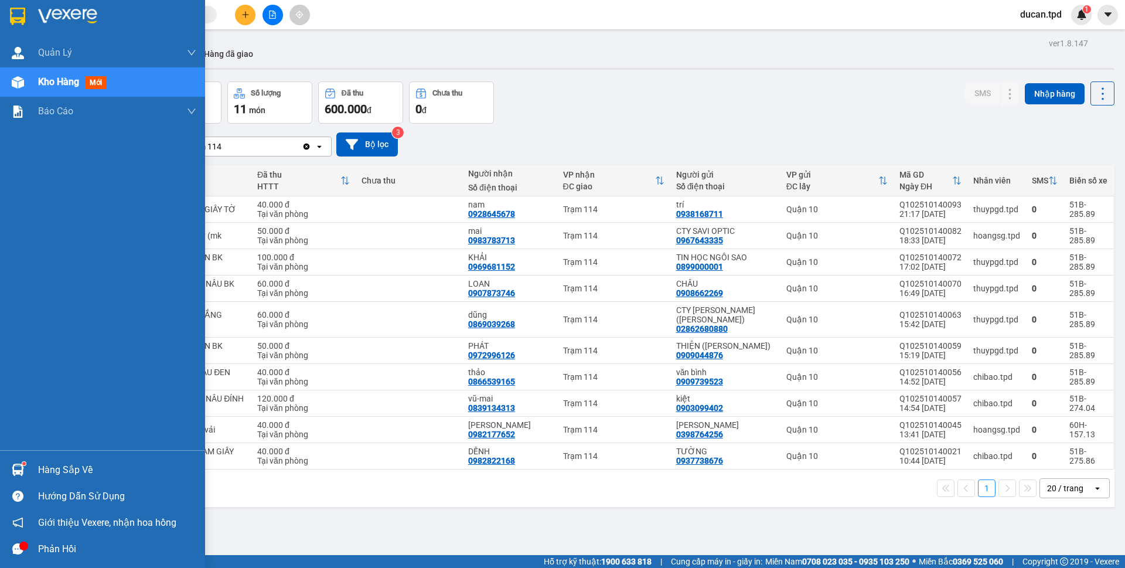
click at [21, 476] on div at bounding box center [18, 469] width 21 height 21
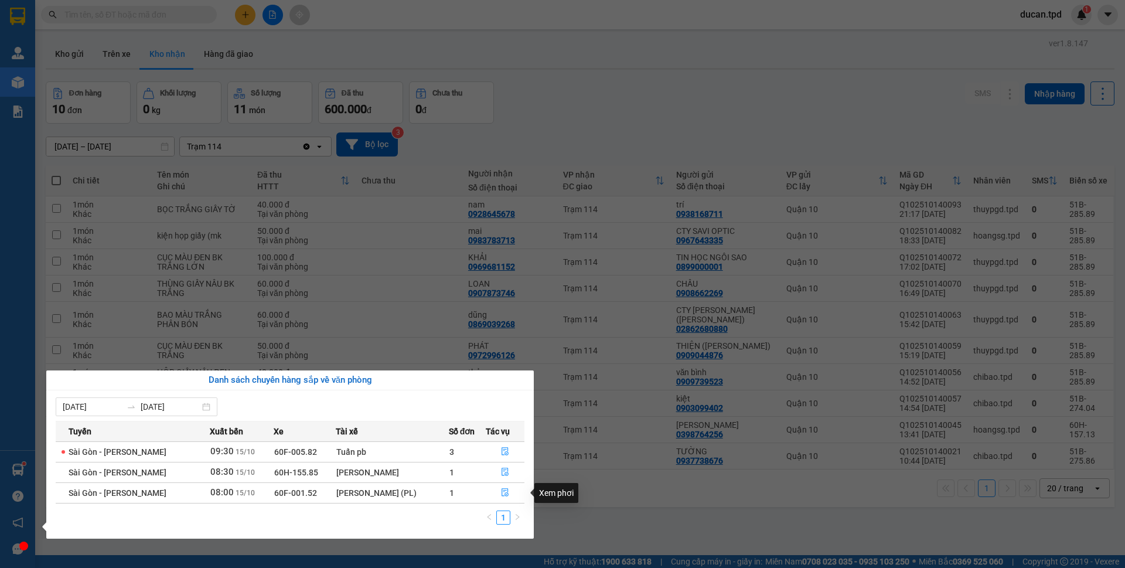
click at [575, 495] on div "Xem phơi" at bounding box center [556, 493] width 44 height 20
click at [600, 165] on section "Kết quả tìm kiếm ( 0 ) Bộ lọc No Data ducan.tpd 1 Quản Lý Quản lý khách hàng Qu…" at bounding box center [562, 284] width 1125 height 568
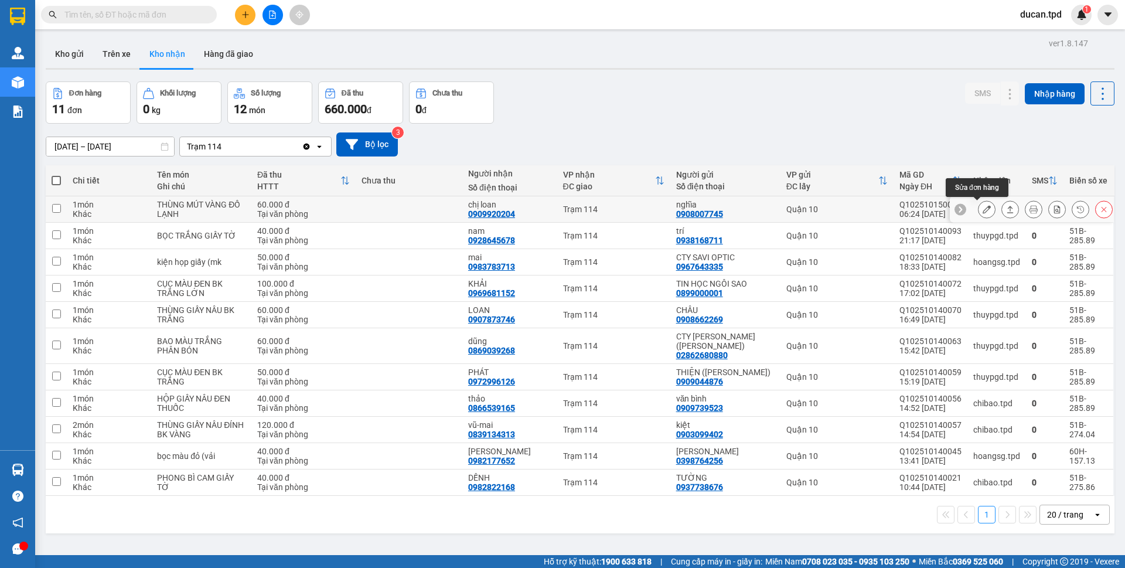
click at [983, 209] on icon at bounding box center [987, 209] width 8 height 8
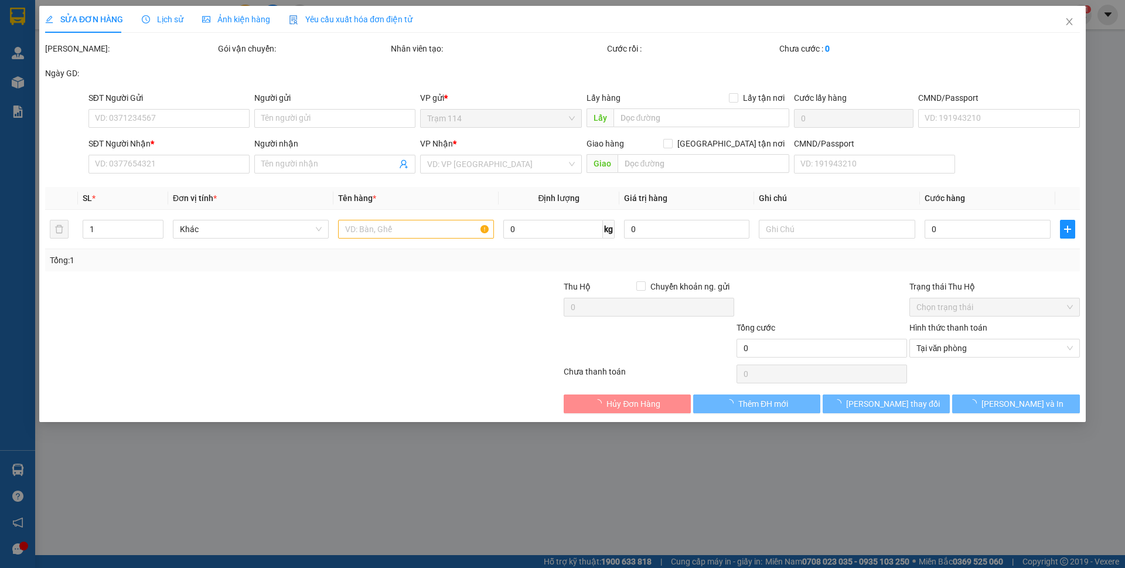
type input "0908007745"
type input "nghĩa"
type input "0909920204"
type input "chị loan"
type input "60.000"
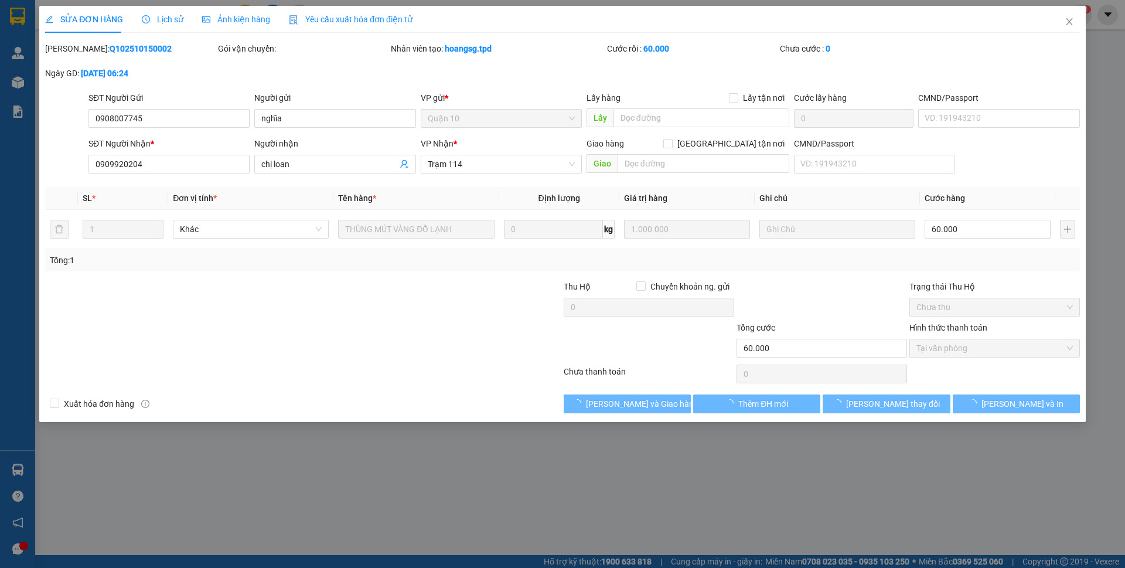
click at [633, 404] on span "[PERSON_NAME] và Giao hàng" at bounding box center [642, 403] width 113 height 13
click at [633, 404] on span "Giao hàng" at bounding box center [634, 403] width 38 height 13
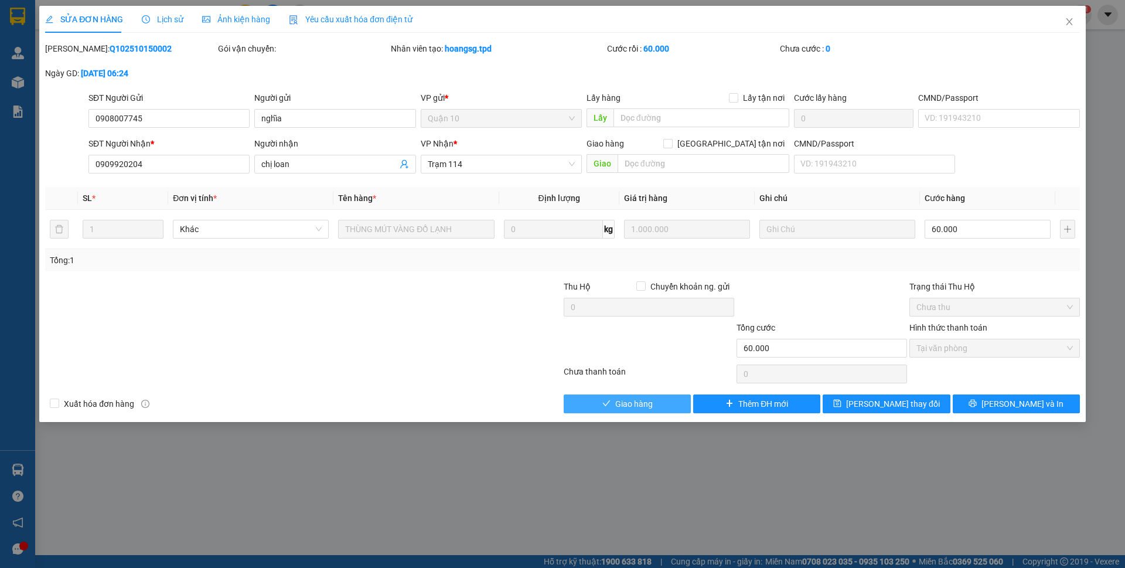
click at [660, 394] on button "Giao hàng" at bounding box center [627, 403] width 127 height 19
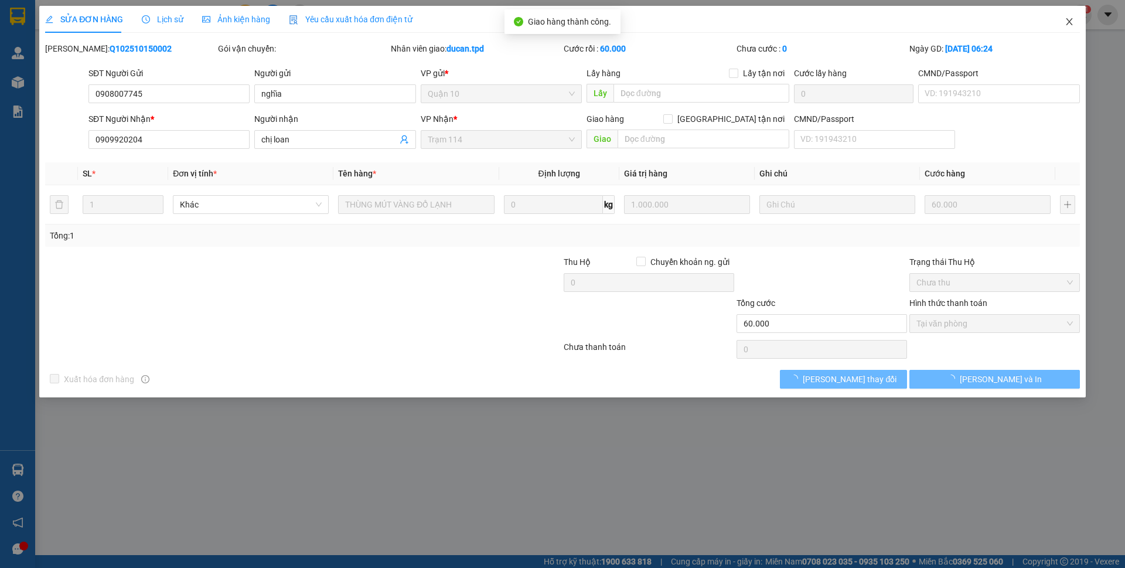
click at [1071, 27] on span "Close" at bounding box center [1069, 22] width 33 height 33
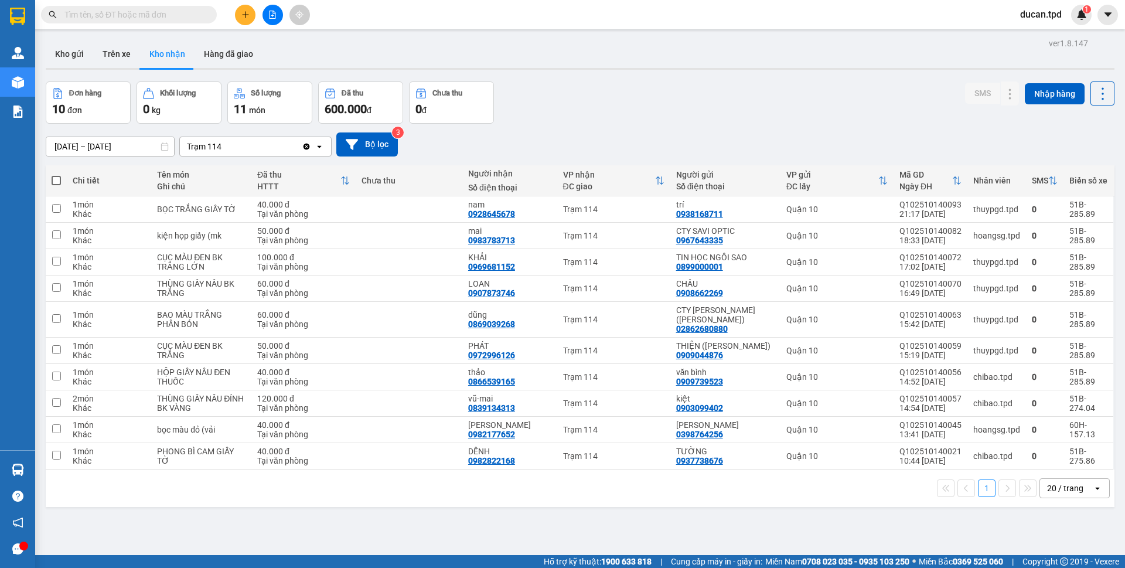
click at [174, 18] on input "text" at bounding box center [133, 14] width 138 height 13
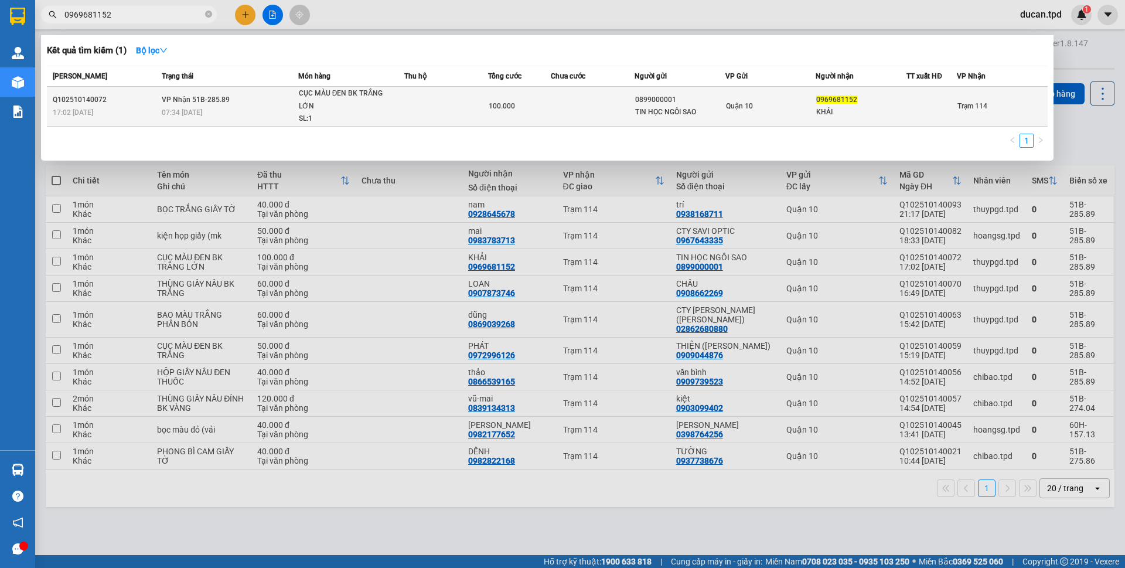
type input "0969681152"
click at [551, 124] on td at bounding box center [593, 107] width 84 height 40
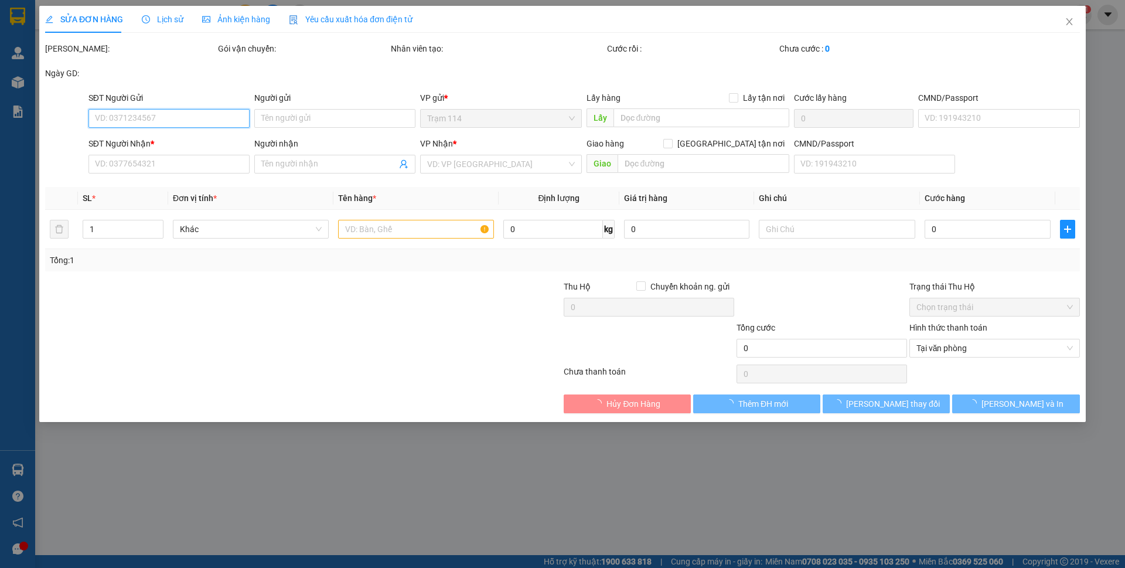
type input "0899000001"
type input "TIN HỌC NGÔI SAO"
type input "079099015950"
type input "0969681152"
type input "KHẢI"
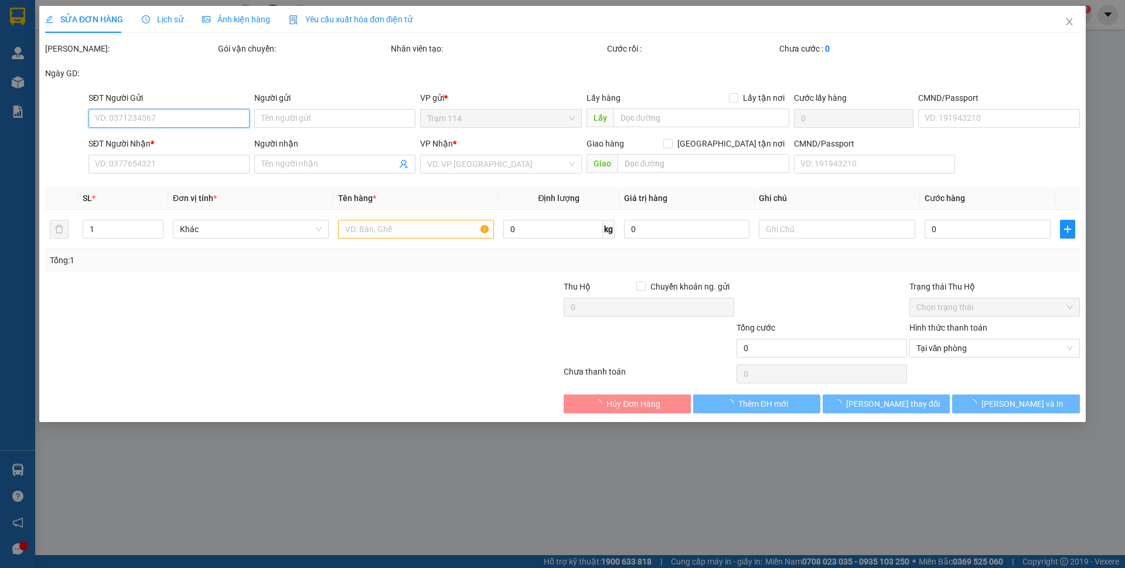
type input "100.000"
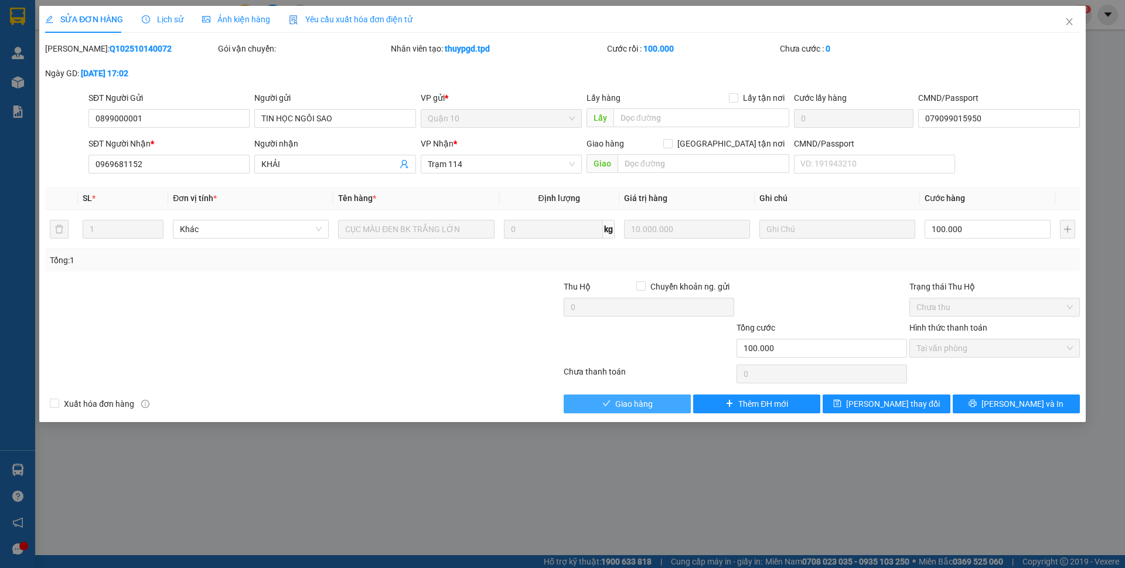
drag, startPoint x: 700, startPoint y: 381, endPoint x: 631, endPoint y: 406, distance: 73.6
click at [631, 406] on span "Giao hàng" at bounding box center [634, 403] width 38 height 13
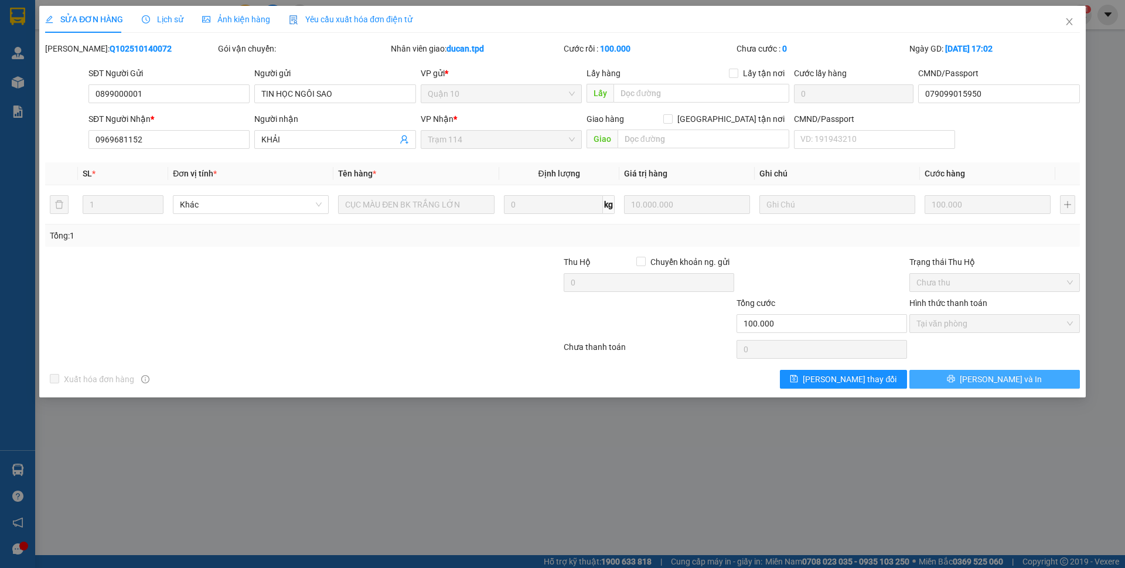
click at [955, 384] on span "printer" at bounding box center [951, 378] width 8 height 9
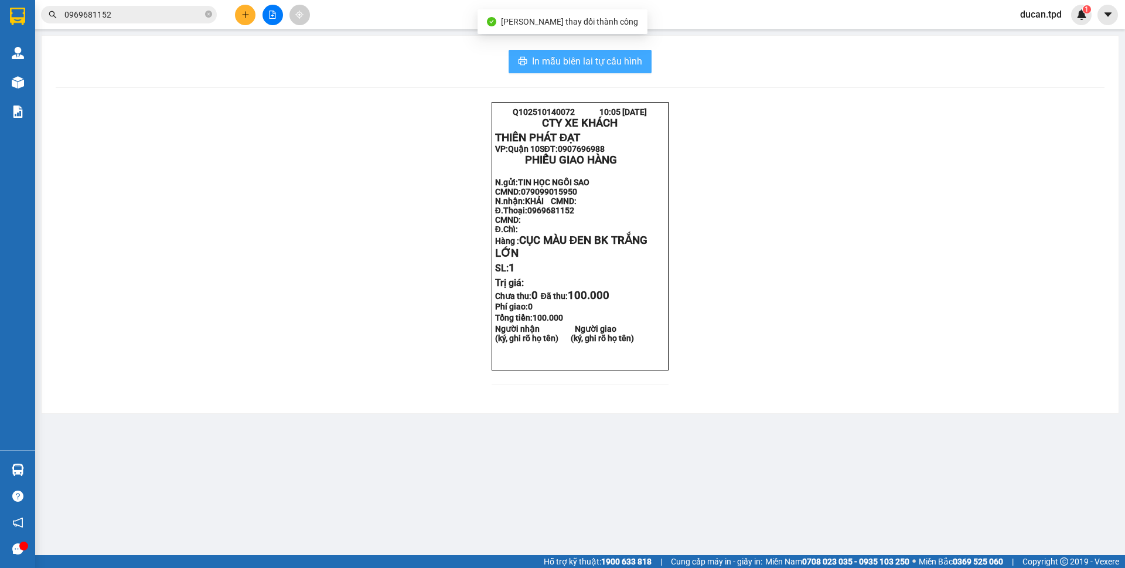
click at [604, 56] on span "In mẫu biên lai tự cấu hình" at bounding box center [587, 61] width 110 height 15
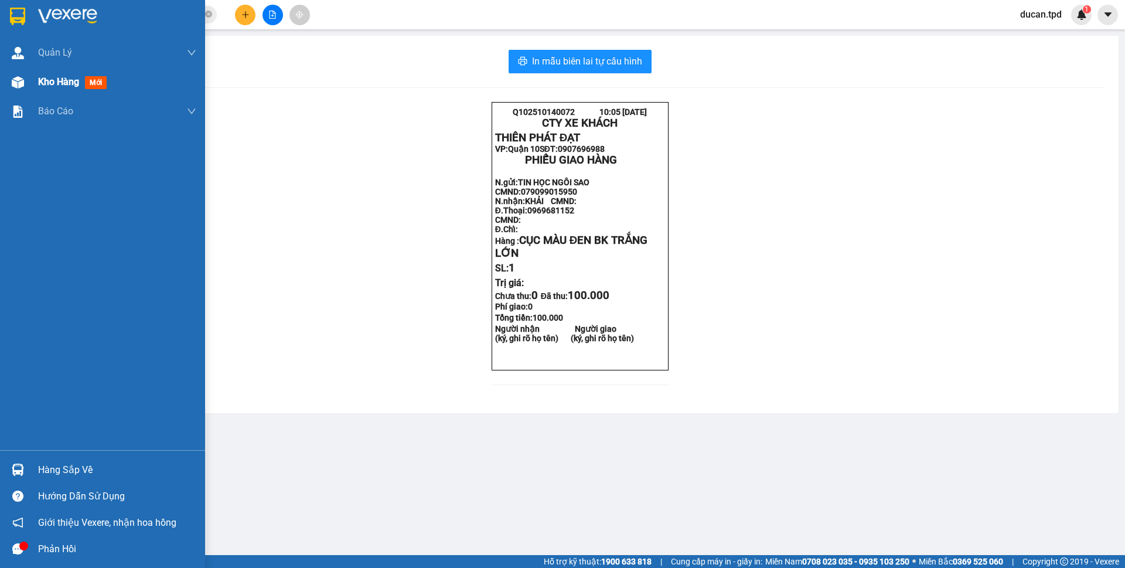
click at [26, 81] on div at bounding box center [18, 82] width 21 height 21
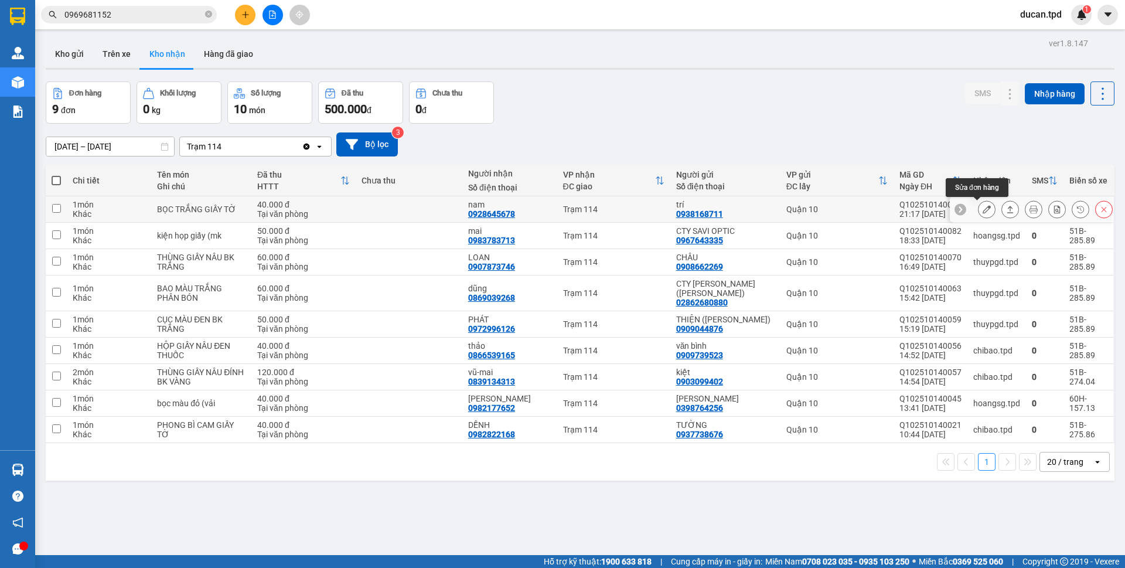
click at [983, 210] on icon at bounding box center [987, 209] width 8 height 8
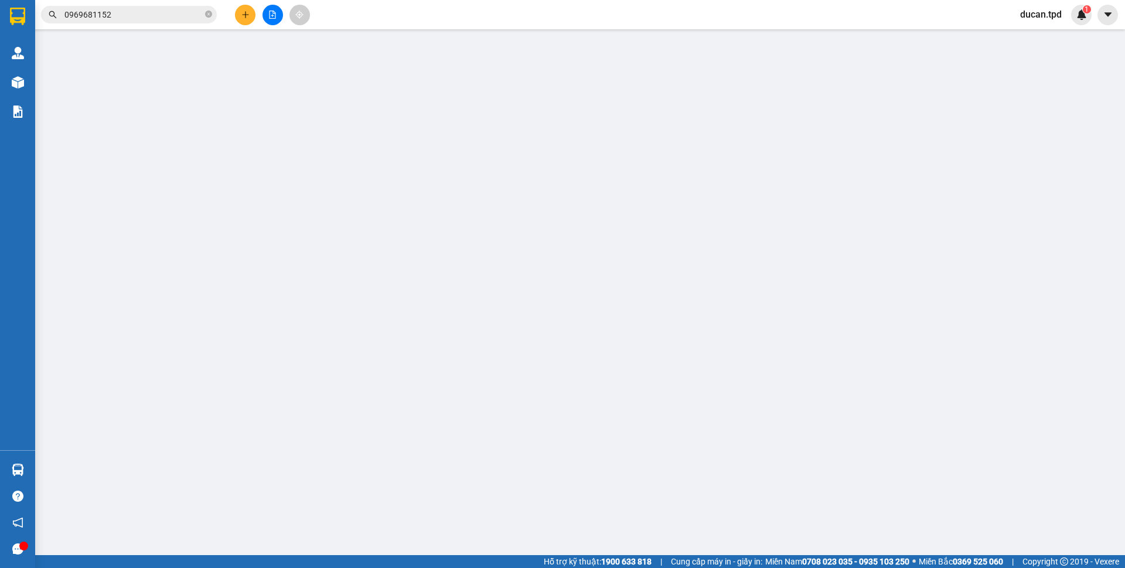
type input "0938168711"
type input "trí"
type input "079083011678"
type input "0928645678"
type input "nam"
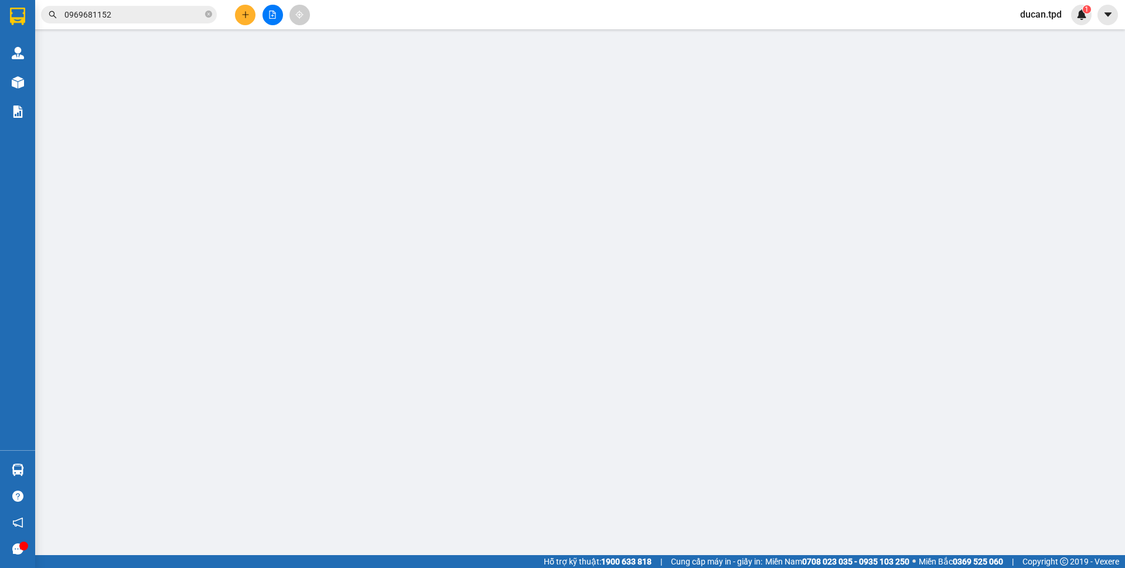
type input "40.000"
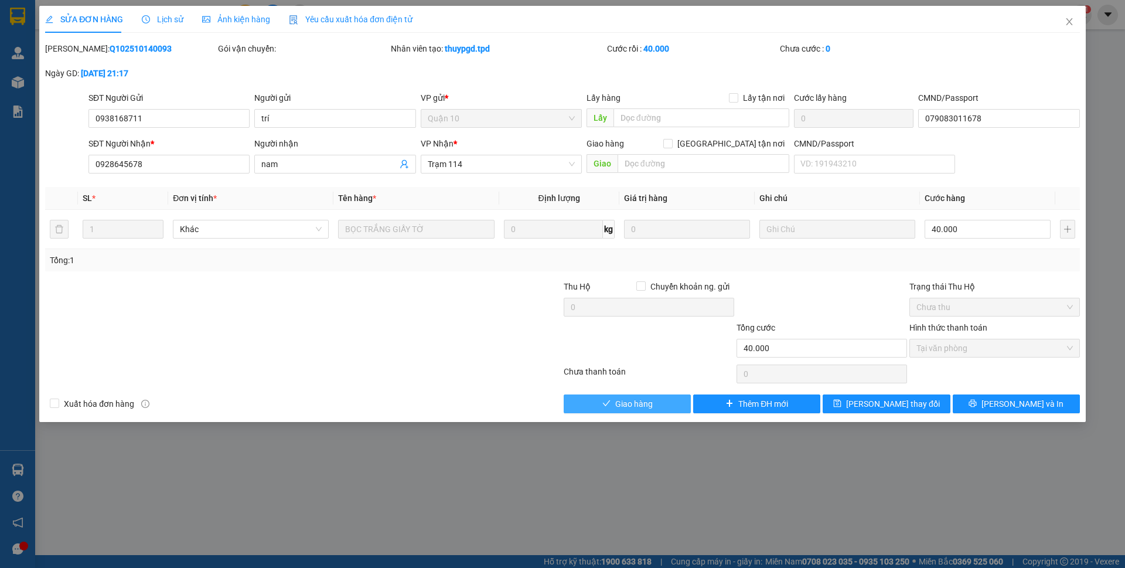
click at [604, 403] on icon "check" at bounding box center [606, 403] width 8 height 8
click at [615, 403] on span "Giao hàng" at bounding box center [634, 403] width 38 height 13
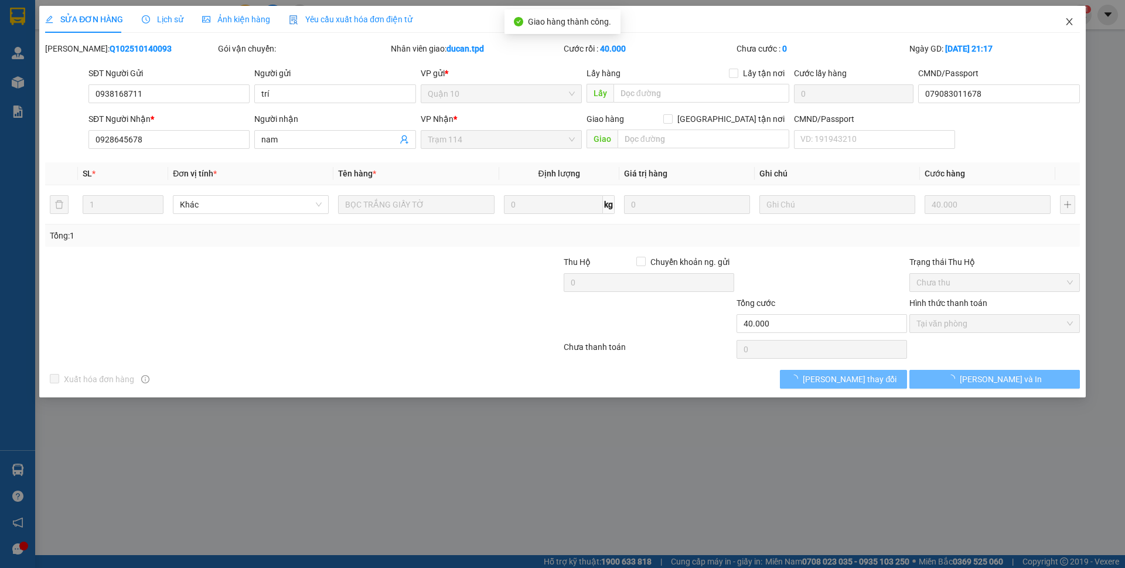
click at [1067, 21] on icon "close" at bounding box center [1069, 21] width 9 height 9
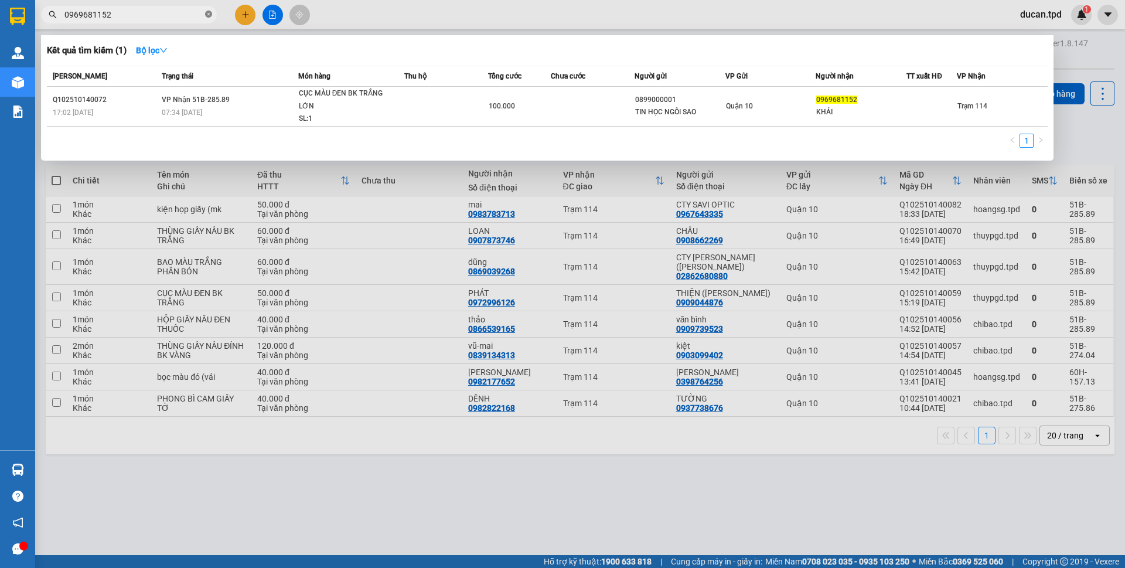
click at [206, 13] on icon "close-circle" at bounding box center [208, 14] width 7 height 7
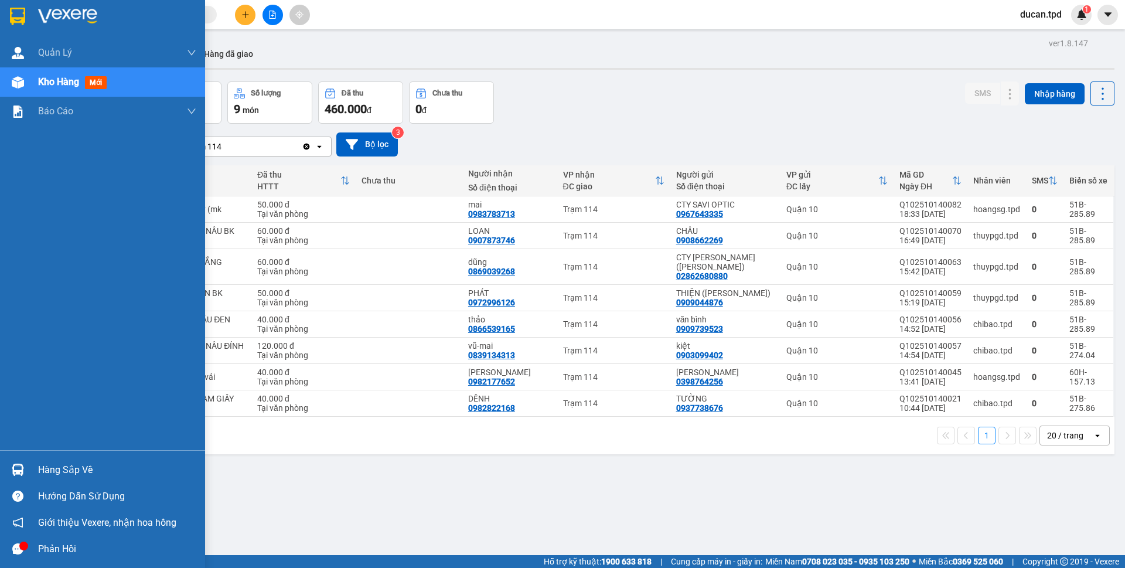
click at [17, 466] on img at bounding box center [18, 470] width 12 height 12
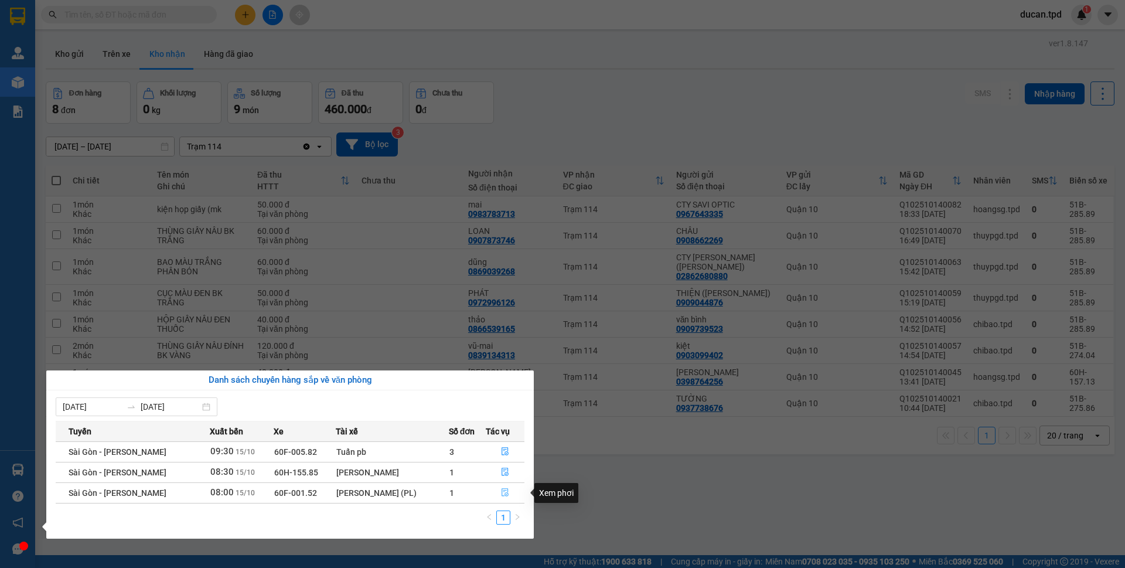
click at [509, 490] on button "button" at bounding box center [505, 492] width 38 height 19
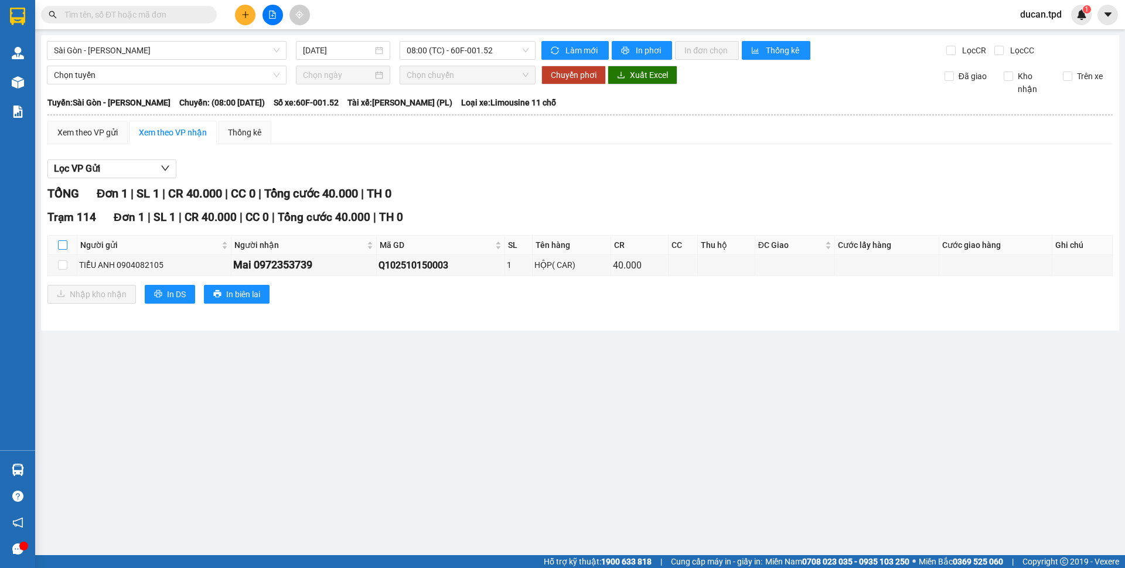
click at [64, 247] on input "checkbox" at bounding box center [62, 244] width 9 height 9
checkbox input "true"
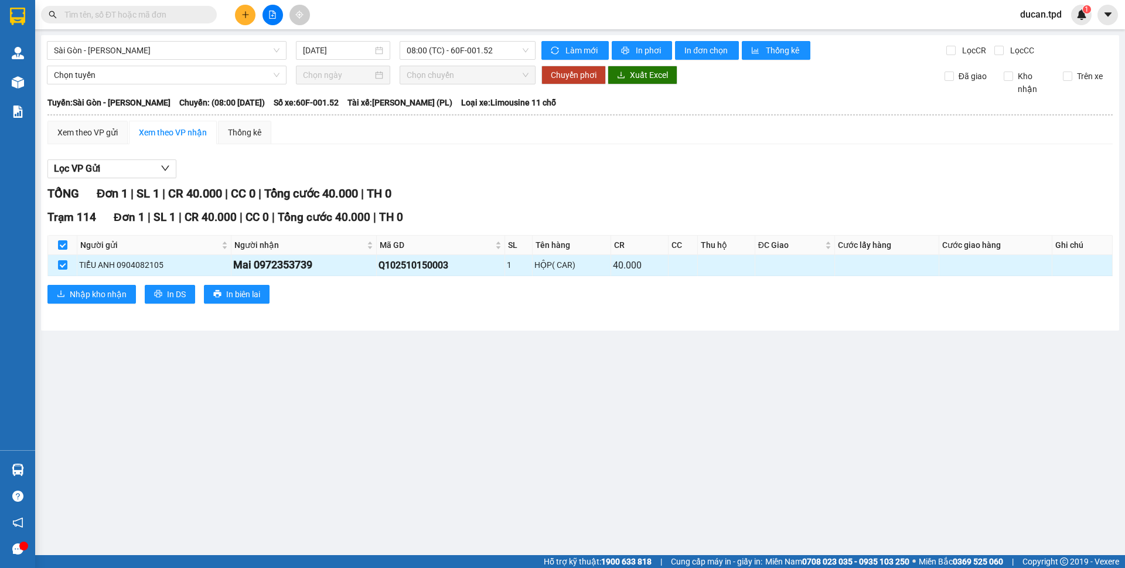
click at [291, 264] on div "Mai 0972353739" at bounding box center [303, 265] width 141 height 16
copy div "0972353739"
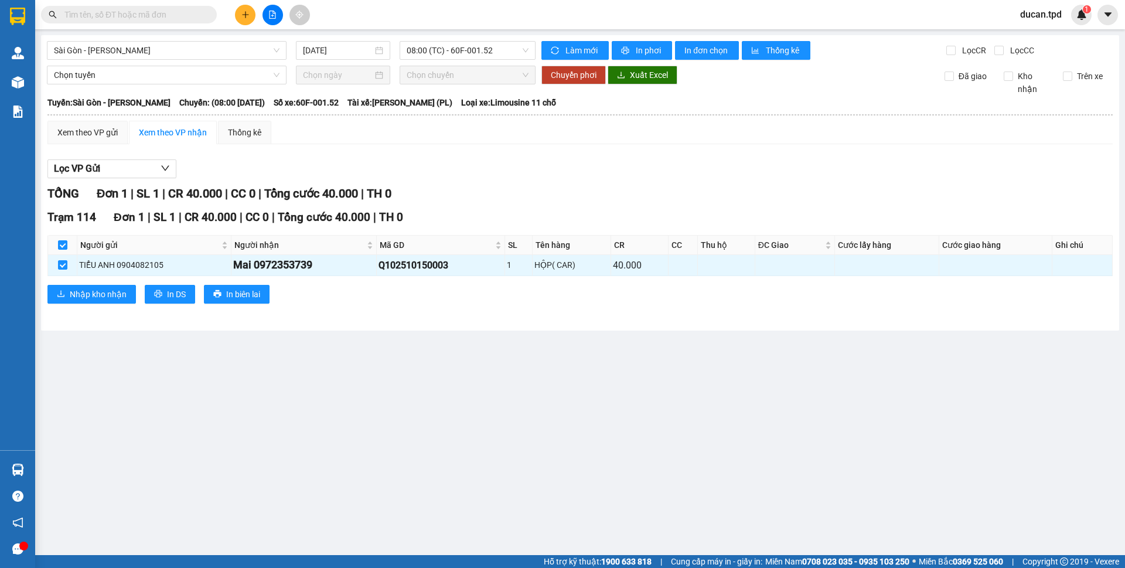
click at [147, 13] on input "text" at bounding box center [133, 14] width 138 height 13
paste input "0972353739"
type input "0972353739"
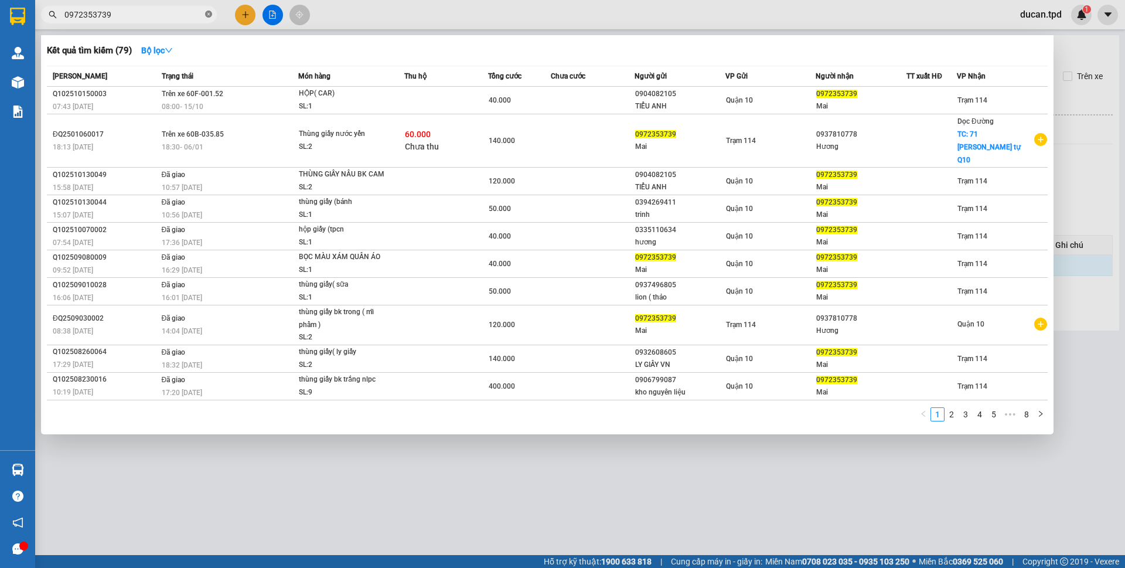
click at [207, 13] on icon "close-circle" at bounding box center [208, 14] width 7 height 7
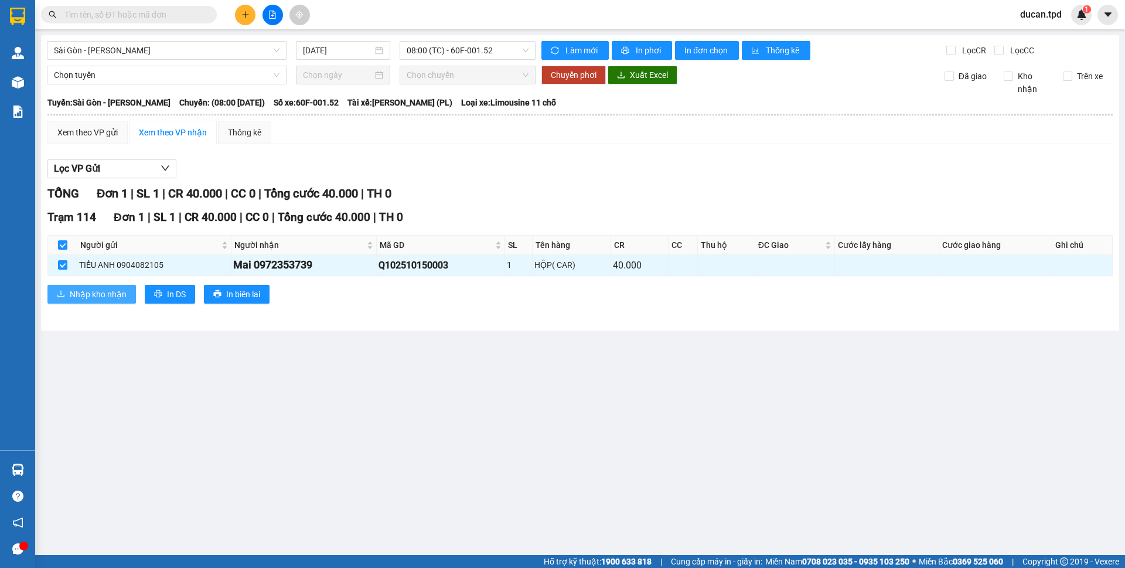
click at [116, 289] on span "Nhập kho nhận" at bounding box center [98, 294] width 57 height 13
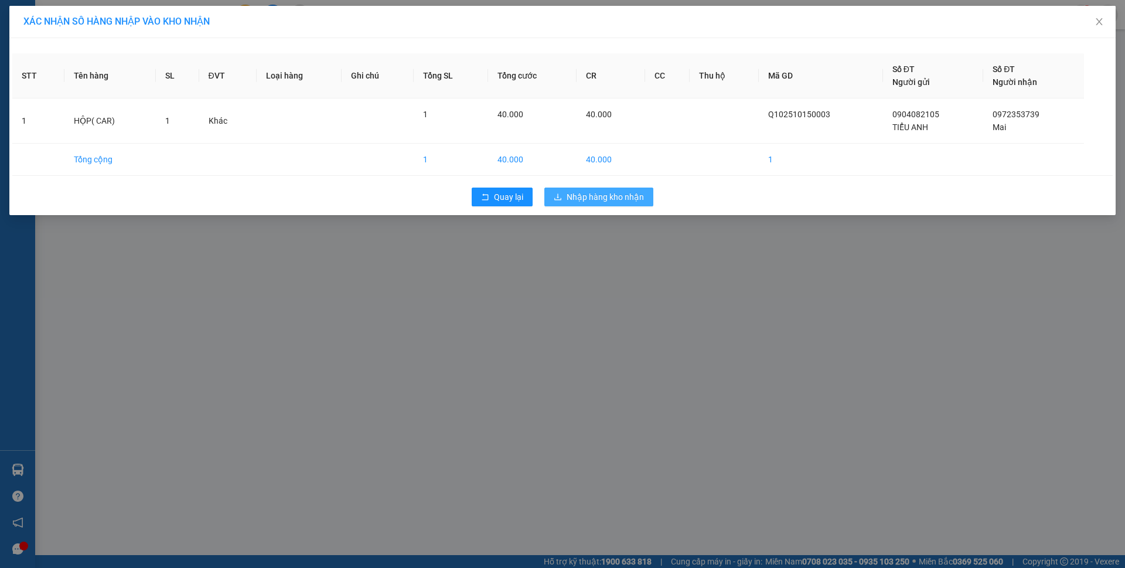
click at [604, 197] on span "Nhập hàng kho nhận" at bounding box center [605, 196] width 77 height 13
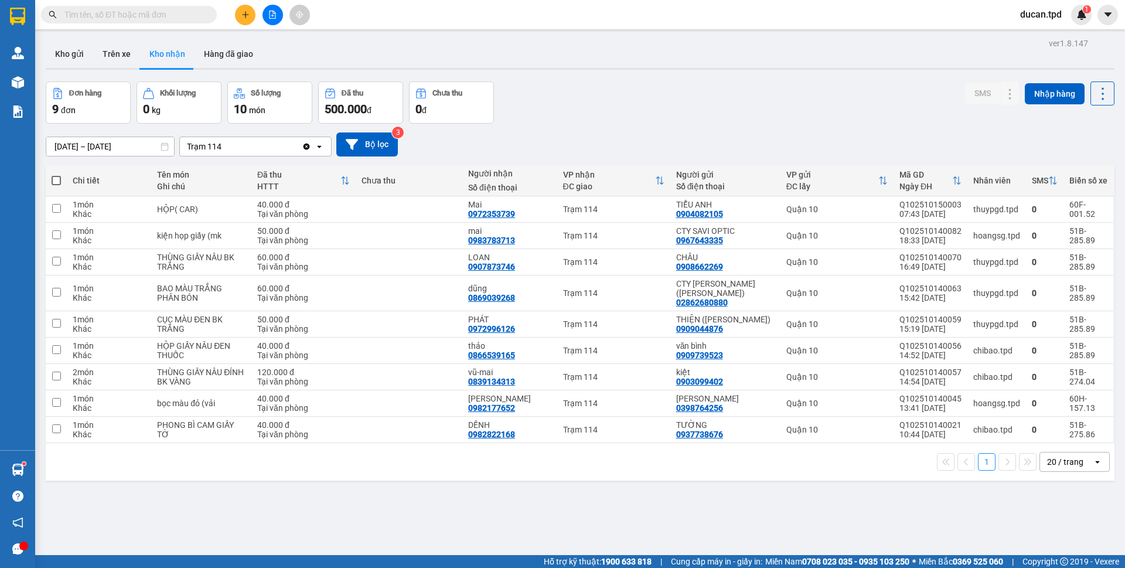
click at [133, 10] on input "text" at bounding box center [133, 14] width 138 height 13
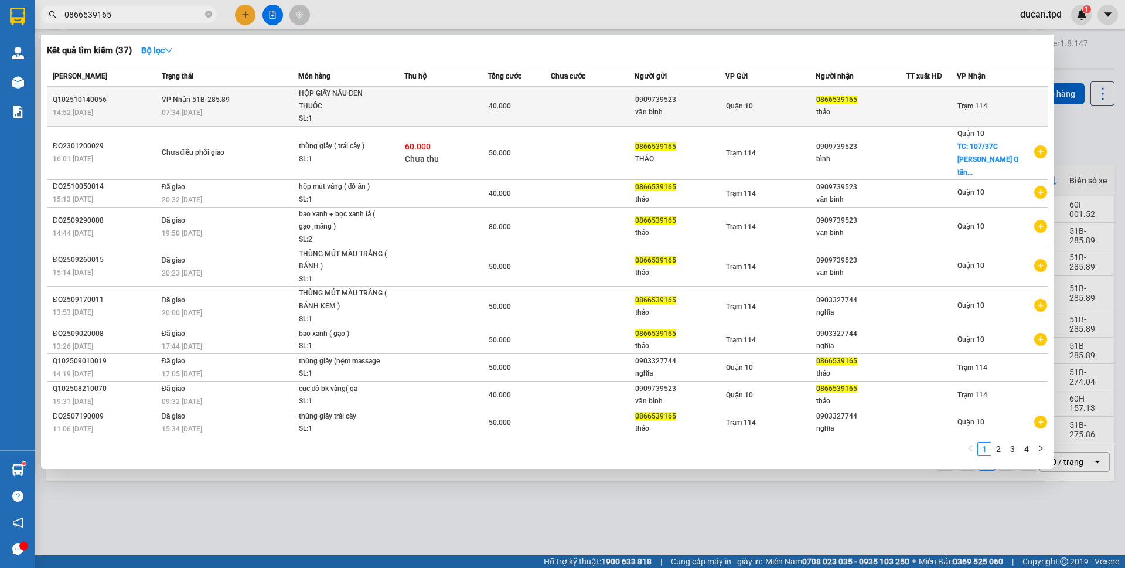
type input "0866539165"
click at [838, 107] on div "thảo" at bounding box center [861, 112] width 90 height 12
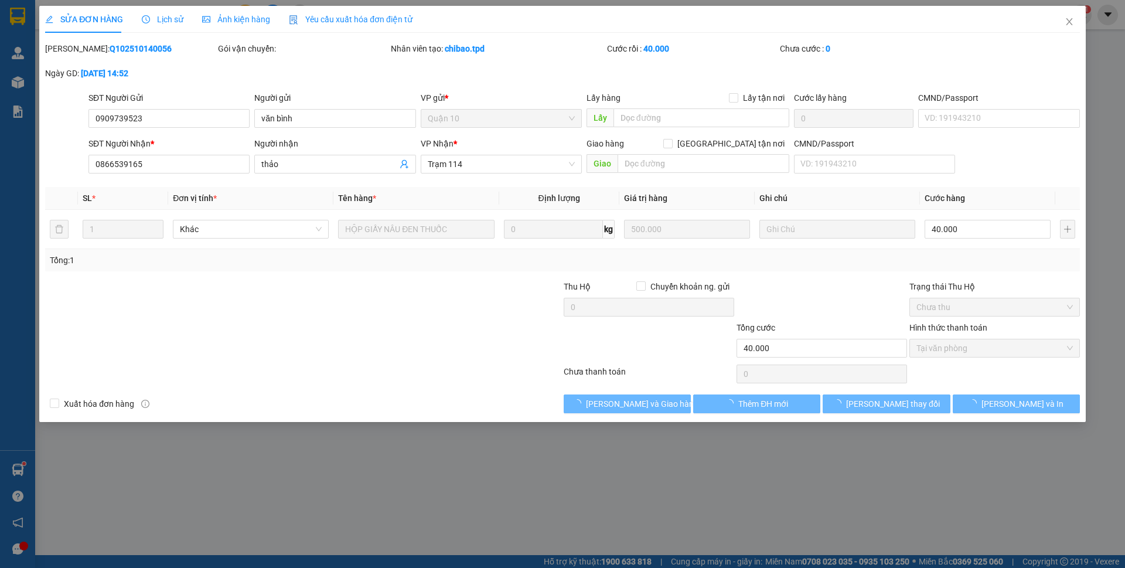
type input "0909739523"
type input "văn bình"
type input "0866539165"
type input "thảo"
type input "40.000"
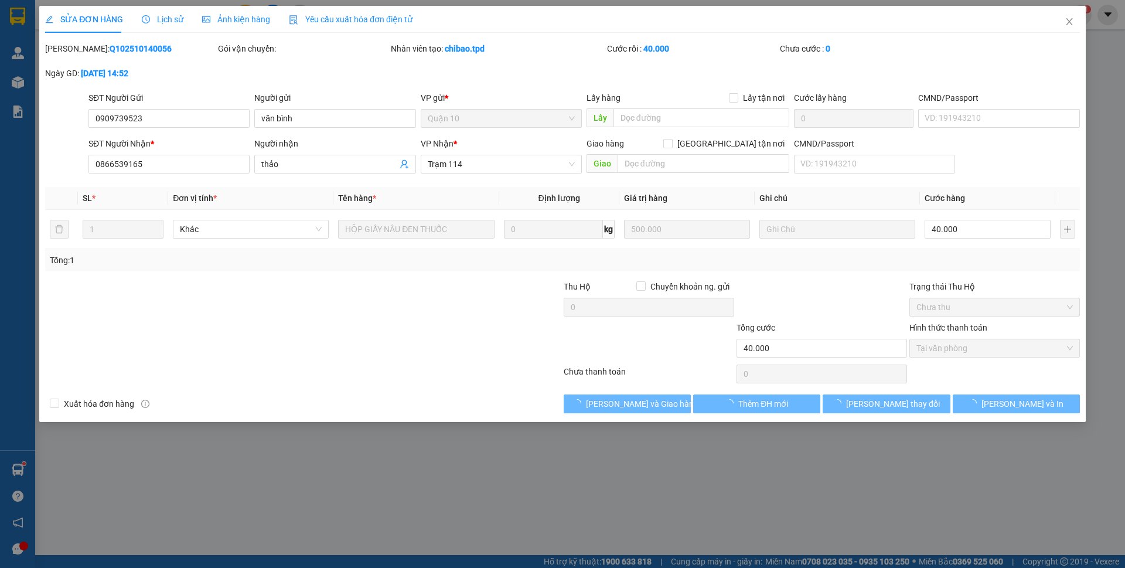
click at [605, 405] on button "[PERSON_NAME] và Giao hàng" at bounding box center [627, 403] width 127 height 19
click at [583, 405] on icon "loading" at bounding box center [578, 403] width 10 height 10
click at [605, 405] on icon "loading" at bounding box center [606, 403] width 9 height 9
click at [605, 405] on icon "loading" at bounding box center [606, 403] width 10 height 10
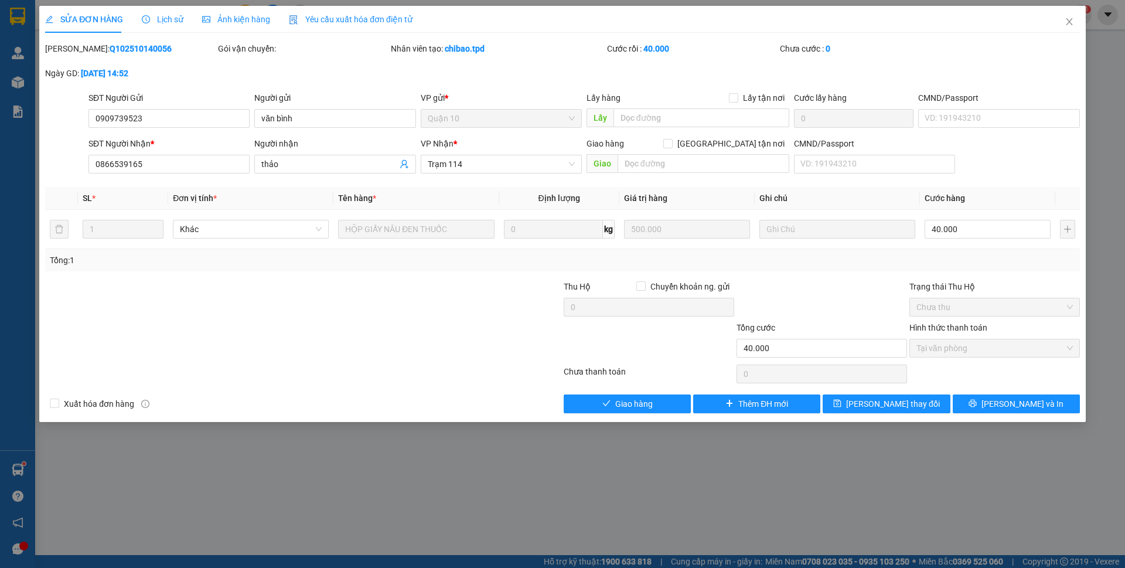
click at [605, 405] on icon "check" at bounding box center [606, 403] width 8 height 6
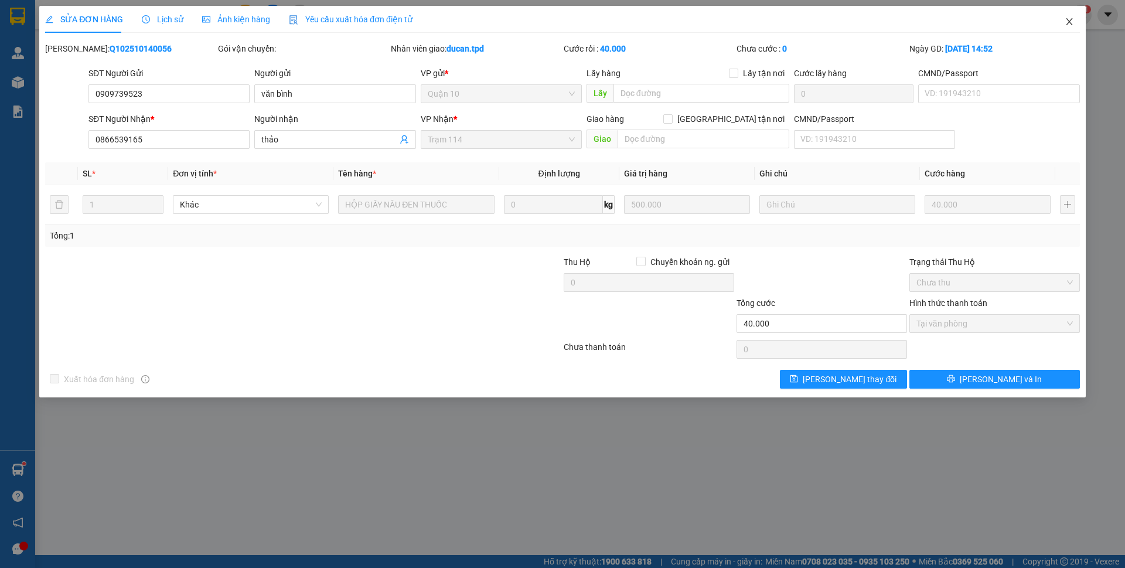
click at [1079, 29] on span "Close" at bounding box center [1069, 22] width 33 height 33
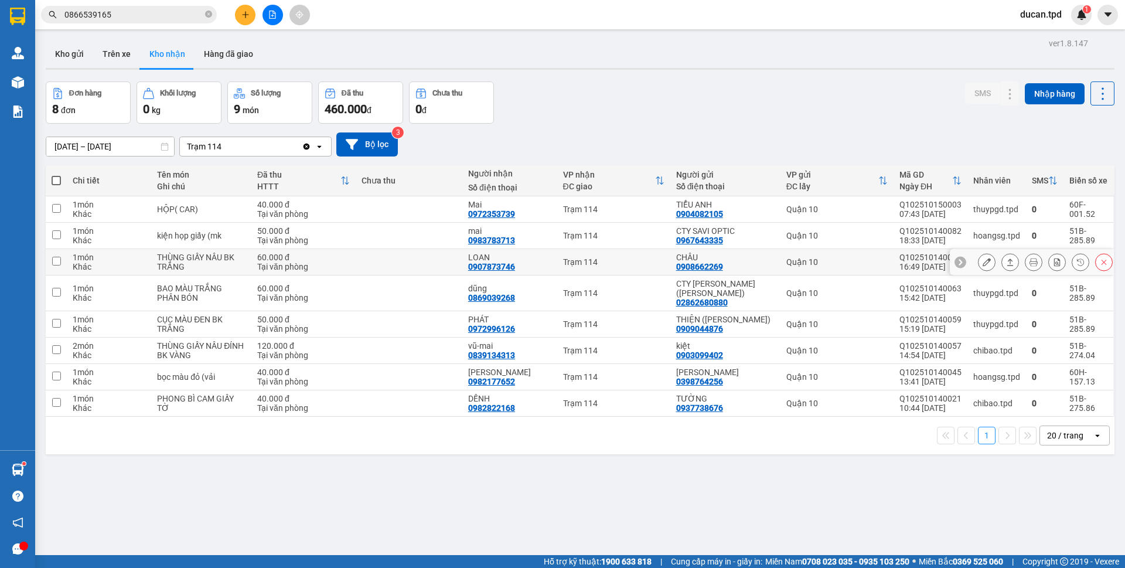
click at [511, 267] on div "0907873746" at bounding box center [491, 266] width 47 height 9
copy div "0907873746"
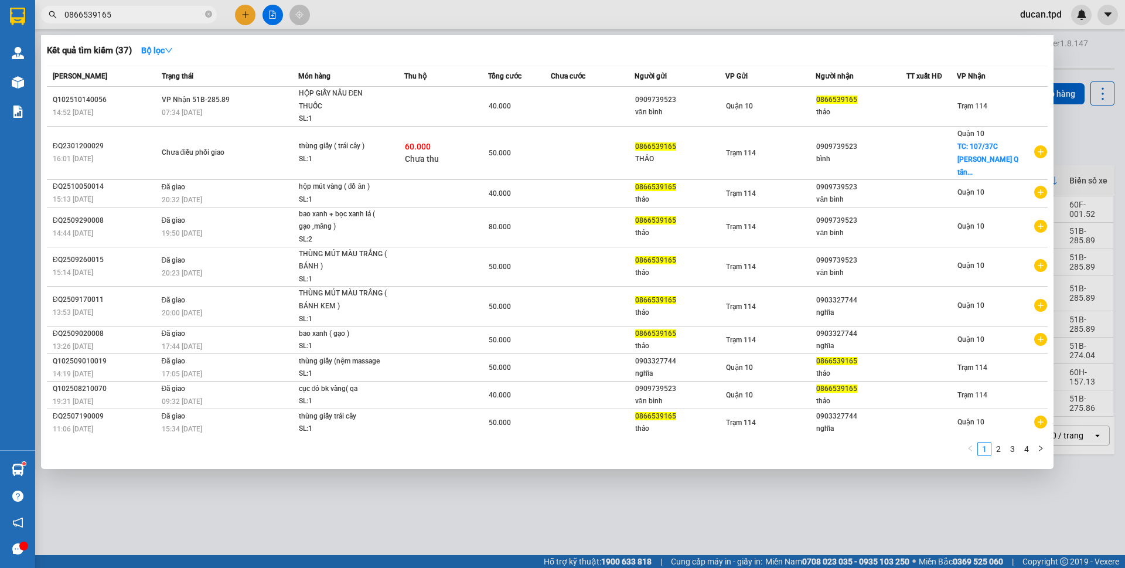
click at [165, 16] on input "0866539165" at bounding box center [133, 14] width 138 height 13
paste input "907873746"
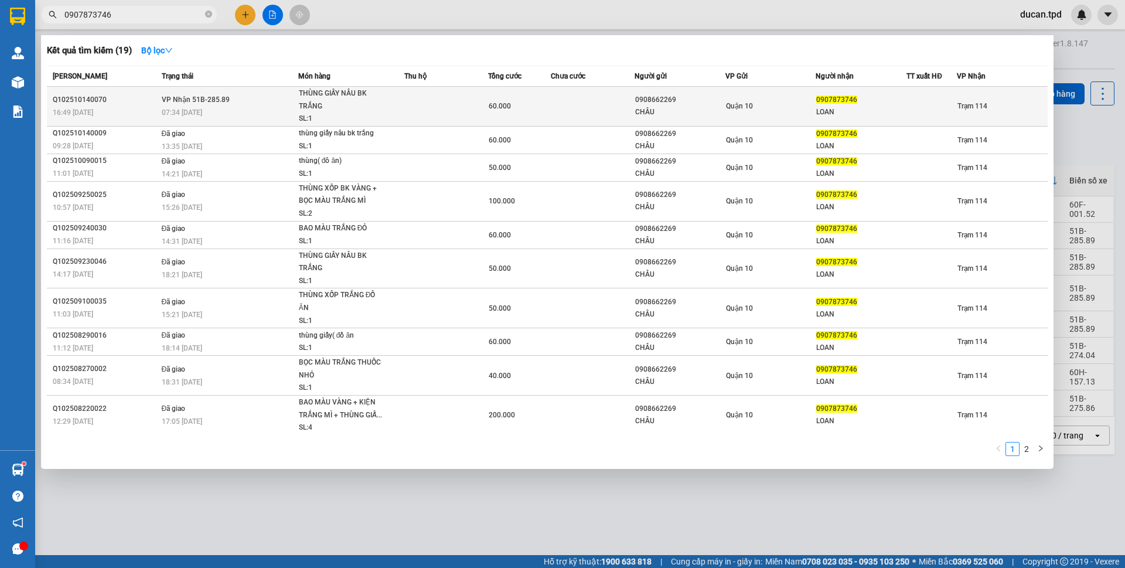
type input "0907873746"
click at [584, 119] on td at bounding box center [593, 107] width 84 height 40
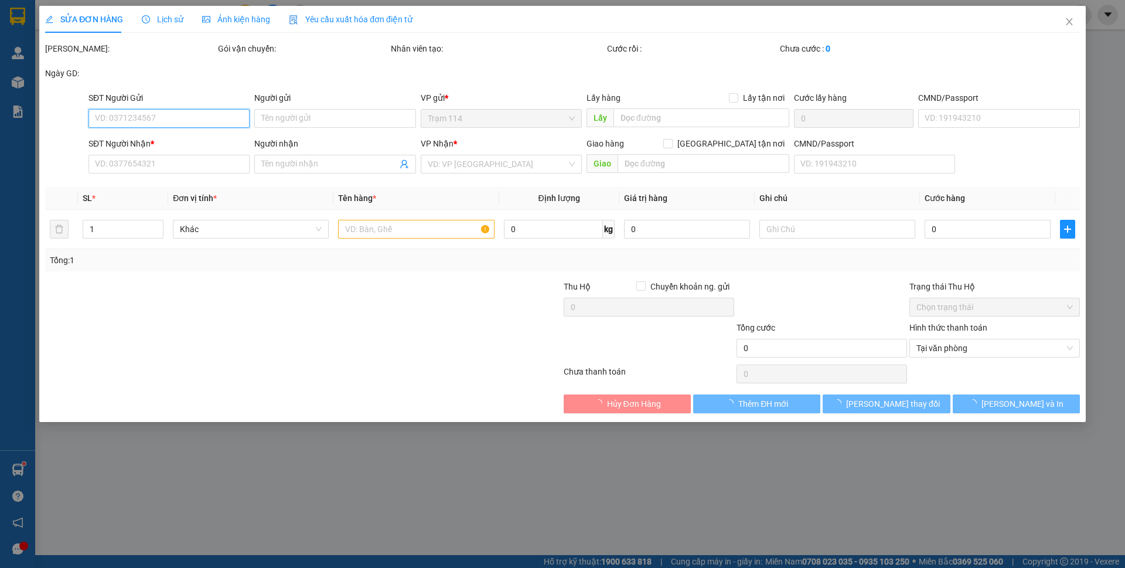
type input "0908662269"
type input "CHÂU"
type input "083075017333"
type input "0907873746"
type input "LOAN"
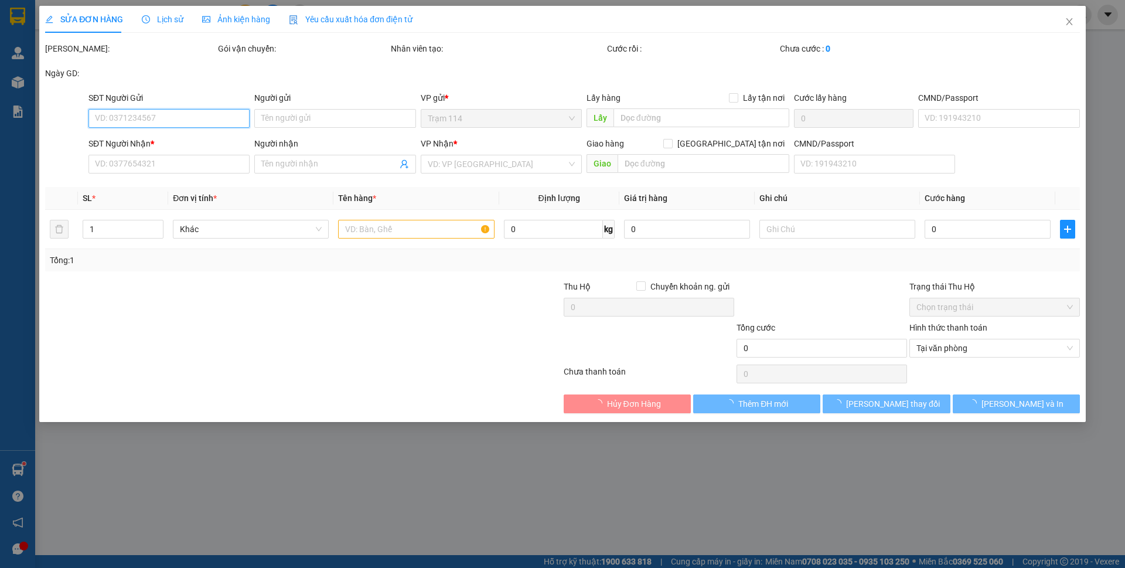
type input "60.000"
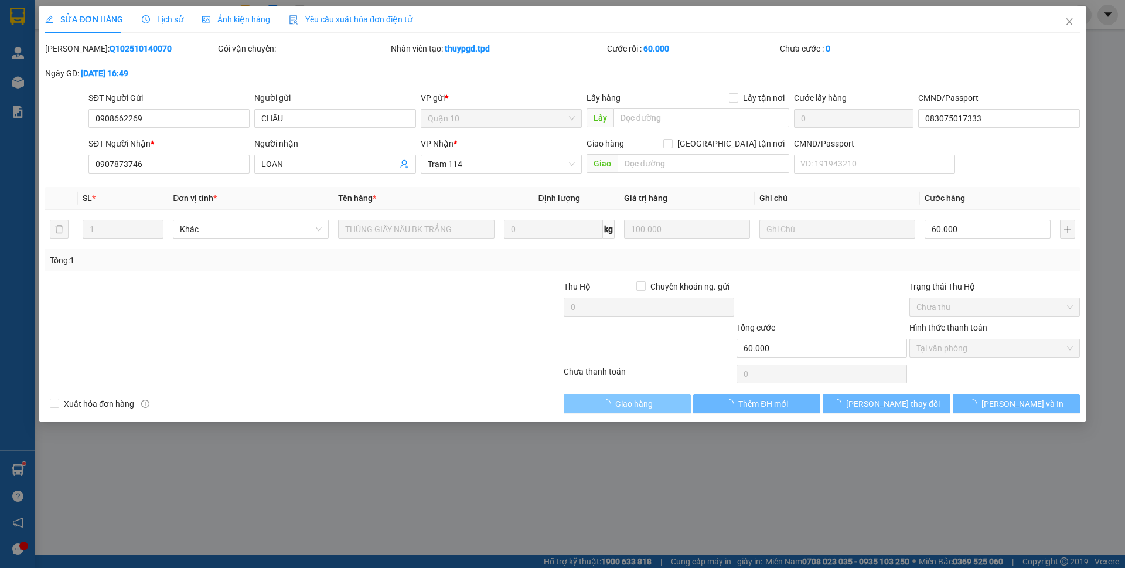
click at [615, 409] on span "Giao hàng" at bounding box center [634, 403] width 38 height 13
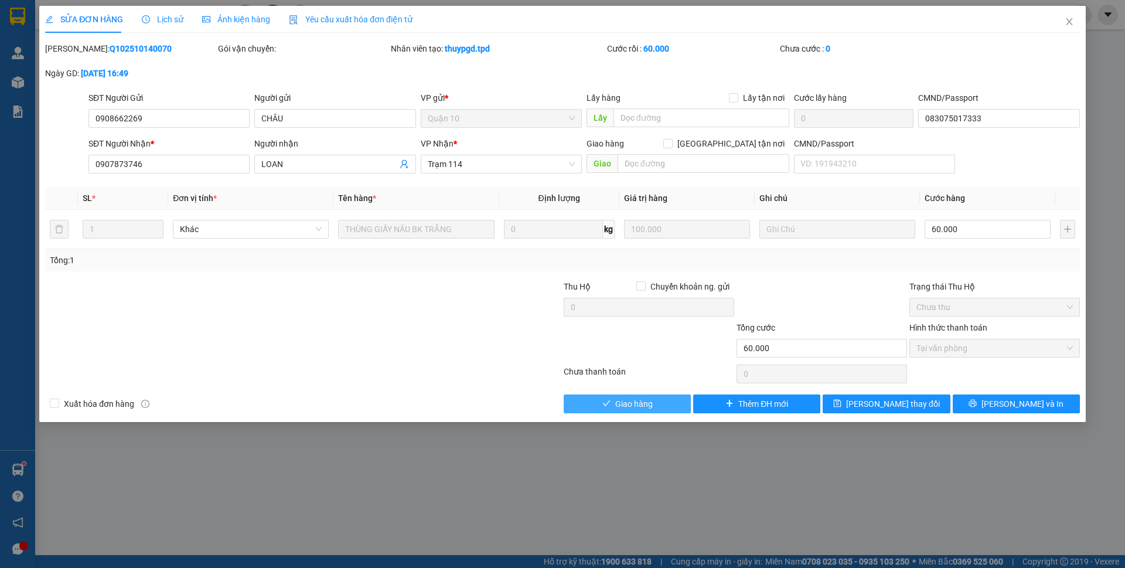
click at [608, 409] on button "Giao hàng" at bounding box center [627, 403] width 127 height 19
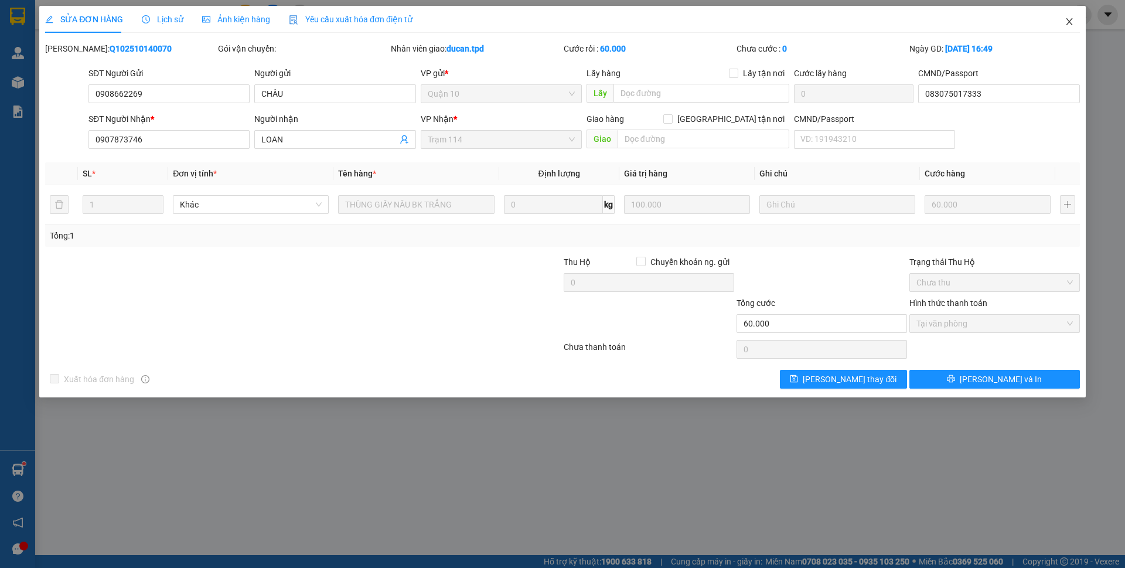
click at [1065, 29] on span "Close" at bounding box center [1069, 22] width 33 height 33
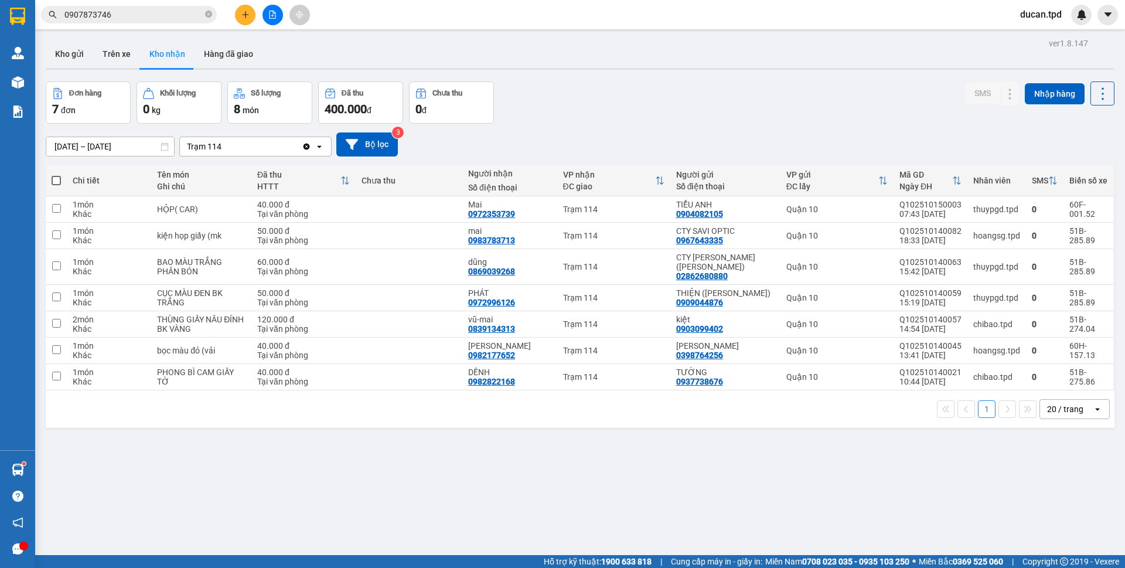
click at [159, 16] on input "0907873746" at bounding box center [133, 14] width 138 height 13
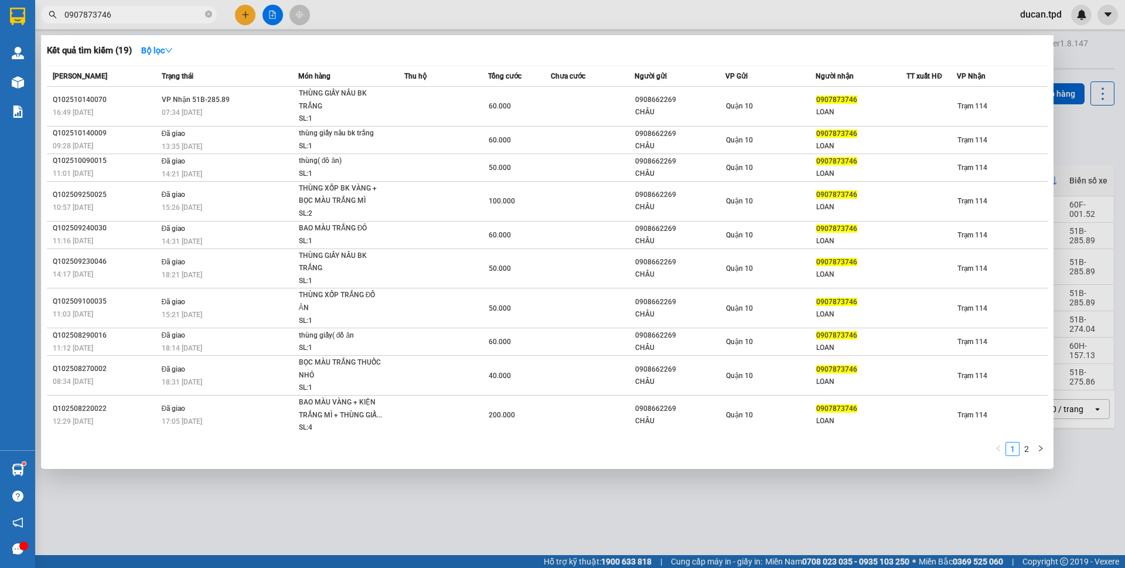
click at [159, 16] on input "0907873746" at bounding box center [133, 14] width 138 height 13
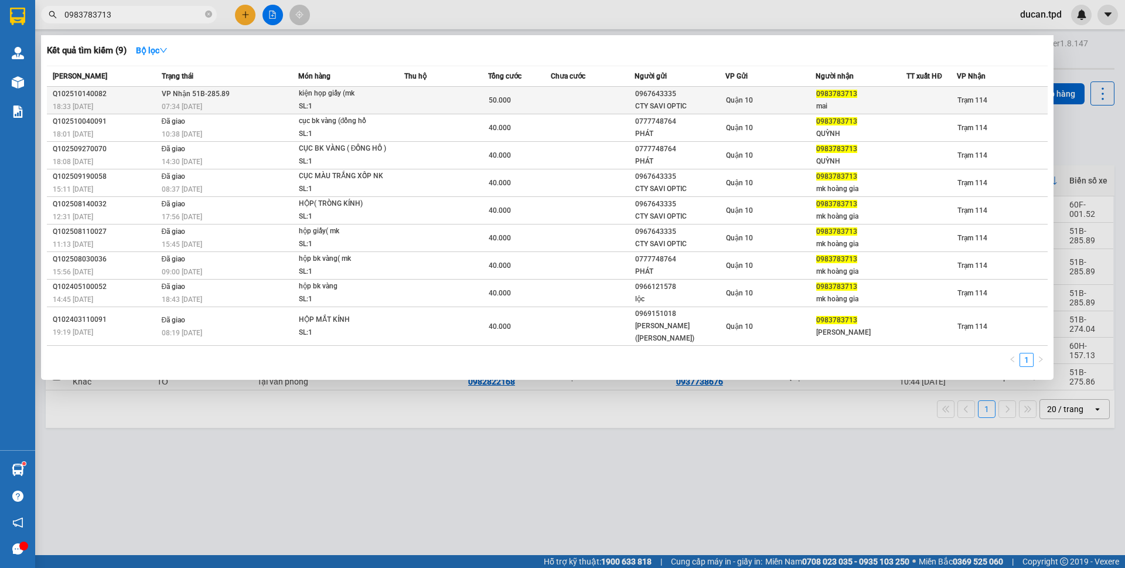
type input "0983783713"
click at [553, 98] on td at bounding box center [593, 101] width 84 height 28
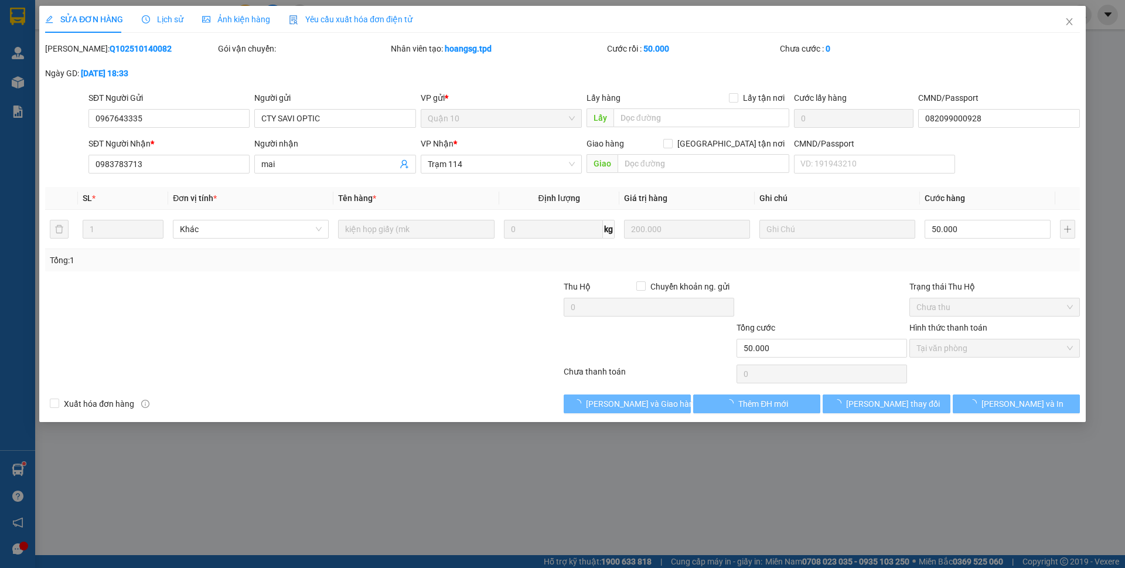
type input "0967643335"
type input "CTY SAVI OPTIC"
type input "082099000928"
type input "0983783713"
type input "mai"
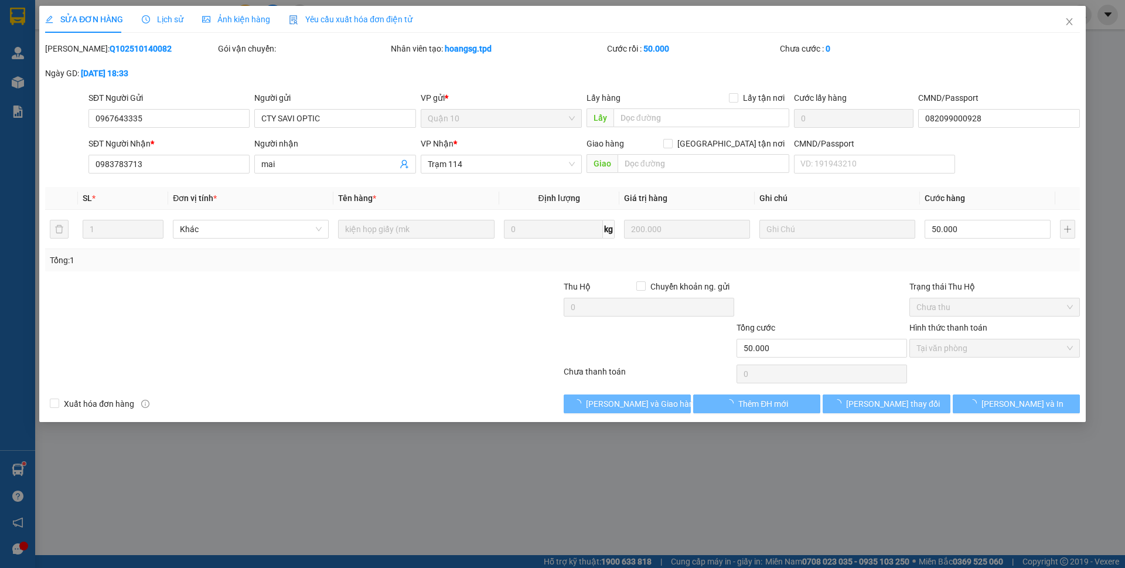
type input "50.000"
click at [628, 407] on span "[PERSON_NAME] và Giao hàng" at bounding box center [642, 403] width 113 height 13
click at [628, 407] on span "Giao hàng" at bounding box center [634, 403] width 38 height 13
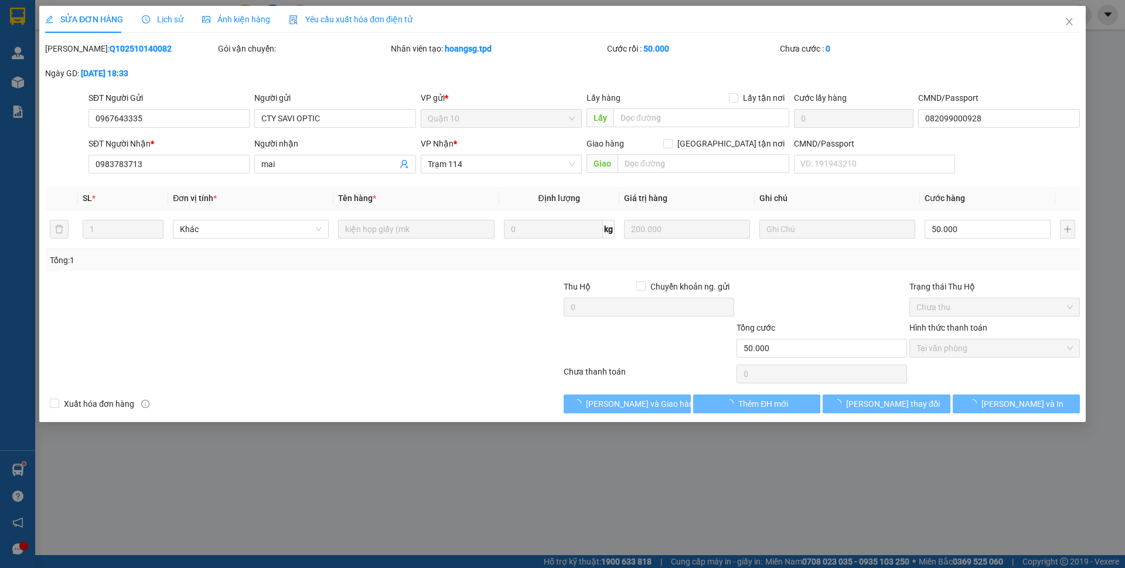
click at [628, 407] on span "[PERSON_NAME] và Giao hàng" at bounding box center [642, 403] width 113 height 13
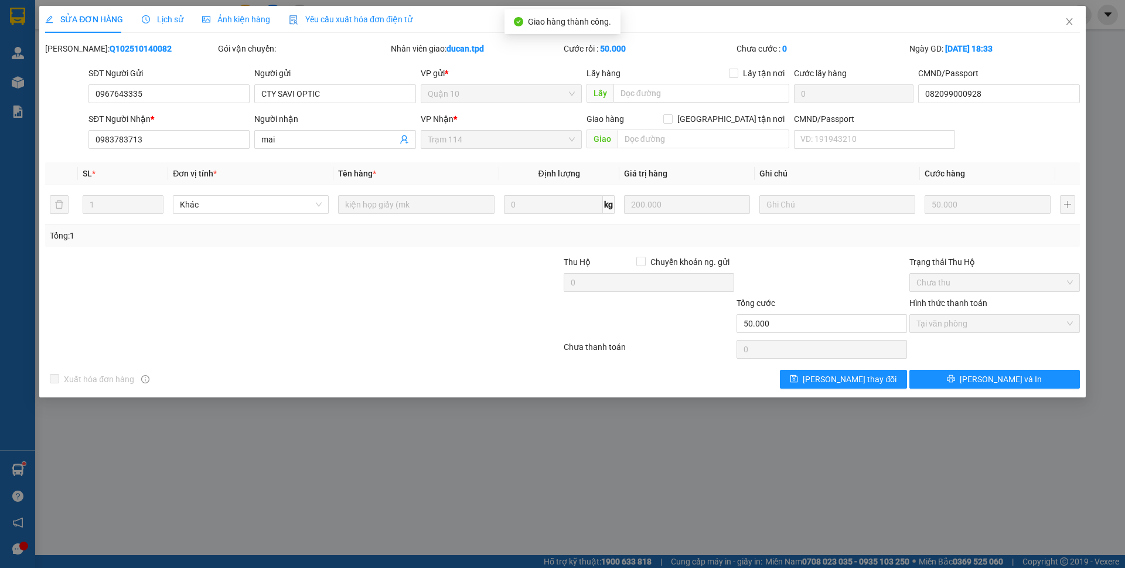
click at [967, 391] on div "SỬA ĐƠN HÀNG Lịch sử Ảnh kiện hàng Yêu cầu xuất hóa đơn điện tử Total Paid Fee …" at bounding box center [562, 201] width 1047 height 391
click at [972, 374] on button "[PERSON_NAME] và In" at bounding box center [995, 379] width 171 height 19
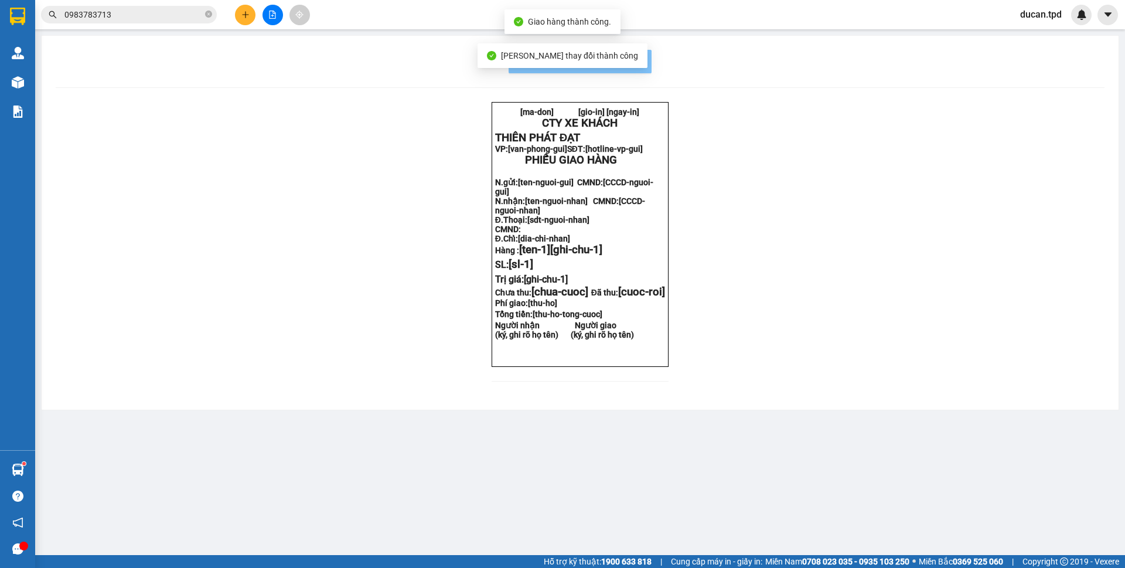
click at [629, 53] on button "In mẫu biên lai tự cấu hình" at bounding box center [580, 61] width 143 height 23
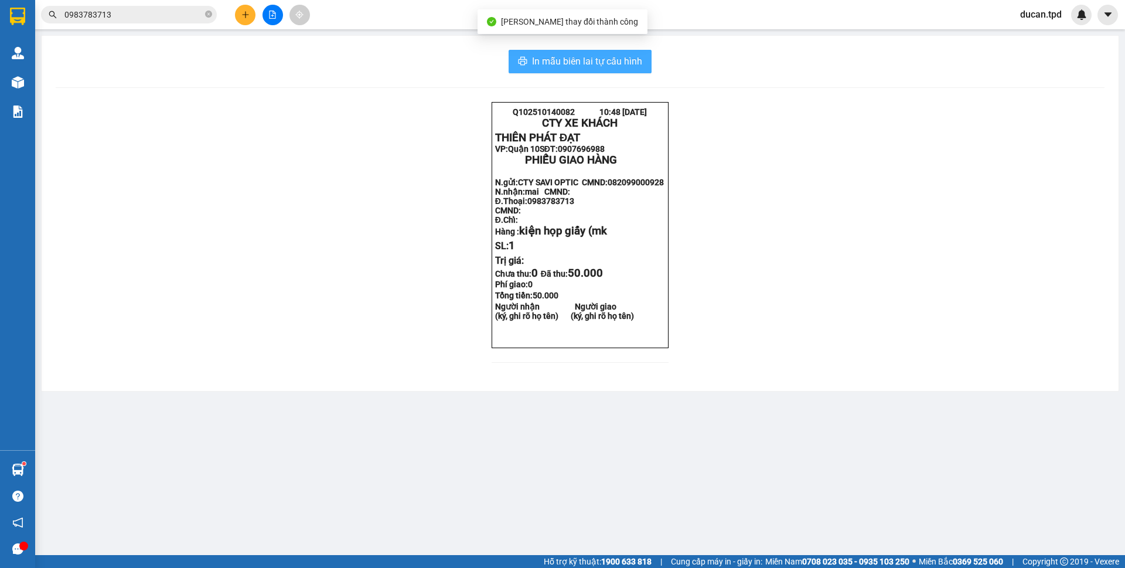
drag, startPoint x: 629, startPoint y: 53, endPoint x: 629, endPoint y: 62, distance: 9.4
click at [629, 53] on button "In mẫu biên lai tự cấu hình" at bounding box center [580, 61] width 143 height 23
click at [629, 62] on span "In mẫu biên lai tự cấu hình" at bounding box center [587, 61] width 110 height 15
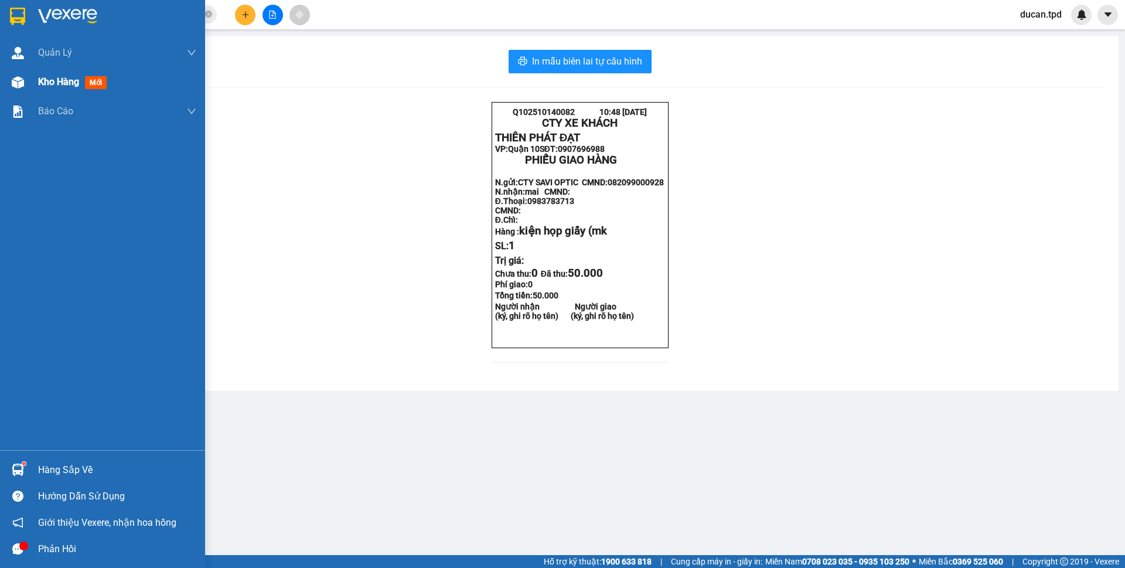
click at [47, 84] on span "Kho hàng" at bounding box center [58, 81] width 41 height 11
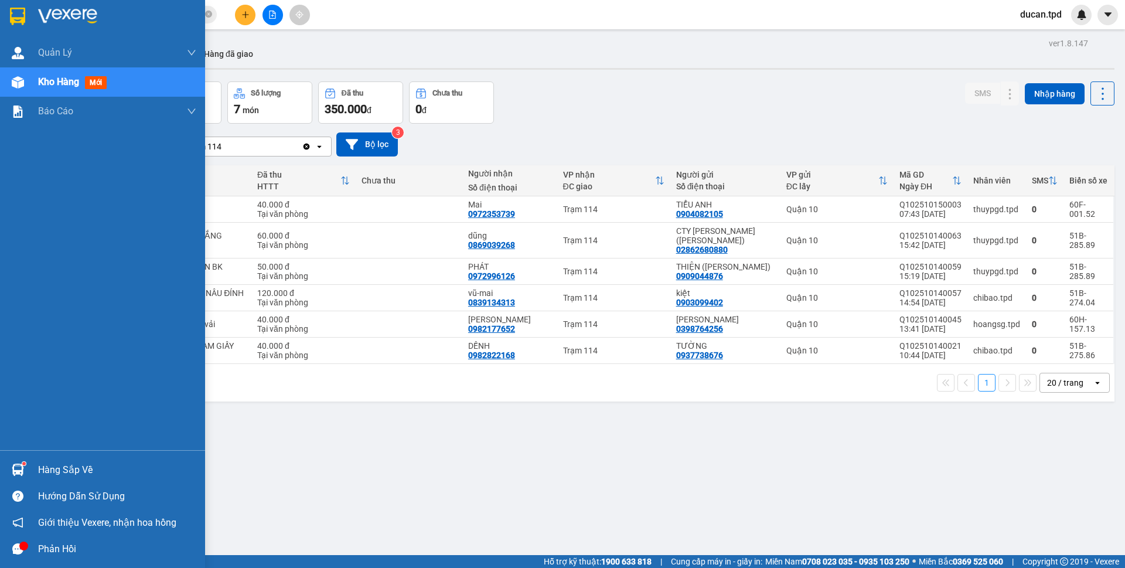
drag, startPoint x: 29, startPoint y: 449, endPoint x: 31, endPoint y: 458, distance: 9.7
click at [29, 449] on div "Quản [PERSON_NAME] lý khách hàng Quản lý khách hàng mới Quản lý giao nhận mới K…" at bounding box center [102, 244] width 205 height 412
click at [32, 460] on div "Hàng sắp về" at bounding box center [102, 470] width 205 height 26
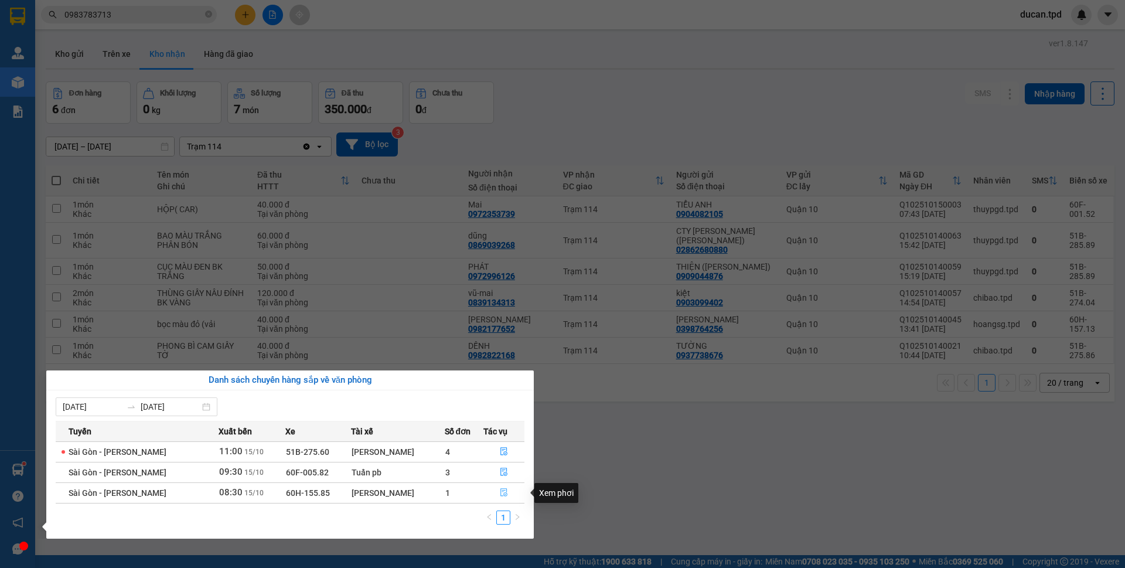
click at [503, 489] on icon "file-done" at bounding box center [503, 493] width 7 height 8
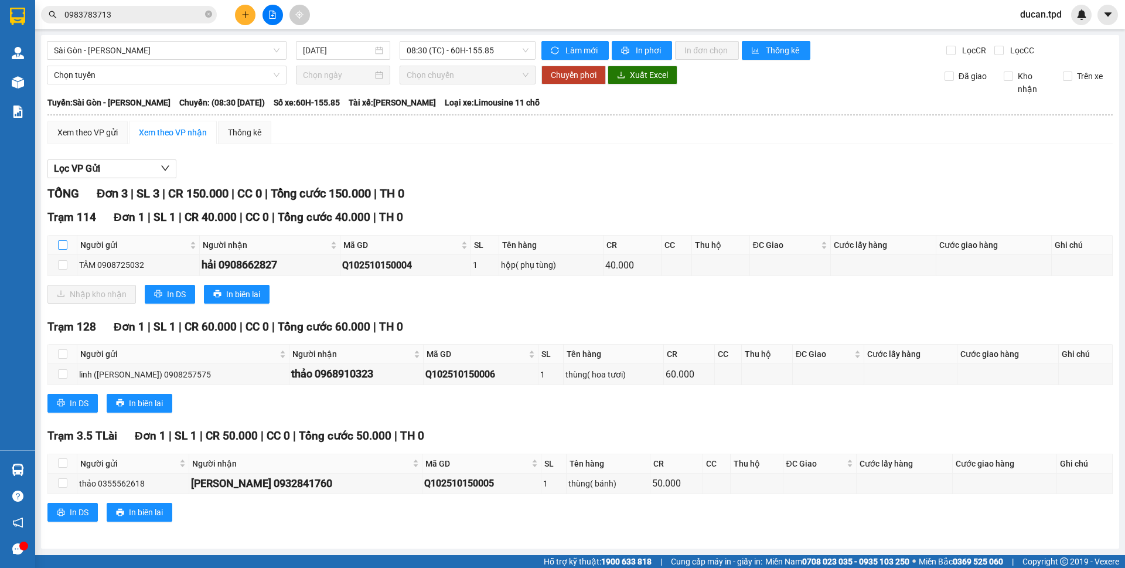
click at [64, 243] on input "checkbox" at bounding box center [62, 244] width 9 height 9
checkbox input "true"
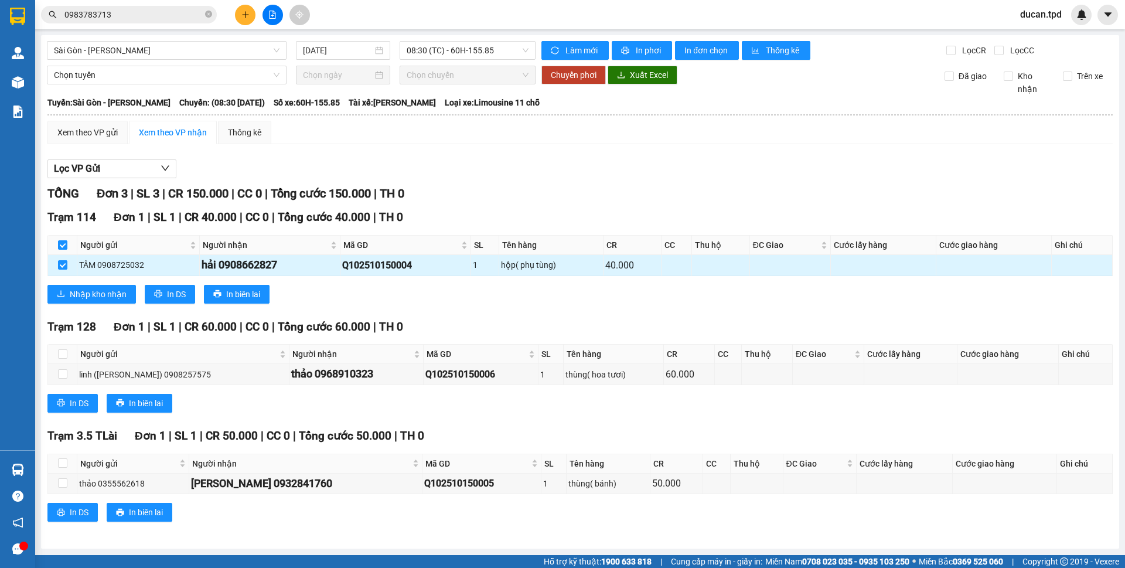
click at [248, 261] on div "hải 0908662827" at bounding box center [270, 265] width 137 height 16
copy div "0908662827"
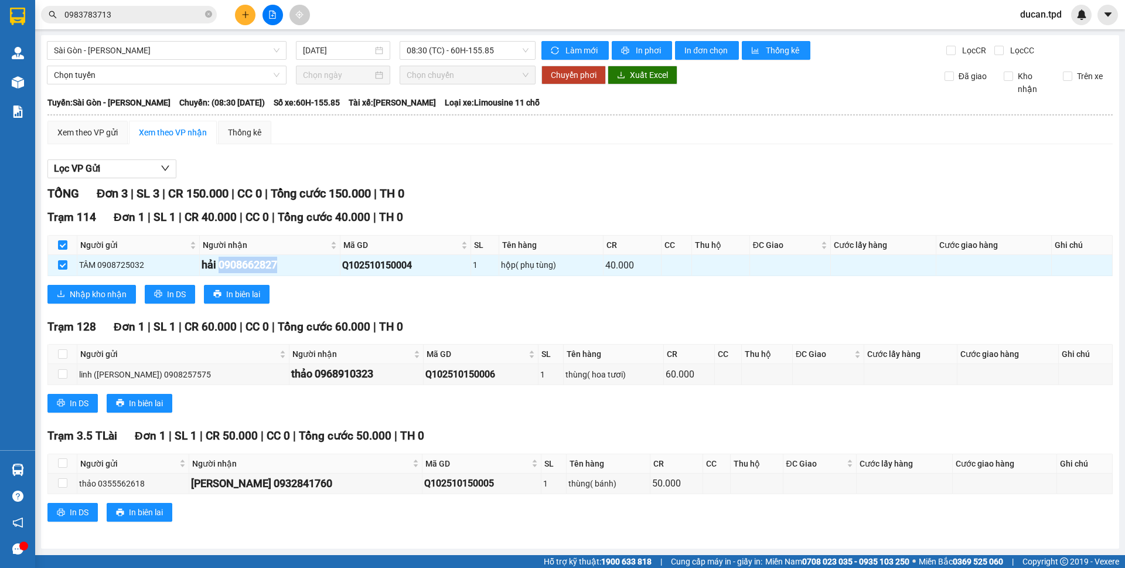
click at [140, 9] on input "0983783713" at bounding box center [133, 14] width 138 height 13
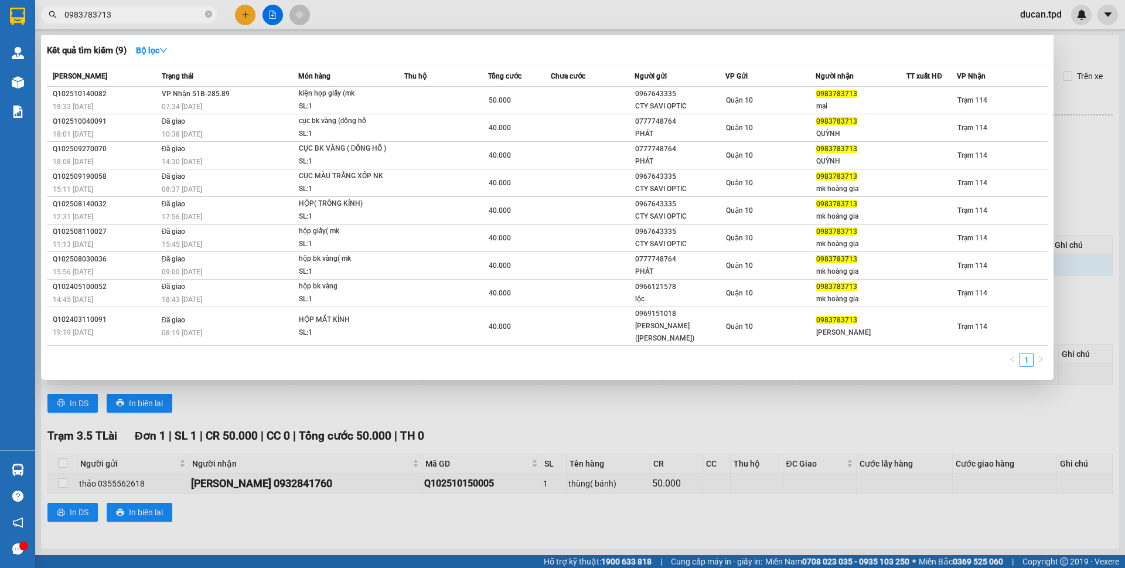
click at [140, 9] on input "0983783713" at bounding box center [133, 14] width 138 height 13
paste input "08662827"
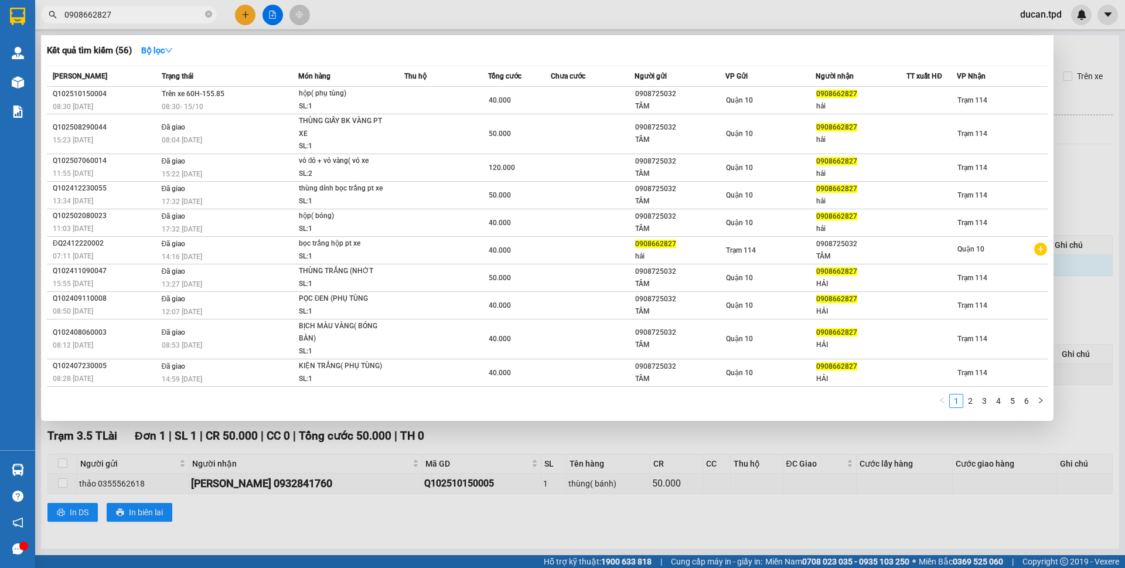
type input "0908662827"
click at [205, 13] on span "0908662827" at bounding box center [129, 15] width 176 height 18
click at [210, 13] on icon "close-circle" at bounding box center [208, 14] width 7 height 7
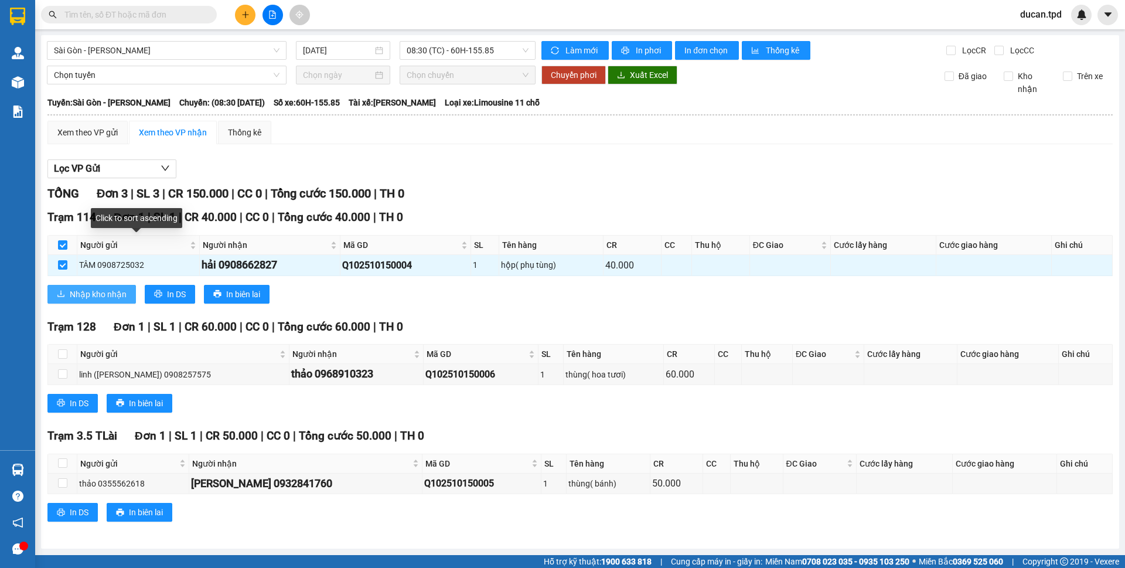
click at [111, 295] on span "Nhập kho nhận" at bounding box center [98, 294] width 57 height 13
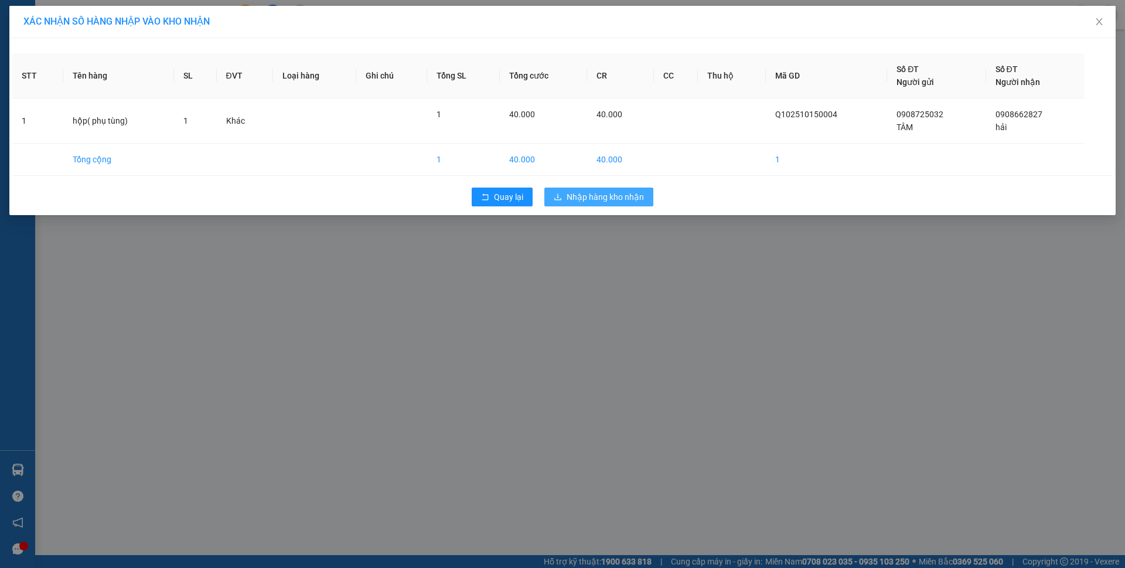
click at [577, 199] on span "Nhập hàng kho nhận" at bounding box center [605, 196] width 77 height 13
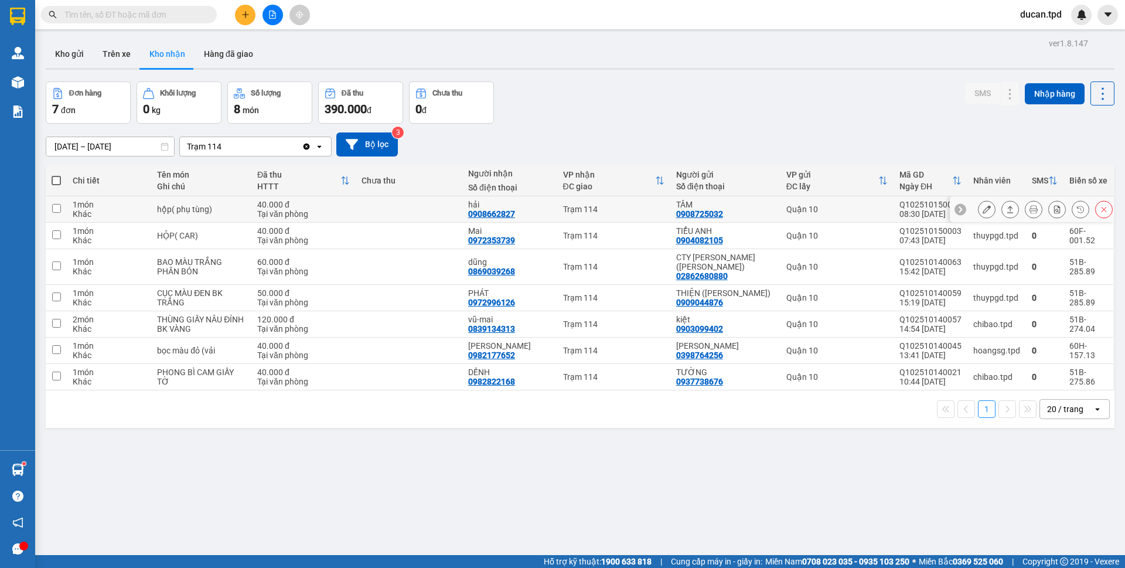
click at [983, 210] on icon at bounding box center [987, 209] width 8 height 8
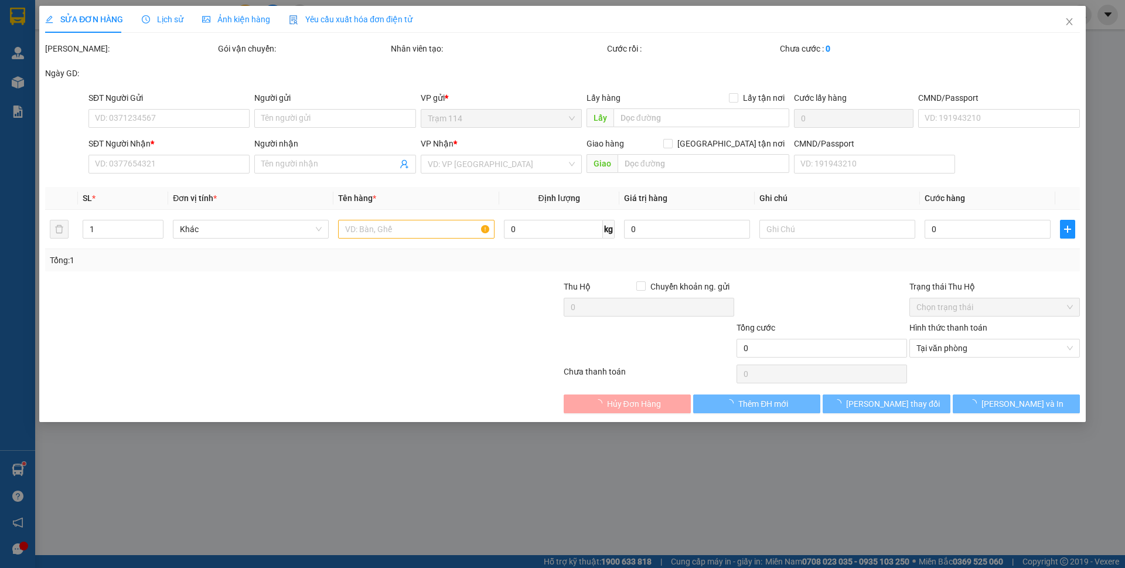
type input "0908725032"
type input "TÂM"
type input "139057000056"
type input "0908662827"
type input "hải"
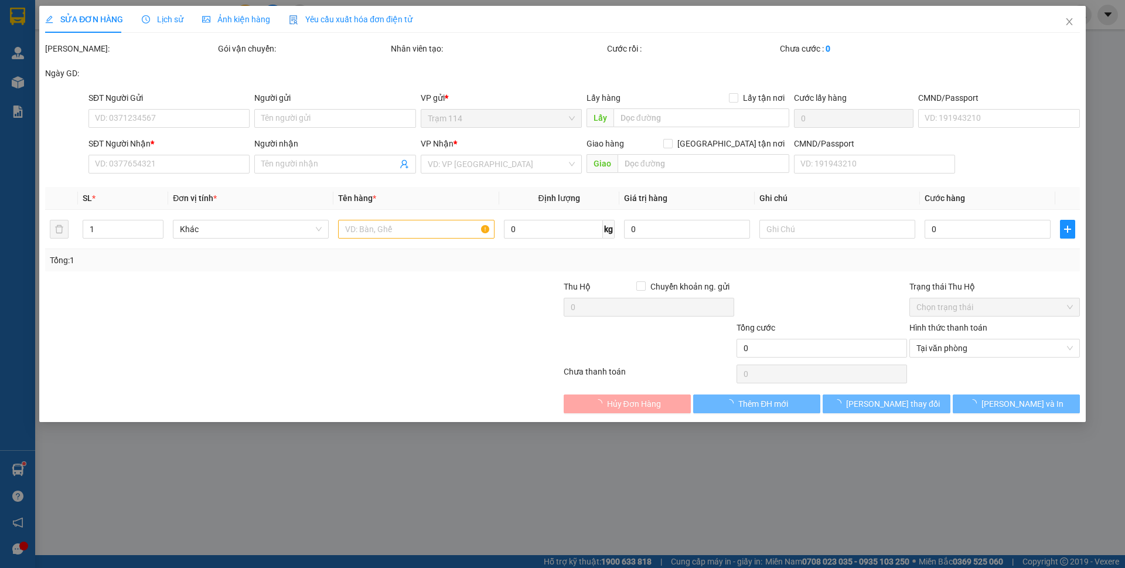
type input "40.000"
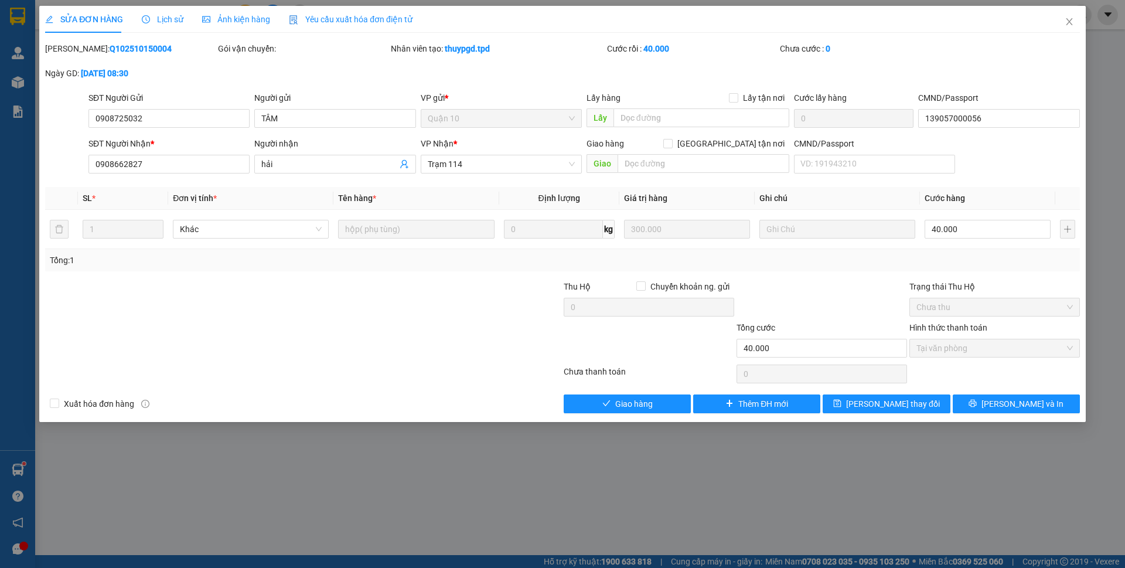
click at [644, 406] on span "Giao hàng" at bounding box center [634, 403] width 38 height 13
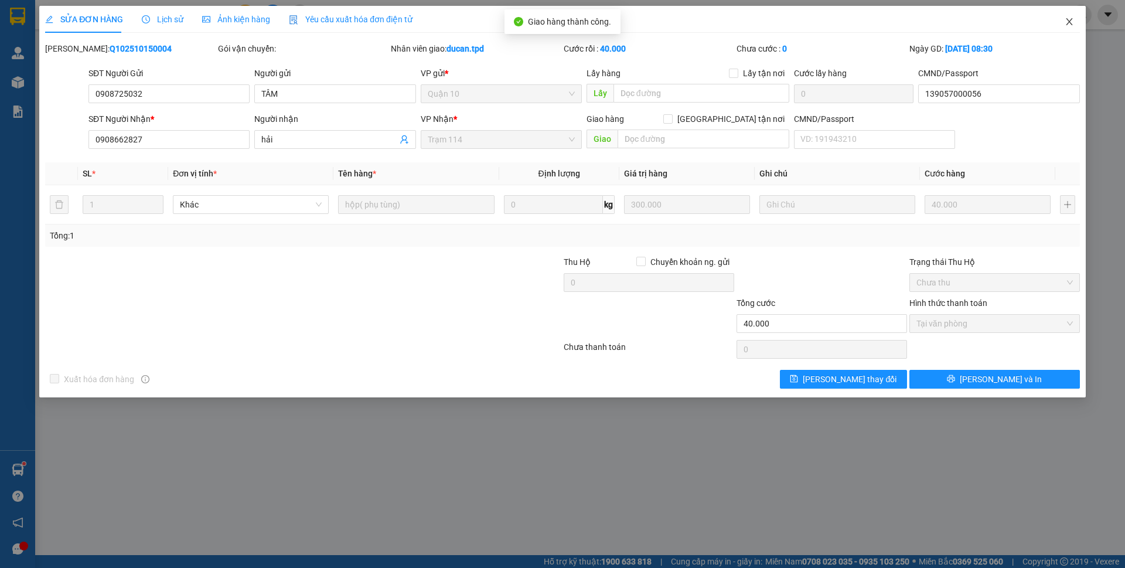
click at [1074, 19] on span "Close" at bounding box center [1069, 22] width 33 height 33
